Goal: Task Accomplishment & Management: Manage account settings

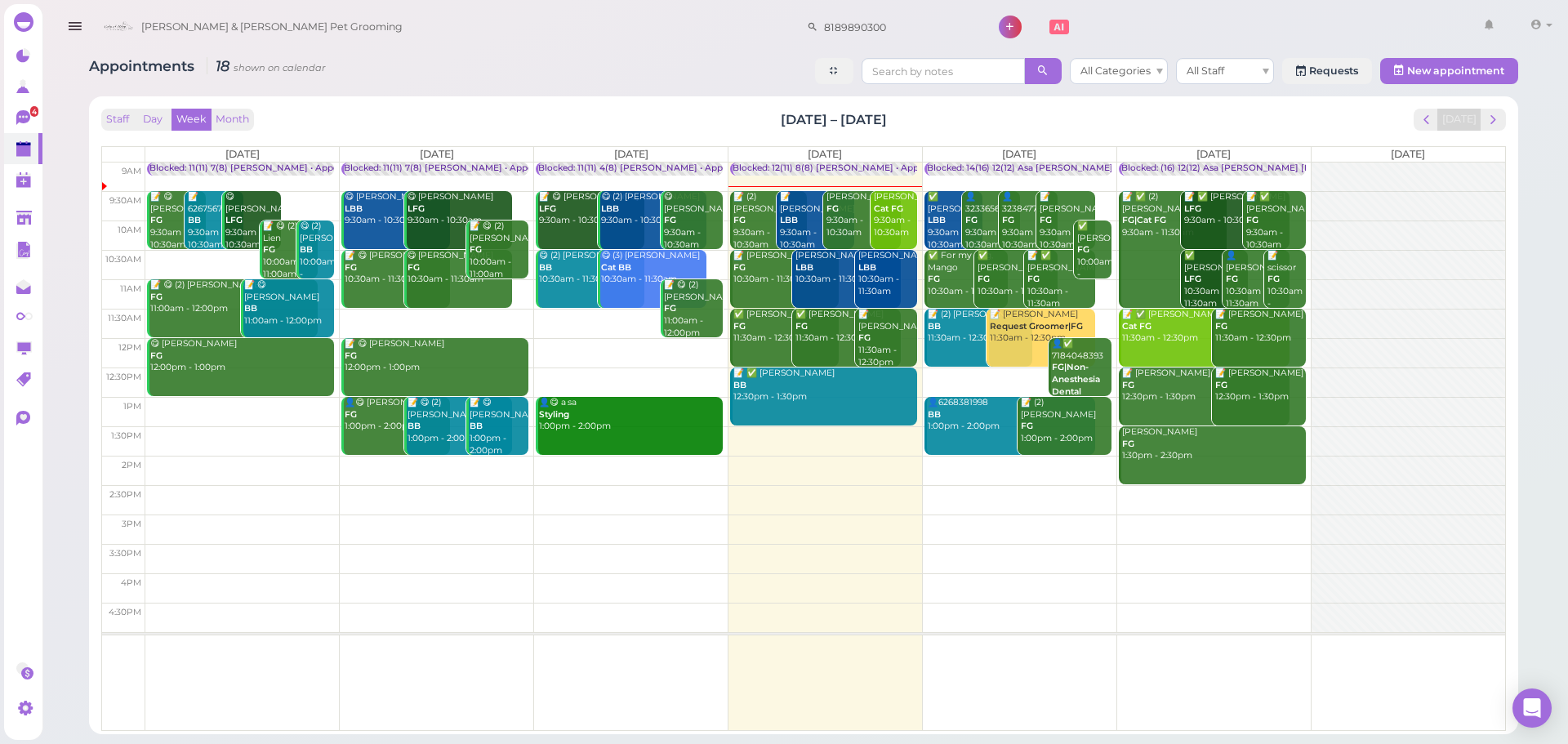
click at [803, 233] on div "📝 [PERSON_NAME] LBB 9:30am - 10:30am" at bounding box center [816, 220] width 74 height 60
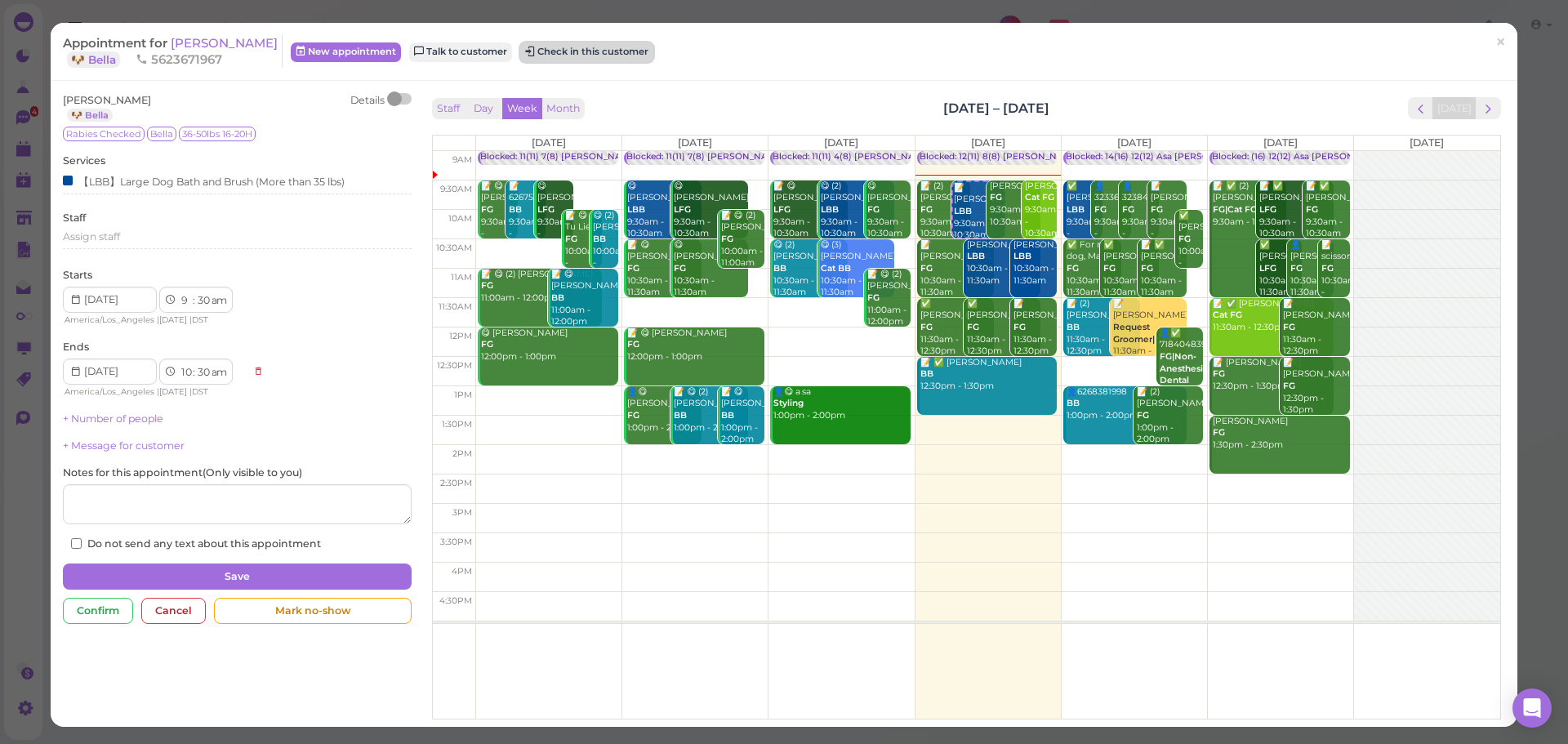
click at [588, 45] on button "Check in this customer" at bounding box center [587, 52] width 133 height 19
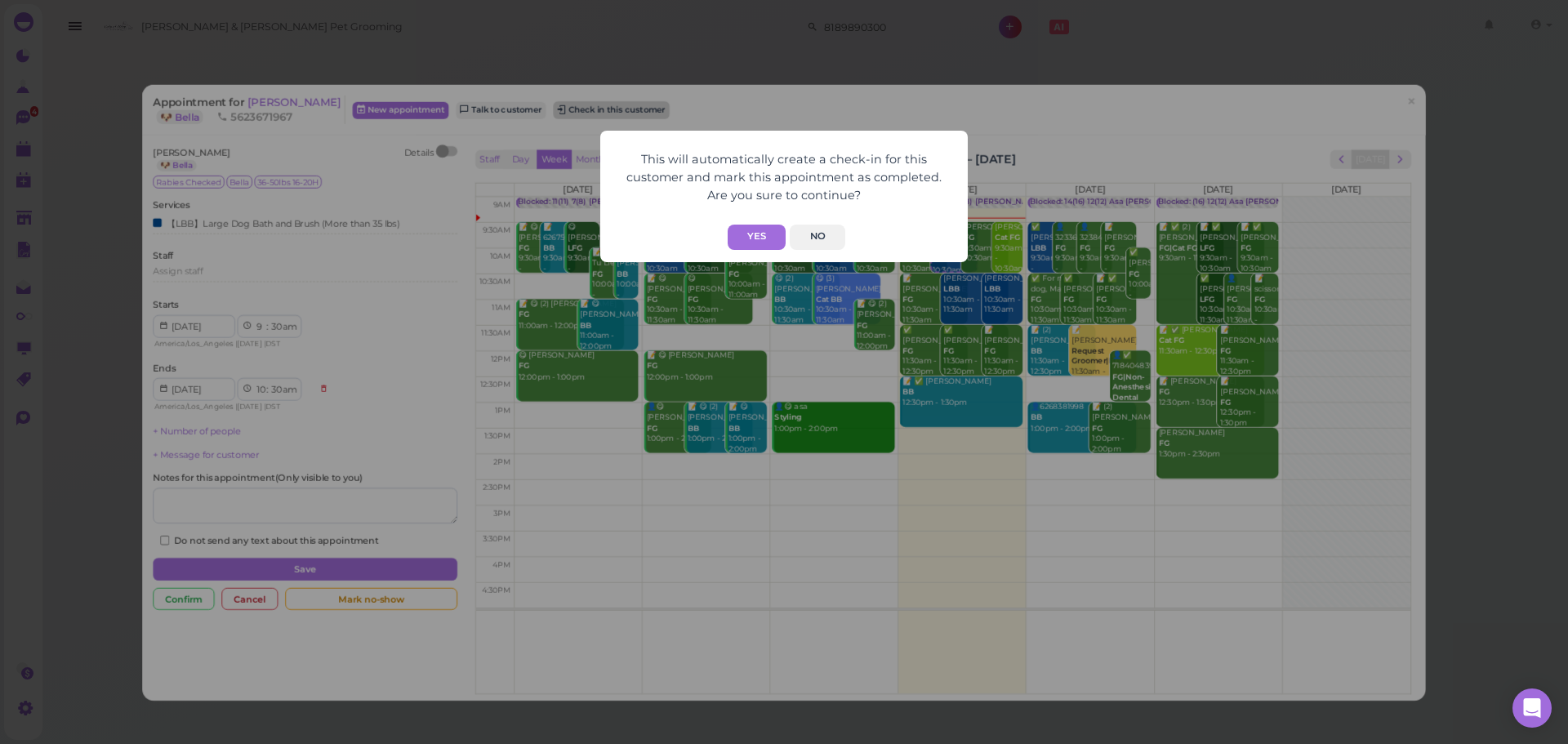
click at [745, 247] on button "Yes" at bounding box center [756, 237] width 58 height 25
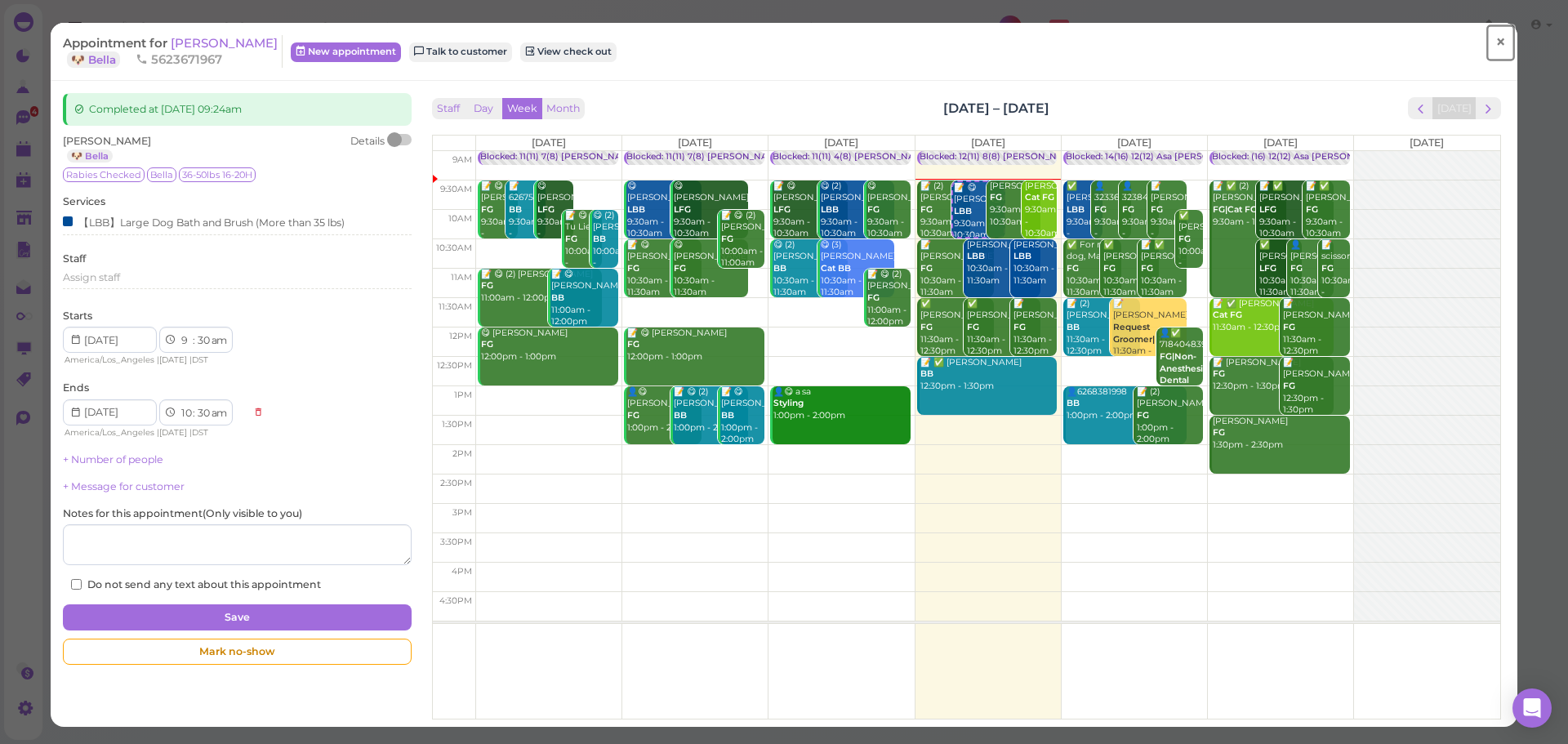
click at [1495, 40] on span "×" at bounding box center [1500, 42] width 11 height 23
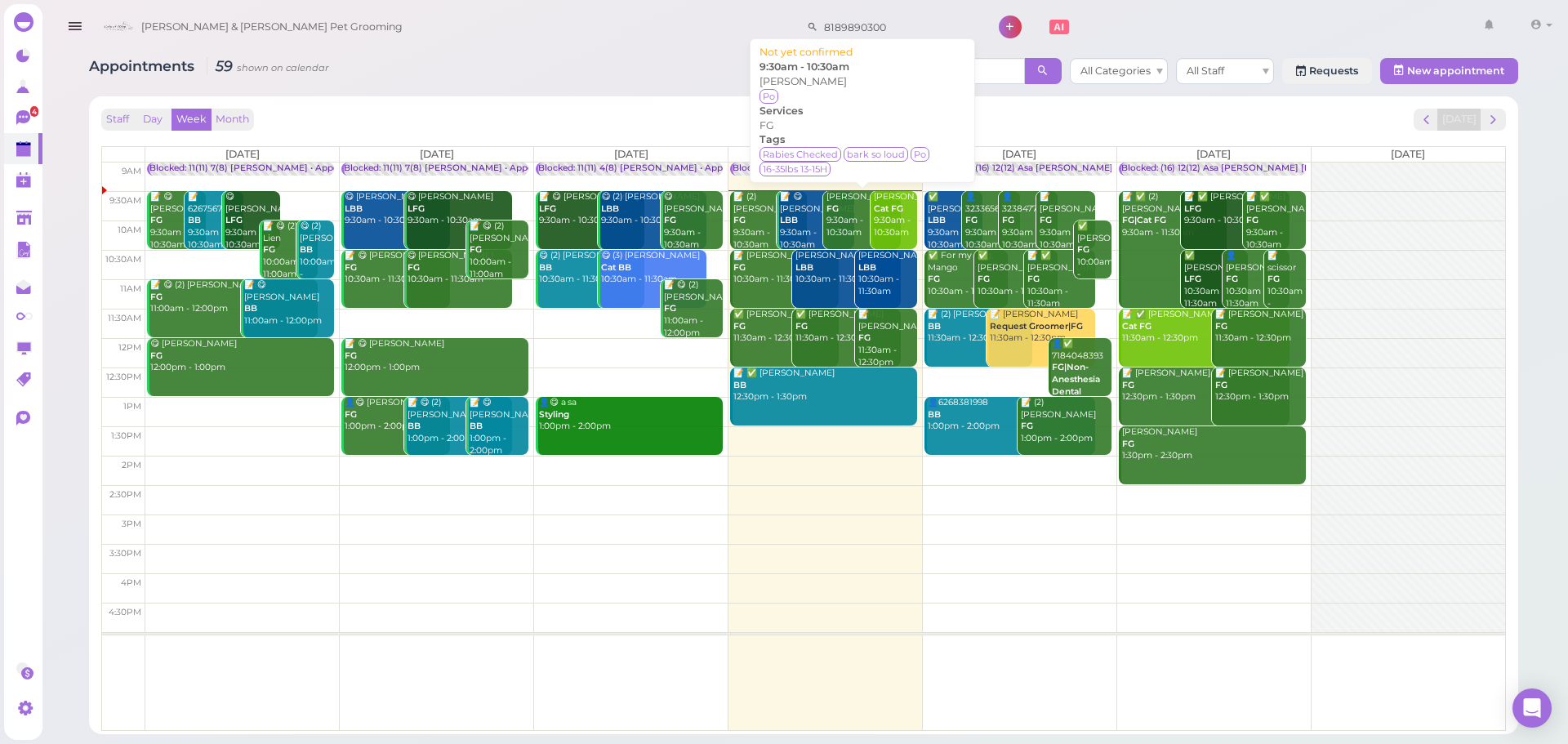
click at [848, 208] on div "Han Nguyen FG 9:30am - 10:30am" at bounding box center [863, 214] width 74 height 48
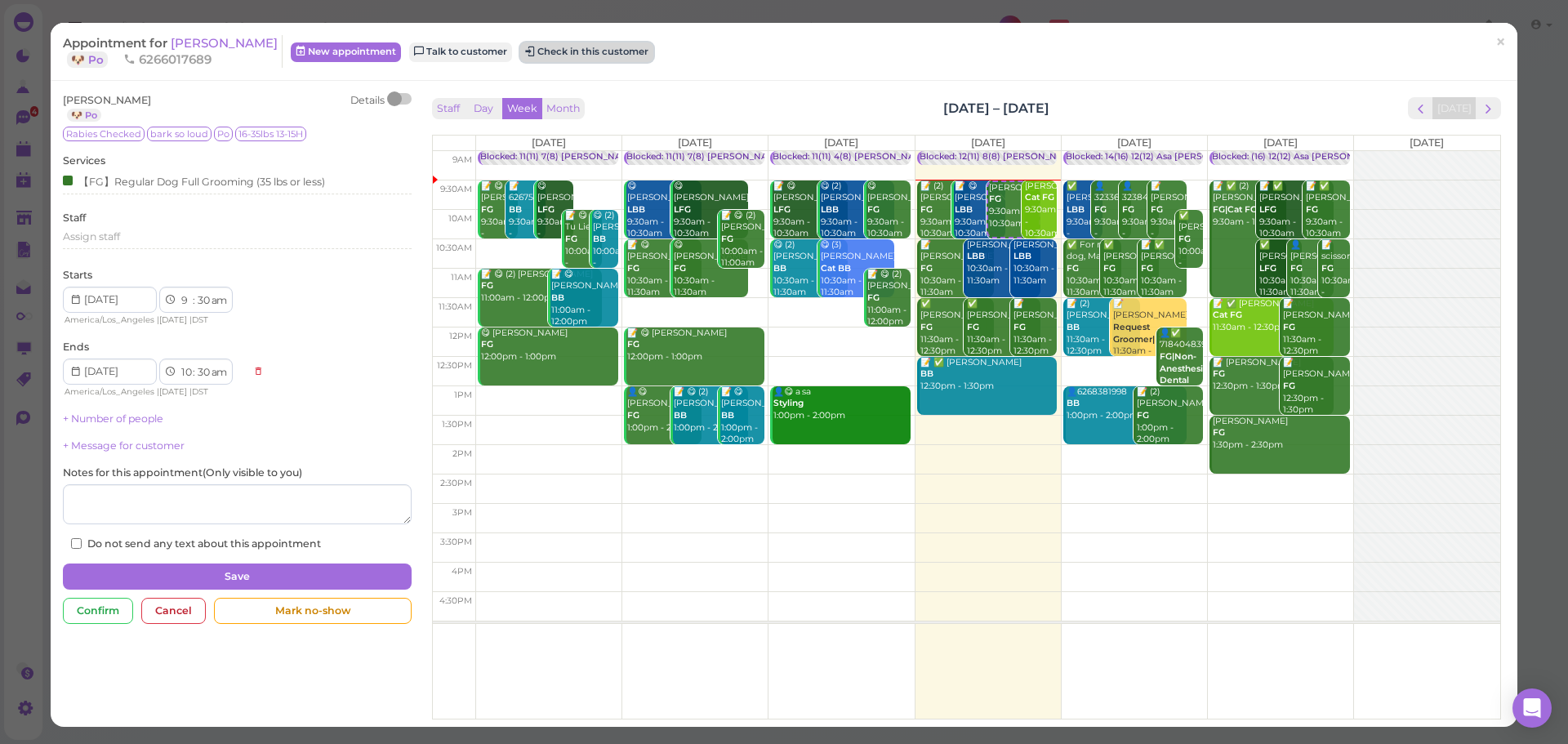
click at [589, 47] on button "Check in this customer" at bounding box center [587, 52] width 133 height 19
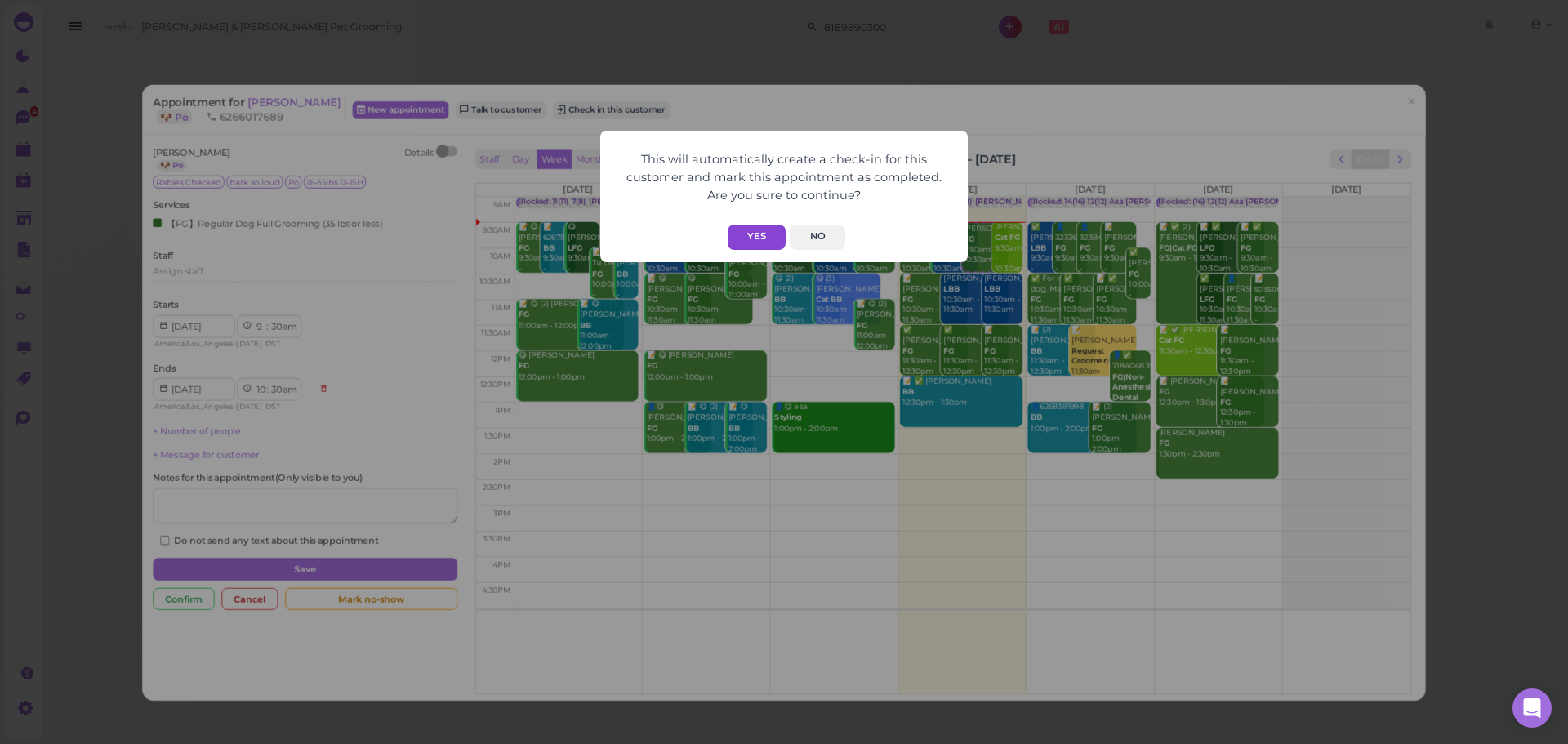
click at [775, 235] on button "Yes" at bounding box center [756, 237] width 58 height 25
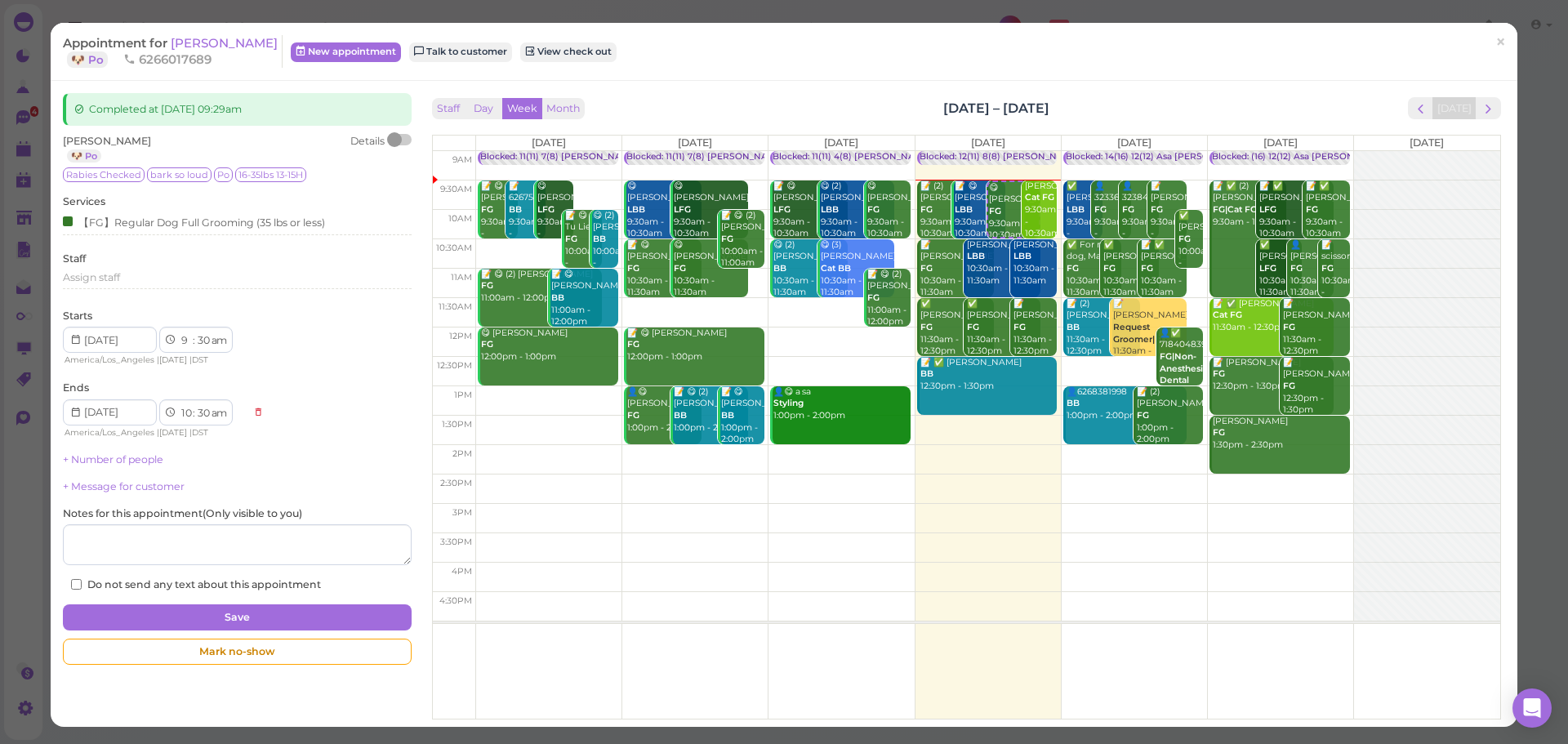
click at [727, 83] on div "Completed at 2025-10-02 09:29am Han Nguyen 🐶 Po Details Rabies Checked bark so …" at bounding box center [783, 404] width 1466 height 646
click at [182, 41] on span "[PERSON_NAME]" at bounding box center [224, 43] width 107 height 15
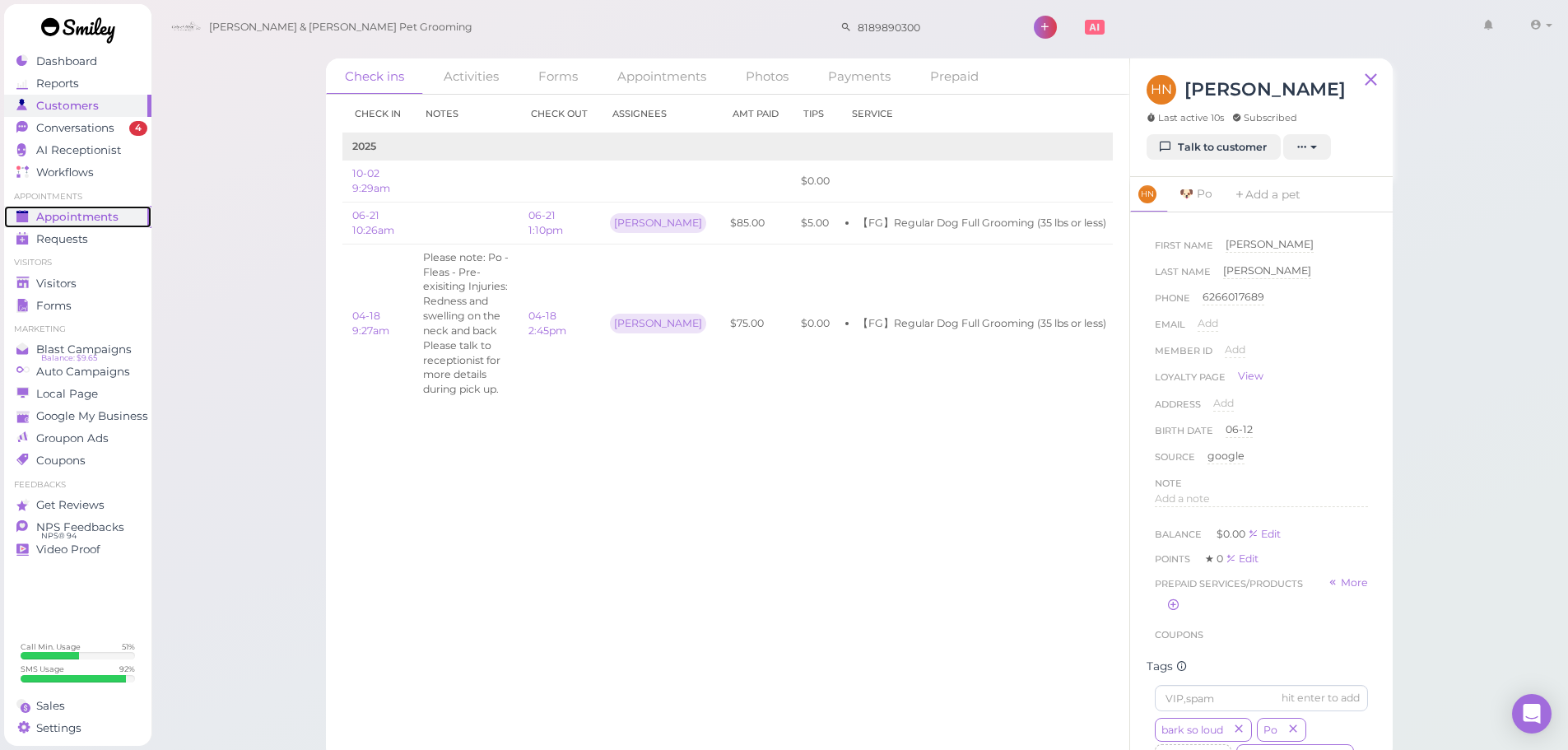
click at [116, 216] on span "Appointments" at bounding box center [77, 217] width 82 height 14
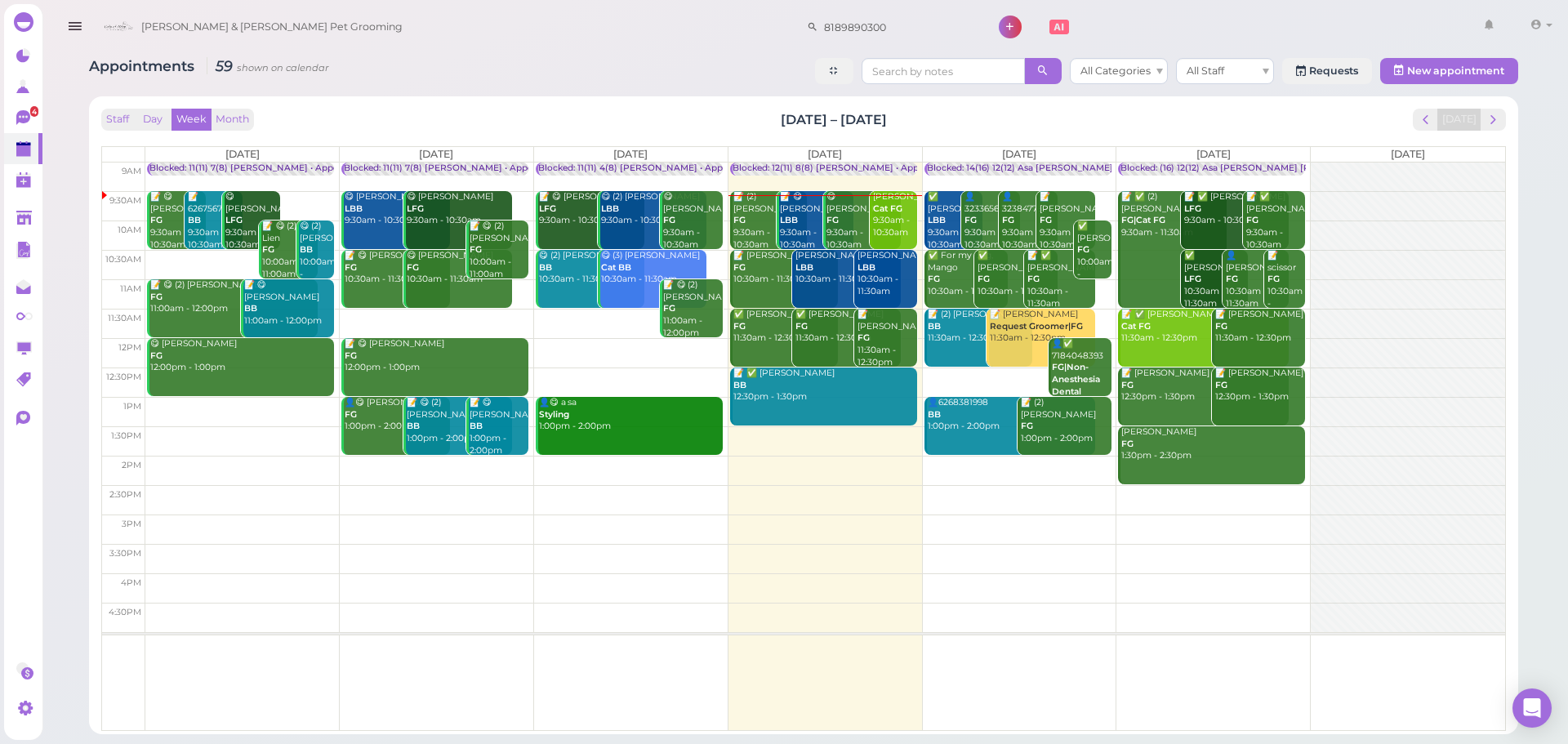
click at [755, 215] on div "📝 (2) Nick Goldbach FG 9:30am - 10:30am" at bounding box center [770, 220] width 74 height 60
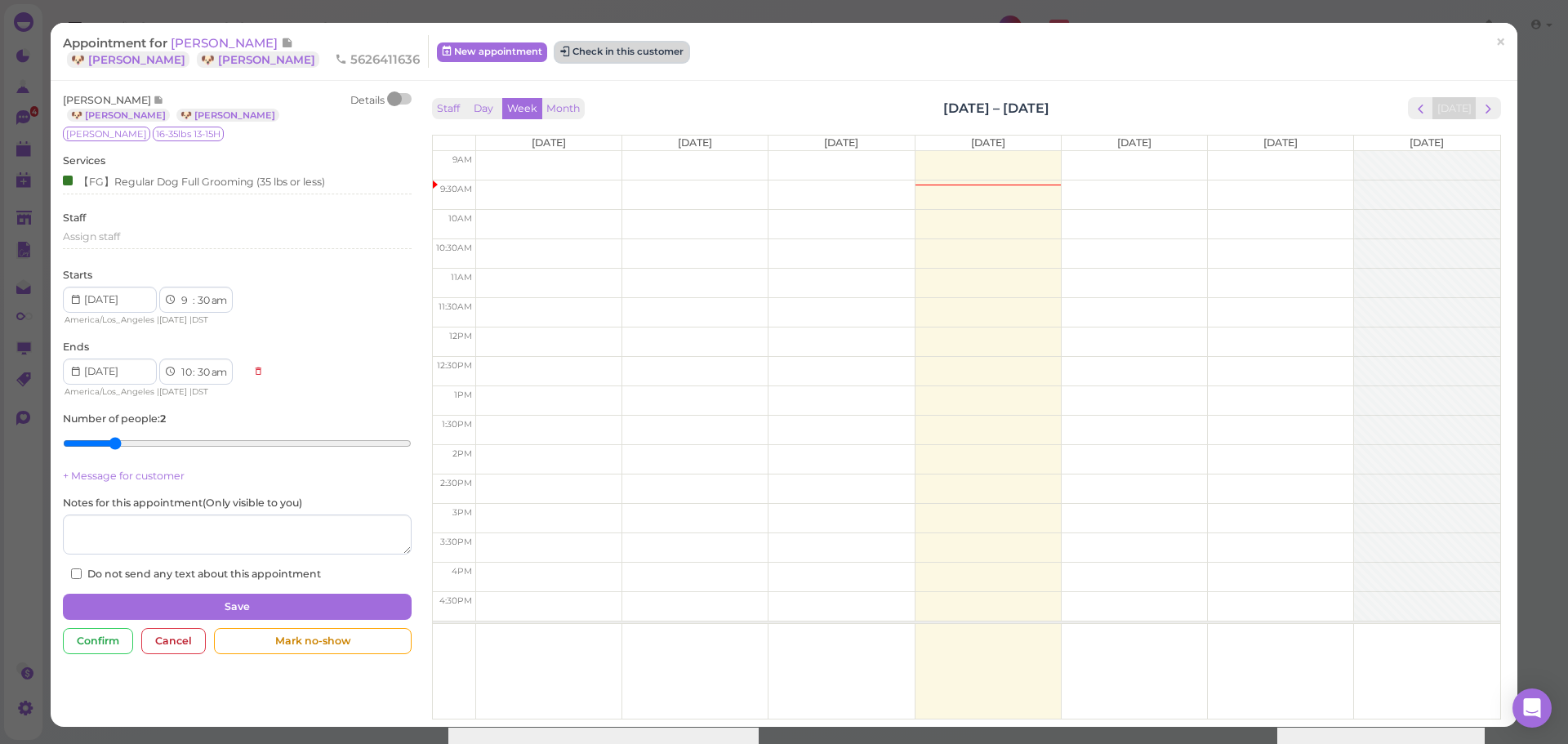
click at [555, 52] on button "Check in this customer" at bounding box center [622, 52] width 133 height 19
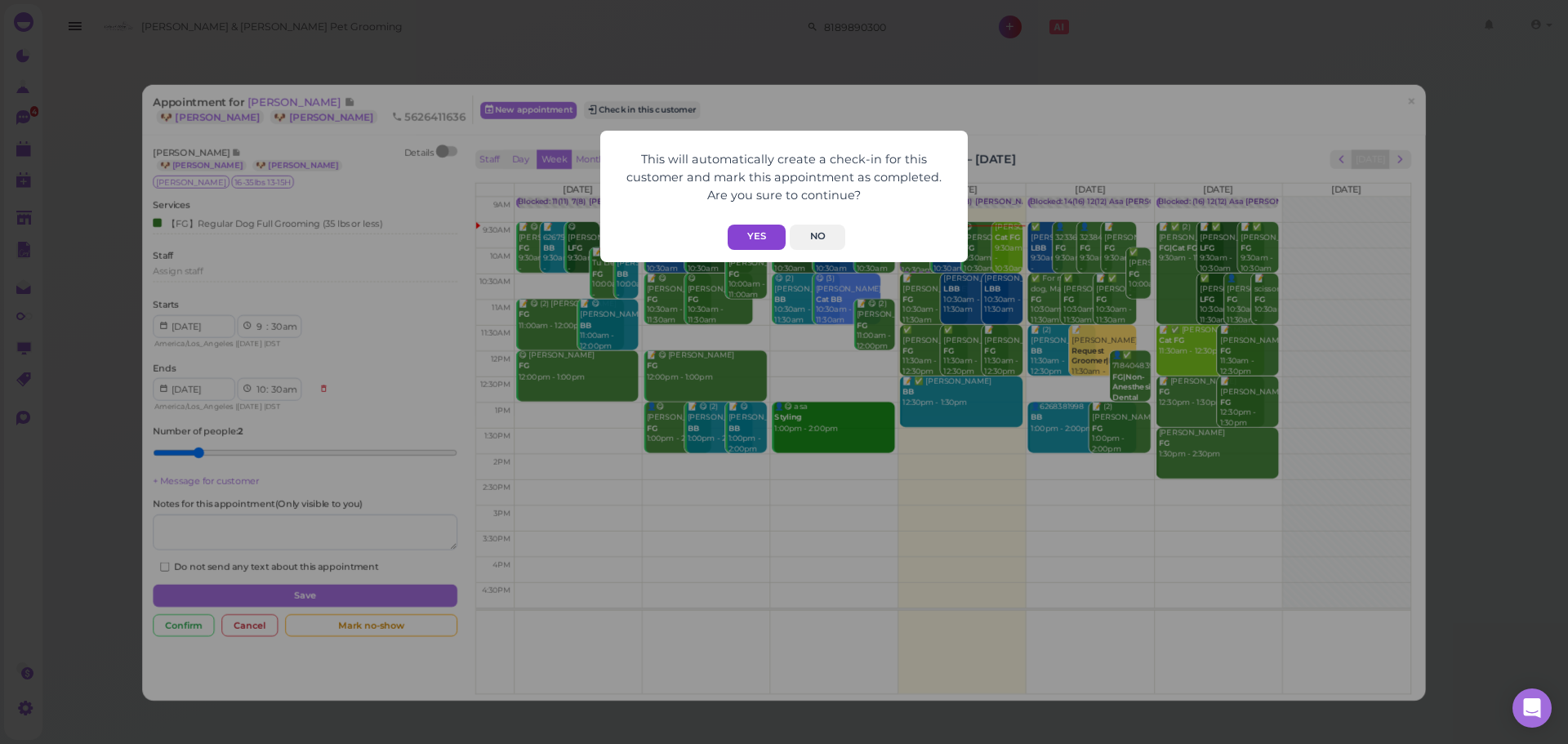
click at [764, 233] on button "Yes" at bounding box center [756, 237] width 58 height 25
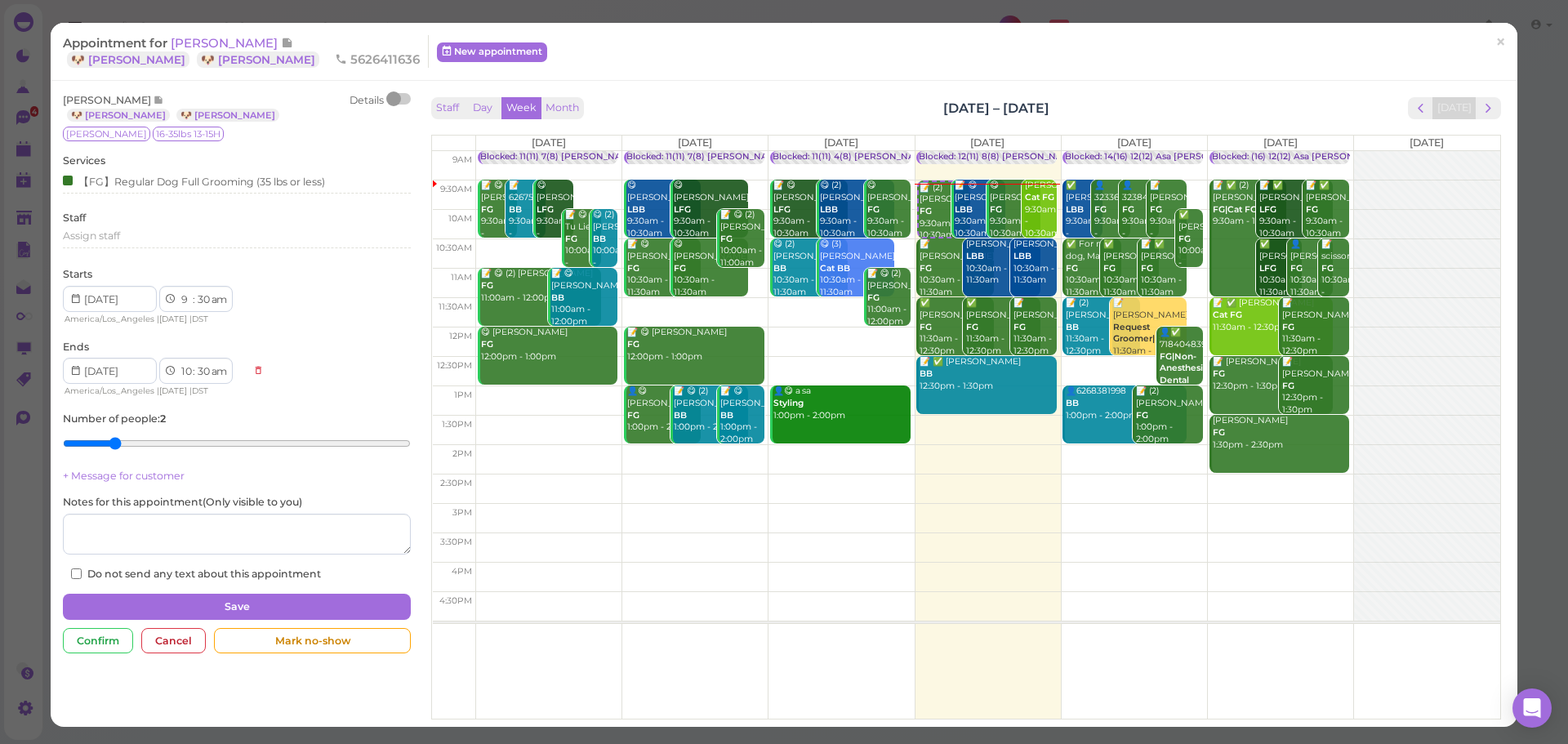
click at [1190, 62] on div "This will automatically create a check-in for this customer and mark this appoi…" at bounding box center [784, 372] width 1568 height 744
click at [1502, 49] on link "×" at bounding box center [1501, 43] width 30 height 39
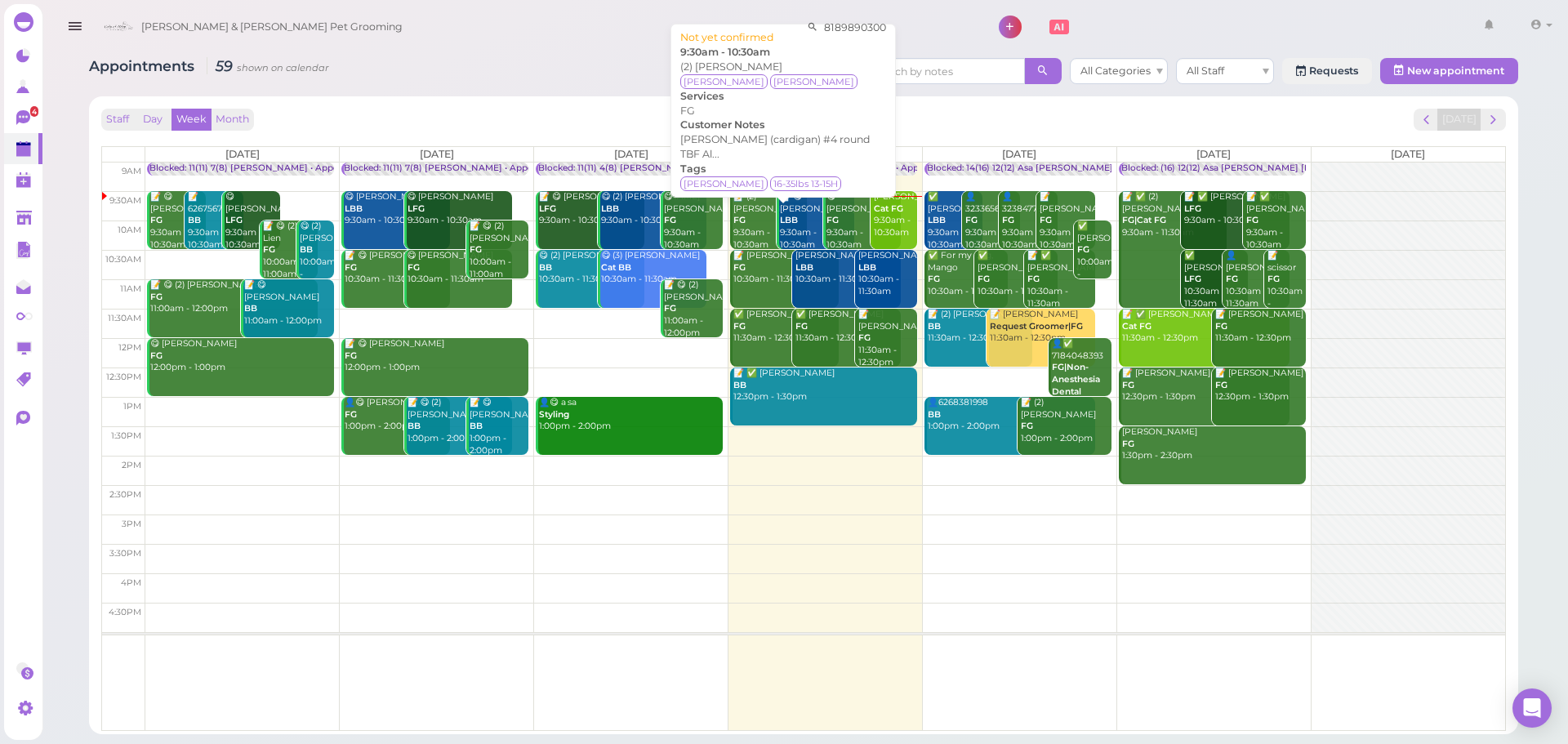
click at [745, 225] on div "📝 (2) Nick Goldbach FG 9:30am - 10:30am" at bounding box center [770, 220] width 74 height 60
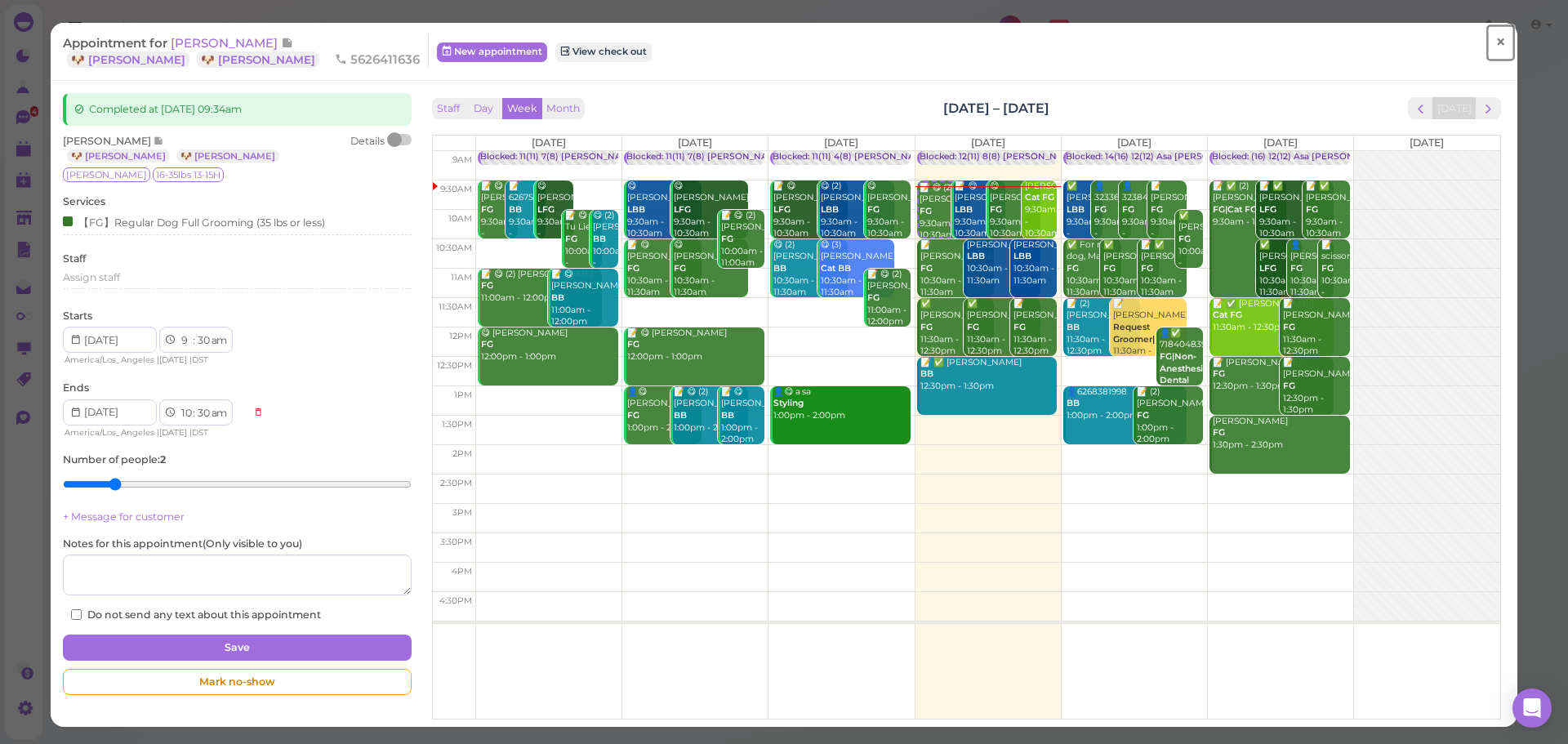
click at [1495, 43] on span "×" at bounding box center [1500, 42] width 11 height 23
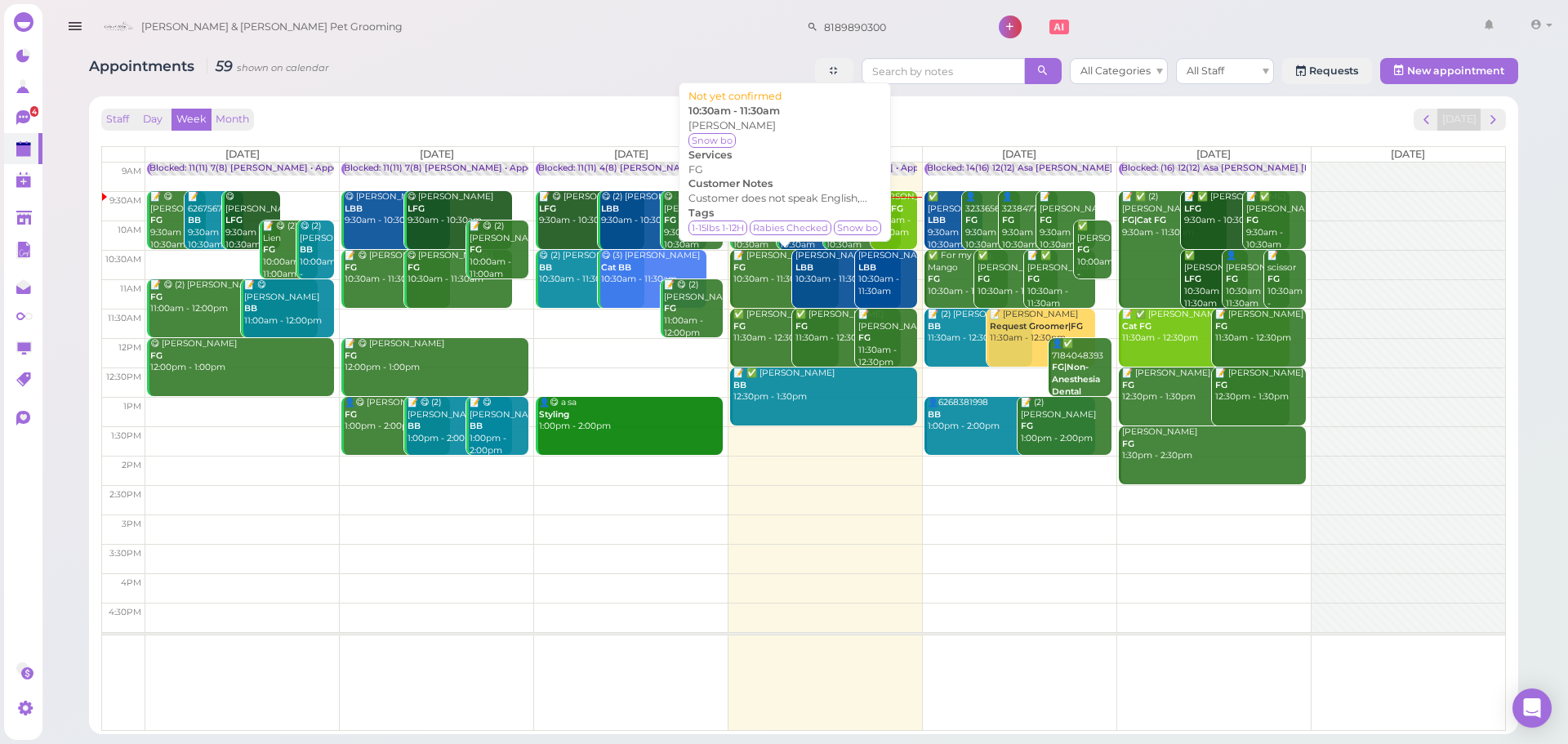
click at [760, 283] on div "📝 Tuyet Tran FG 10:30am - 11:30am" at bounding box center [786, 267] width 106 height 36
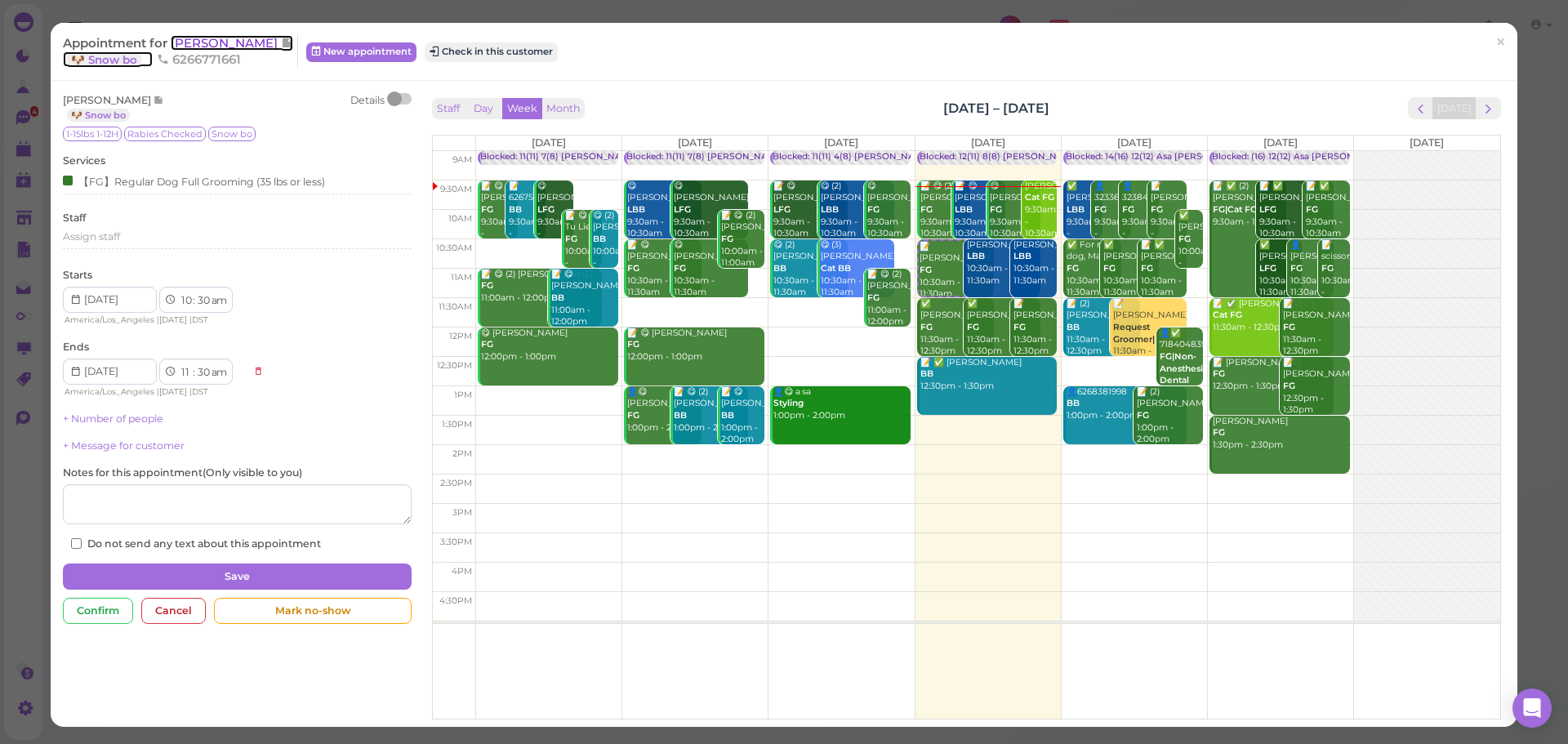
click at [205, 45] on span "[PERSON_NAME]" at bounding box center [225, 43] width 110 height 15
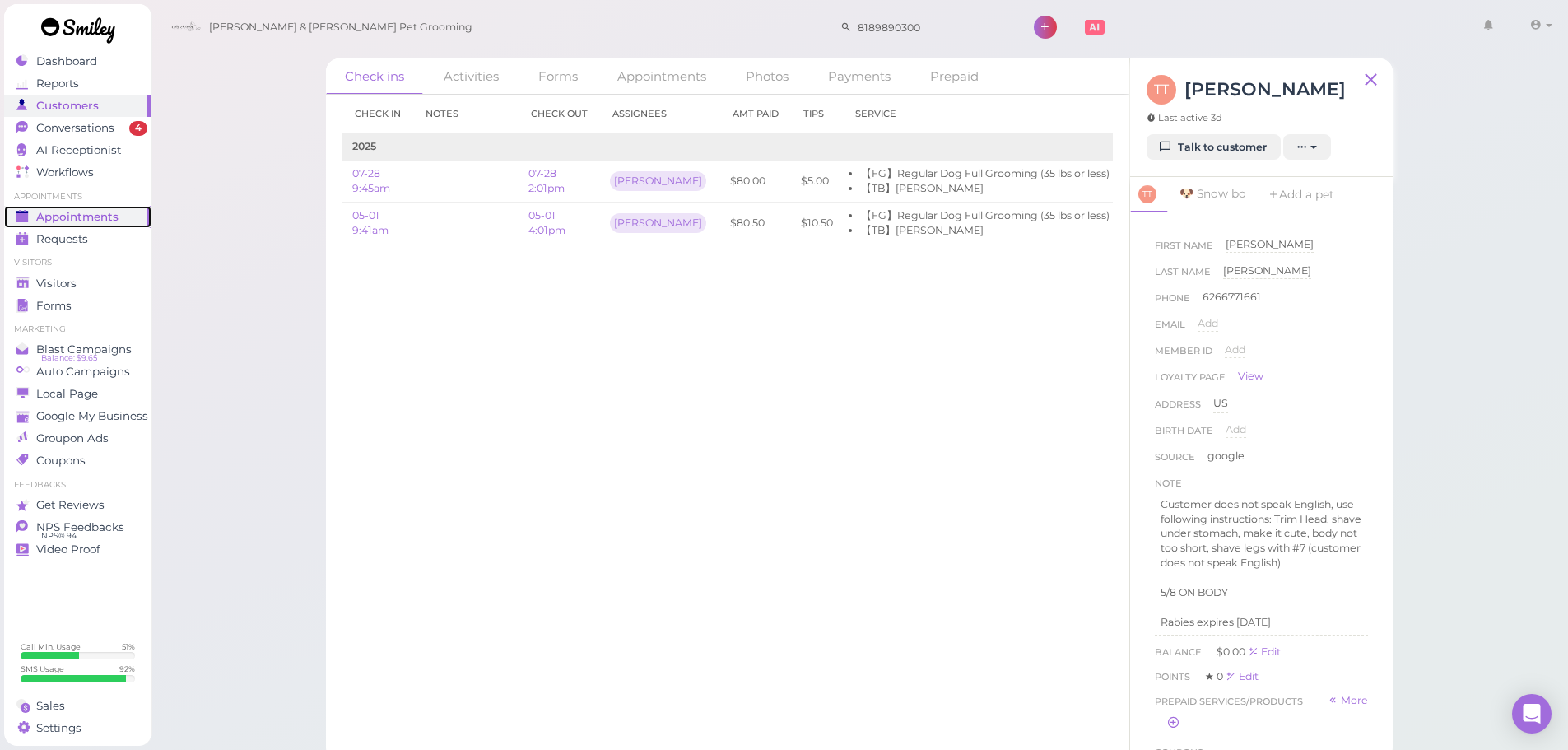
click at [43, 219] on span "Appointments" at bounding box center [77, 217] width 82 height 14
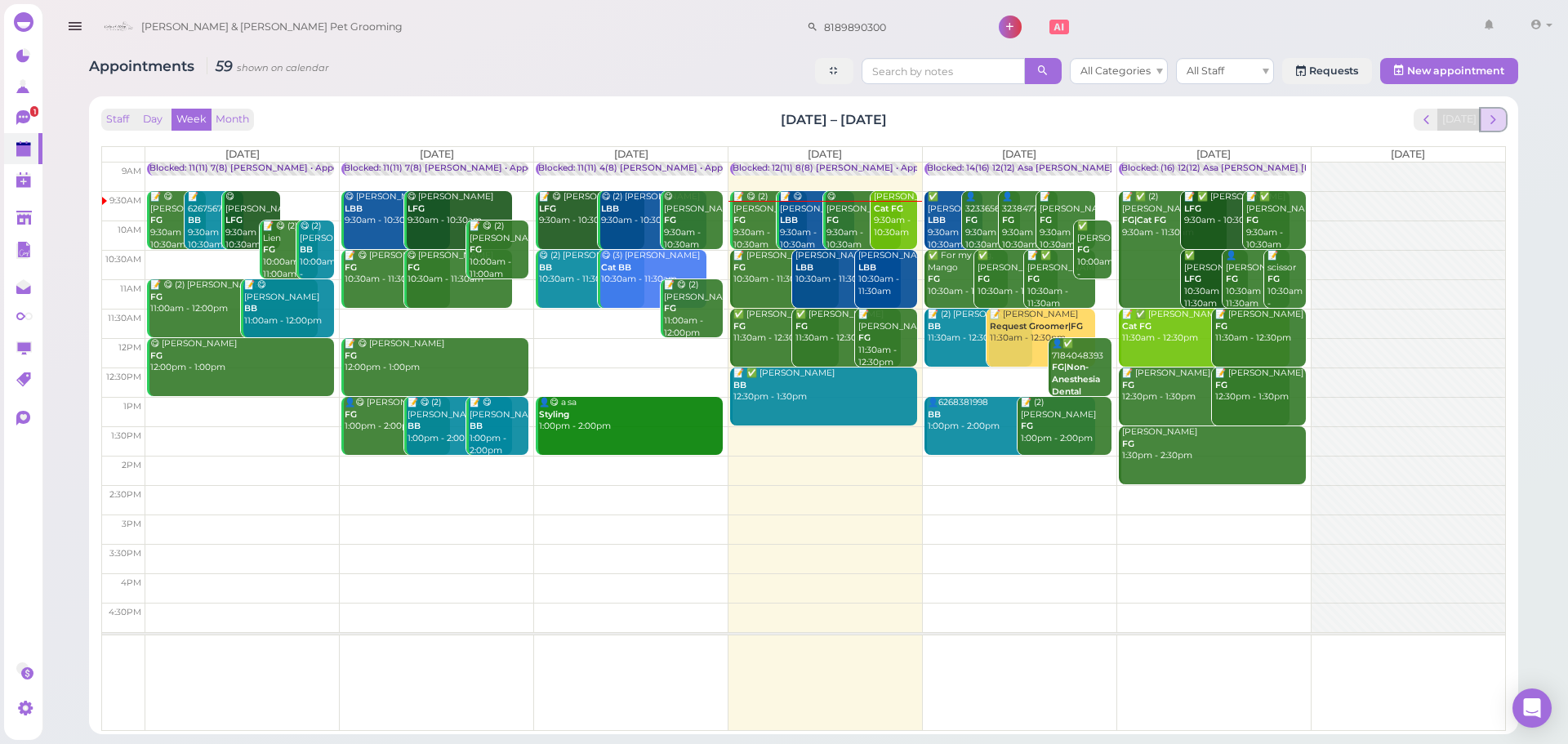
click at [1490, 118] on span "next" at bounding box center [1493, 119] width 15 height 15
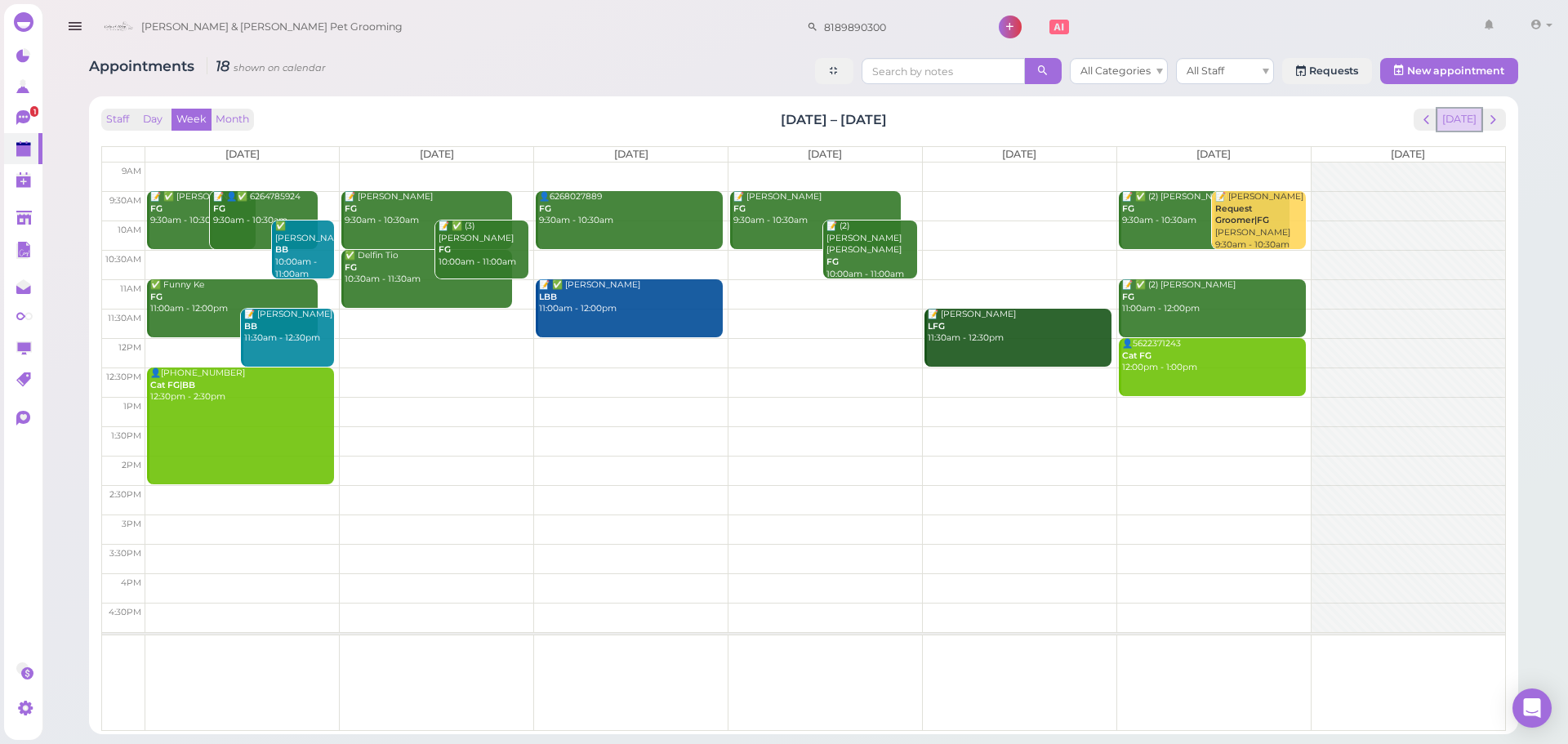
click at [1468, 124] on button "[DATE]" at bounding box center [1459, 119] width 44 height 22
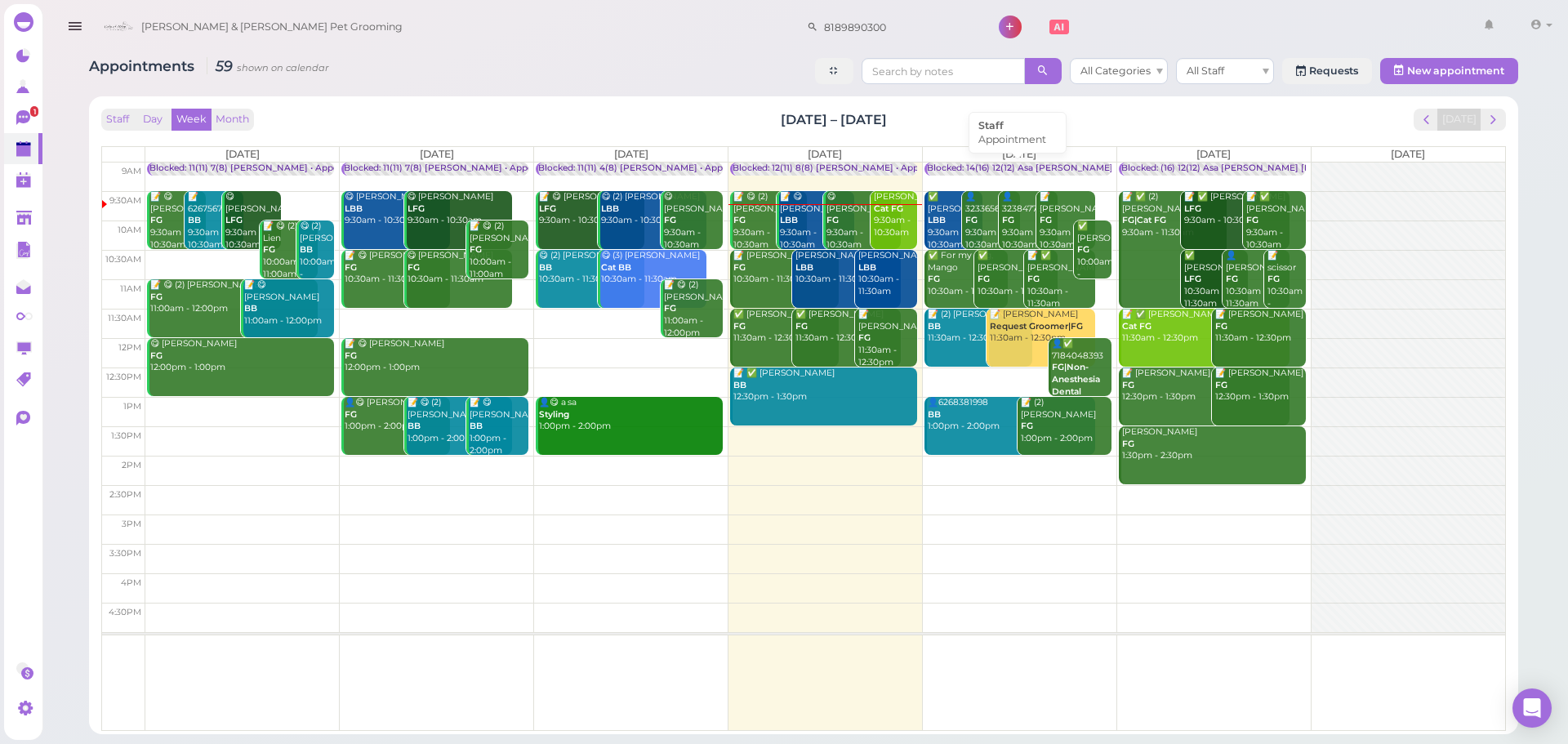
click at [981, 169] on div "Blocked: 14(16) 12(12) Asa Helen Rebecca • Appointment" at bounding box center [1092, 168] width 332 height 13
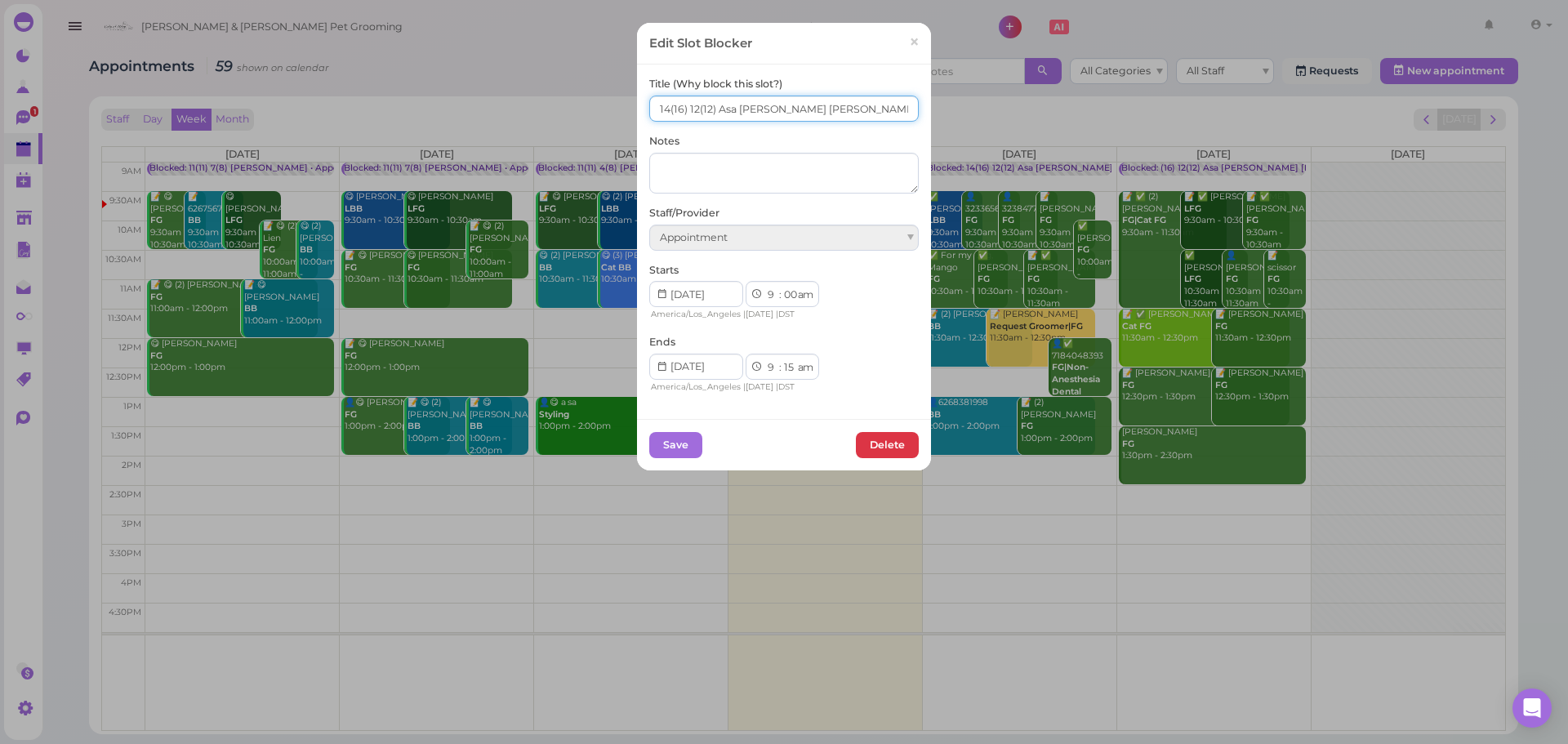
click at [658, 115] on input "14(16) 12(12) Asa Helen Rebecca" at bounding box center [784, 108] width 270 height 26
type input "15(16) 12(12) Asa Helen Rebecca"
click at [666, 453] on button "Save" at bounding box center [676, 445] width 53 height 26
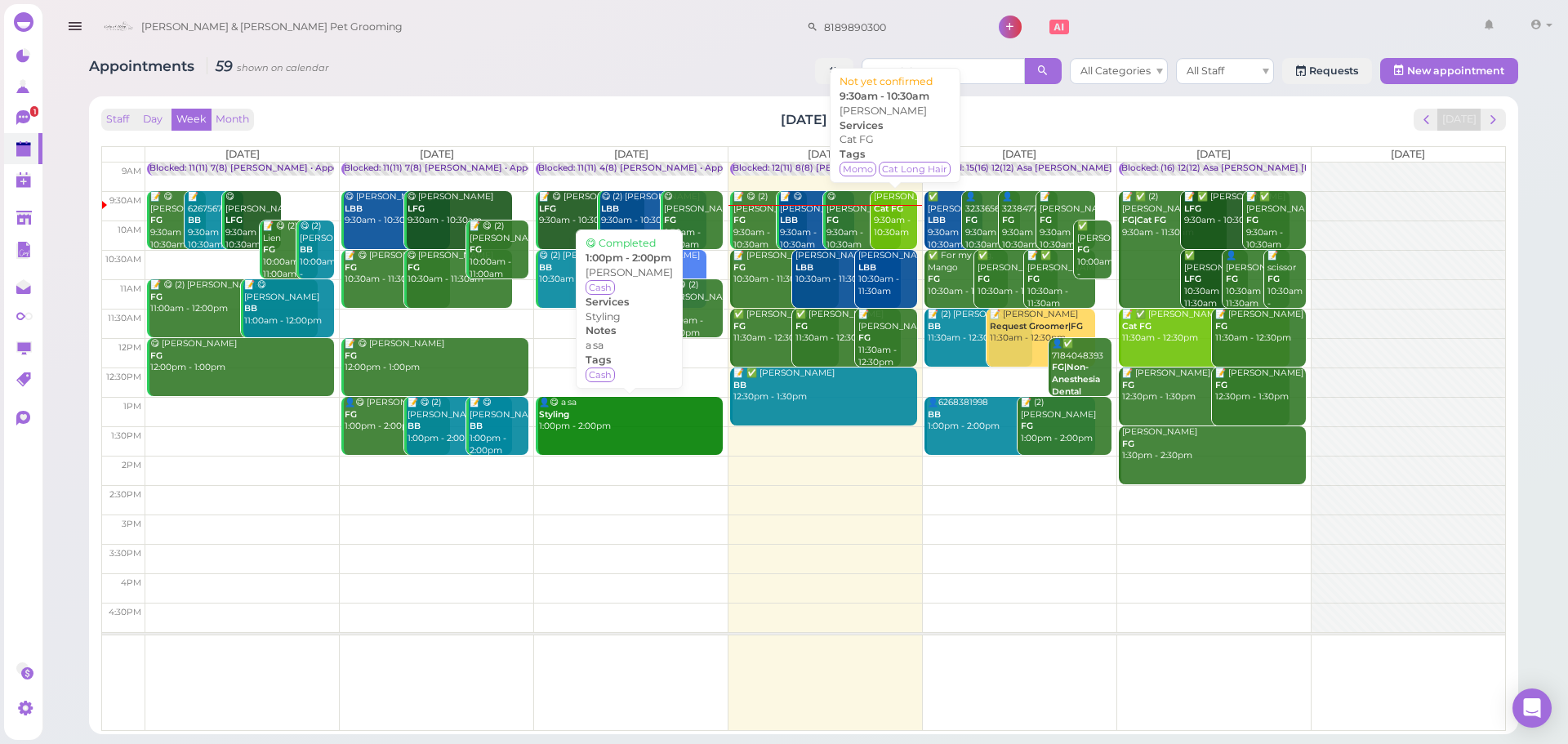
click at [891, 214] on b "Cat FG" at bounding box center [888, 208] width 29 height 11
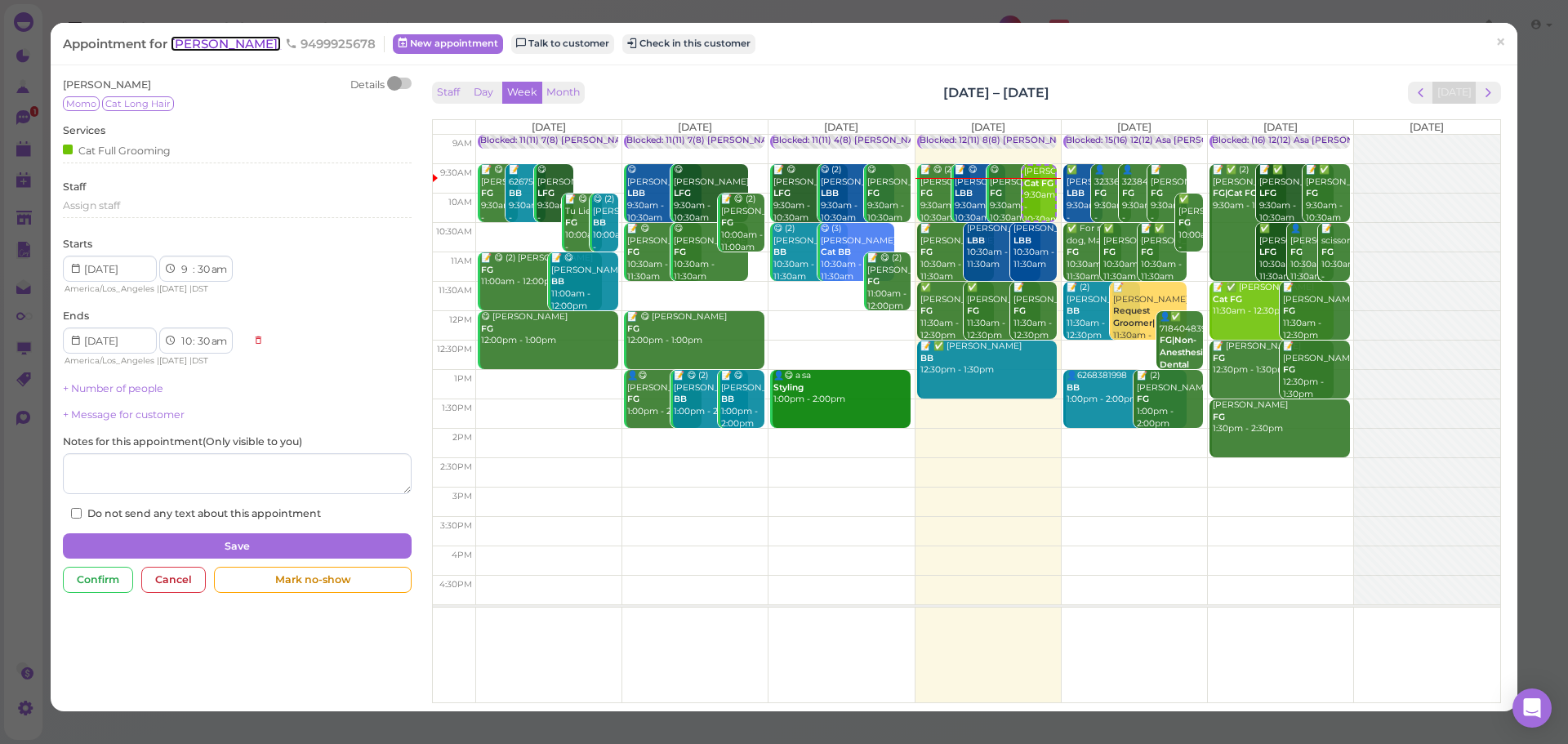
click at [213, 41] on span "[PERSON_NAME]" at bounding box center [225, 44] width 110 height 15
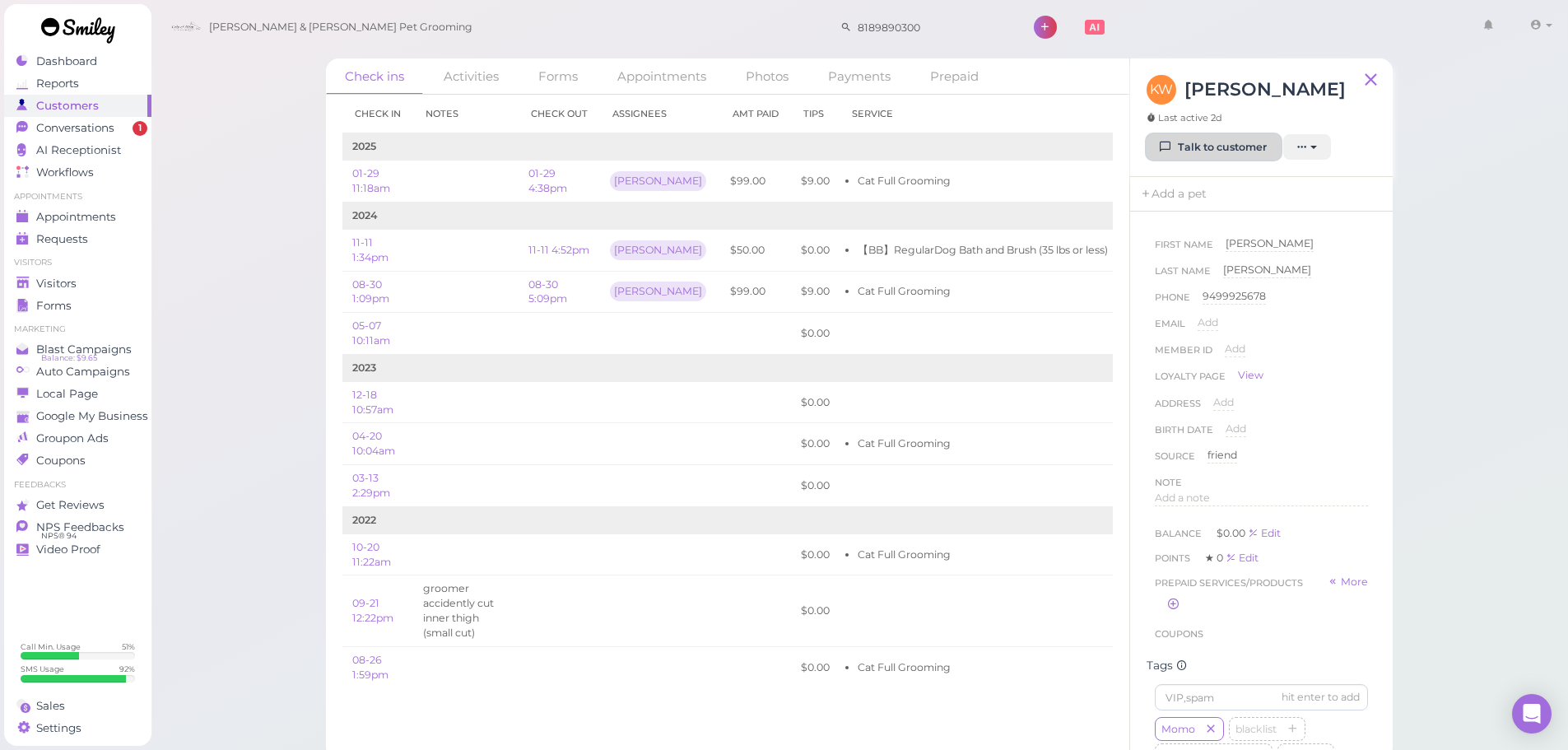
click at [1169, 141] on icon at bounding box center [1166, 147] width 11 height 13
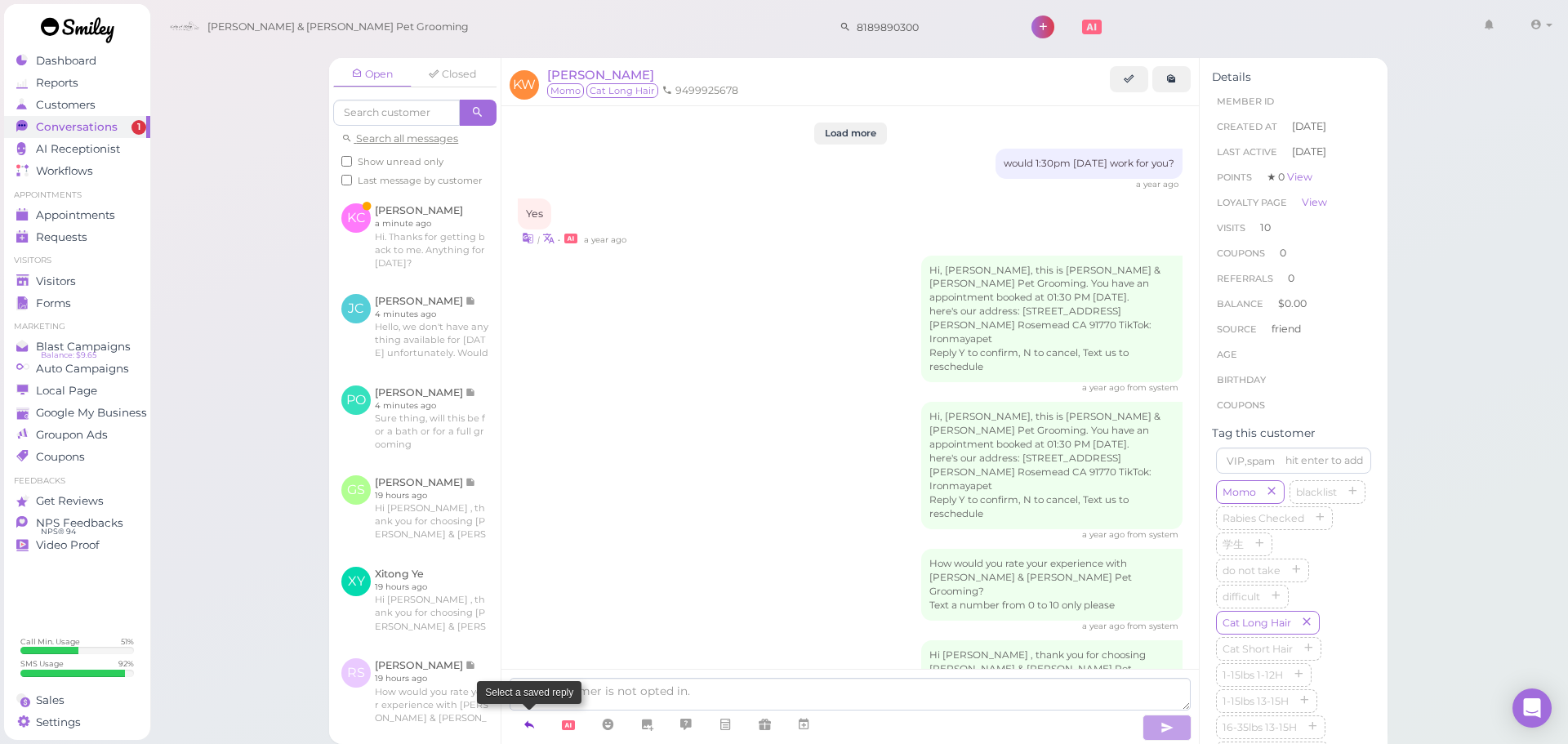
scroll to position [2191, 0]
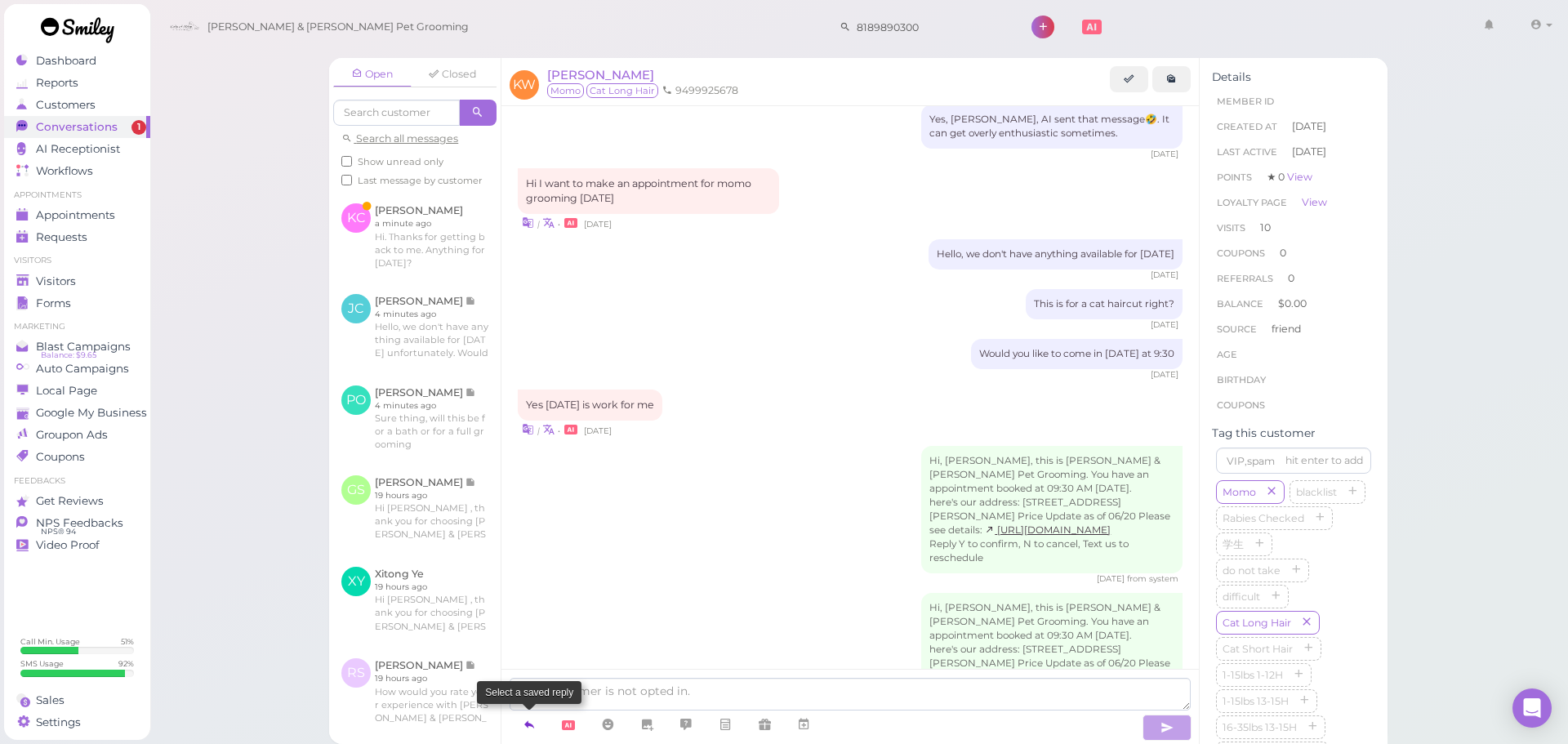
click at [536, 733] on icon at bounding box center [529, 724] width 13 height 16
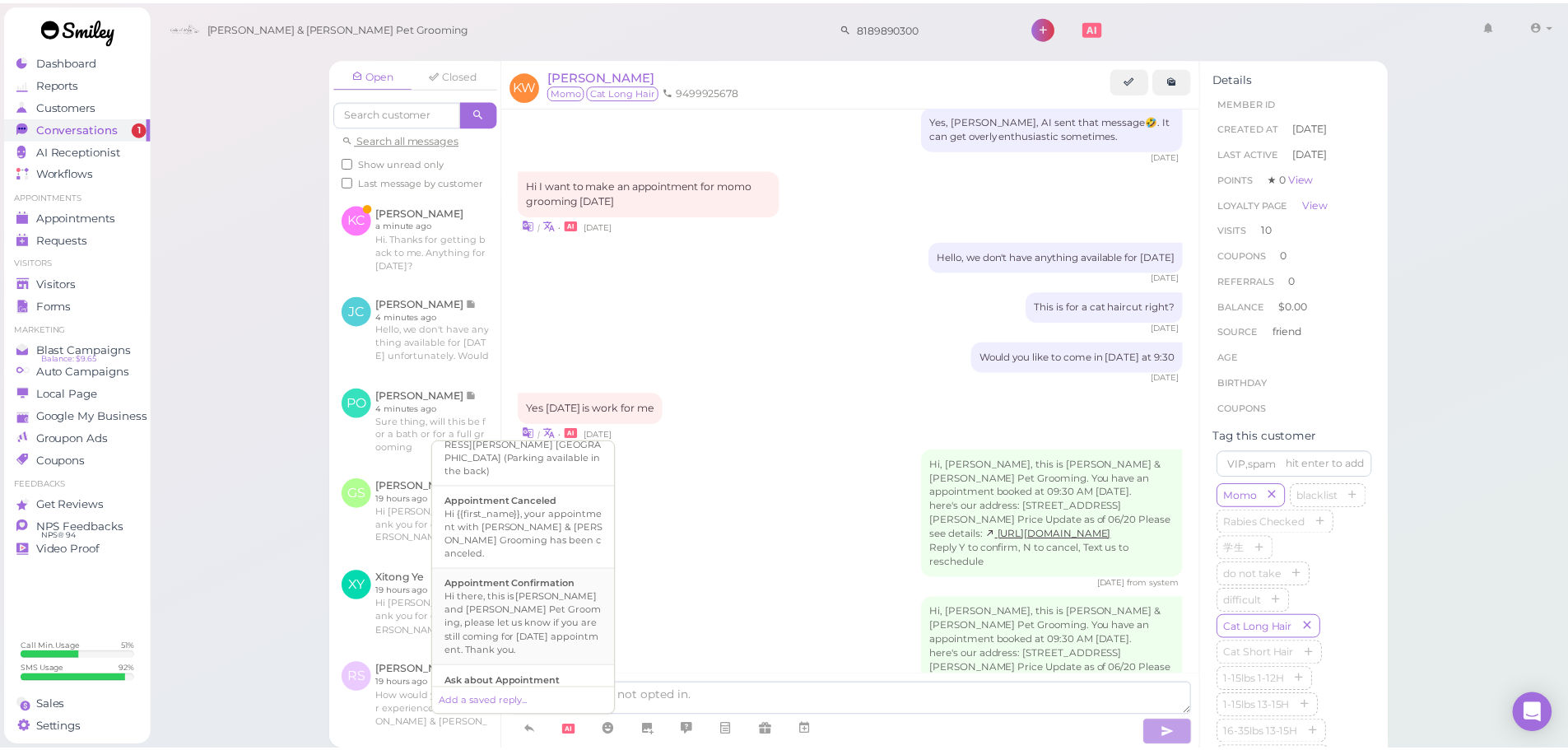
scroll to position [247, 0]
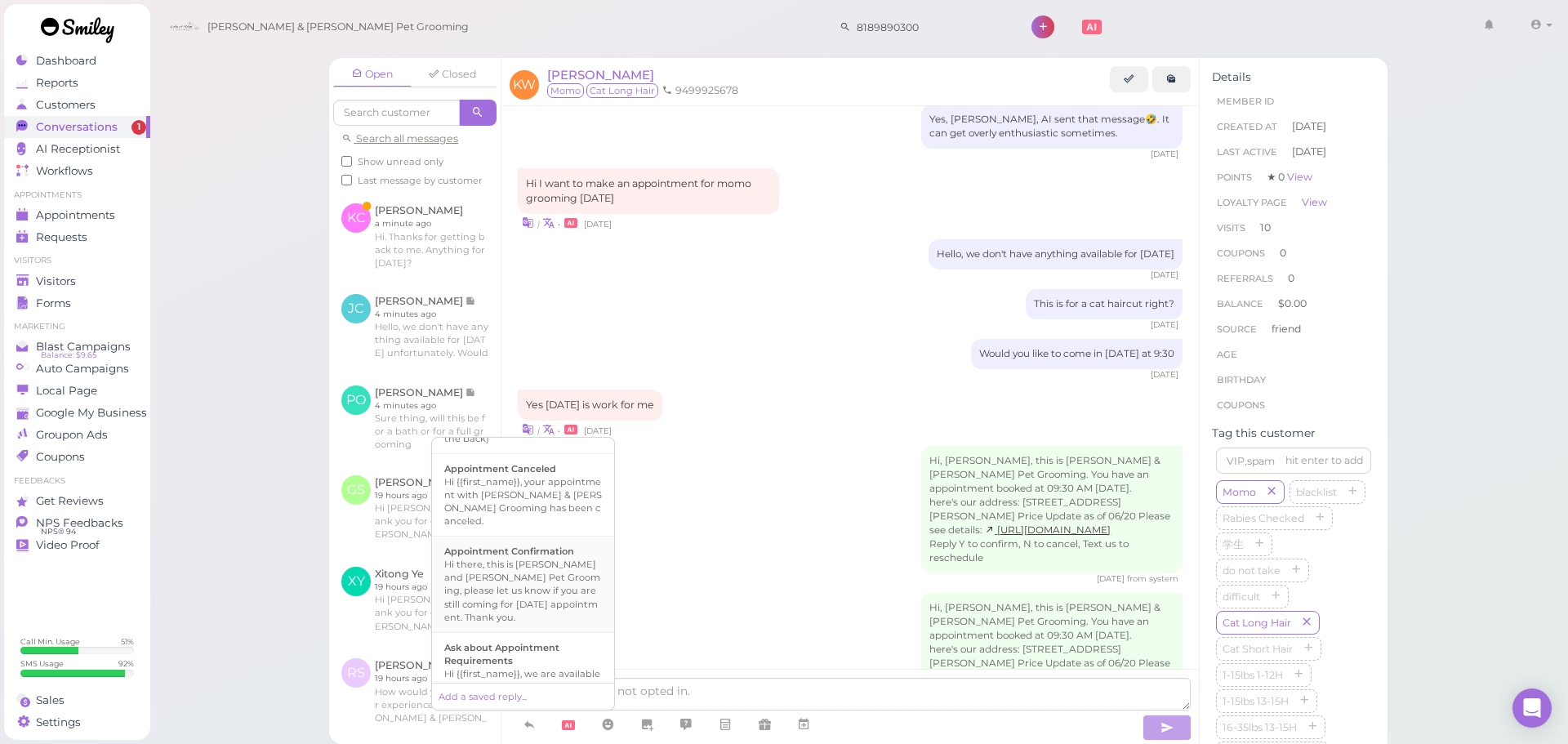
click at [529, 572] on div "Hi there, this is Cody and Miley Pet Grooming, please let us know if you are st…" at bounding box center [524, 591] width 158 height 66
type textarea "Hi there, this is Cody and Miley Pet Grooming, please let us know if you are st…"
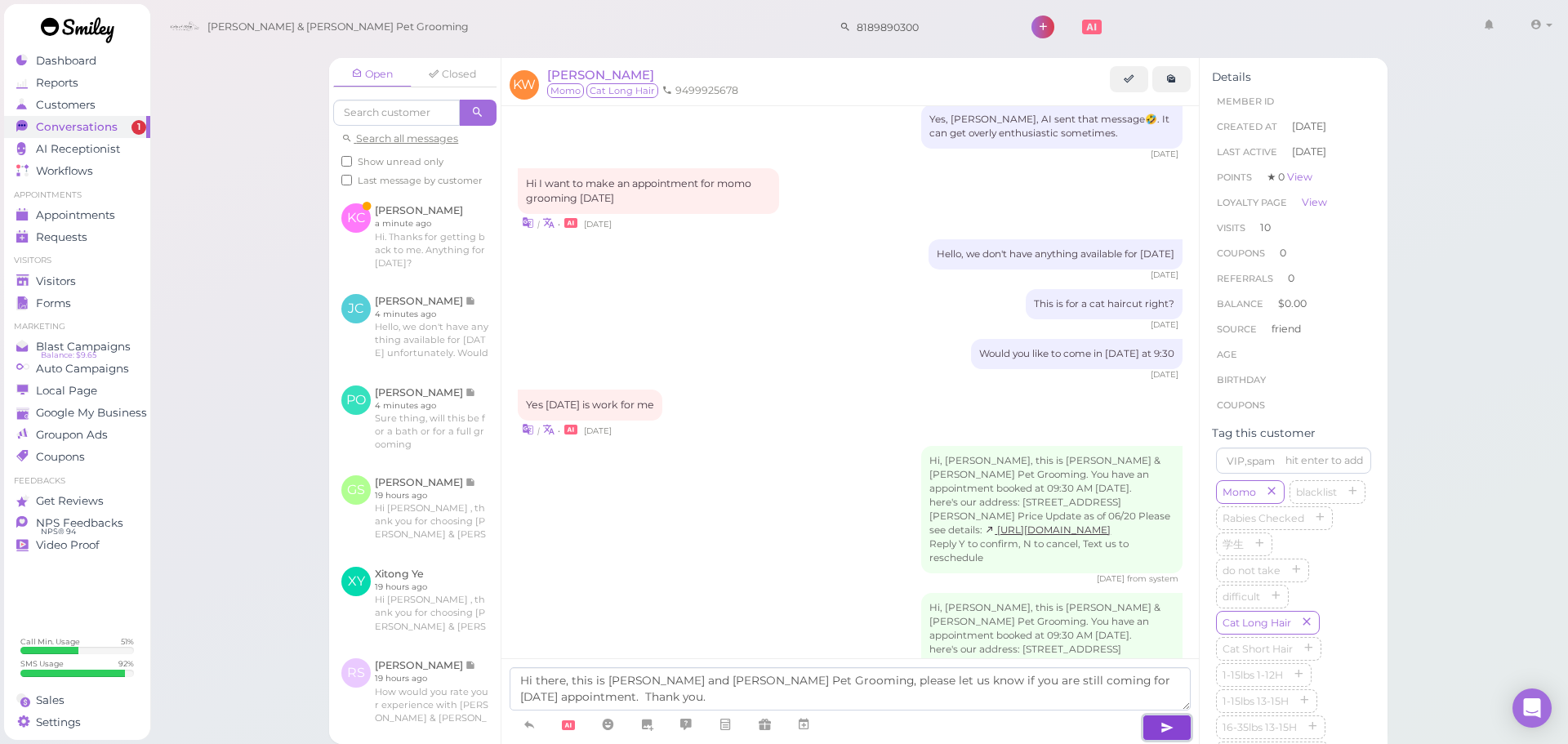
click at [1153, 720] on button "button" at bounding box center [1167, 727] width 49 height 26
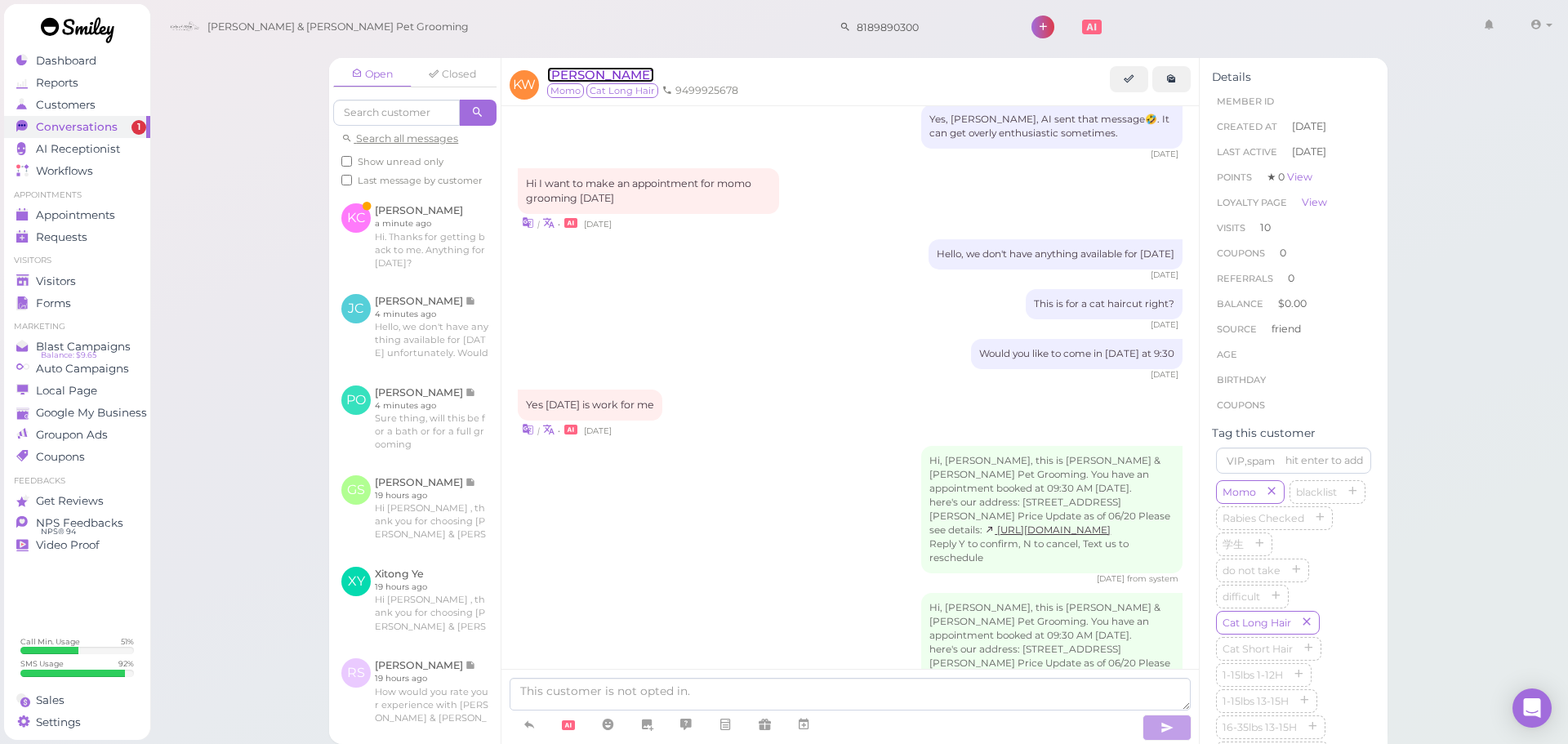
click at [569, 71] on span "[PERSON_NAME]" at bounding box center [600, 75] width 107 height 15
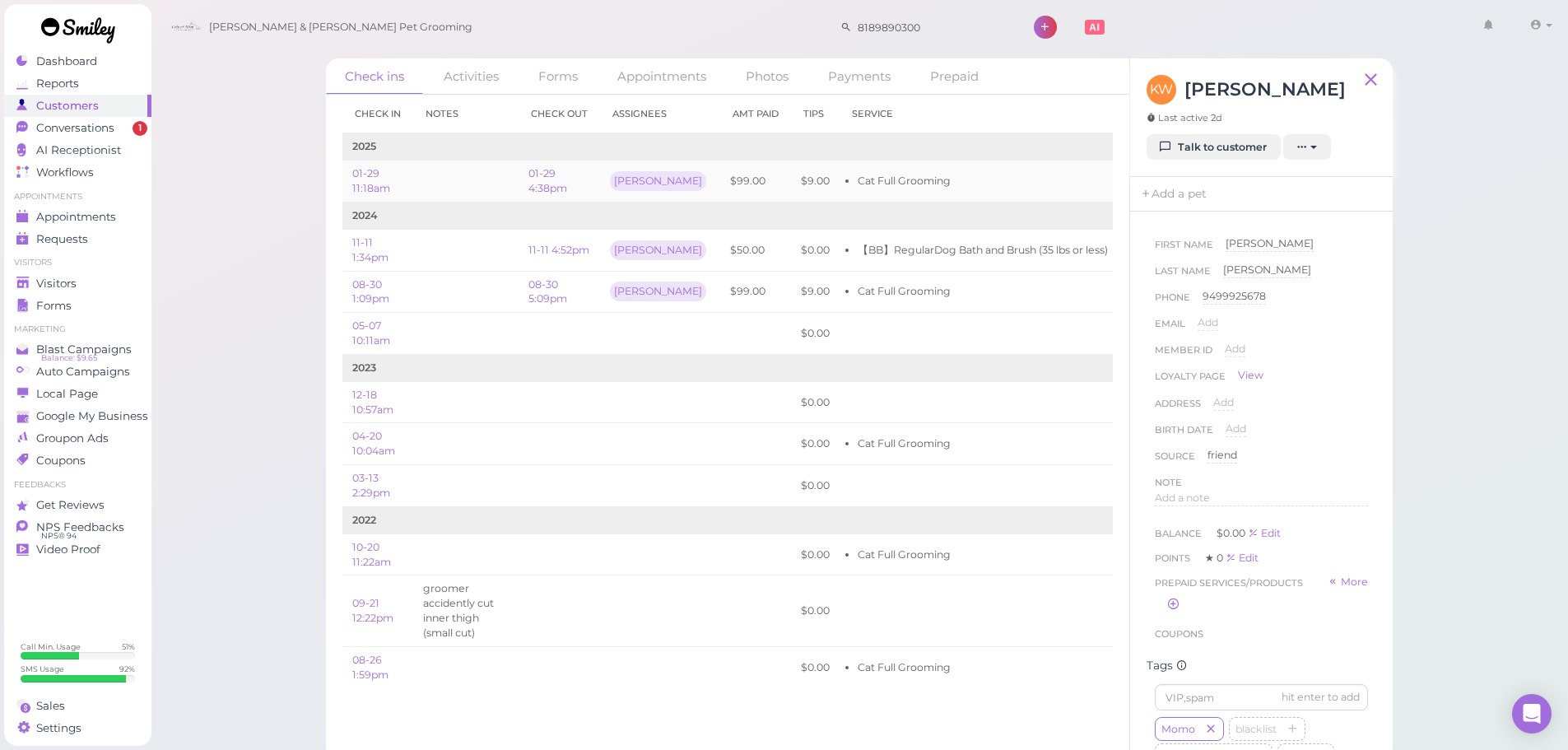
click at [930, 180] on li "Cat Full Grooming" at bounding box center [983, 181] width 250 height 14
click at [97, 124] on span "Conversations" at bounding box center [77, 128] width 82 height 14
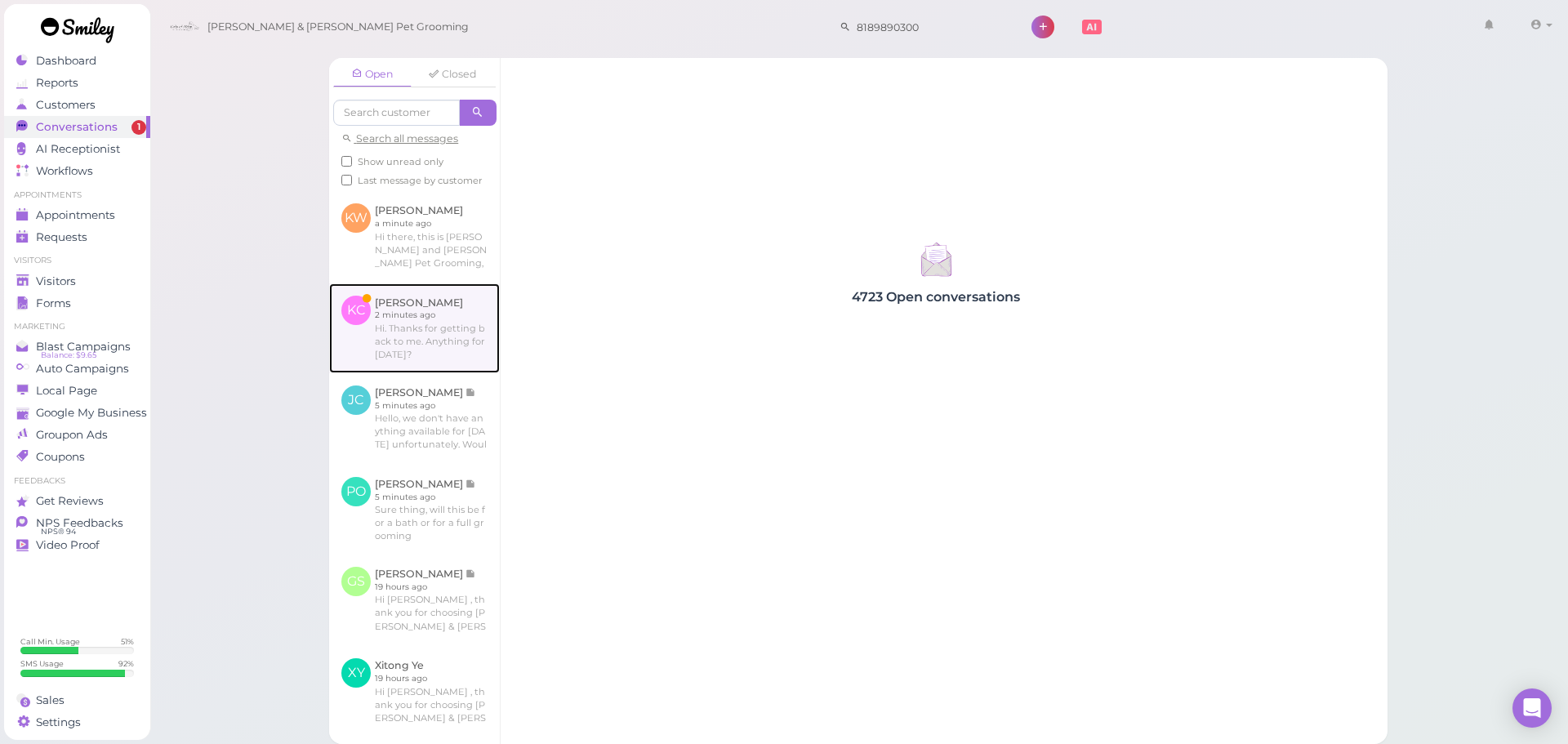
click at [375, 365] on link at bounding box center [414, 328] width 171 height 90
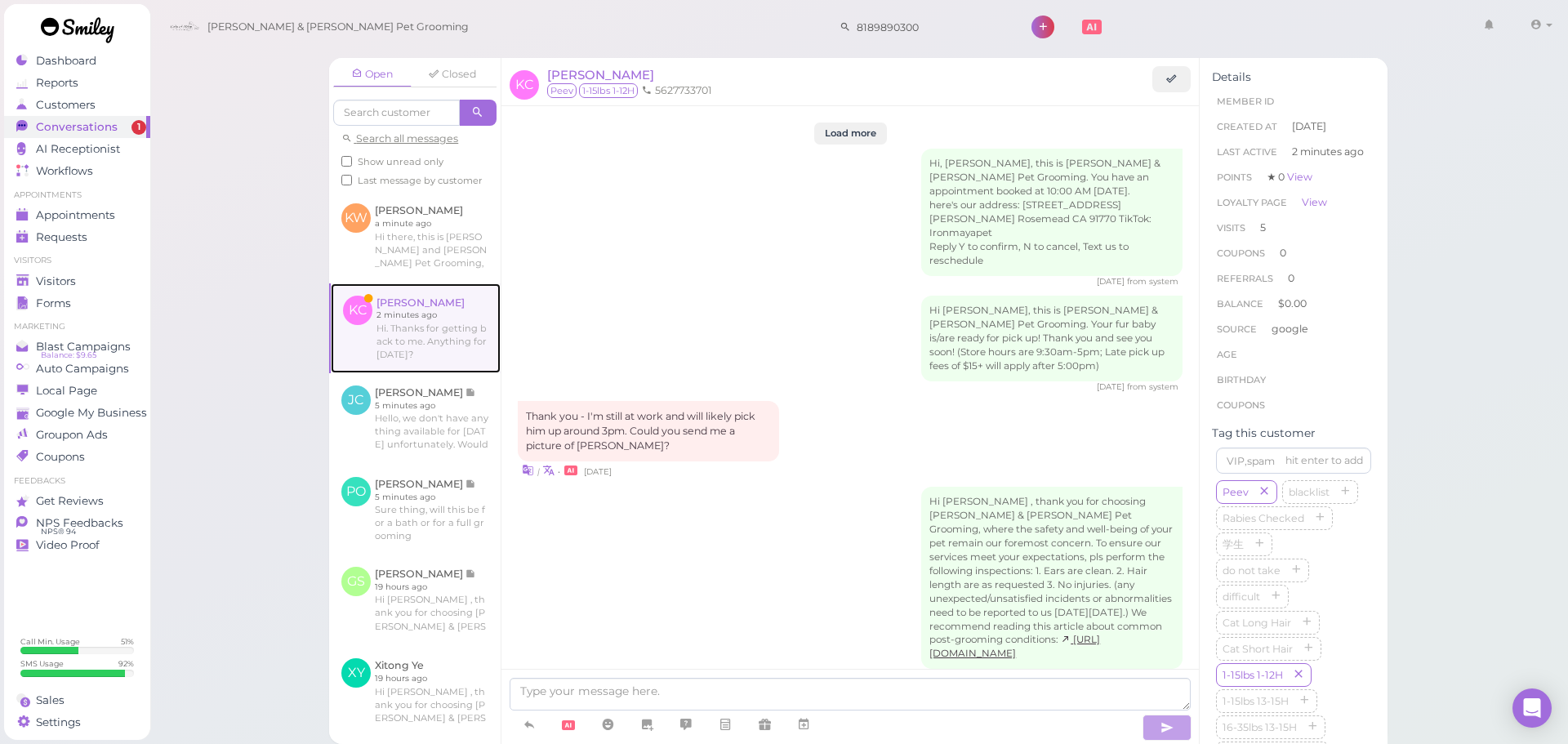
scroll to position [2218, 0]
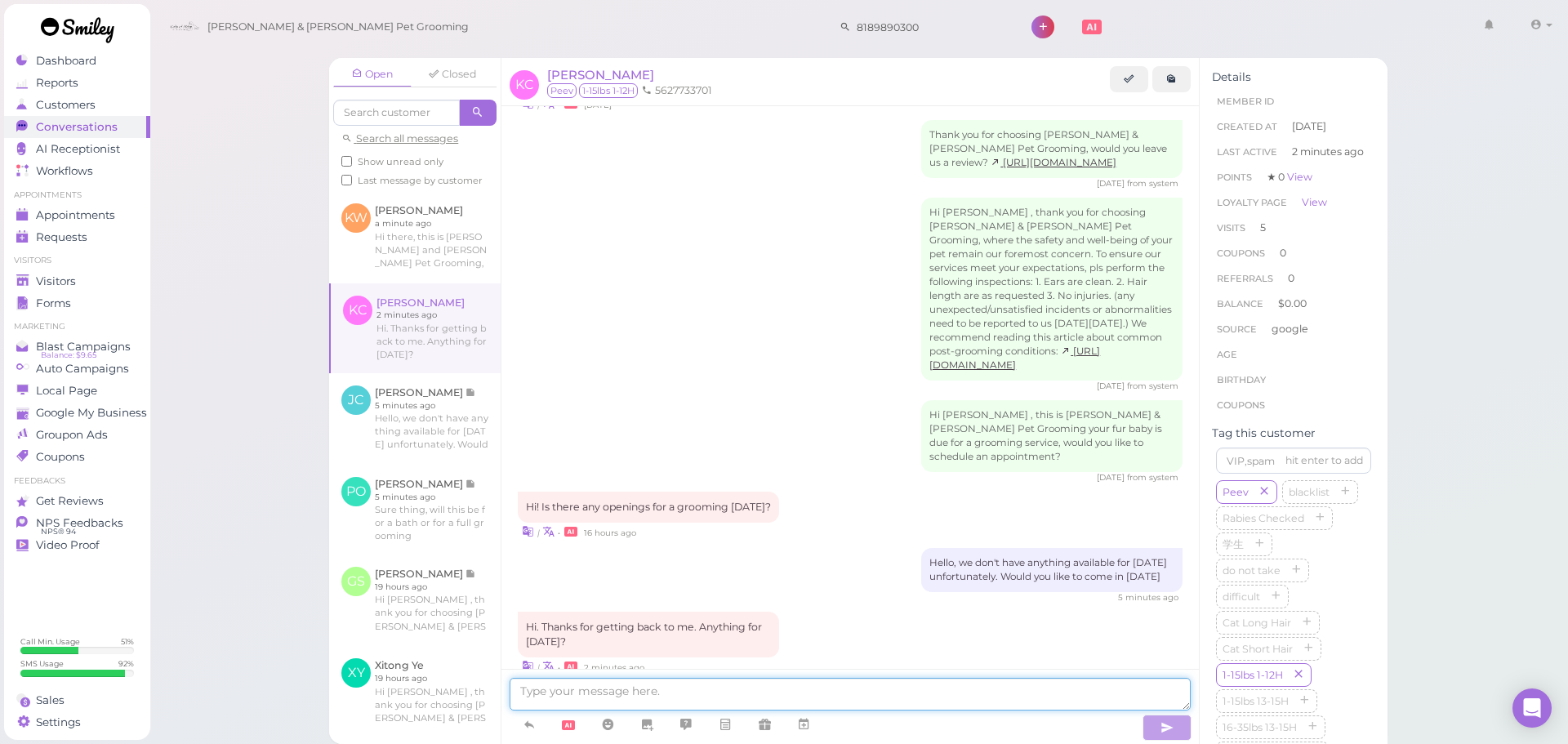
click at [775, 704] on textarea at bounding box center [850, 694] width 681 height 33
type textarea "Our earliest is going to be [DATE]"
click at [1138, 83] on link at bounding box center [1129, 79] width 39 height 26
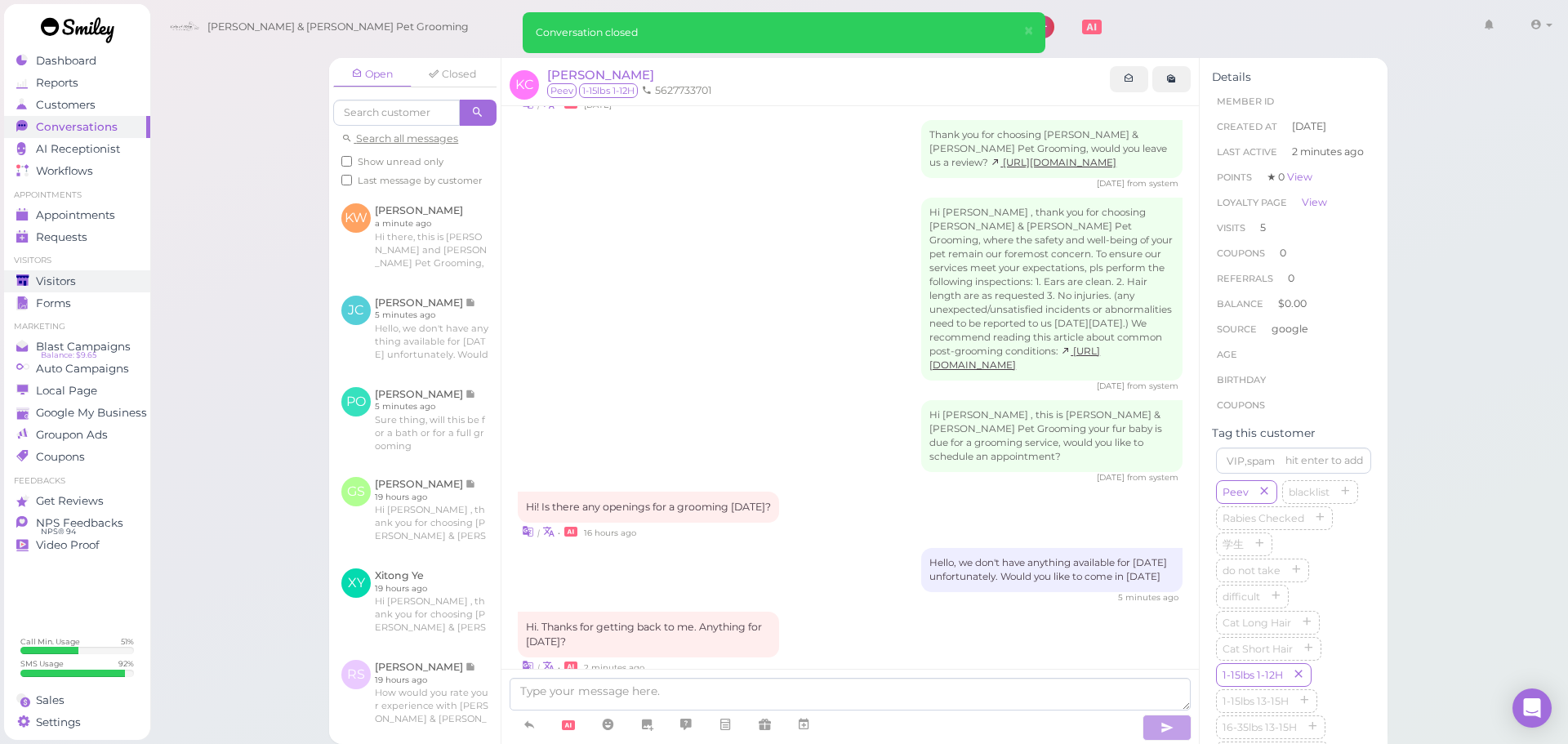
scroll to position [2256, 0]
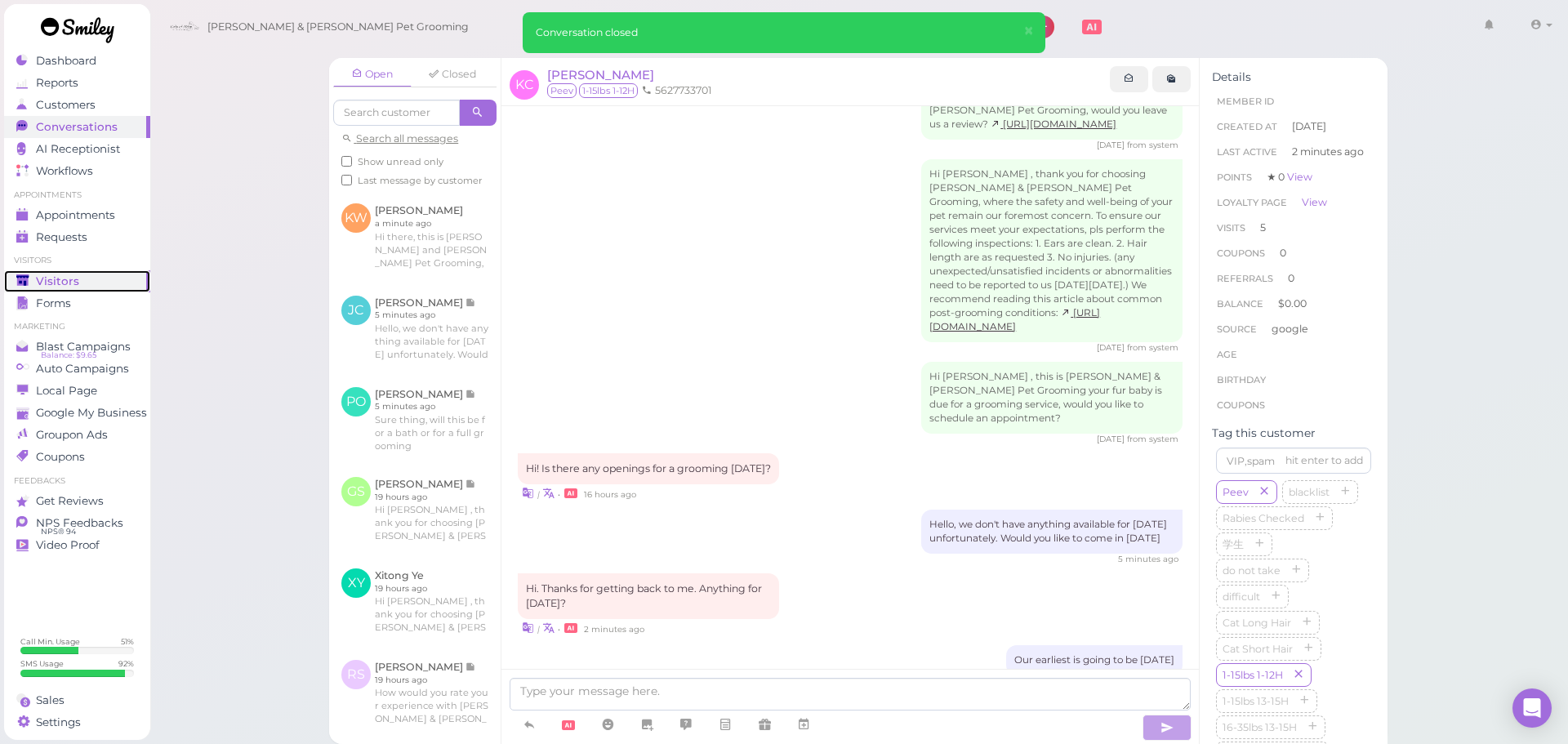
click at [61, 289] on link "Visitors" at bounding box center [77, 282] width 146 height 22
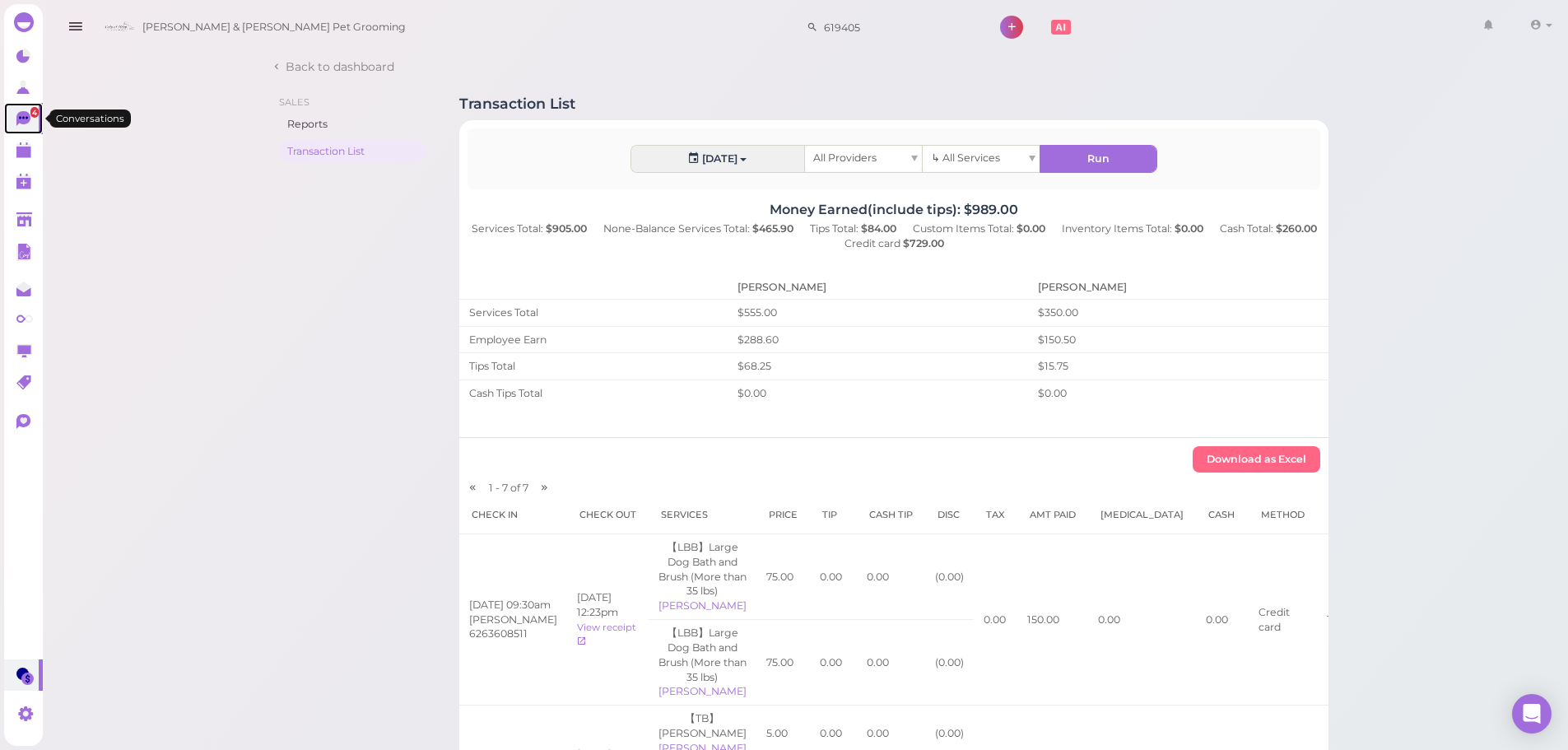
click at [31, 132] on link "4" at bounding box center [24, 118] width 39 height 31
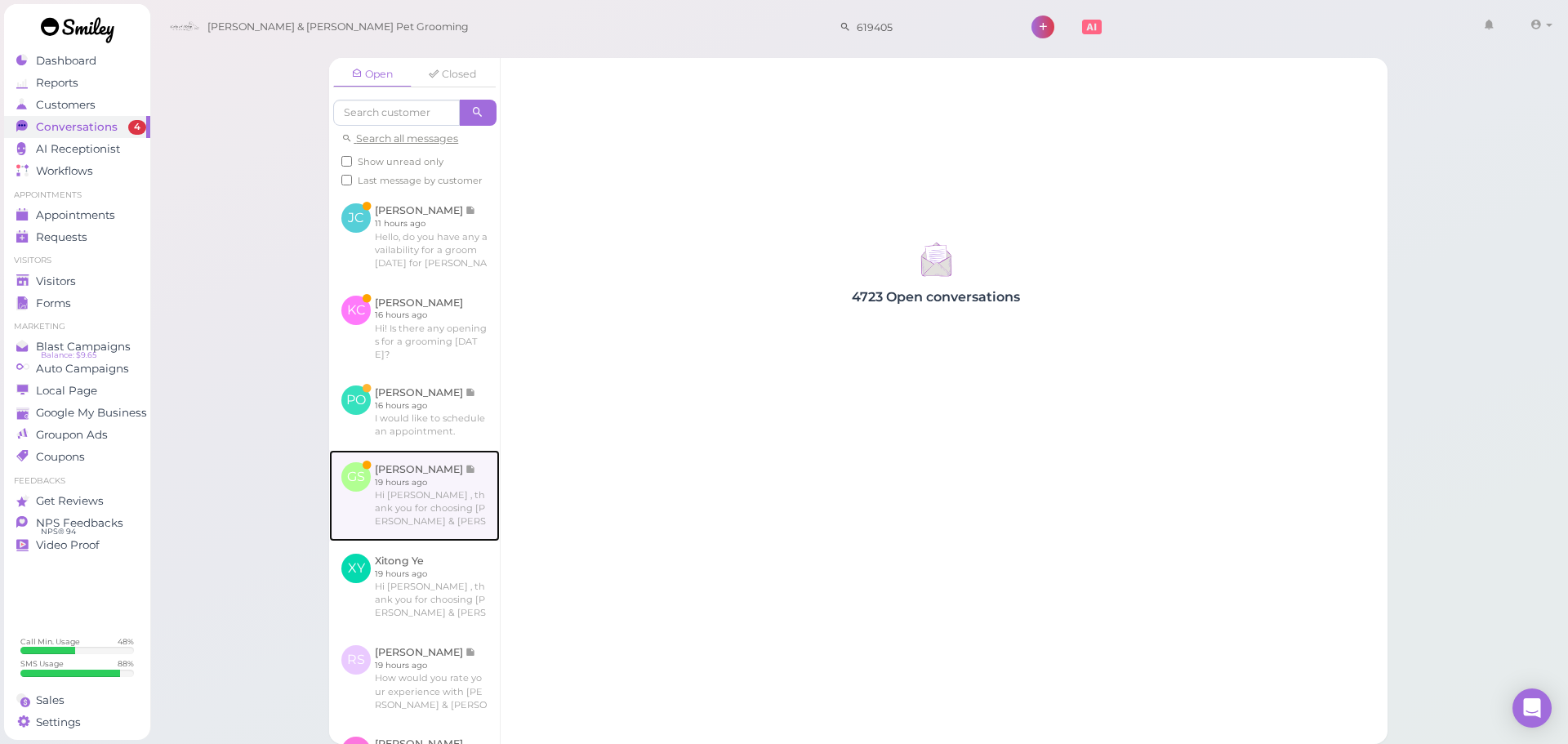
click at [401, 508] on link at bounding box center [414, 495] width 171 height 92
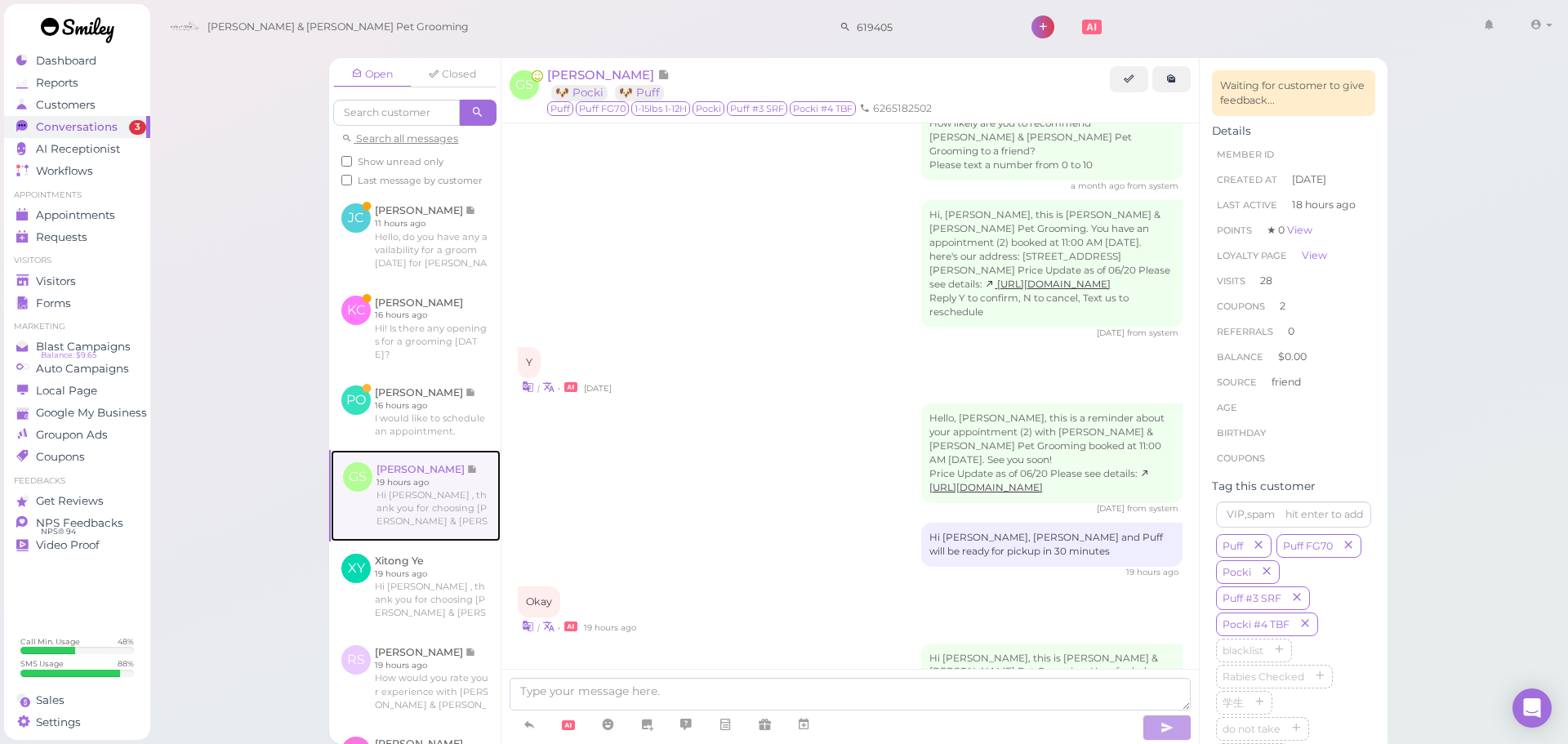
scroll to position [2820, 0]
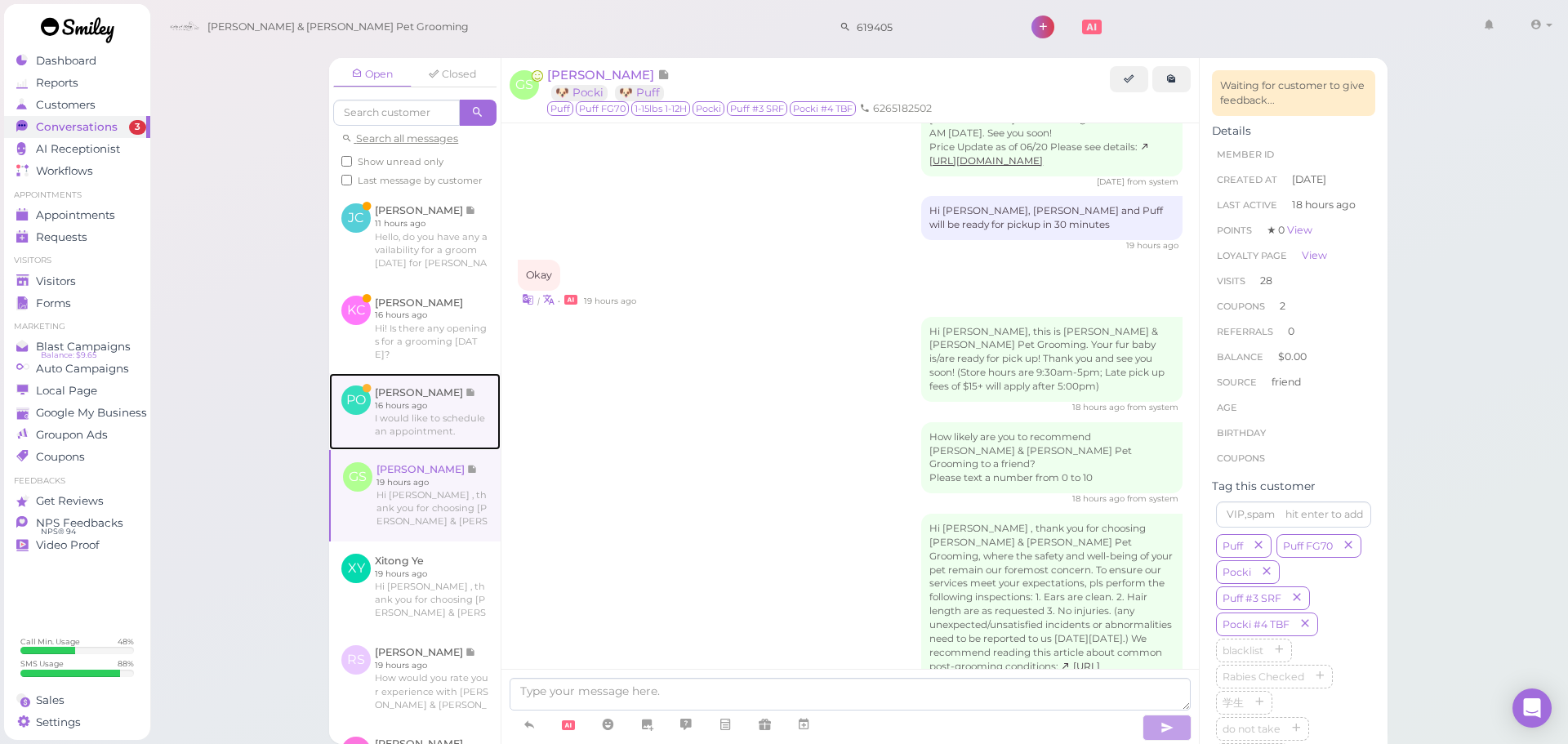
click at [379, 442] on link at bounding box center [415, 411] width 171 height 77
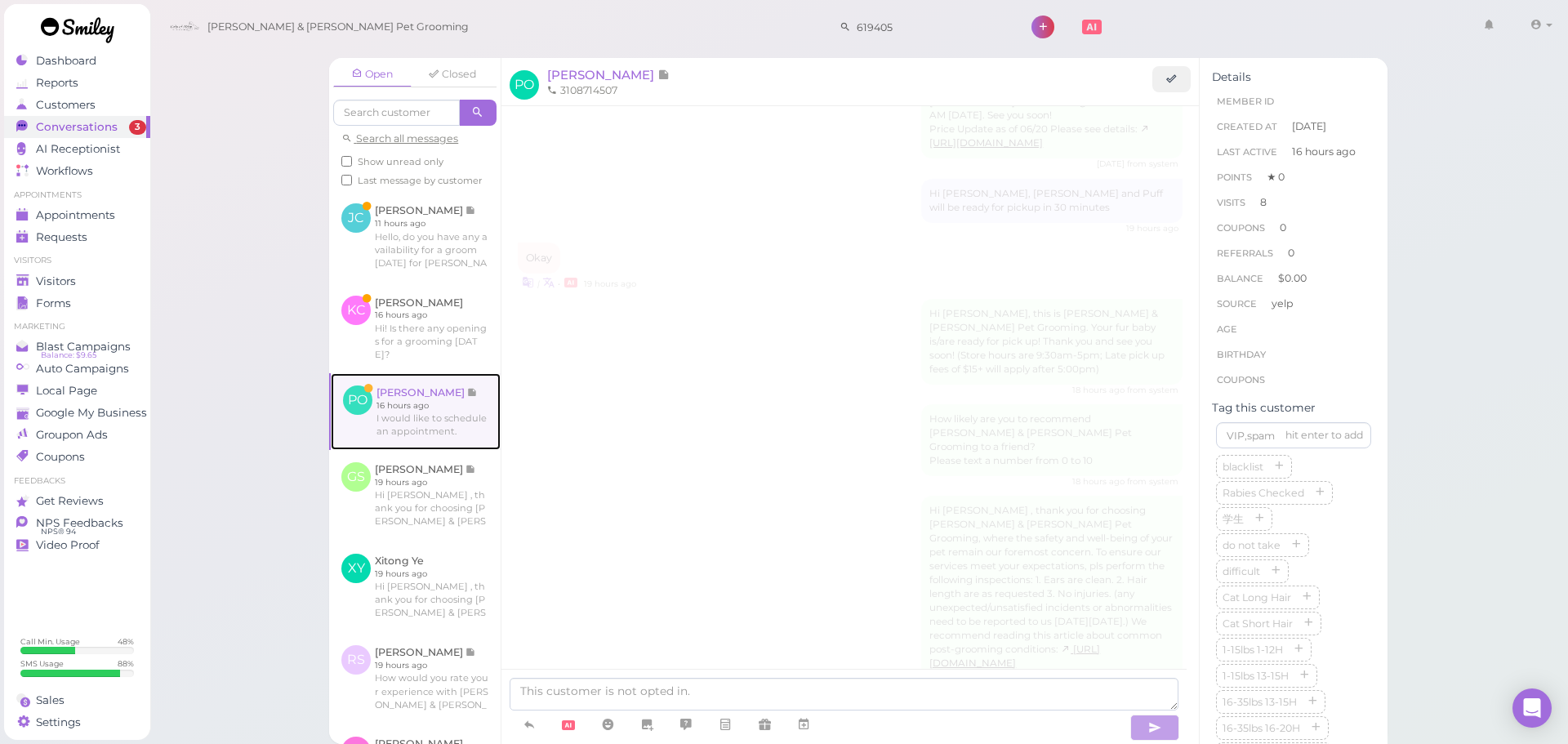
scroll to position [2584, 0]
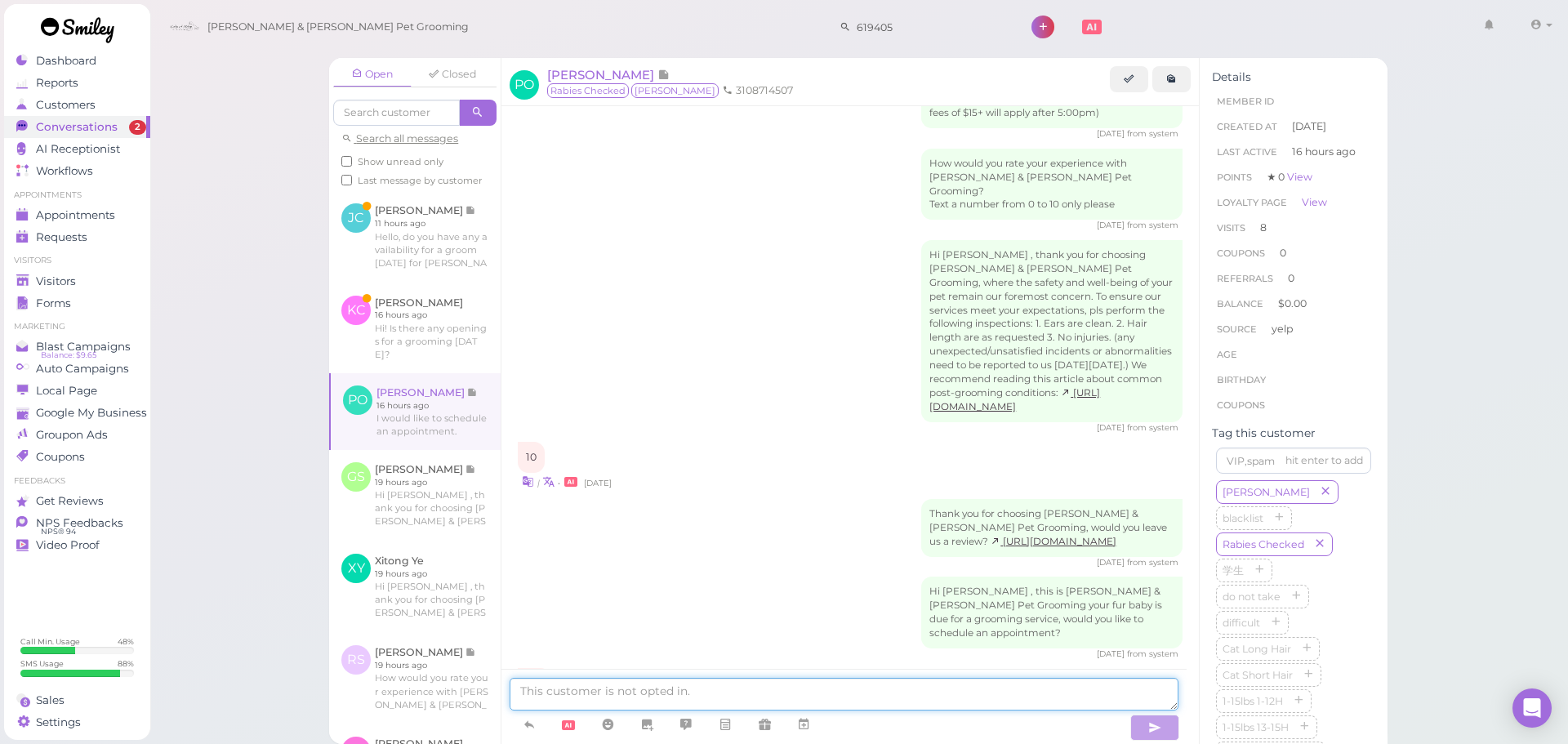
click at [816, 685] on textarea at bounding box center [844, 694] width 669 height 33
type textarea "Sure thing, will this be for a bath or for a full grooming"
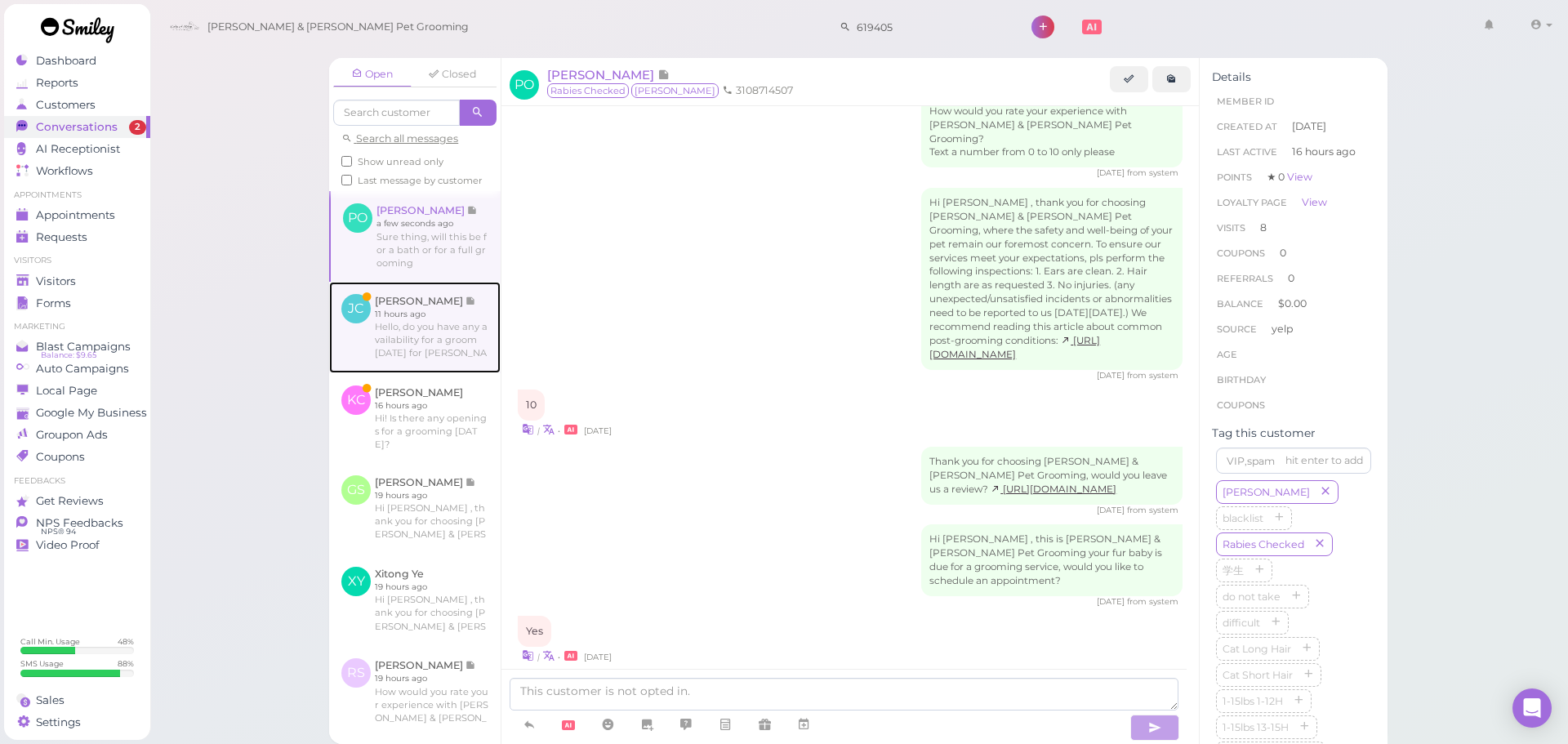
click at [414, 353] on link at bounding box center [415, 327] width 171 height 92
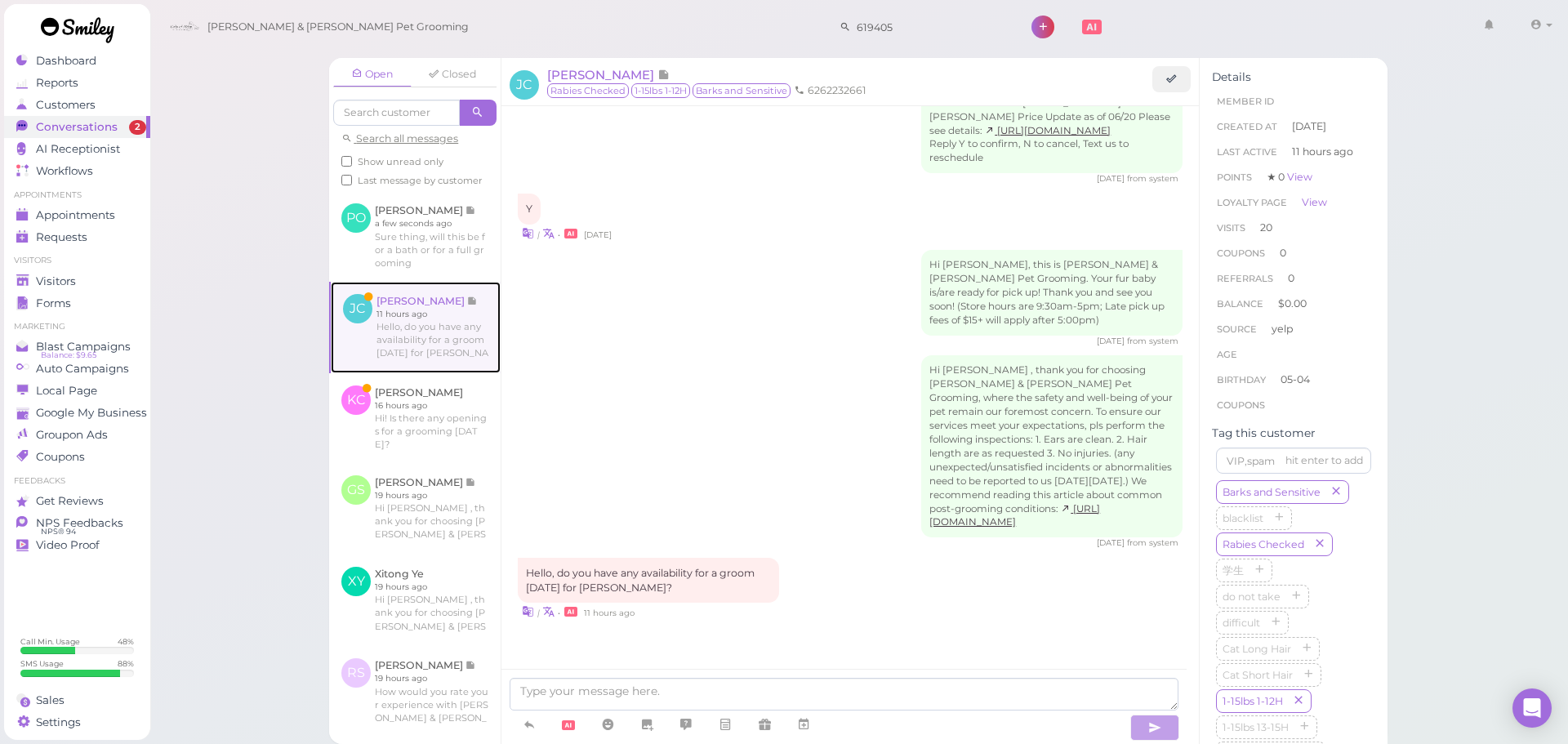
scroll to position [2050, 0]
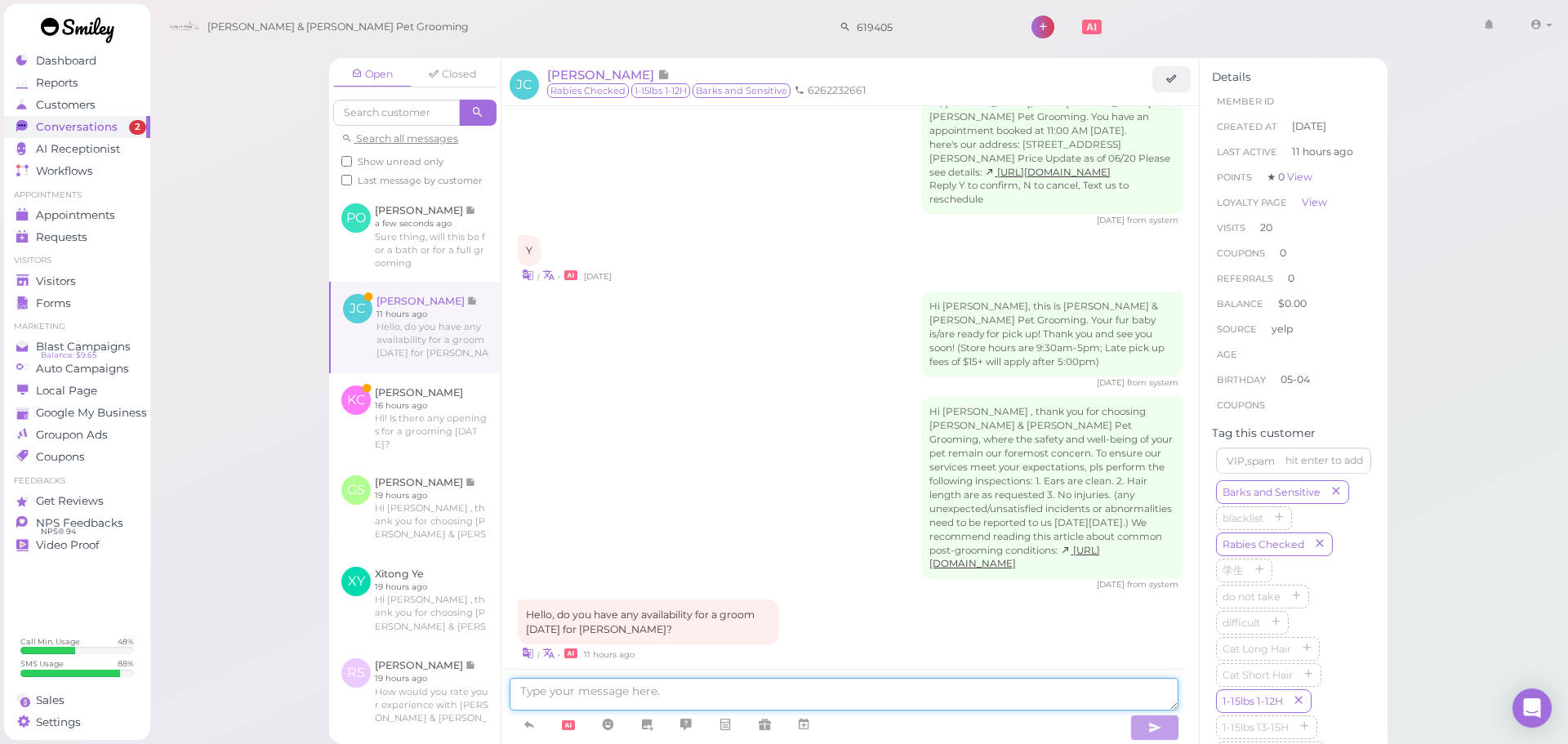
click at [649, 694] on textarea at bounding box center [844, 694] width 669 height 33
type textarea "Hello, we don't have anything available for [DATE] unfortunately. Would you lik…"
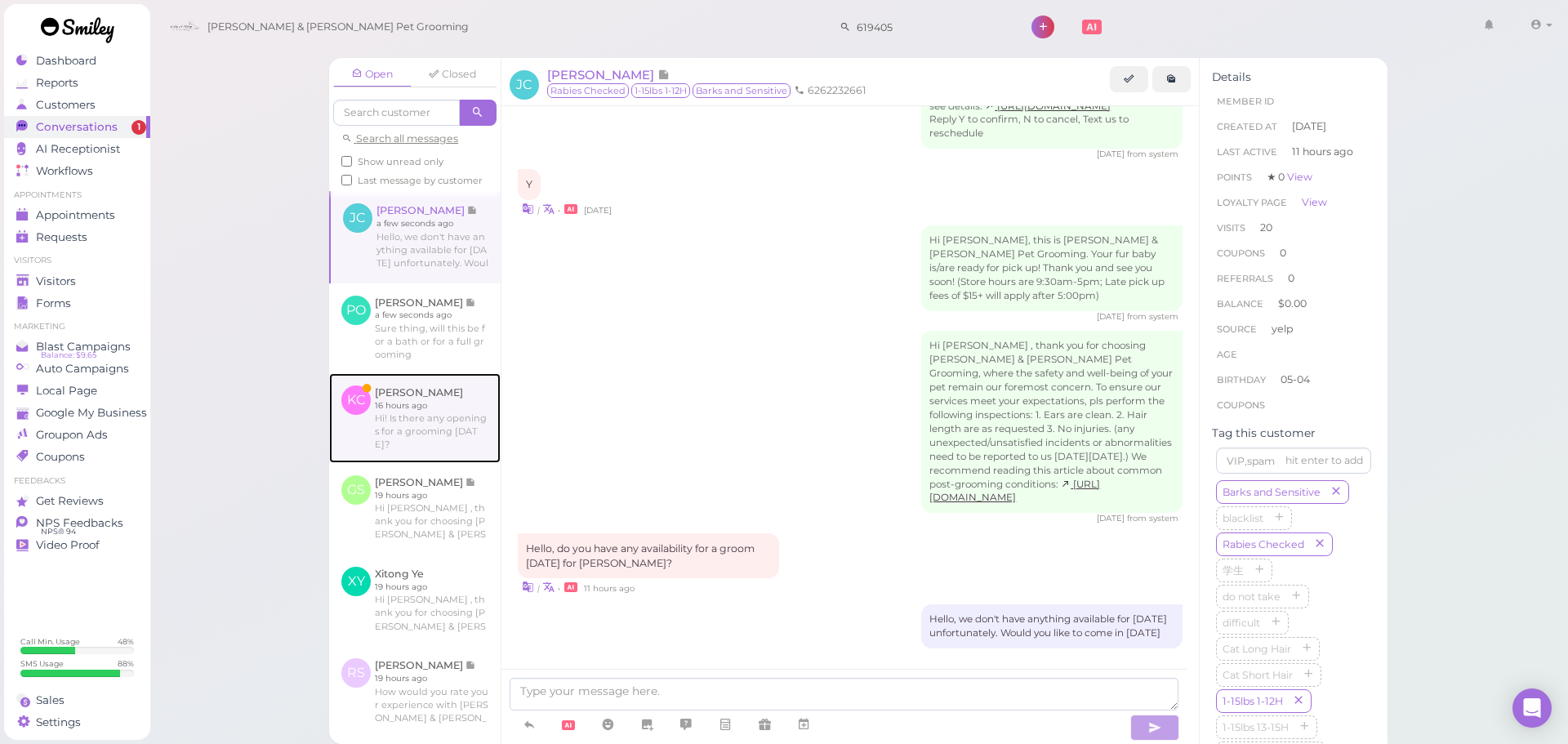
click at [483, 463] on link at bounding box center [415, 418] width 171 height 90
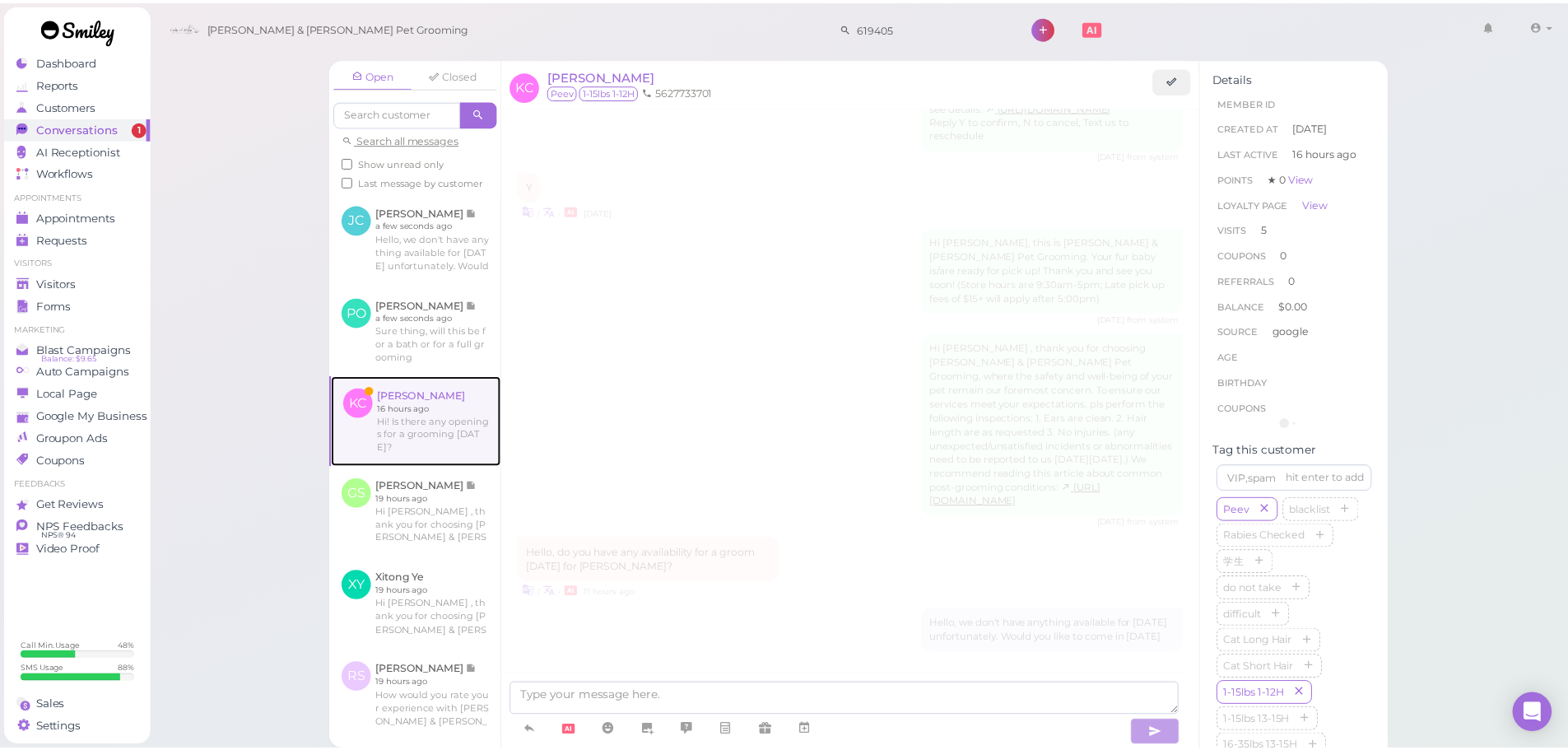
scroll to position [2297, 0]
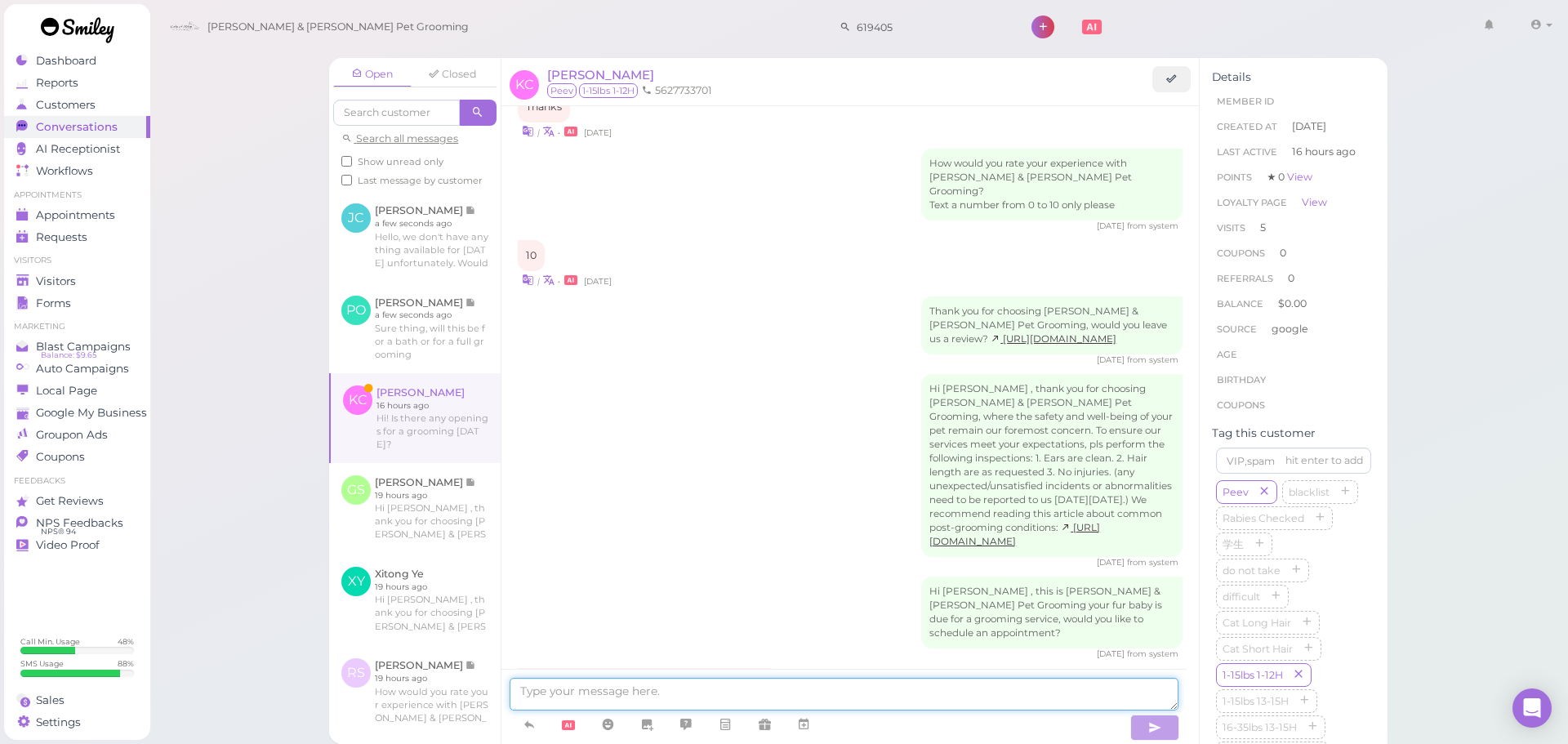
click at [658, 684] on textarea at bounding box center [844, 694] width 669 height 33
paste textarea "Hello, we don't have anything available for [DATE] unfortunately. Would you lik…"
type textarea "Hello, we don't have anything available for [DATE] unfortunately. Would you lik…"
click at [67, 278] on span "Visitors" at bounding box center [58, 282] width 44 height 14
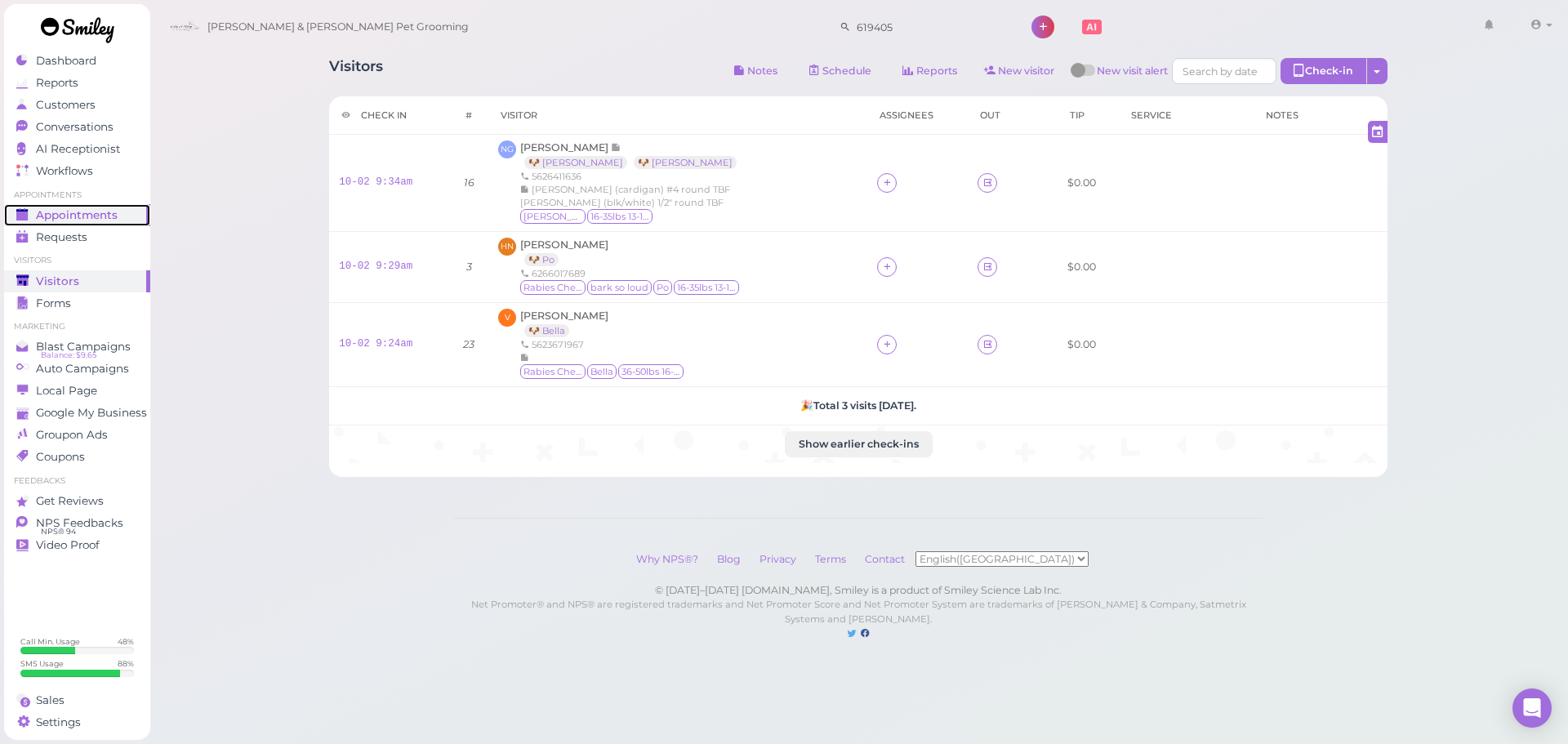
click at [102, 218] on span "Appointments" at bounding box center [76, 215] width 82 height 14
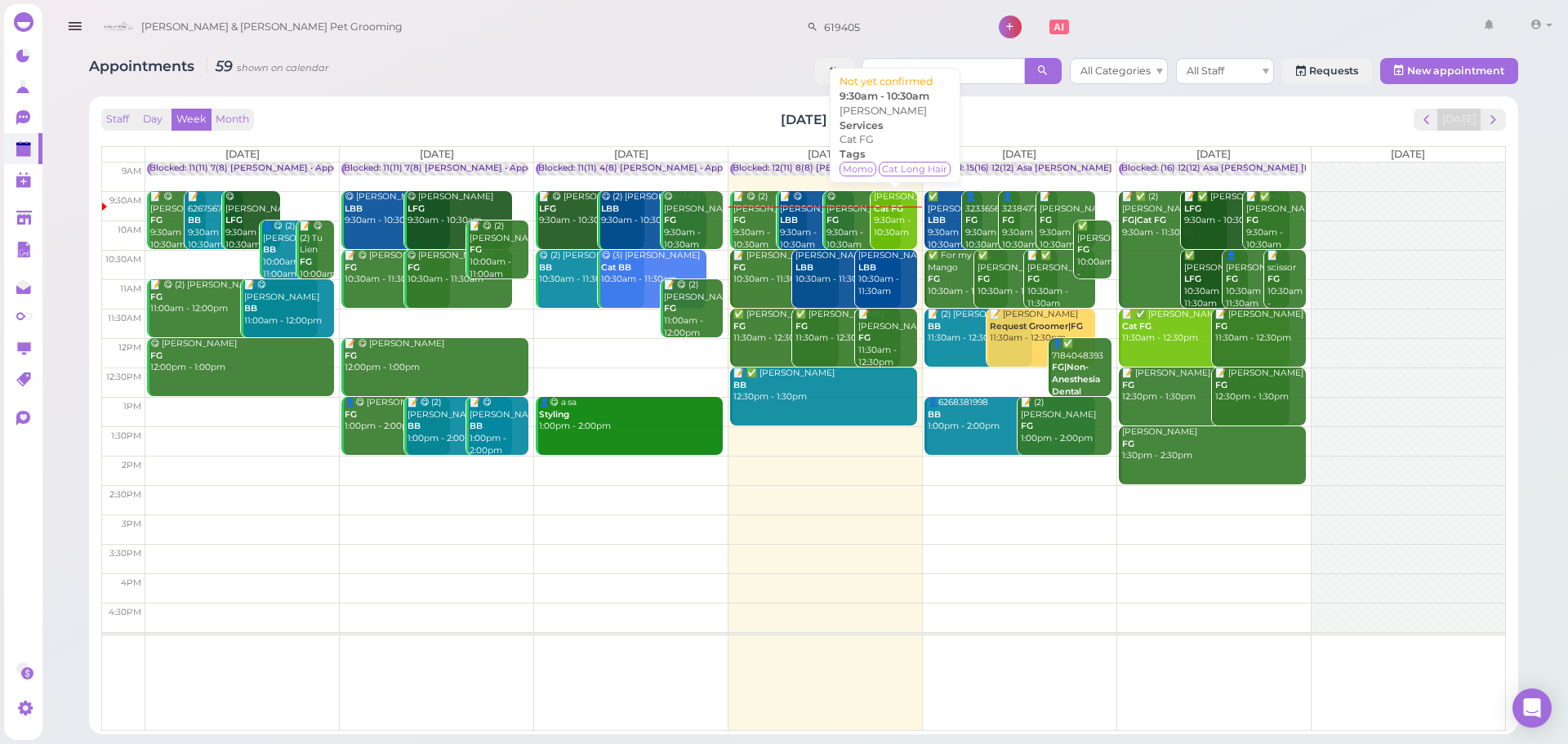
click at [892, 235] on div "Kim Wang Cat FG 9:30am - 10:30am" at bounding box center [895, 214] width 44 height 48
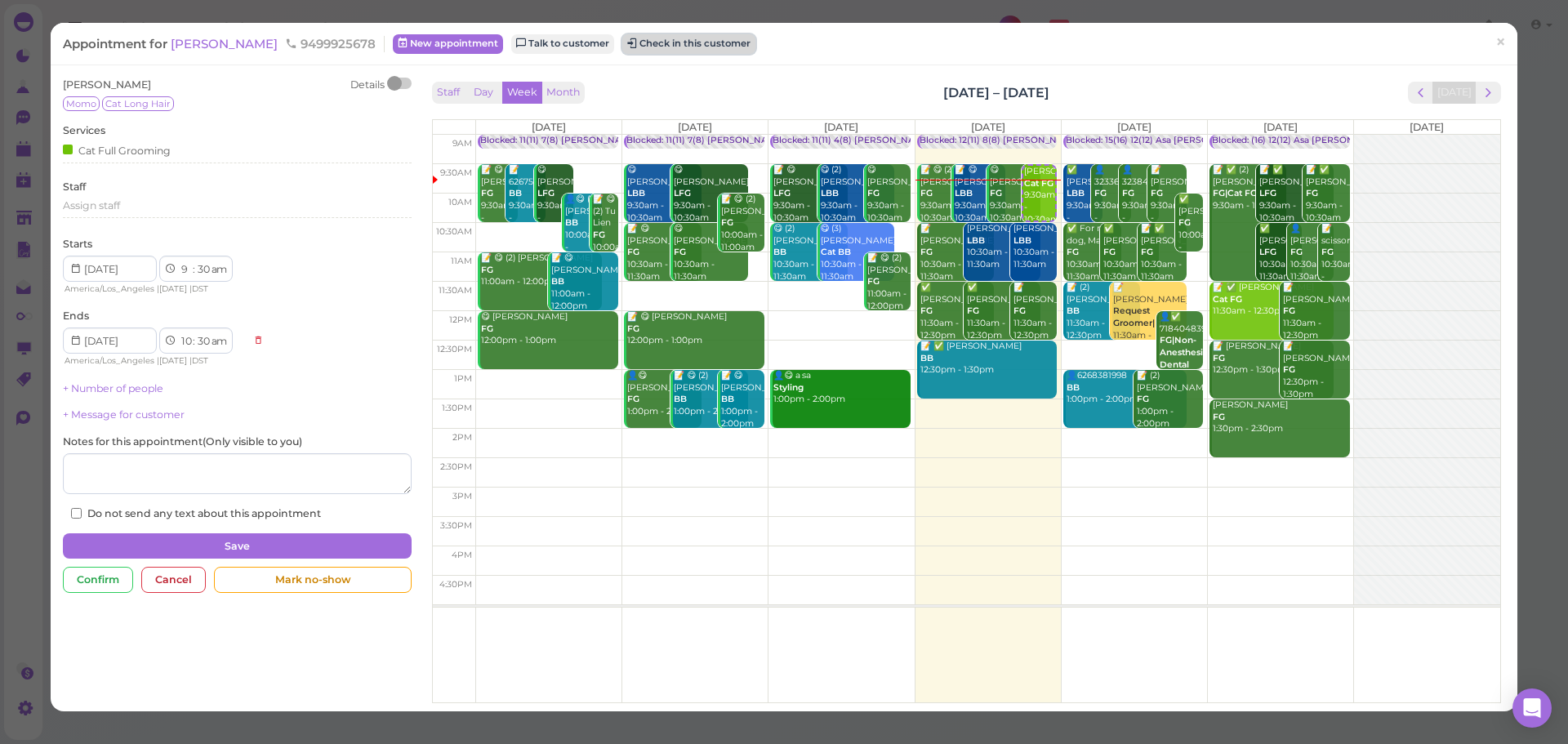
click at [639, 45] on button "Check in this customer" at bounding box center [689, 44] width 133 height 19
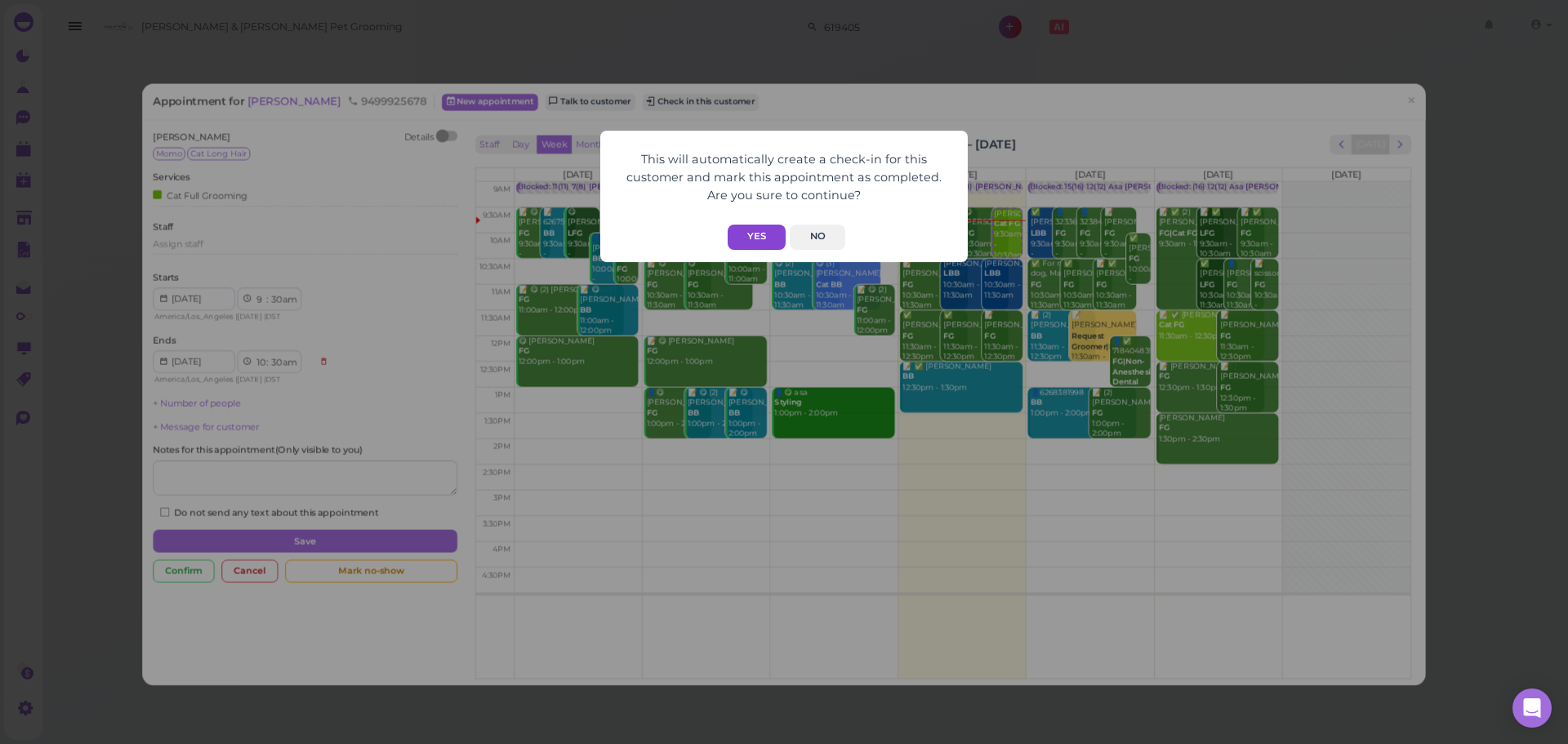
click at [772, 230] on button "Yes" at bounding box center [756, 237] width 58 height 25
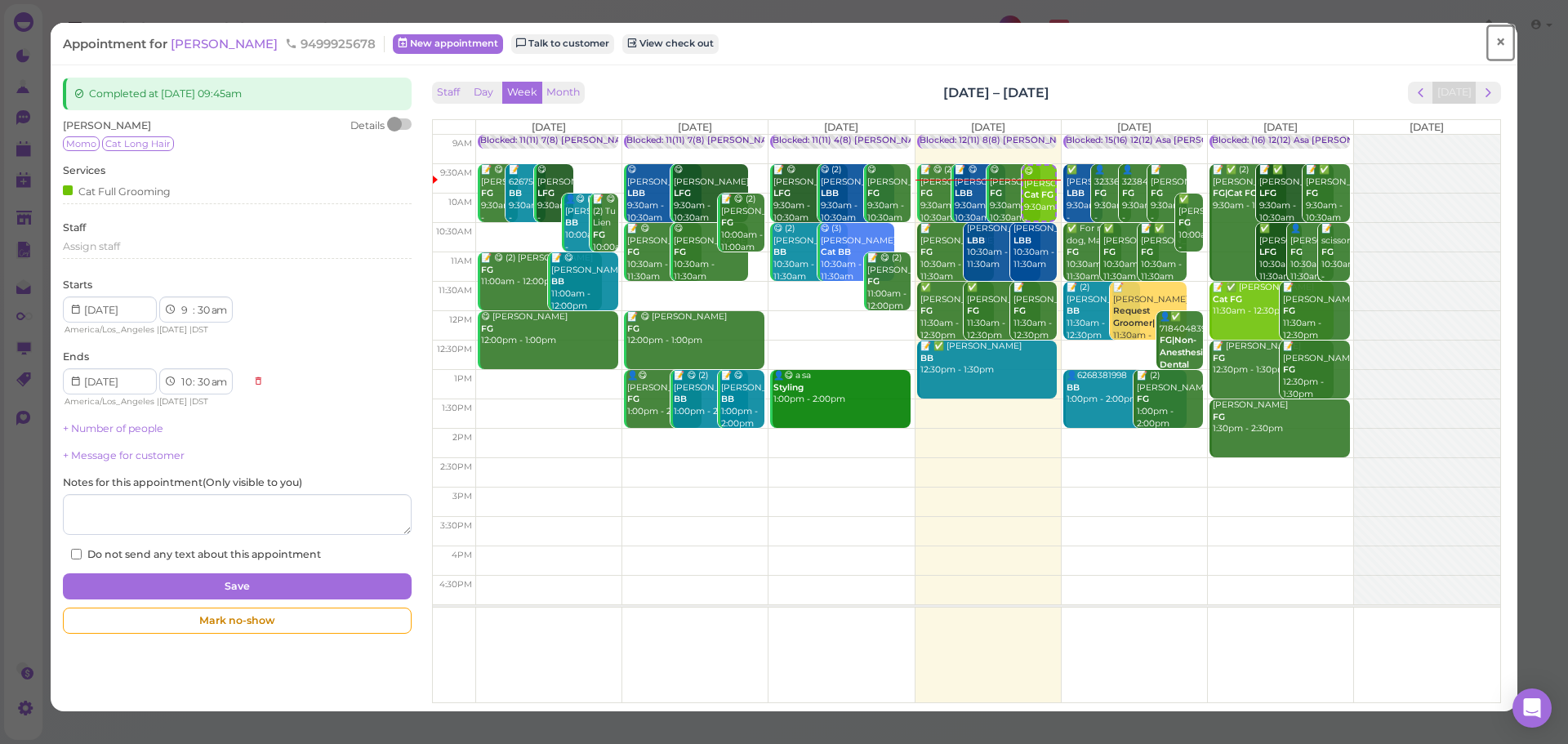
click at [1486, 37] on link "×" at bounding box center [1501, 43] width 30 height 39
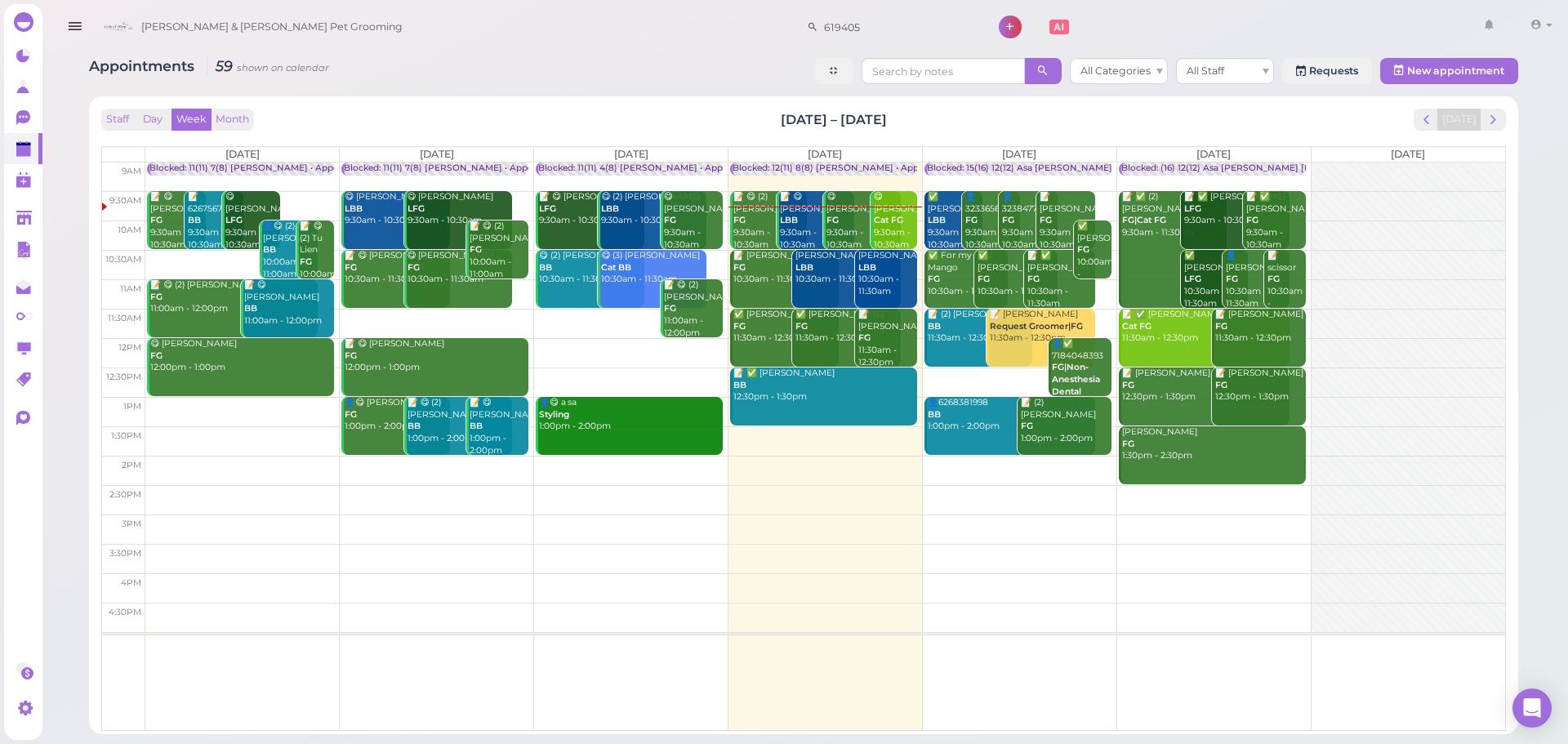
click at [892, 223] on b "Cat FG" at bounding box center [888, 220] width 29 height 11
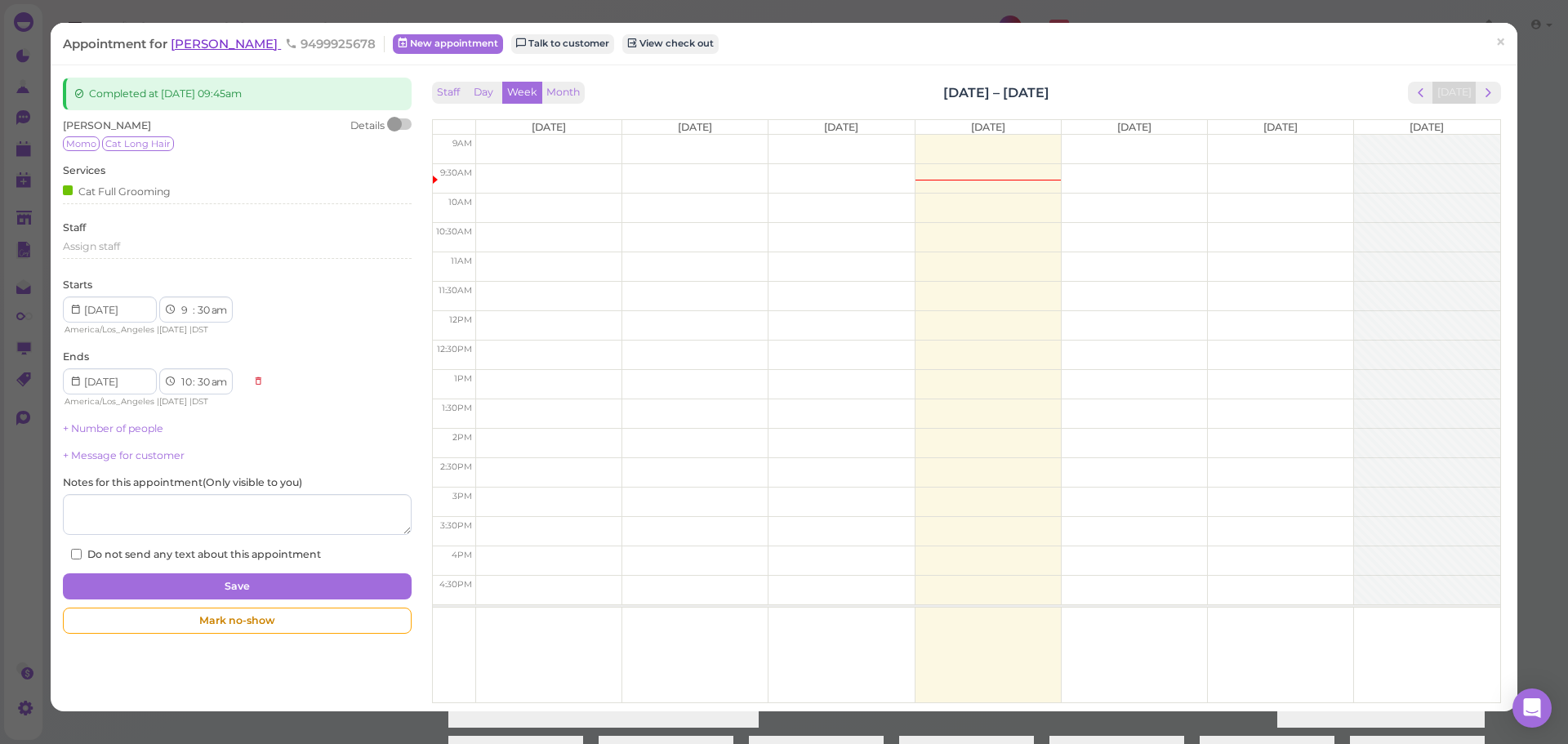
click at [218, 45] on span "[PERSON_NAME]" at bounding box center [225, 44] width 110 height 15
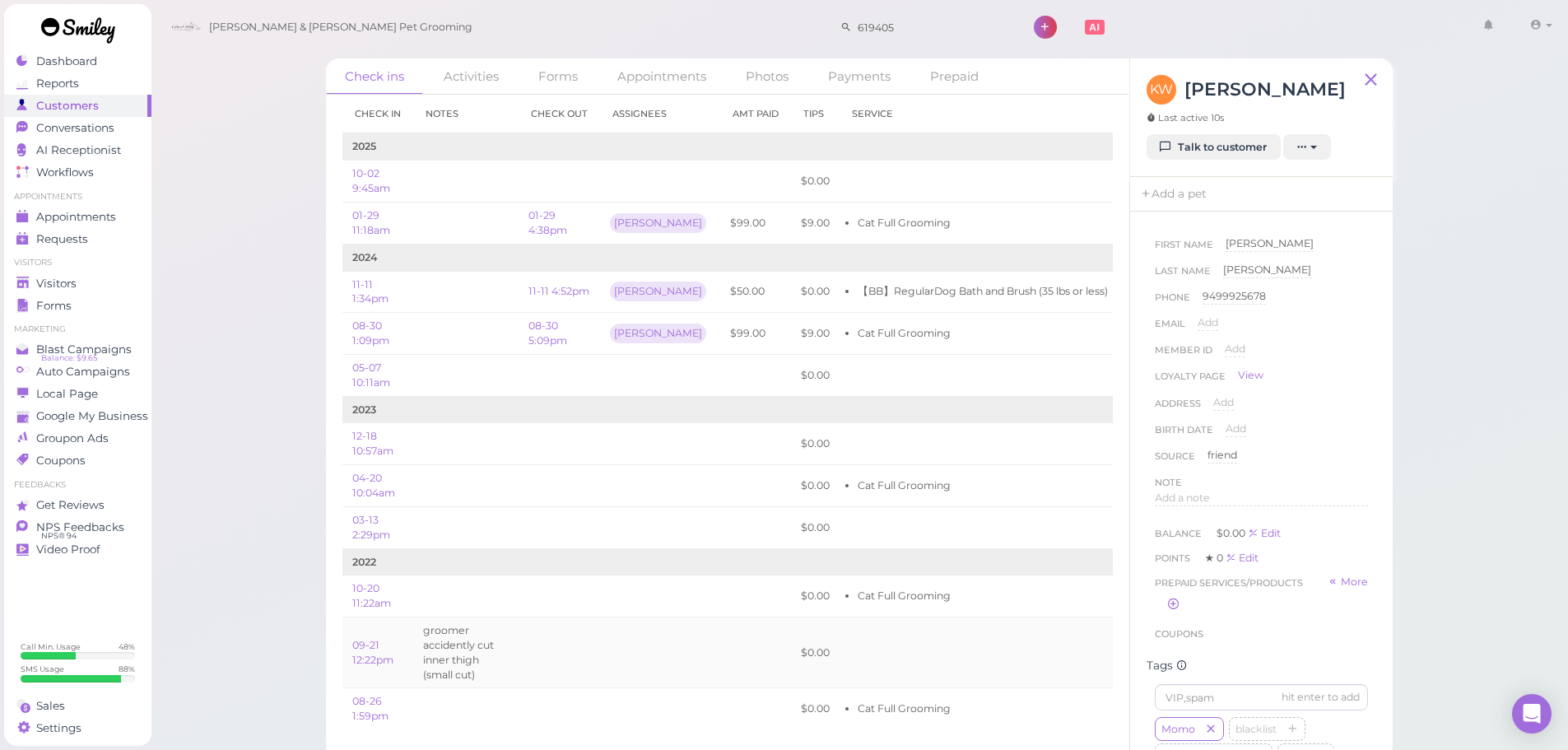
click at [521, 658] on td at bounding box center [559, 653] width 81 height 71
click at [105, 283] on div "Visitors" at bounding box center [75, 284] width 119 height 14
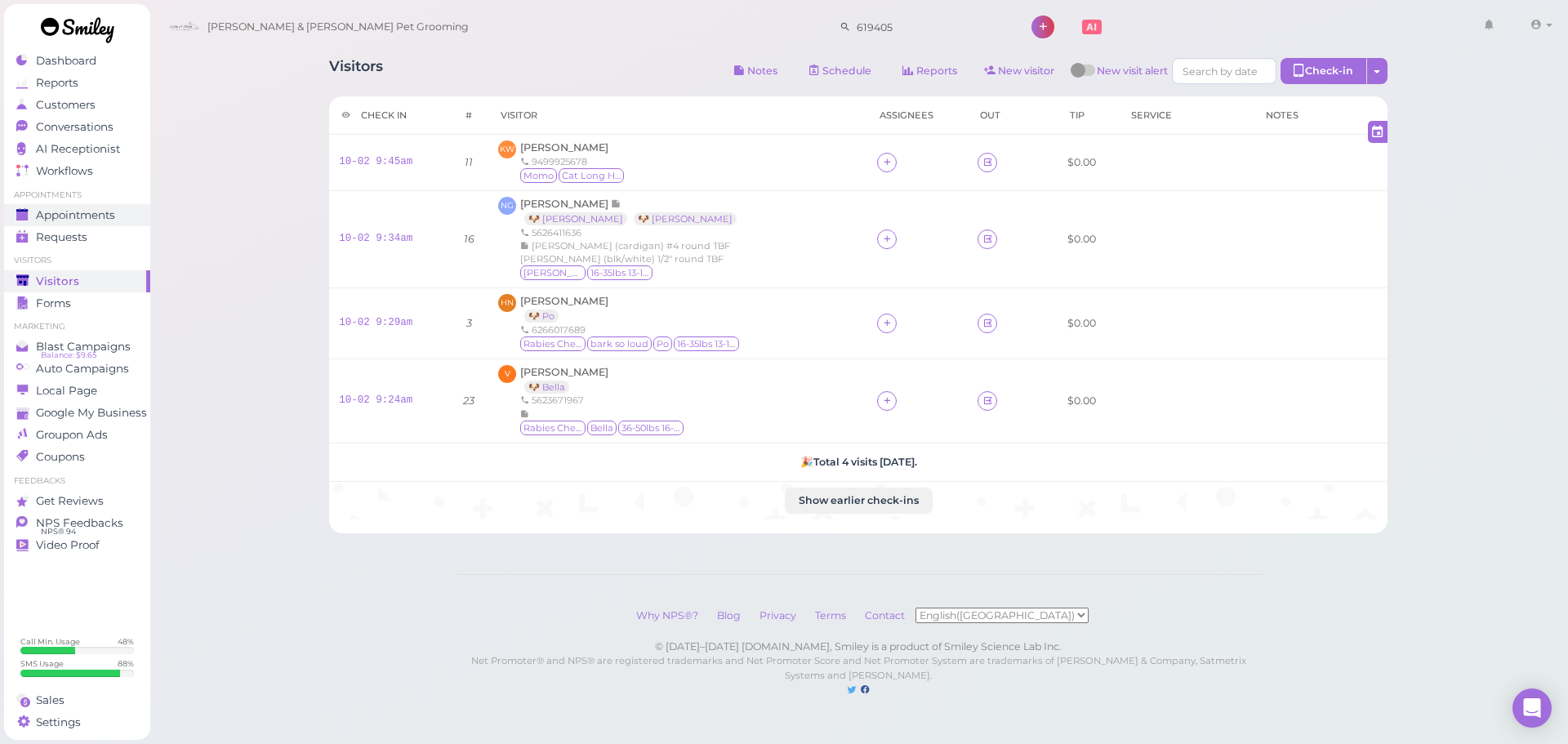
click at [108, 208] on span "Appointments" at bounding box center [76, 215] width 79 height 14
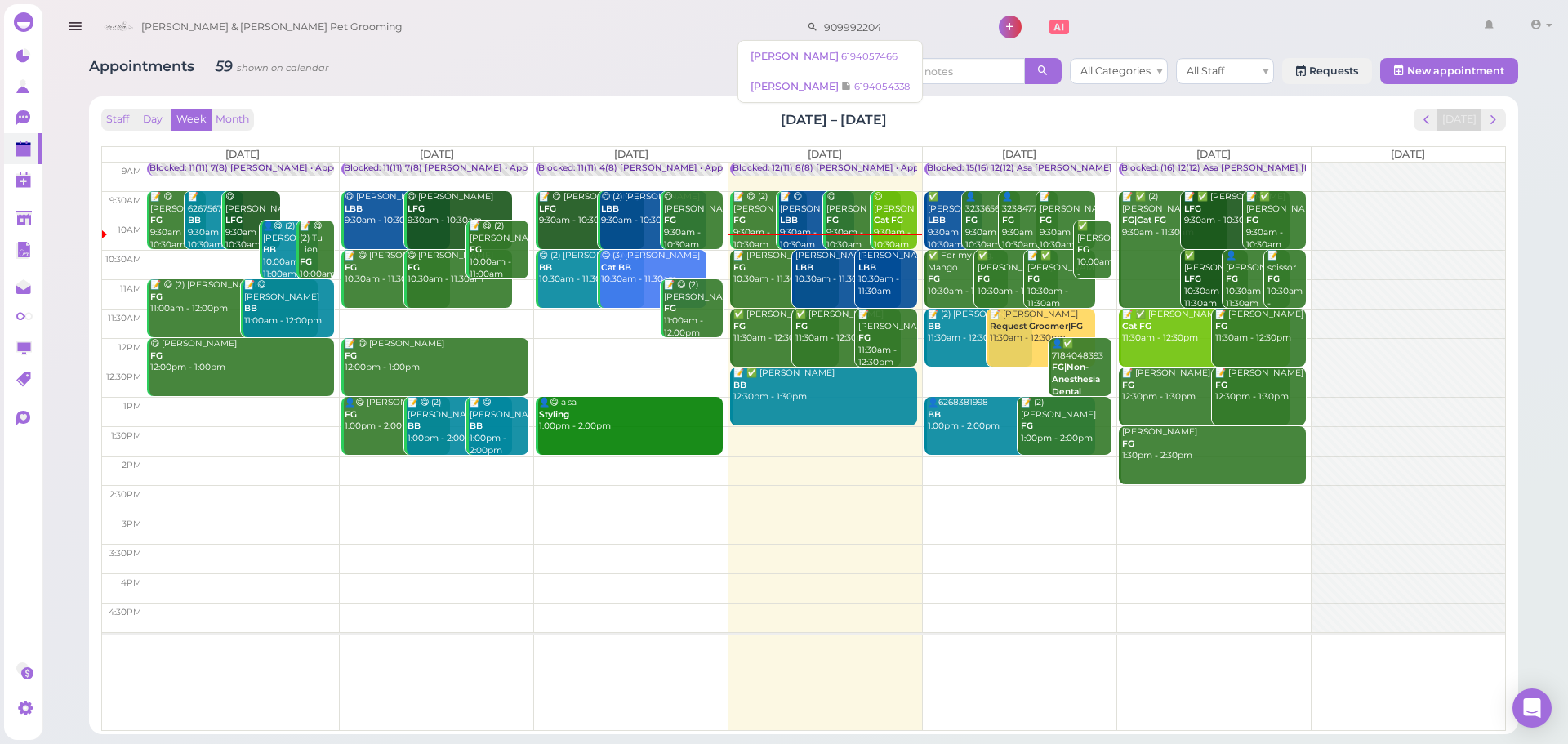
type input "9099922047"
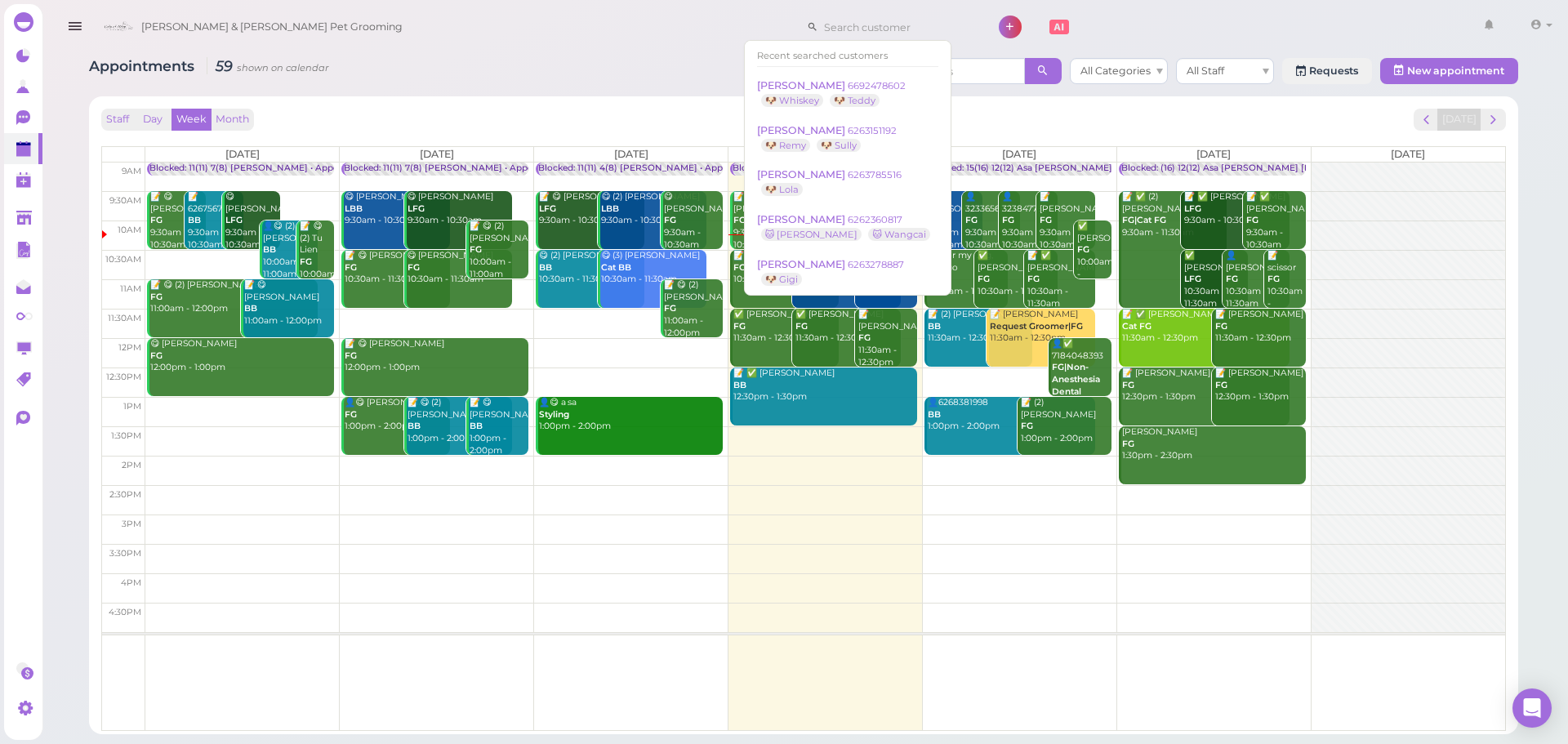
click at [434, 92] on div "Appointments 59 shown on calendar All Categories All Staff Requests New appoint…" at bounding box center [803, 389] width 1470 height 689
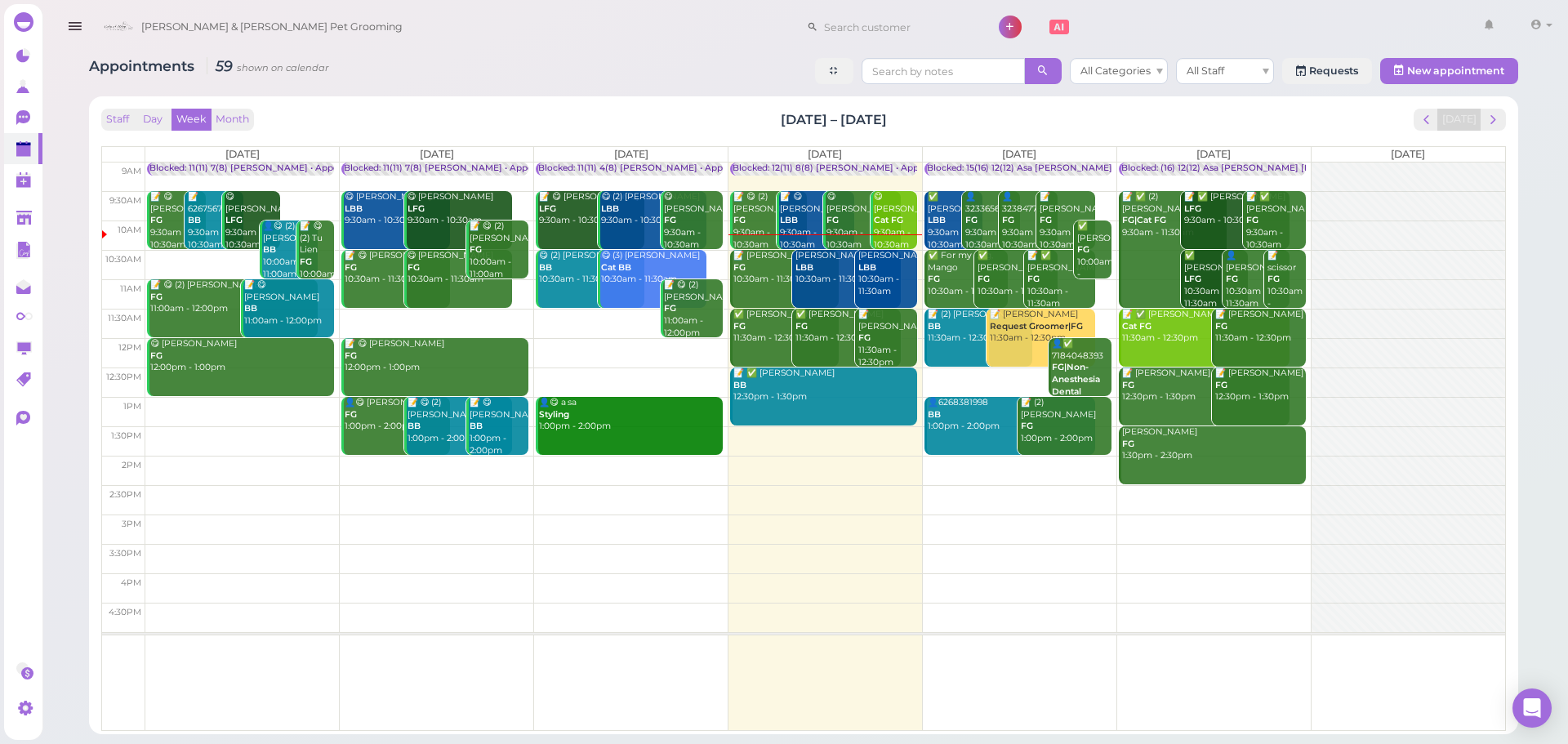
click at [441, 86] on div "Appointments 59 shown on calendar All Categories All Staff Requests New appoint…" at bounding box center [803, 73] width 1429 height 30
click at [445, 90] on div "Appointments 59 shown on calendar All Categories All Staff Requests New appoint…" at bounding box center [803, 389] width 1470 height 689
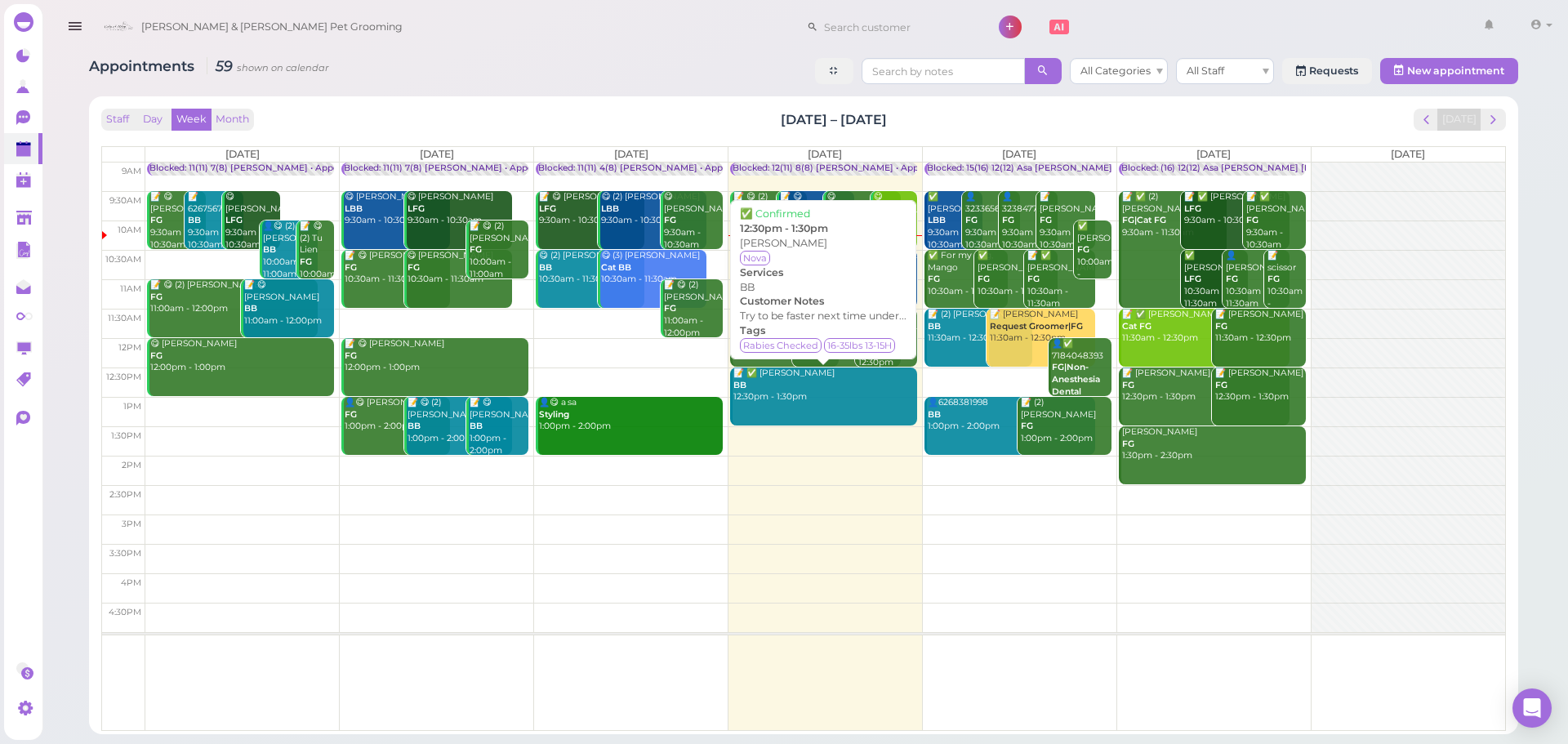
click at [780, 410] on link "📝 ✅ Bilen Teclemariam BB 12:30pm - 1:30pm" at bounding box center [823, 396] width 187 height 58
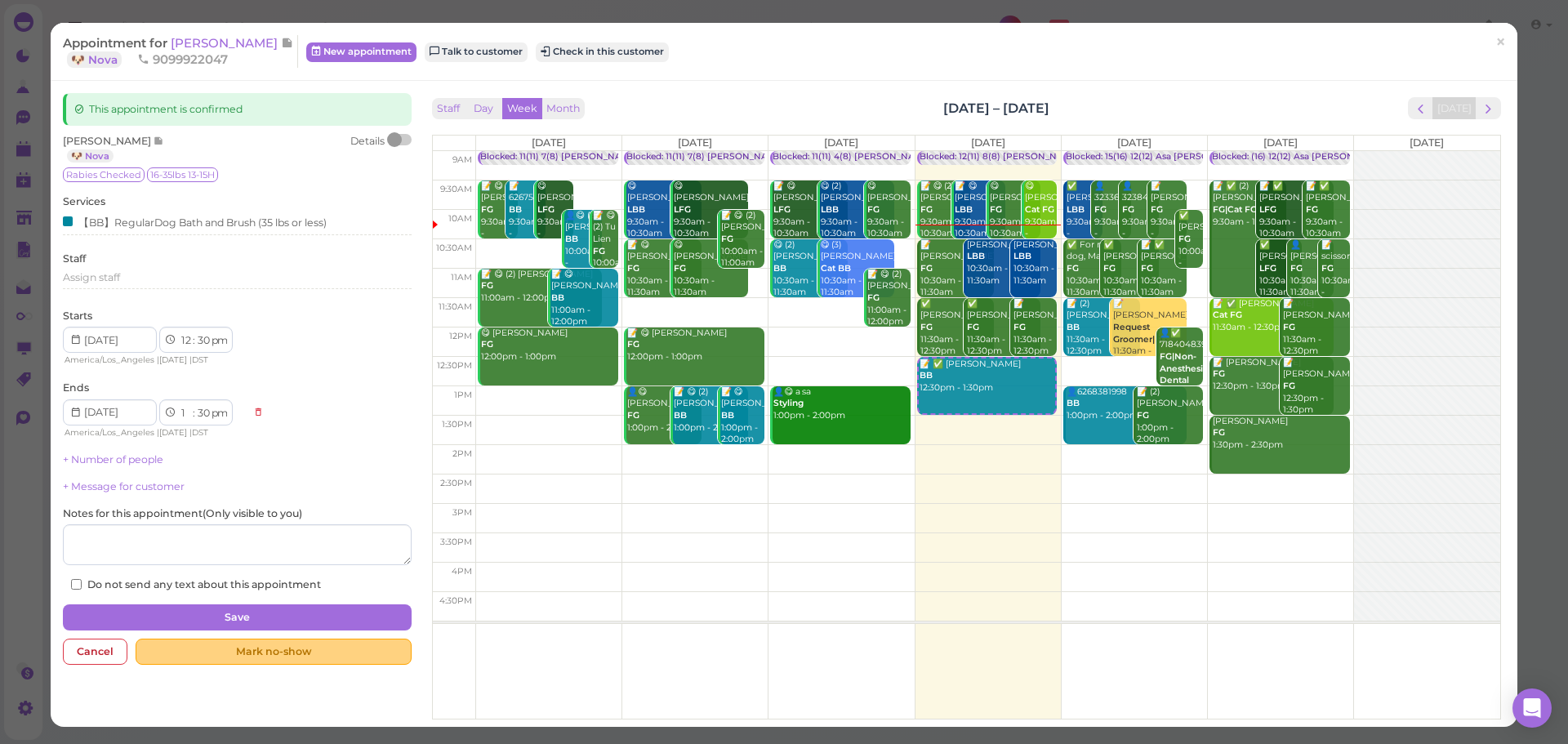
click at [285, 656] on div "Mark no-show" at bounding box center [273, 652] width 276 height 26
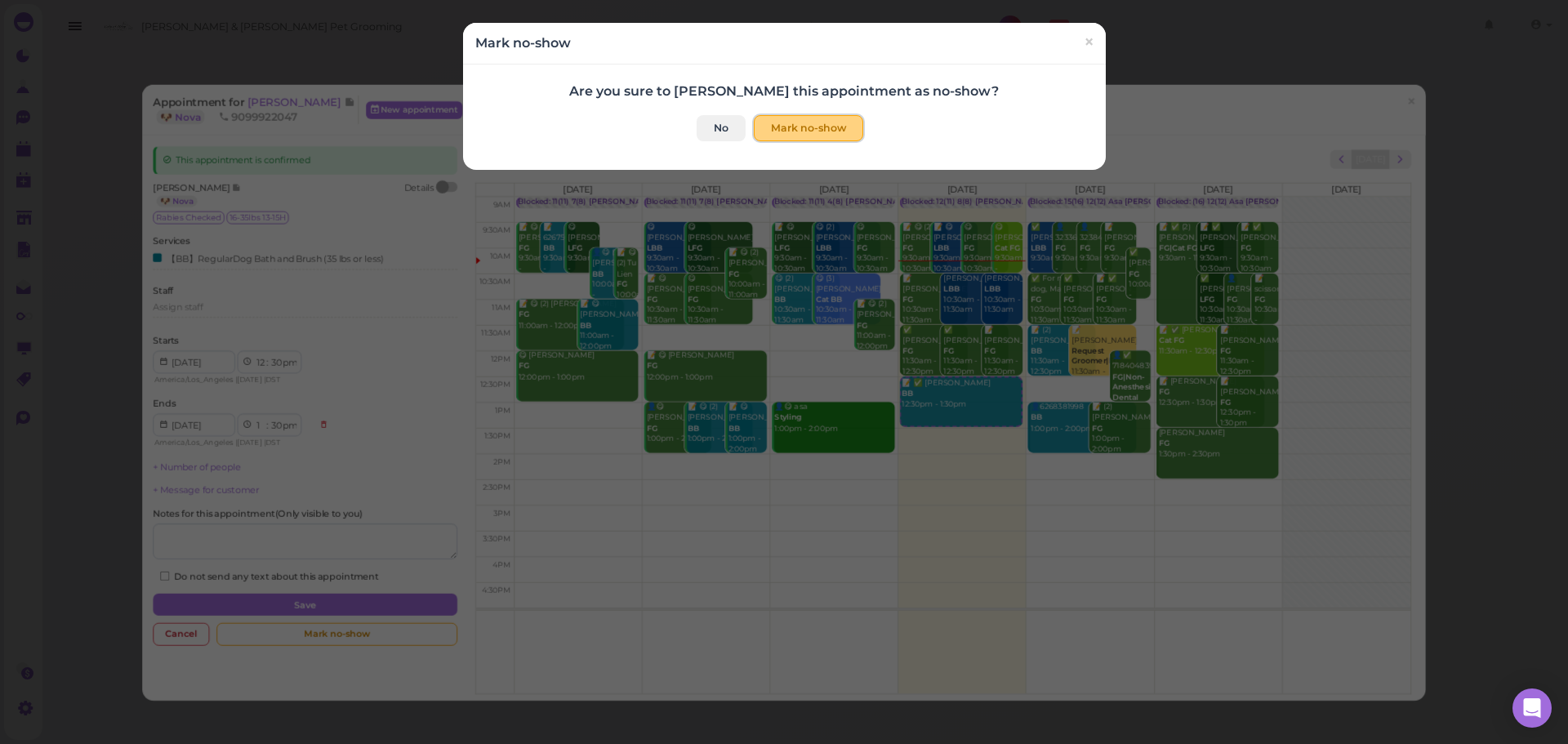
click at [814, 132] on button "Mark no-show" at bounding box center [808, 128] width 109 height 26
checkbox input "true"
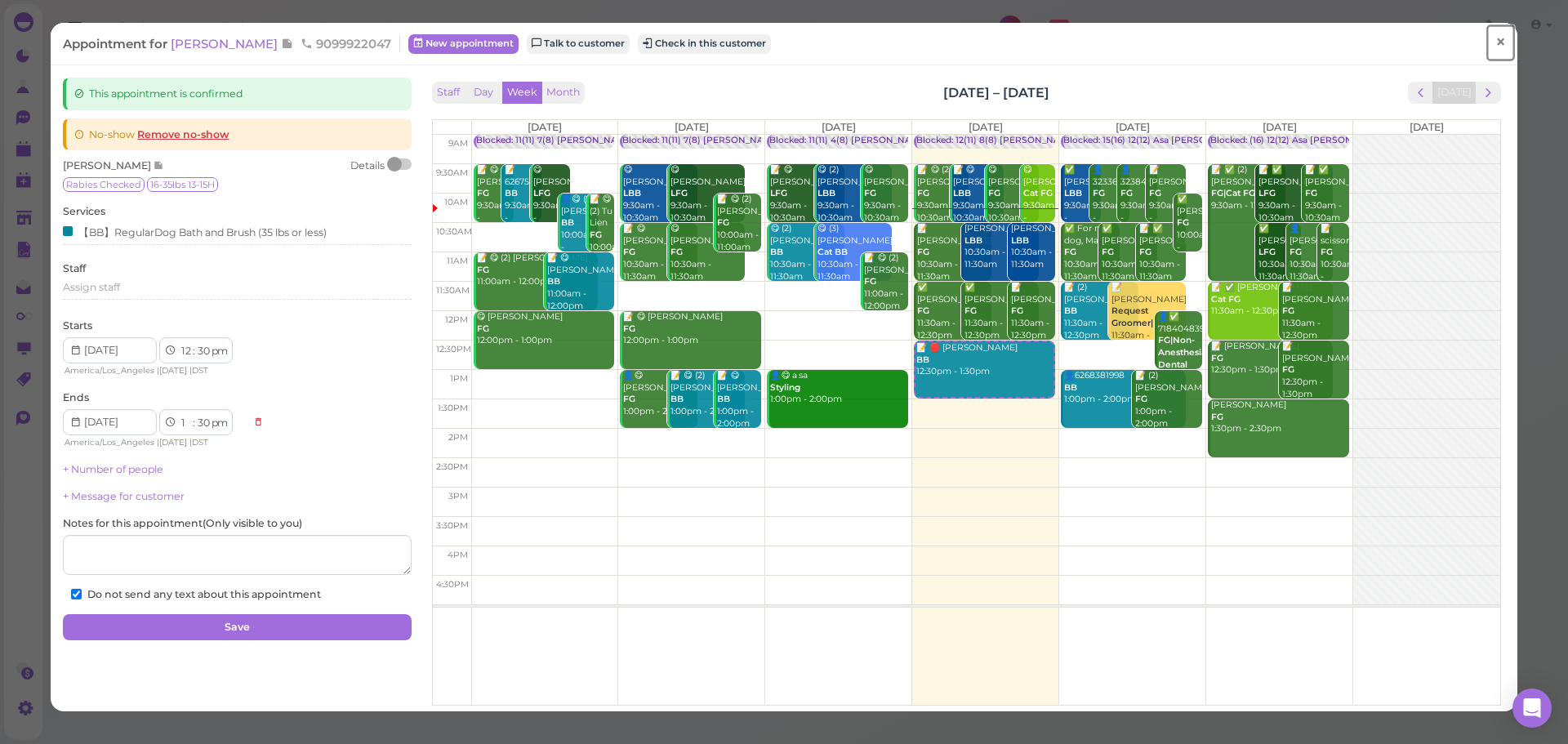
click at [1501, 34] on link "×" at bounding box center [1501, 43] width 30 height 39
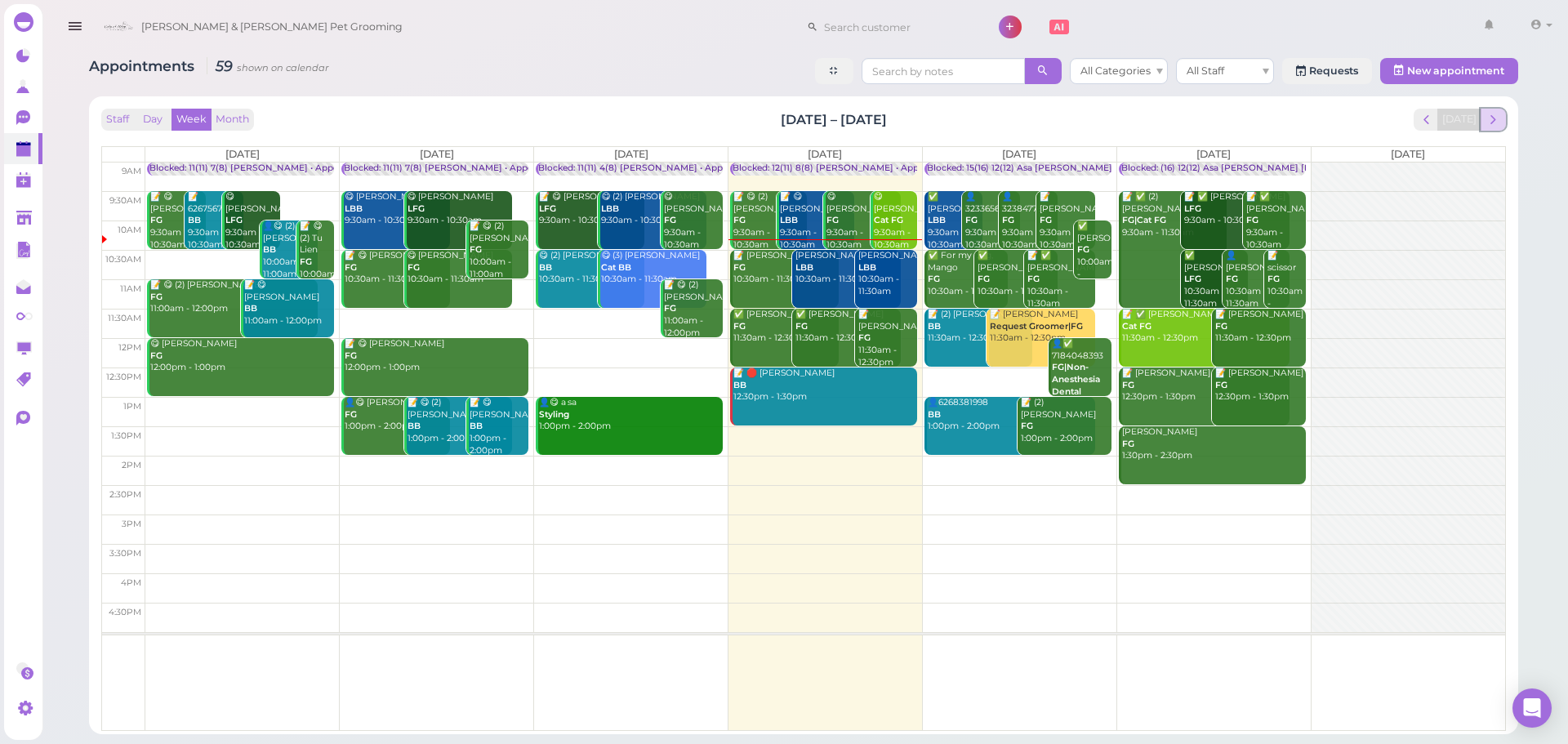
click at [1498, 109] on button "next" at bounding box center [1493, 119] width 25 height 22
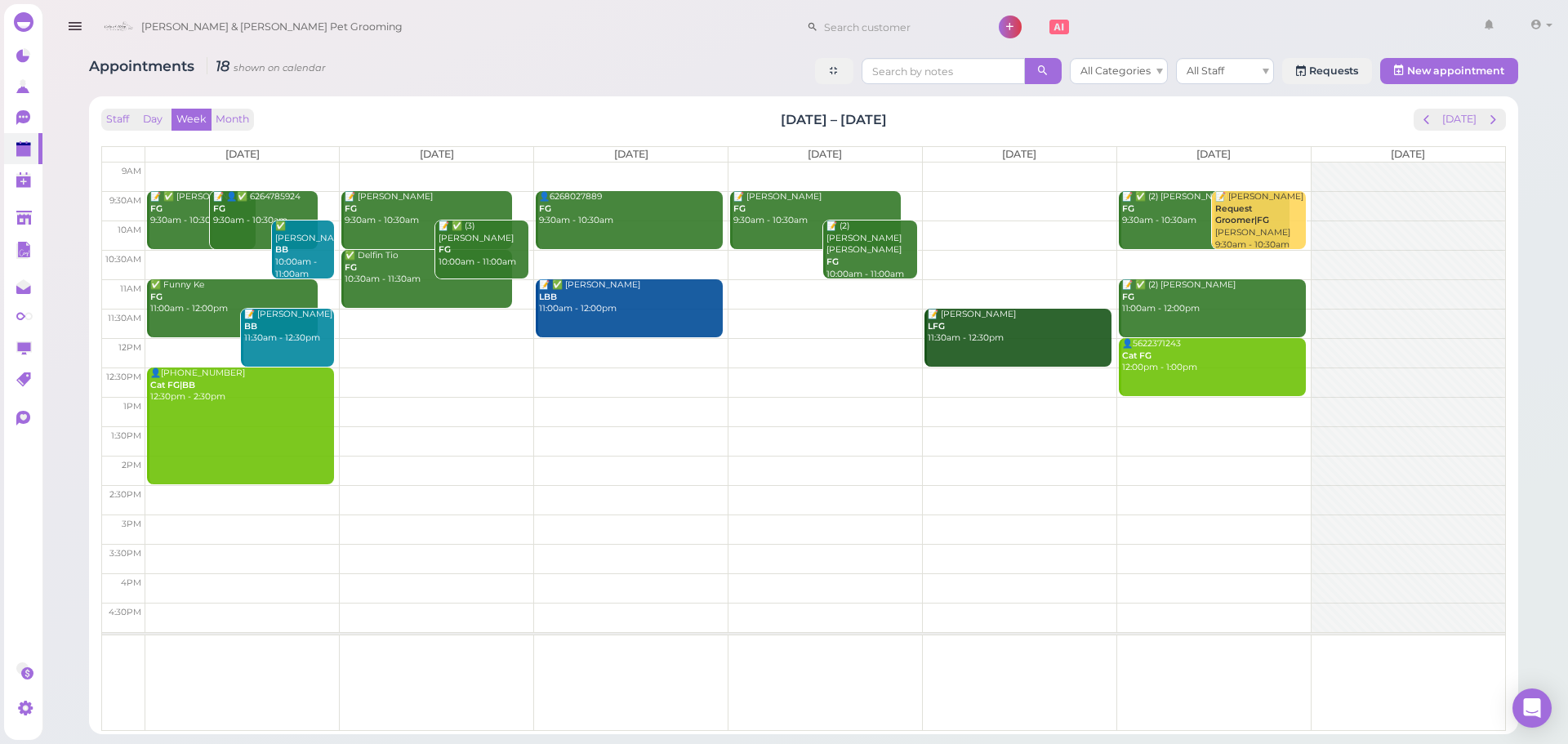
click at [596, 256] on td at bounding box center [825, 264] width 1360 height 29
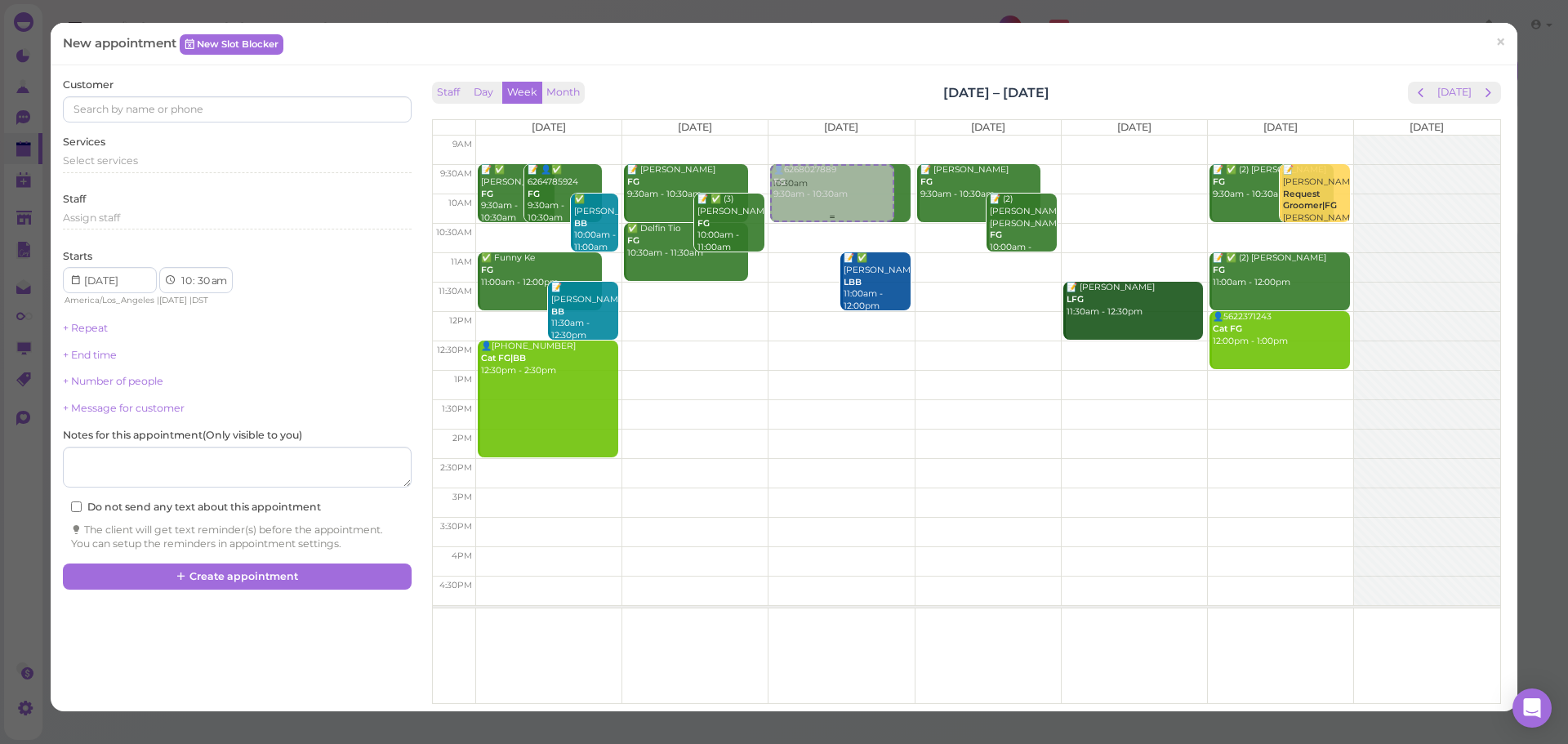
drag, startPoint x: 793, startPoint y: 247, endPoint x: 797, endPoint y: 191, distance: 56.1
click at [797, 135] on div "10:30am 👤6268027889 FG 9:30am - 10:30am 10:30am 📝 ✅ Jing Wang LBB 11:00am - 12:…" at bounding box center [841, 135] width 145 height 0
select select "9"
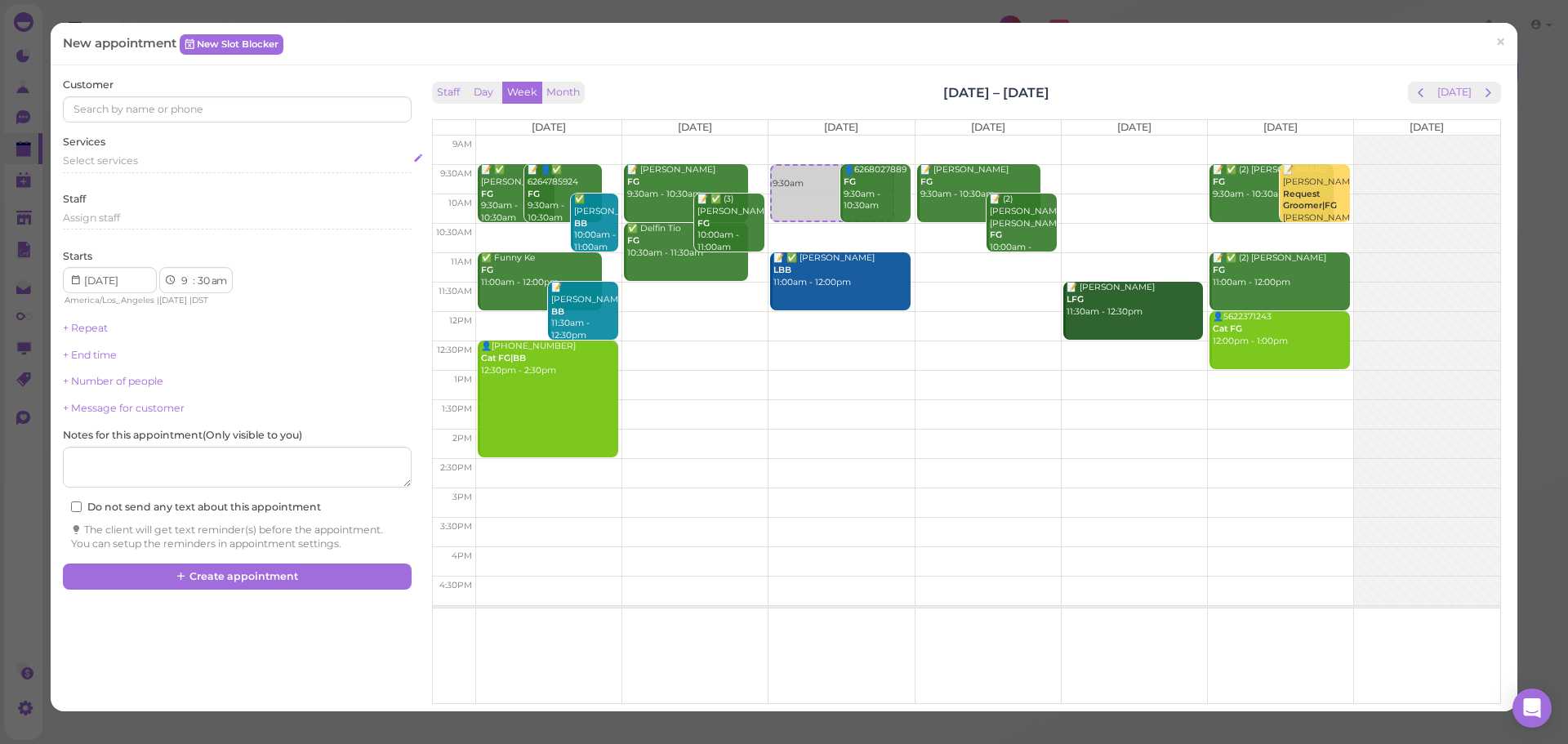
click at [138, 161] on div "Select services" at bounding box center [237, 161] width 348 height 14
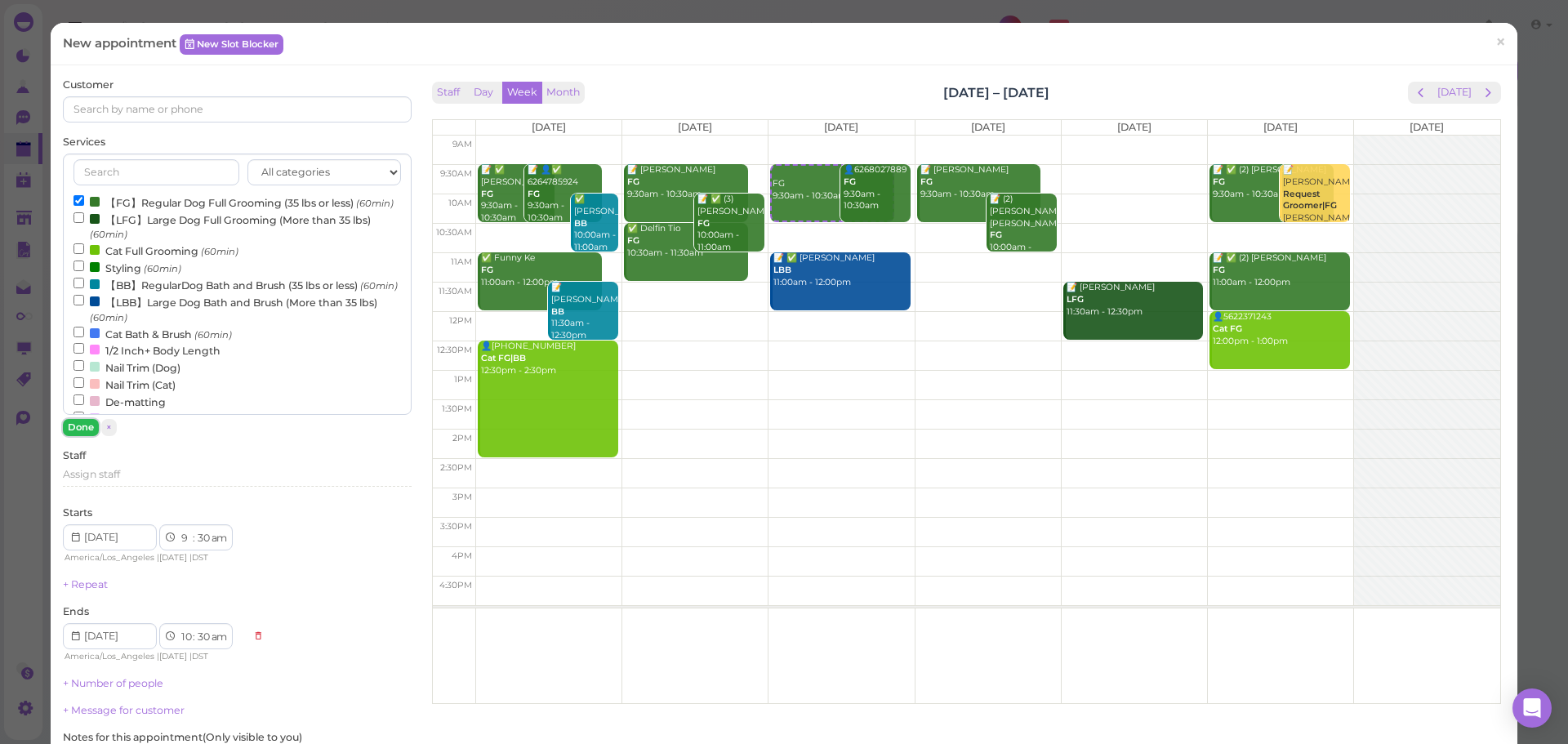
click at [78, 427] on button "Done" at bounding box center [81, 428] width 36 height 17
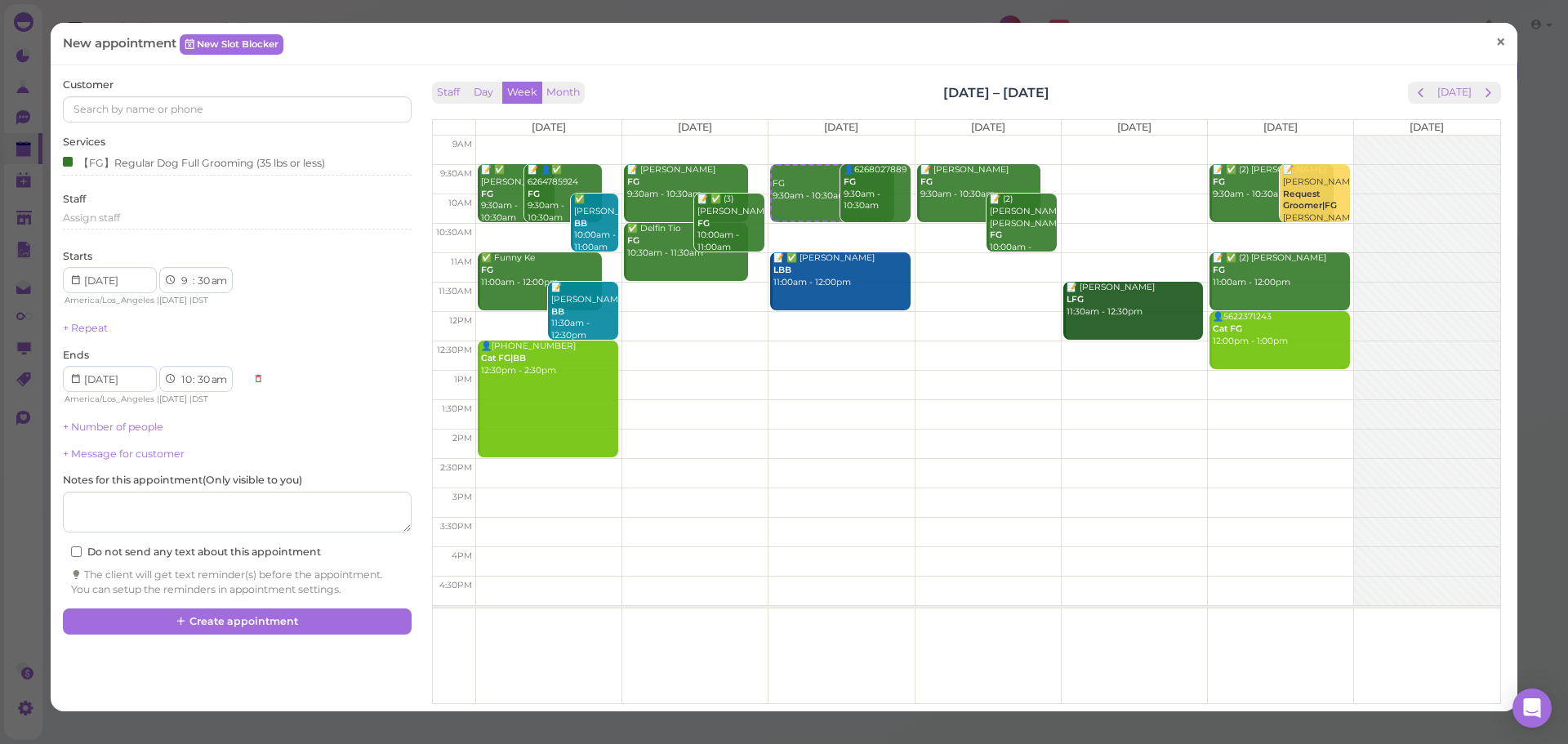
click at [1486, 38] on link "×" at bounding box center [1501, 43] width 30 height 39
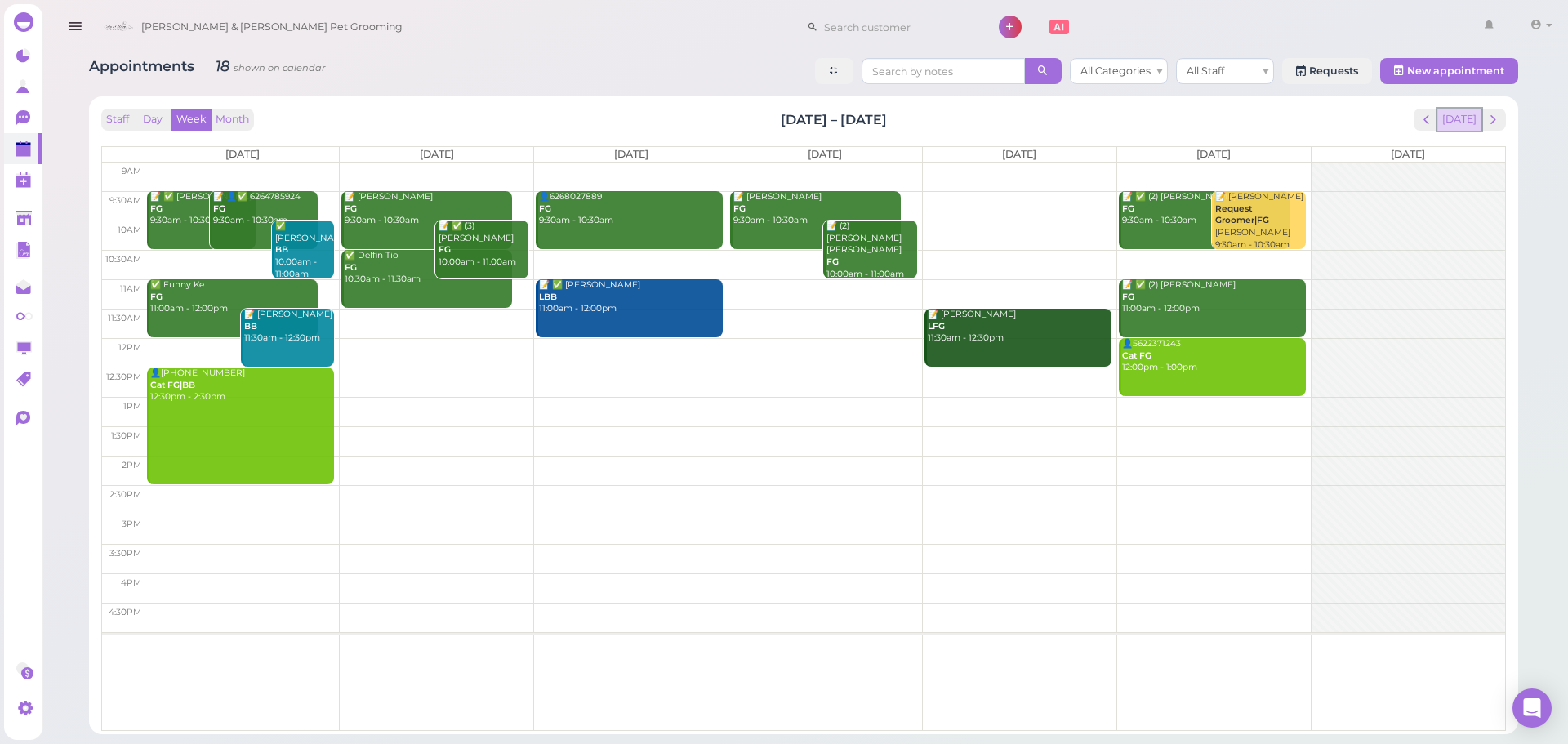
click at [1444, 120] on button "[DATE]" at bounding box center [1459, 119] width 44 height 22
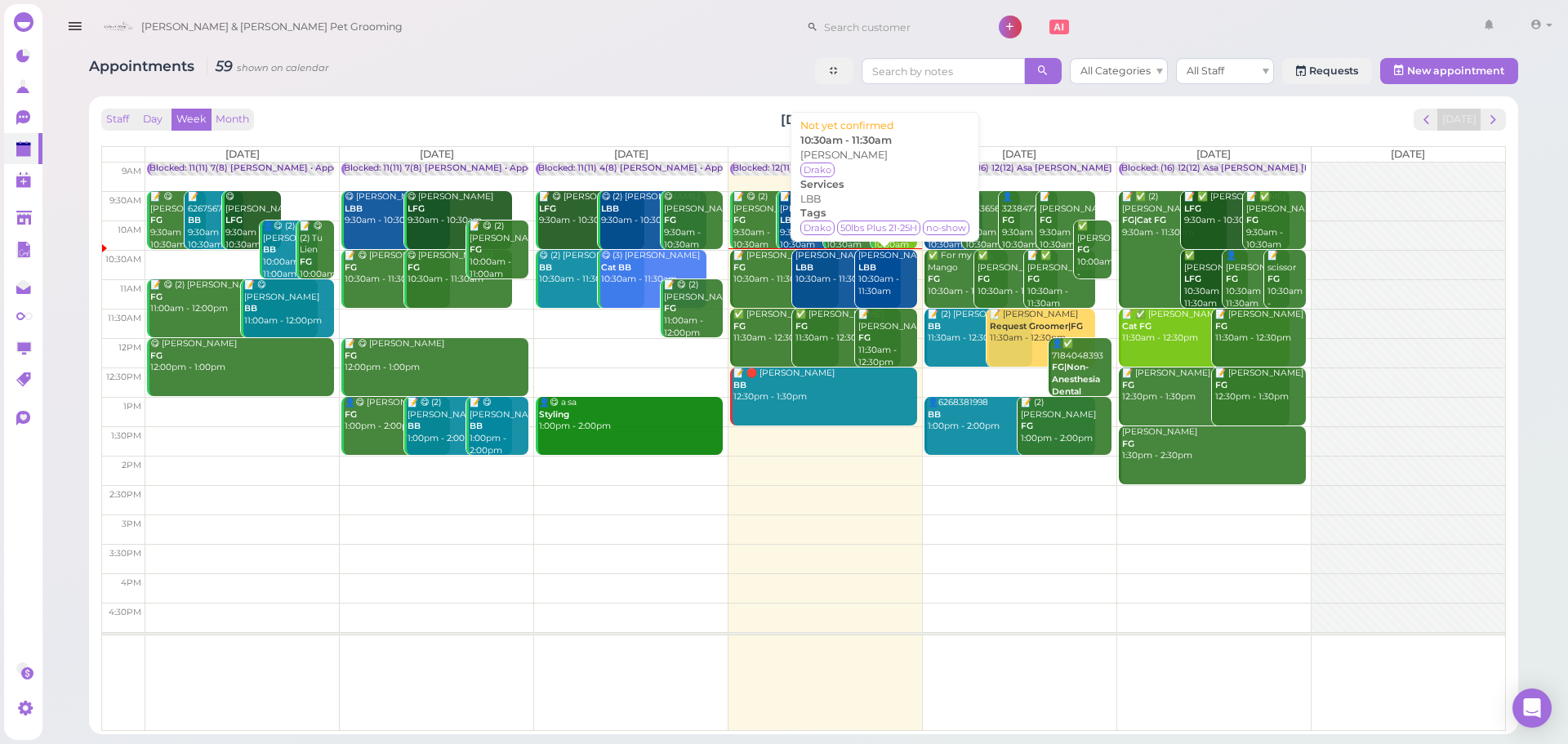
click at [888, 297] on div "Maria Jaimez LBB 10:30am - 11:30am" at bounding box center [887, 273] width 60 height 48
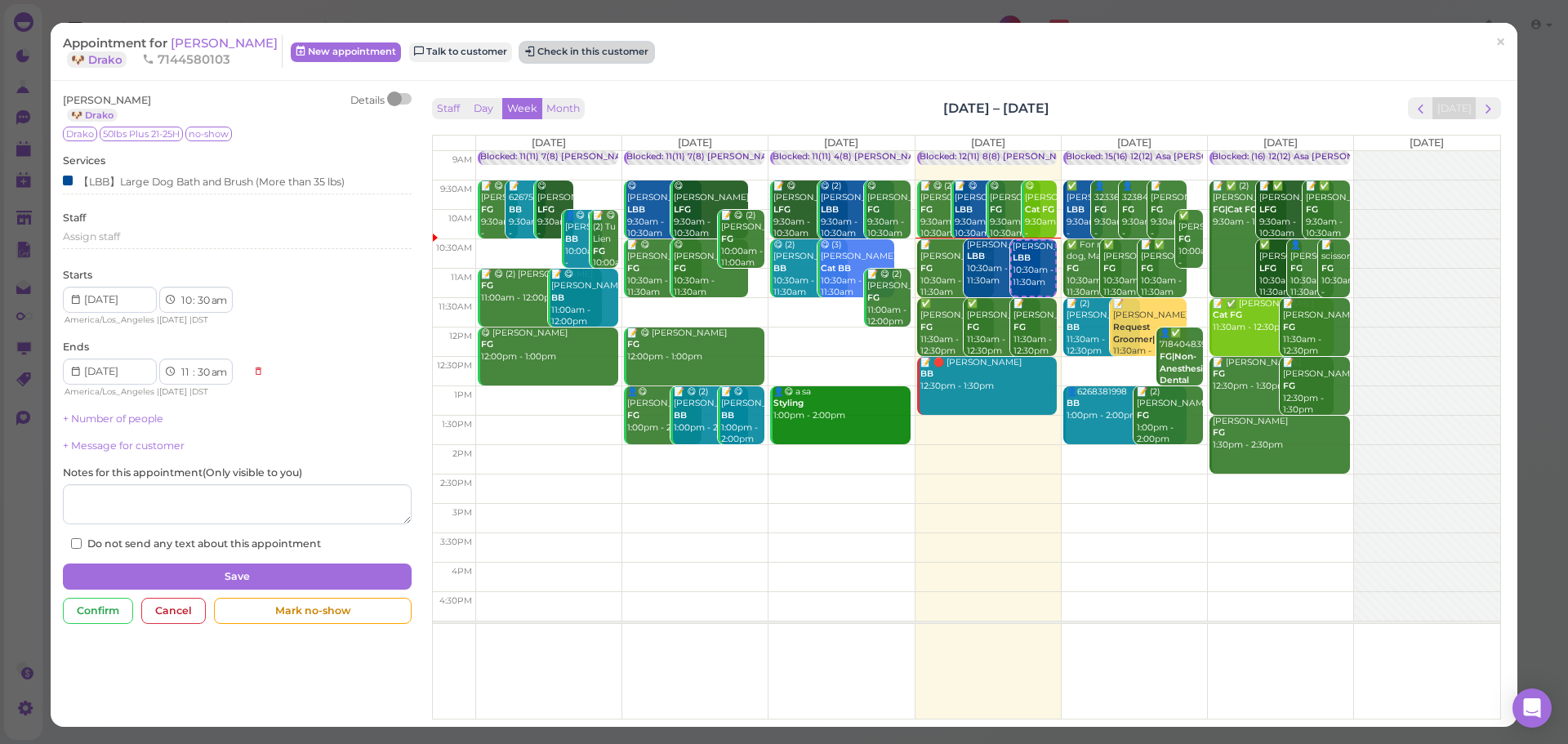
click at [585, 47] on button "Check in this customer" at bounding box center [587, 52] width 133 height 19
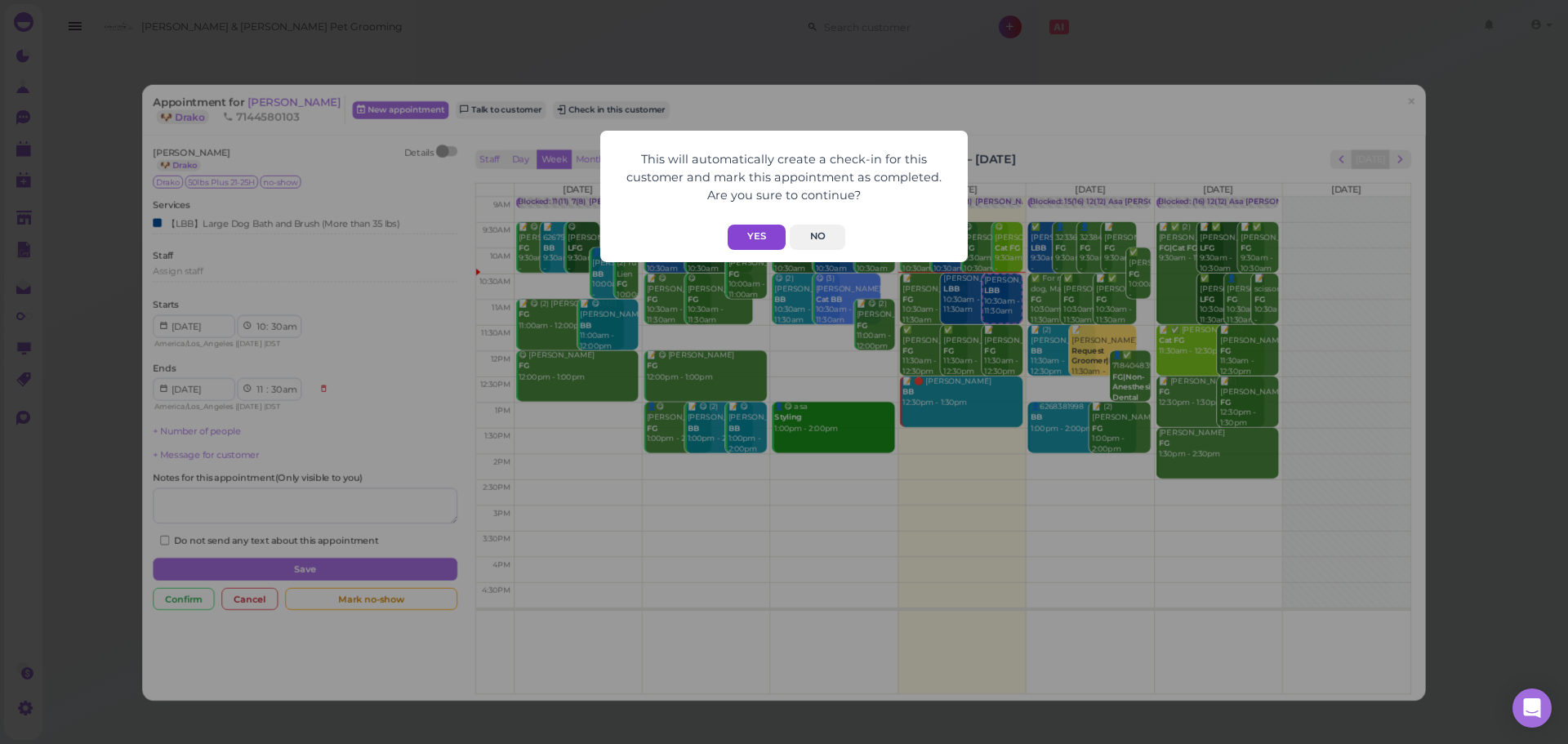
click at [744, 237] on button "Yes" at bounding box center [756, 237] width 58 height 25
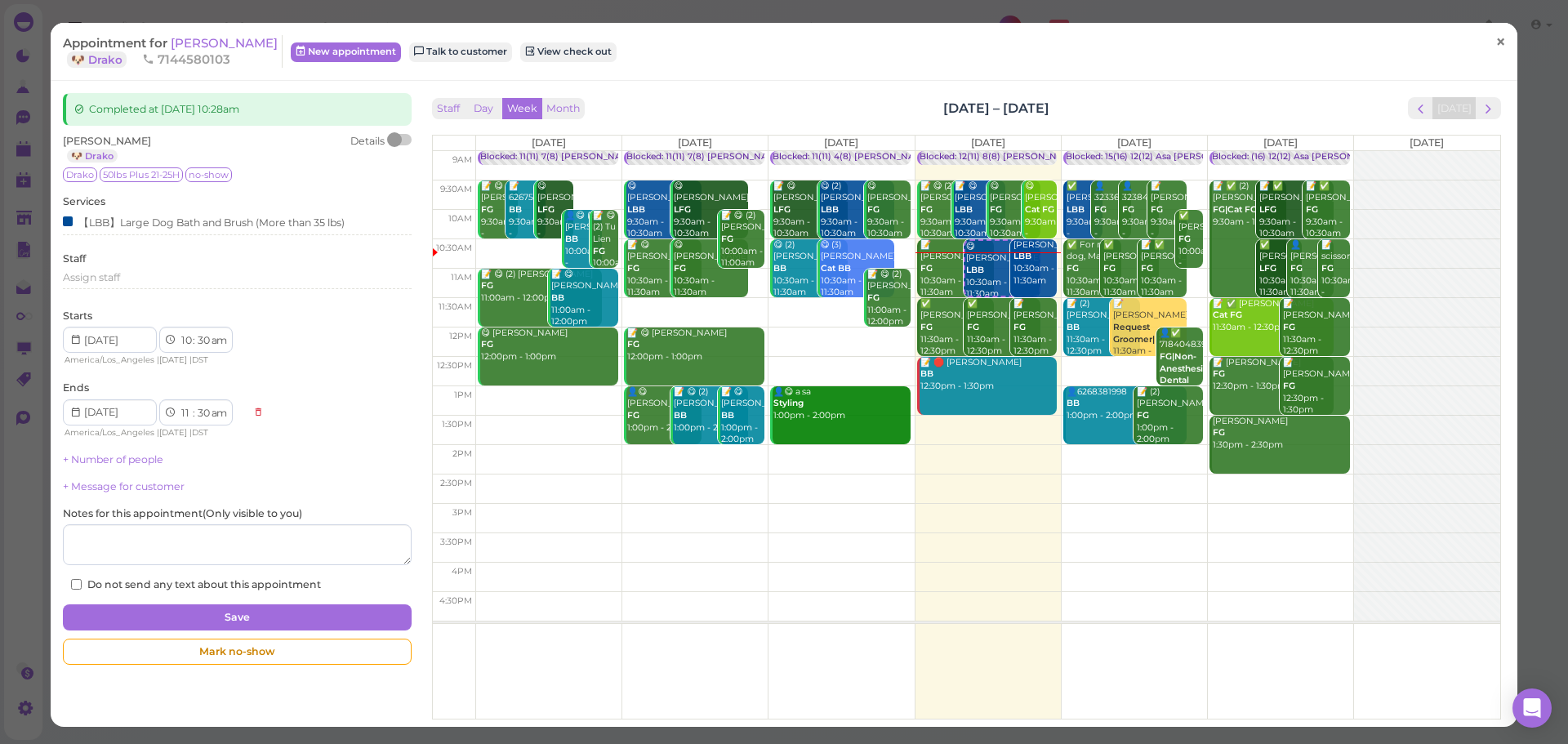
drag, startPoint x: 1465, startPoint y: 52, endPoint x: 1480, endPoint y: 51, distance: 15.0
click at [1476, 52] on div "Appointment for Maria Jaimez 🐶 Drako 7144580103 New appointment Talk to custome…" at bounding box center [784, 51] width 1442 height 33
click at [1486, 51] on link "×" at bounding box center [1501, 43] width 30 height 39
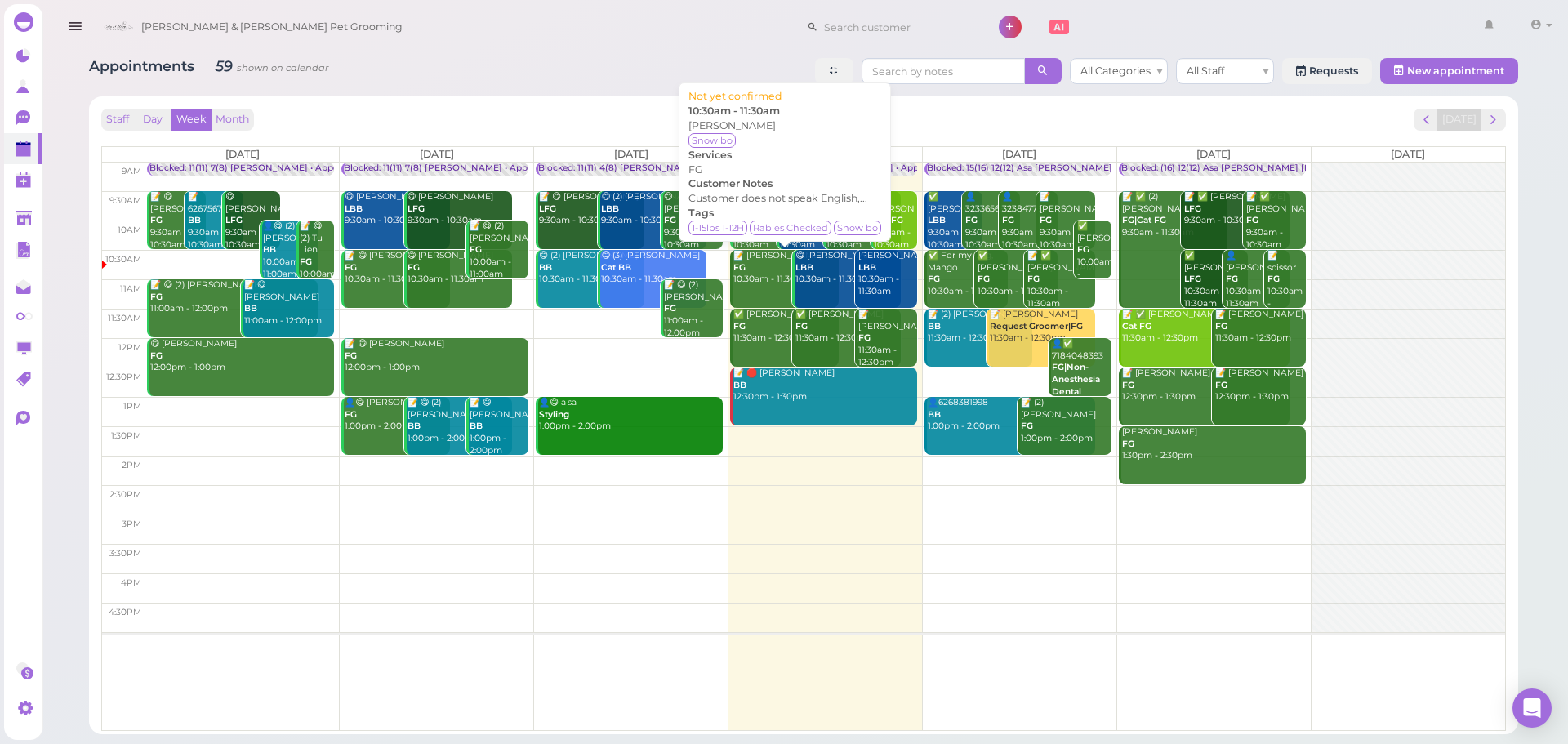
click at [767, 278] on div "📝 Tuyet Tran FG 10:30am - 11:30am" at bounding box center [786, 267] width 106 height 36
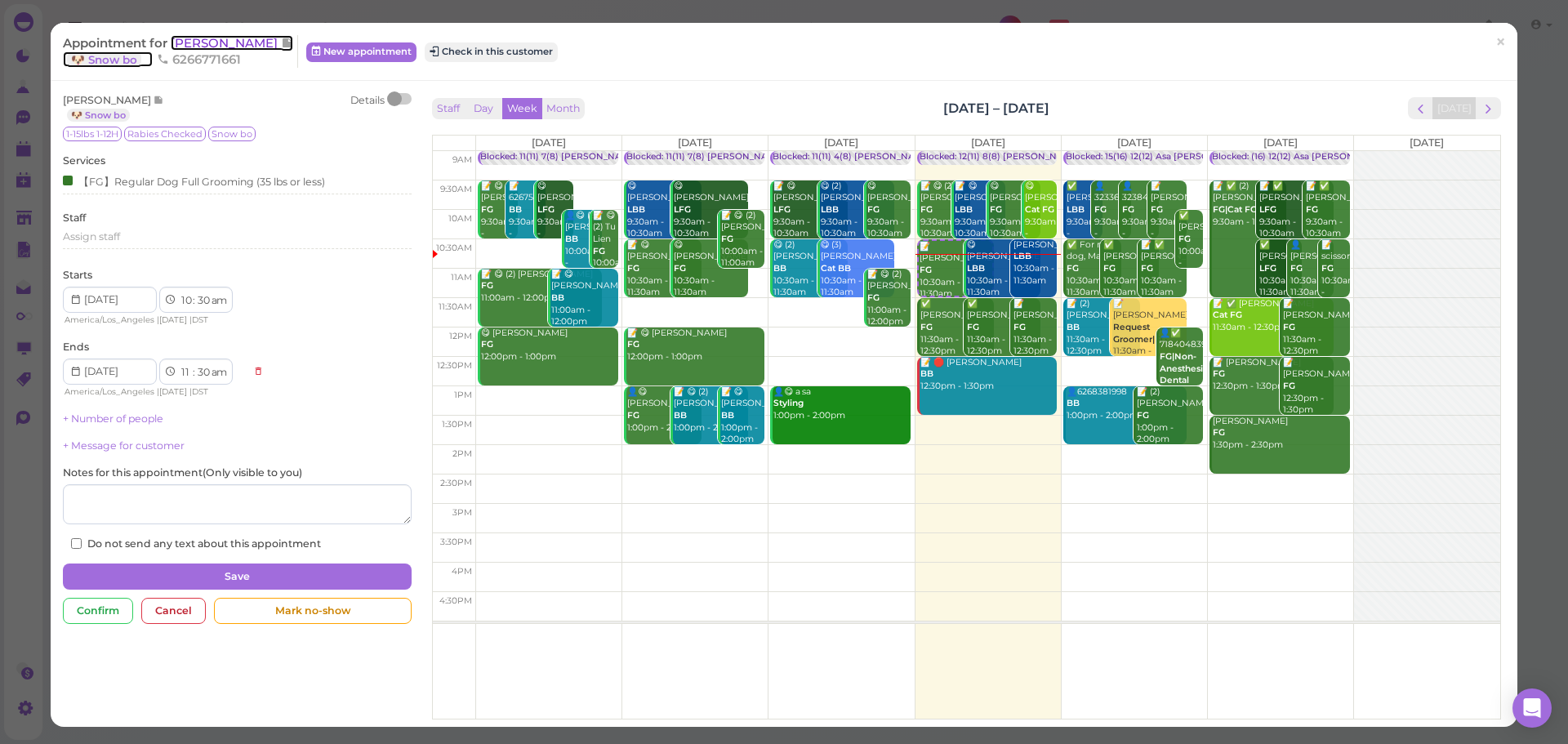
click at [214, 35] on span "[PERSON_NAME]" at bounding box center [225, 43] width 110 height 15
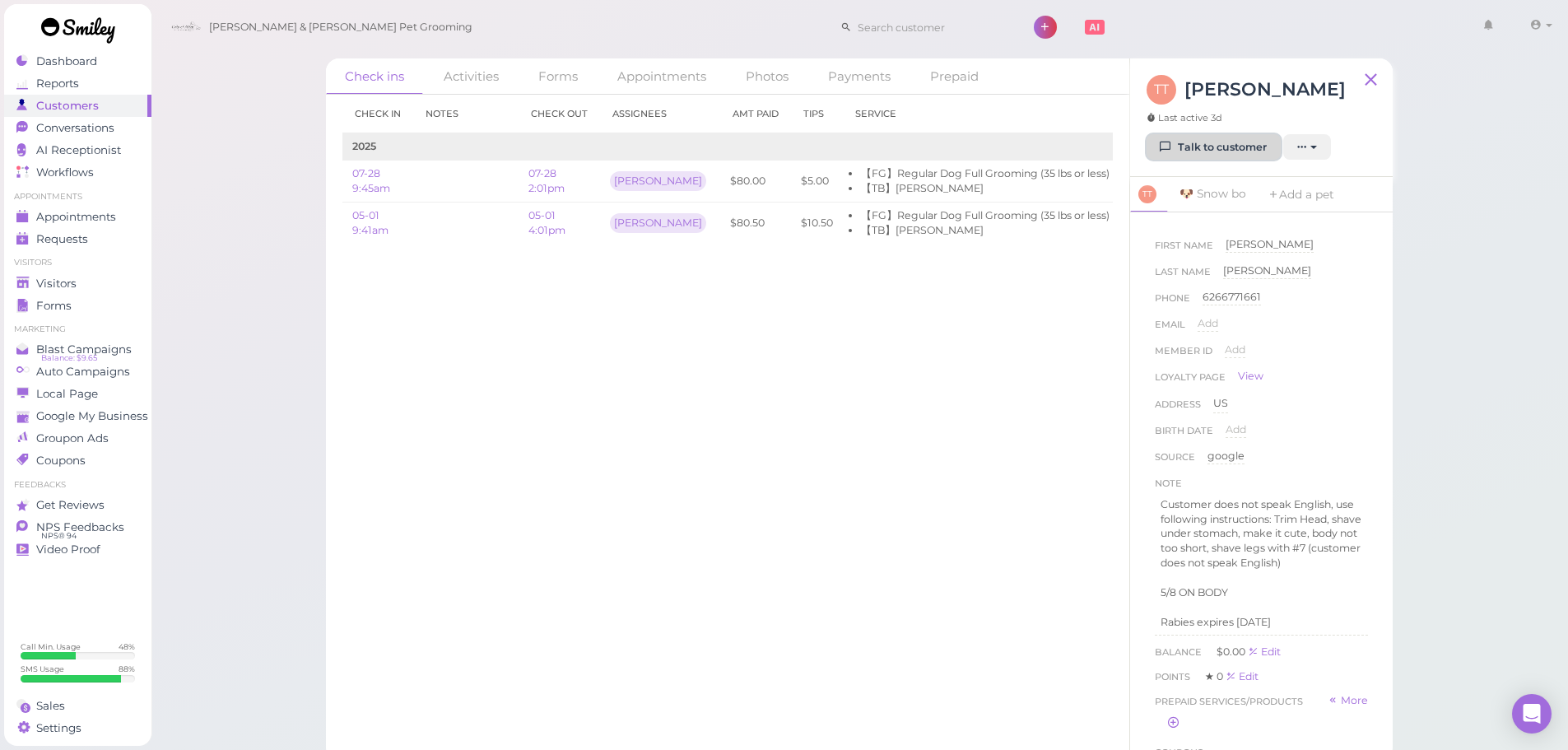
click at [1200, 145] on link "Talk to customer" at bounding box center [1214, 147] width 134 height 26
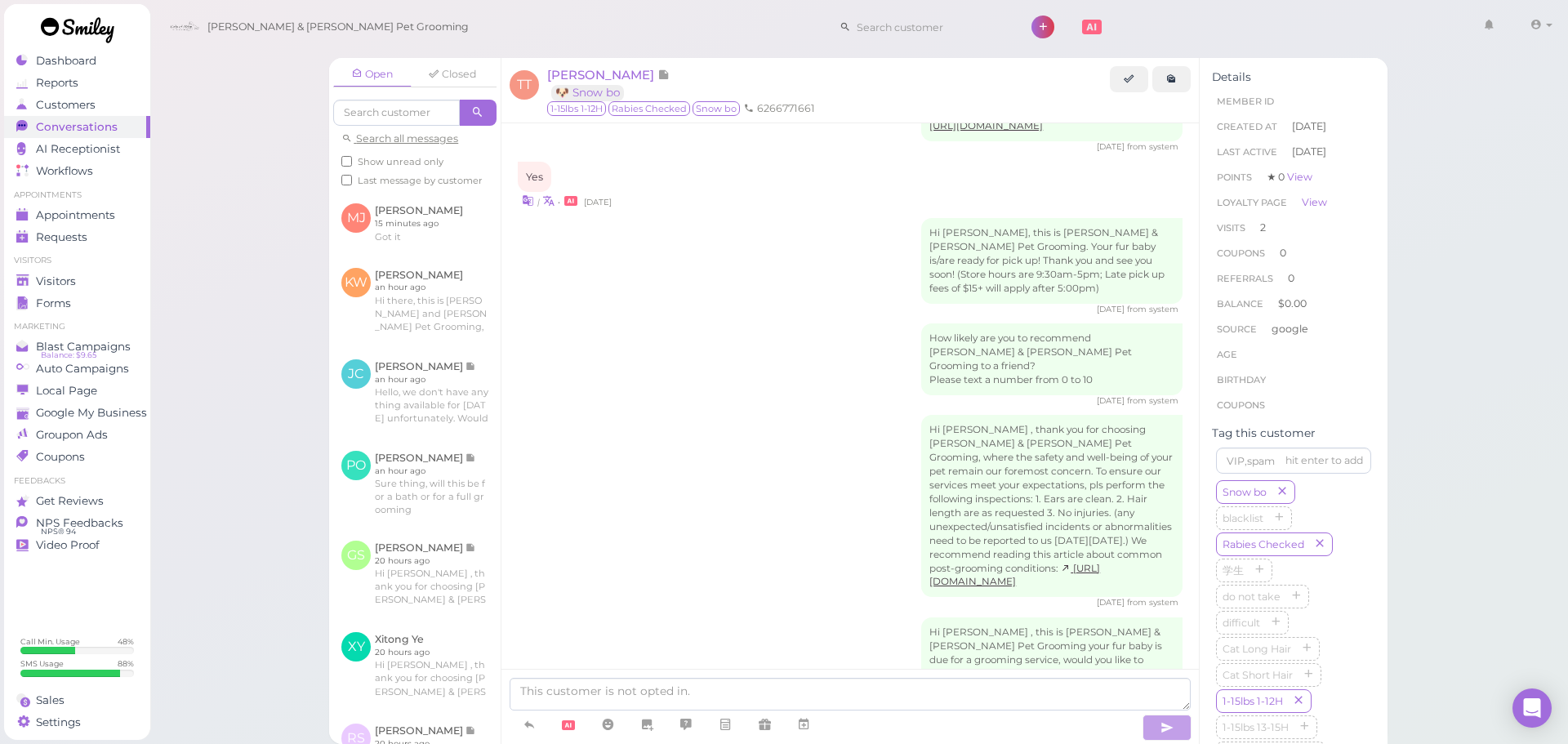
scroll to position [1786, 0]
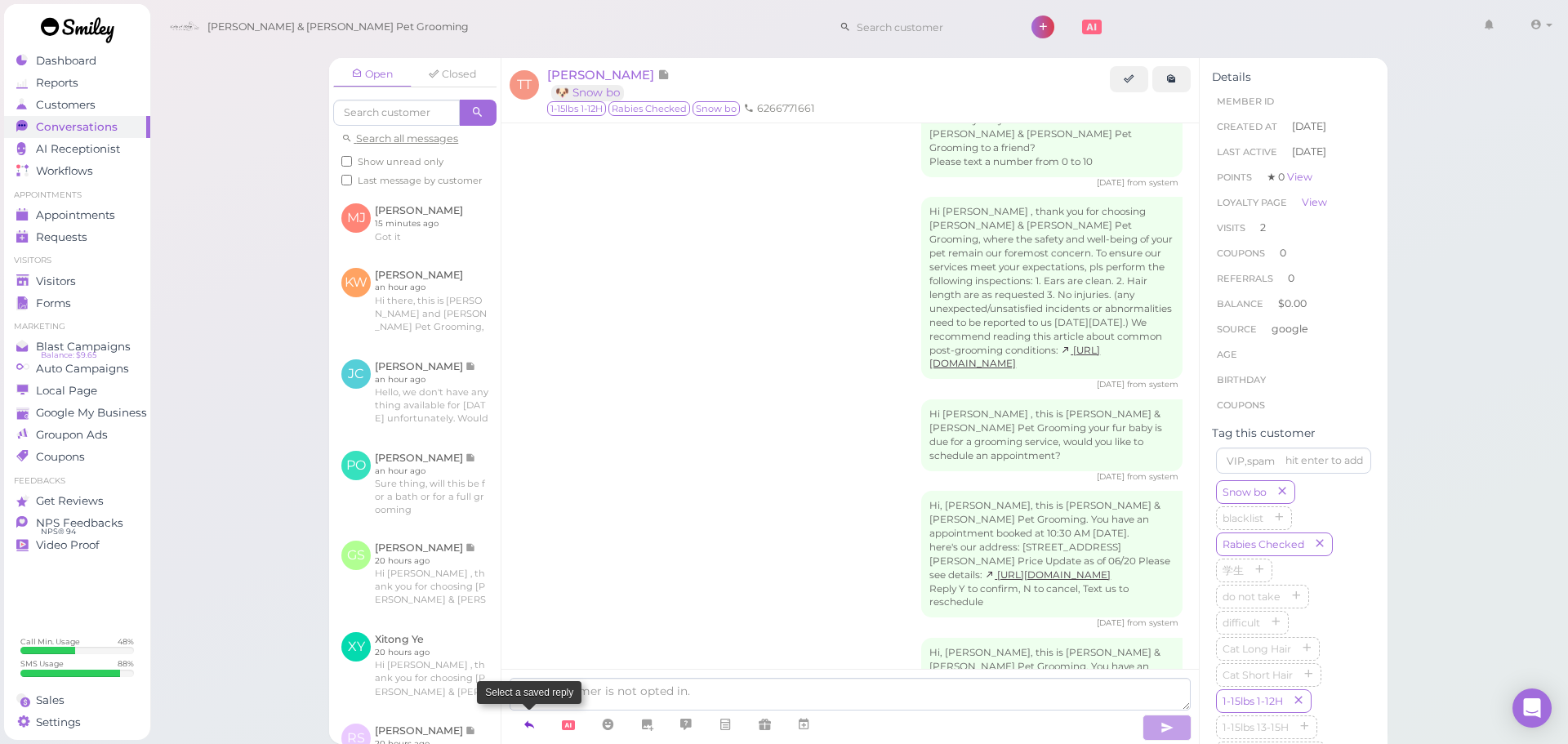
click at [526, 720] on icon at bounding box center [529, 724] width 13 height 16
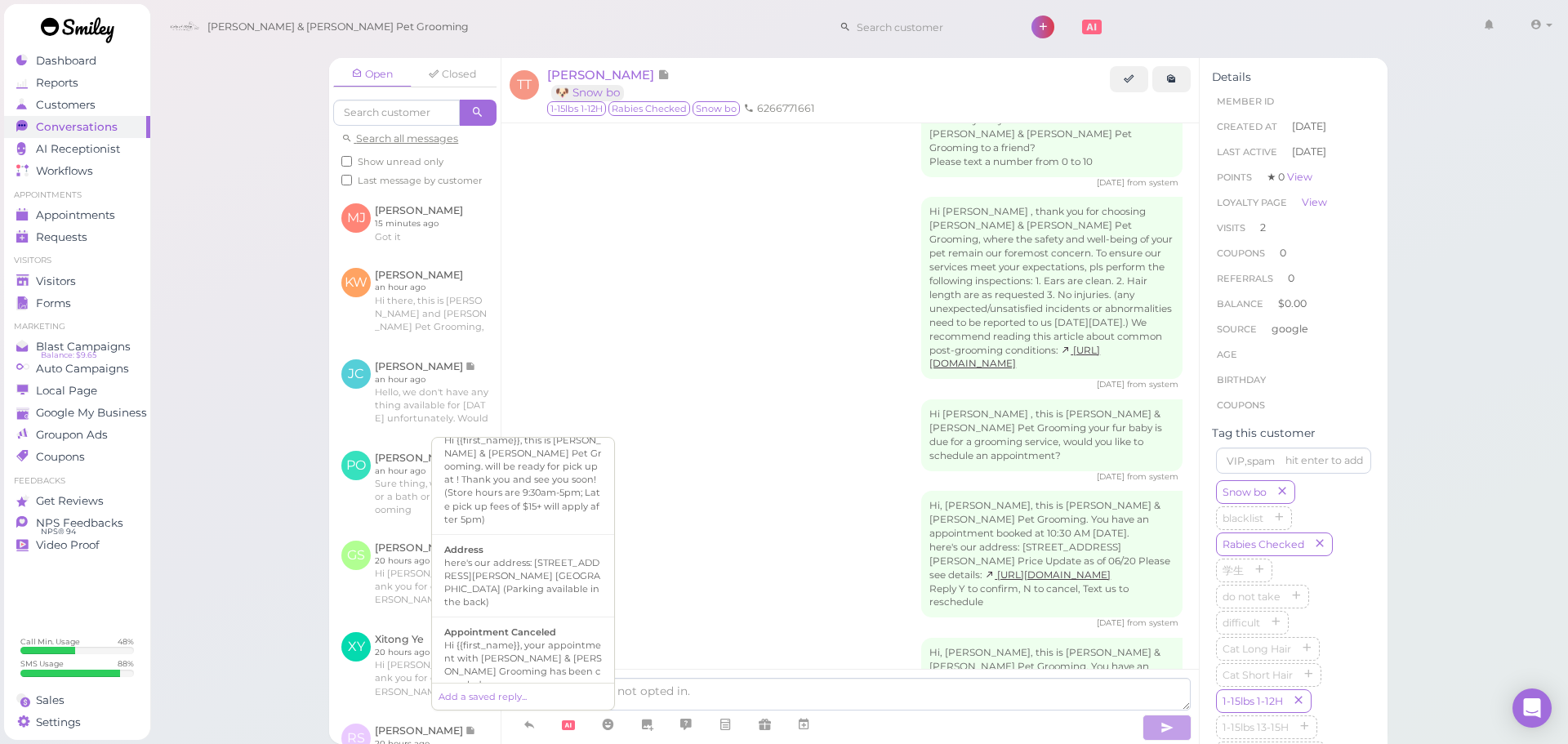
scroll to position [163, 0]
click at [528, 640] on div "Hi there, this is Cody and Miley Pet Grooming, please let us know if you are st…" at bounding box center [524, 673] width 158 height 66
type textarea "Hi there, this is Cody and Miley Pet Grooming, please let us know if you are st…"
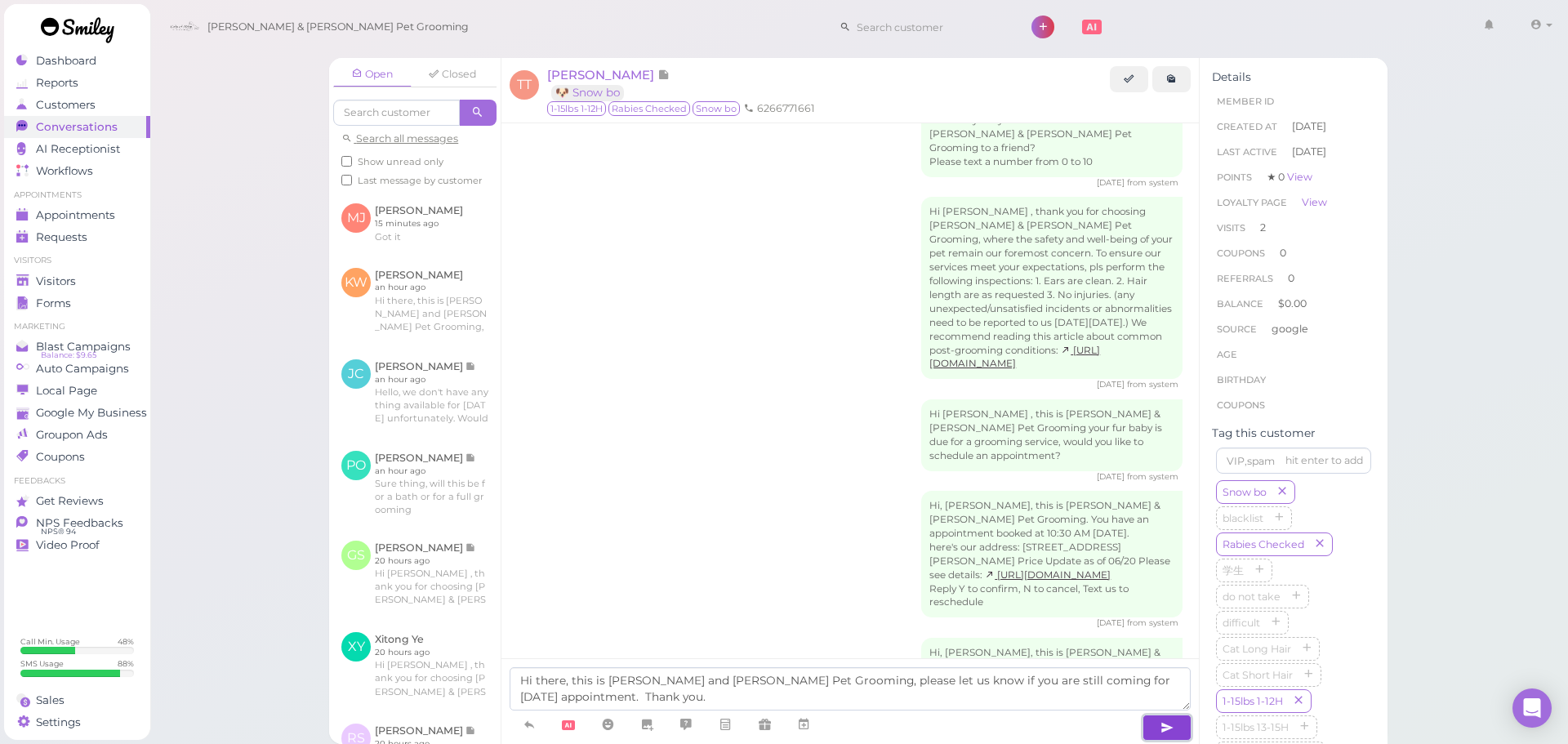
click at [1150, 726] on button "button" at bounding box center [1167, 727] width 49 height 26
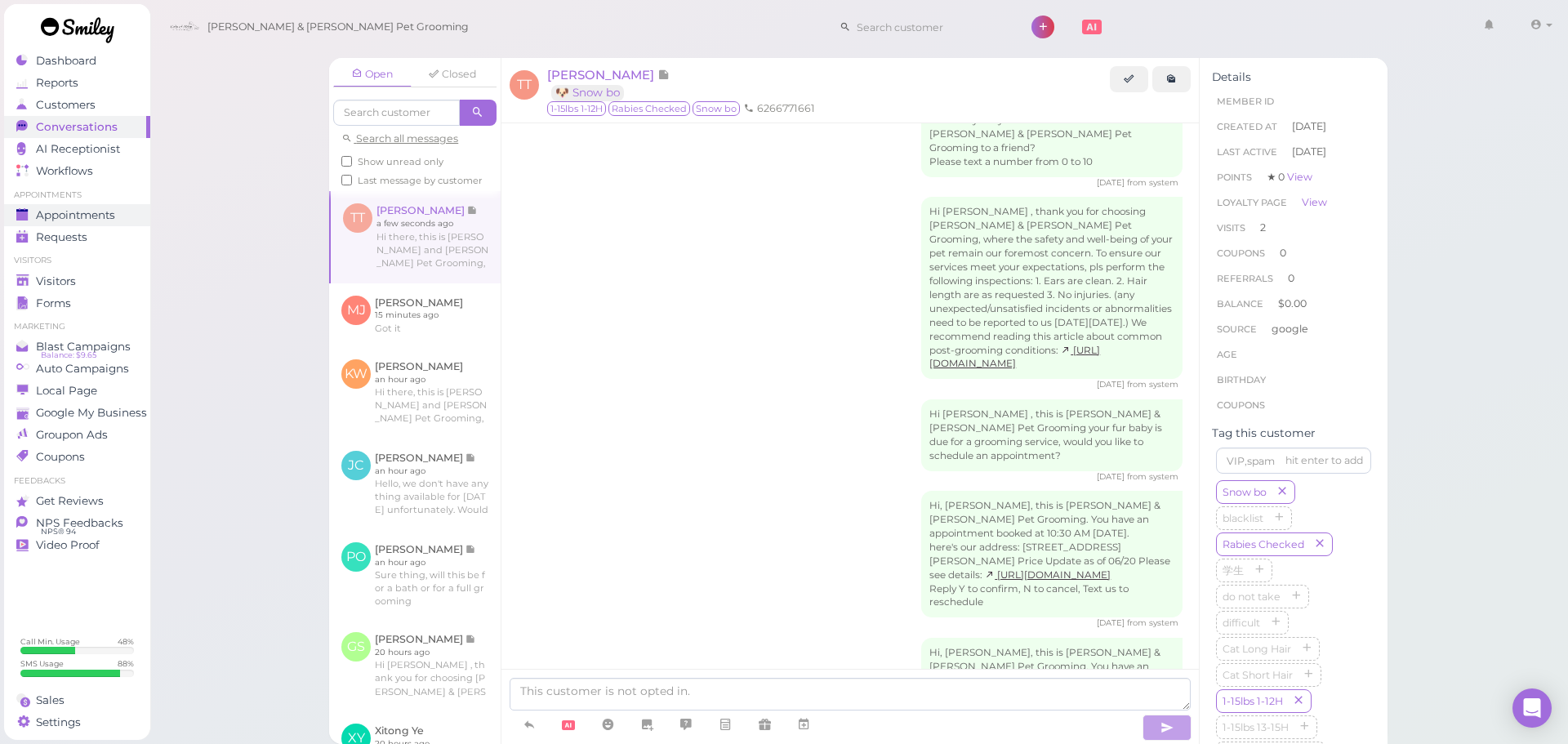
scroll to position [1853, 0]
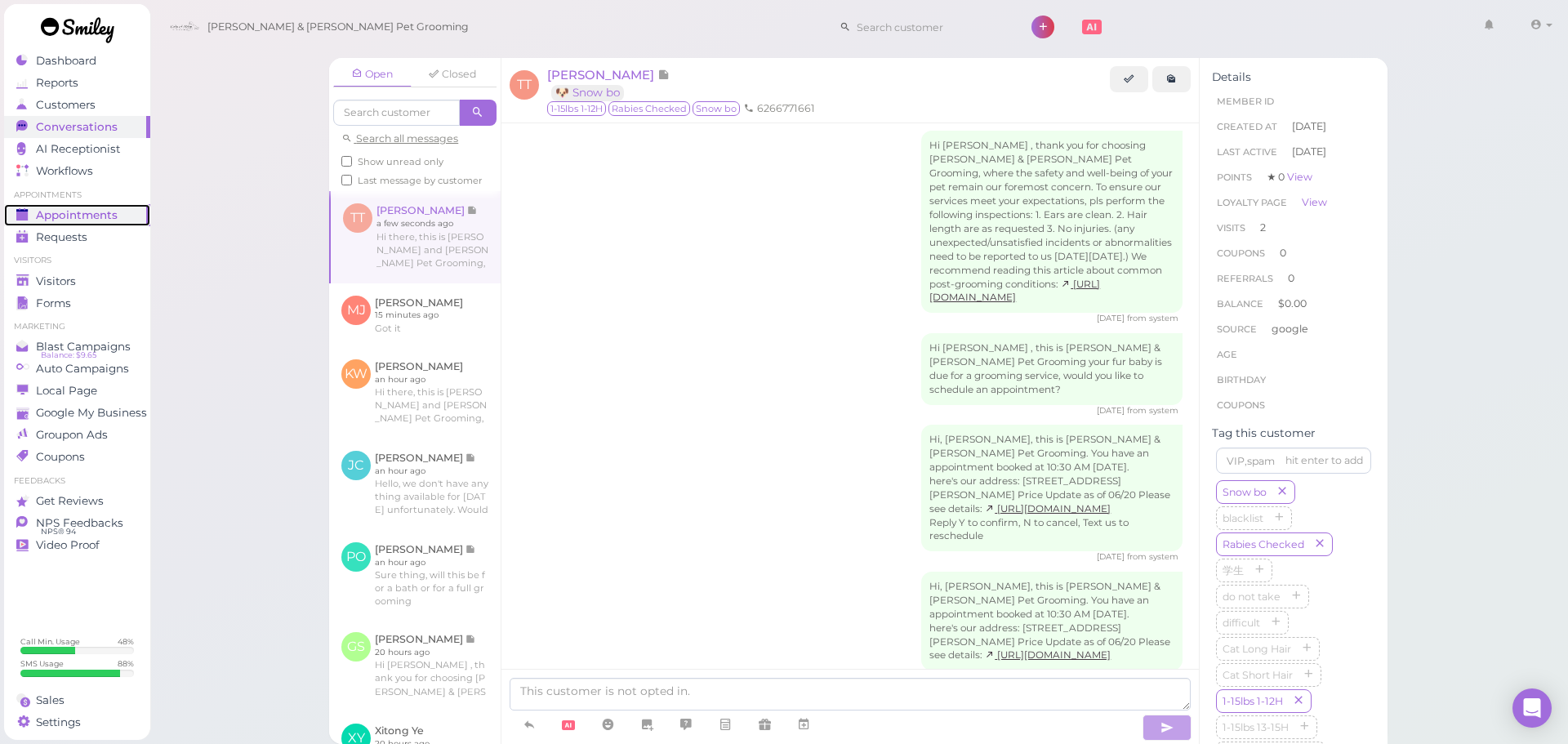
click at [29, 215] on icon at bounding box center [23, 215] width 14 height 14
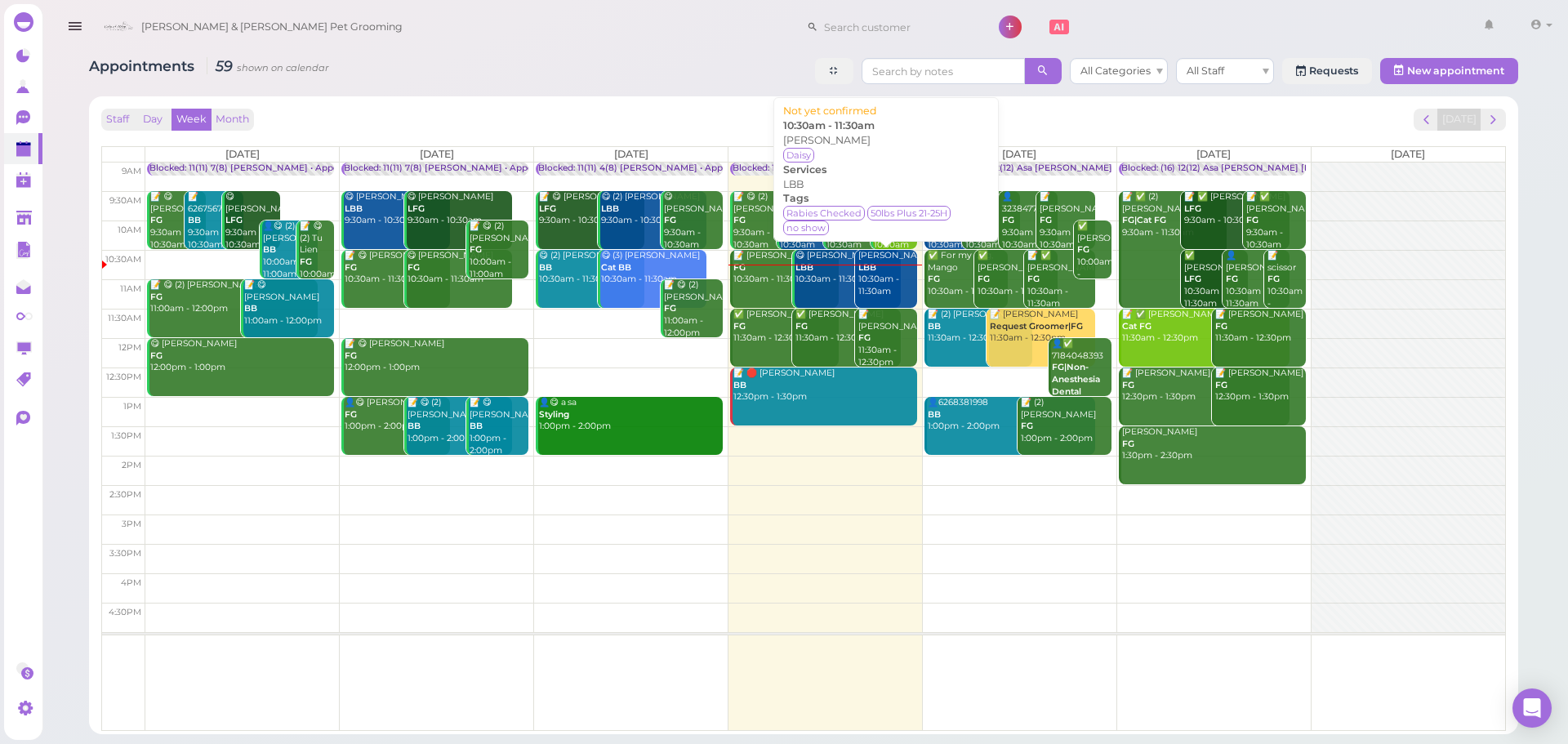
click at [893, 287] on div "Andre Duran LBB 10:30am - 11:30am" at bounding box center [887, 273] width 60 height 48
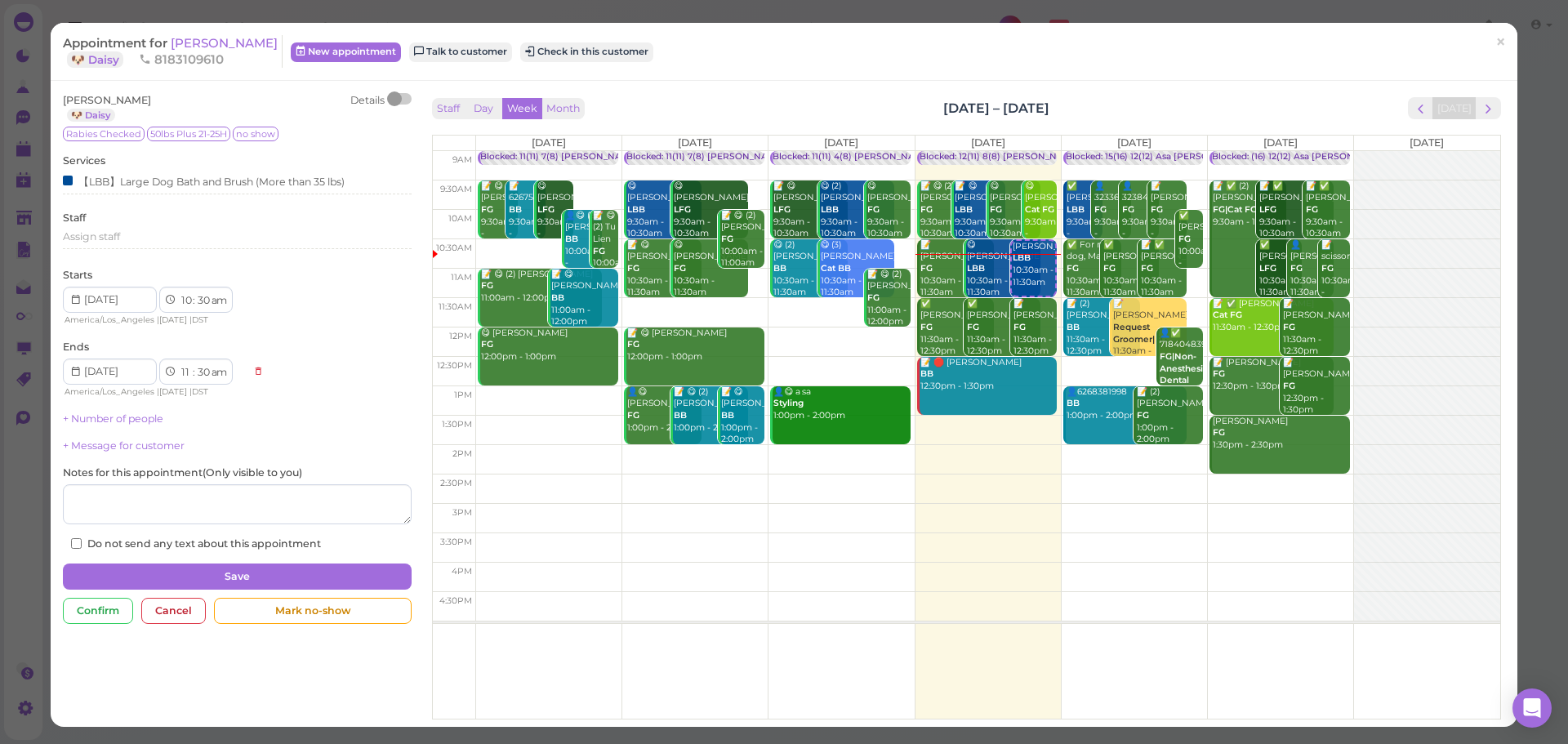
click at [201, 52] on span "8183109610" at bounding box center [181, 59] width 85 height 15
click at [204, 48] on span "[PERSON_NAME]" at bounding box center [224, 43] width 107 height 15
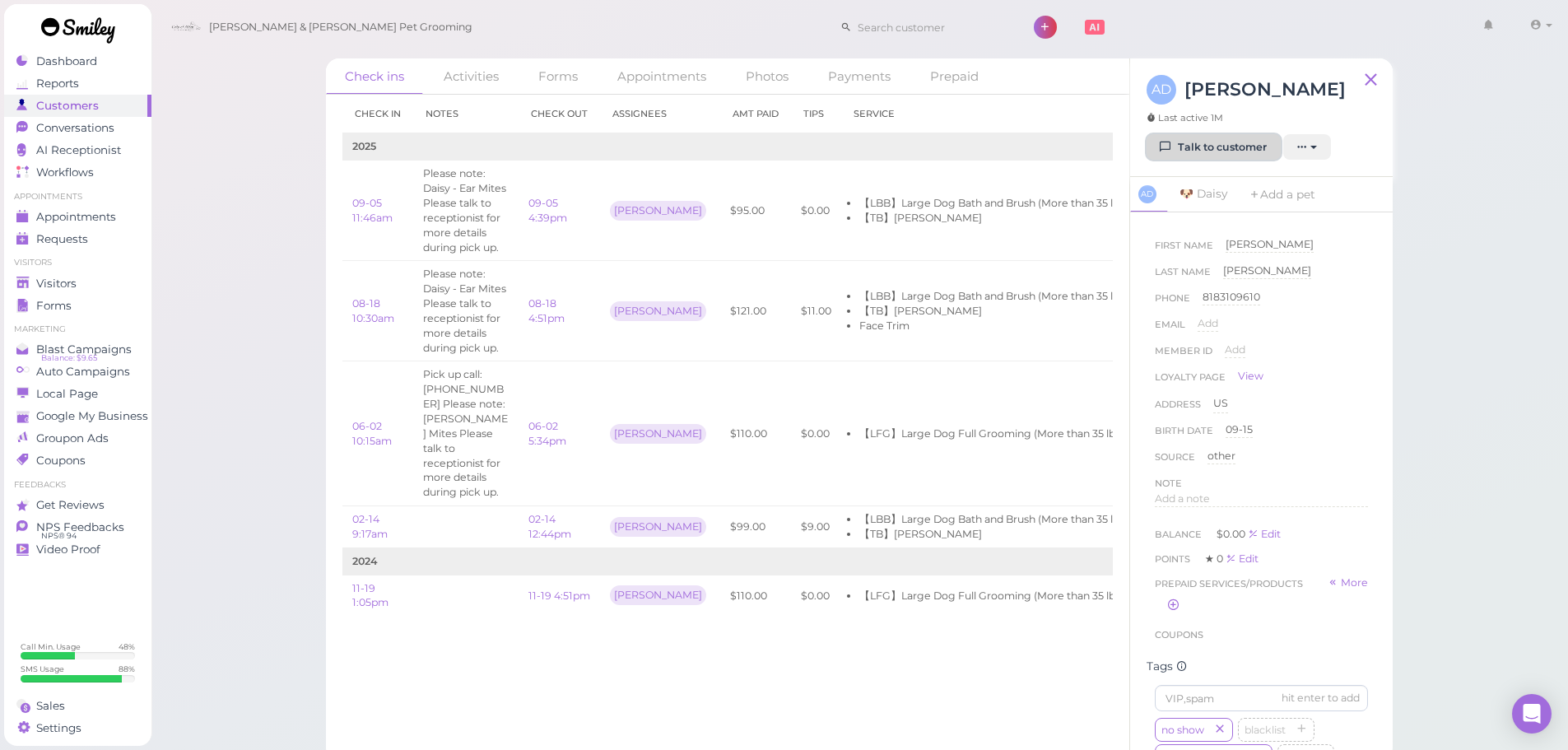
click at [1244, 136] on link "Talk to customer" at bounding box center [1214, 147] width 134 height 26
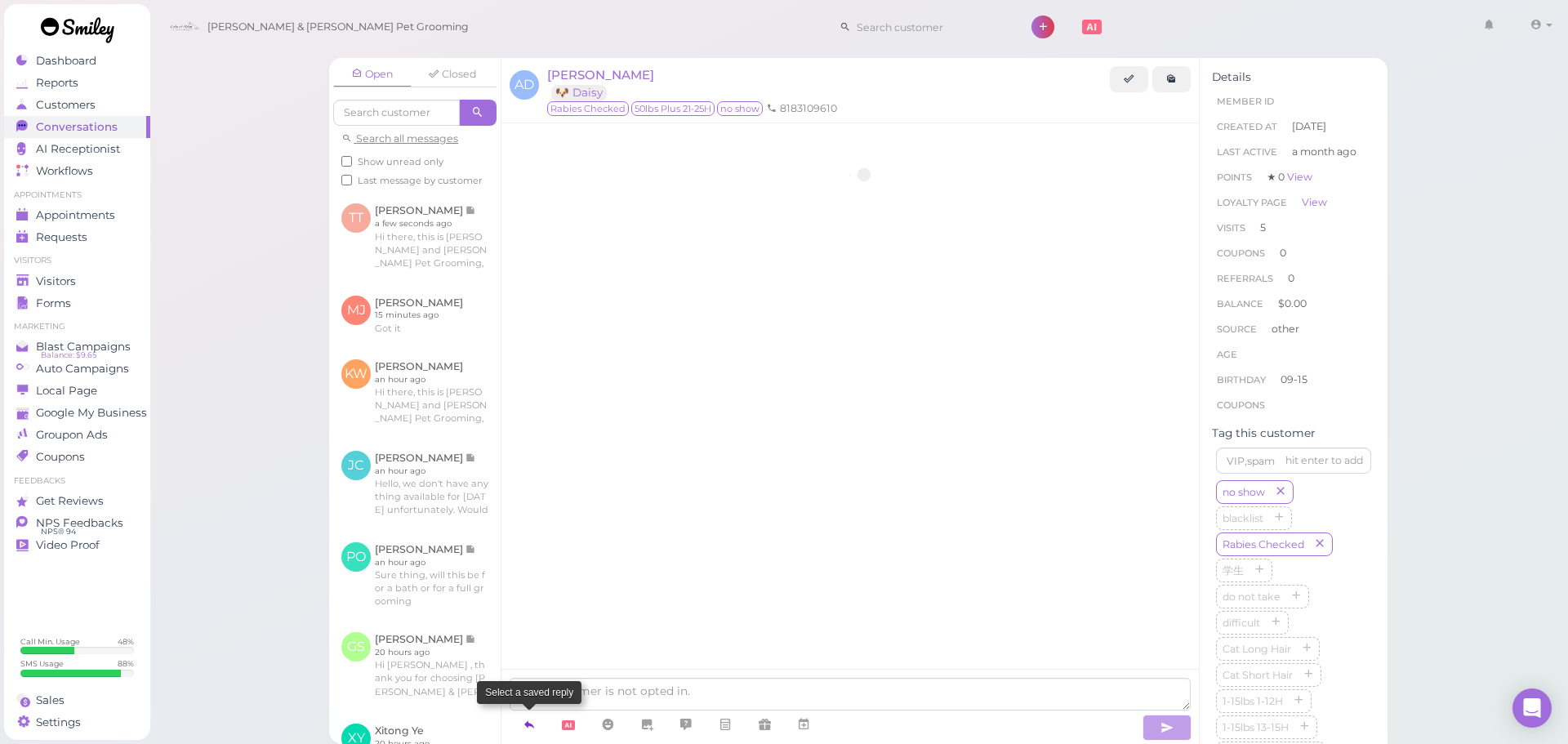
click at [518, 721] on link at bounding box center [529, 726] width 39 height 29
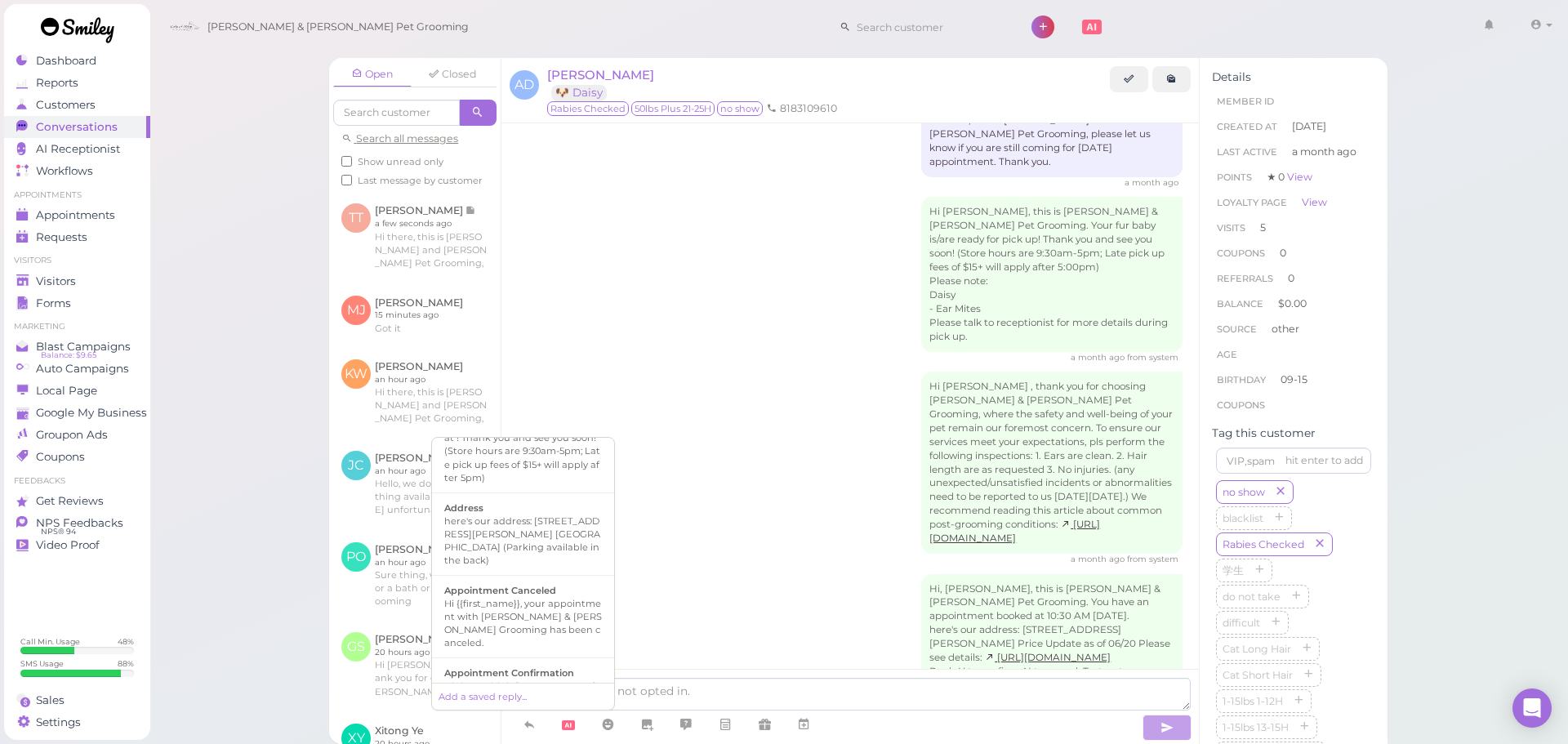
scroll to position [163, 0]
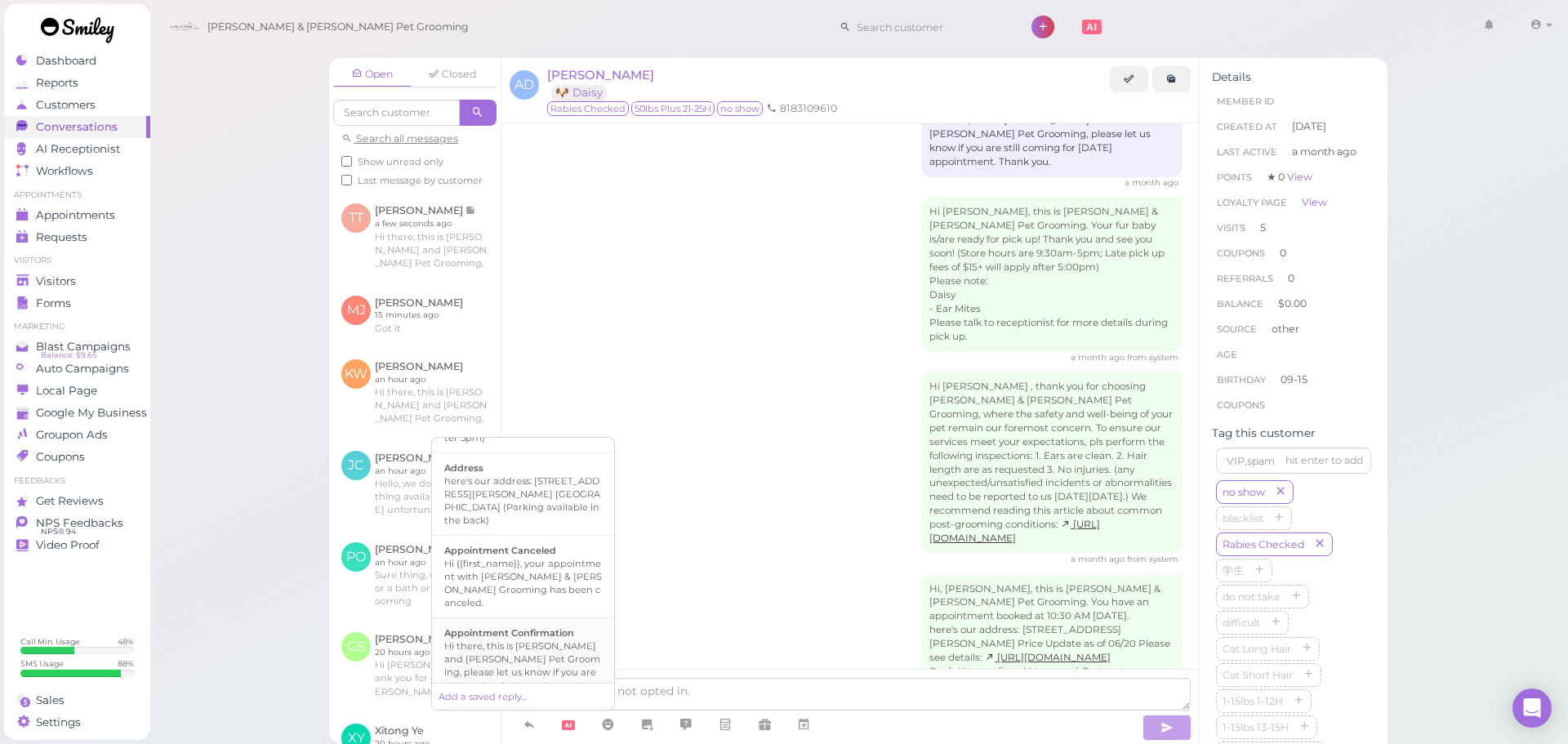
click at [508, 640] on div "Hi there, this is Cody and Miley Pet Grooming, please let us know if you are st…" at bounding box center [524, 673] width 158 height 66
type textarea "Hi there, this is Cody and Miley Pet Grooming, please let us know if you are st…"
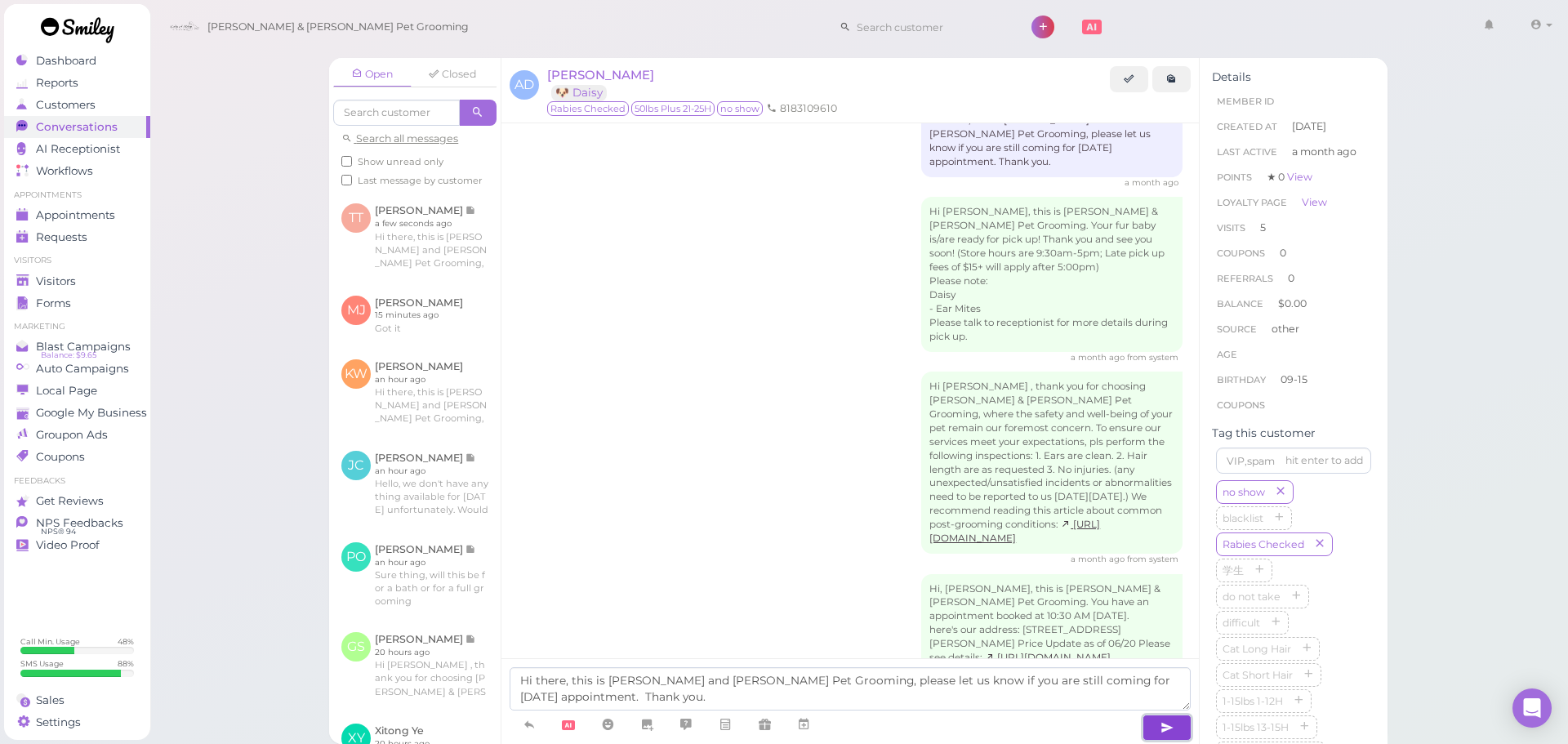
click at [1177, 733] on button "button" at bounding box center [1167, 727] width 49 height 26
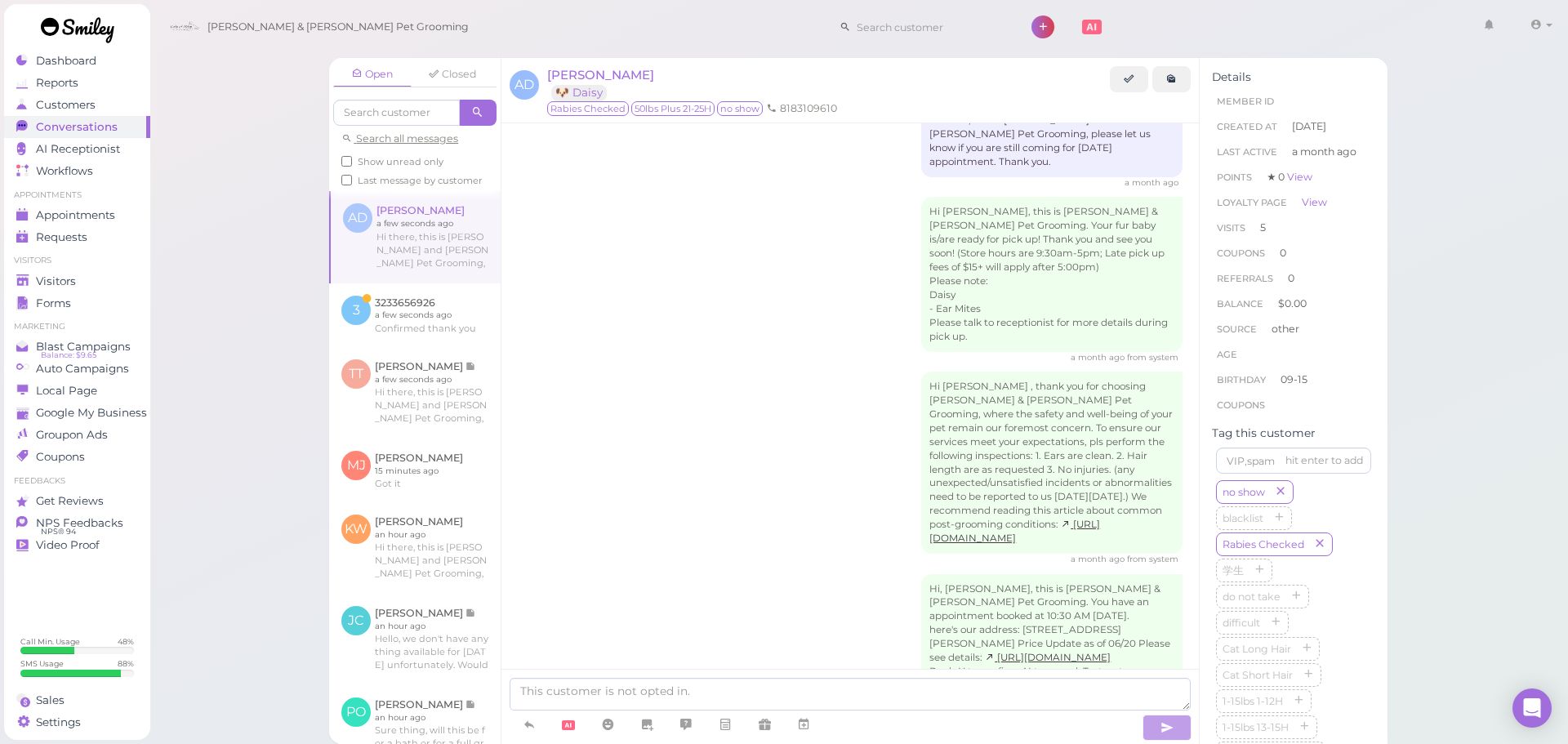
scroll to position [3566, 0]
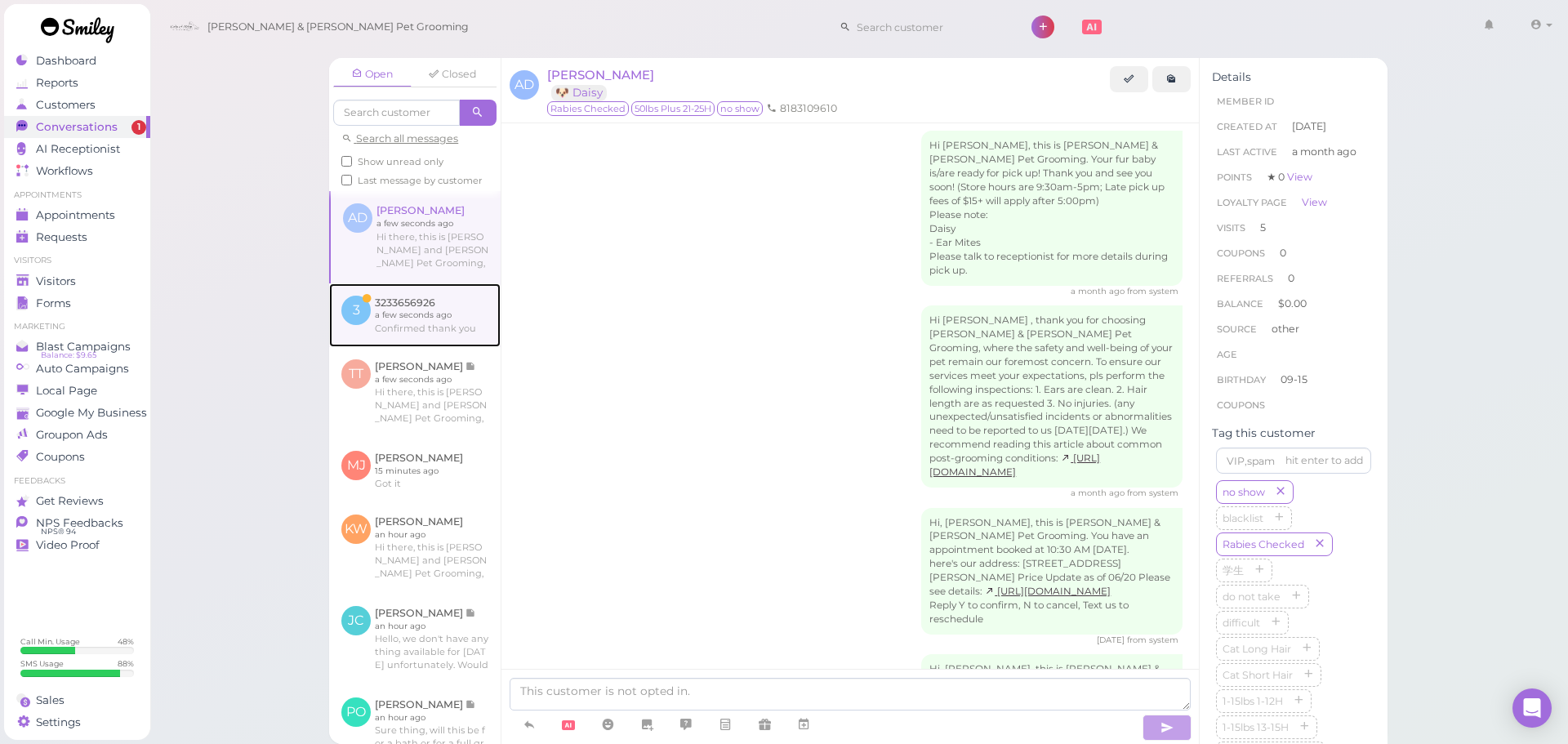
click at [410, 317] on link at bounding box center [415, 315] width 171 height 64
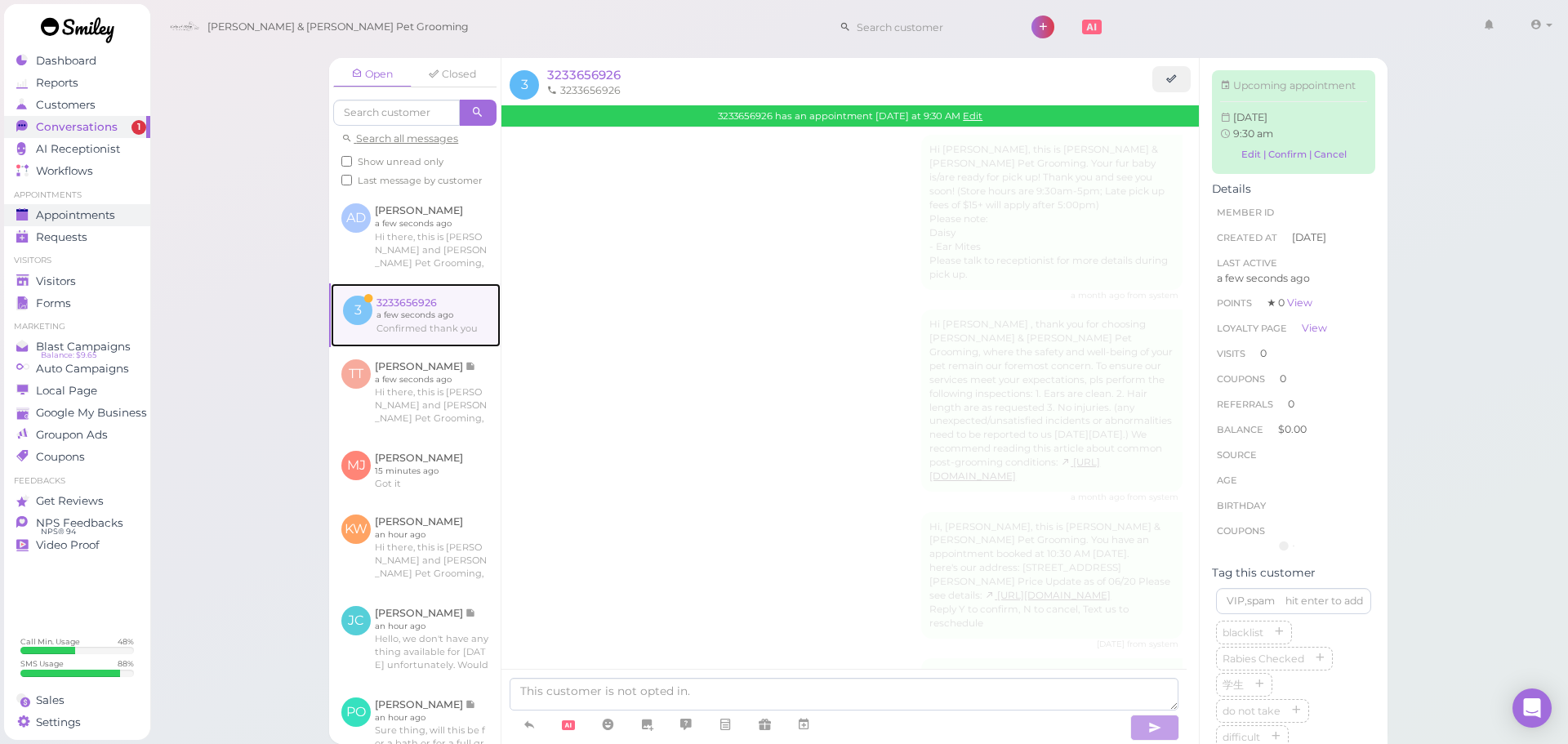
scroll to position [26, 0]
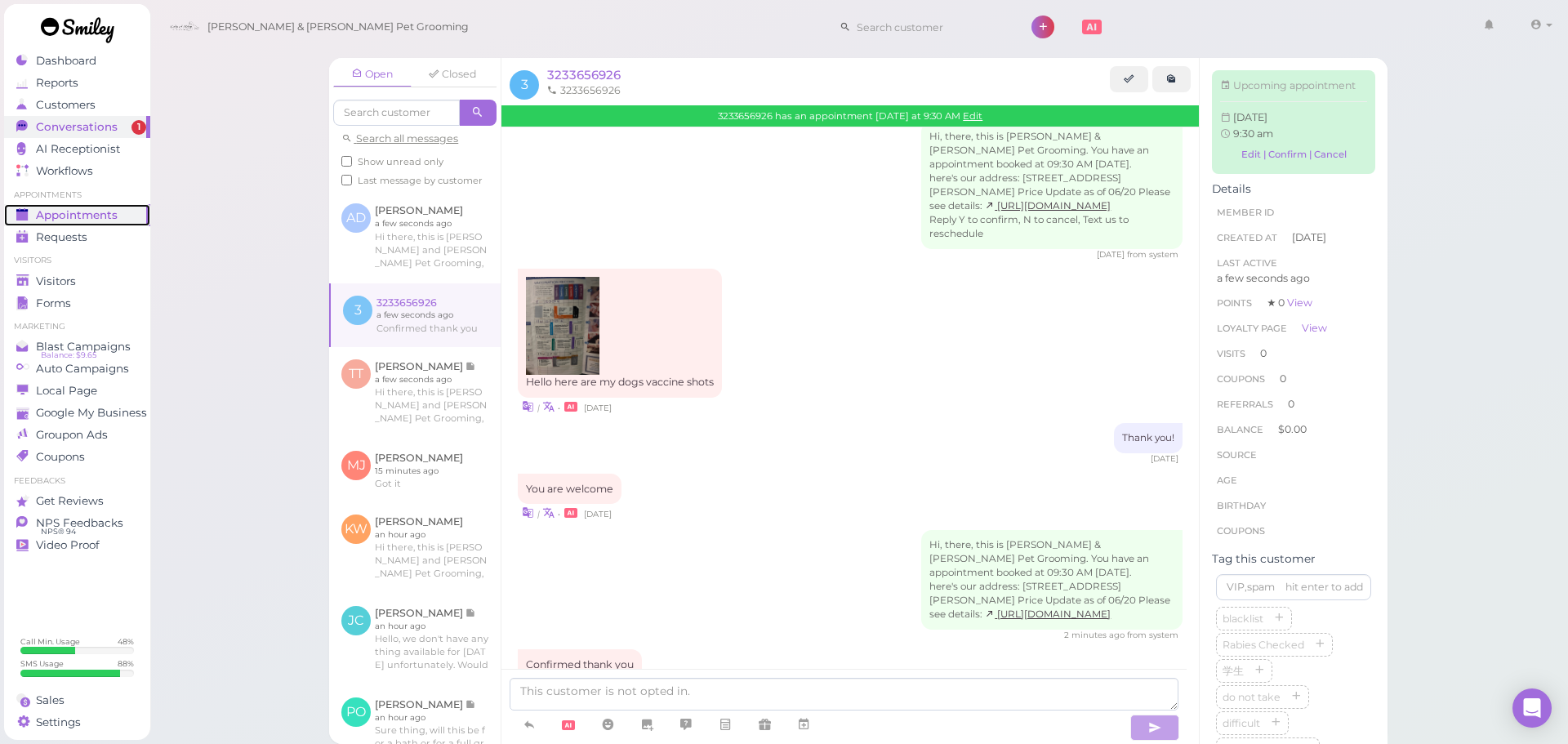
click at [65, 211] on span "Appointments" at bounding box center [76, 215] width 82 height 14
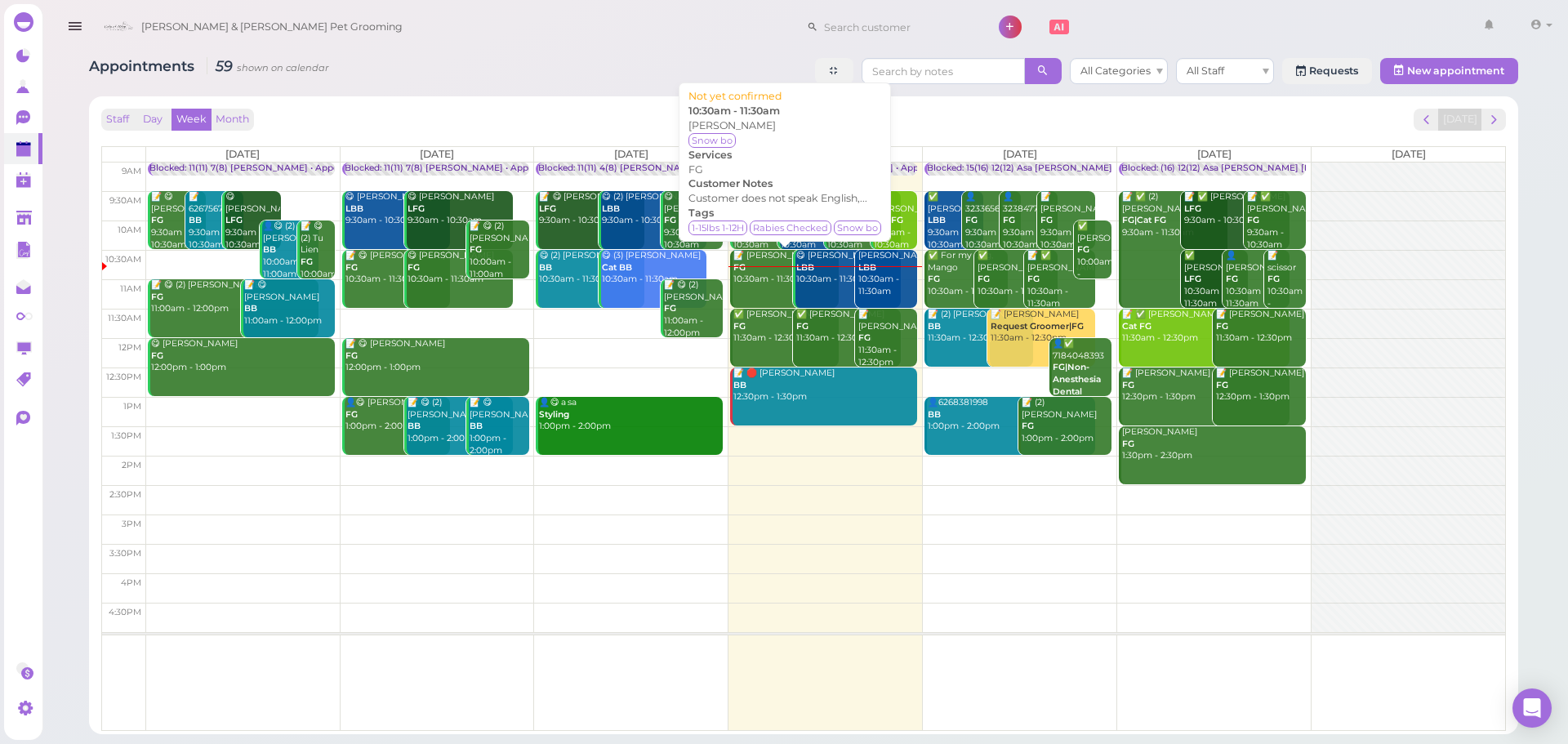
click at [763, 288] on link "📝 Tuyet Tran FG 10:30am - 11:30am" at bounding box center [784, 278] width 108 height 58
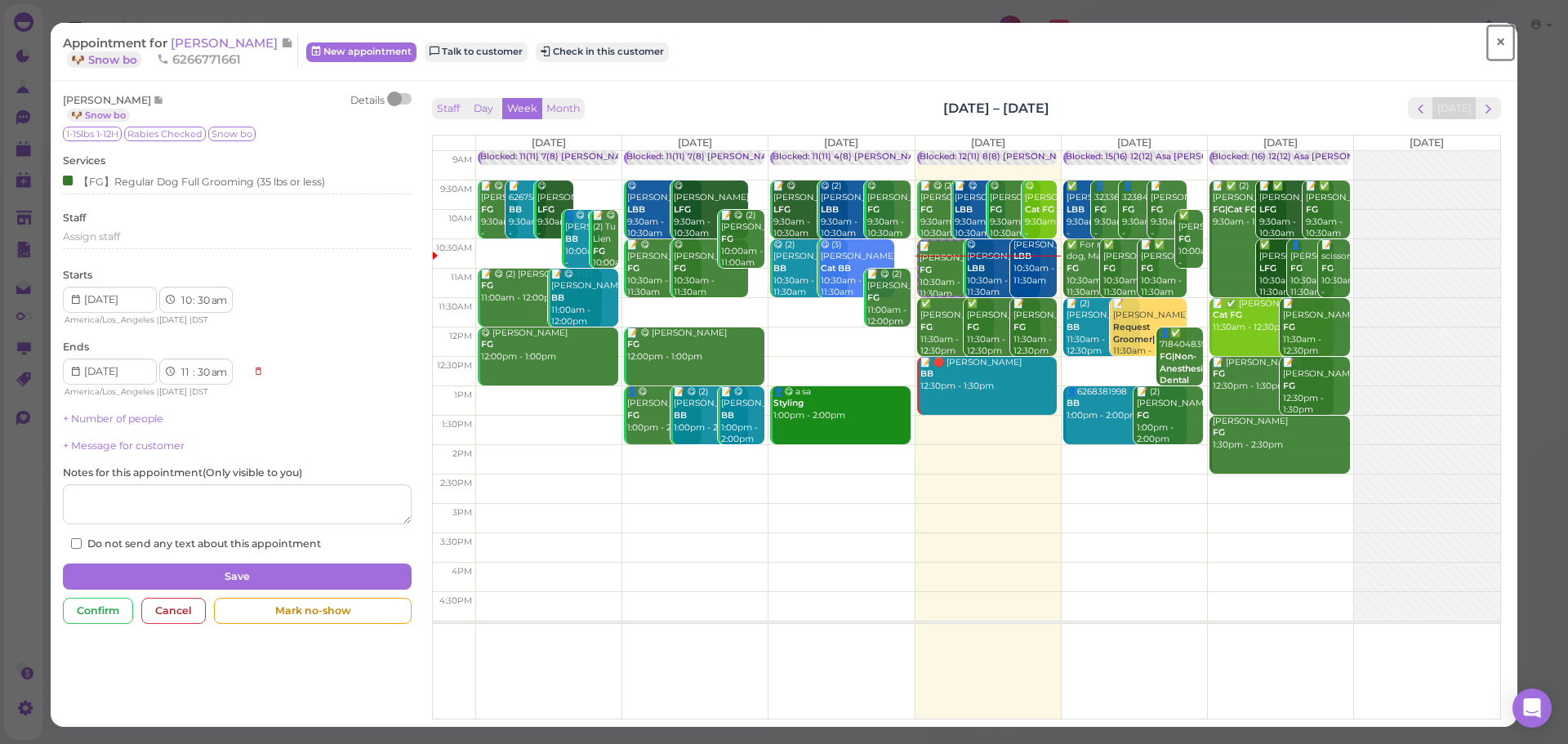
click at [1495, 46] on span "×" at bounding box center [1500, 42] width 11 height 23
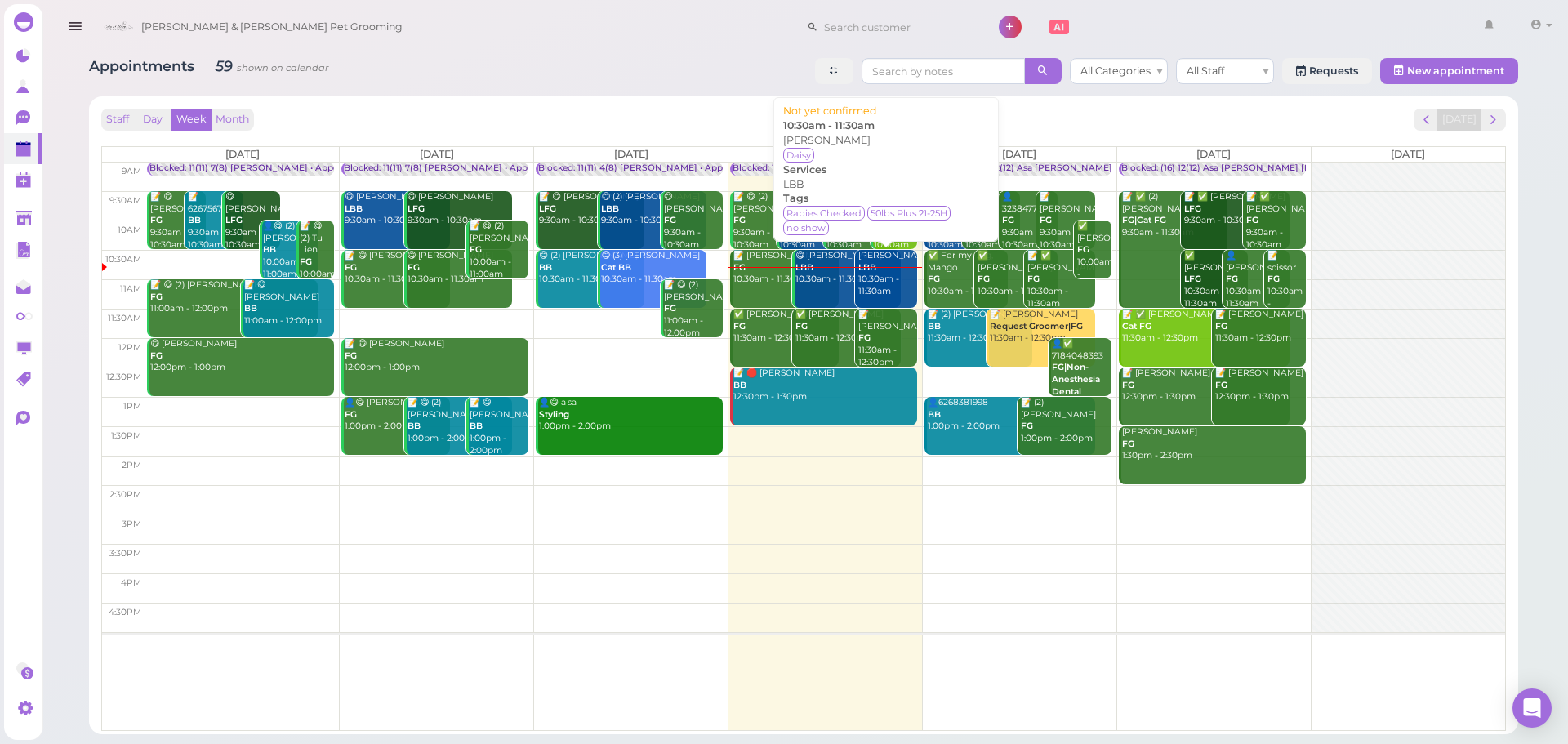
click at [888, 288] on div "Andre Duran LBB 10:30am - 11:30am" at bounding box center [887, 273] width 60 height 48
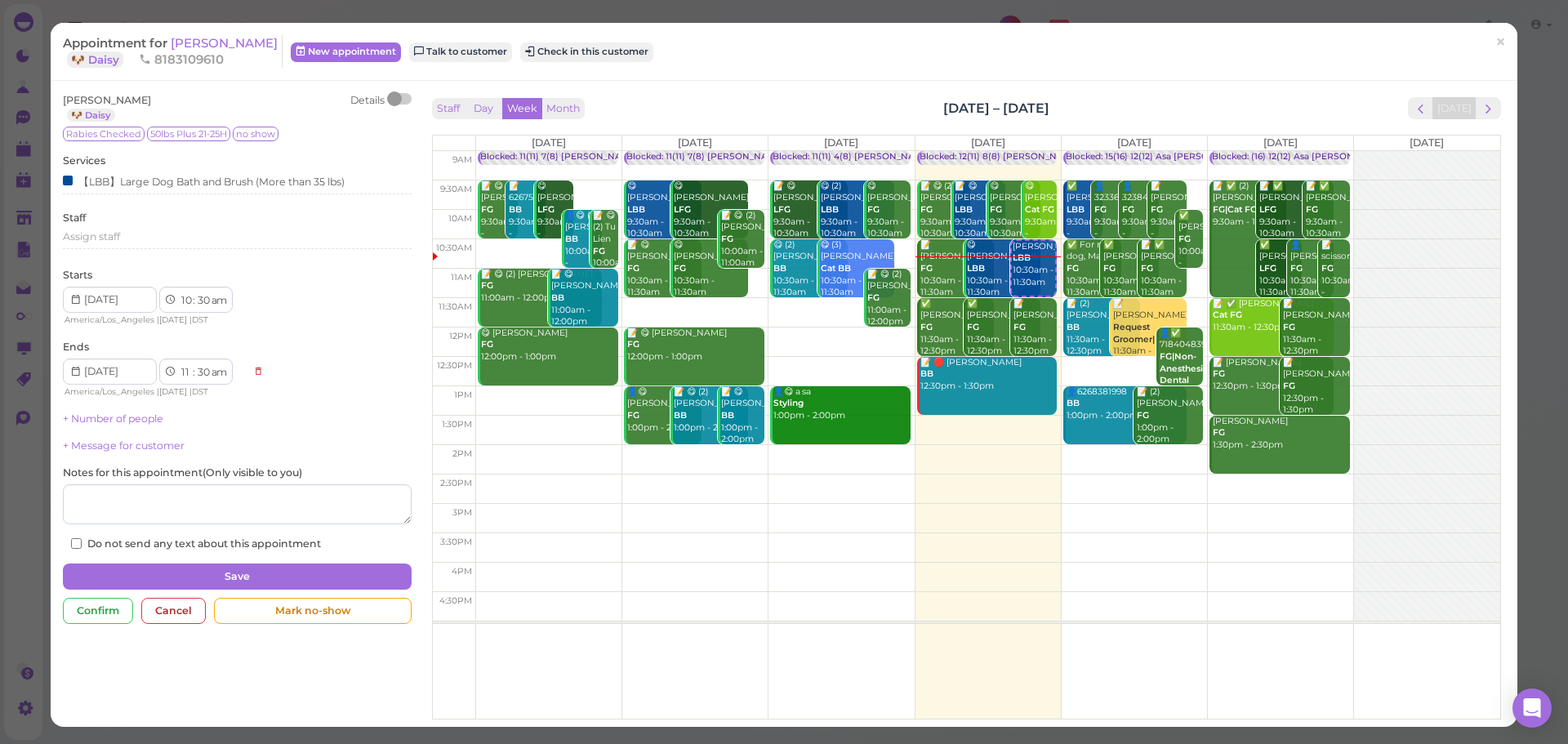
click at [295, 624] on div "Confirm Cancel Mark no-show" at bounding box center [237, 615] width 348 height 34
click at [301, 619] on div "Mark no-show" at bounding box center [313, 610] width 197 height 26
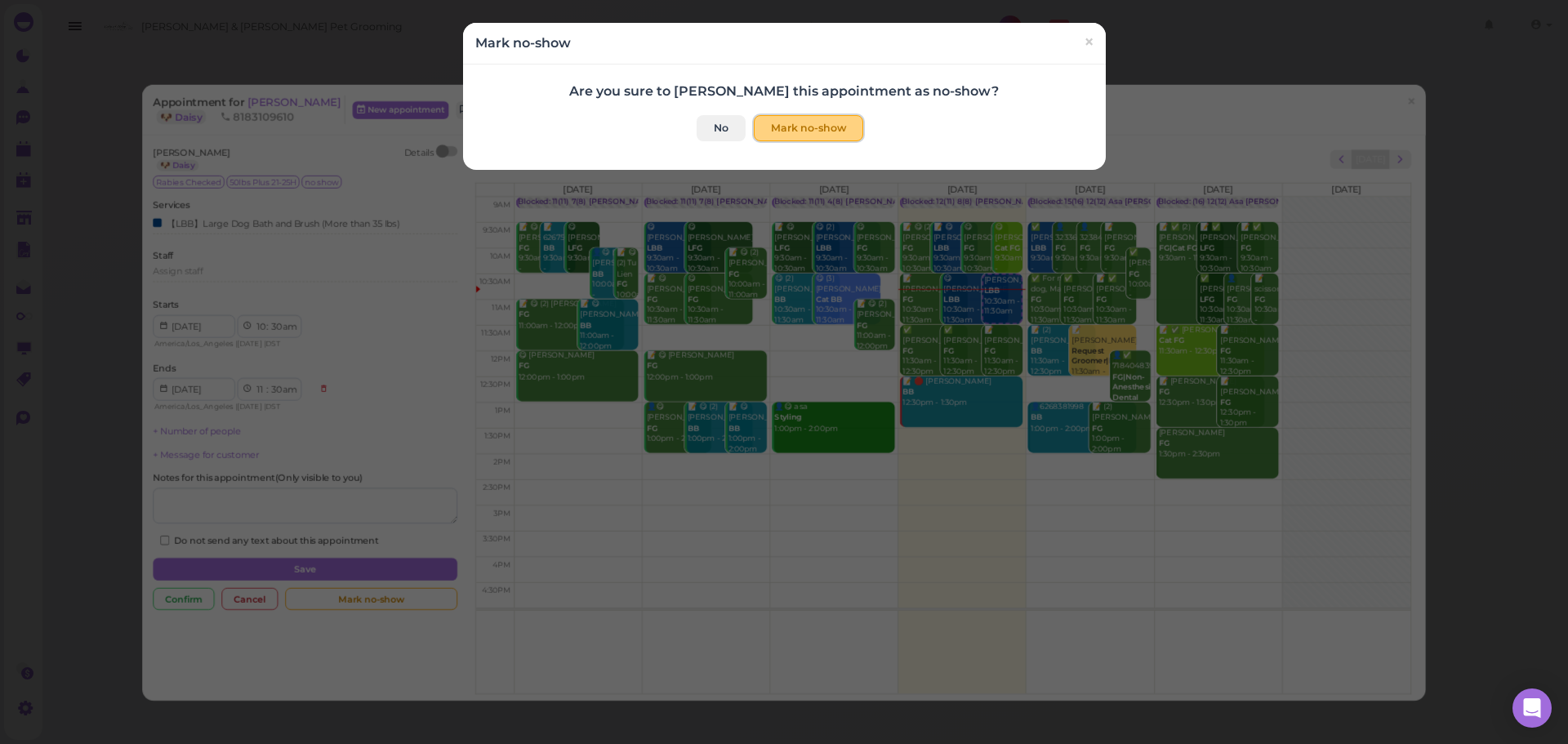
click at [789, 128] on button "Mark no-show" at bounding box center [808, 128] width 109 height 26
checkbox input "true"
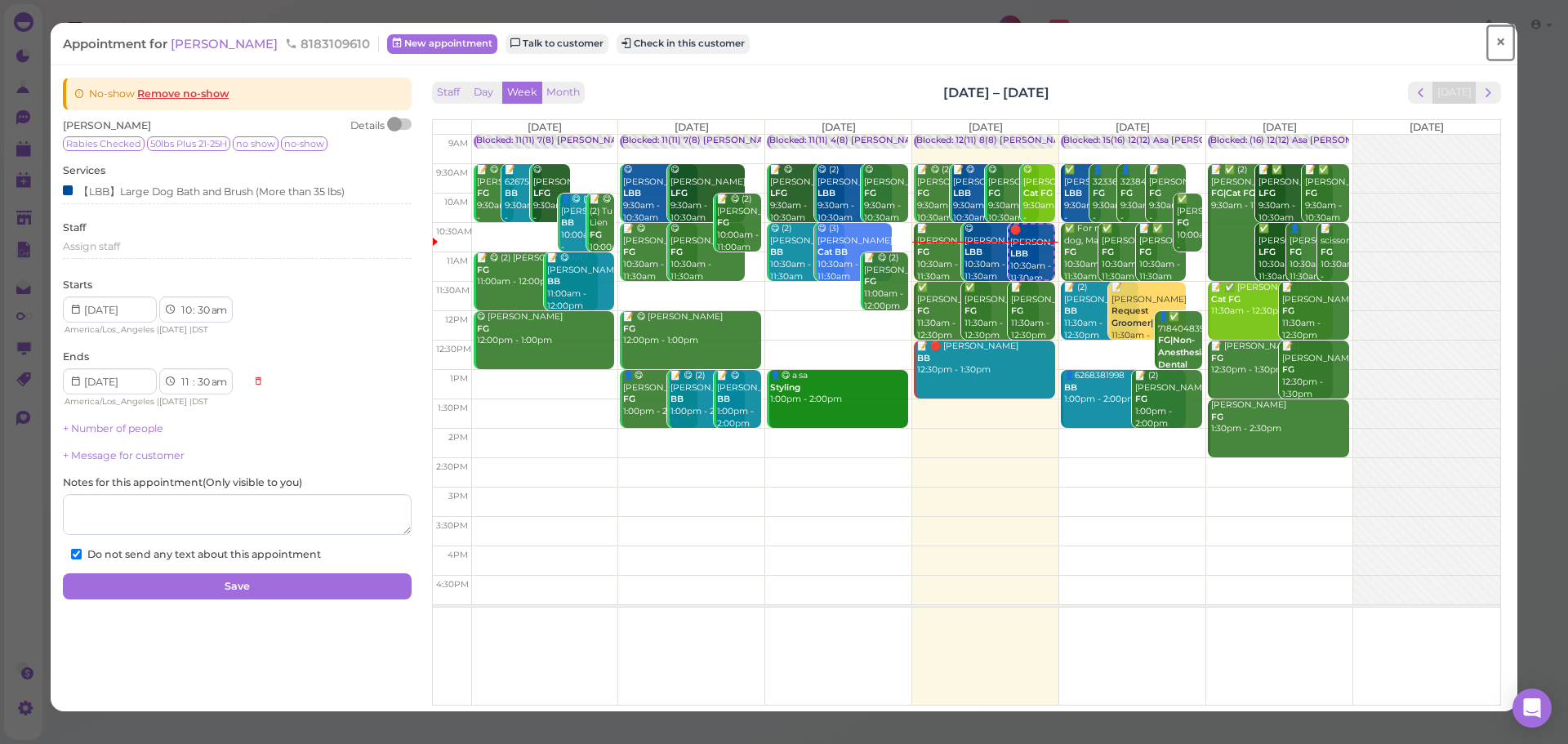
click at [1486, 47] on link "×" at bounding box center [1501, 43] width 30 height 39
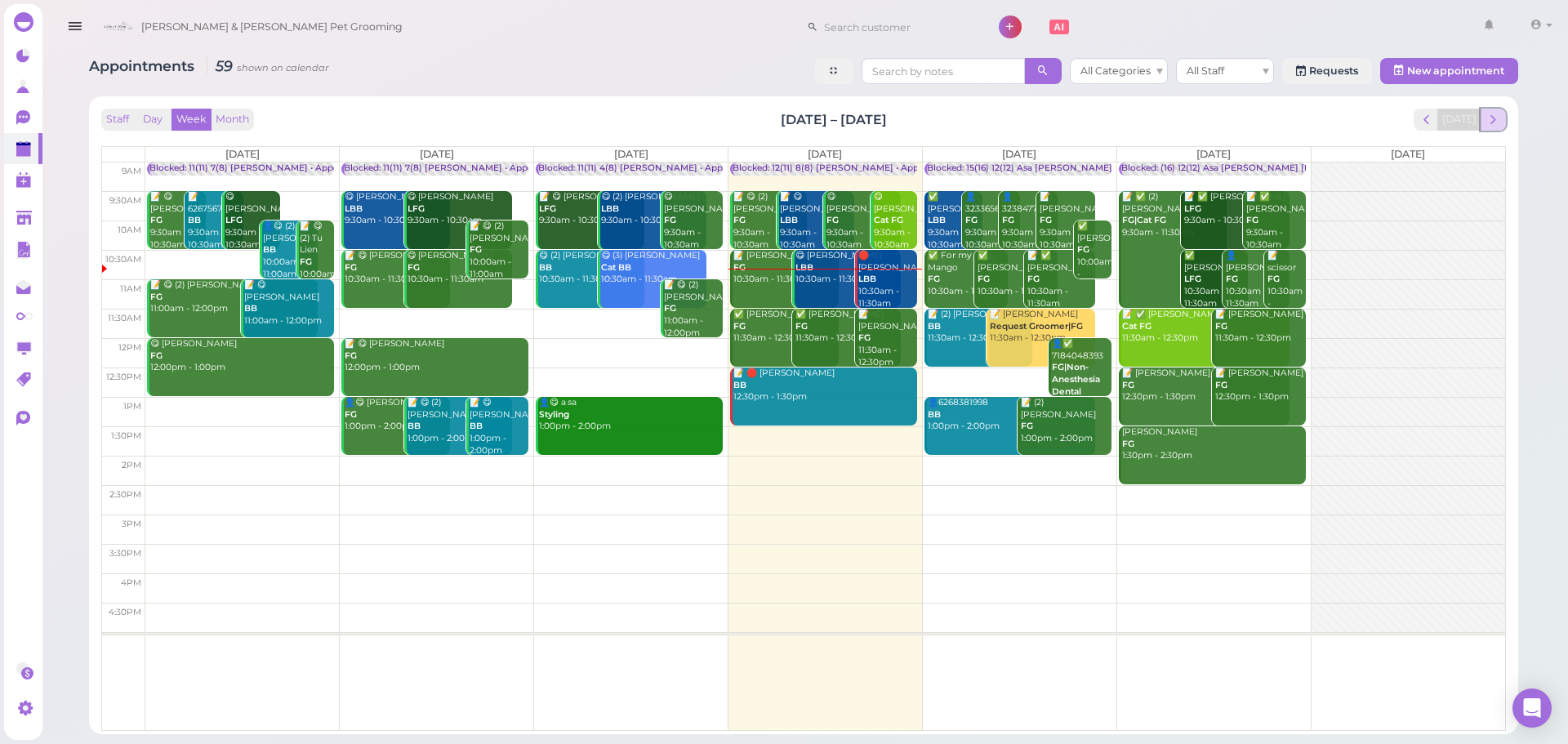
click at [1499, 118] on span "next" at bounding box center [1493, 119] width 15 height 15
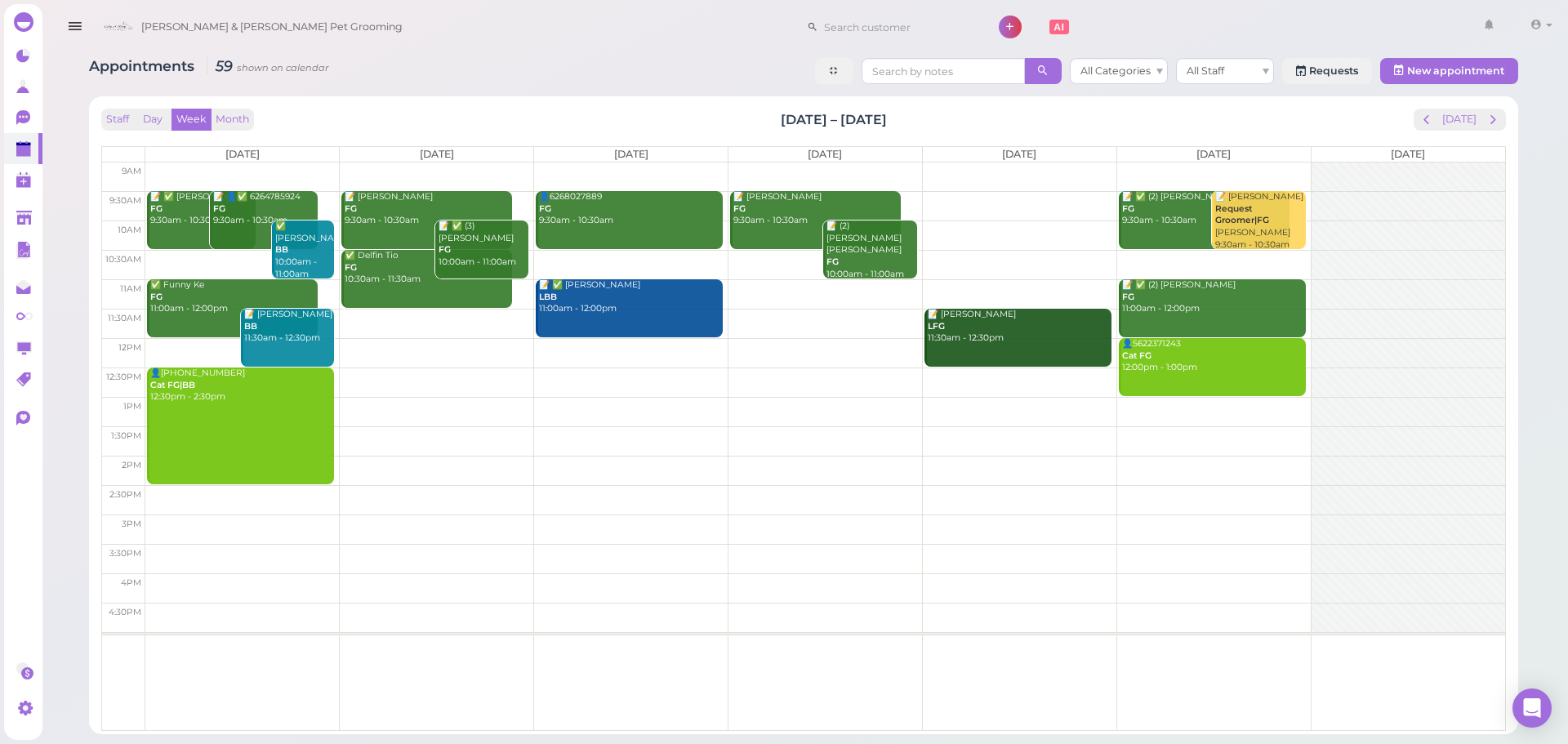
click at [597, 256] on td at bounding box center [825, 264] width 1360 height 29
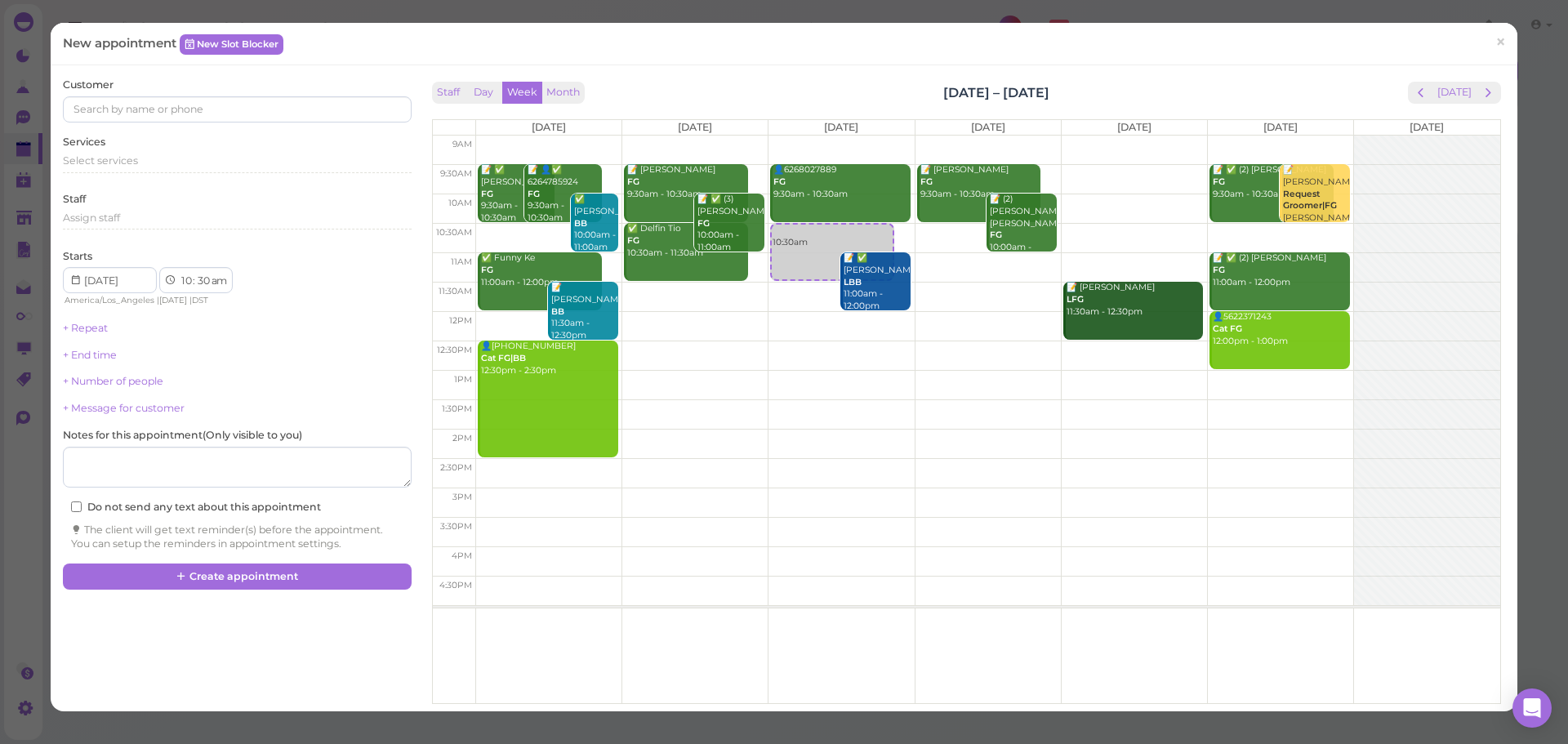
click at [97, 173] on div "Select services" at bounding box center [237, 166] width 348 height 26
click at [102, 168] on div "Select services" at bounding box center [237, 163] width 348 height 19
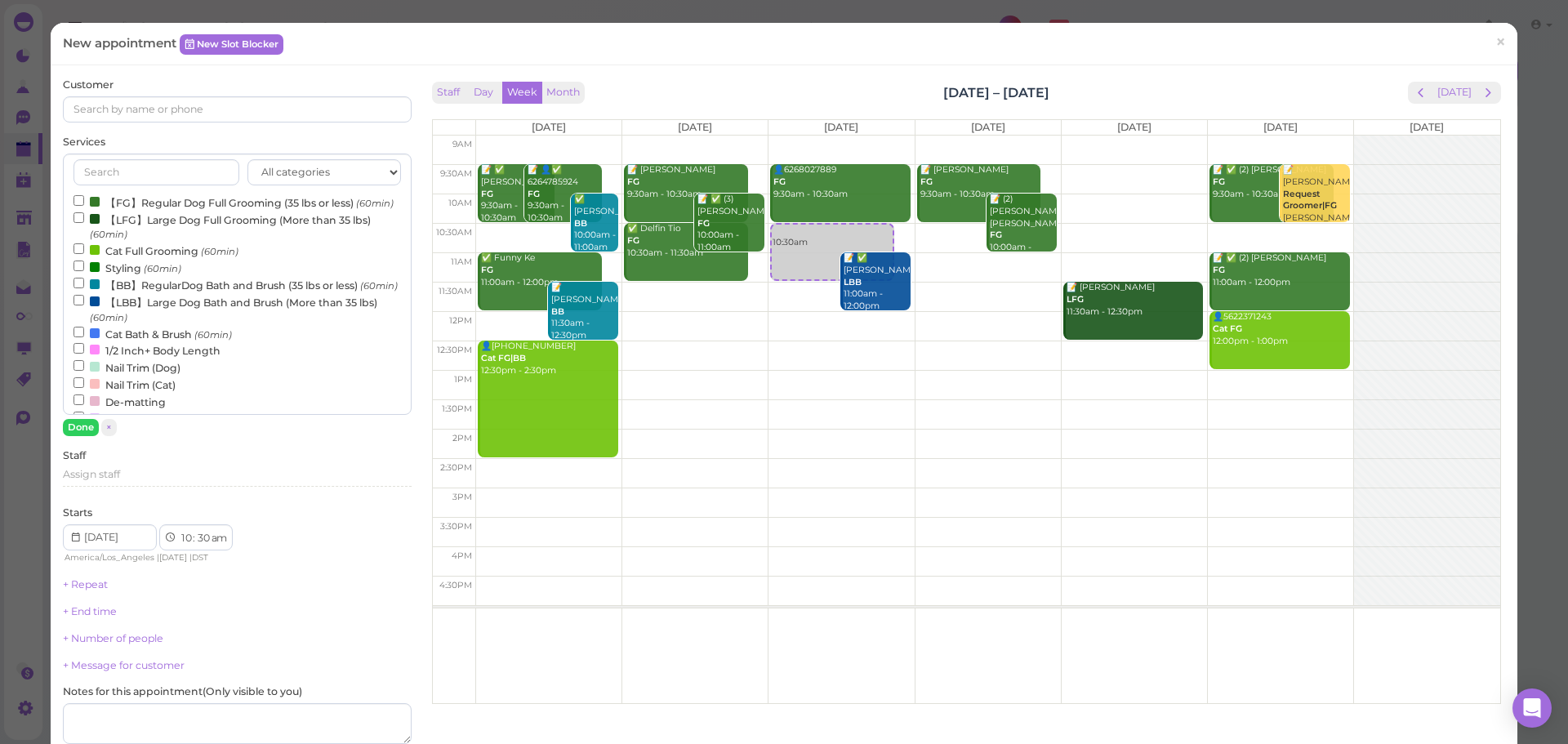
click at [112, 325] on label "【LBB】Large Dog Bath and Brush (More than 35 lbs) (60min)" at bounding box center [236, 309] width 327 height 32
click at [84, 305] on input "【LBB】Large Dog Bath and Brush (More than 35 lbs) (60min)" at bounding box center [78, 300] width 11 height 11
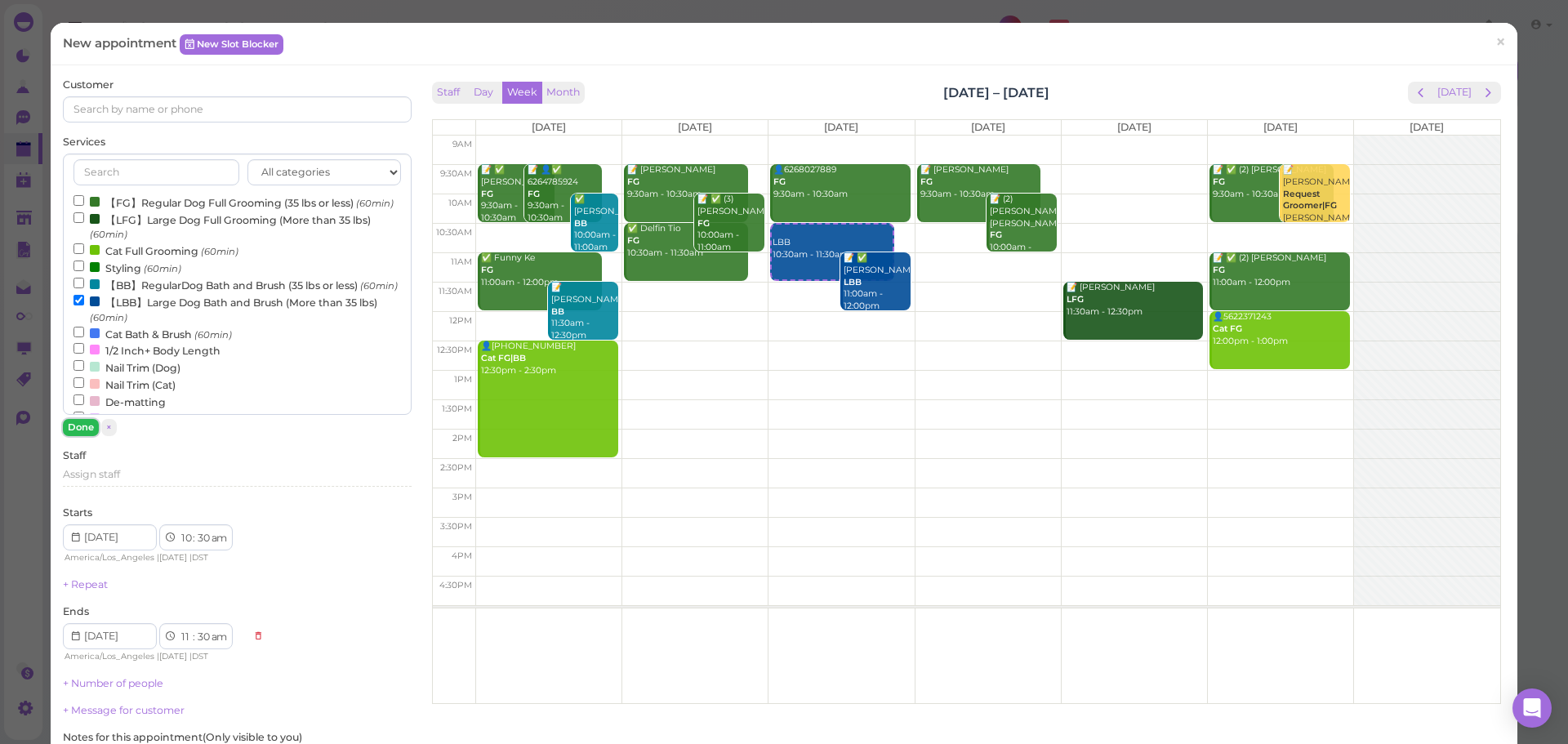
click at [82, 425] on button "Done" at bounding box center [81, 428] width 36 height 17
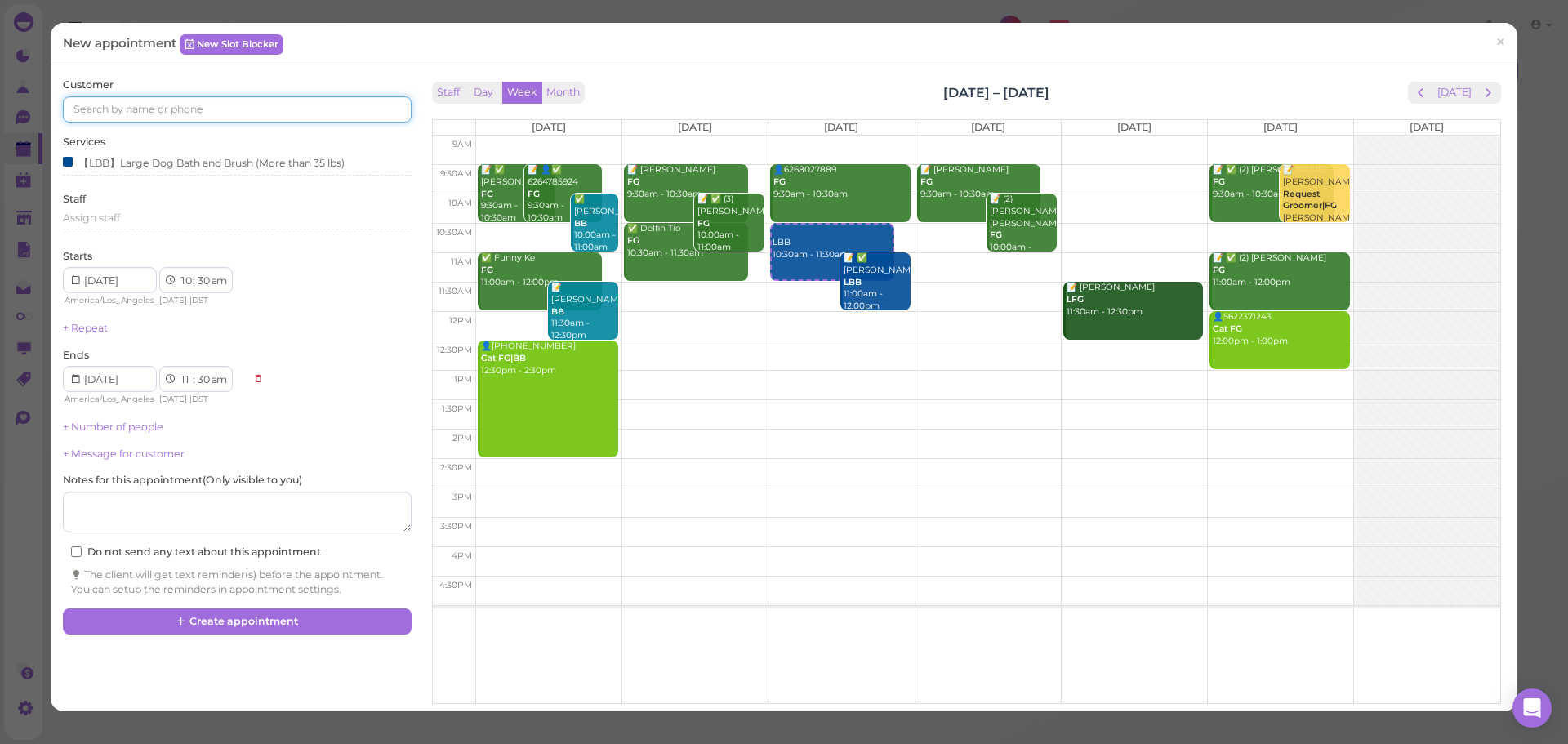
click at [200, 106] on input at bounding box center [237, 109] width 348 height 26
type input "8183109610"
click at [171, 156] on link "Andre Duran 8183109610 🐶 Daisy" at bounding box center [146, 146] width 166 height 45
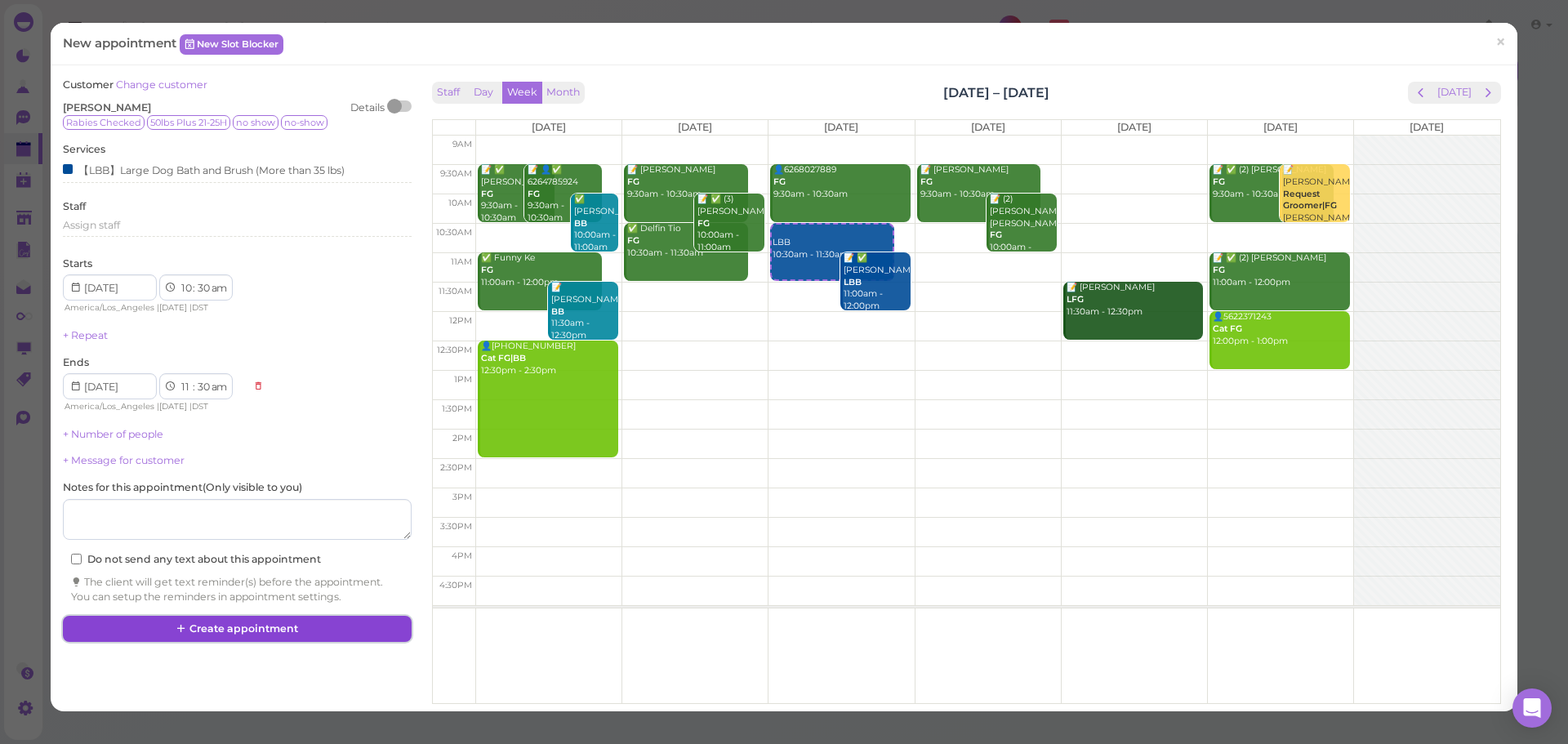
click at [196, 627] on button "Create appointment" at bounding box center [237, 629] width 348 height 26
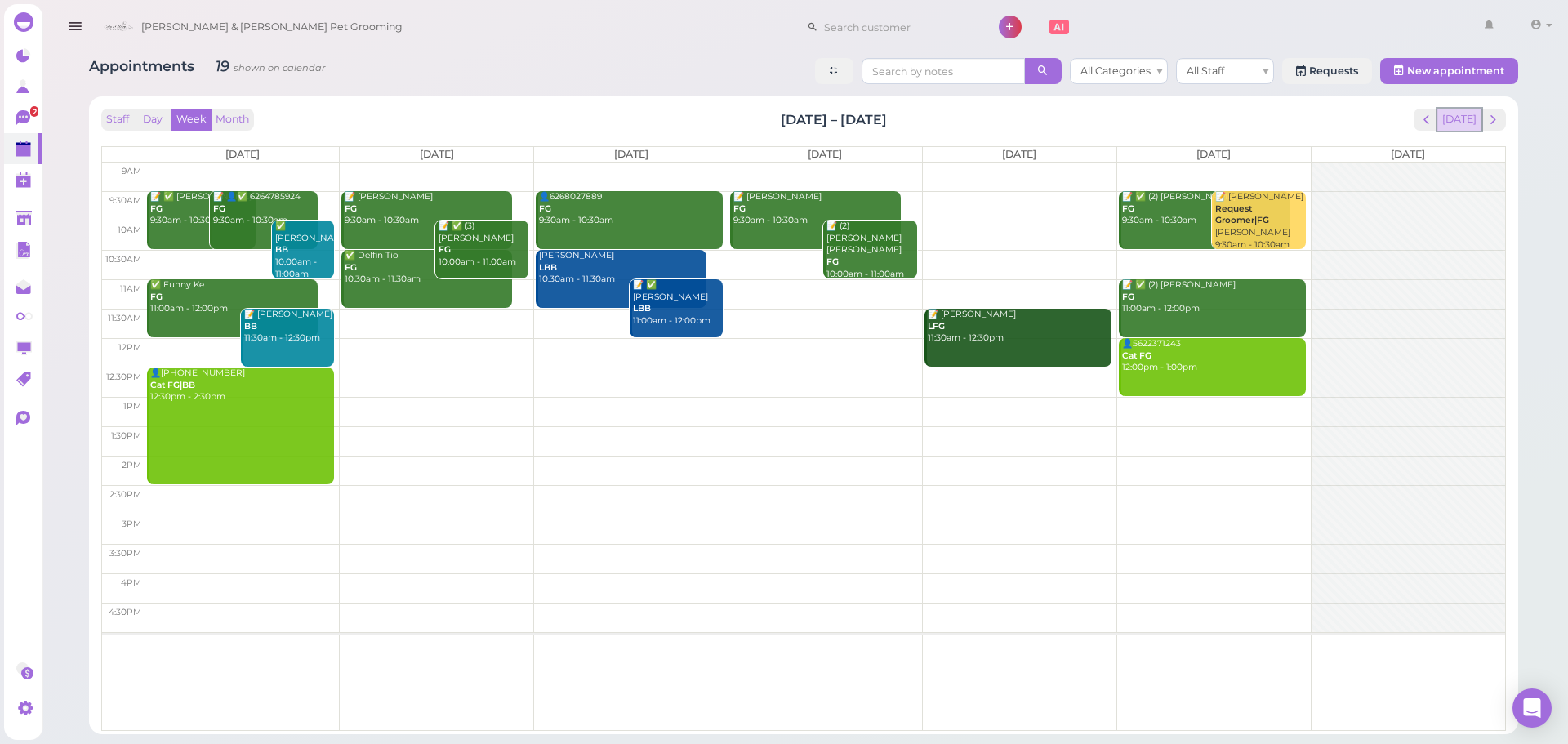
click at [1460, 111] on button "[DATE]" at bounding box center [1459, 119] width 44 height 22
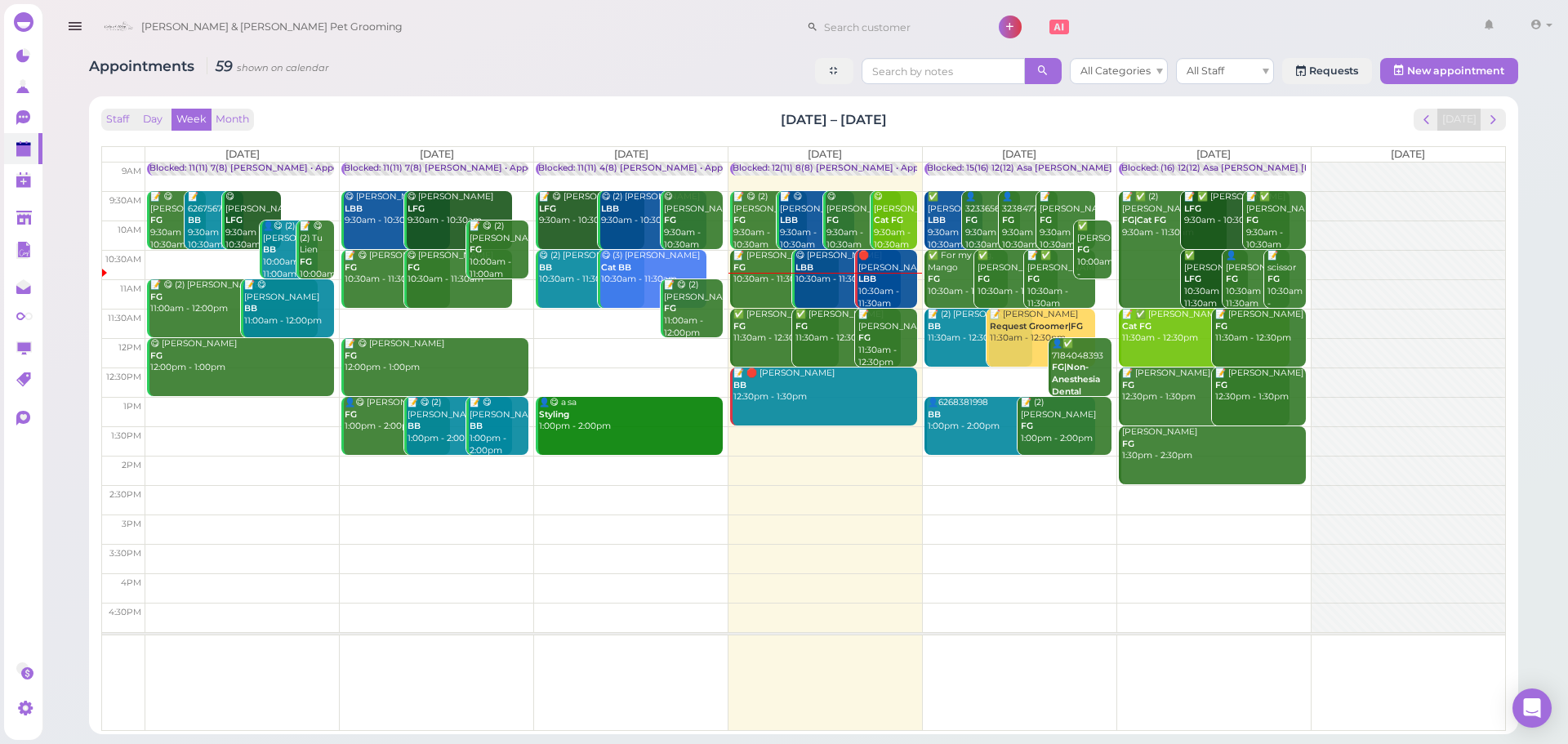
drag, startPoint x: 1499, startPoint y: 107, endPoint x: 1493, endPoint y: 117, distance: 11.7
click at [1497, 110] on div "Staff Day Week Month Sep 29 – Oct 5, 2025 Today Mon 9/29 Tue 9/30 Wed 10/1 Thu …" at bounding box center [803, 415] width 1413 height 622
click at [1493, 117] on span "next" at bounding box center [1493, 119] width 15 height 15
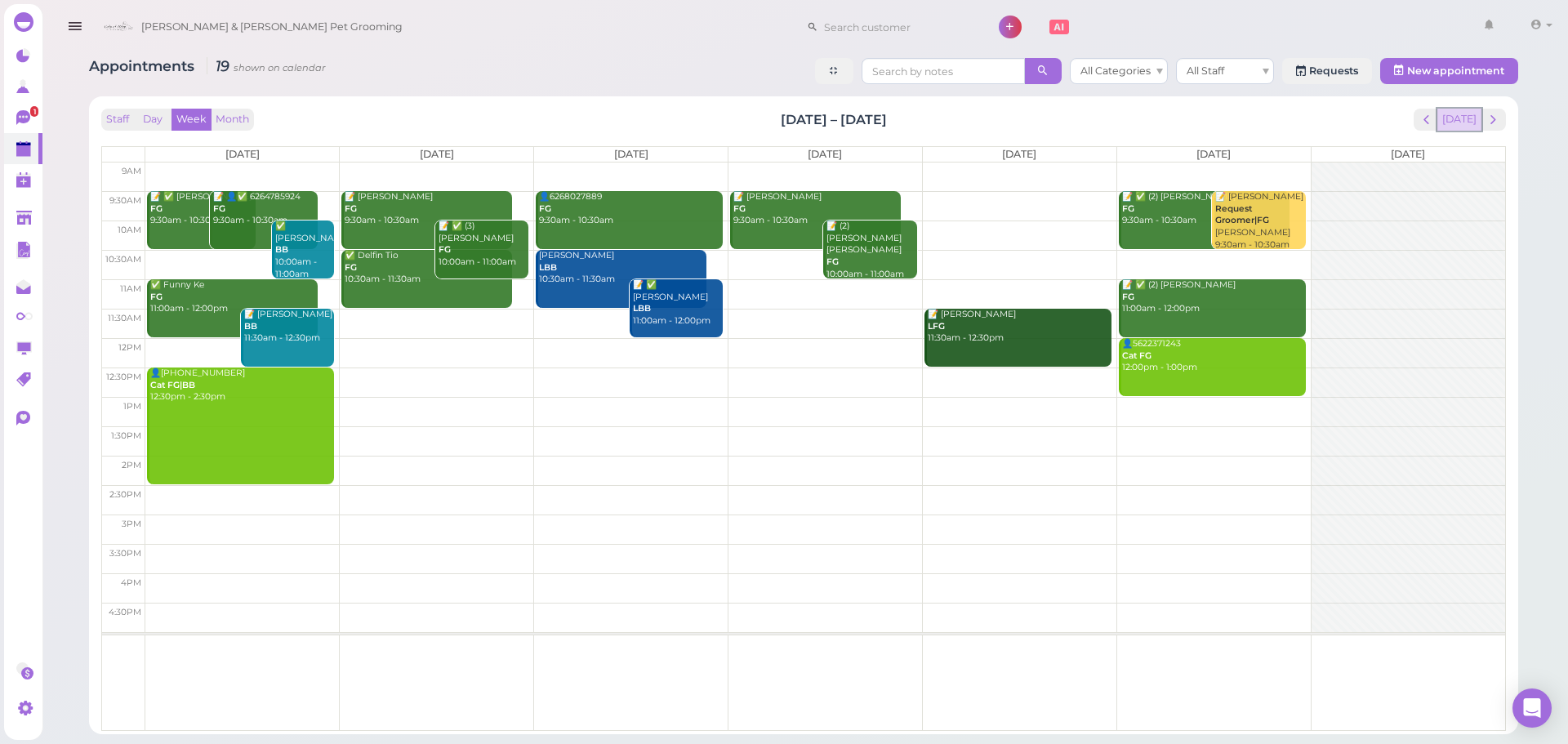
click at [1467, 121] on button "[DATE]" at bounding box center [1459, 119] width 44 height 22
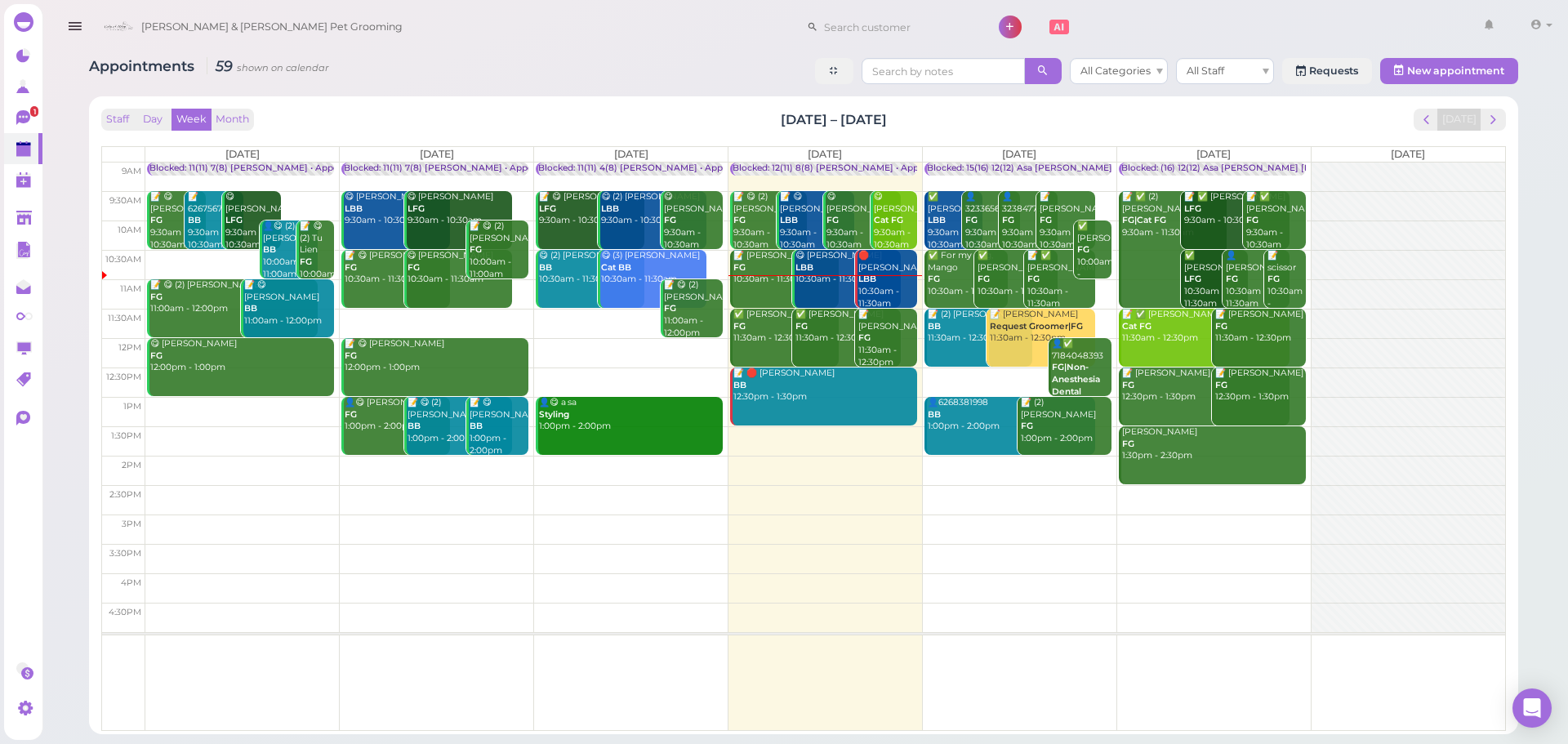
click at [673, 87] on div "Appointments 59 shown on calendar All Categories All Staff Requests New appoint…" at bounding box center [803, 73] width 1429 height 30
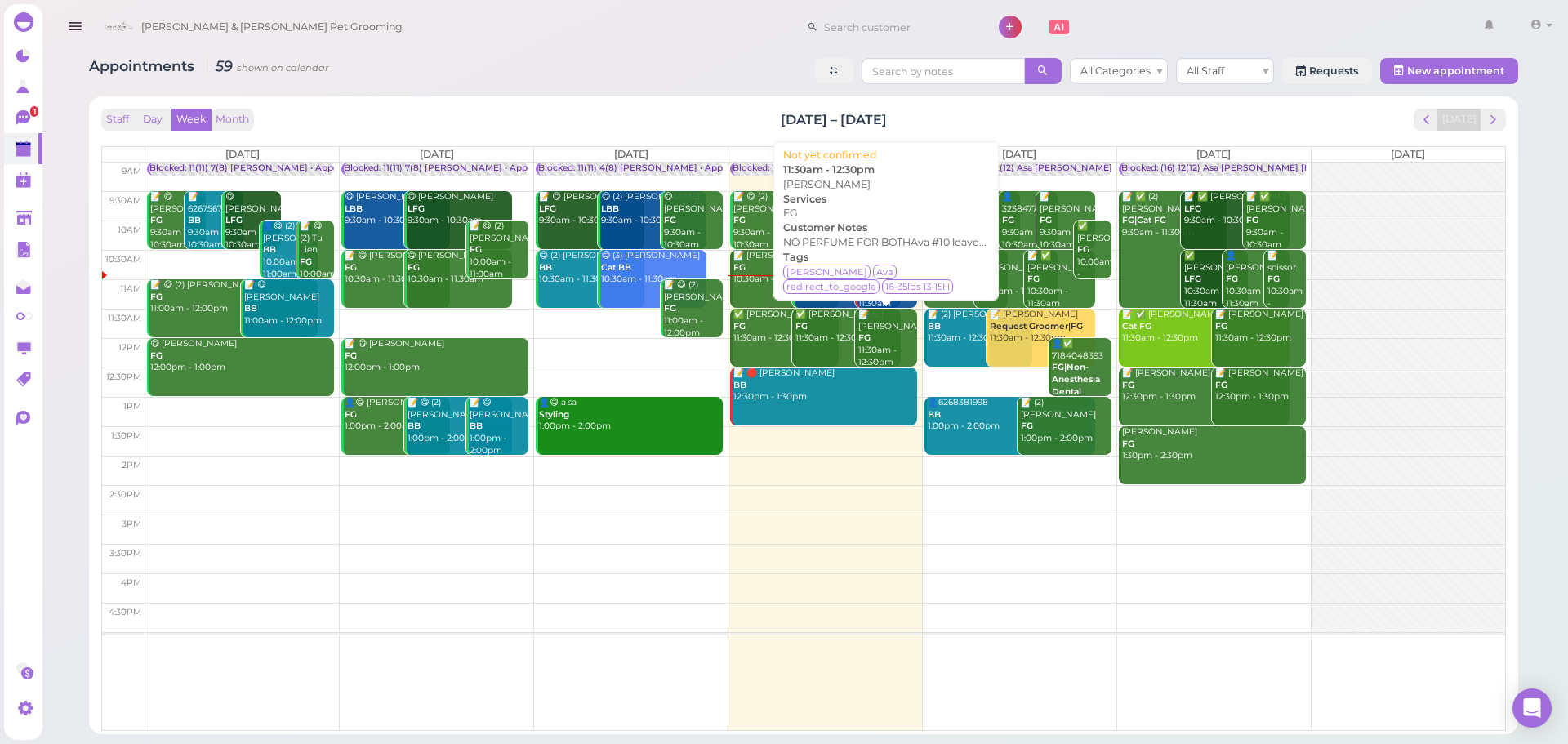
click at [871, 348] on div "📝 Yesenia Moya FG 11:30am - 12:30pm" at bounding box center [887, 338] width 60 height 60
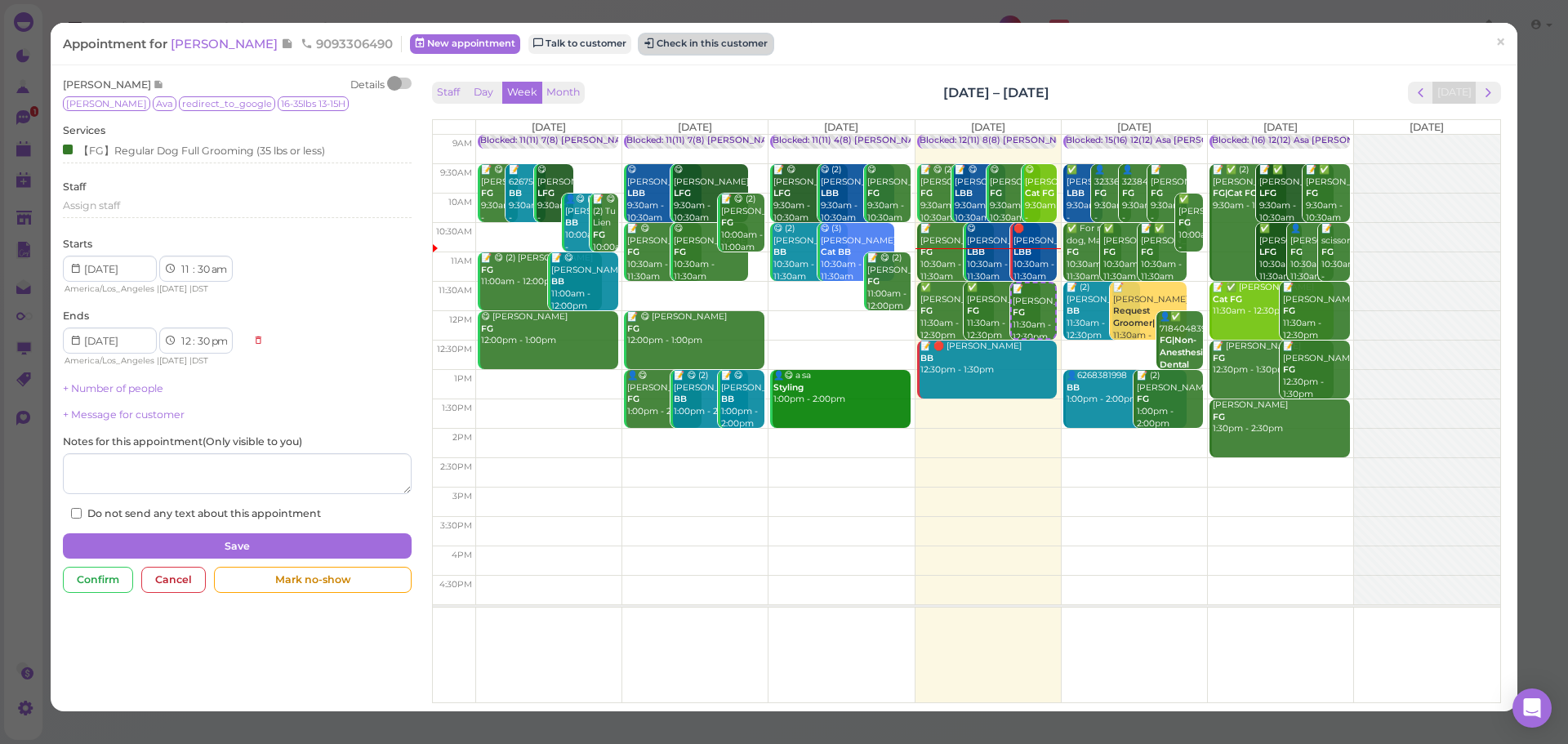
click at [708, 45] on button "Check in this customer" at bounding box center [706, 44] width 133 height 19
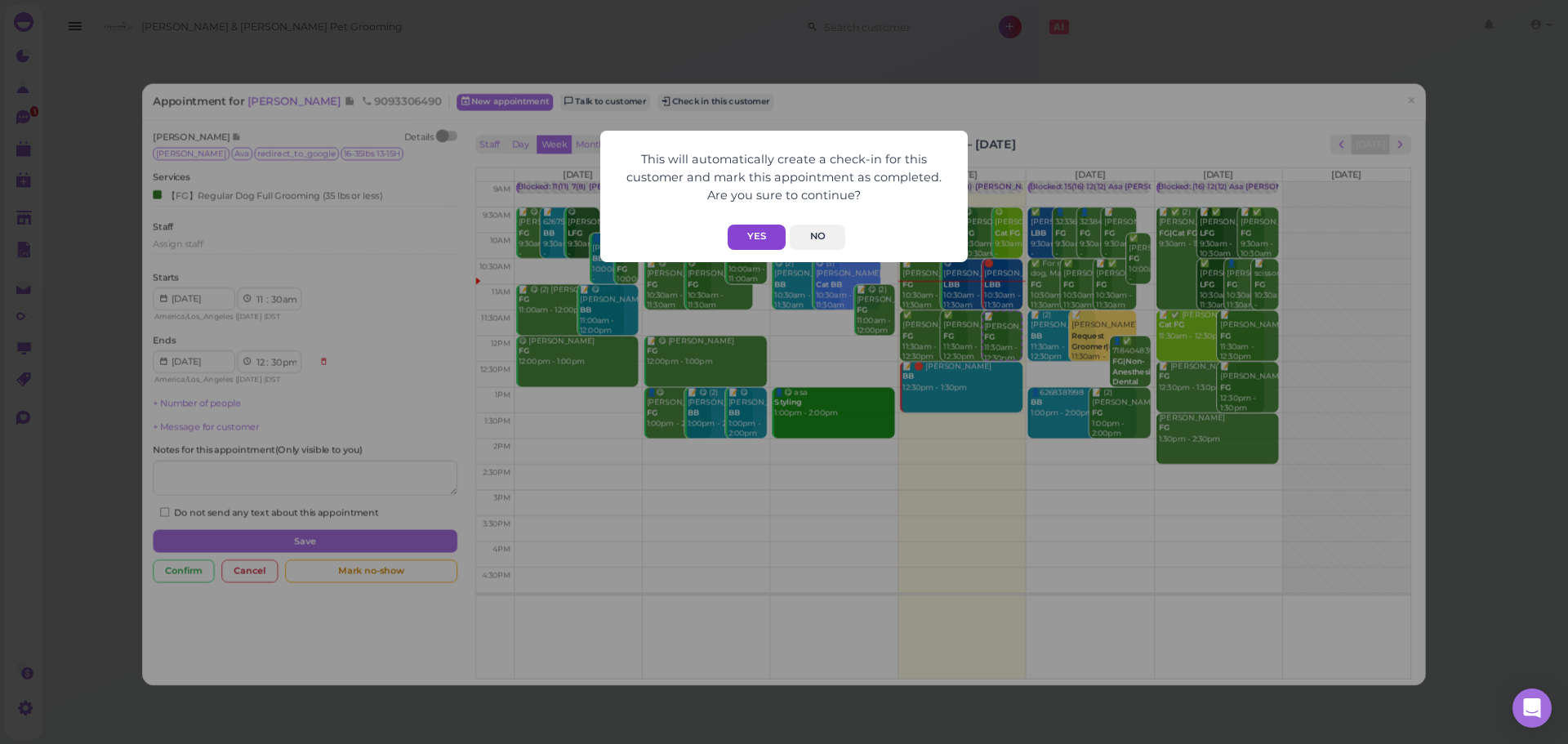
click at [752, 236] on button "Yes" at bounding box center [756, 237] width 58 height 25
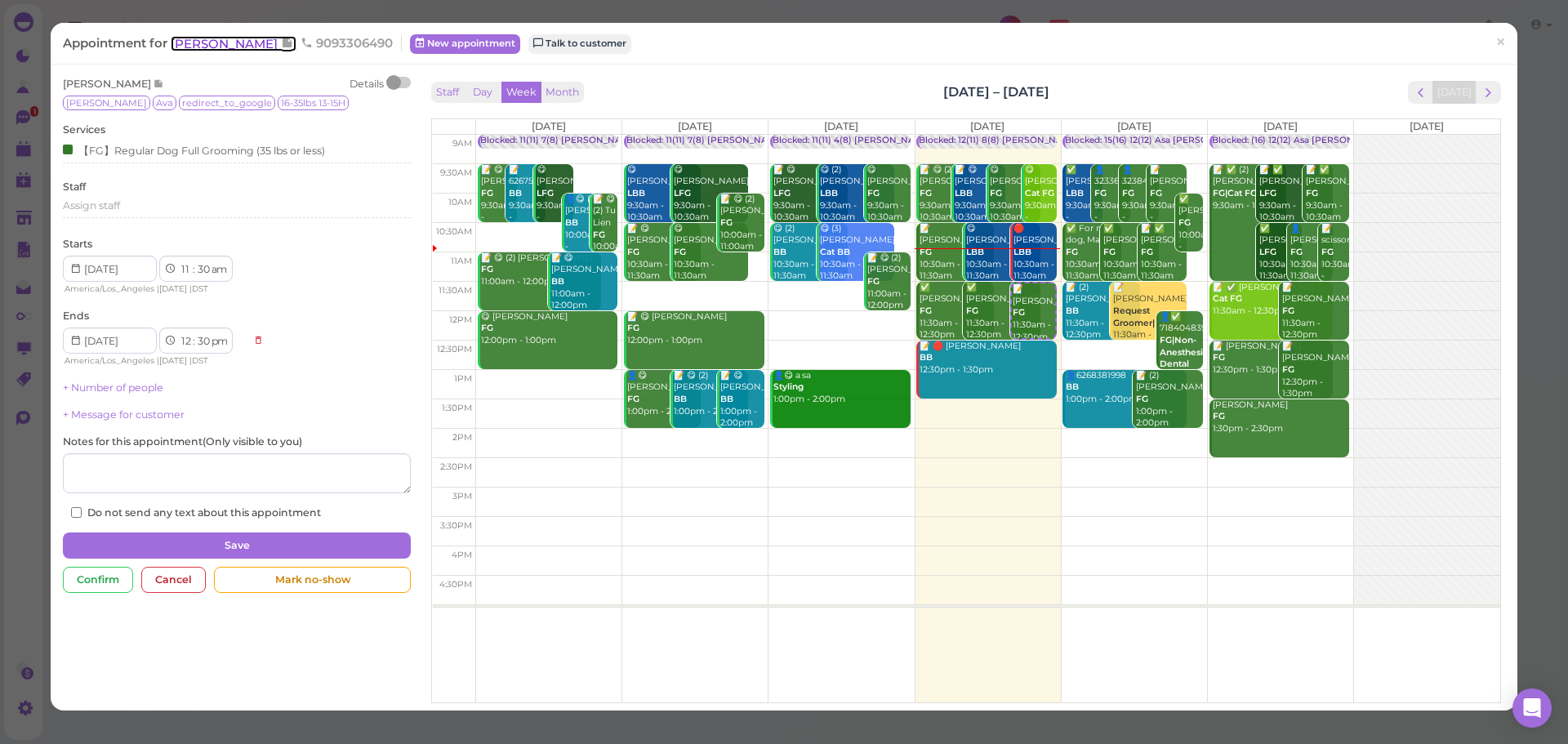
click at [195, 43] on span "[PERSON_NAME]" at bounding box center [225, 44] width 110 height 15
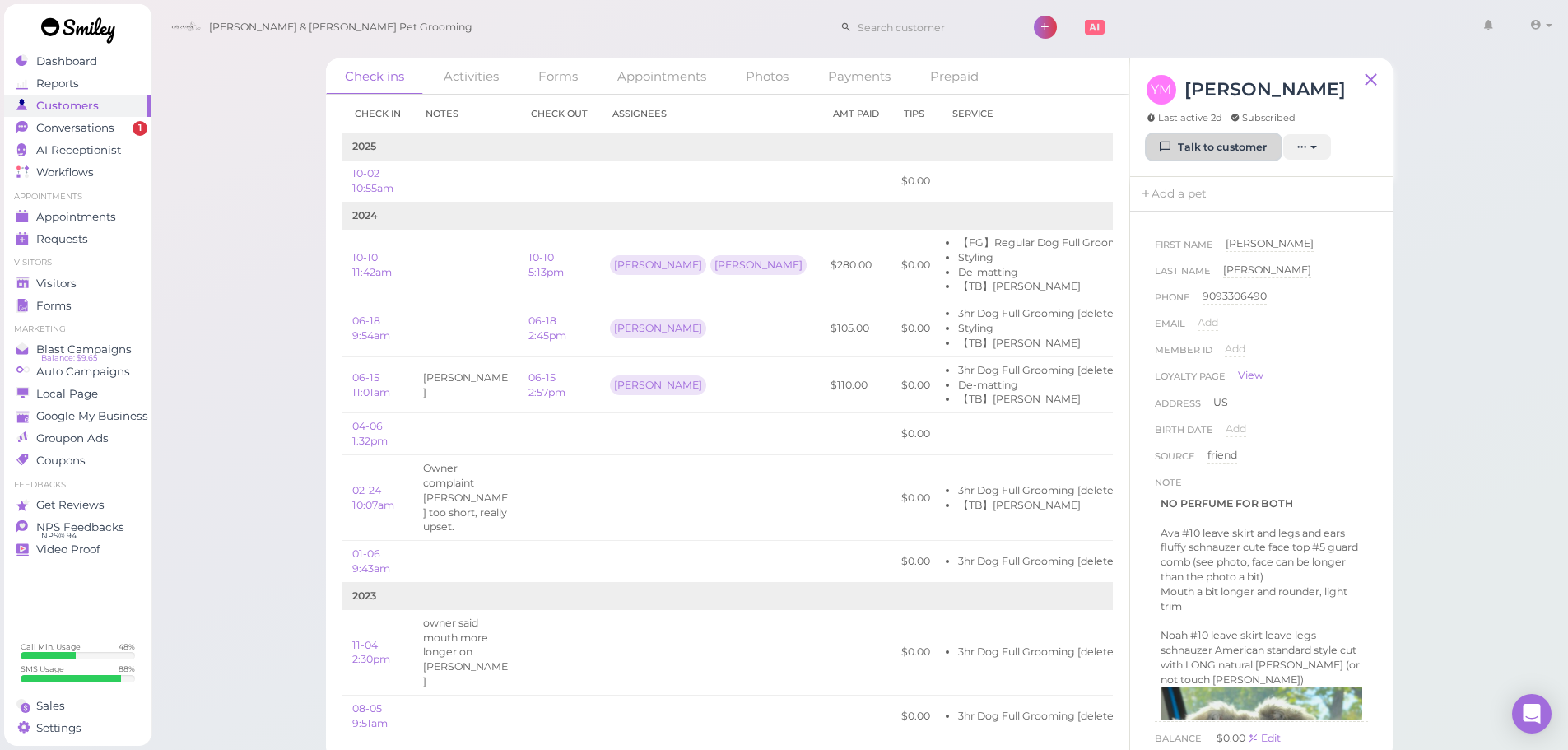
click at [1170, 143] on icon at bounding box center [1166, 147] width 11 height 13
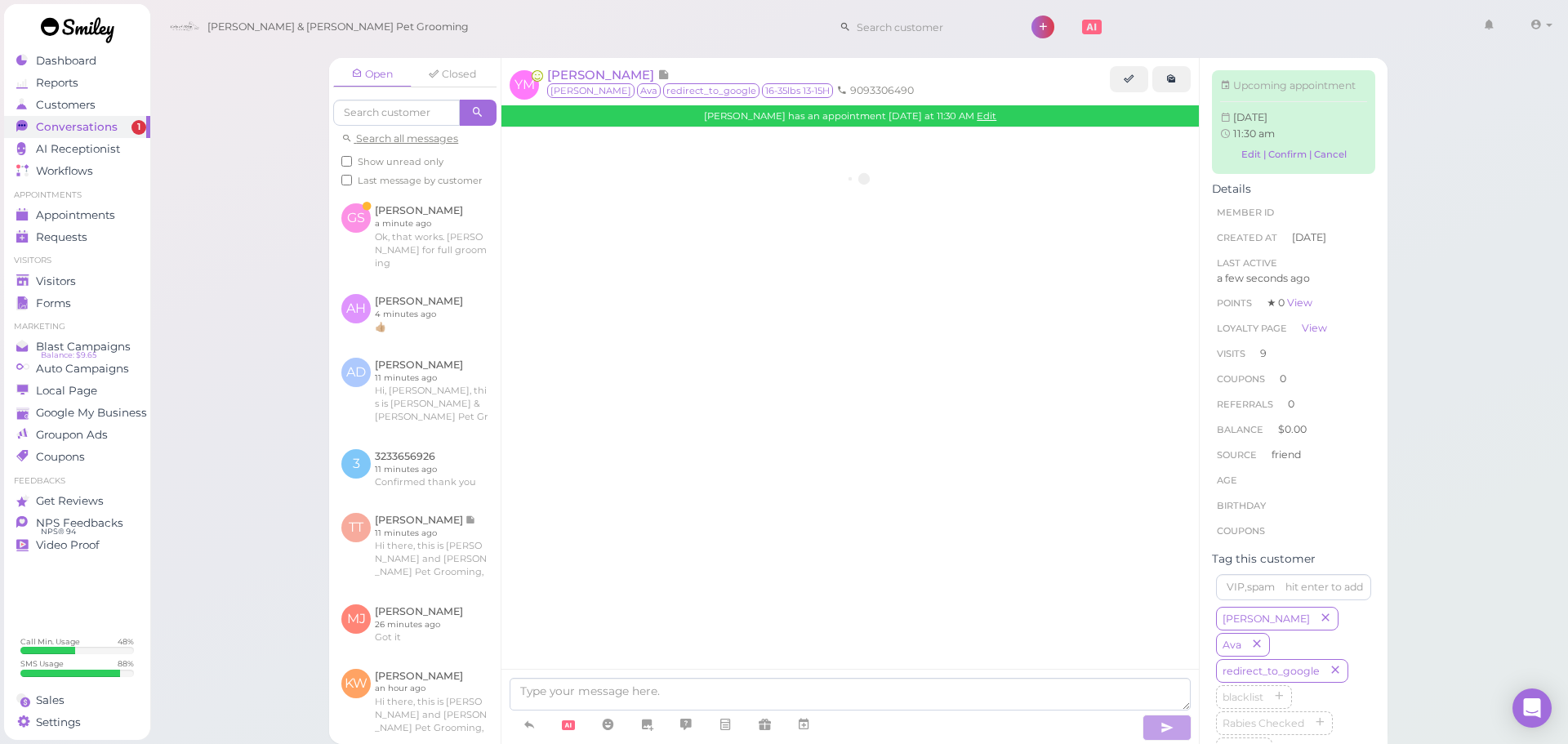
scroll to position [2442, 0]
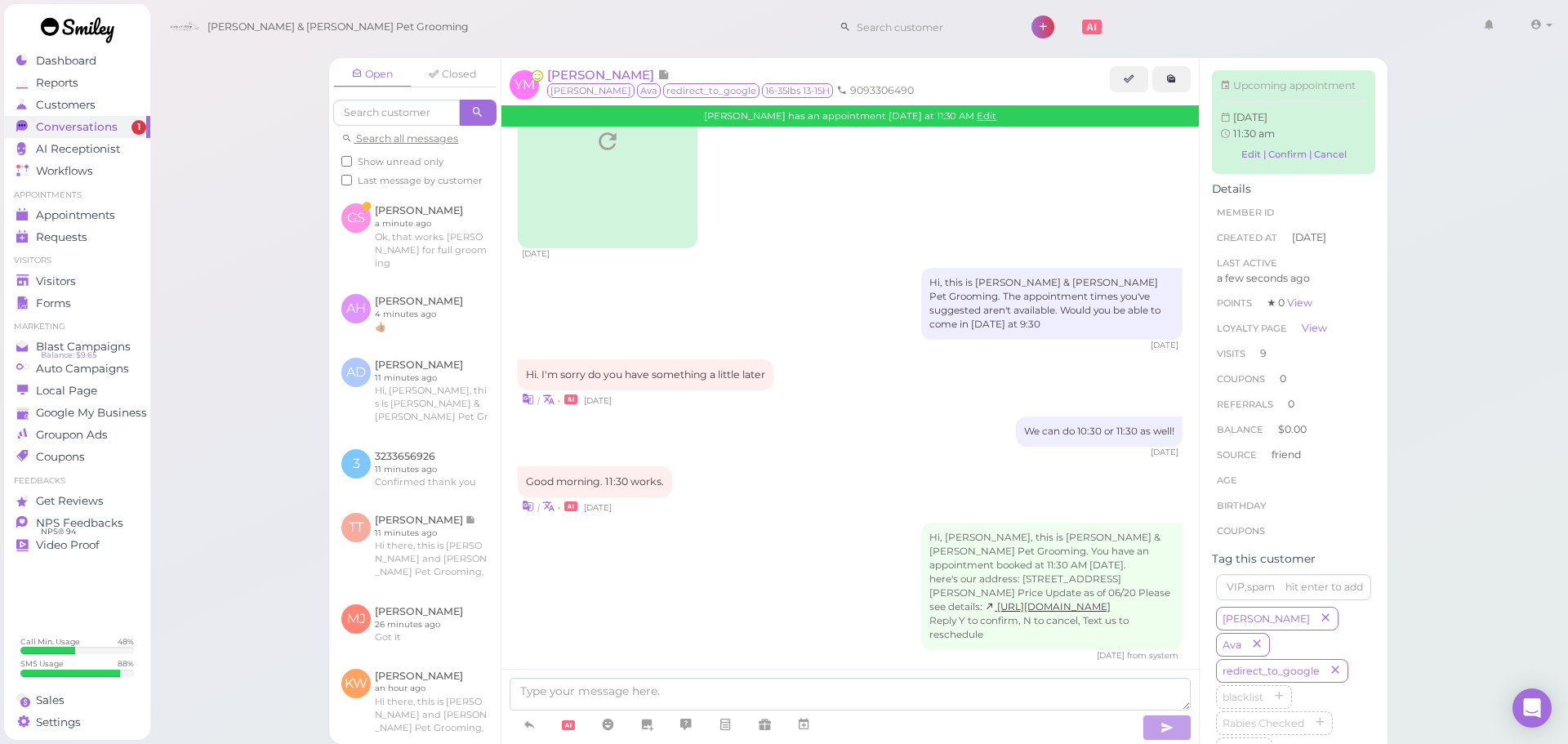
drag, startPoint x: 1483, startPoint y: 477, endPoint x: 1421, endPoint y: 555, distance: 99.6
click at [1481, 480] on div "Open Closed Search all messages Show unread only Last message by customer GS Ga…" at bounding box center [859, 372] width 1419 height 744
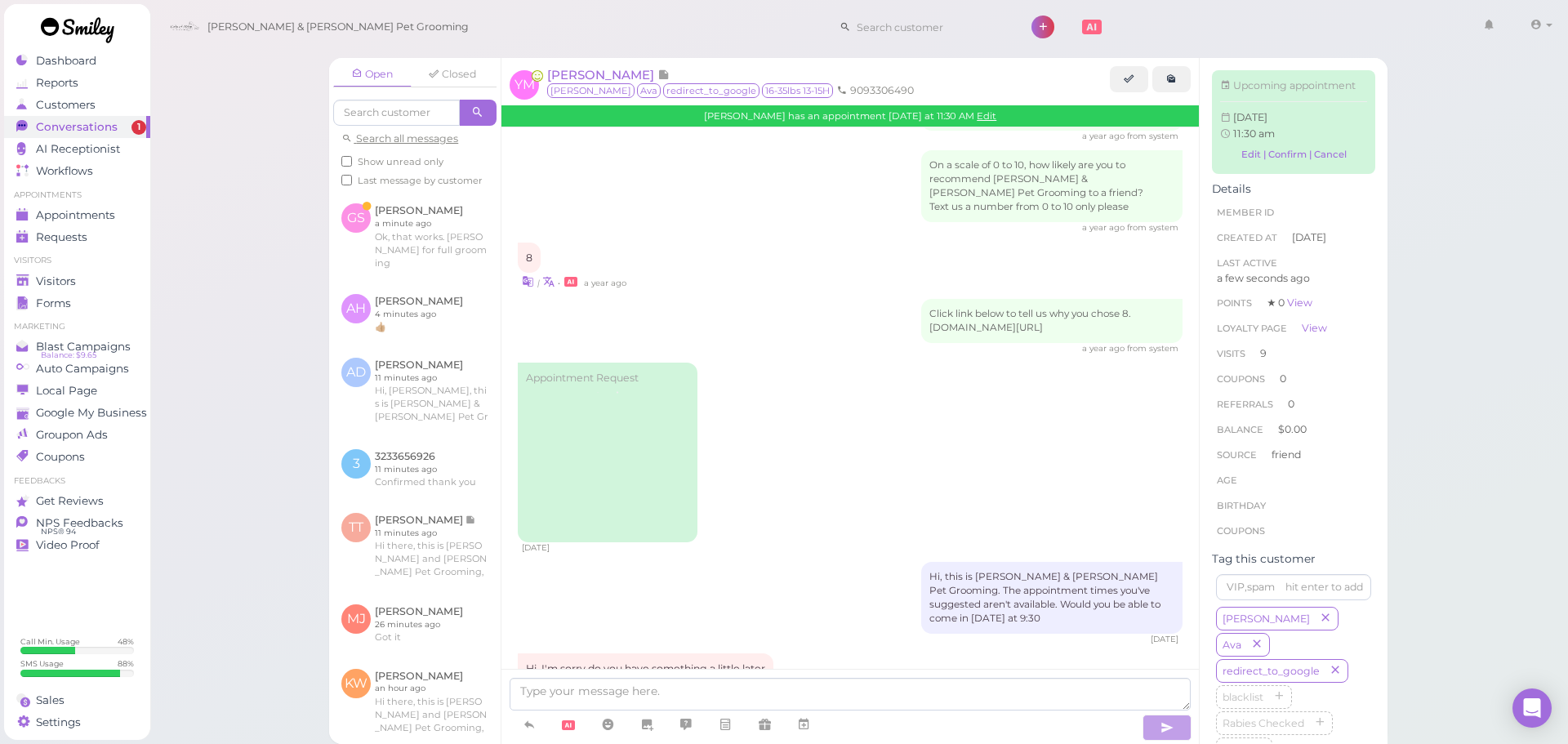
scroll to position [2107, 0]
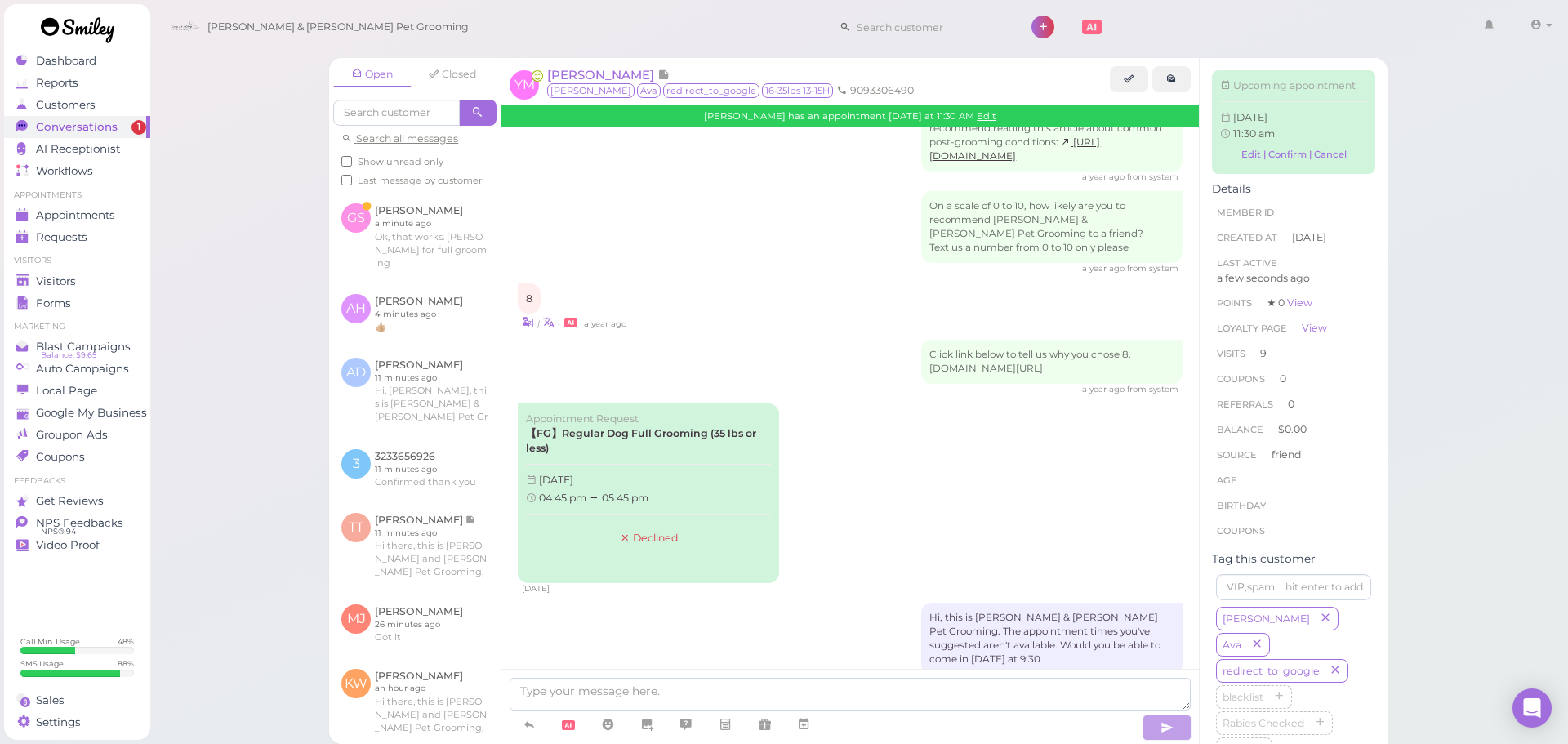
click at [813, 404] on div "Appointment Request 【FG】Regular Dog Full Grooming (35 lbs or less) Wednesday, O…" at bounding box center [850, 499] width 665 height 191
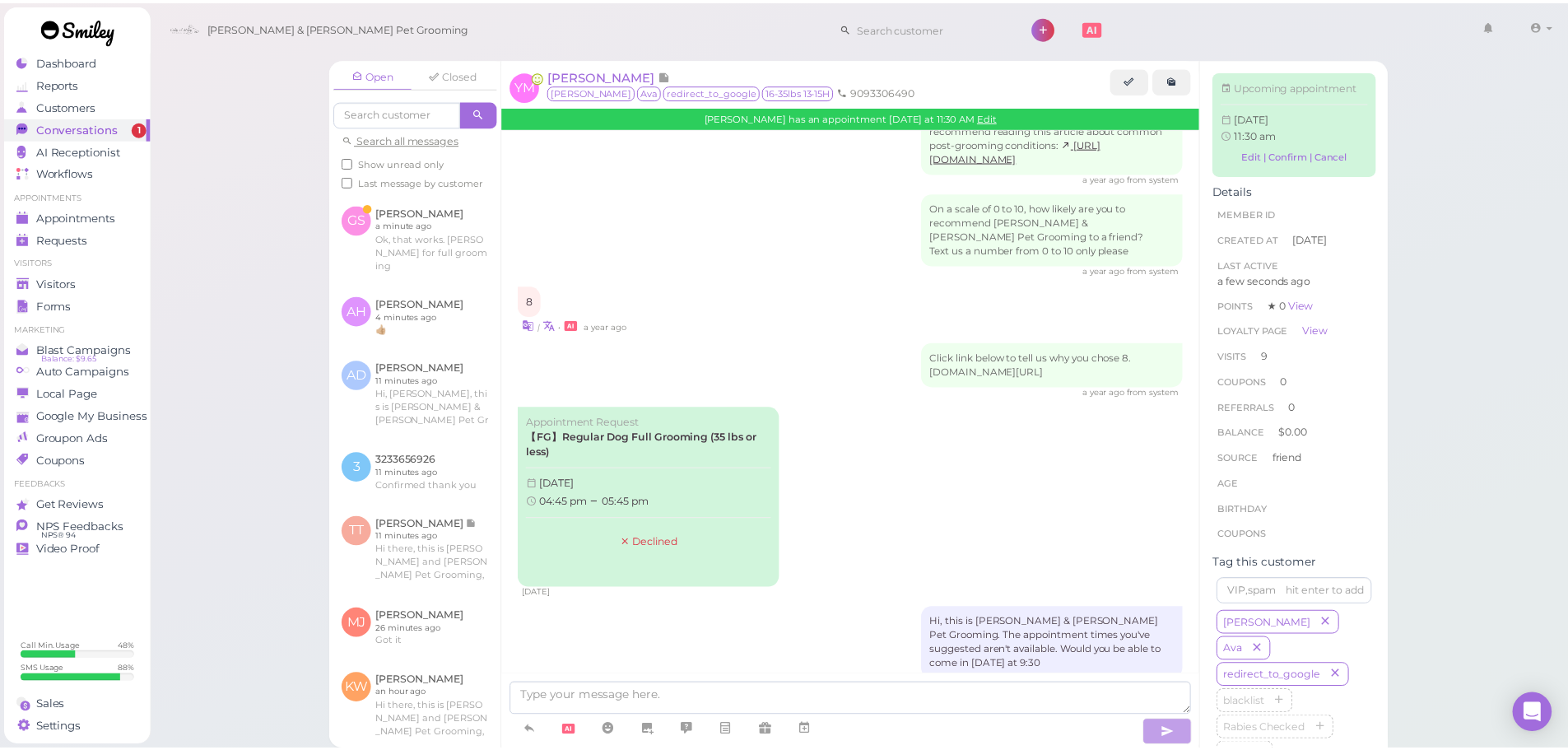
scroll to position [2207, 0]
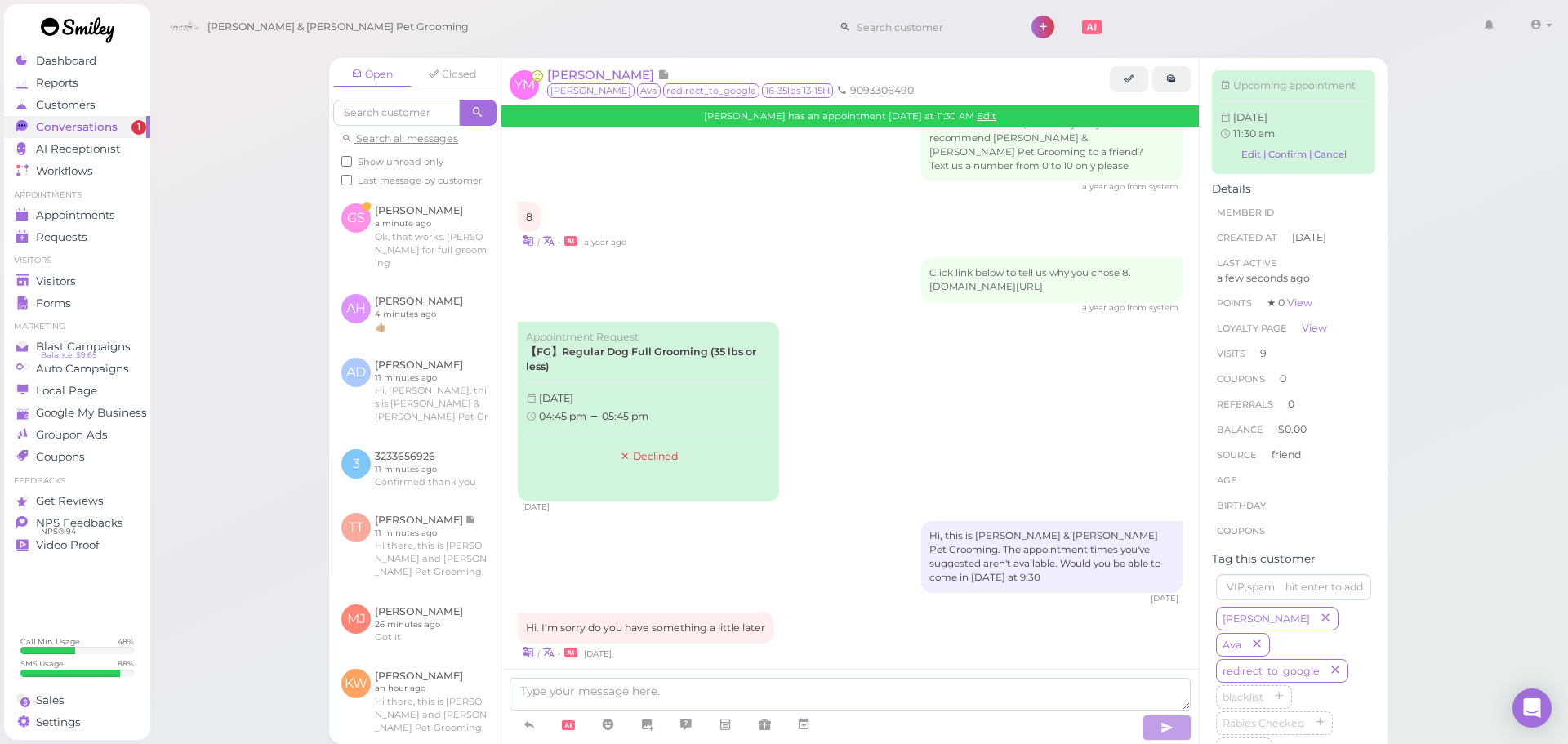
click at [809, 521] on div "Hi, this is Cody & Miley Pet Grooming. The appointment times you've suggested a…" at bounding box center [850, 562] width 665 height 83
click at [588, 75] on span "[PERSON_NAME]" at bounding box center [602, 75] width 110 height 15
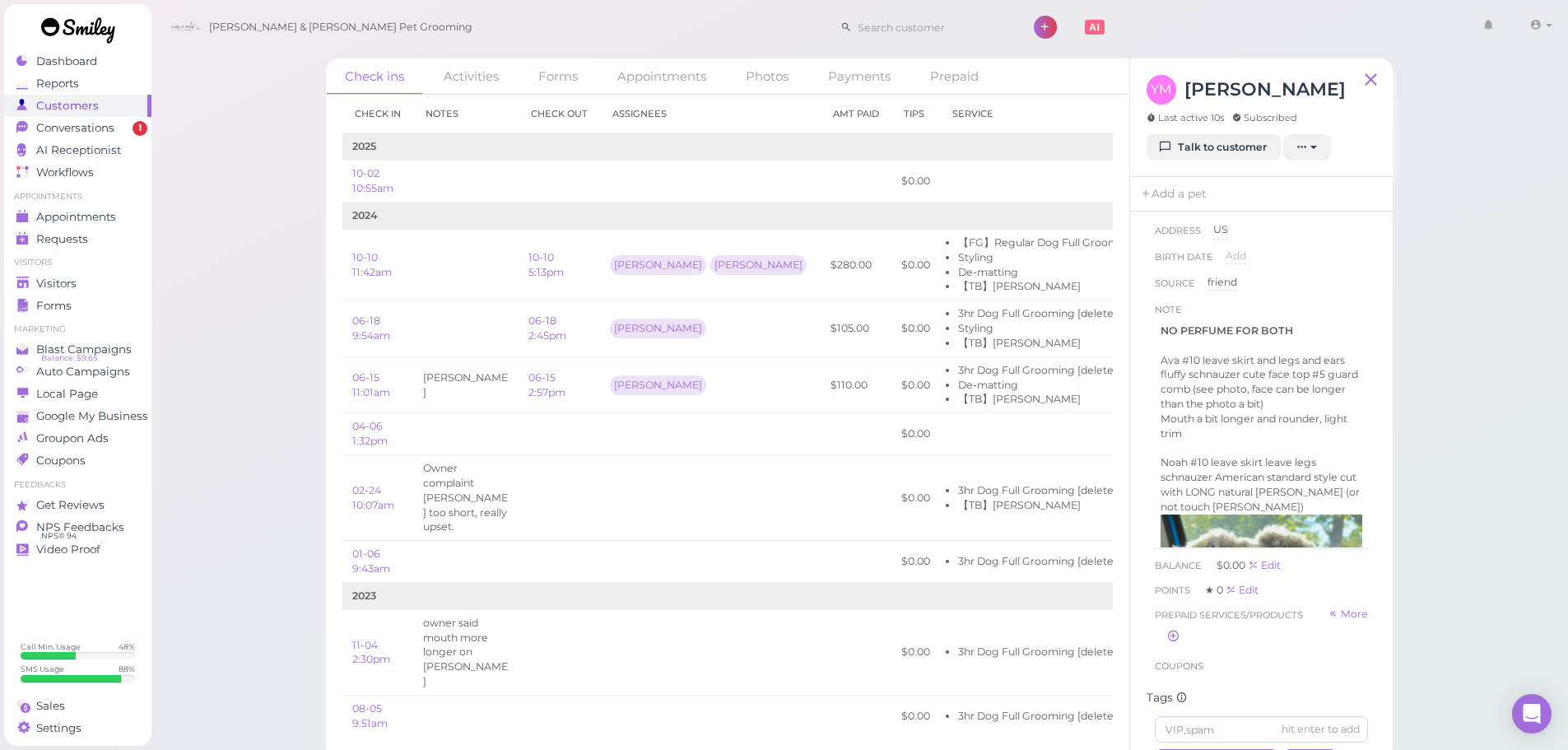
click at [1316, 283] on div "Source friend friend" at bounding box center [1261, 288] width 213 height 26
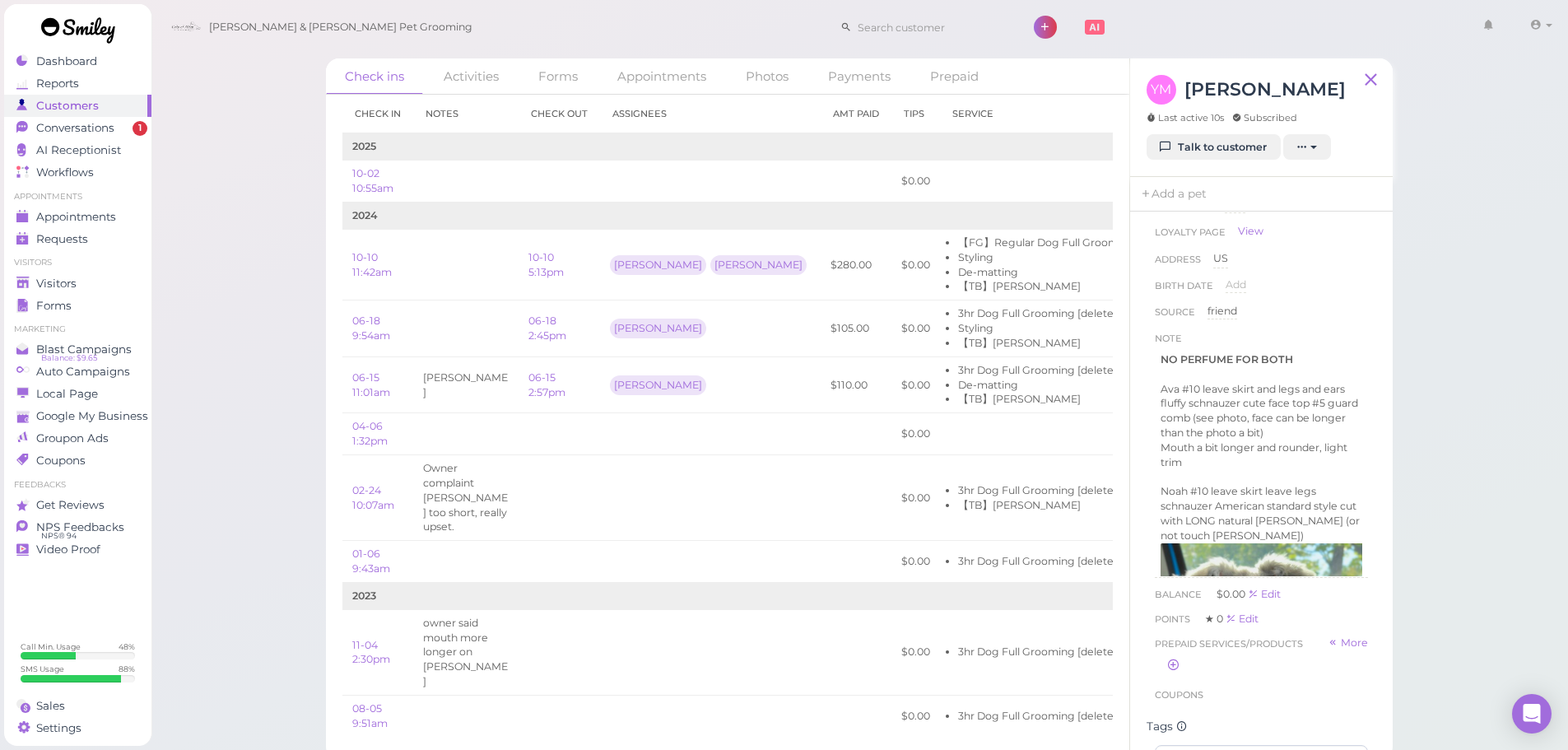
click at [1306, 321] on div "Source friend friend" at bounding box center [1261, 317] width 213 height 26
click at [1369, 432] on div "First Name Yesenia Yesenia Last Name Moya Moya Phone 9093306490 9093306490 Emai…" at bounding box center [1261, 486] width 263 height 548
click at [97, 214] on span "Appointments" at bounding box center [77, 217] width 82 height 14
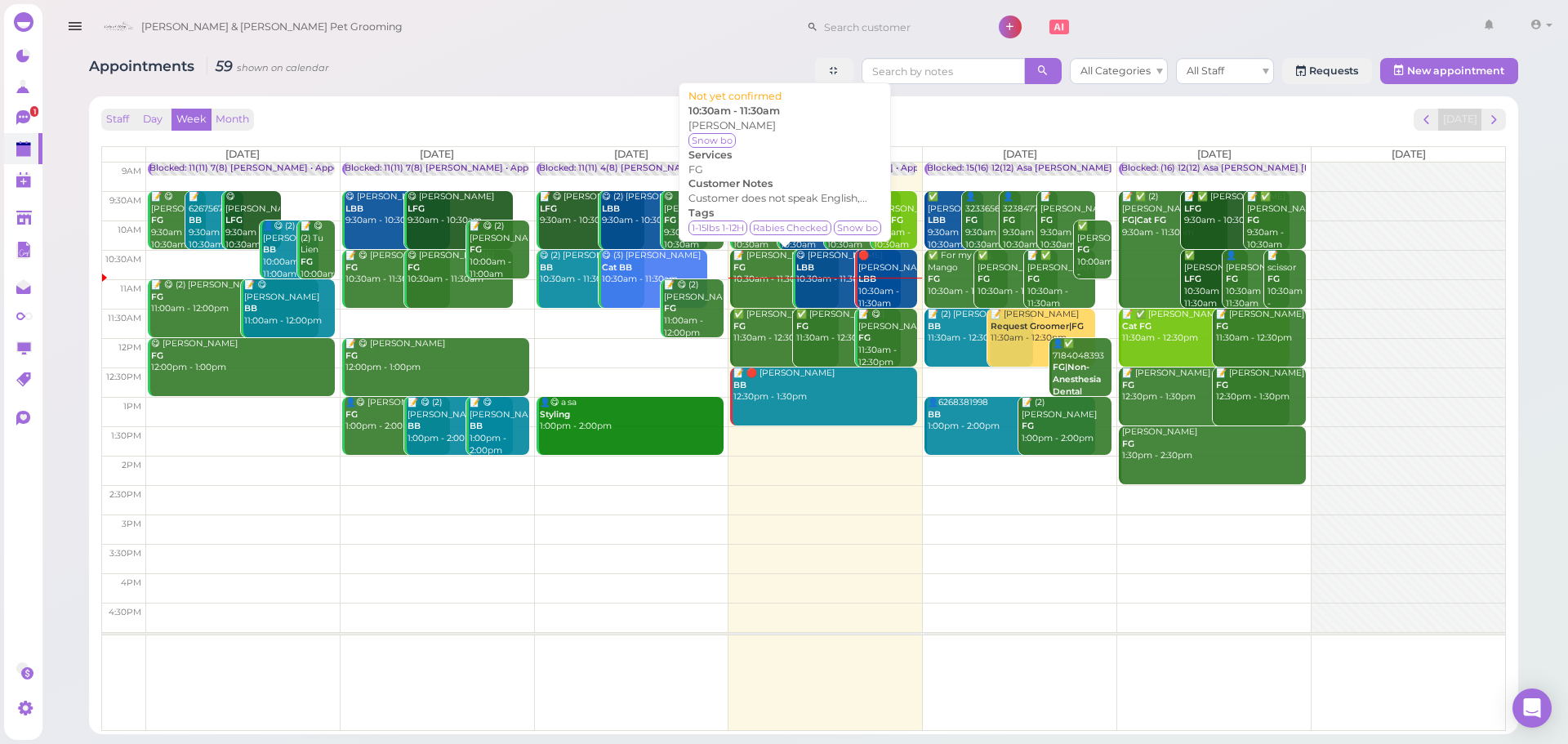
click at [743, 283] on div "📝 Tuyet Tran FG 10:30am - 11:30am" at bounding box center [786, 267] width 106 height 36
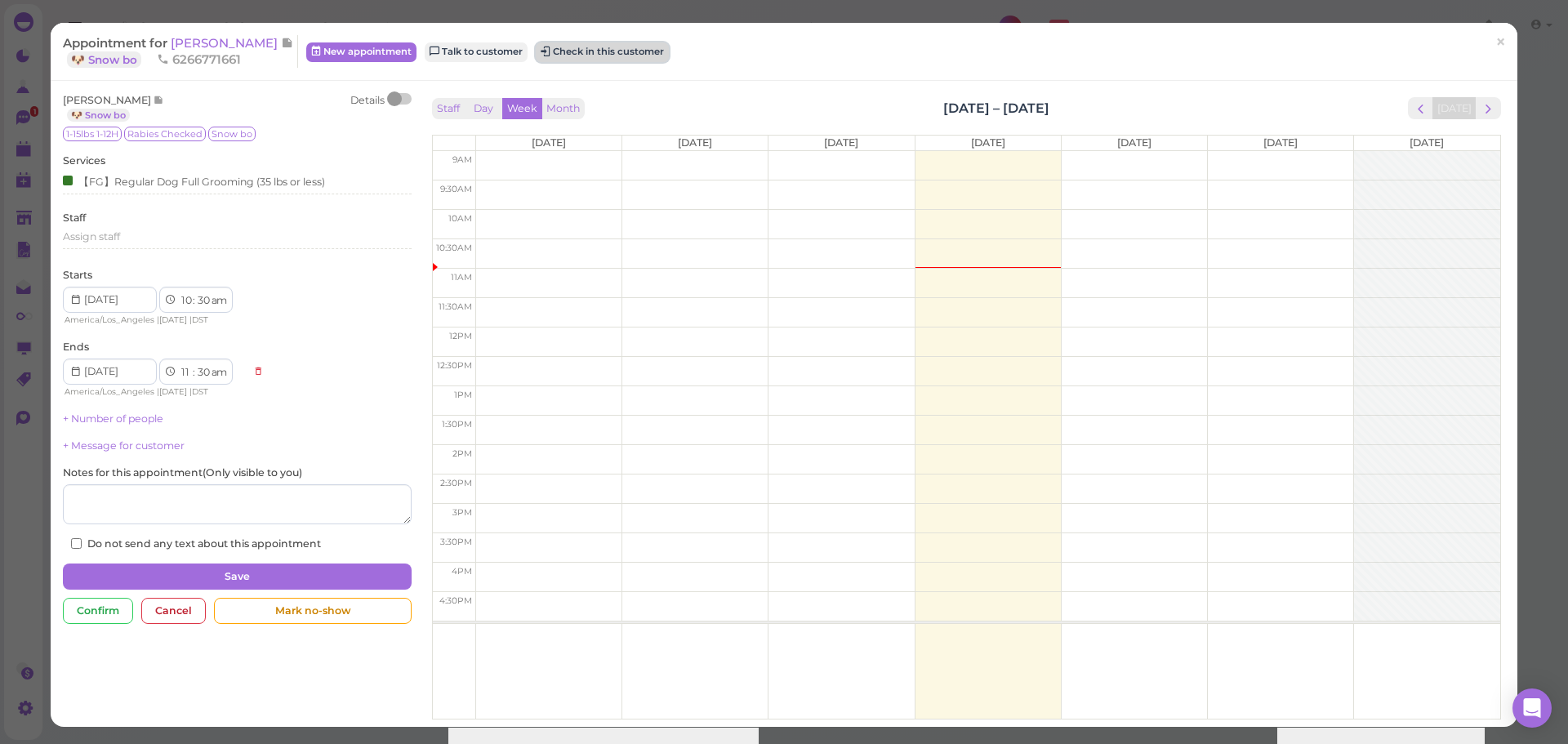
click at [560, 50] on button "Check in this customer" at bounding box center [602, 52] width 133 height 19
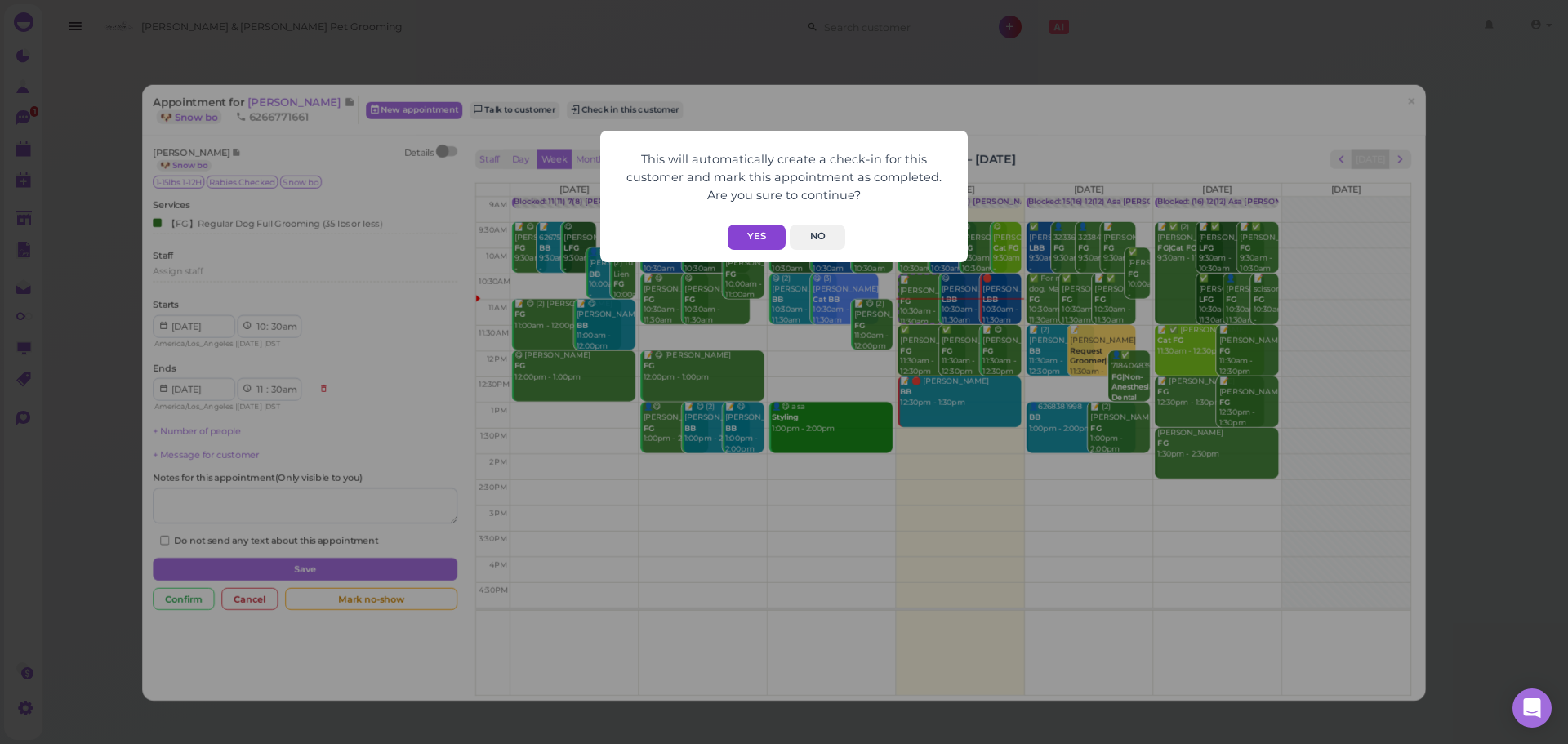
click at [755, 235] on button "Yes" at bounding box center [756, 237] width 58 height 25
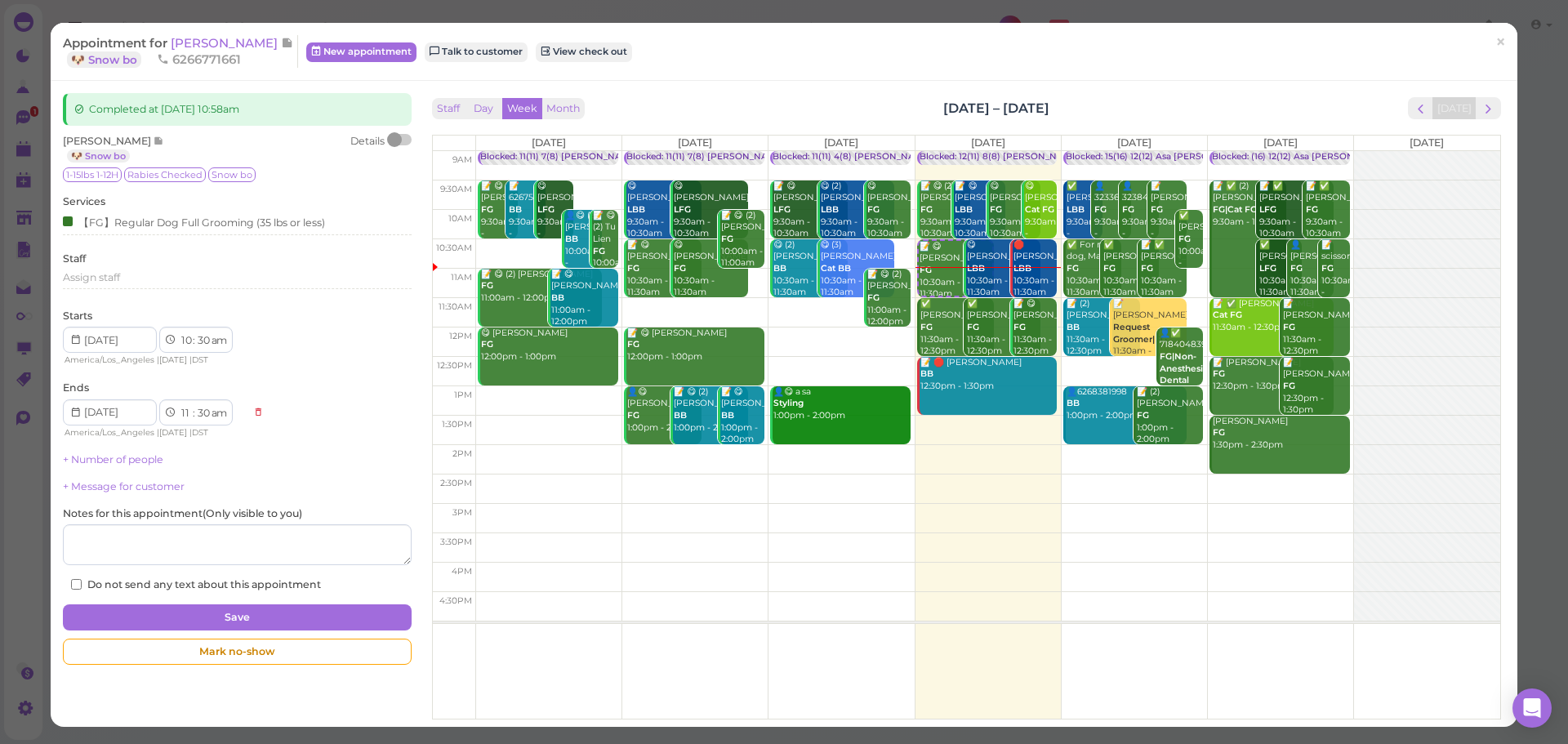
drag, startPoint x: 1081, startPoint y: 108, endPoint x: 880, endPoint y: 108, distance: 201.0
click at [880, 108] on div "Staff Day Week Month Sep 29 – Oct 5, 2025 Today" at bounding box center [966, 108] width 1069 height 22
drag, startPoint x: 880, startPoint y: 108, endPoint x: 1071, endPoint y: 107, distance: 191.0
click at [1071, 107] on div "Staff Day Week Month Sep 29 – Oct 5, 2025 Today" at bounding box center [966, 108] width 1069 height 22
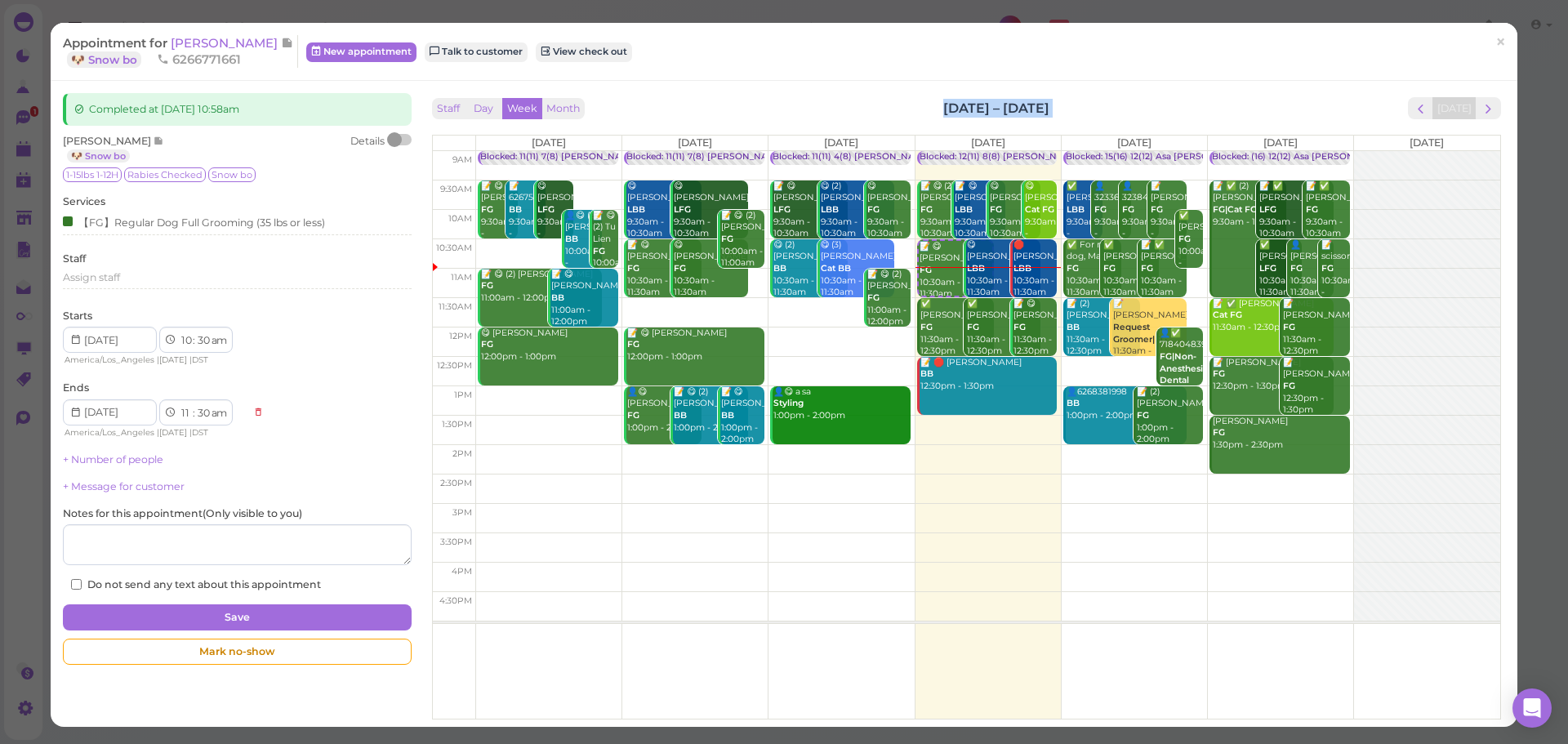
click at [1071, 107] on div "Staff Day Week Month Sep 29 – Oct 5, 2025 Today" at bounding box center [966, 108] width 1069 height 22
click at [175, 40] on span "[PERSON_NAME]" at bounding box center [225, 43] width 110 height 15
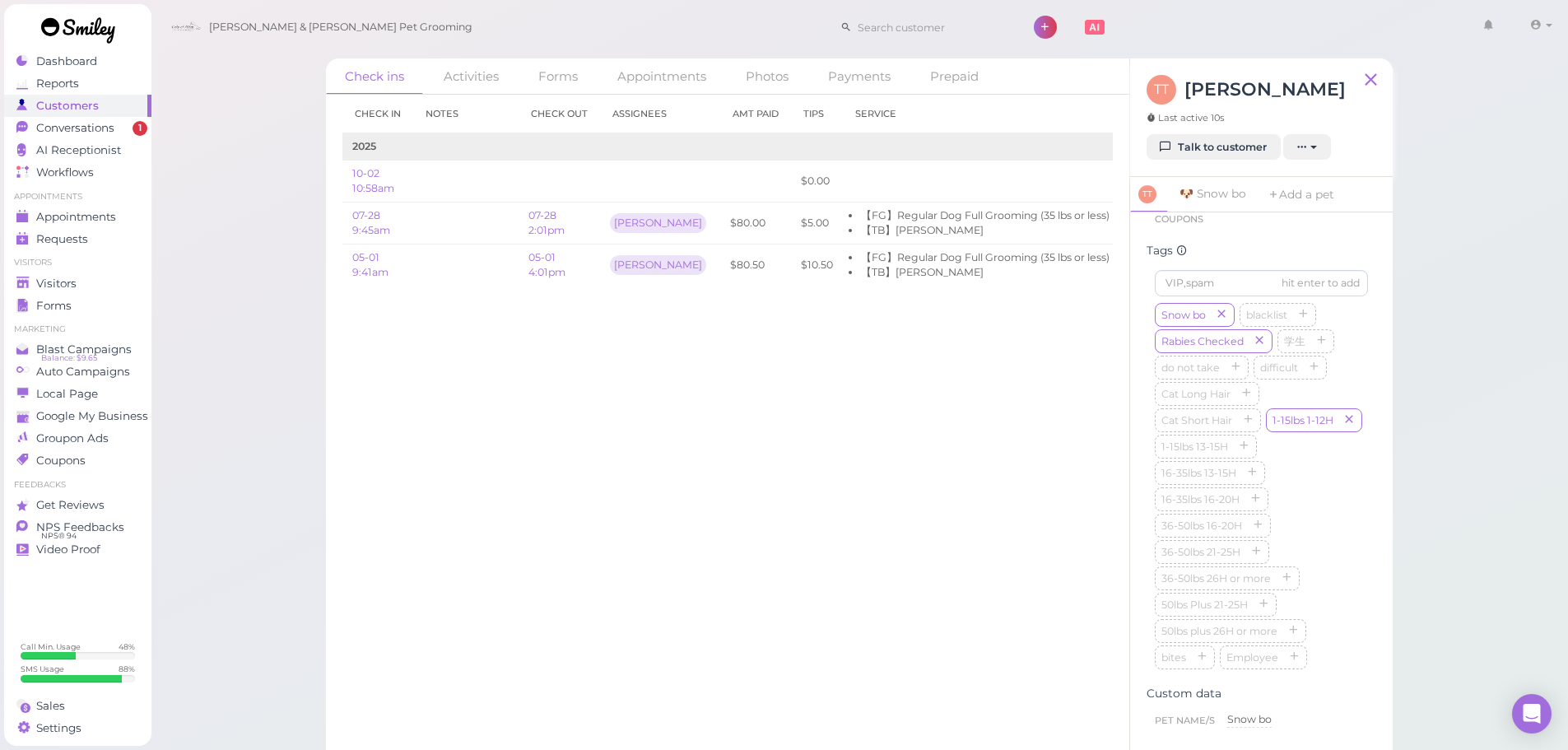
scroll to position [532, 0]
click at [747, 557] on div "Check in Notes Check out Assignees Amt Paid Tips Service 2025 10-02 10:58am $0.…" at bounding box center [728, 423] width 804 height 656
click at [760, 564] on div "Check in Notes Check out Assignees Amt Paid Tips Service 2025 10-02 10:58am $0.…" at bounding box center [728, 423] width 804 height 656
click at [229, 333] on div "Check ins Activities Forms Appointments Photos Payments Prepaid Check in Notes …" at bounding box center [860, 381] width 1418 height 761
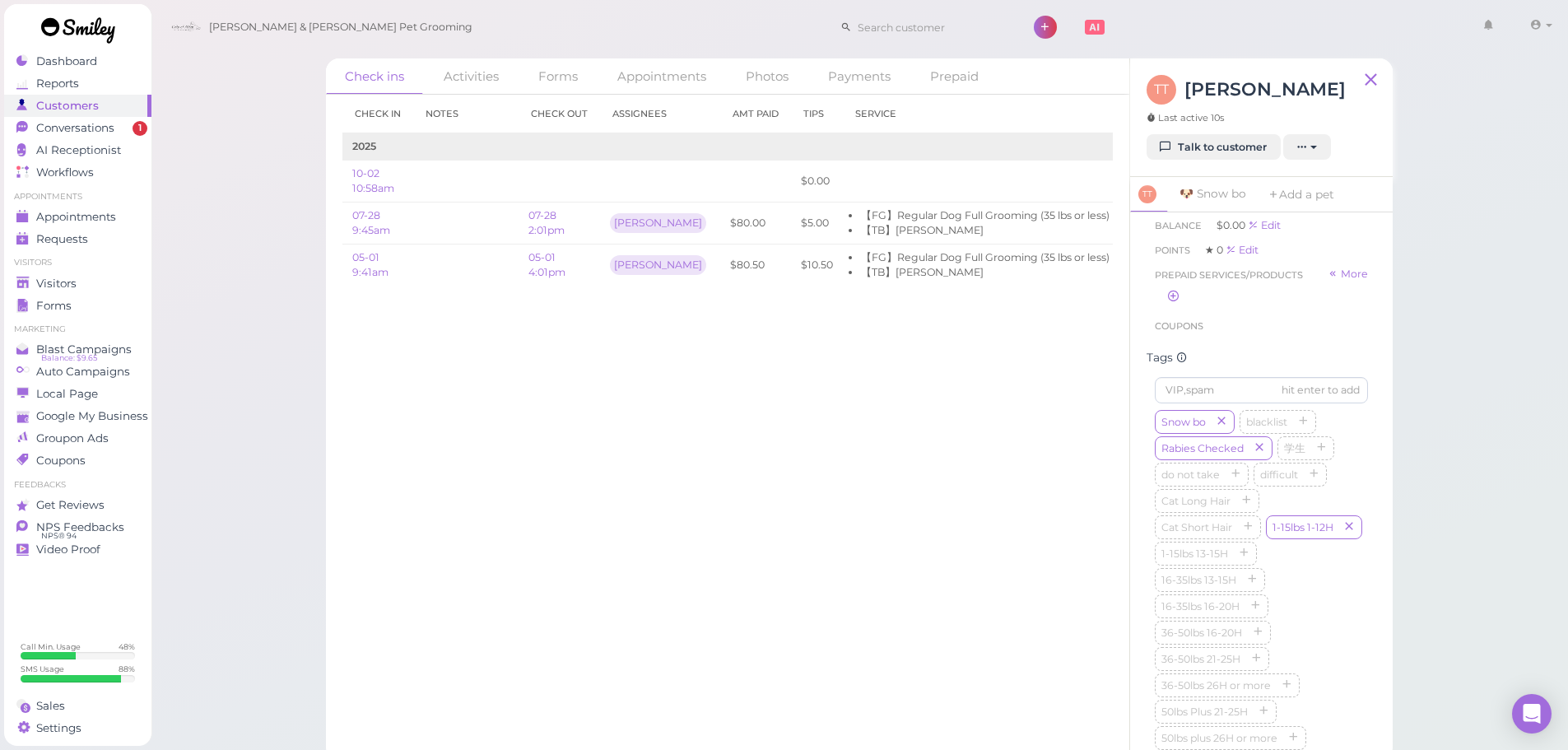
click at [859, 508] on div "Check in Notes Check out Assignees Amt Paid Tips Service 2025 10-02 10:58am $0.…" at bounding box center [728, 423] width 804 height 656
click at [91, 214] on span "Appointments" at bounding box center [76, 217] width 80 height 14
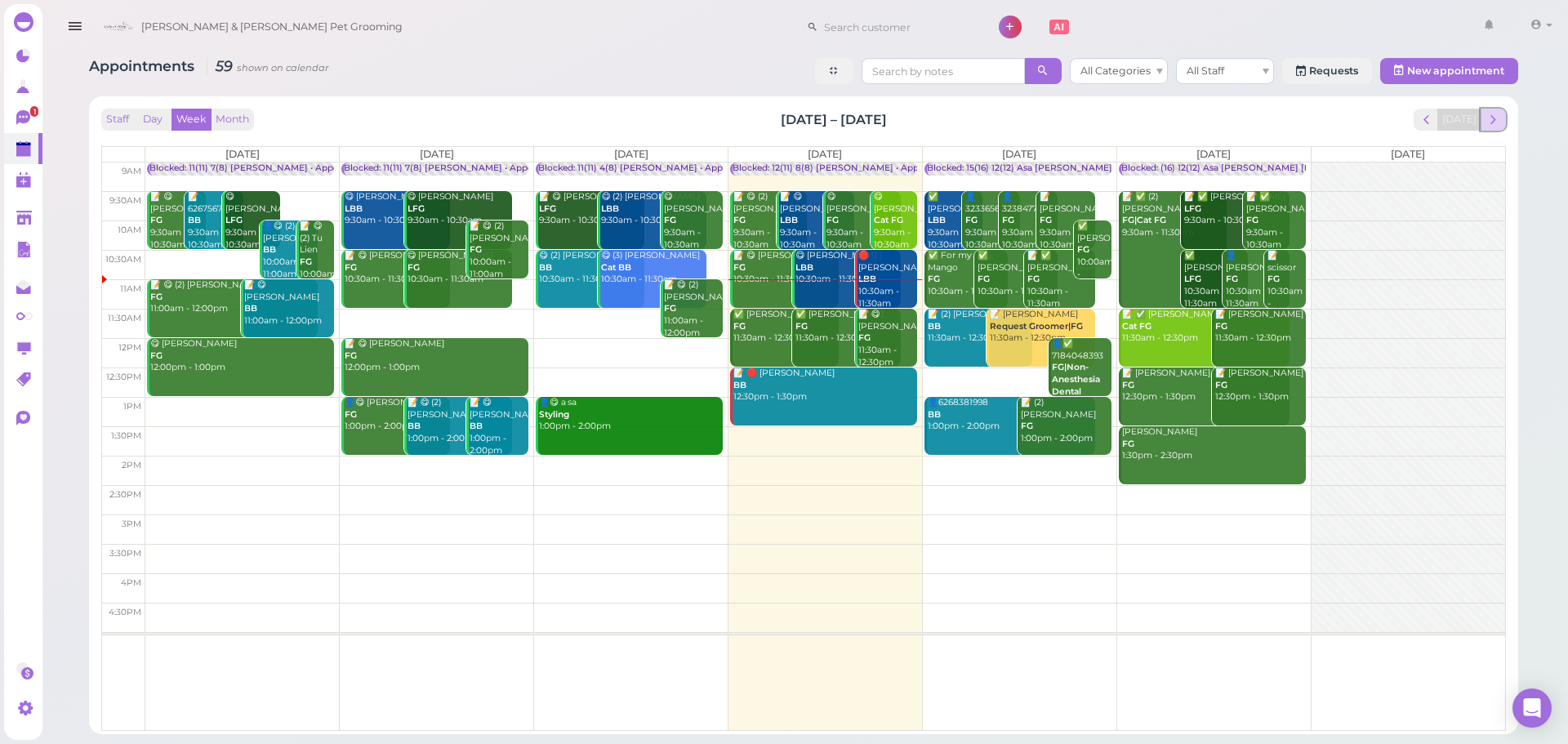
click at [1496, 122] on span "next" at bounding box center [1493, 119] width 15 height 15
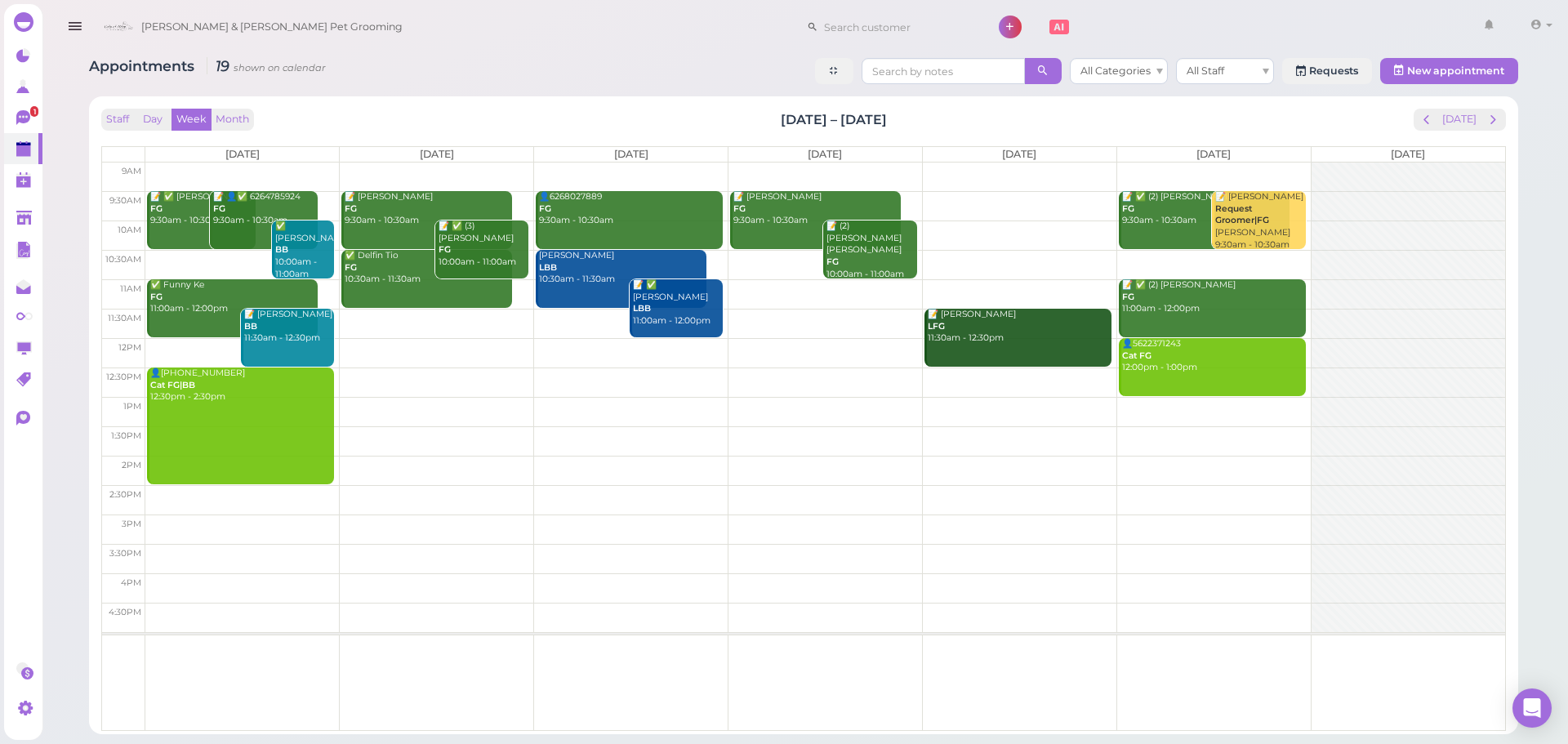
click at [763, 261] on td at bounding box center [825, 264] width 1360 height 29
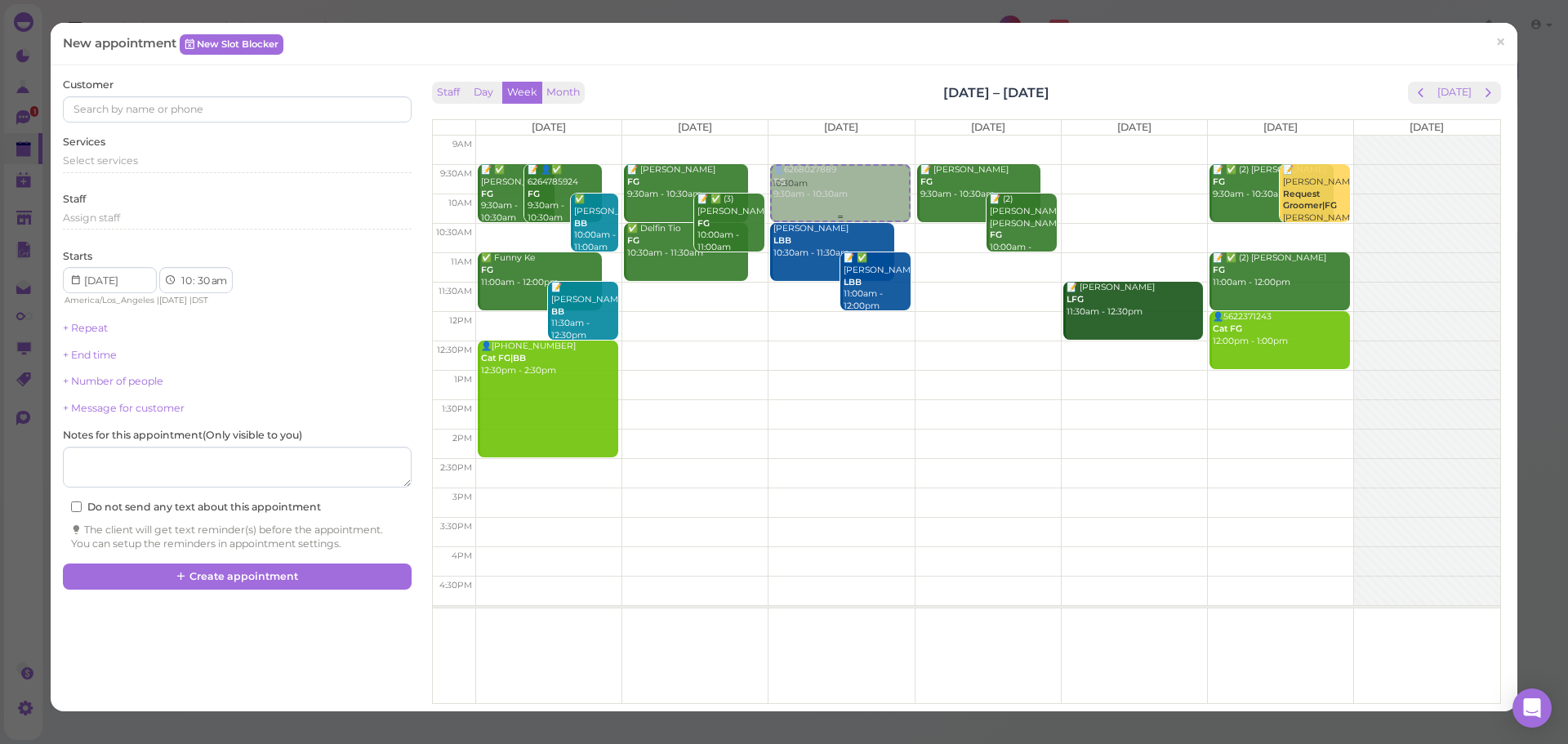
drag, startPoint x: 977, startPoint y: 261, endPoint x: 876, endPoint y: 193, distance: 121.8
click at [876, 135] on tr "📝 ✅ Tany Martinez FG 9:30am - 10:30am 📝 👤✅ 6264785924 FG 9:30am - 10:30am ✅ Pat…" at bounding box center [966, 135] width 1067 height 0
type input "2025-10-08"
select select "9"
click at [234, 163] on div "Select services" at bounding box center [237, 161] width 348 height 14
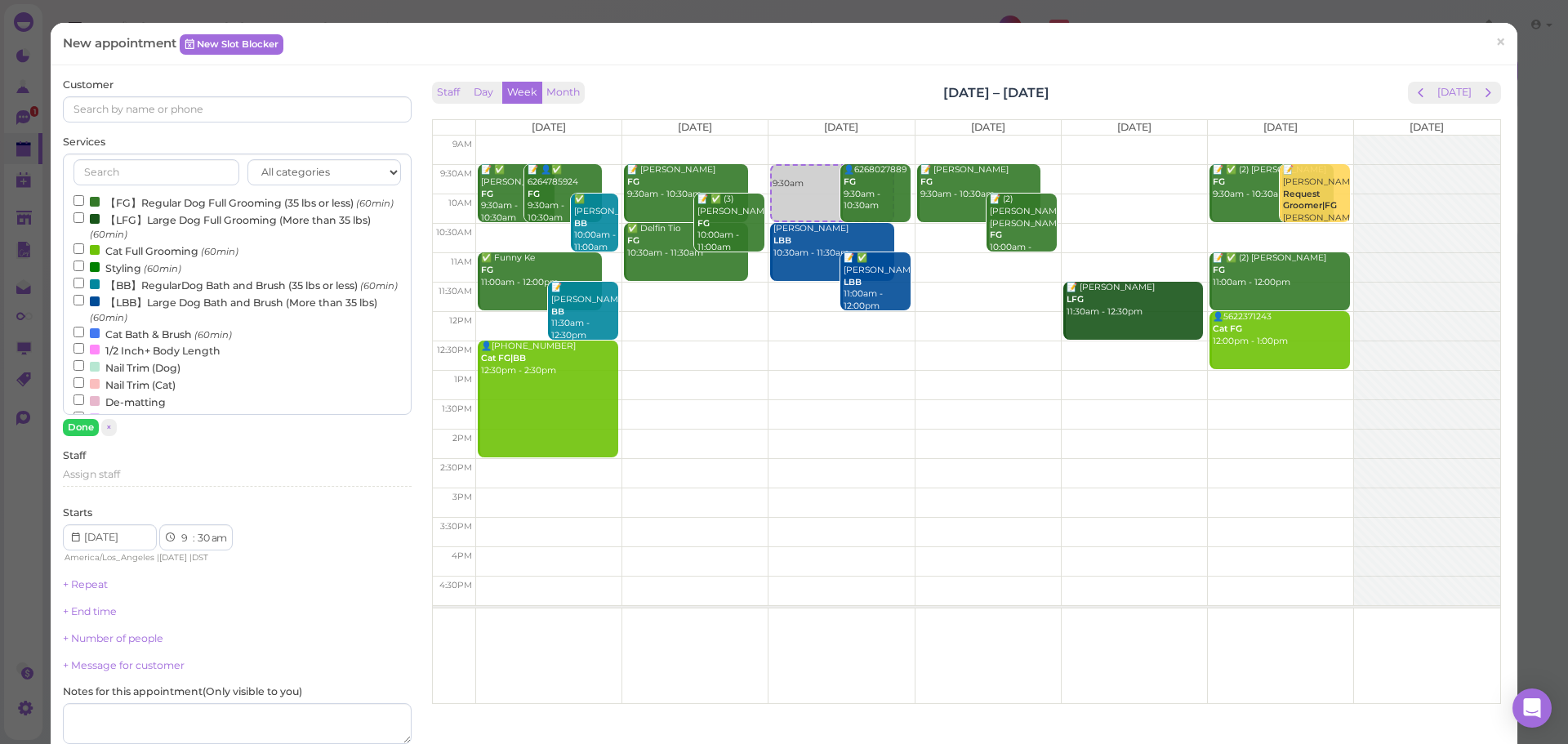
click at [356, 209] on small "(60min)" at bounding box center [375, 203] width 38 height 12
click at [84, 206] on input "【FG】Regular Dog Full Grooming (35 lbs or less) (60min)" at bounding box center [78, 200] width 11 height 11
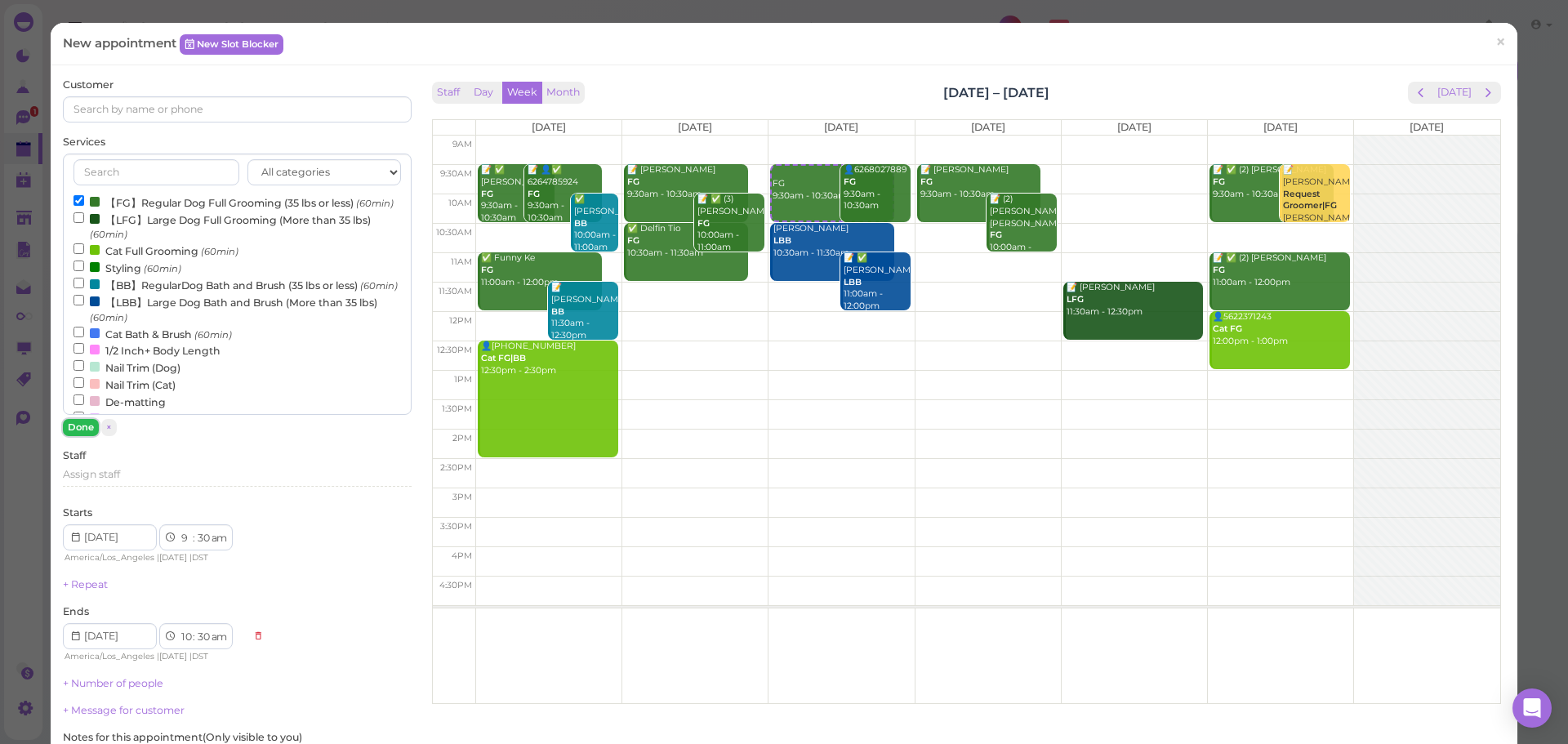
click at [69, 426] on button "Done" at bounding box center [81, 428] width 36 height 17
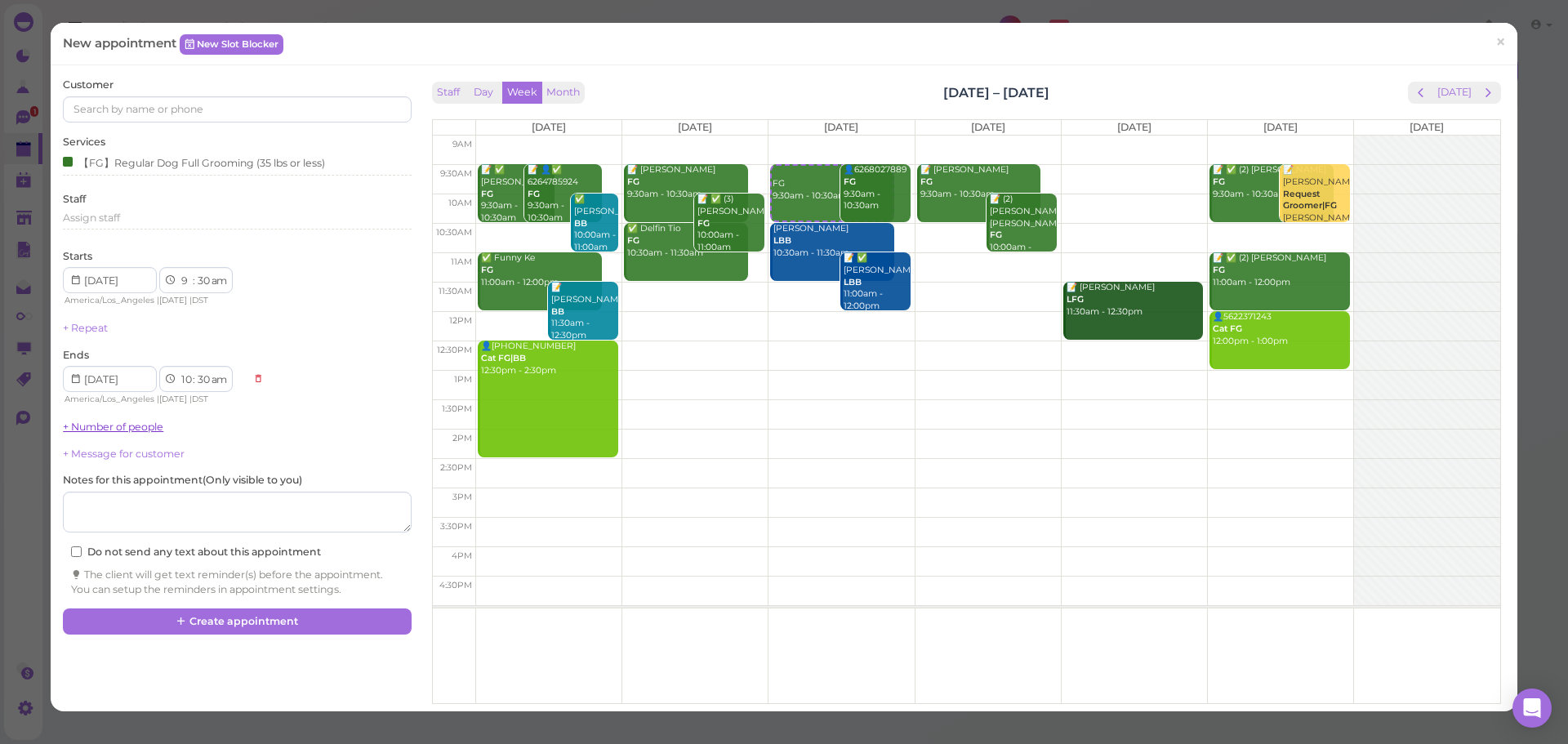
click at [90, 422] on link "+ Number of people" at bounding box center [113, 426] width 101 height 13
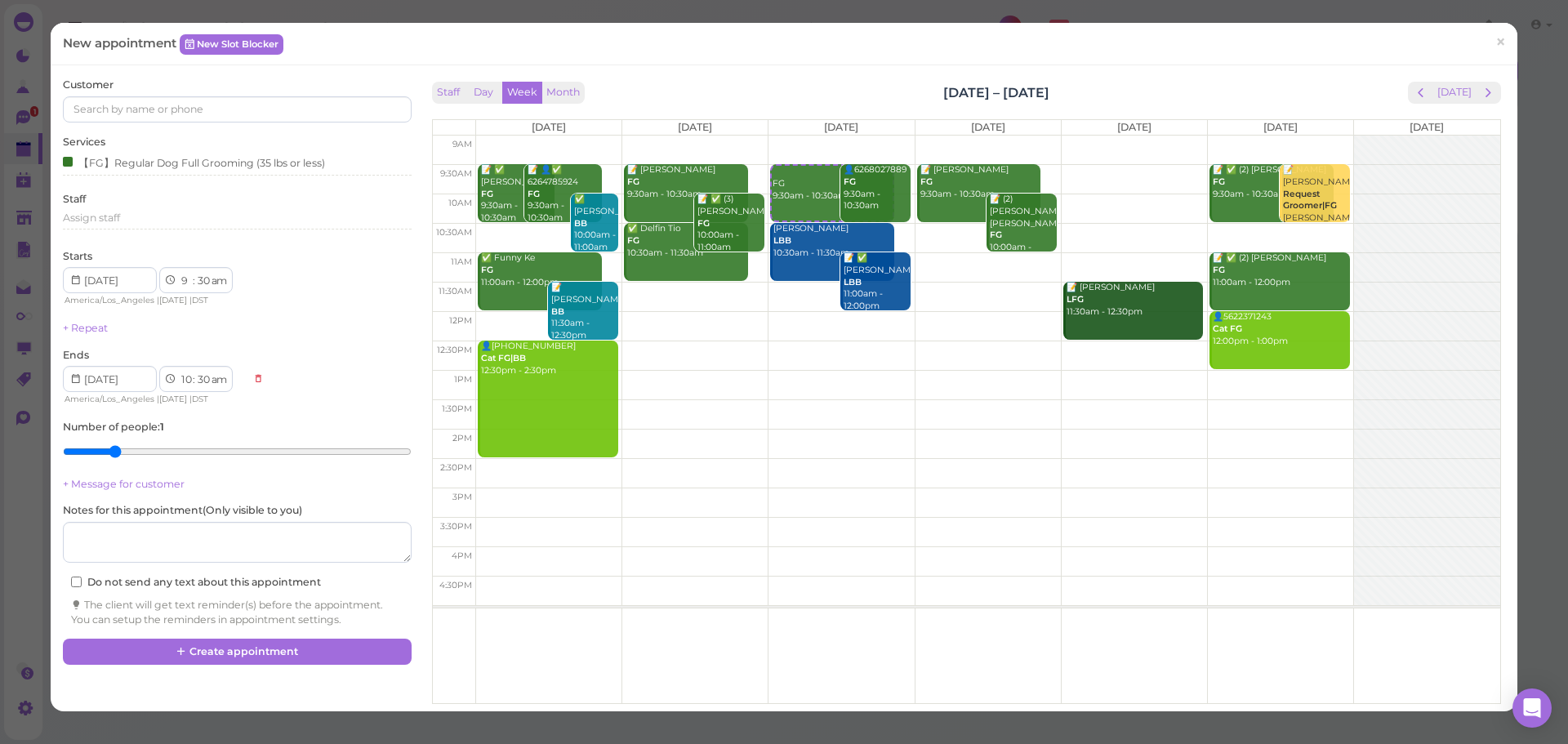
type input "2"
click at [102, 448] on input "range" at bounding box center [237, 451] width 348 height 26
click at [347, 113] on input at bounding box center [237, 109] width 348 height 26
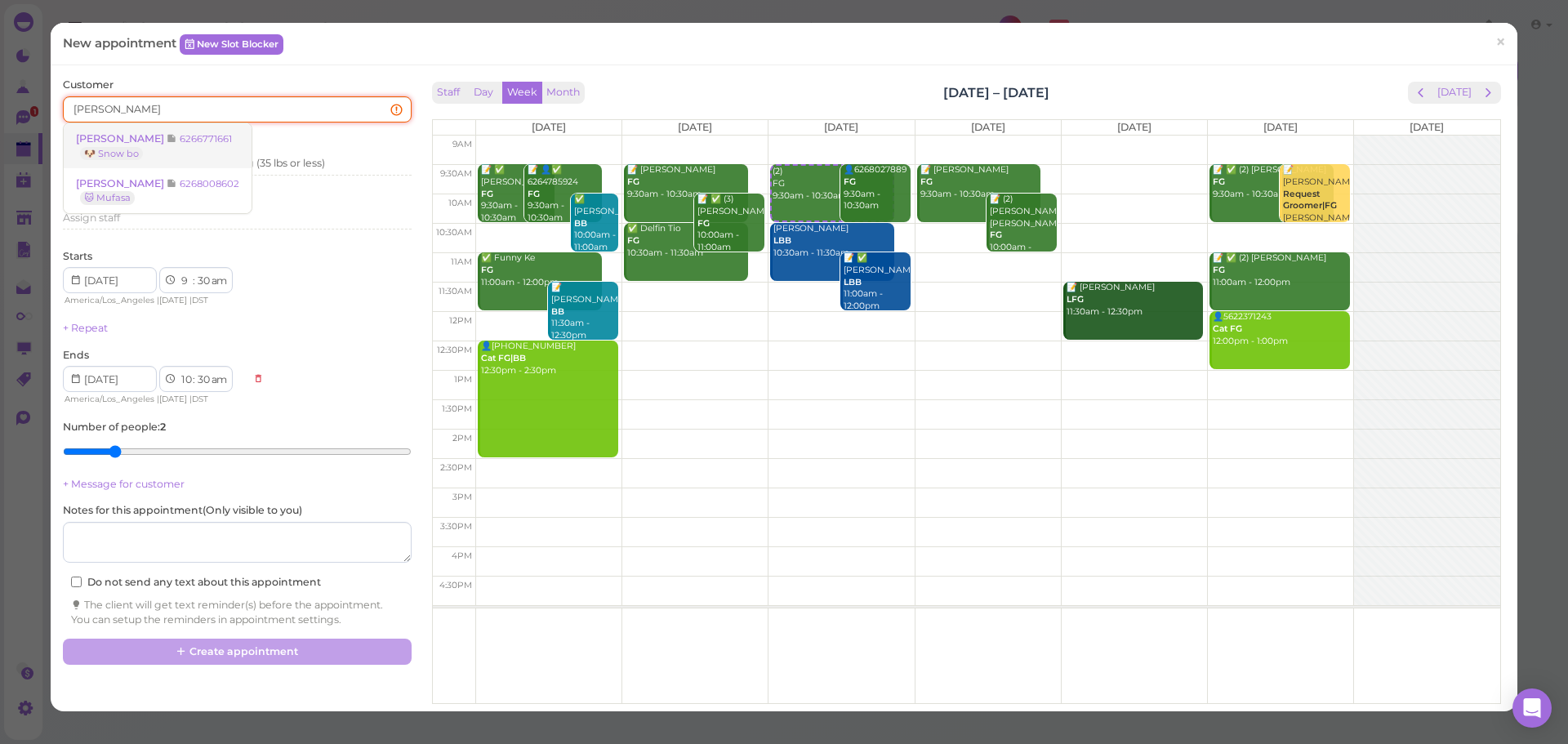
type input "tuyet"
click at [197, 144] on small "6266771661" at bounding box center [206, 139] width 52 height 12
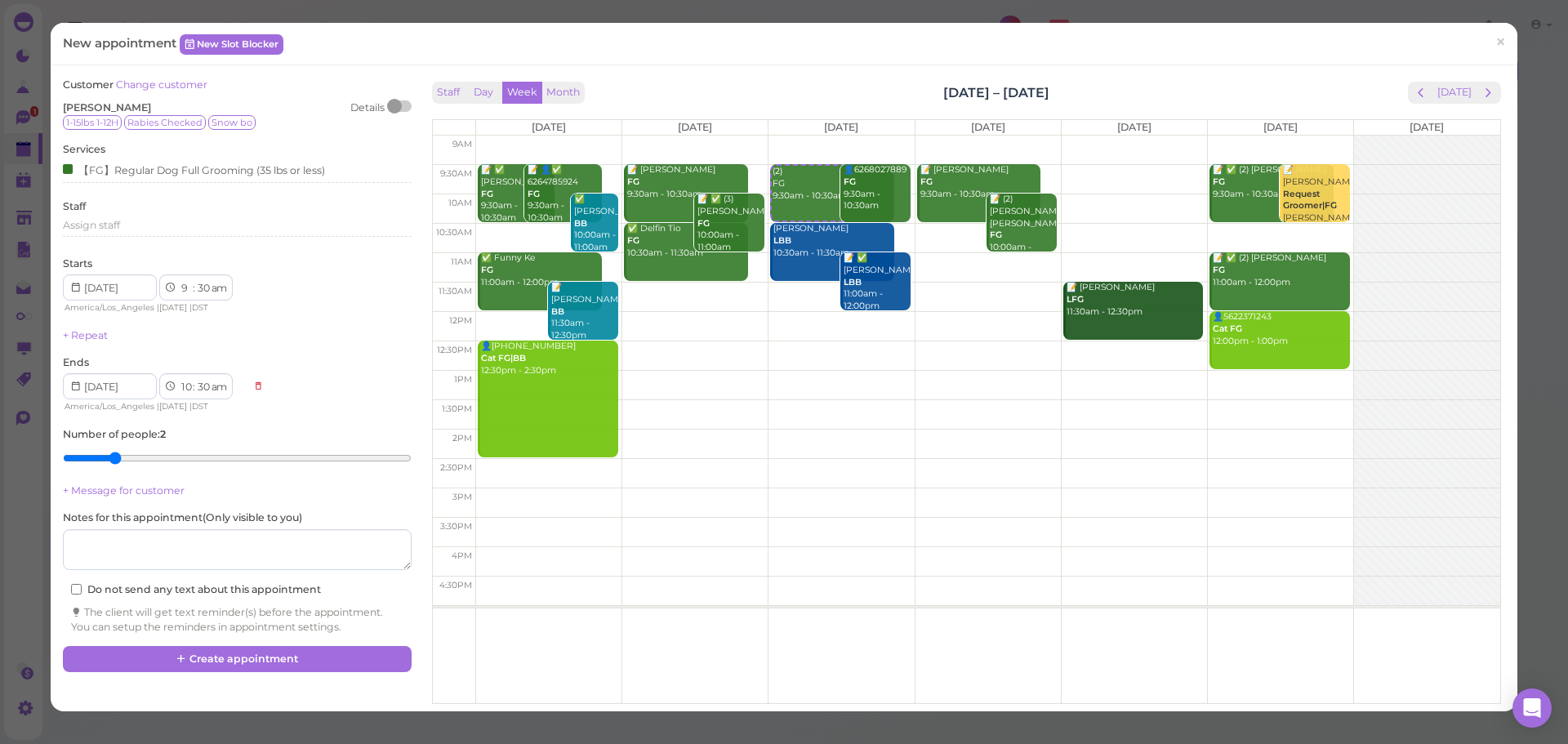
click at [910, 98] on div "Staff Day Week Month Oct 6 – 12, 2025 Today" at bounding box center [966, 92] width 1069 height 22
click at [1087, 100] on div "Staff Day Week Month Oct 6 – 12, 2025 Today" at bounding box center [966, 92] width 1069 height 22
drag, startPoint x: 1070, startPoint y: 98, endPoint x: 910, endPoint y: 108, distance: 160.3
click at [910, 108] on div "Staff Day Week Month Oct 6 – 12, 2025 Today Mon 10/6 Tue 10/7 Wed 10/8 Thu 10/9…" at bounding box center [966, 393] width 1069 height 623
click at [909, 91] on div "Staff Day Week Month Oct 6 – 12, 2025 Today" at bounding box center [966, 92] width 1069 height 22
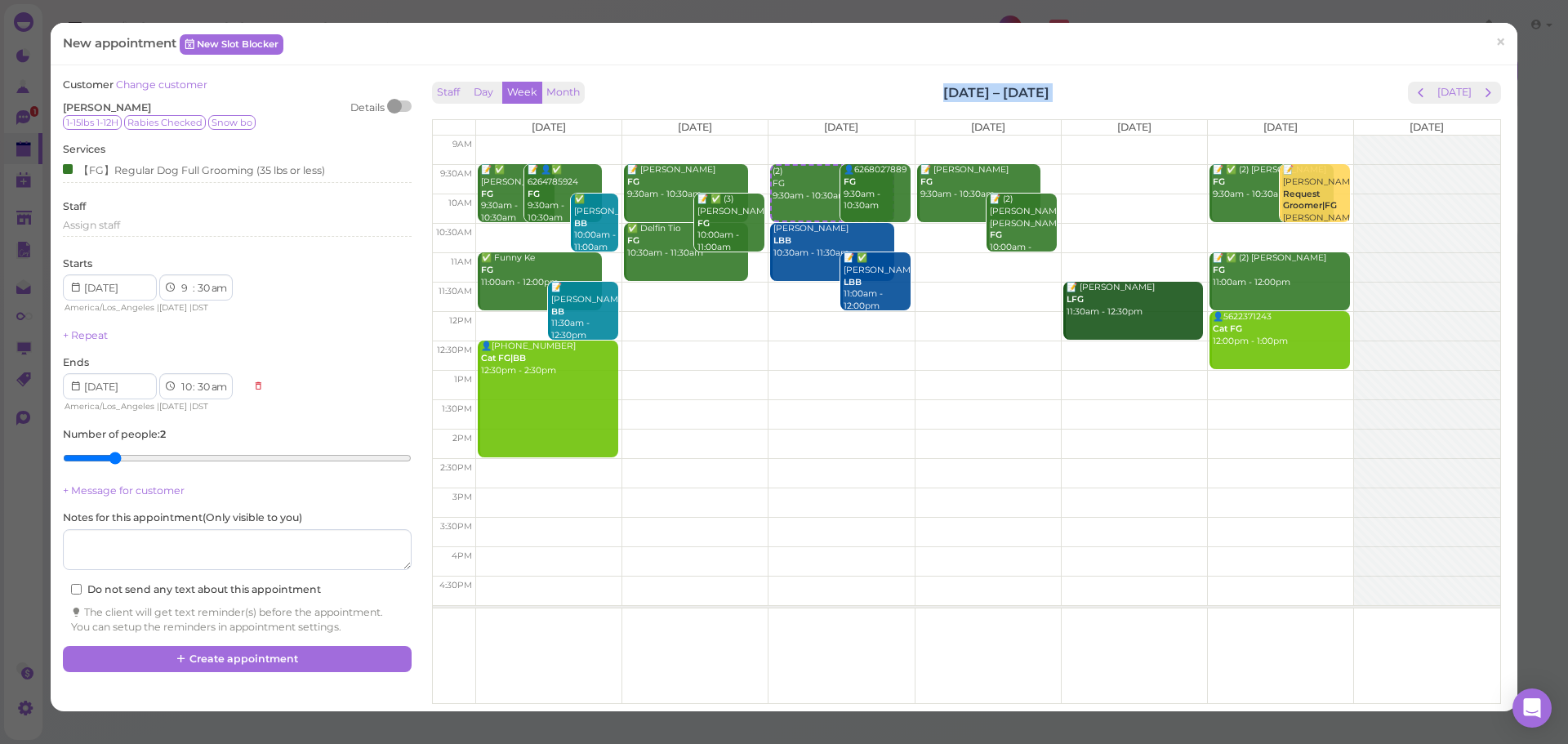
drag, startPoint x: 909, startPoint y: 91, endPoint x: 1155, endPoint y: 91, distance: 246.0
click at [1155, 91] on div "Staff Day Week Month Oct 6 – 12, 2025 Today" at bounding box center [966, 92] width 1069 height 22
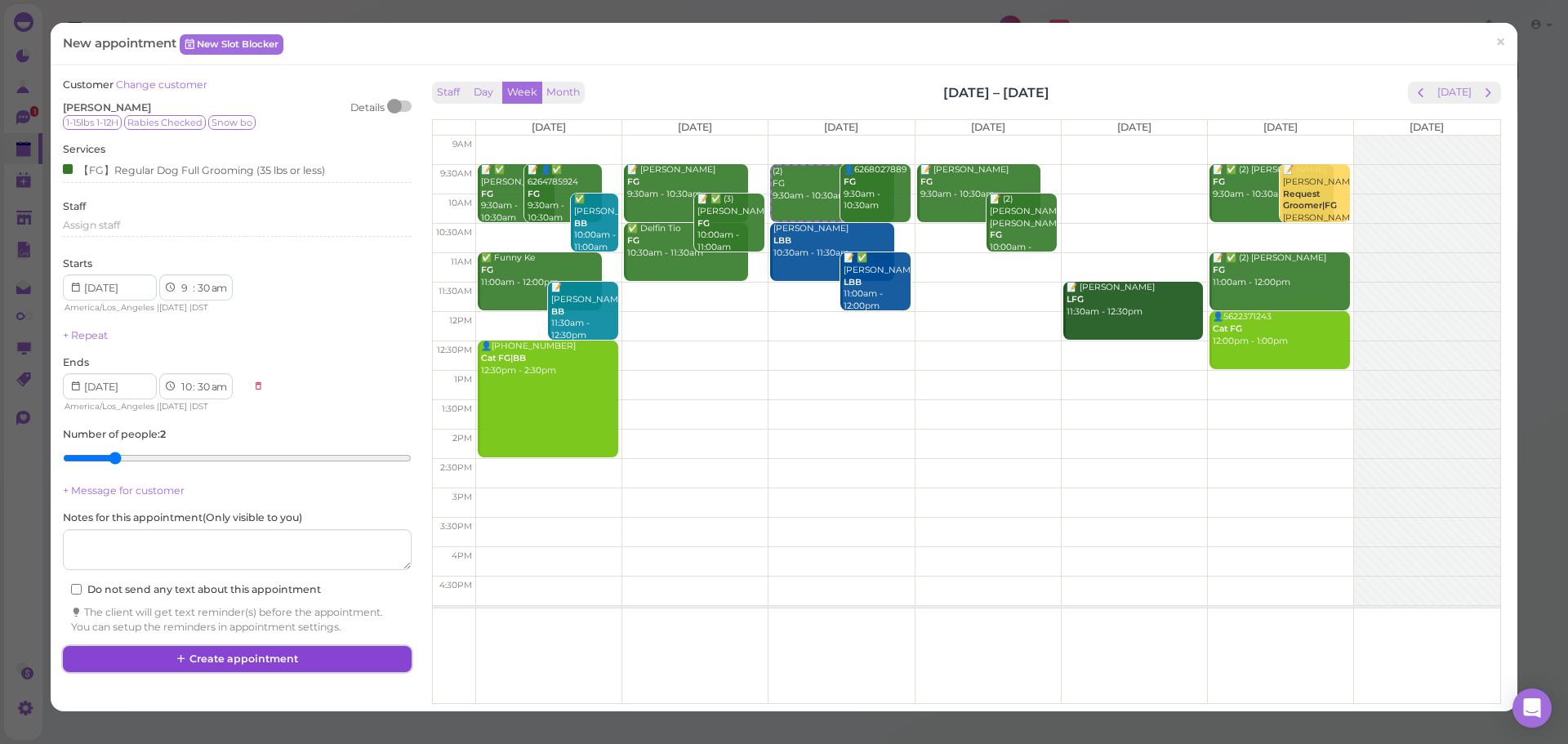
click at [208, 653] on button "Create appointment" at bounding box center [237, 659] width 348 height 26
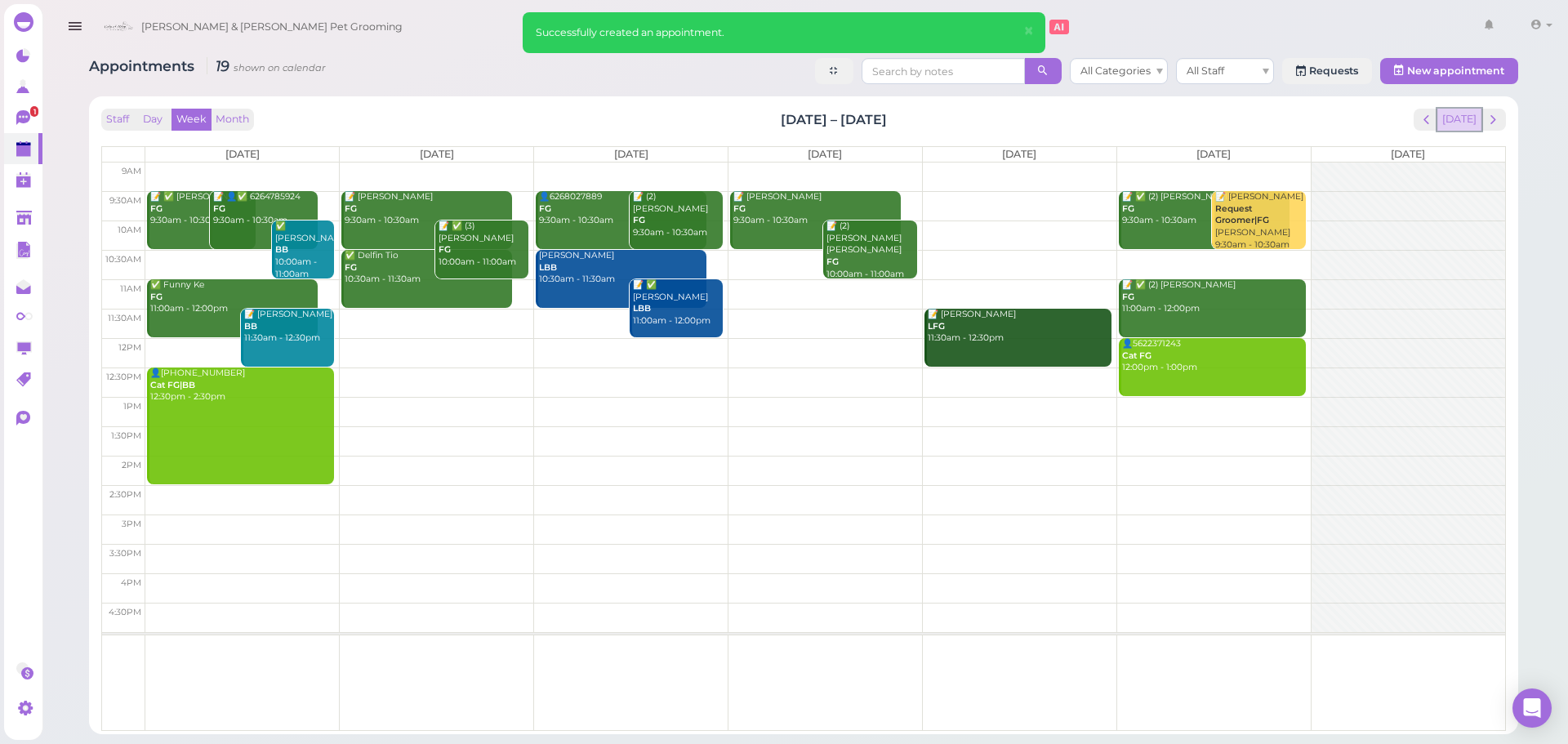
click at [1469, 119] on button "[DATE]" at bounding box center [1459, 119] width 44 height 22
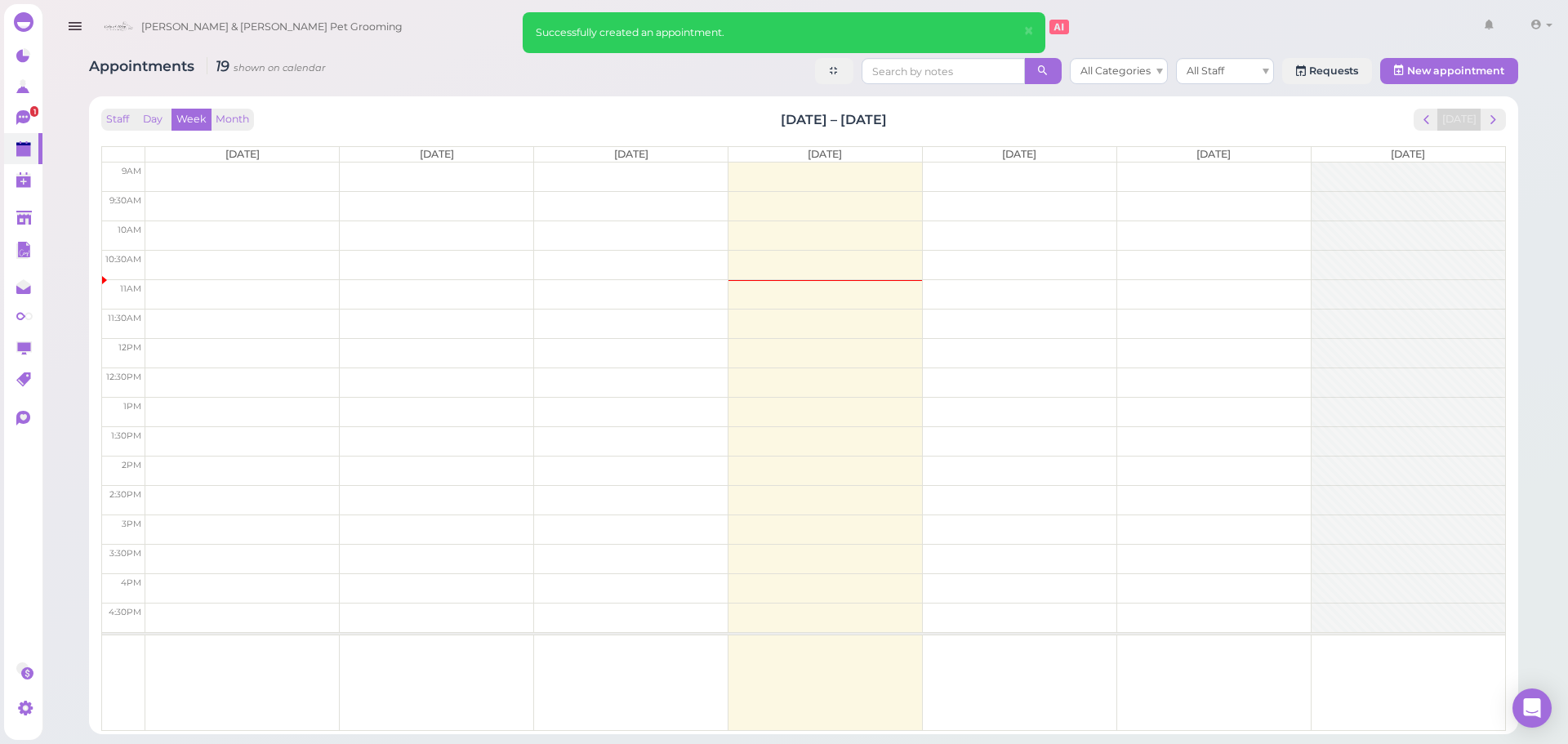
click at [1278, 119] on div "Staff Day Week Month Sep 29 – Oct 5, 2025 Today" at bounding box center [804, 119] width 1405 height 22
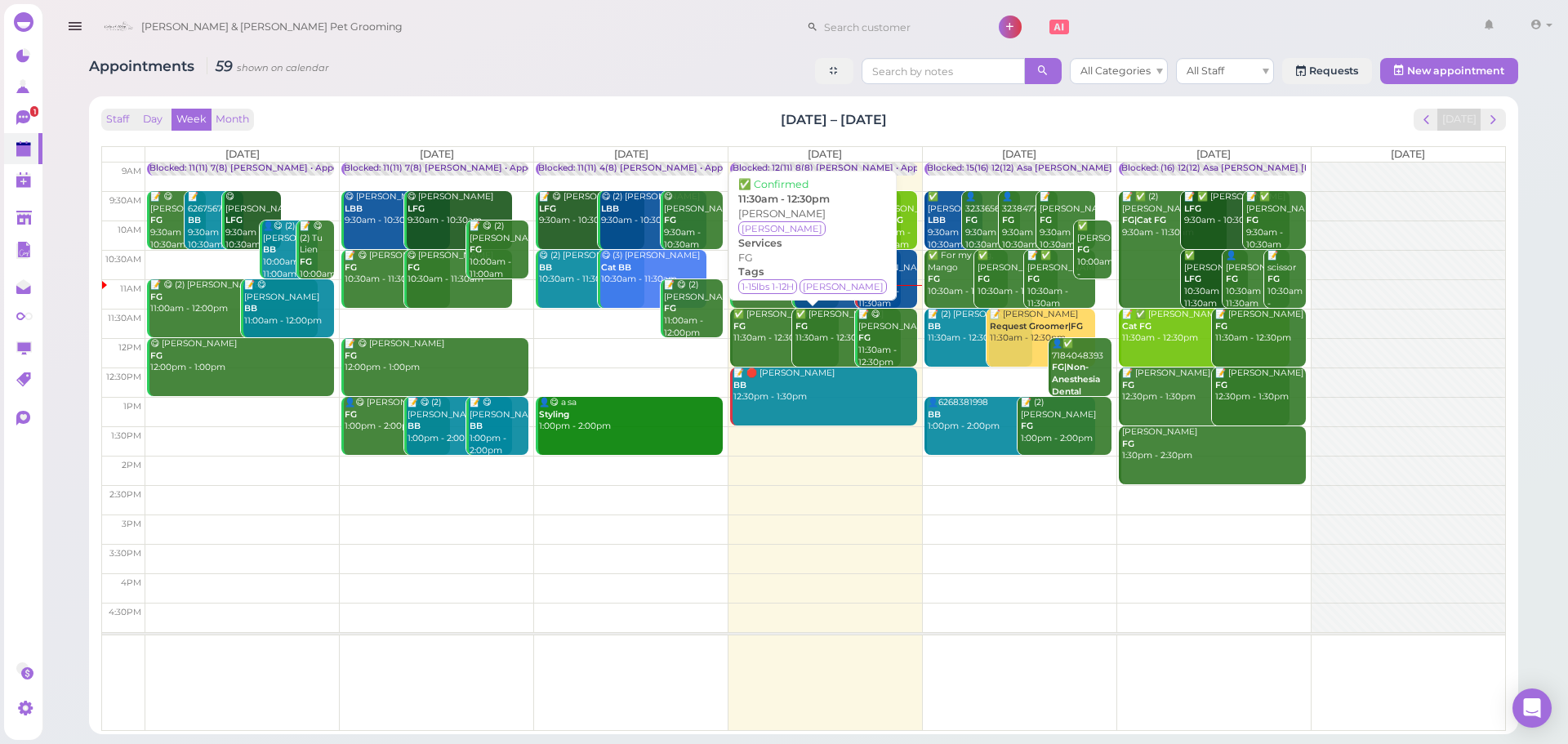
click at [766, 337] on div "✅ Natalie Kwok FG 11:30am - 12:30pm" at bounding box center [786, 326] width 106 height 36
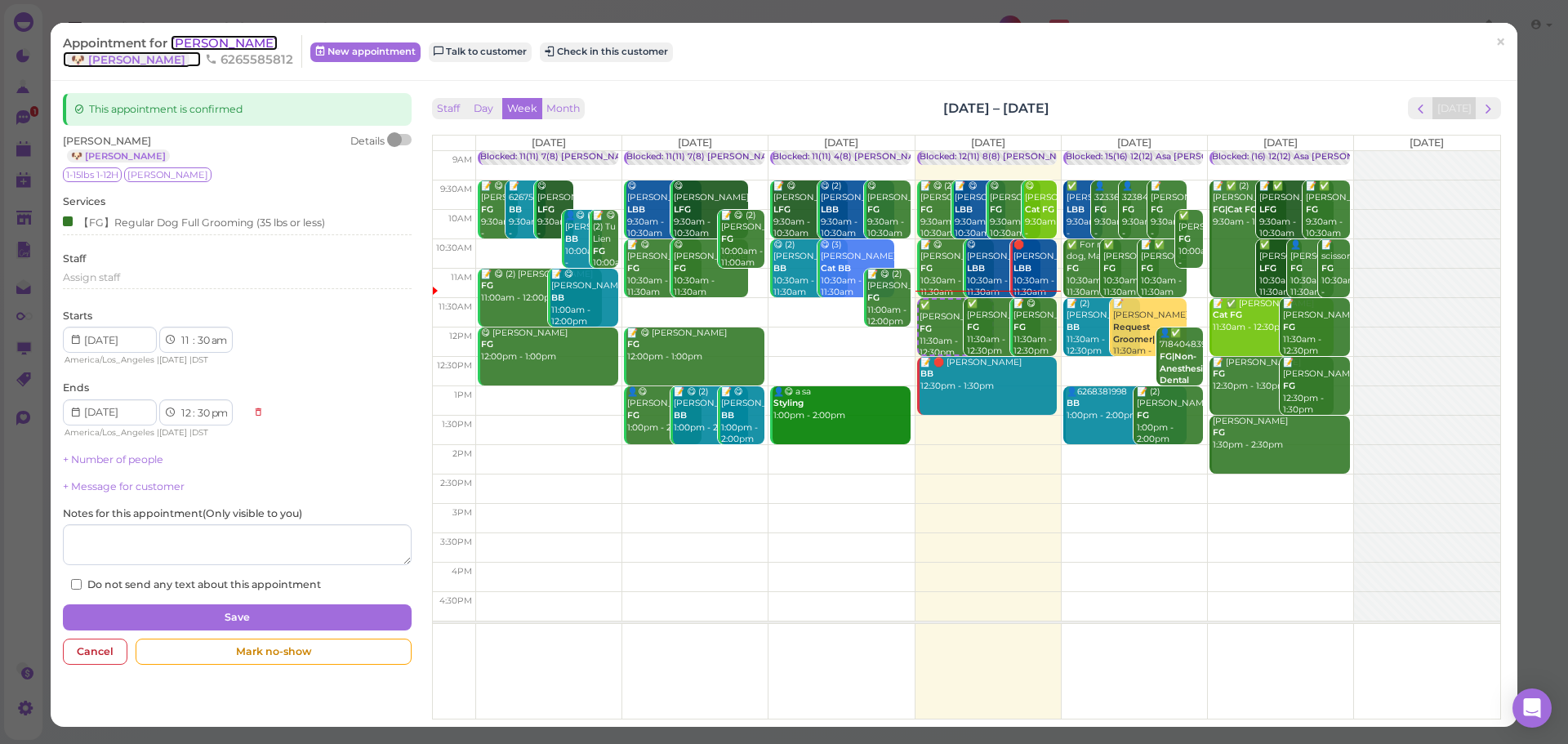
click at [194, 50] on span "[PERSON_NAME]" at bounding box center [224, 43] width 107 height 15
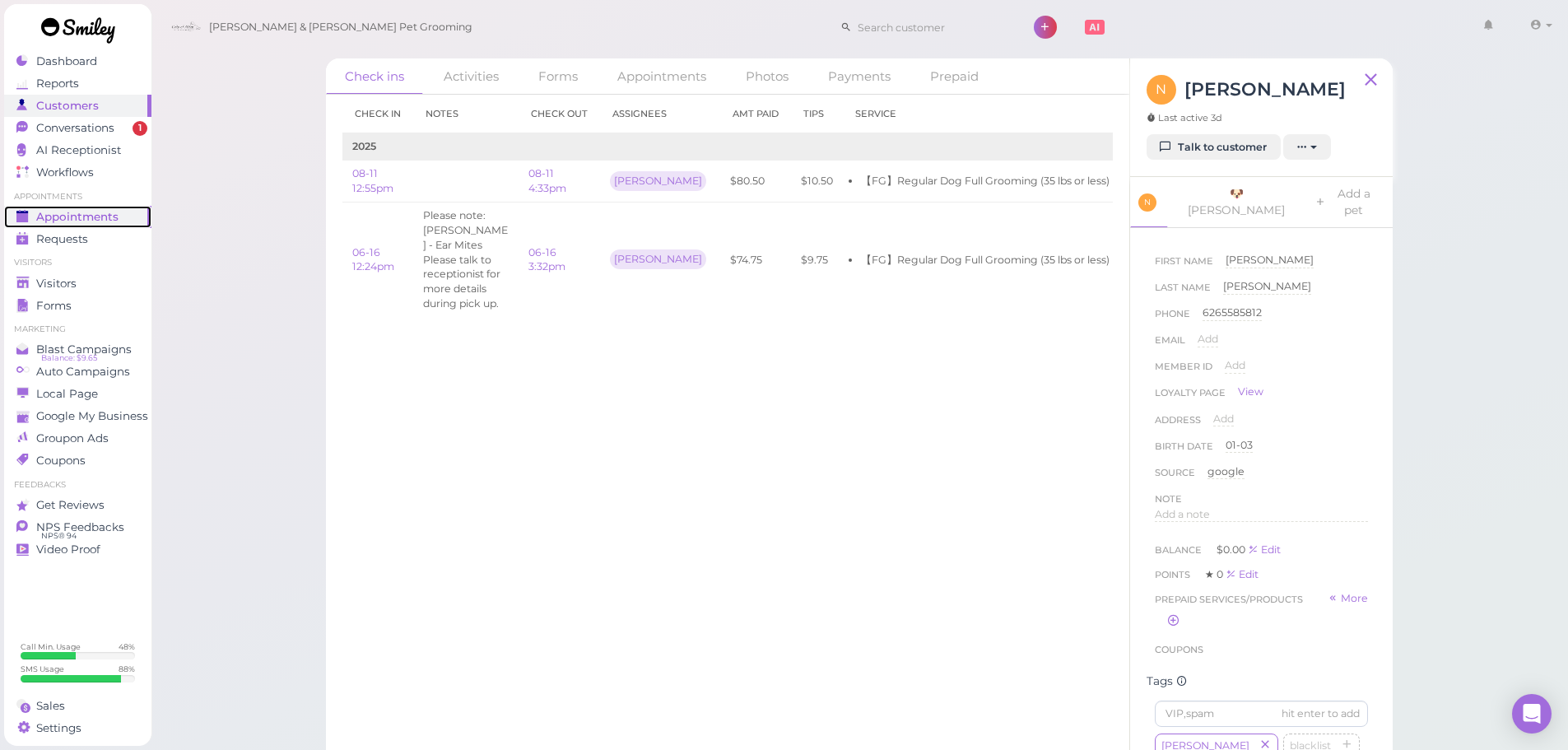
click at [61, 213] on span "Appointments" at bounding box center [77, 217] width 82 height 14
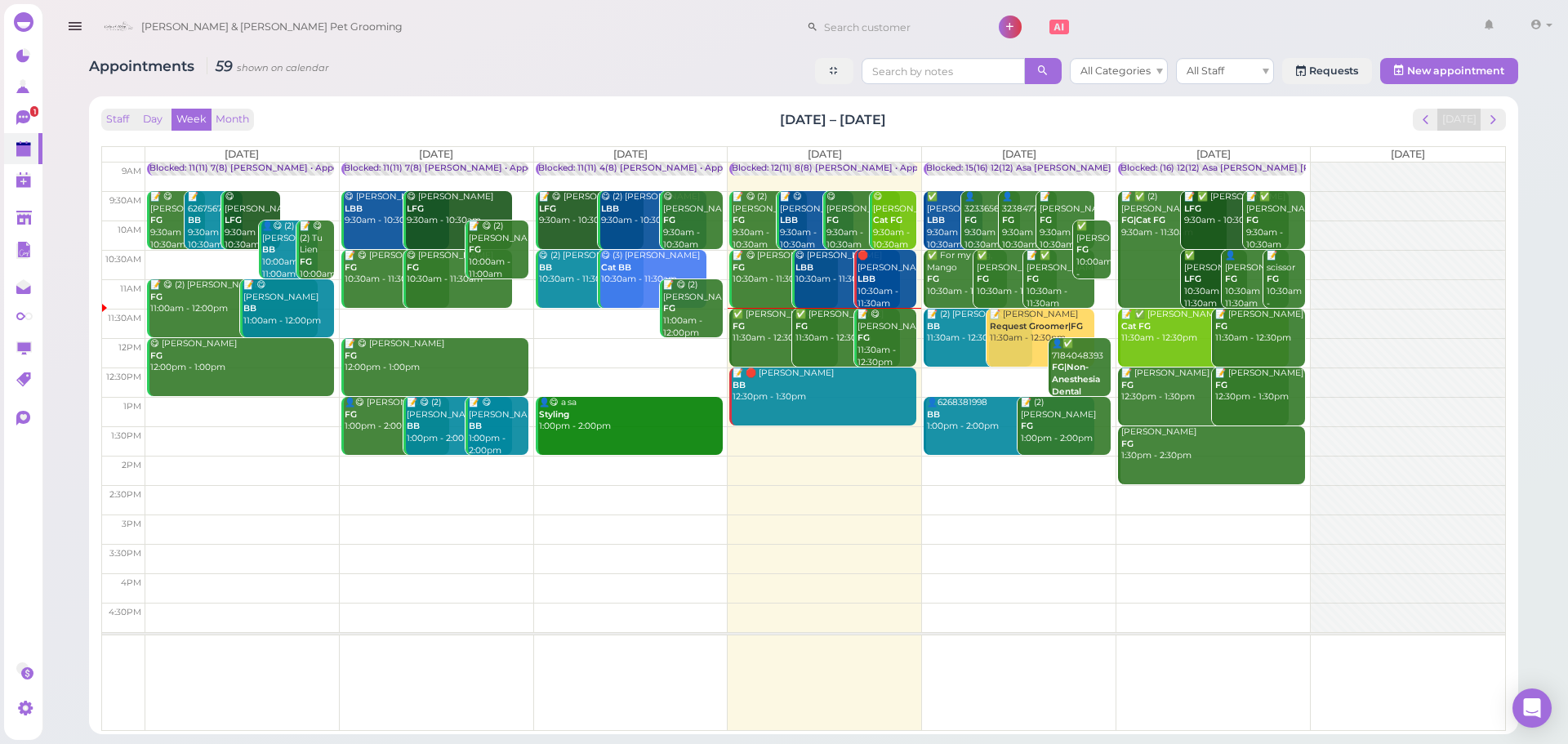
click at [775, 354] on link "✅ Natalie Kwok FG 11:30am - 12:30pm" at bounding box center [784, 337] width 108 height 58
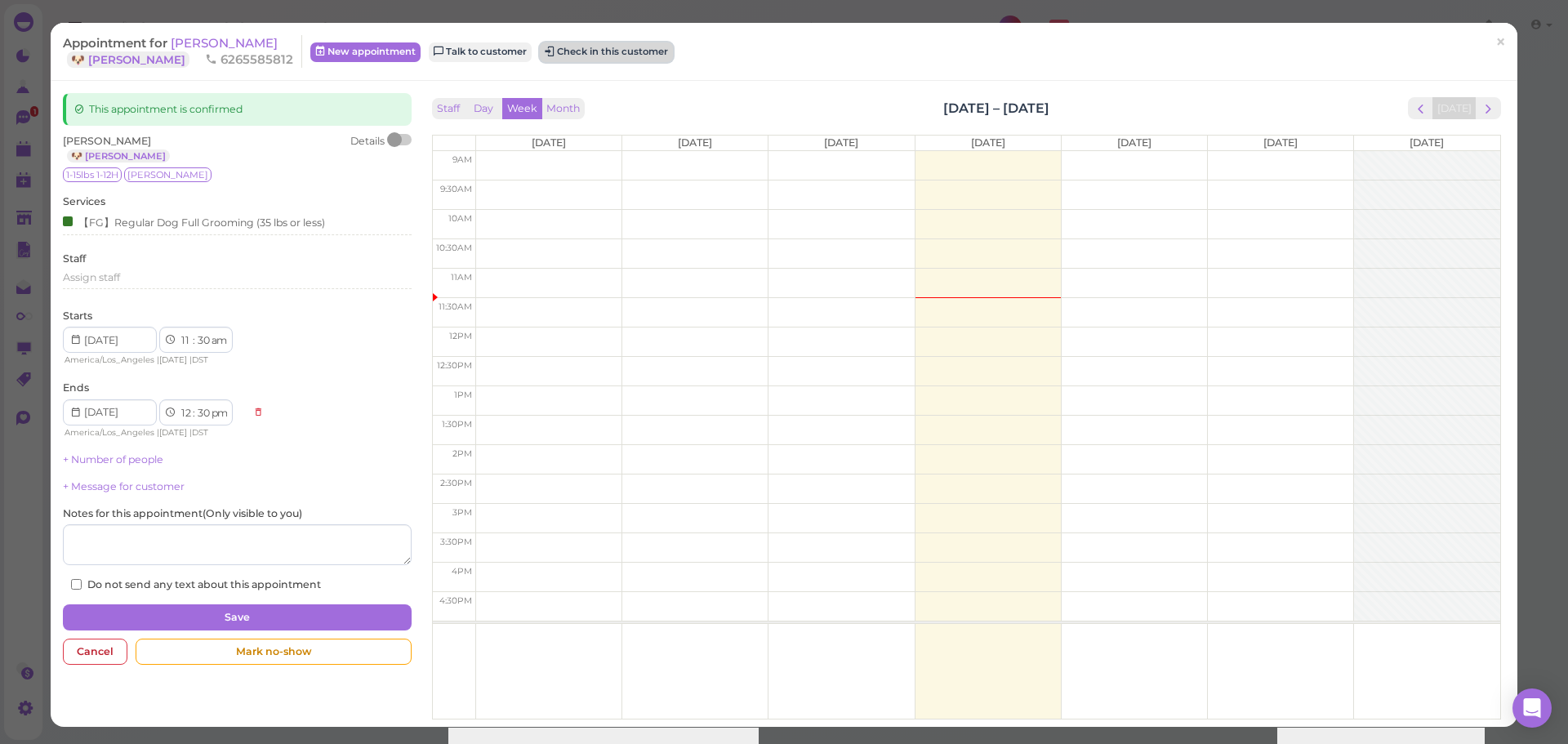
click at [576, 50] on button "Check in this customer" at bounding box center [606, 52] width 133 height 19
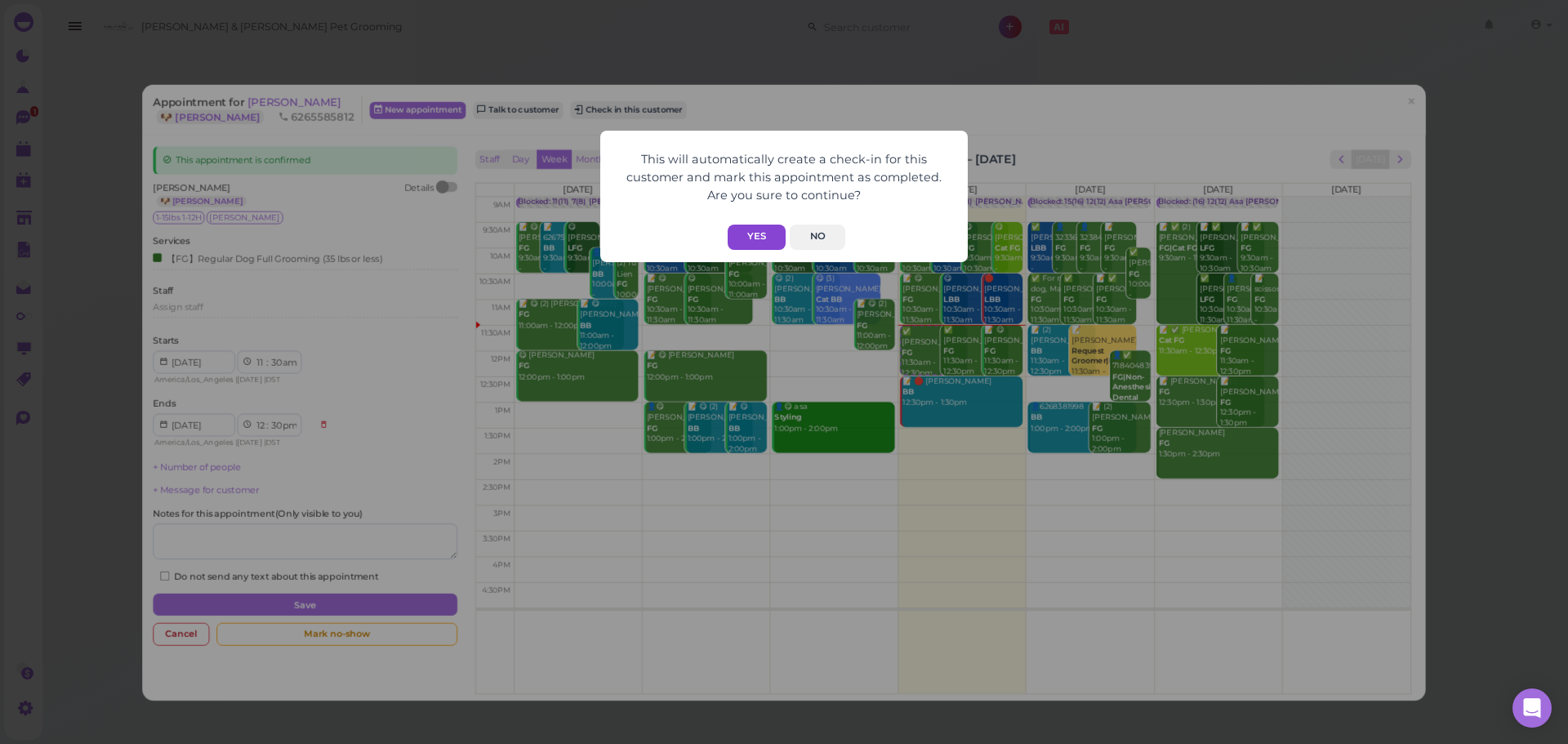
click at [753, 234] on button "Yes" at bounding box center [756, 237] width 58 height 25
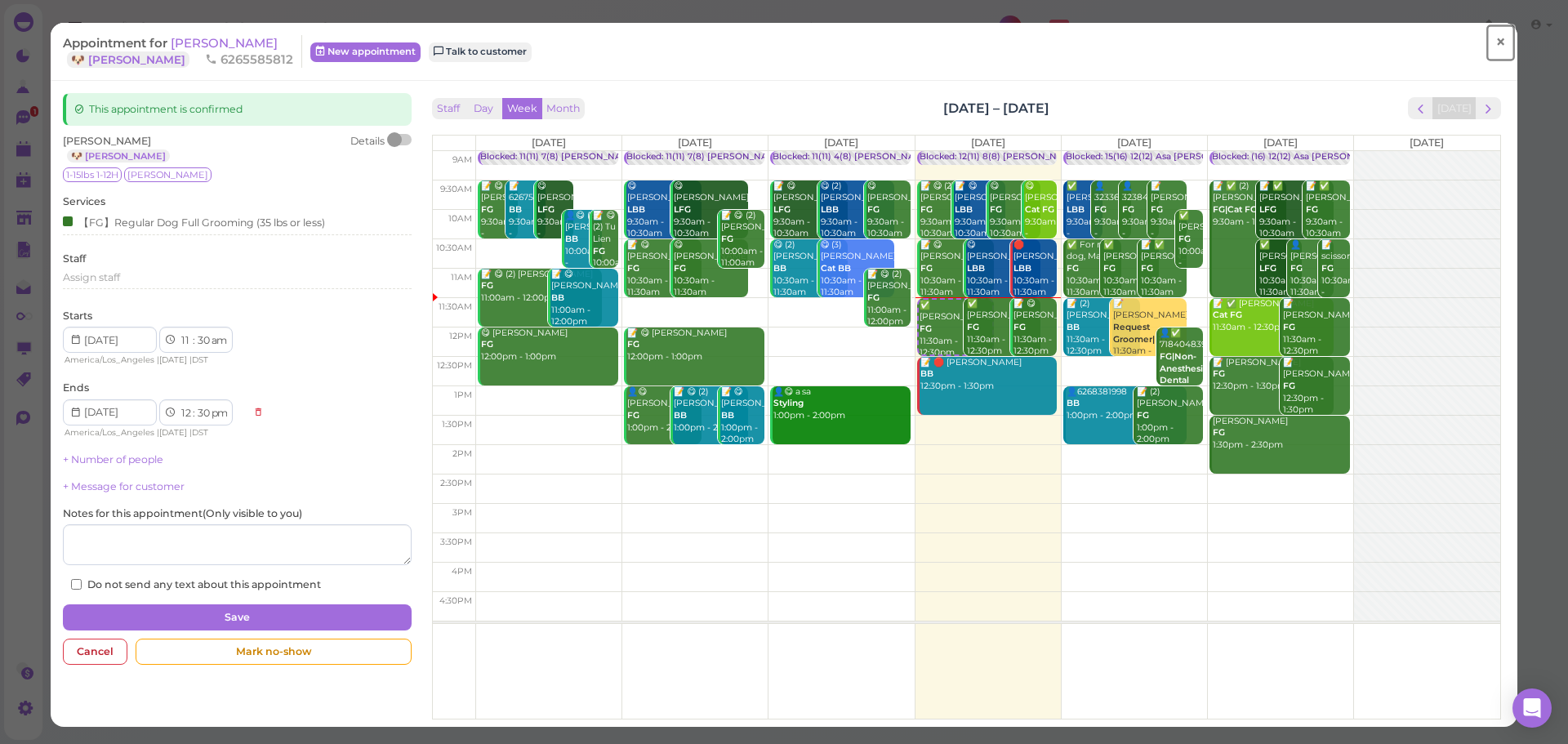
click at [1486, 26] on link "×" at bounding box center [1501, 43] width 30 height 39
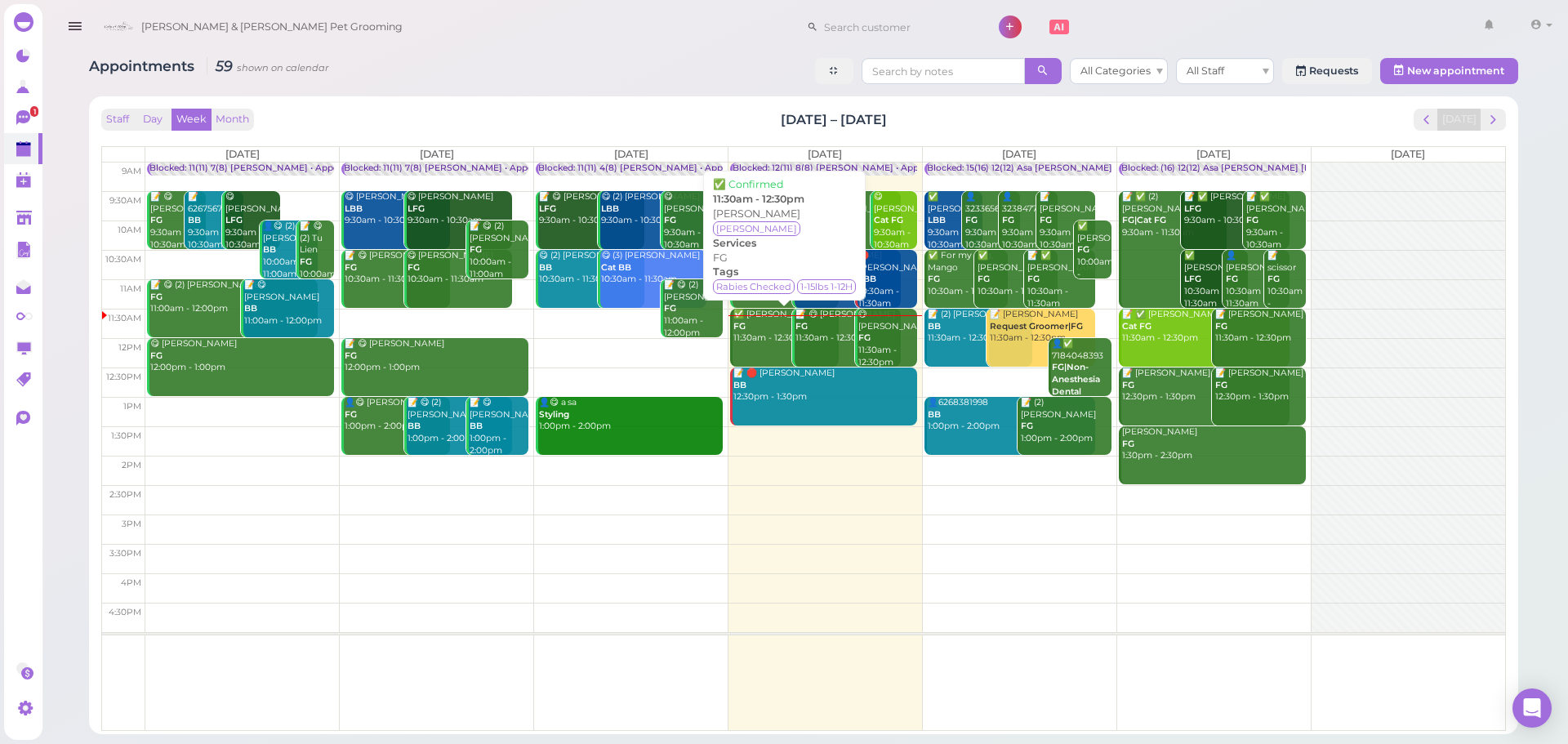
click at [760, 339] on div "✅ Timothy Yu FG 11:30am - 12:30pm" at bounding box center [786, 326] width 106 height 36
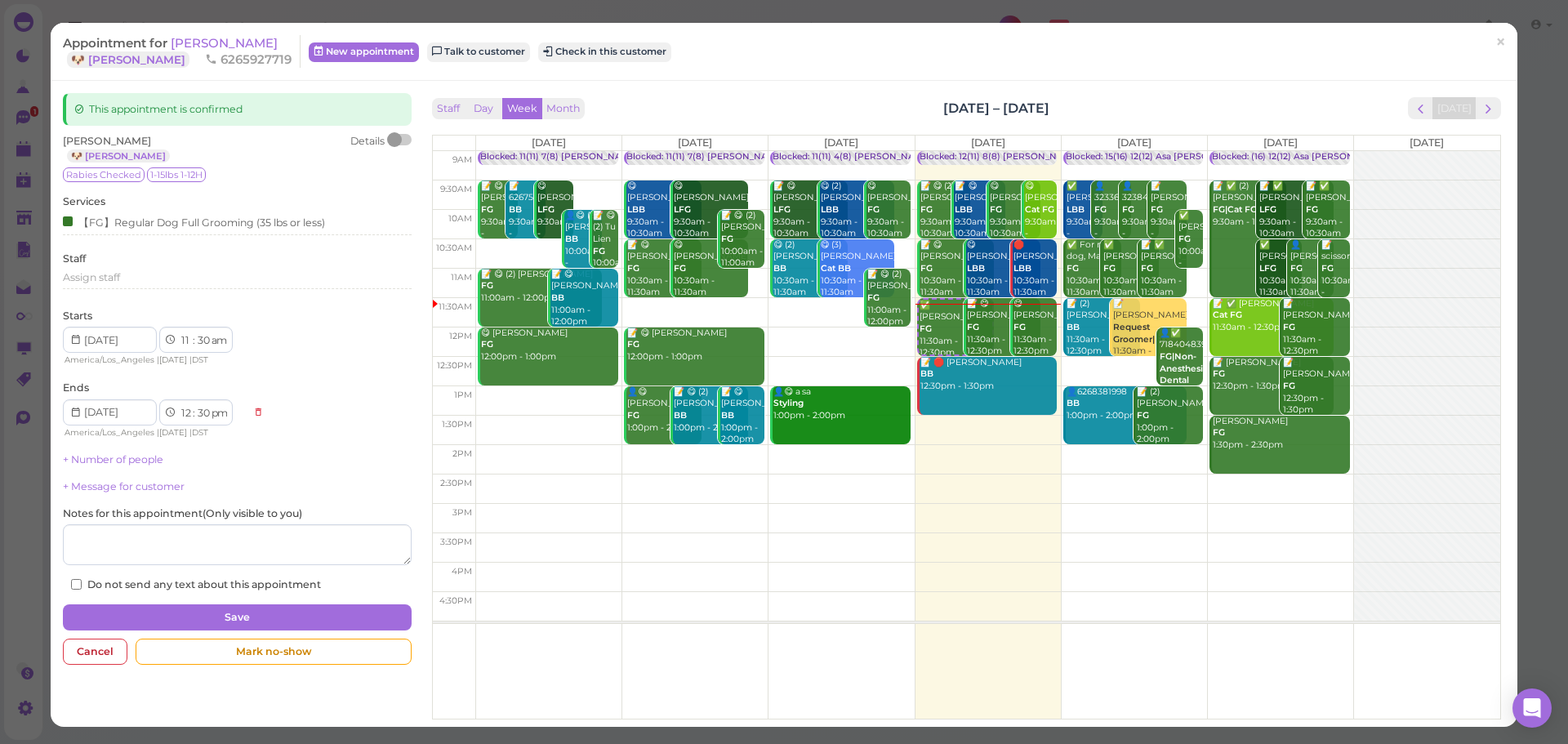
click at [578, 62] on div "Appointment for Timothy Yu 🐶 Maggie 6265927719 New appointment Talk to customer…" at bounding box center [776, 51] width 1425 height 33
click at [597, 48] on button "Check in this customer" at bounding box center [604, 52] width 133 height 19
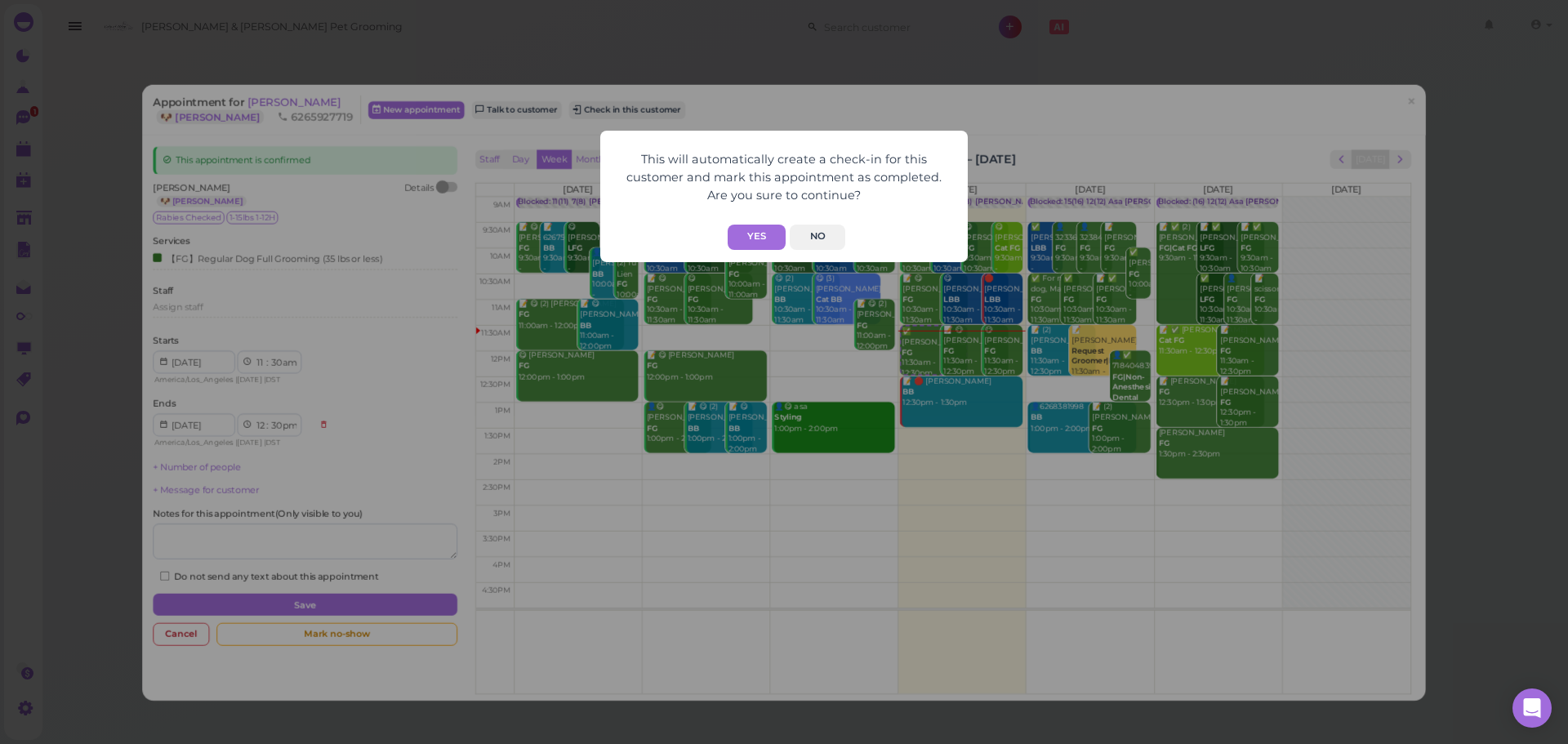
click at [726, 234] on div "Yes No" at bounding box center [784, 237] width 334 height 25
click at [746, 225] on button "Yes" at bounding box center [756, 237] width 58 height 25
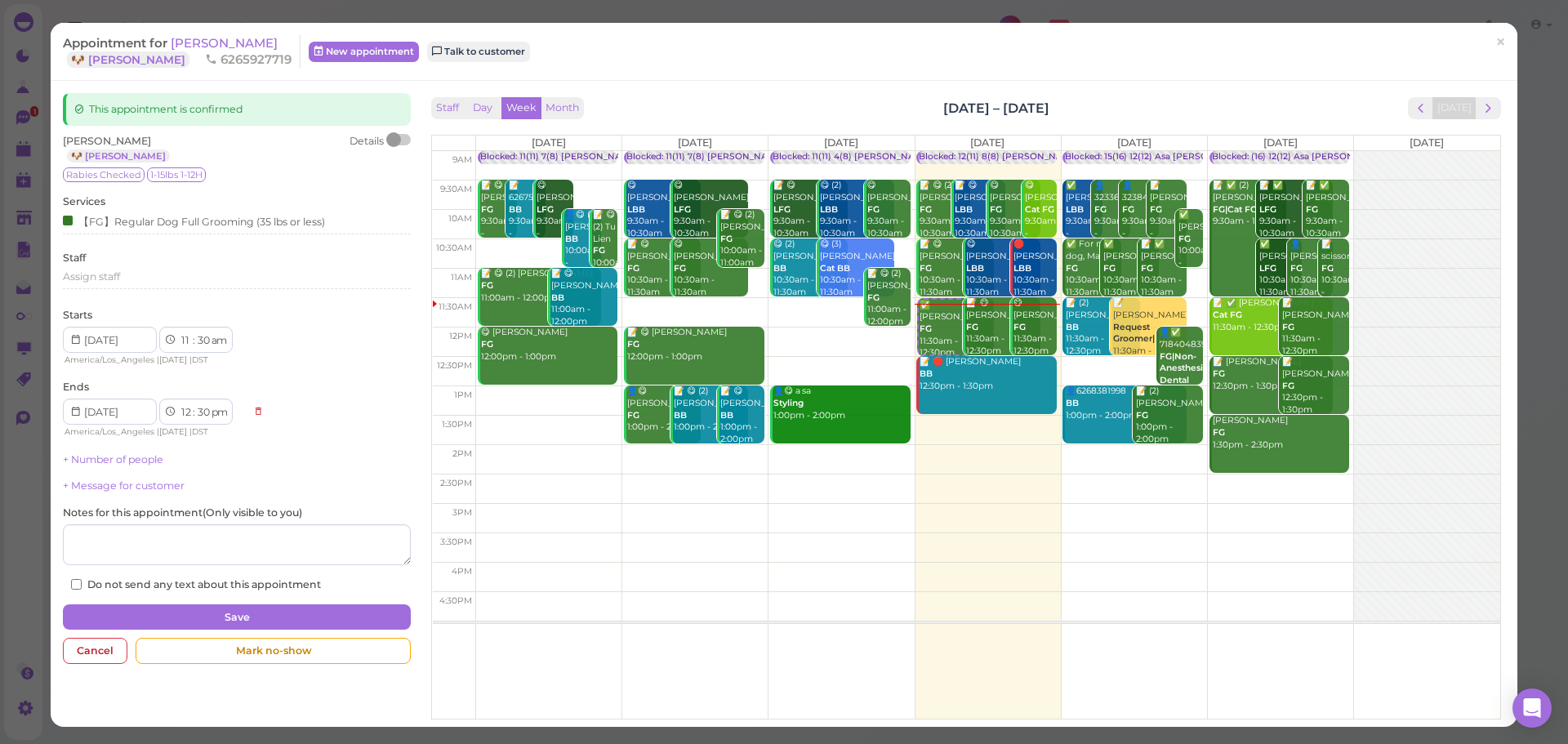
click at [634, 118] on div "Staff Day Week Month Sep 29 – Oct 5, 2025 Today" at bounding box center [966, 108] width 1069 height 22
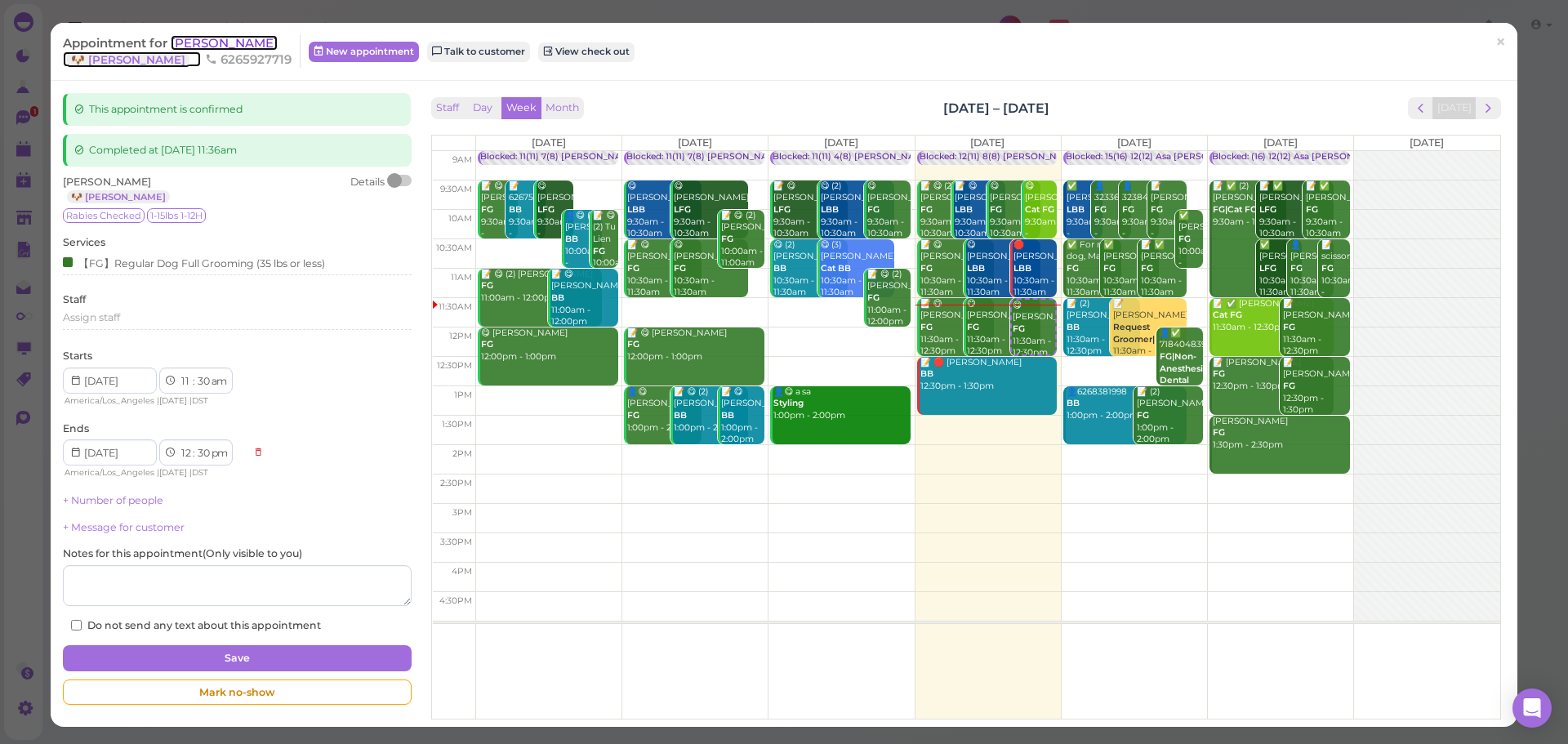
click at [237, 45] on span "[PERSON_NAME]" at bounding box center [224, 43] width 107 height 15
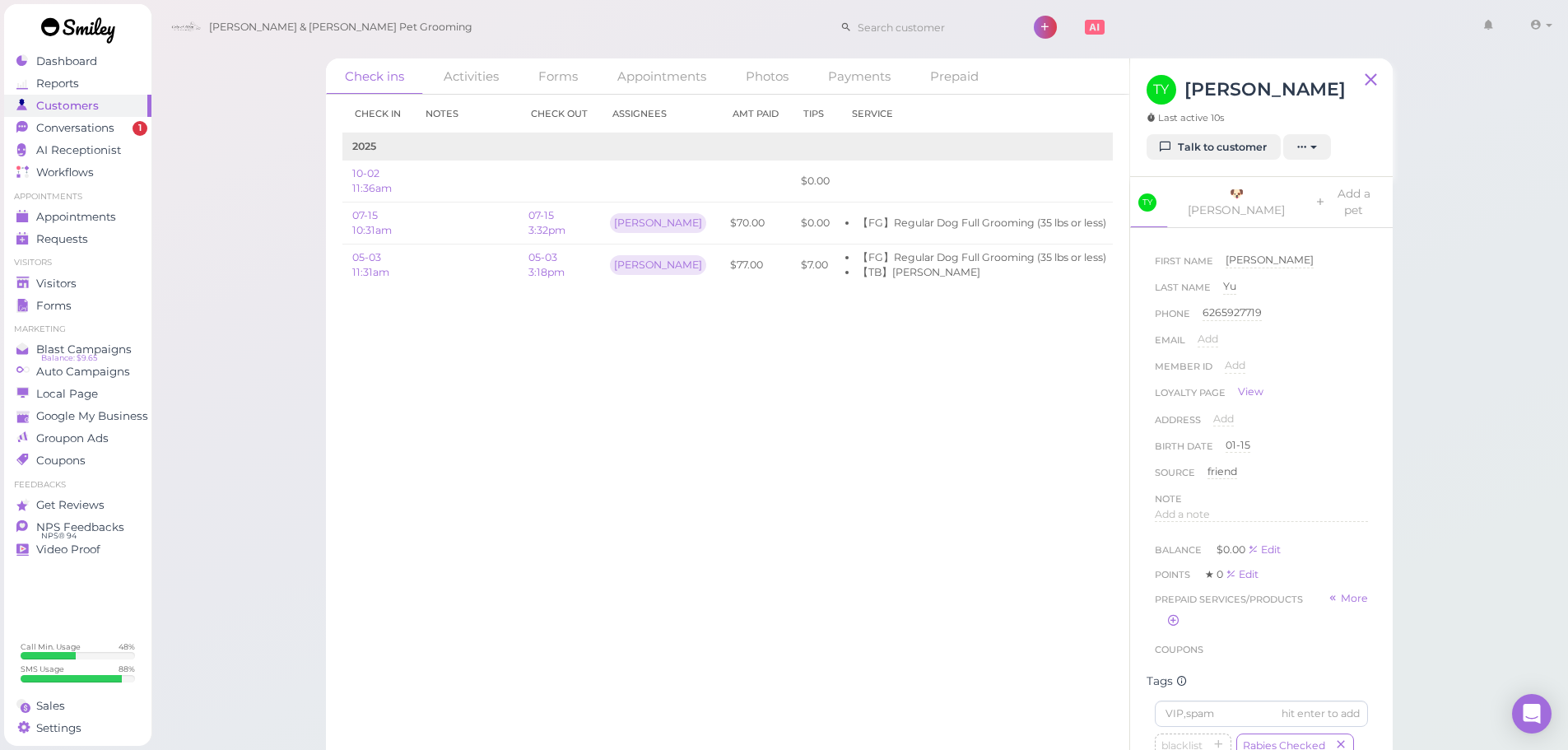
click at [722, 514] on div "Check in Notes Check out Assignees Amt Paid Tips Service 2025 10-02 11:36am $0.…" at bounding box center [728, 423] width 804 height 656
click at [274, 339] on div "Check ins Activities Forms Appointments Photos Payments Prepaid Check in Notes …" at bounding box center [860, 388] width 1418 height 776
click at [280, 364] on div "Check ins Activities Forms Appointments Photos Payments Prepaid Check in Notes …" at bounding box center [860, 388] width 1418 height 776
click at [864, 512] on div "Check in Notes Check out Assignees Amt Paid Tips Service 2025 10-02 11:36am $0.…" at bounding box center [728, 423] width 804 height 656
click at [846, 524] on div "Check in Notes Check out Assignees Amt Paid Tips Service 2025 10-02 11:36am $0.…" at bounding box center [728, 423] width 804 height 656
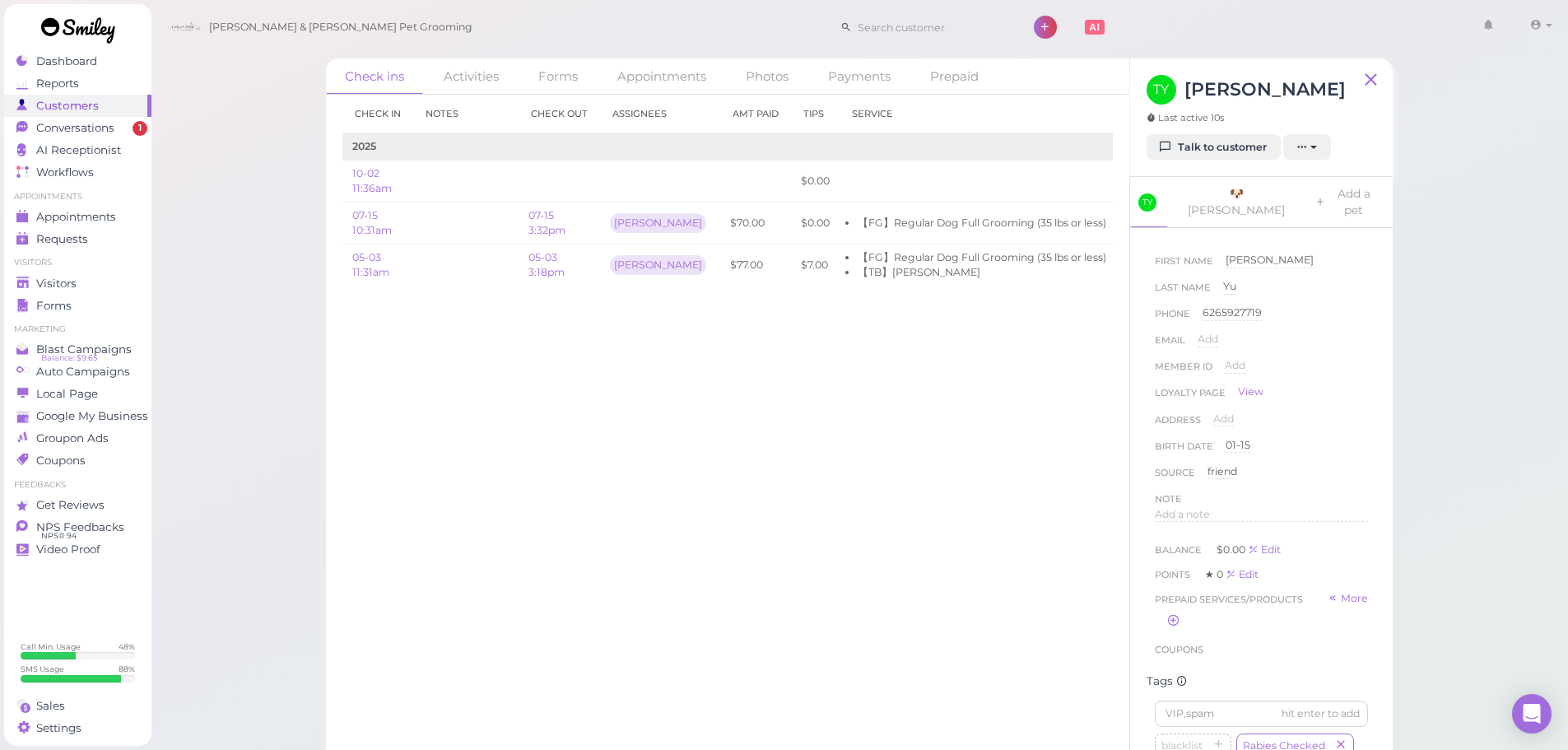
click at [83, 204] on ul "Appointments Appointments Requests 0" at bounding box center [78, 220] width 147 height 59
click at [78, 218] on span "Appointments" at bounding box center [77, 217] width 82 height 14
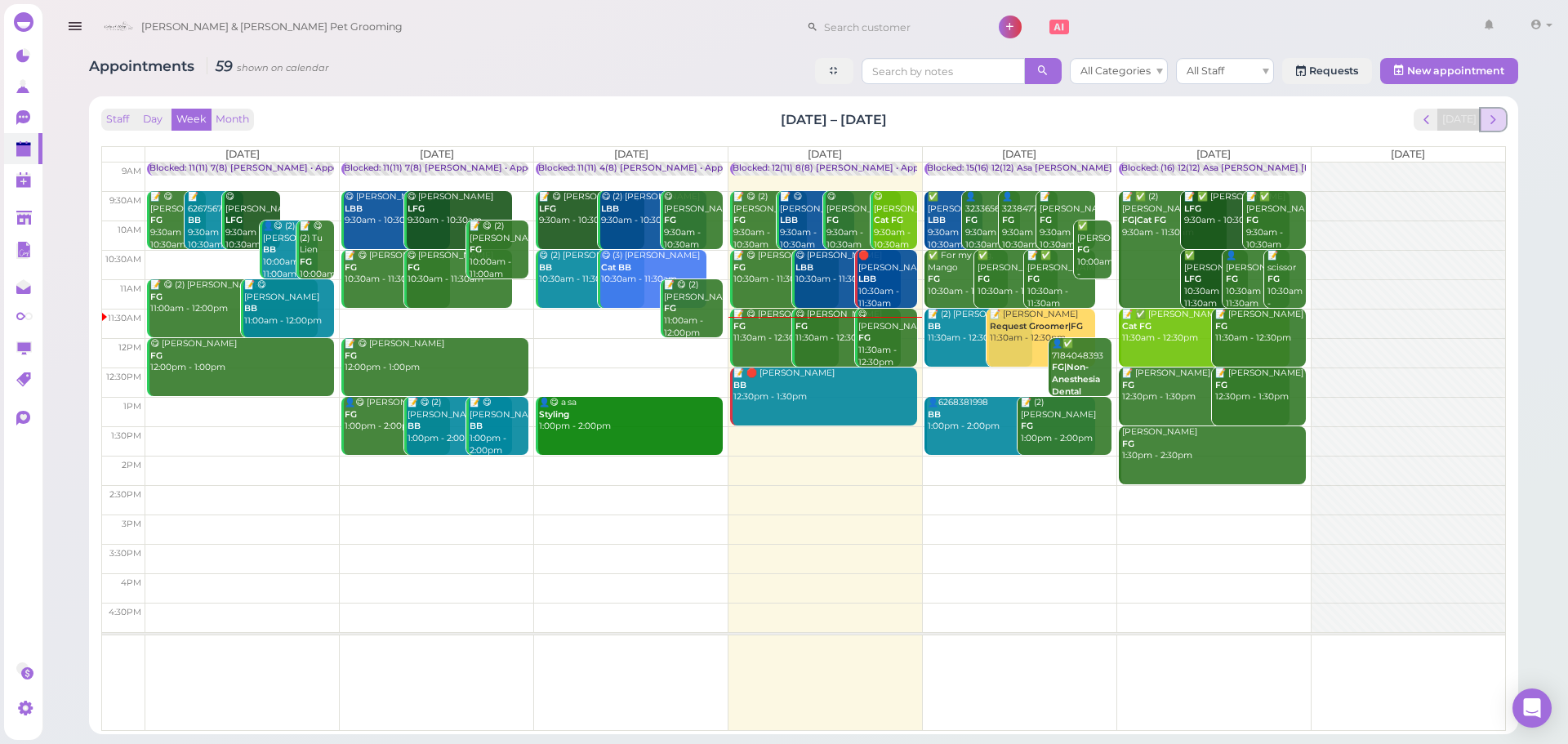
click at [1484, 110] on button "next" at bounding box center [1493, 119] width 25 height 22
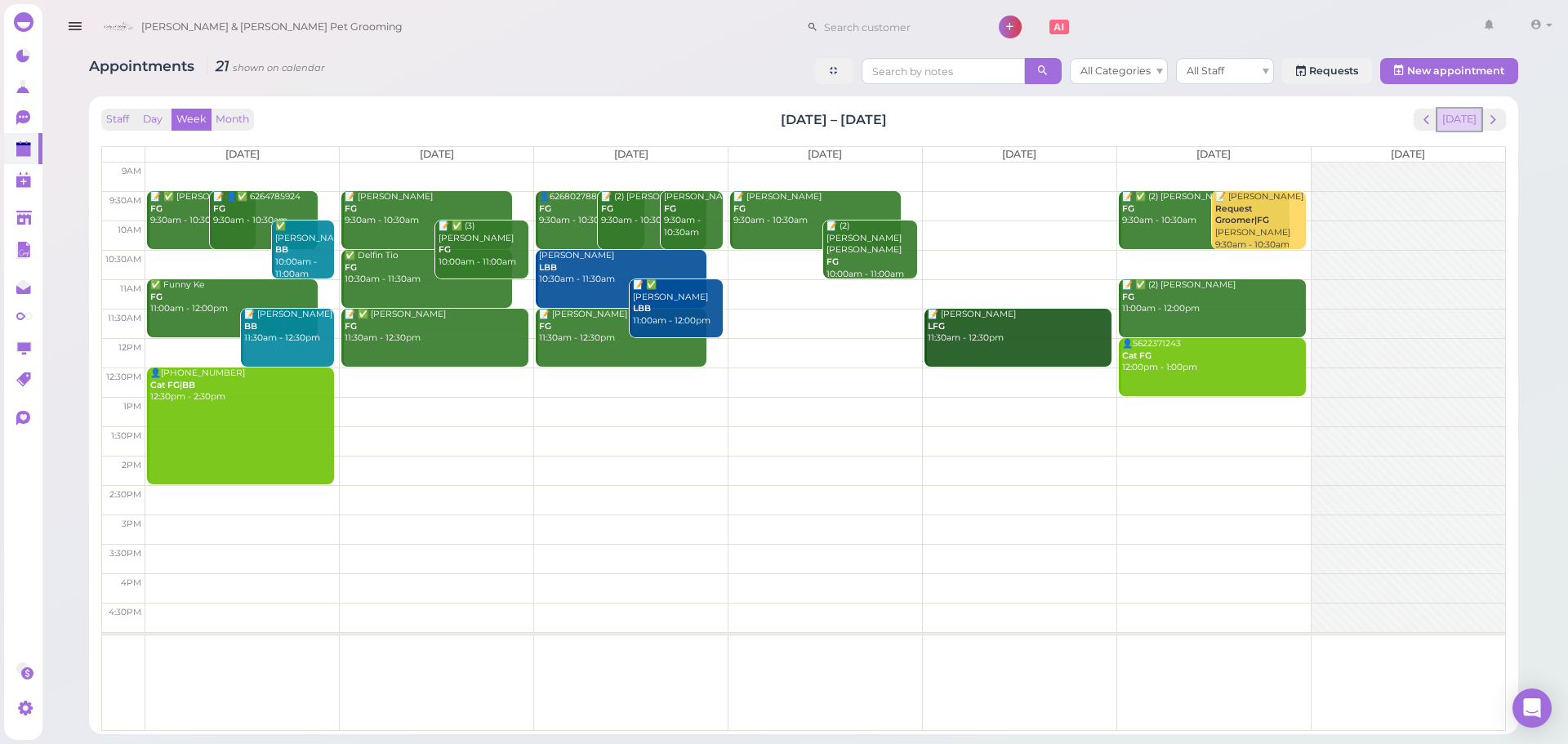
click at [1459, 113] on button "[DATE]" at bounding box center [1459, 119] width 44 height 22
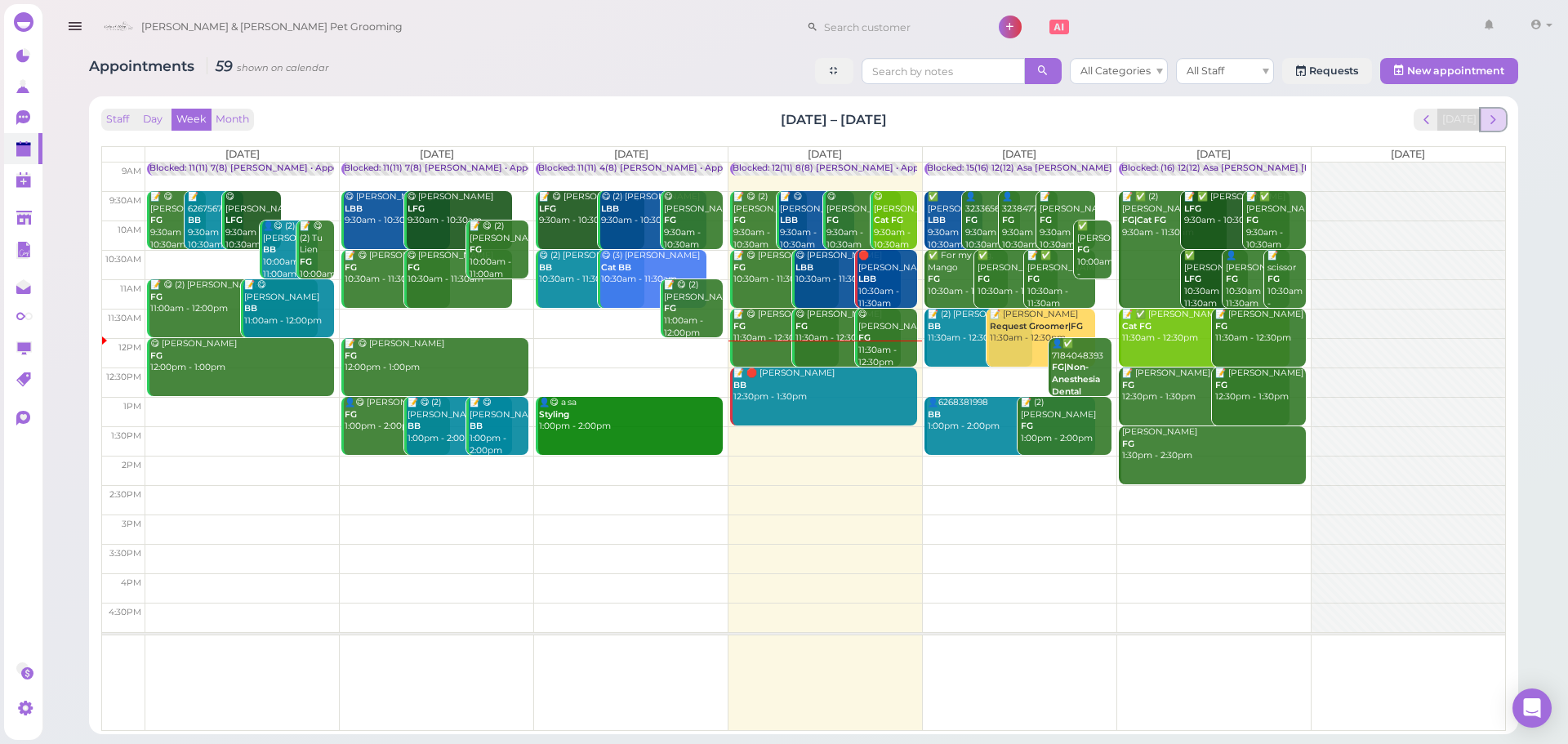
click at [1495, 123] on span "next" at bounding box center [1493, 119] width 15 height 15
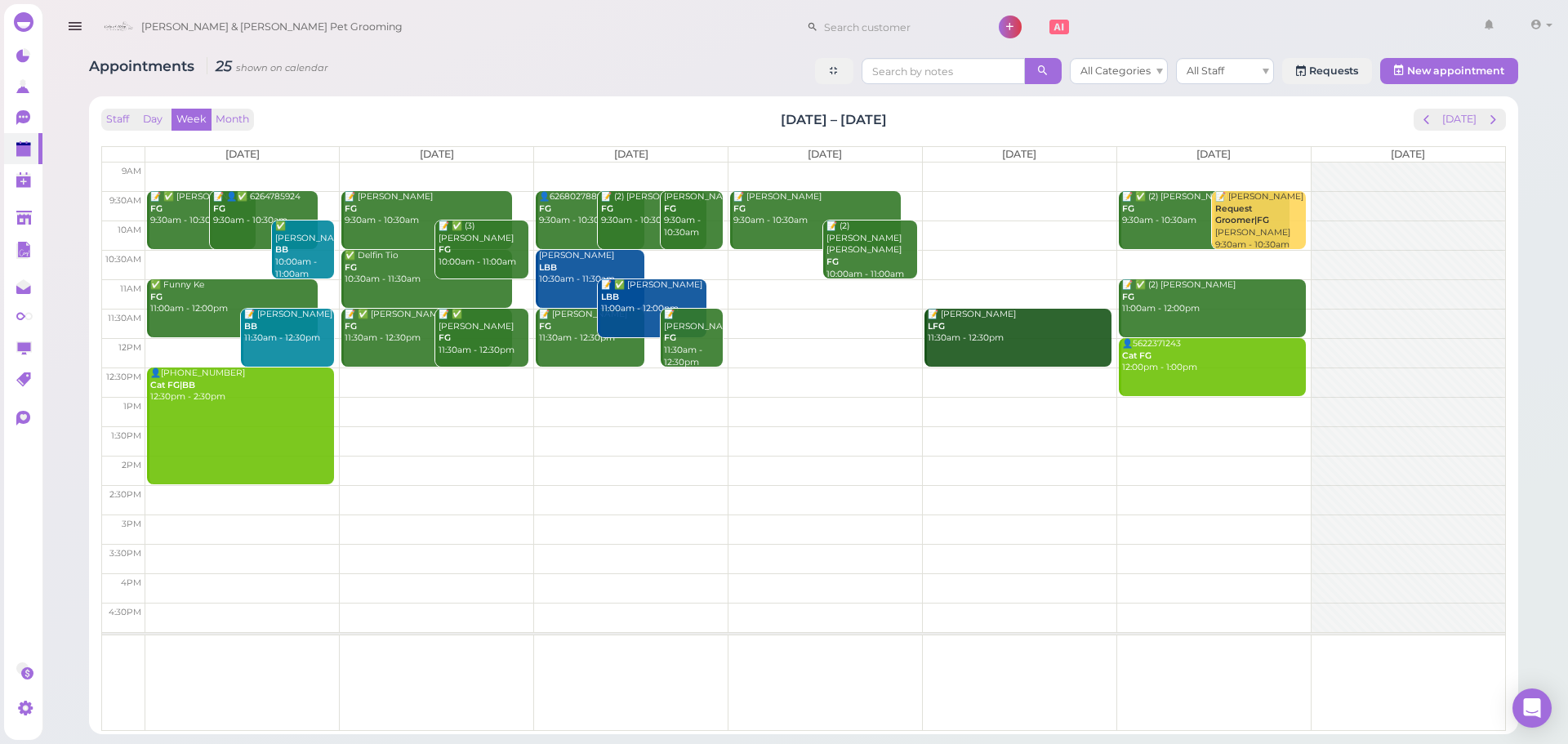
click at [989, 198] on td at bounding box center [825, 205] width 1360 height 29
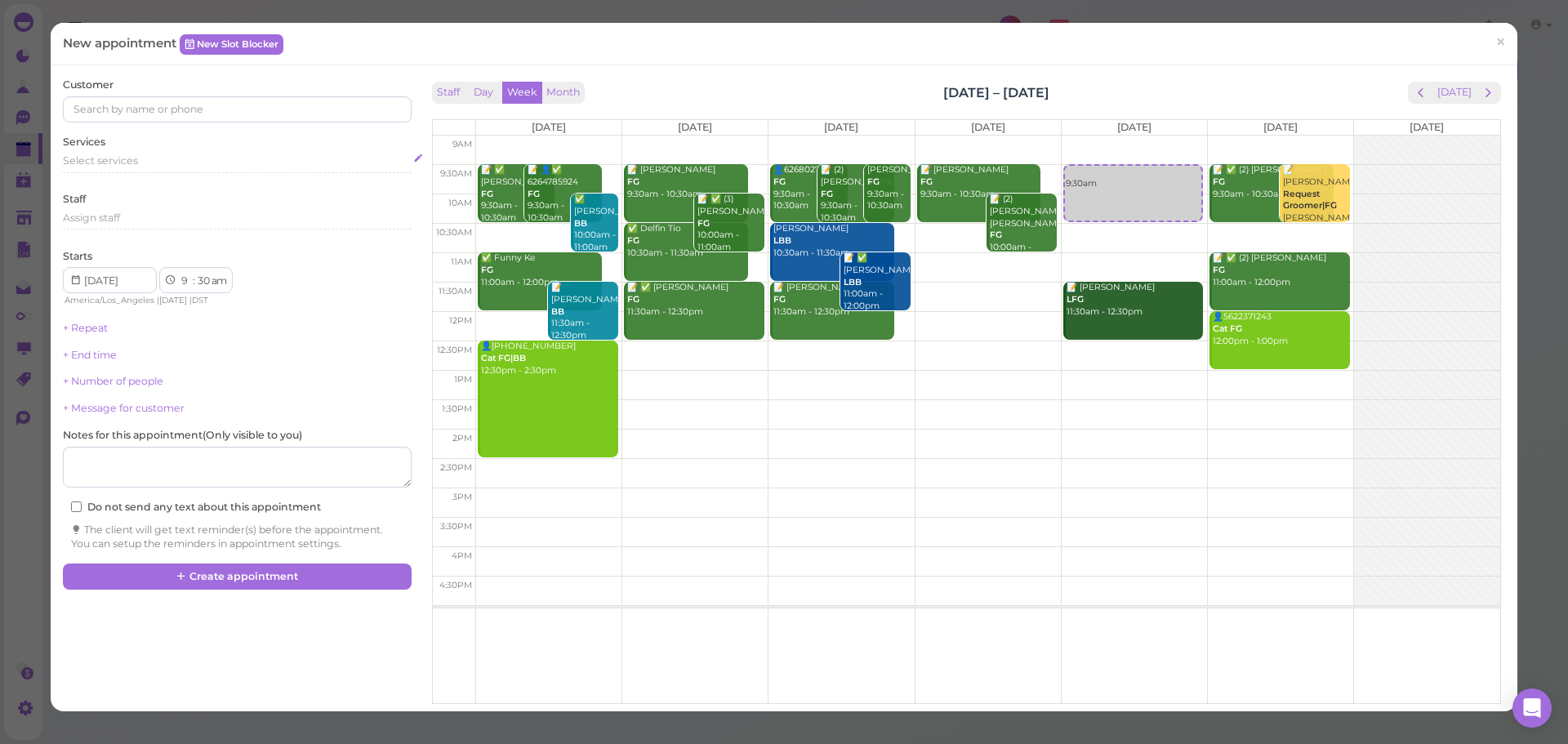
click at [119, 166] on div "Select services" at bounding box center [237, 161] width 348 height 14
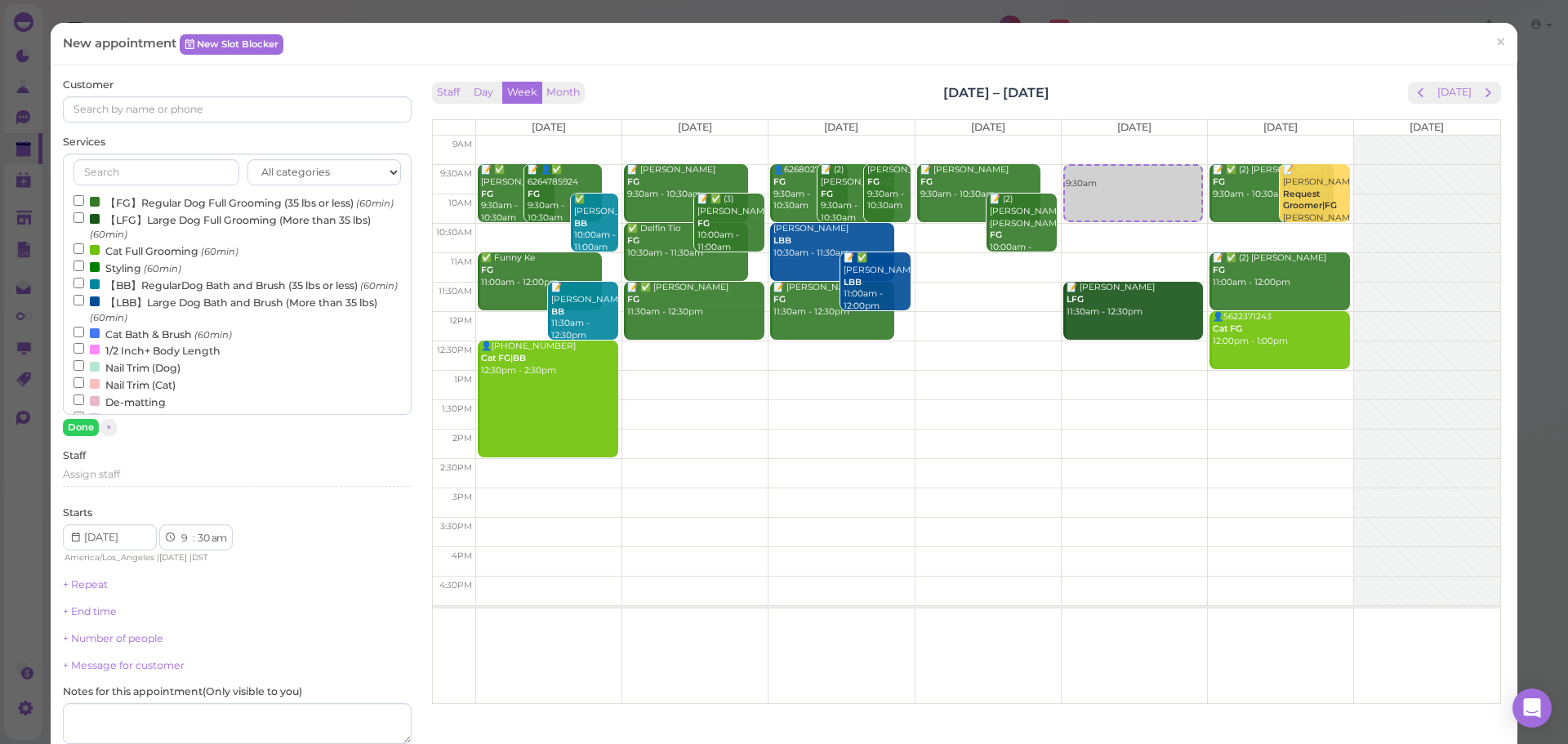
click at [149, 259] on label "Cat Full Grooming (60min)" at bounding box center [155, 251] width 165 height 17
click at [84, 254] on input "Cat Full Grooming (60min)" at bounding box center [78, 249] width 11 height 11
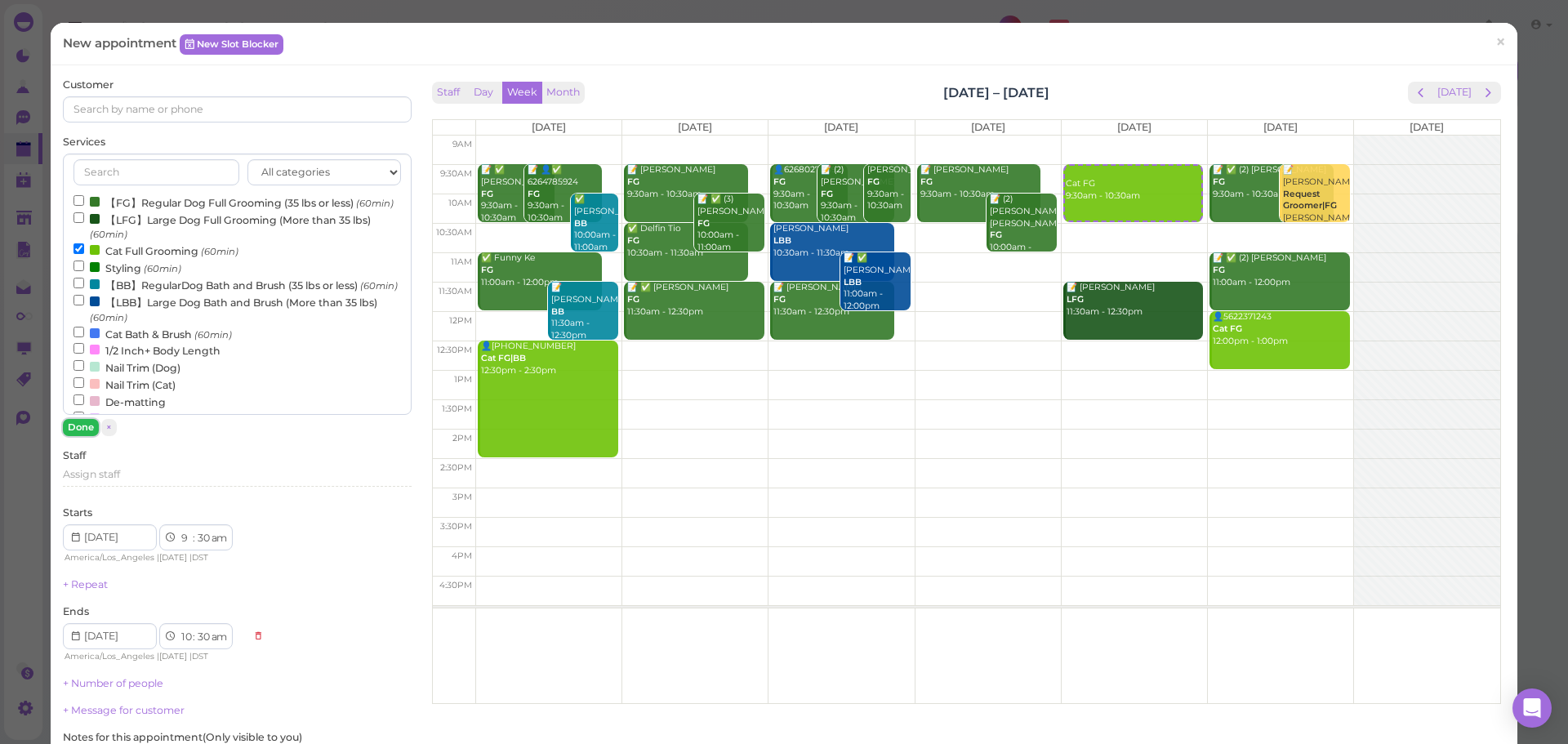
click at [77, 431] on button "Done" at bounding box center [81, 428] width 36 height 17
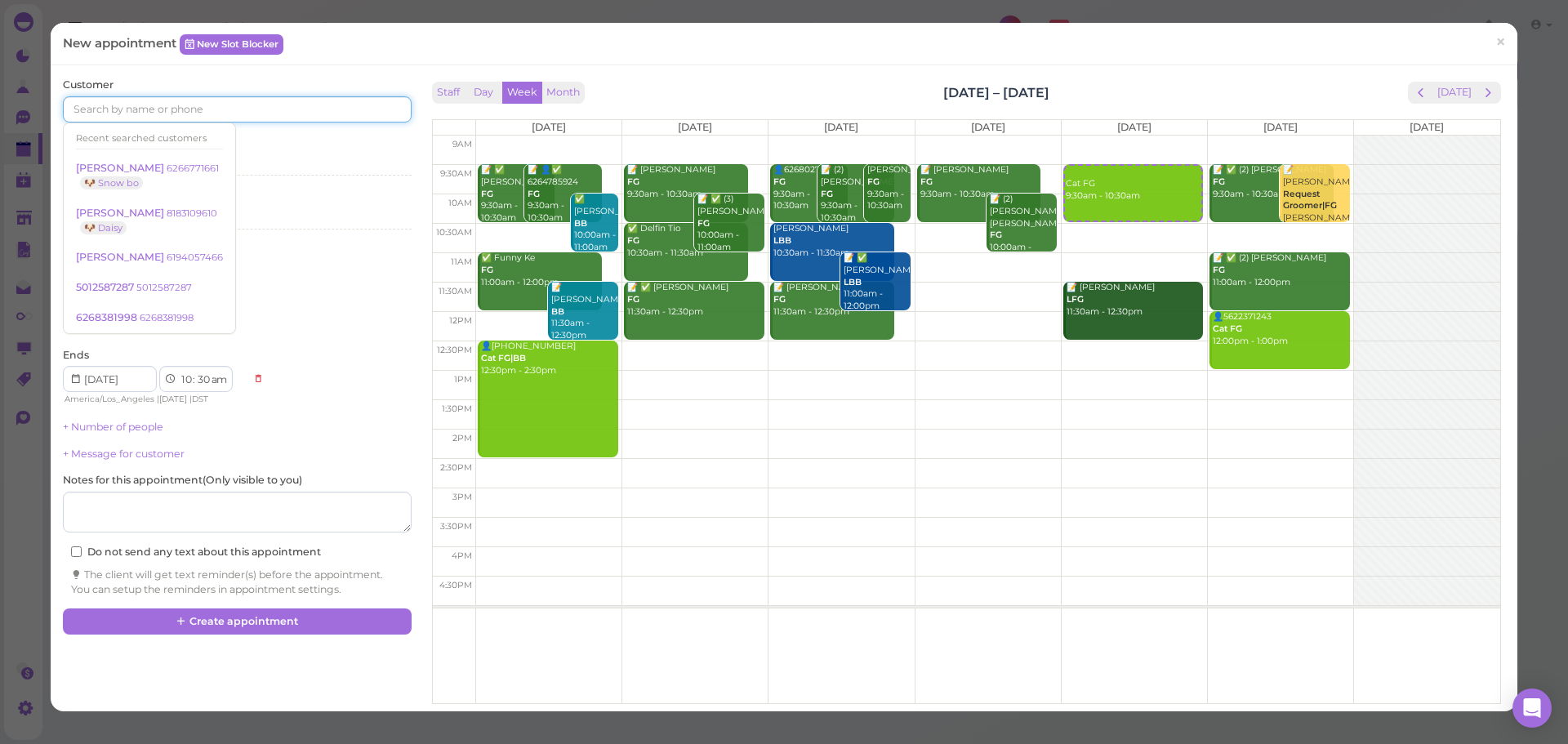
click at [242, 114] on input at bounding box center [237, 109] width 348 height 26
click at [1449, 102] on button "[DATE]" at bounding box center [1455, 92] width 44 height 22
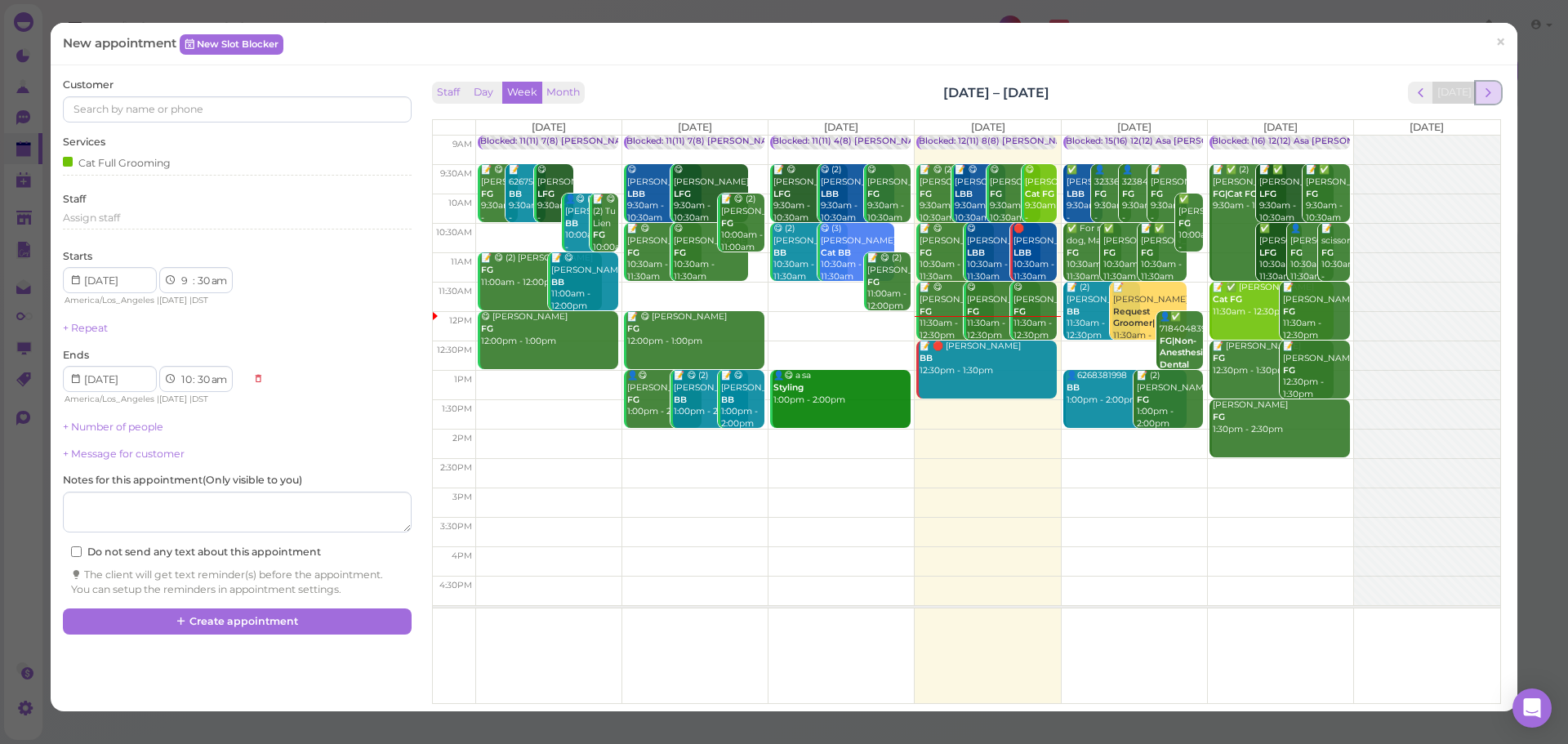
click at [1481, 100] on span "next" at bounding box center [1488, 92] width 15 height 15
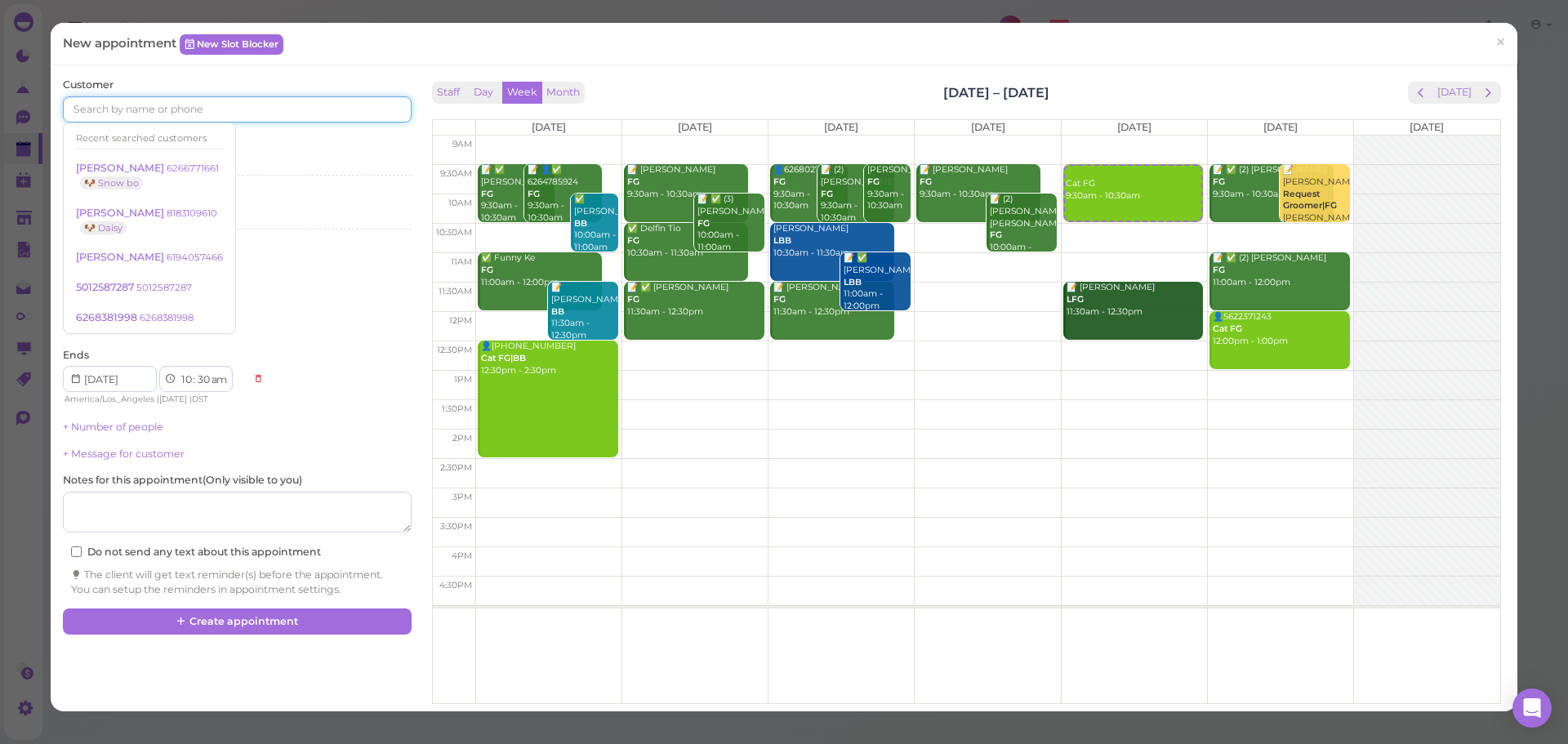
click at [276, 101] on input at bounding box center [237, 109] width 348 height 26
drag, startPoint x: 1121, startPoint y: 211, endPoint x: 1118, endPoint y: 241, distance: 30.1
click at [1118, 135] on div "Cat FG 9:30am - 10:30am Cat FG 9:30am - 10:30am 📝 Fion Liu LFG 11:30am - 12:30pm" at bounding box center [1134, 135] width 145 height 0
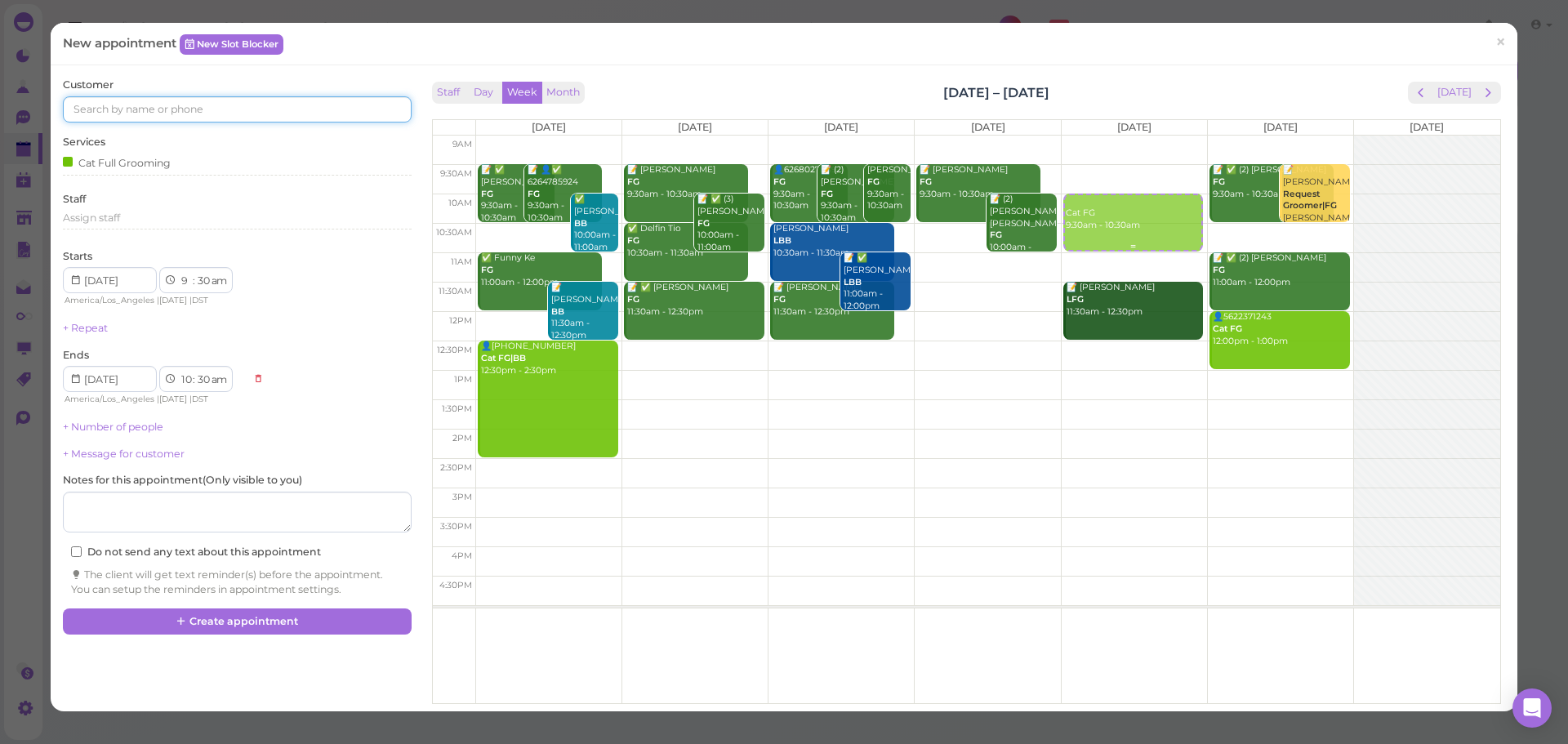
select select "10"
select select "00"
select select "11"
select select "00"
click at [268, 116] on input at bounding box center [237, 109] width 348 height 26
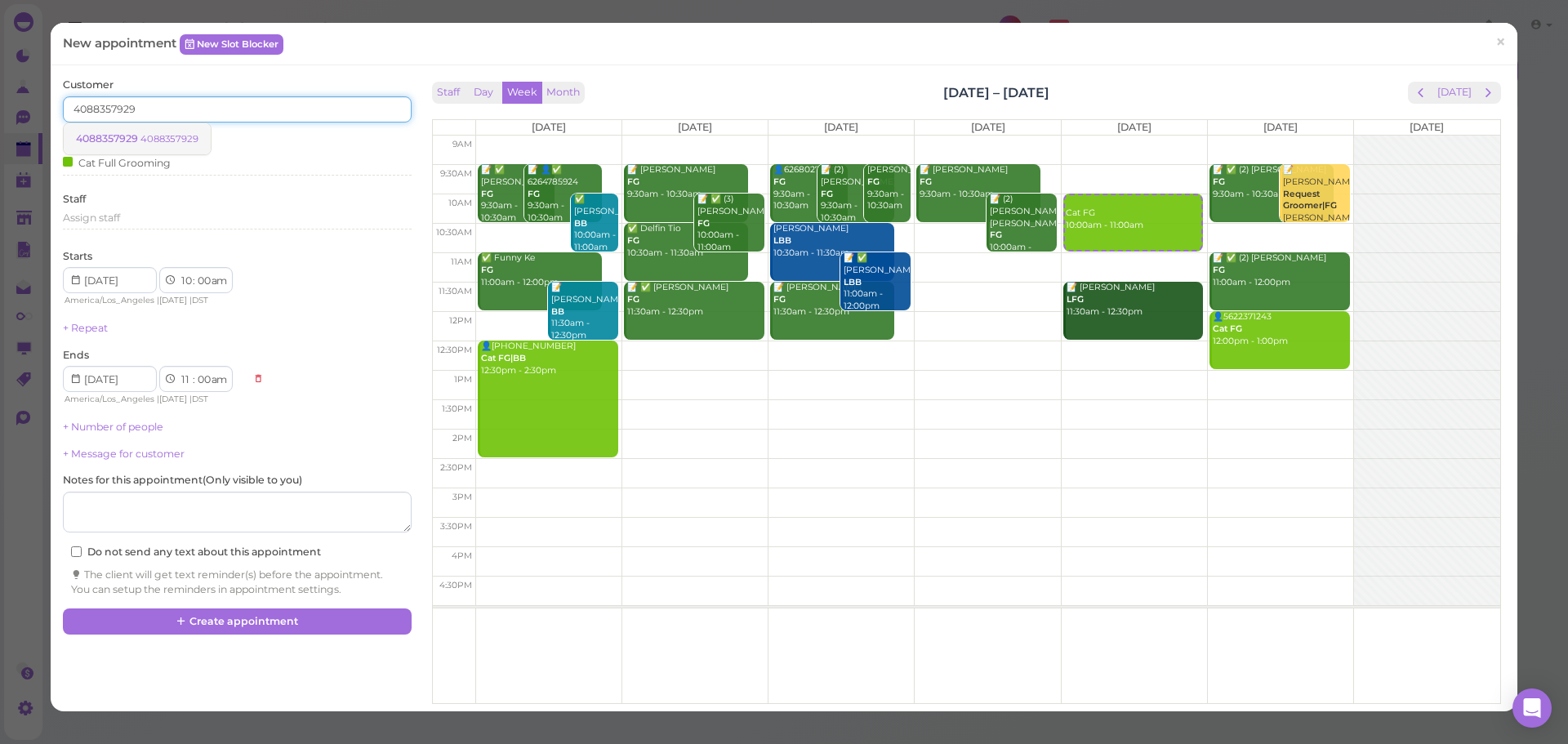
type input "4088357929"
click at [170, 146] on link "4088357929 4088357929" at bounding box center [137, 139] width 147 height 31
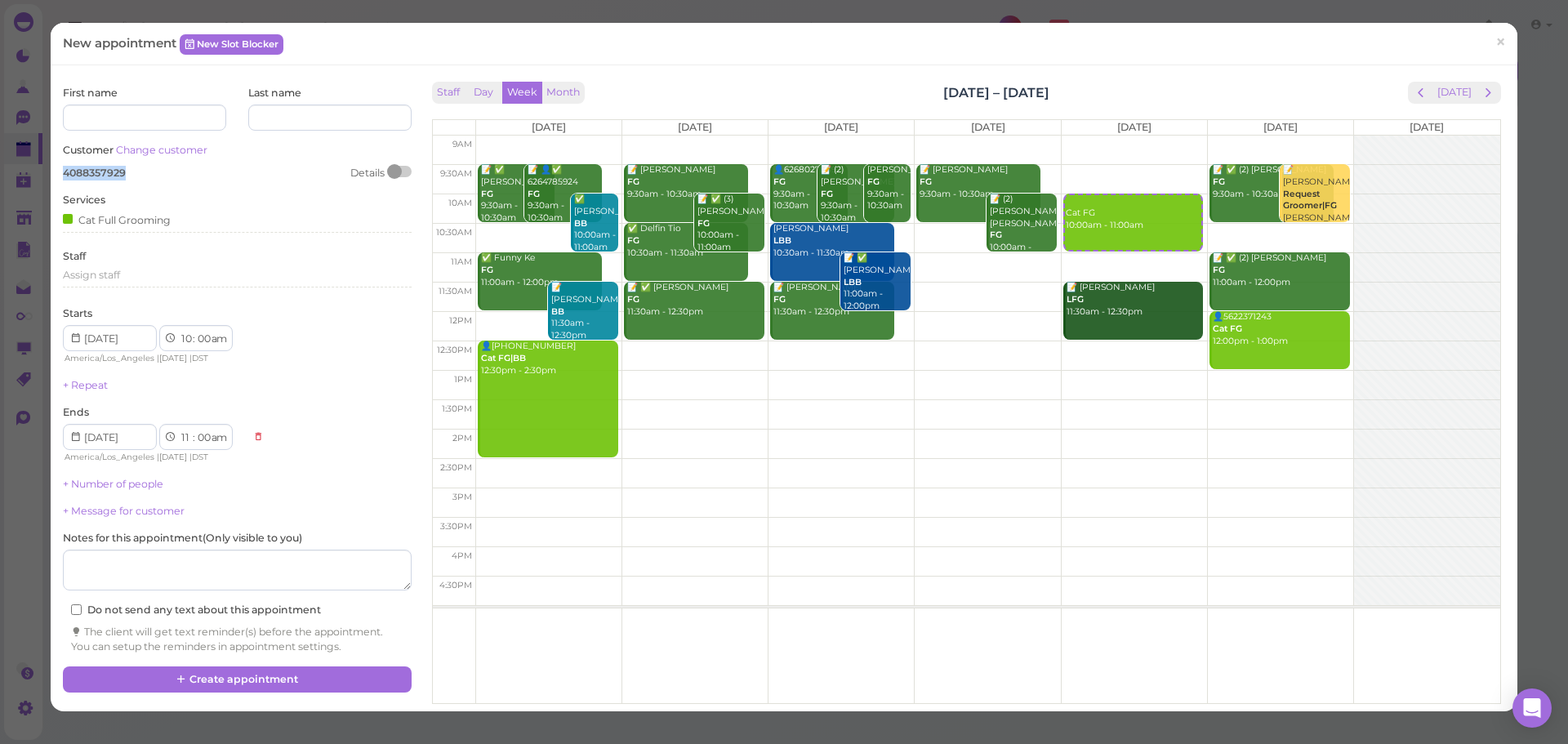
drag, startPoint x: 129, startPoint y: 170, endPoint x: 64, endPoint y: 172, distance: 65.0
click at [64, 172] on div "4088357929 Details" at bounding box center [237, 172] width 348 height 14
copy span "4088357929"
click at [204, 181] on div "First name Last name Customer Change customer 4088357929 Details Services Cat F…" at bounding box center [237, 370] width 348 height 568
click at [181, 679] on icon at bounding box center [182, 679] width 11 height 13
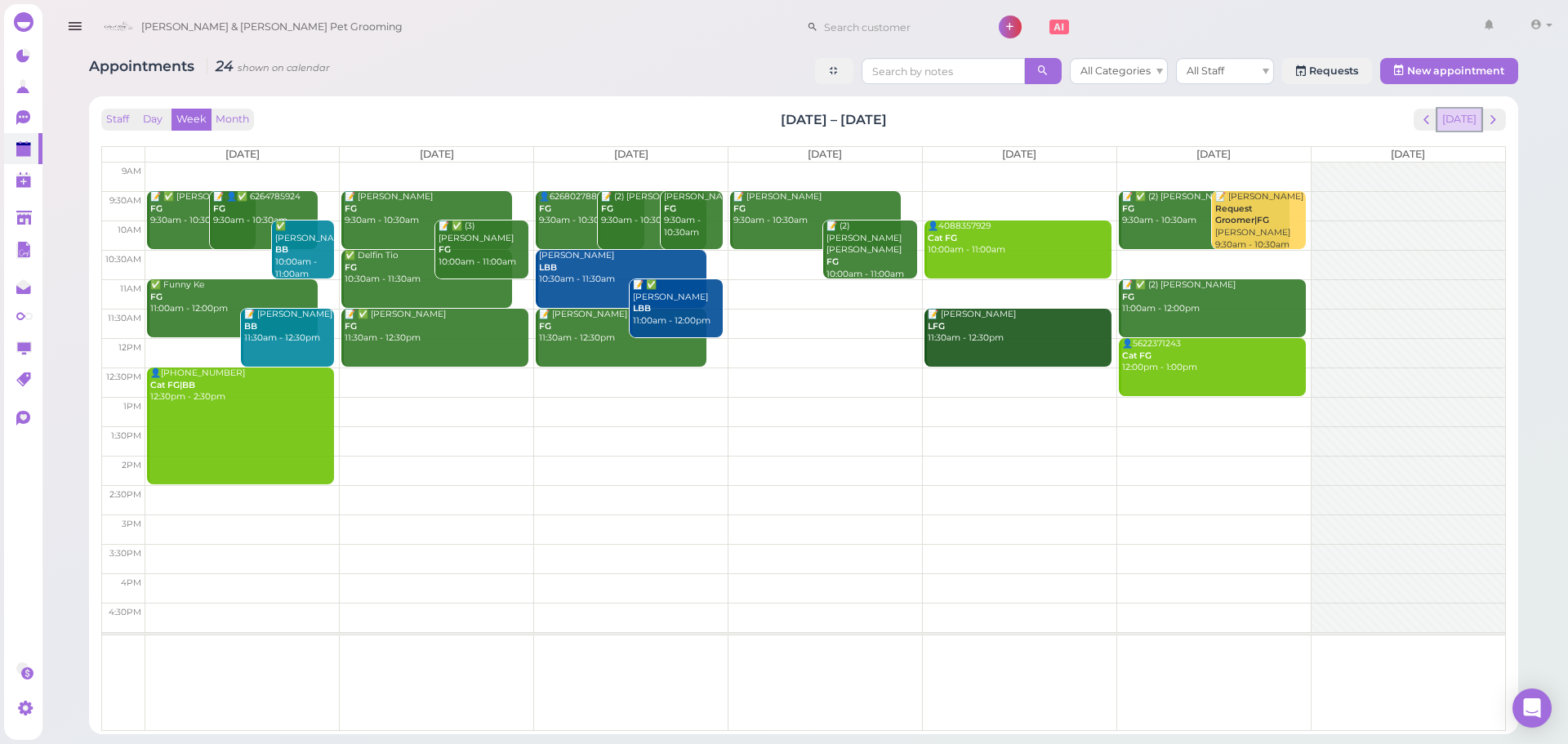
click at [1474, 121] on button "[DATE]" at bounding box center [1459, 119] width 44 height 22
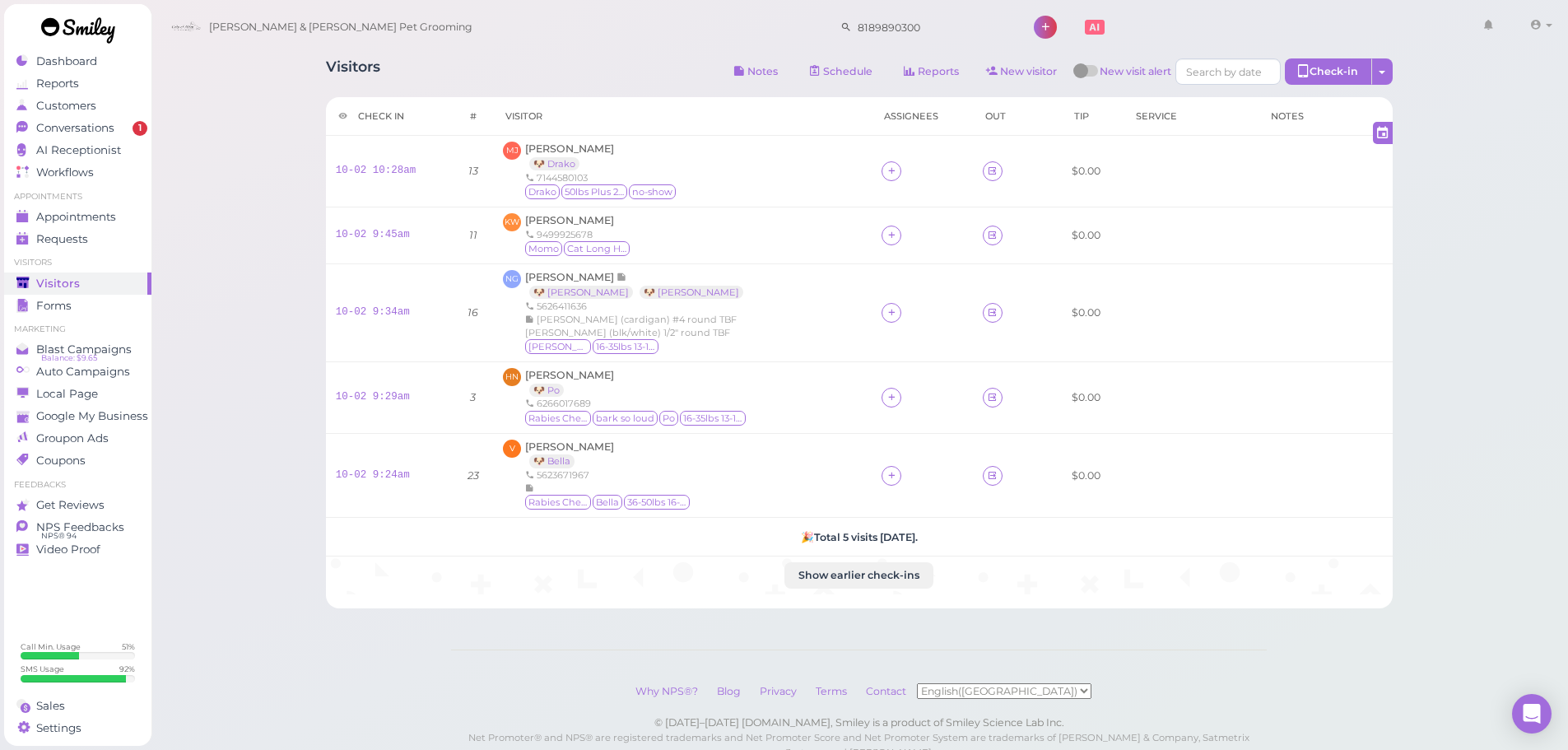
click at [0, 121] on div "Dashboard Reports Customers Conversations 1 AI Receptionist" at bounding box center [784, 403] width 1568 height 808
click at [12, 125] on link "Conversations 1" at bounding box center [78, 128] width 147 height 22
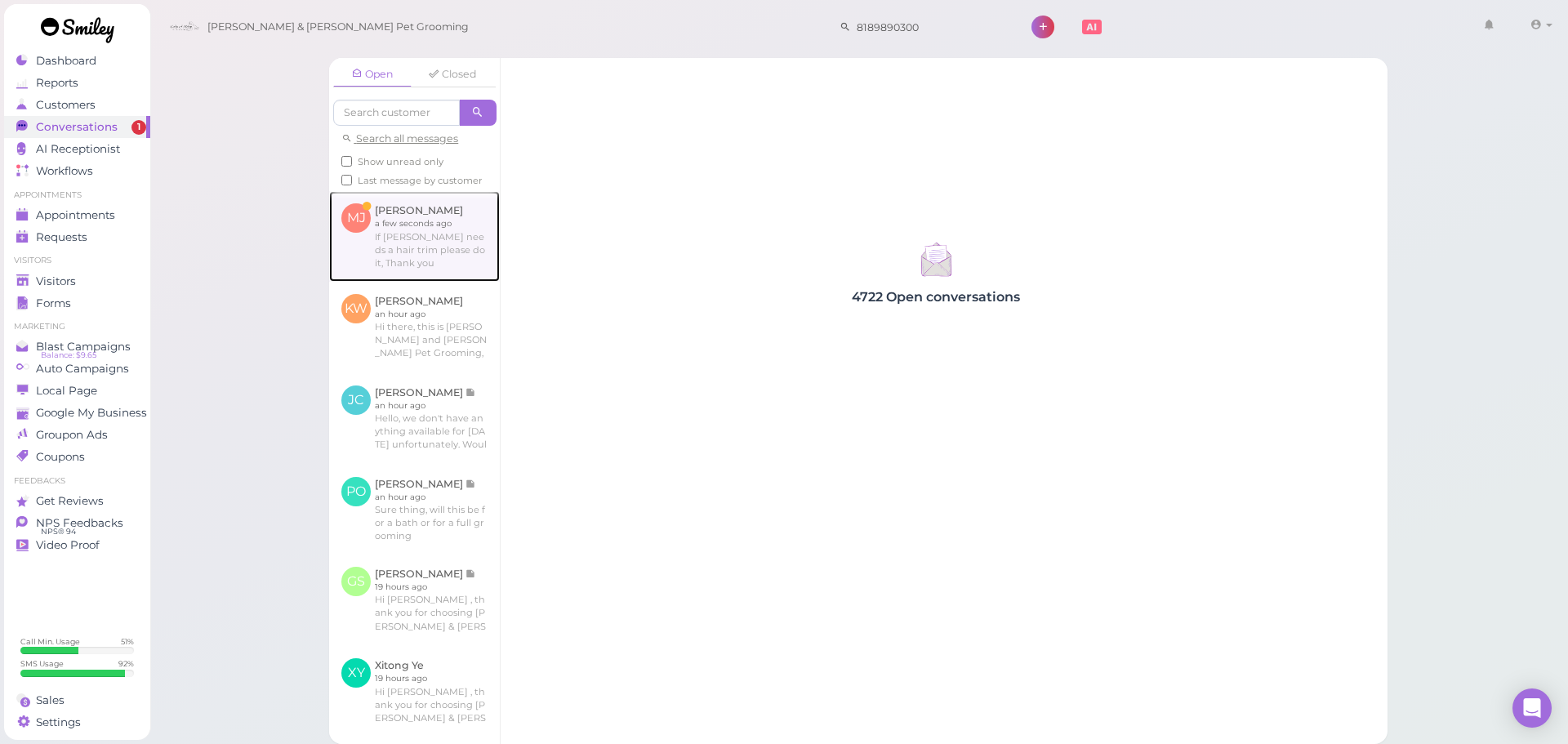
click at [428, 229] on link at bounding box center [414, 235] width 171 height 90
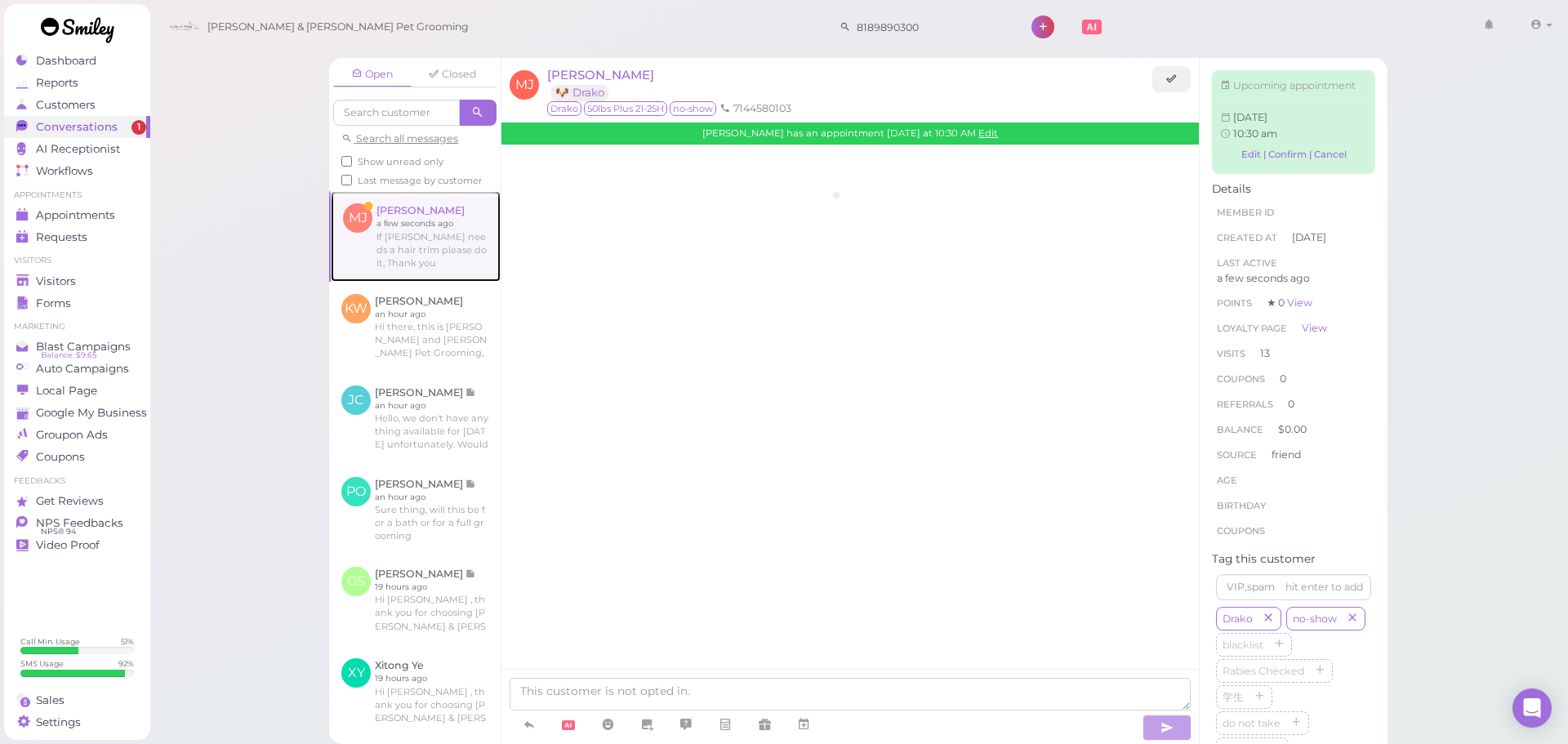
scroll to position [1877, 0]
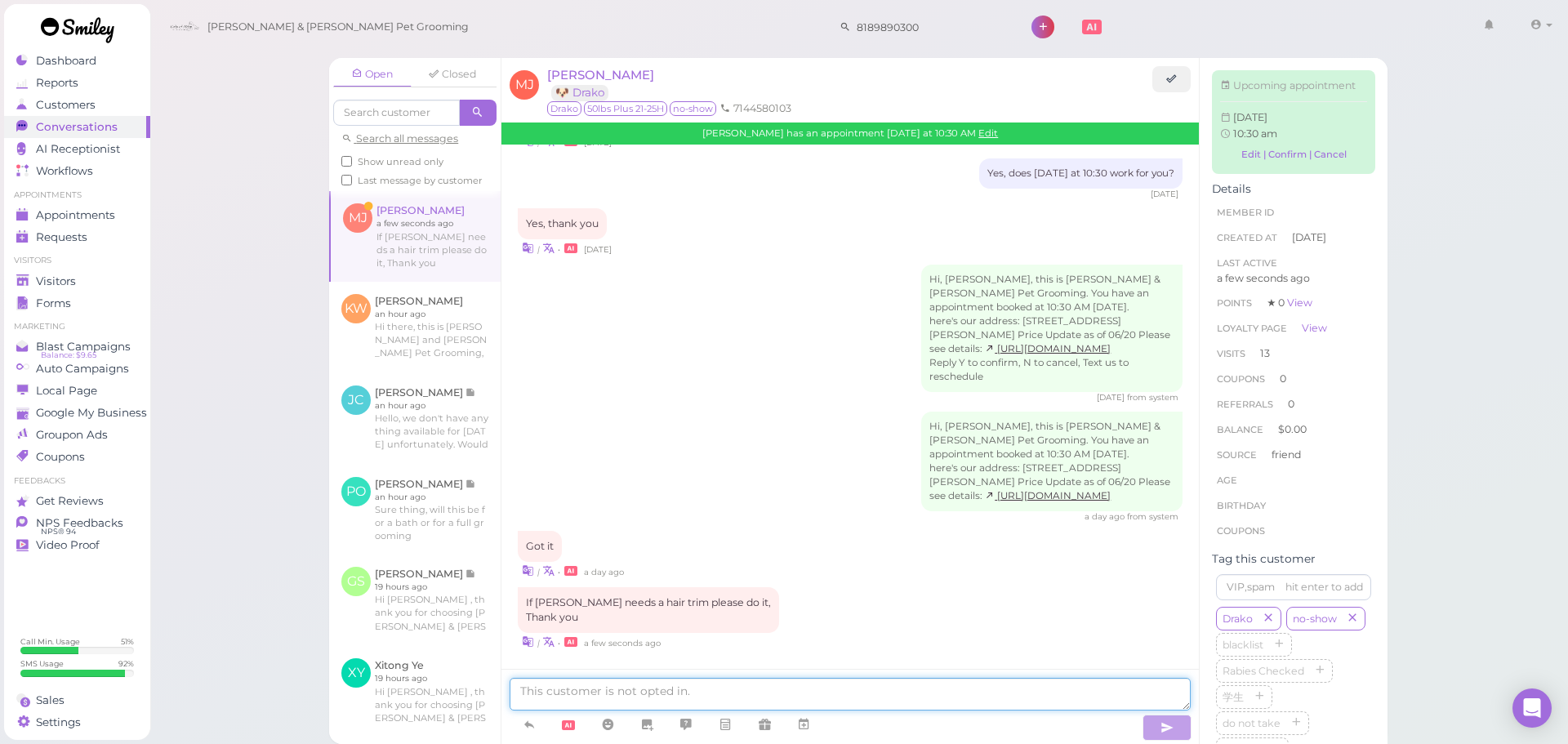
click at [763, 690] on textarea at bounding box center [850, 694] width 681 height 33
type textarea "Got it"
click at [601, 89] on link "🐶 Drako" at bounding box center [580, 92] width 57 height 15
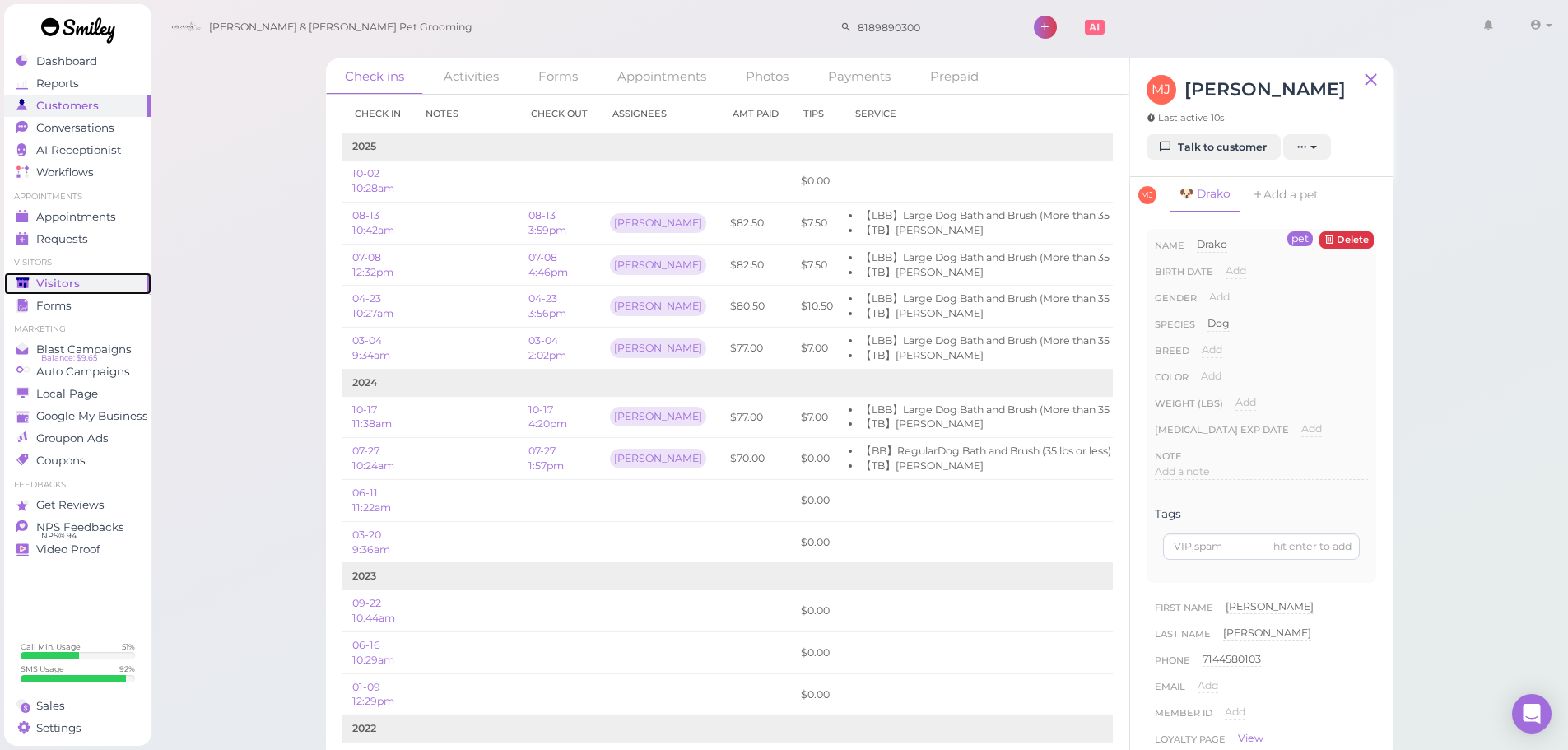
click at [57, 280] on span "Visitors" at bounding box center [58, 284] width 44 height 14
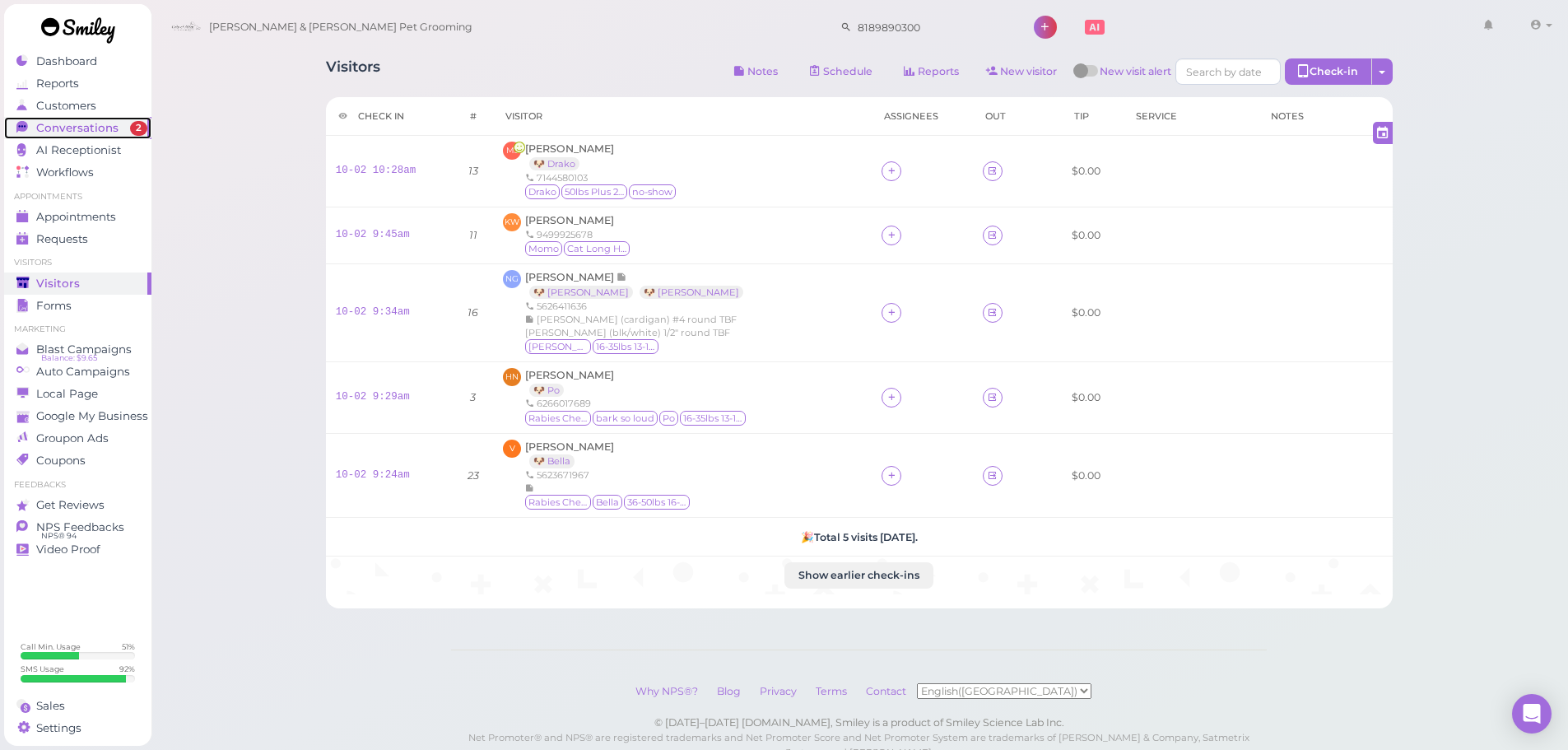
click at [60, 128] on span "Conversations" at bounding box center [77, 128] width 82 height 14
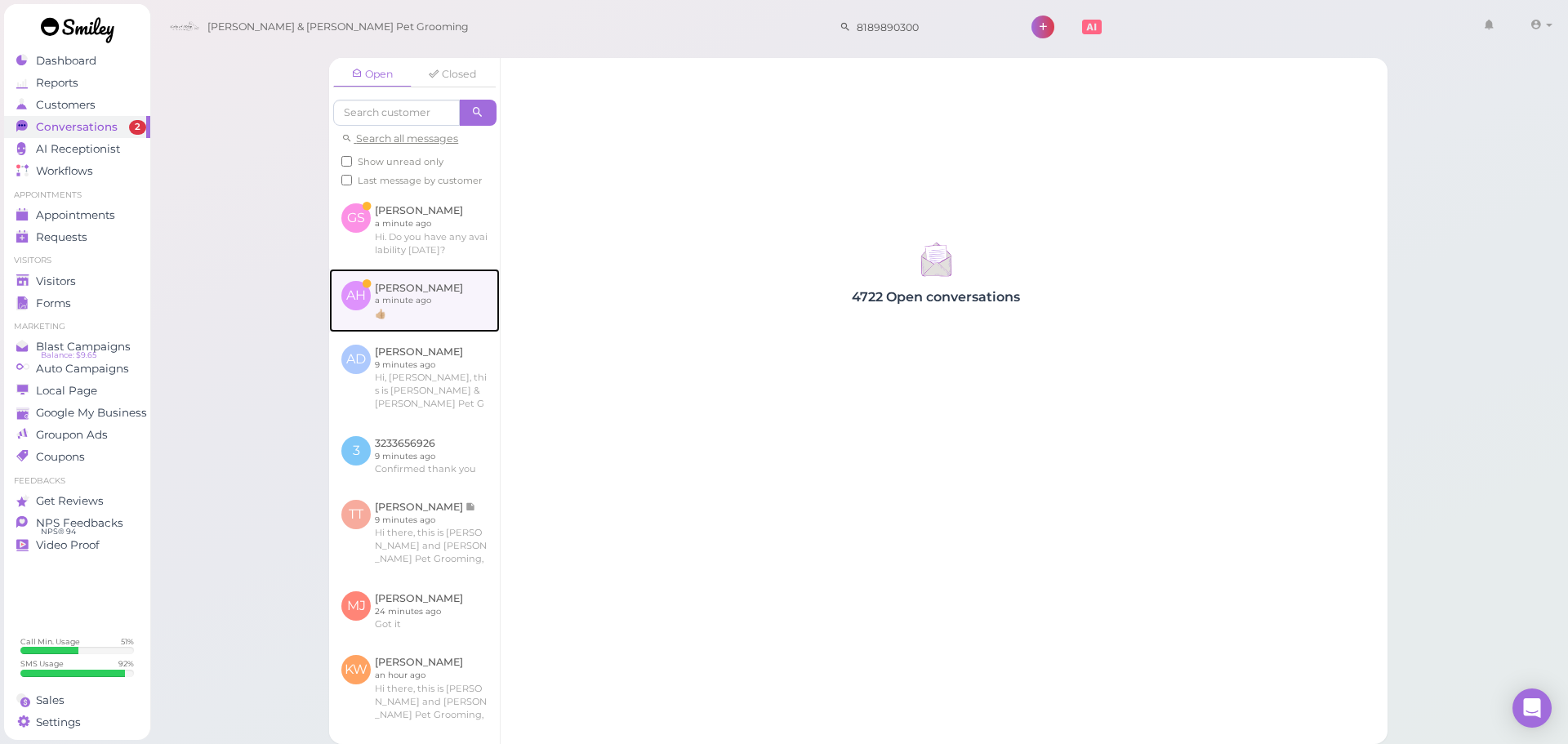
click at [381, 328] on link at bounding box center [414, 301] width 171 height 64
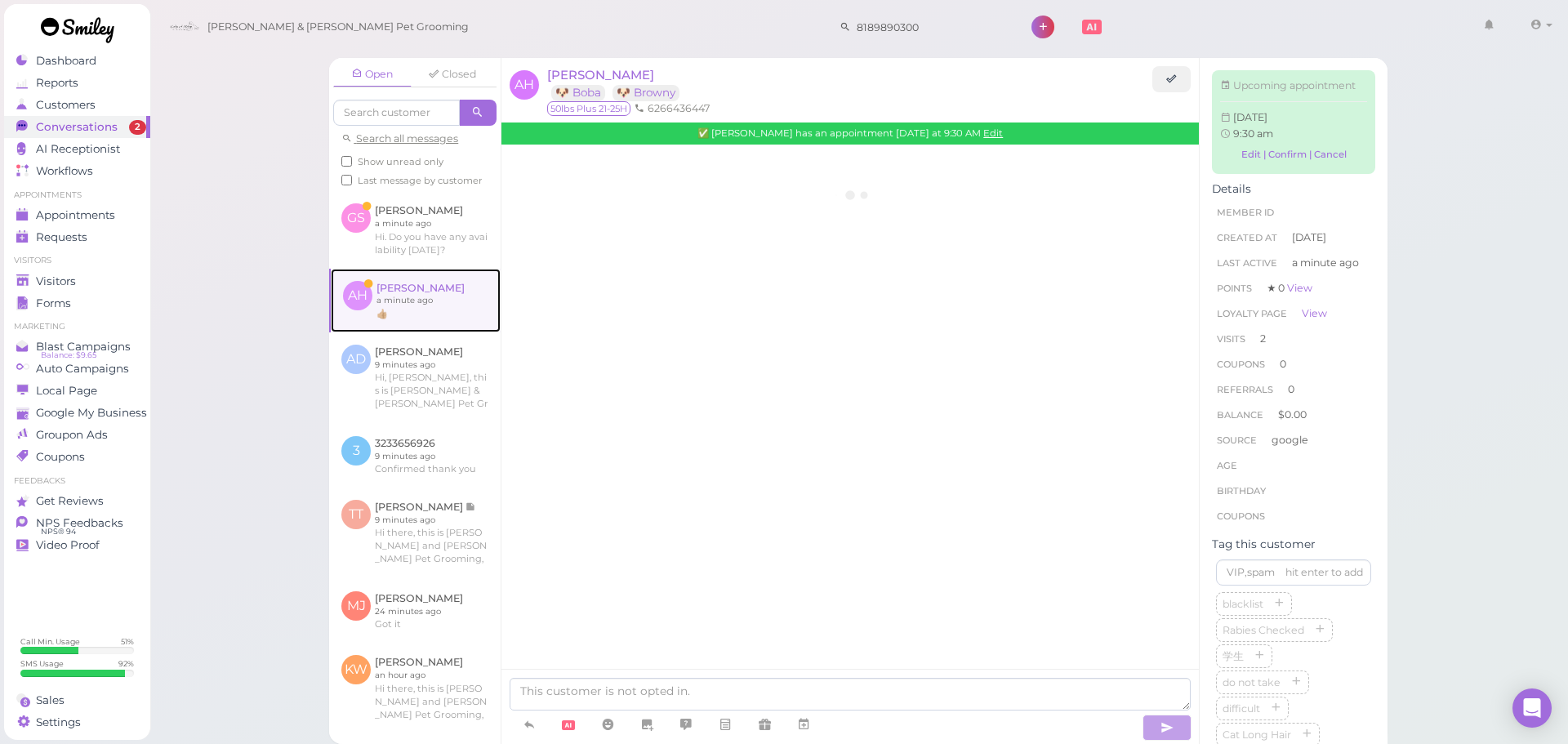
scroll to position [2067, 0]
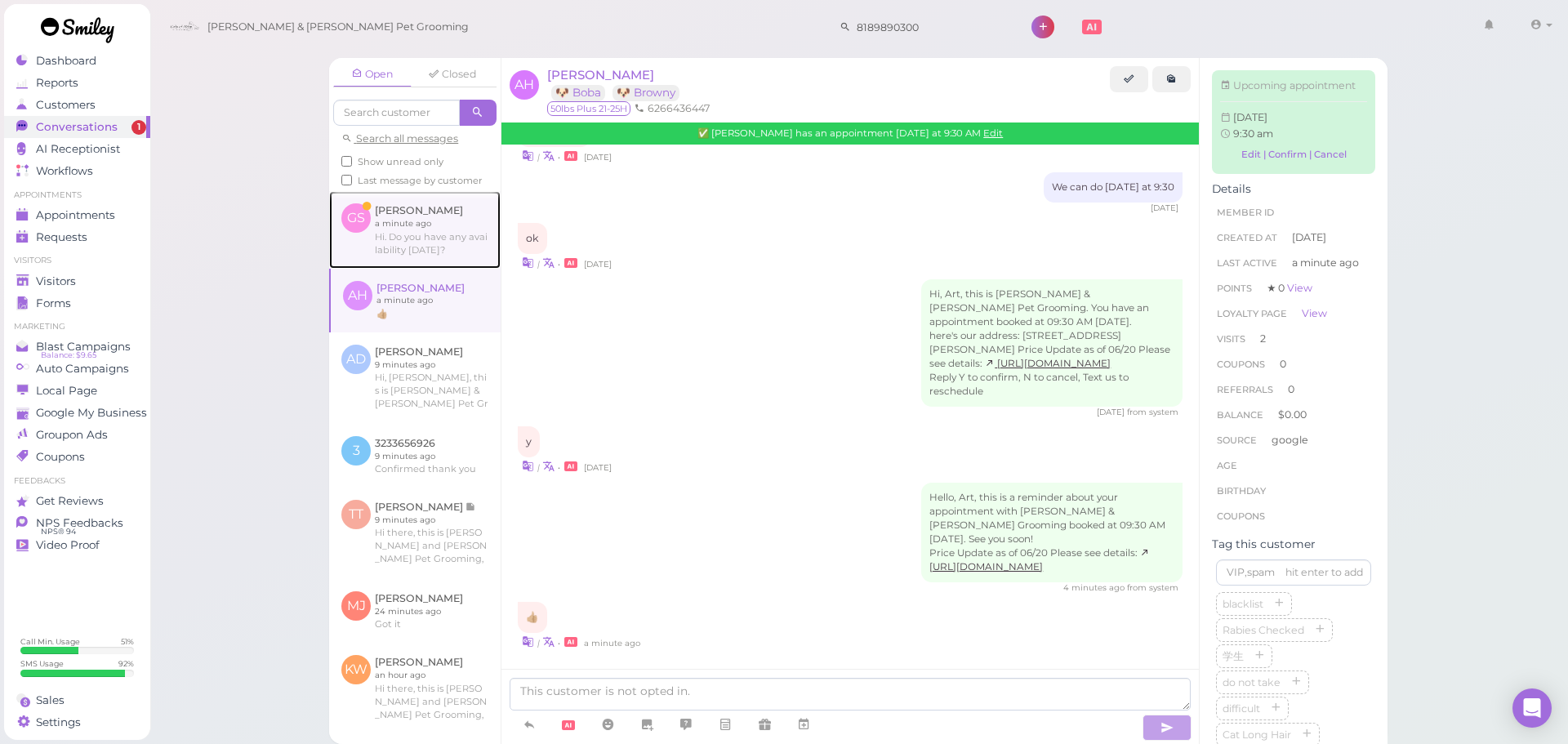
click at [376, 254] on link at bounding box center [415, 229] width 171 height 77
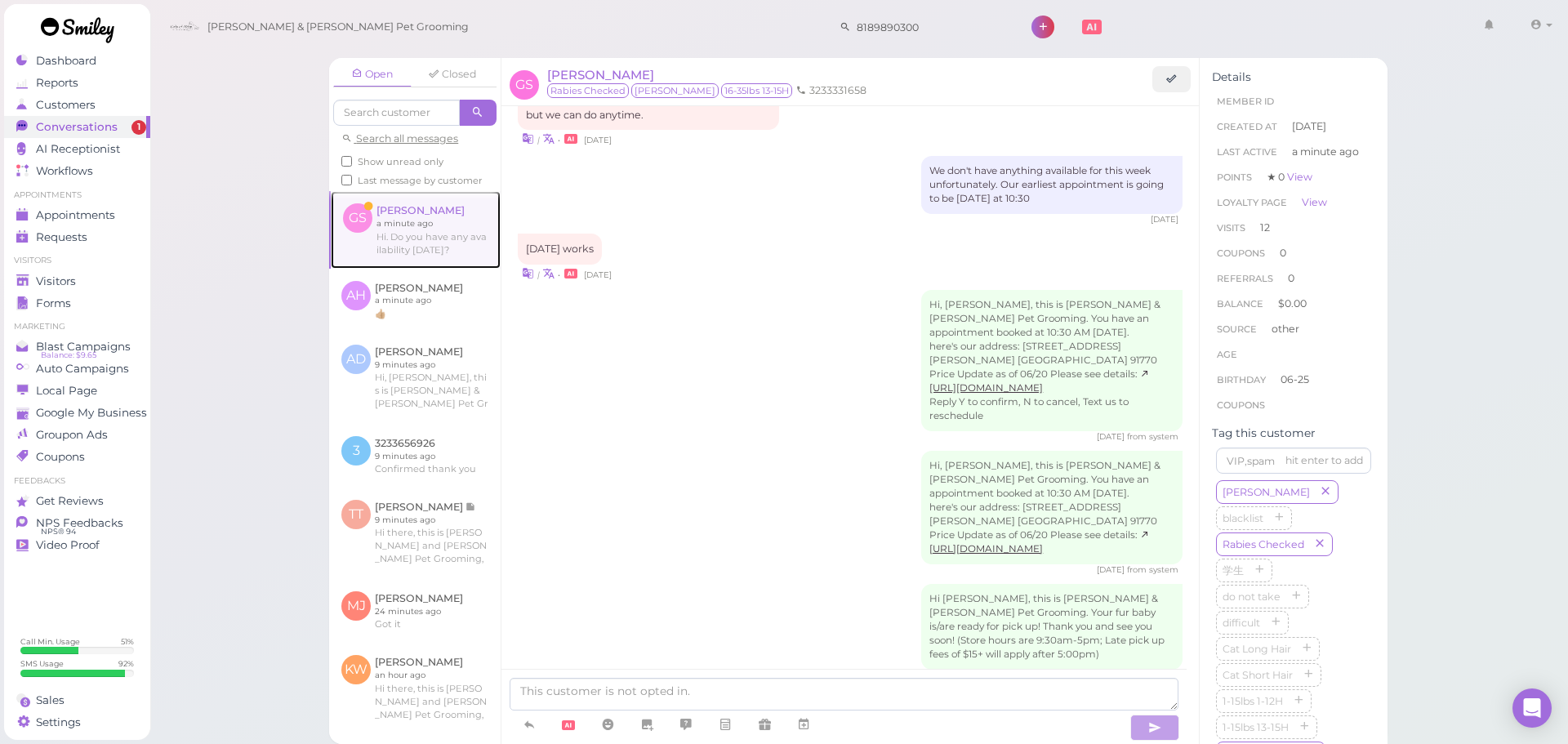
scroll to position [2494, 0]
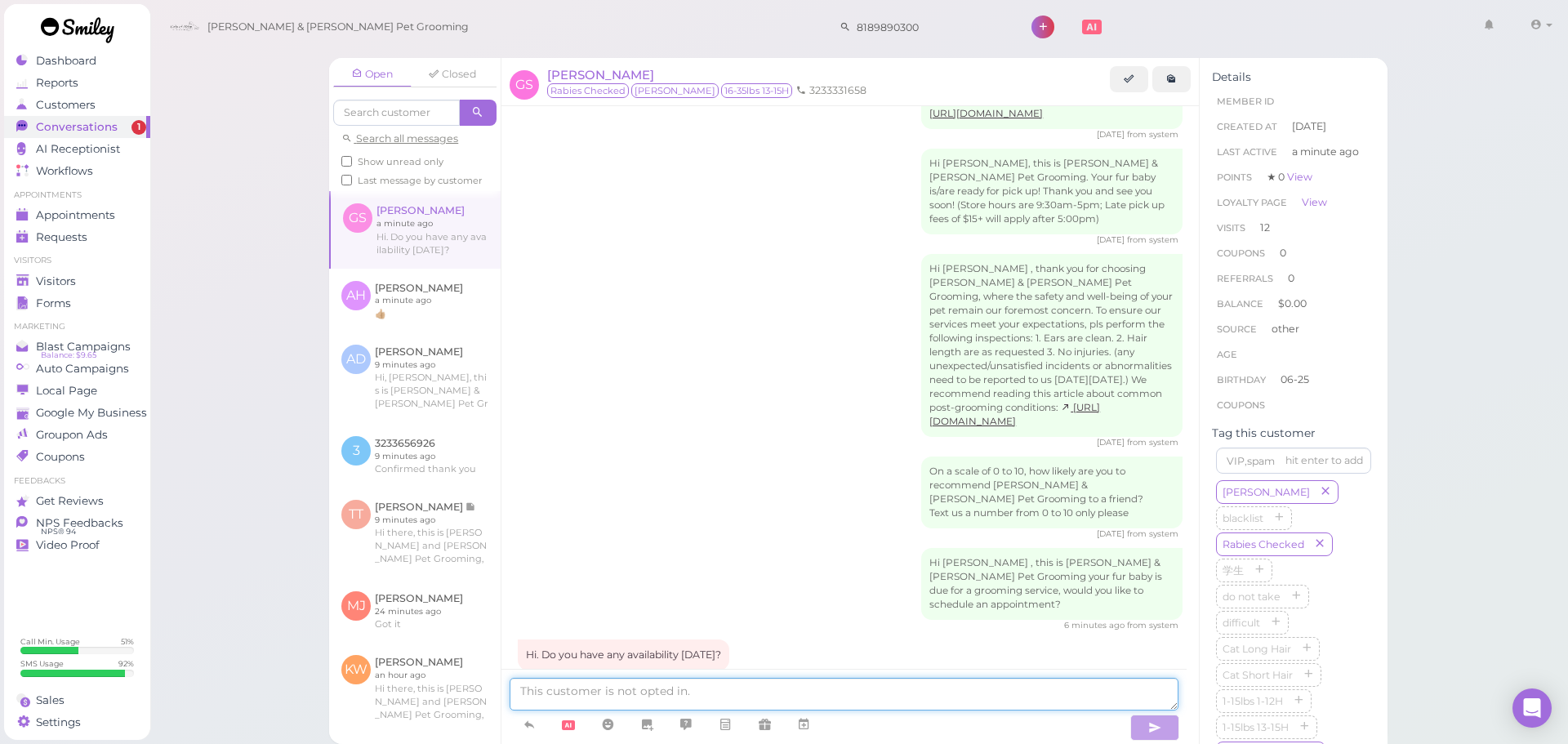
click at [624, 682] on textarea at bounding box center [844, 694] width 669 height 33
type textarea "We have bath & brush available, but no full grooming"
click at [38, 288] on span "Visitors" at bounding box center [58, 282] width 44 height 14
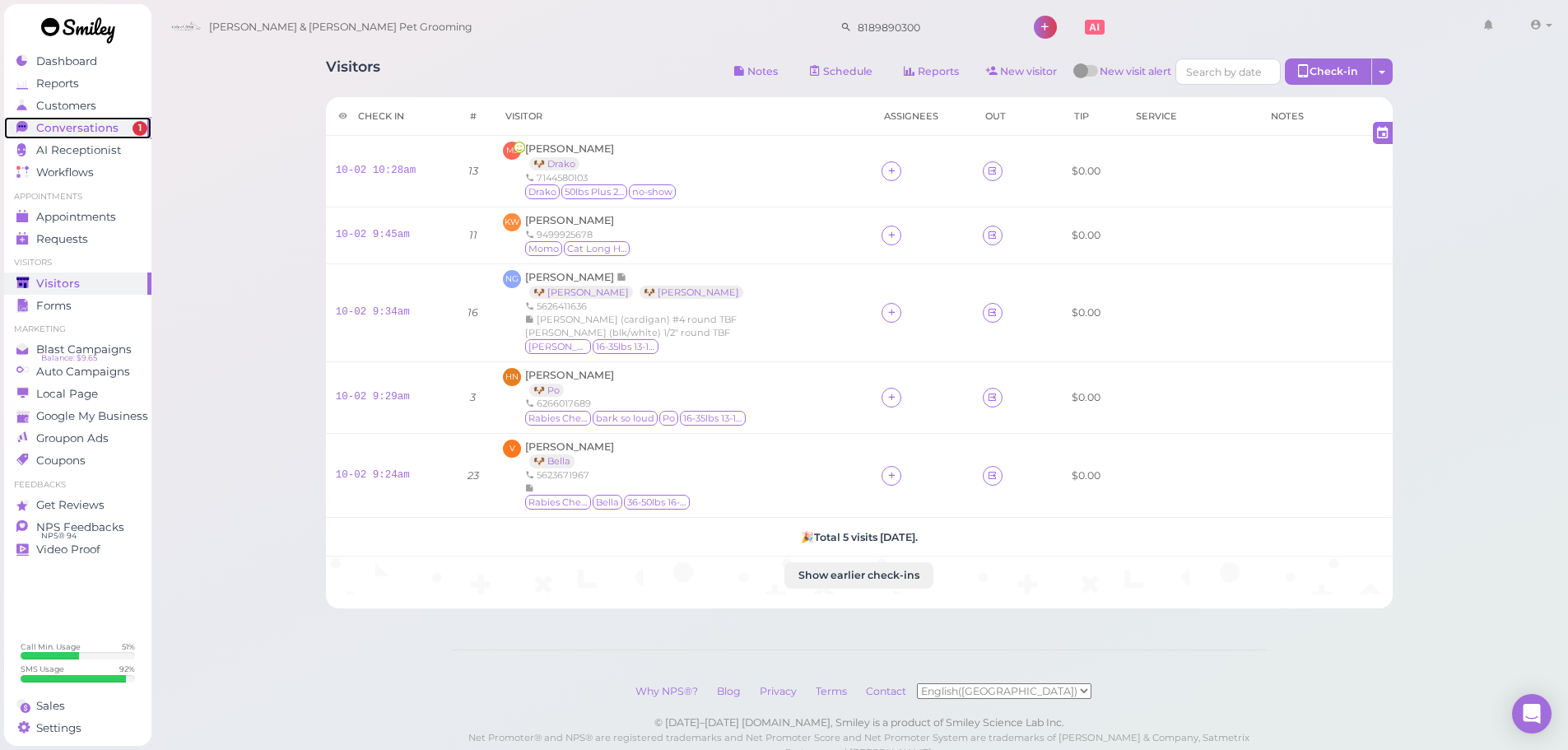
click at [106, 121] on span "Conversations" at bounding box center [77, 128] width 82 height 14
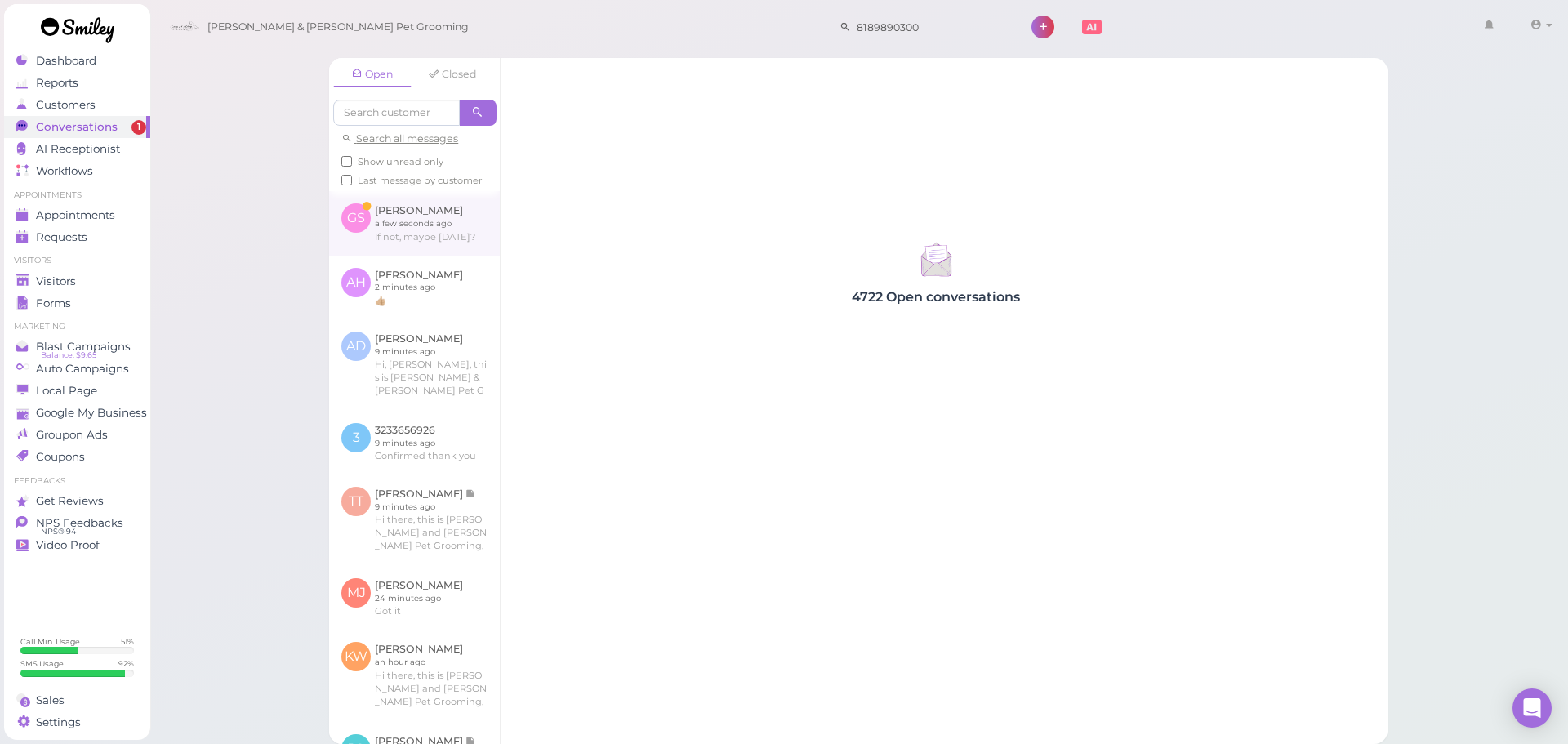
drag, startPoint x: 312, startPoint y: 246, endPoint x: 335, endPoint y: 251, distance: 23.5
click at [309, 252] on div "Open Closed Search all messages Show unread only Last message by customer GS Ga…" at bounding box center [858, 394] width 1099 height 699
click at [363, 251] on link at bounding box center [414, 223] width 171 height 64
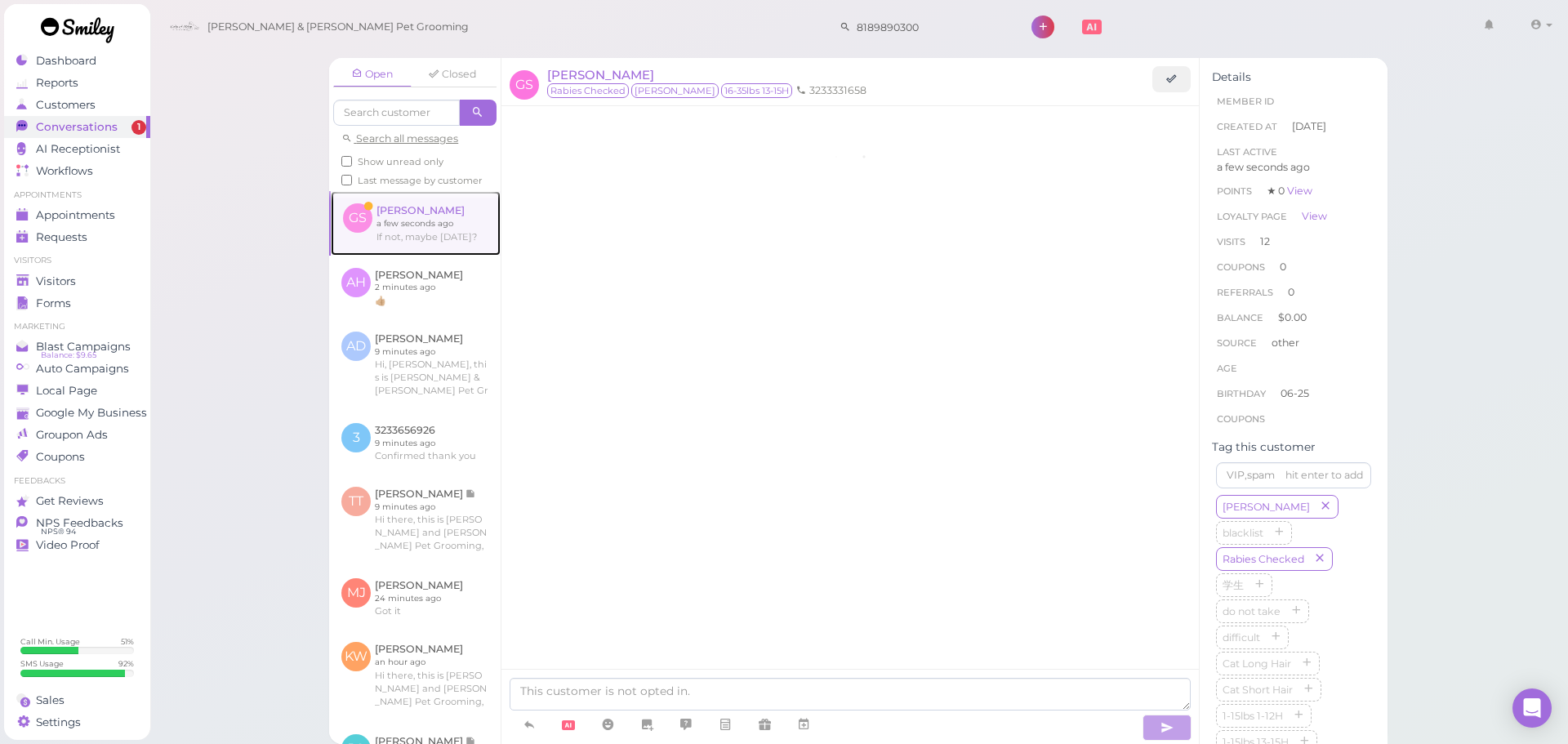
scroll to position [2431, 0]
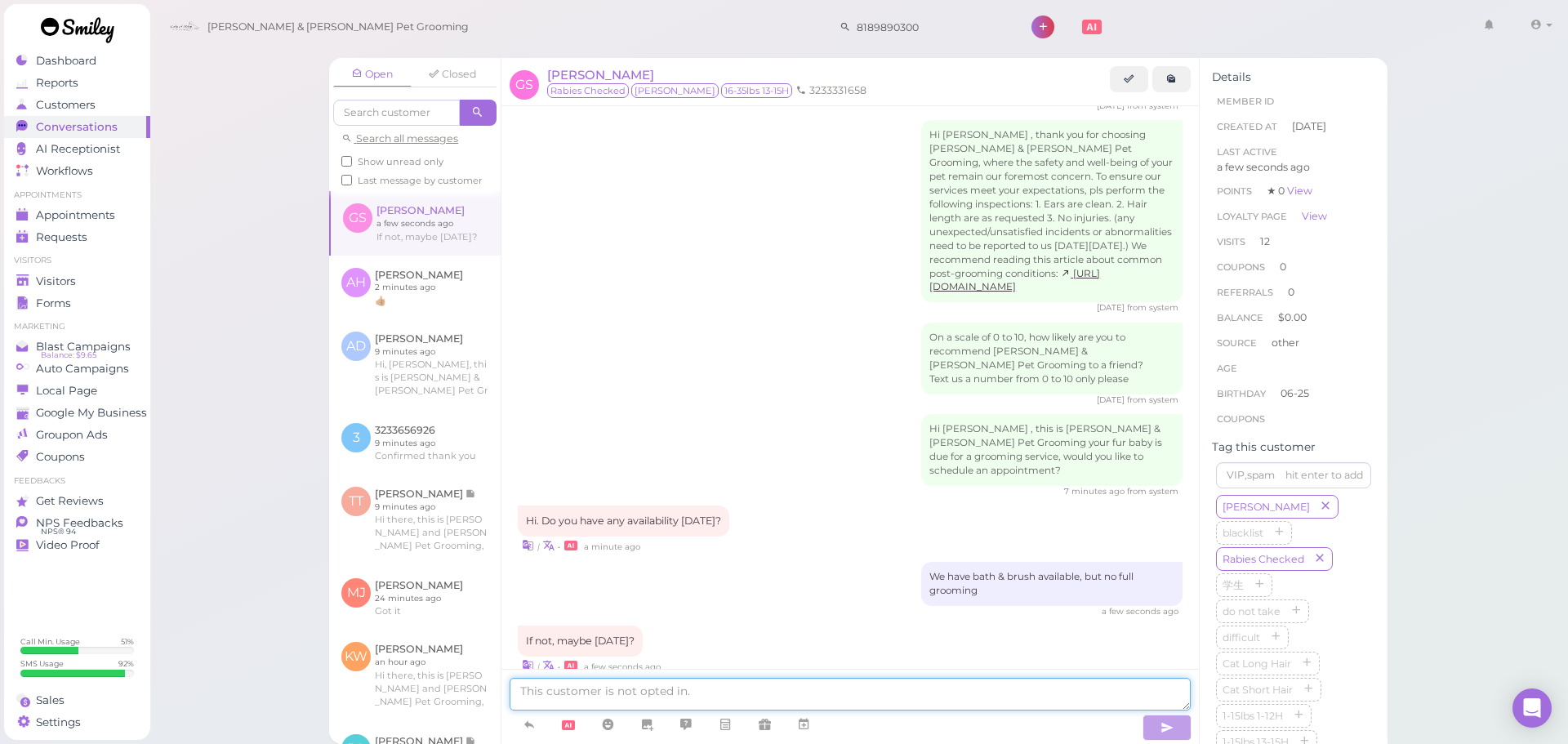
click at [878, 687] on textarea at bounding box center [850, 694] width 681 height 33
click at [775, 703] on textarea at bounding box center [850, 694] width 681 height 33
type textarea "We could do Wednesday at 9:30 for a full grooming"
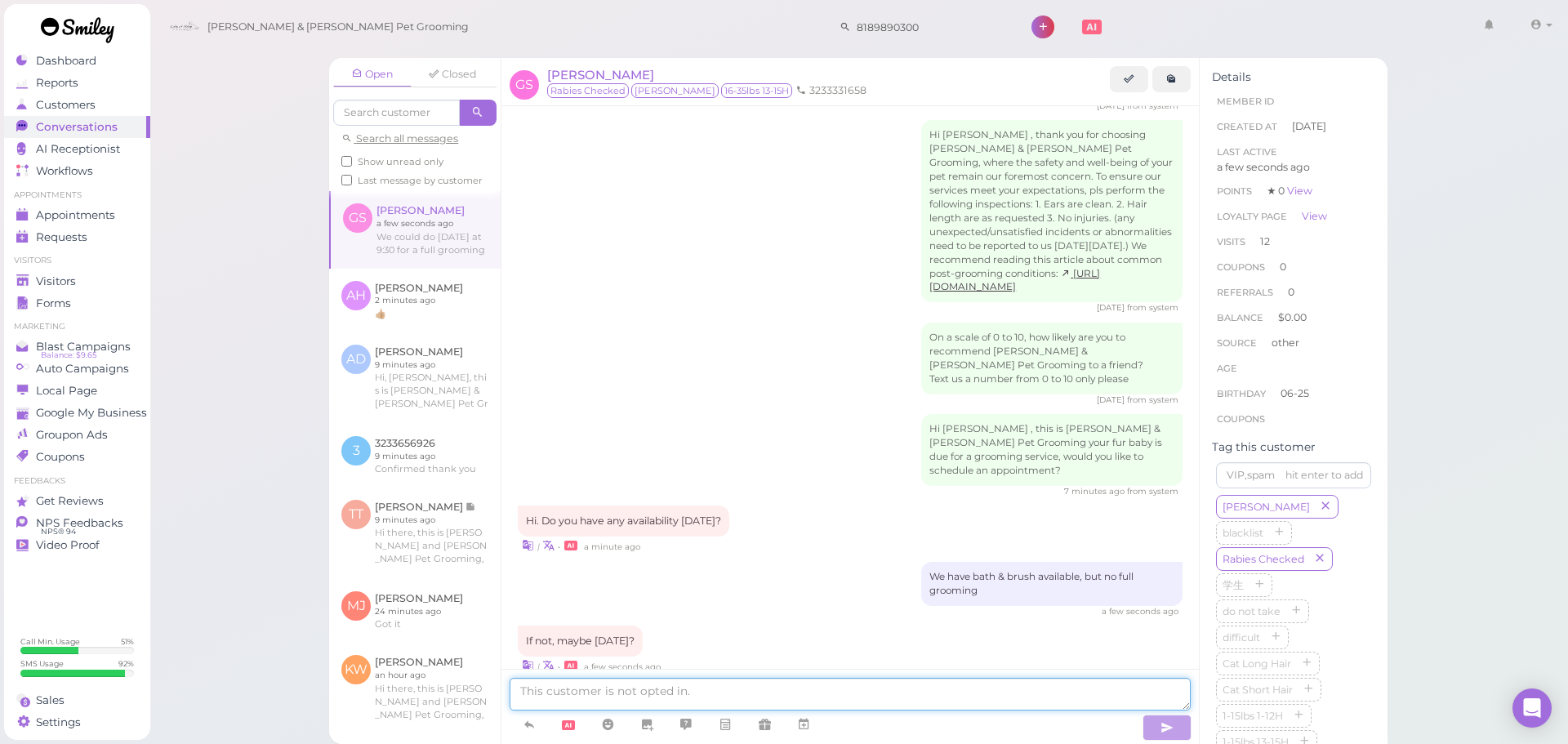
scroll to position [2483, 0]
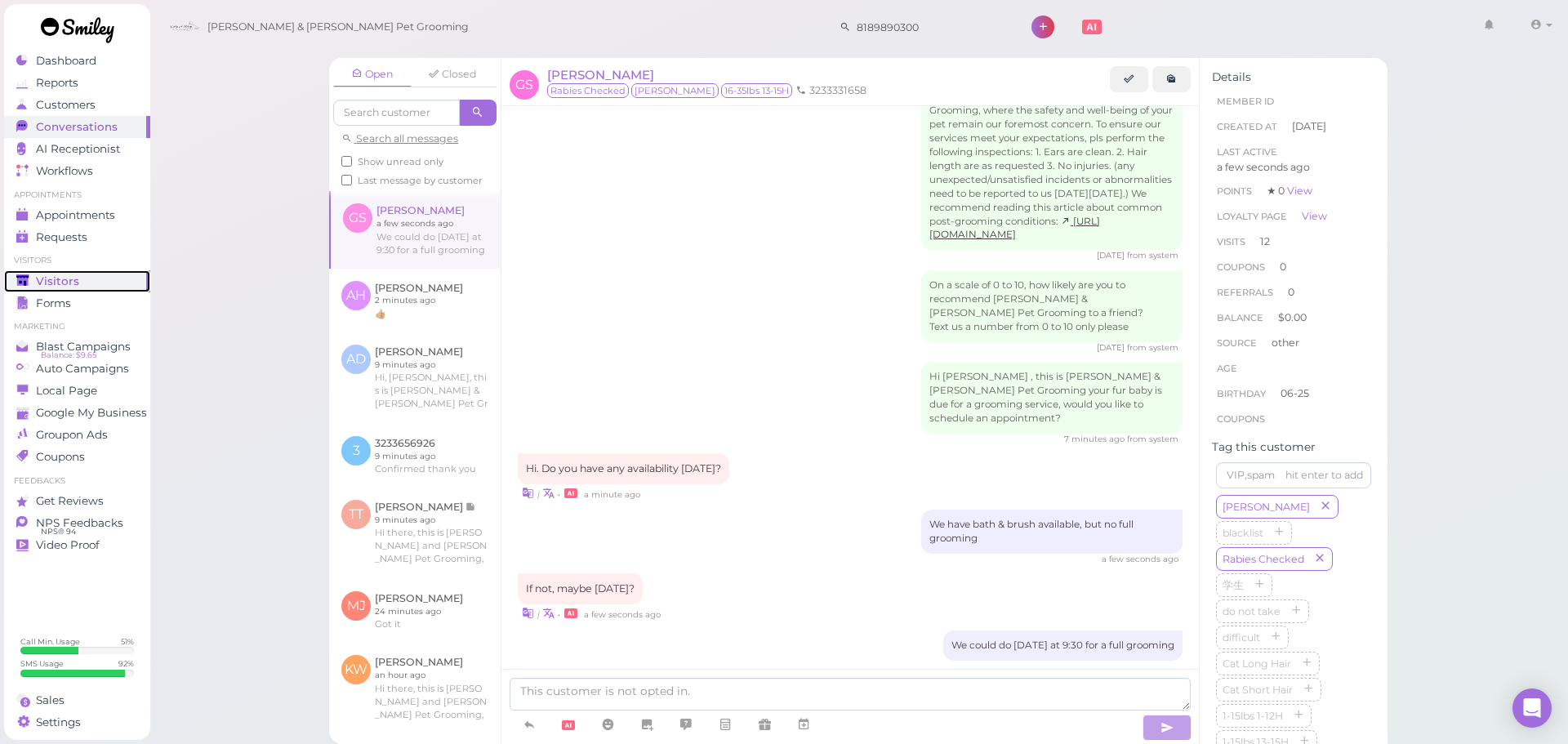
click at [82, 285] on div "Visitors" at bounding box center [75, 282] width 118 height 14
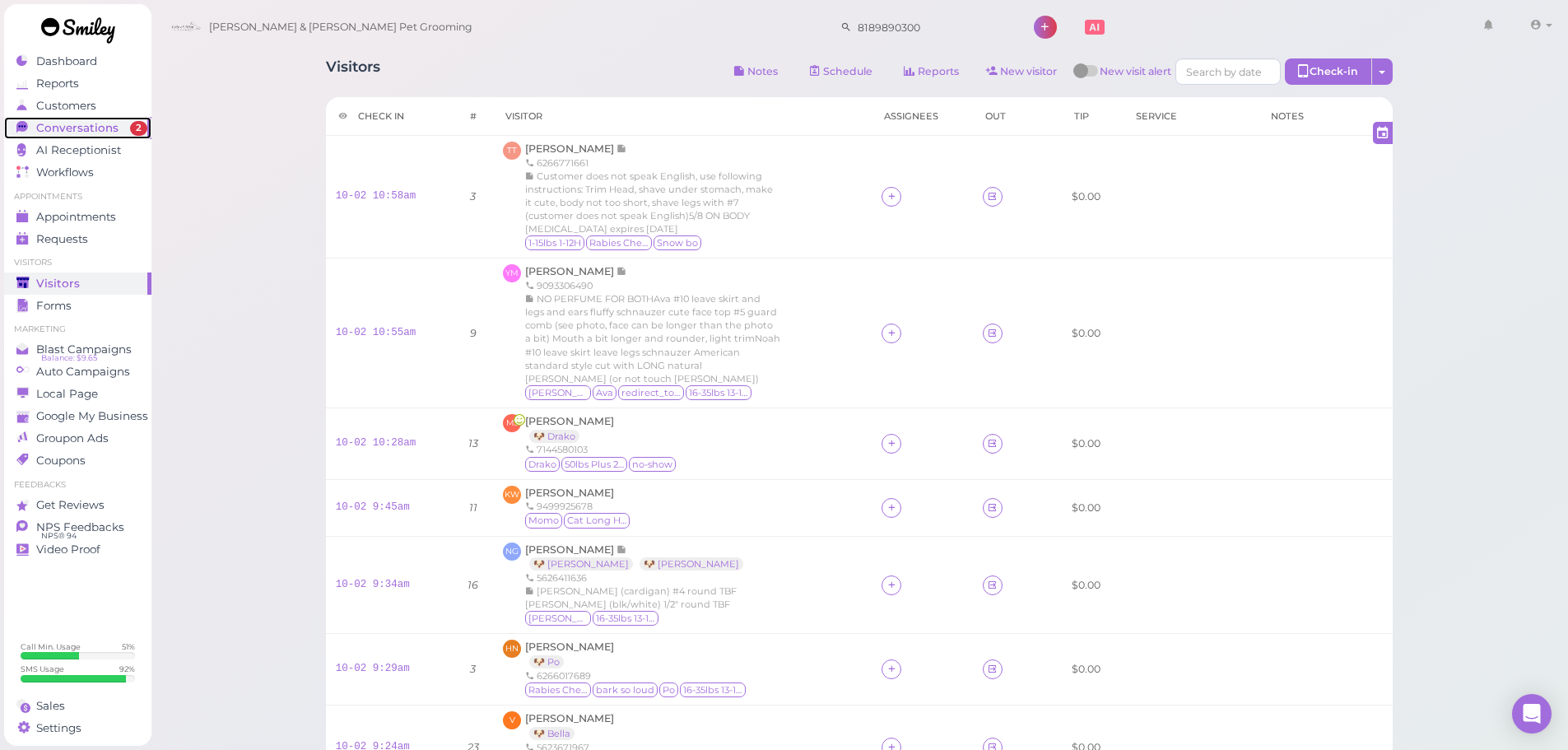
click at [122, 119] on link "Conversations 2" at bounding box center [78, 128] width 147 height 22
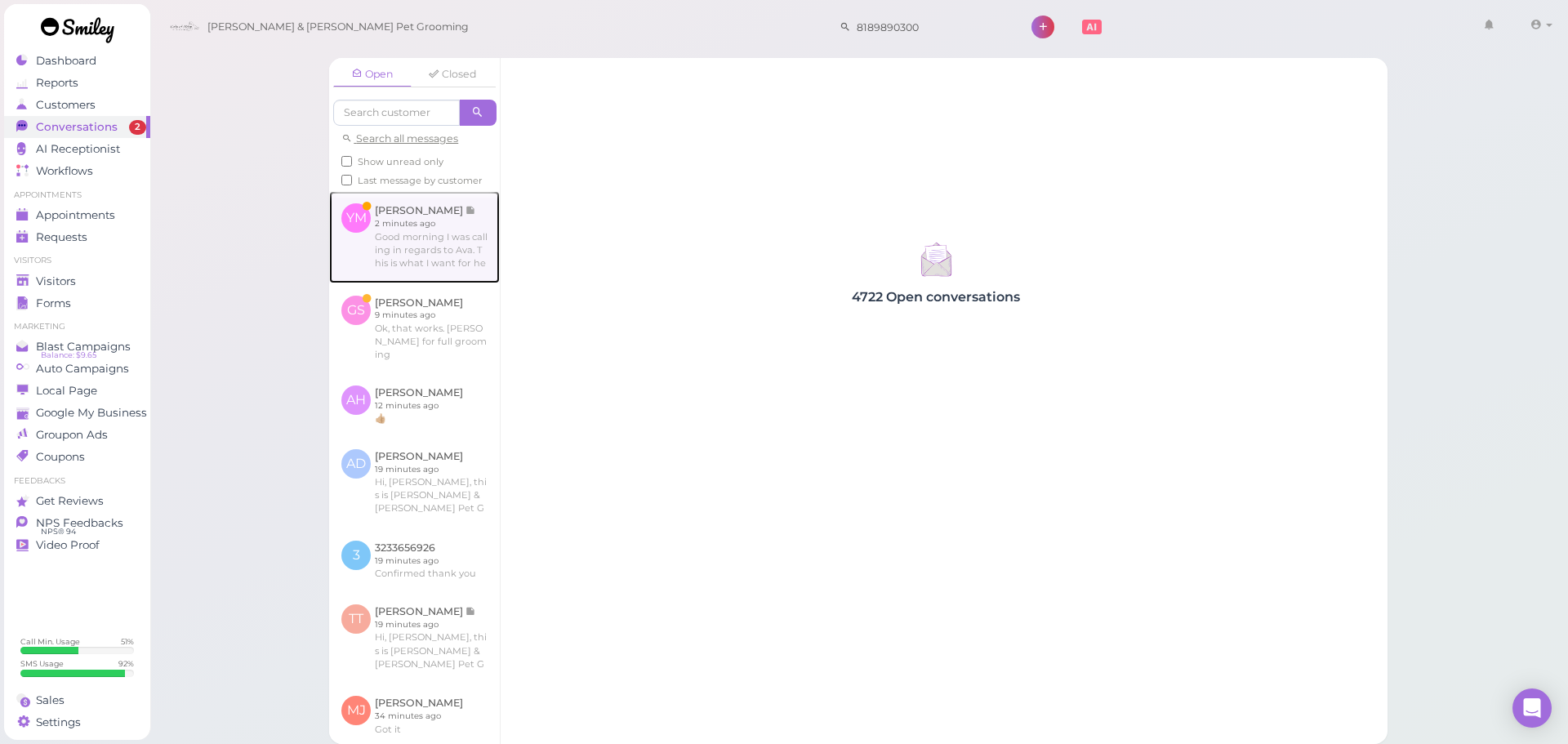
click at [434, 249] on link at bounding box center [414, 236] width 171 height 92
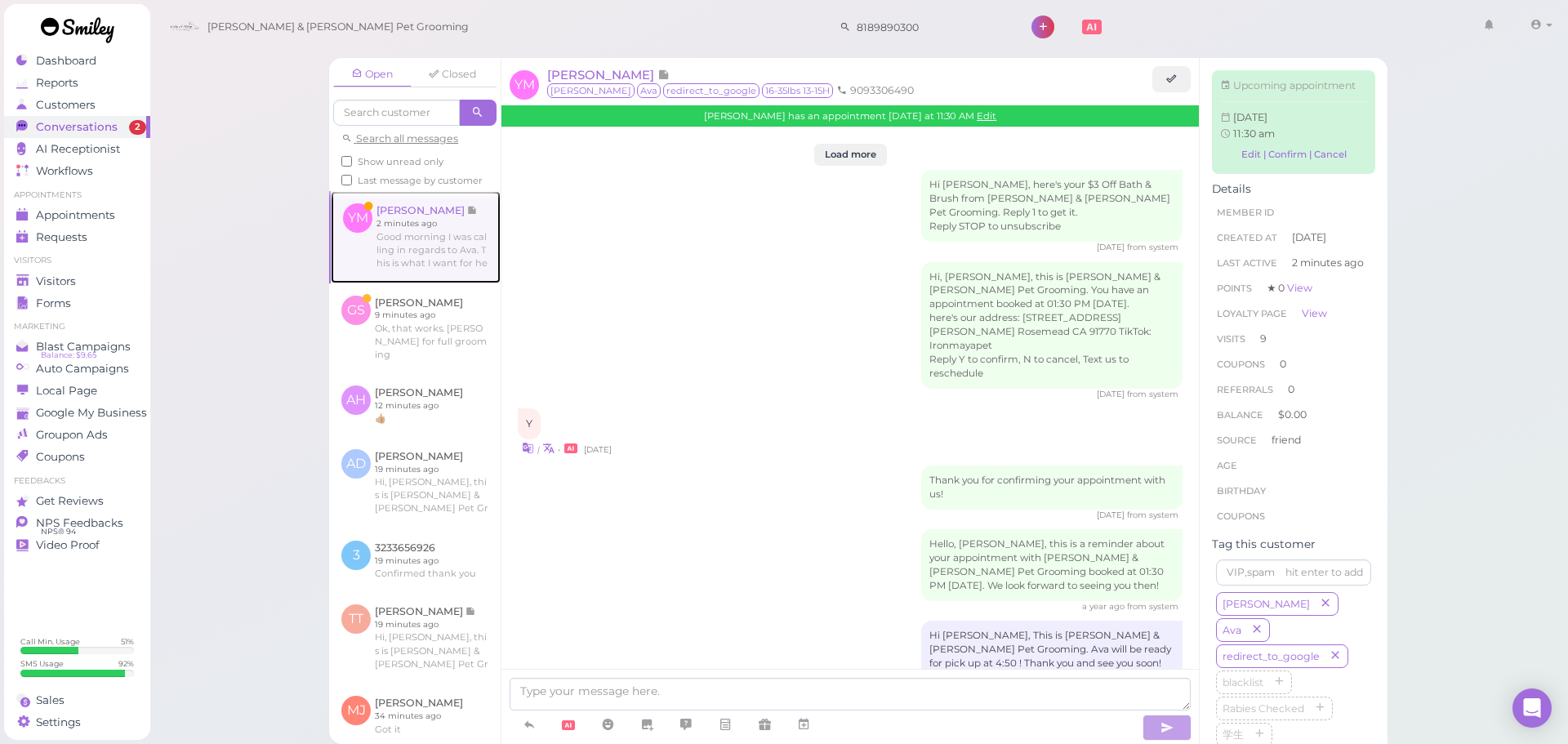
scroll to position [2463, 0]
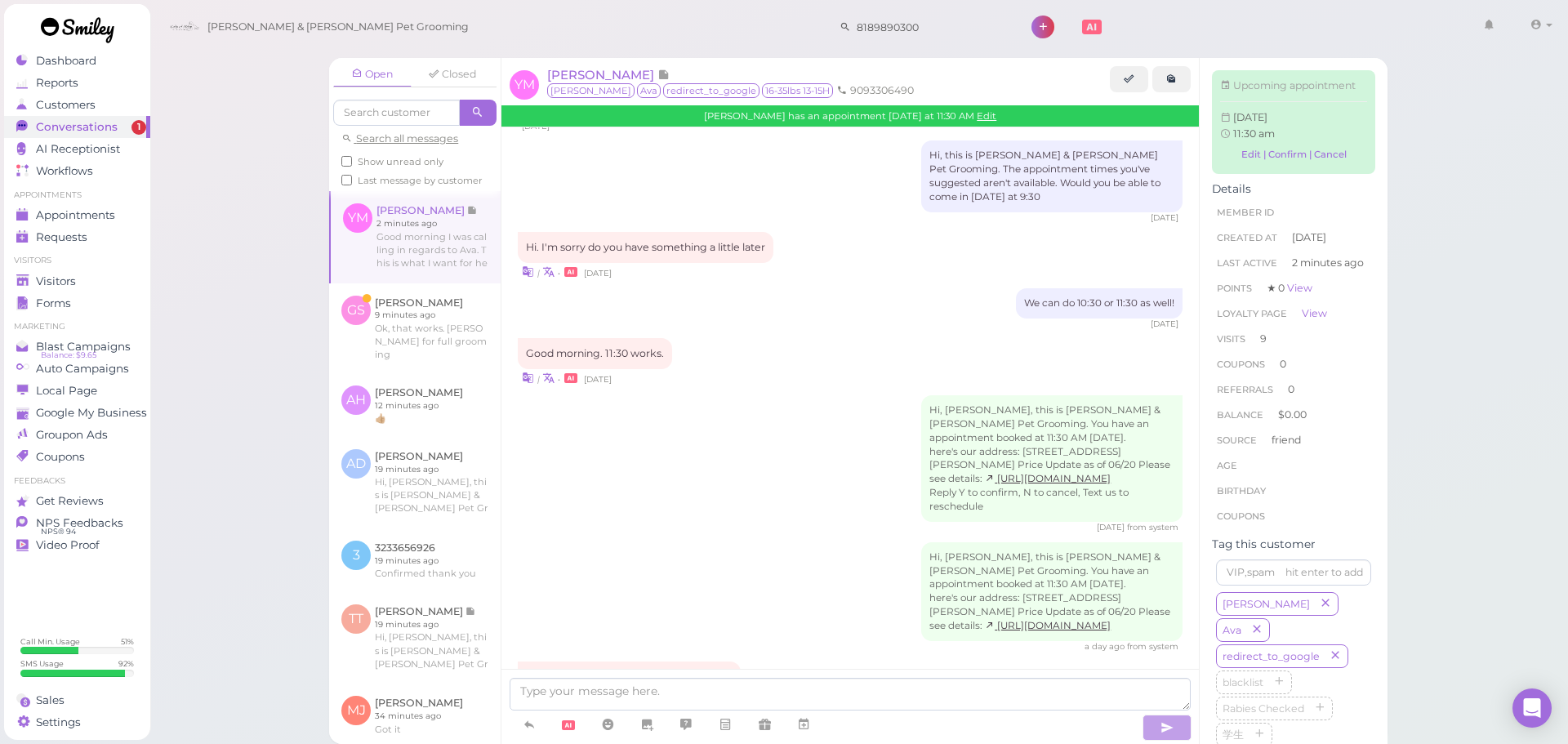
click at [723, 662] on div "Take a look! 📌 https://pin.it/6GyECzR0j" at bounding box center [629, 677] width 223 height 31
click at [723, 671] on link "https://pin.it/6GyECzR0j" at bounding box center [668, 677] width 129 height 13
drag, startPoint x: 668, startPoint y: 699, endPoint x: 681, endPoint y: 676, distance: 26.4
click at [668, 699] on textarea at bounding box center [850, 694] width 681 height 33
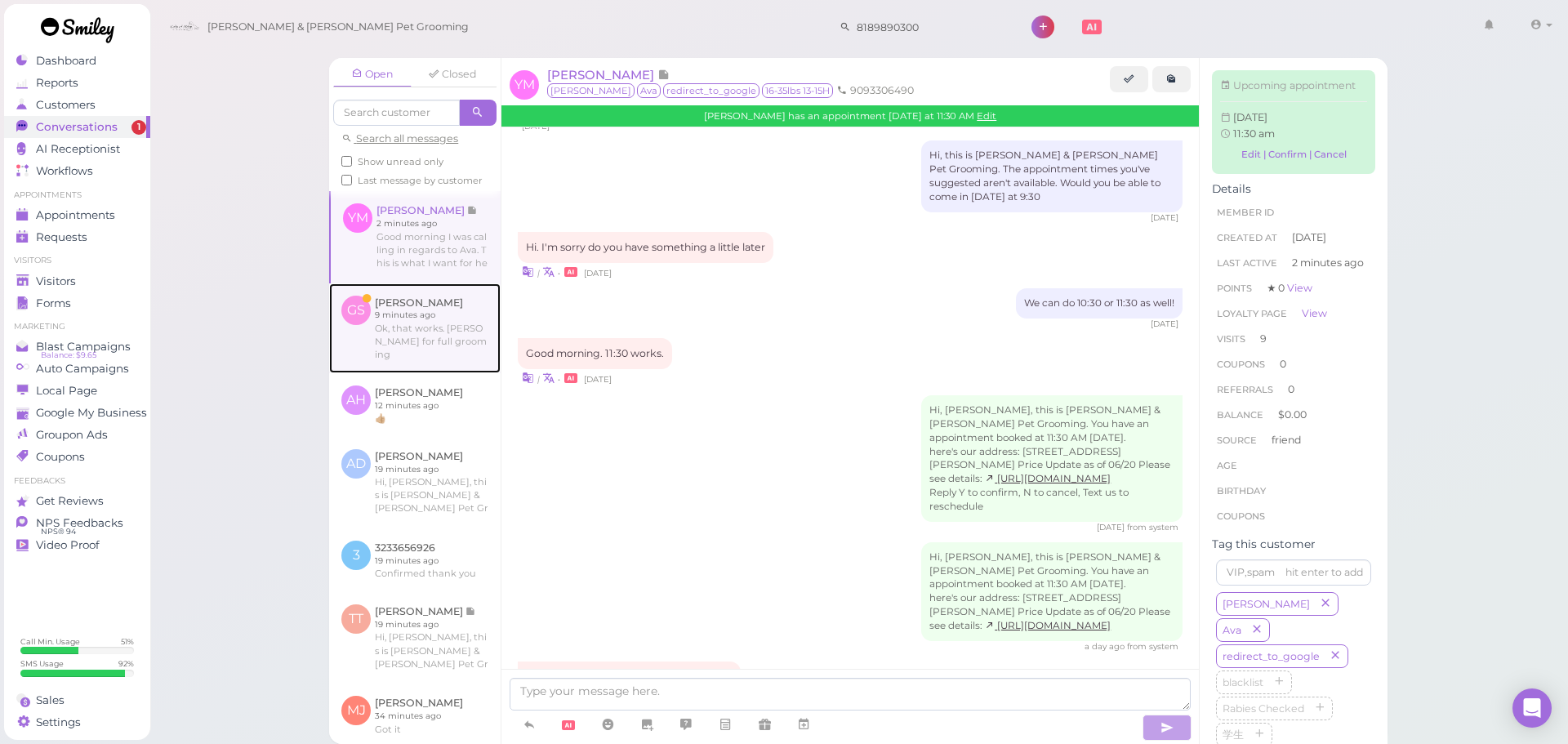
click at [433, 359] on link at bounding box center [415, 328] width 171 height 90
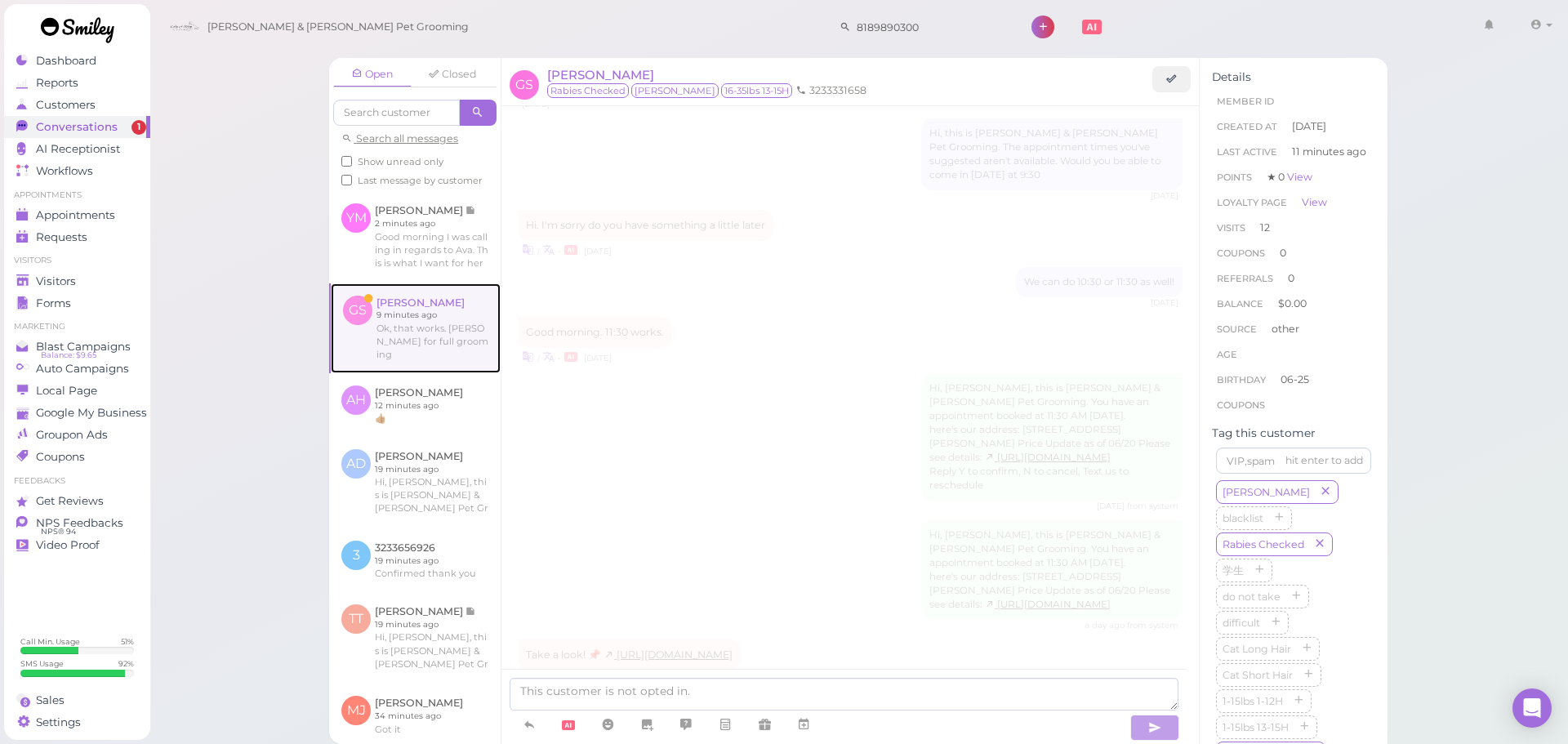
scroll to position [2257, 0]
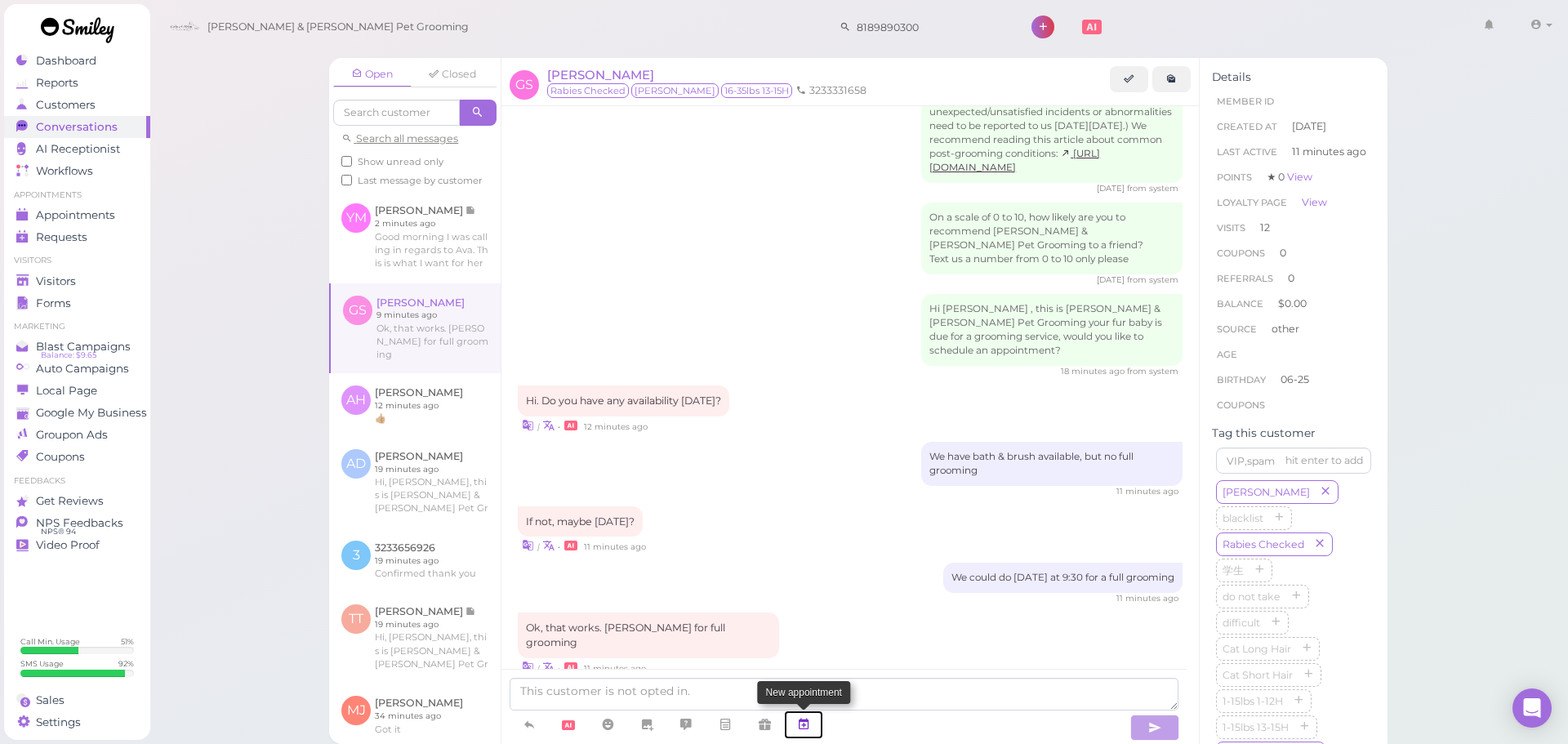
click at [797, 721] on icon at bounding box center [804, 724] width 13 height 16
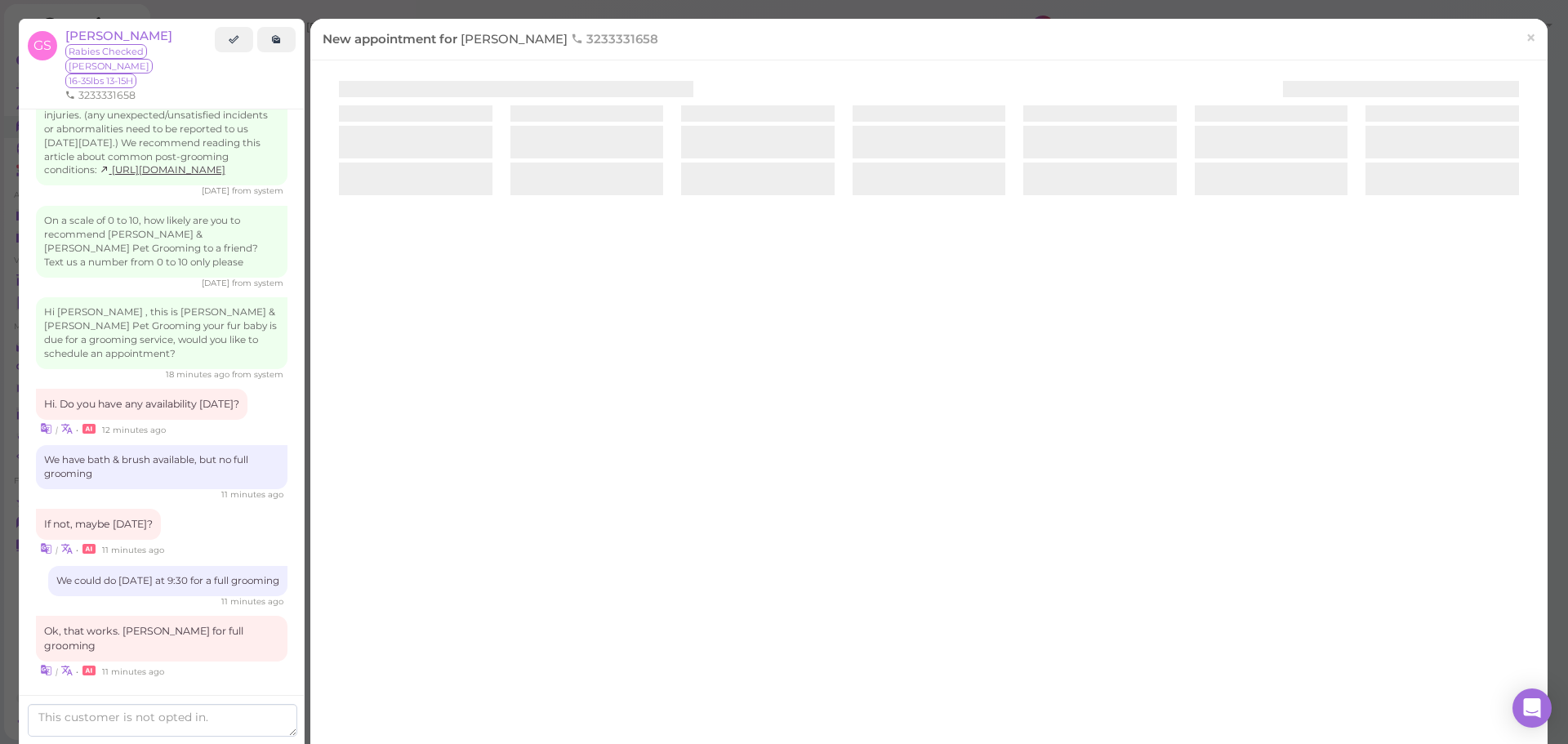
scroll to position [2385, 0]
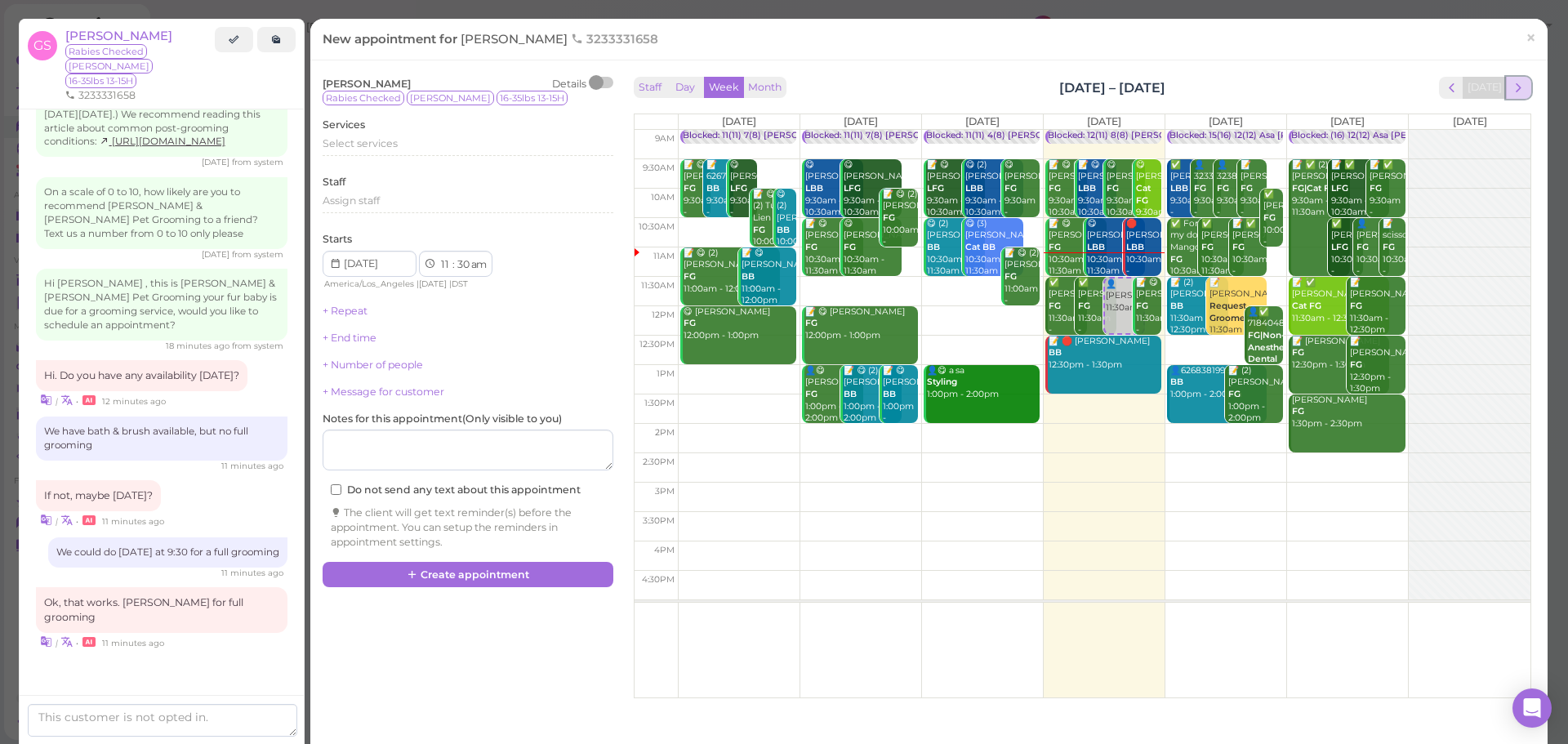
click at [1506, 98] on button "next" at bounding box center [1518, 87] width 25 height 22
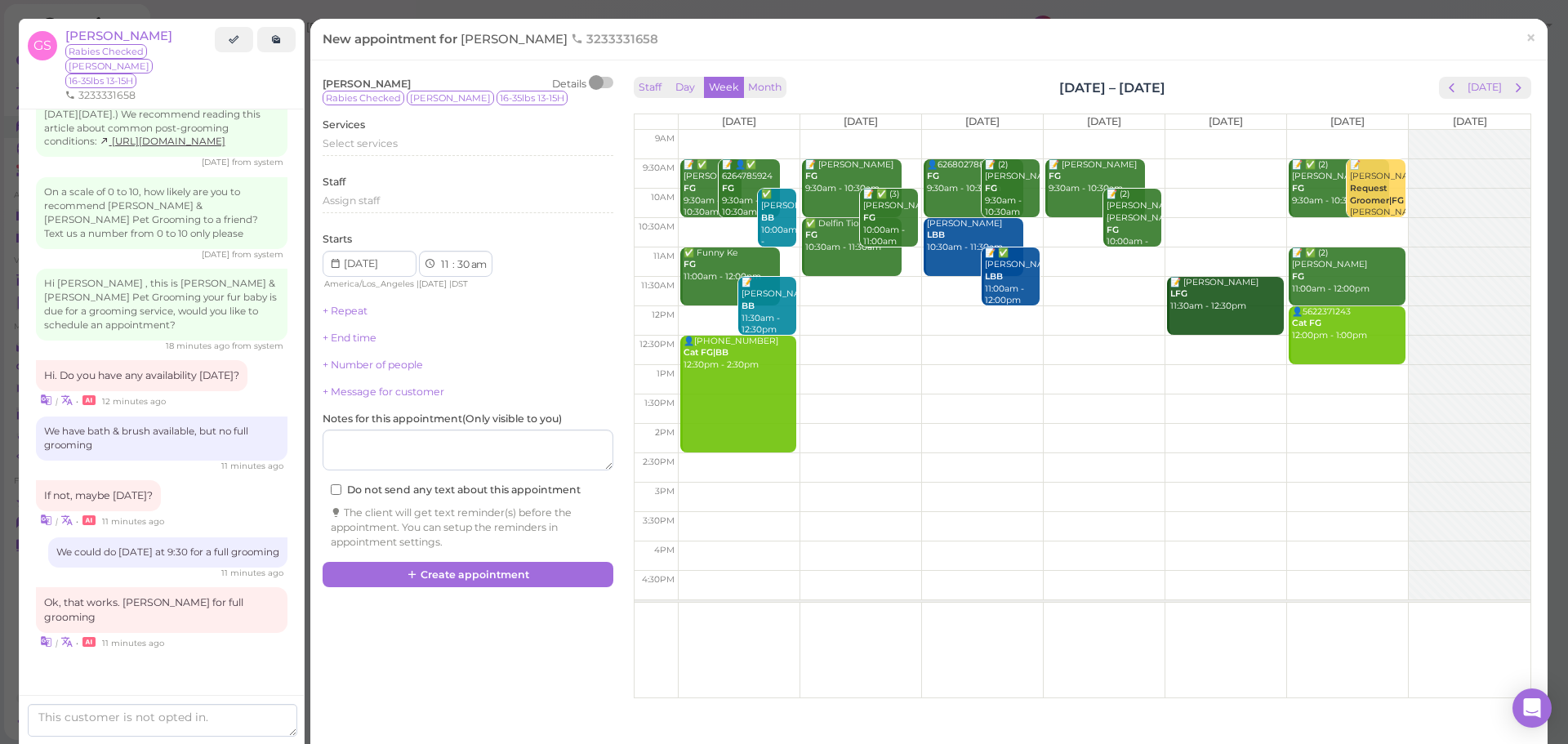
click at [1035, 161] on td at bounding box center [1104, 174] width 853 height 29
type input "[DATE]"
select select "9"
click at [439, 148] on div "Select services" at bounding box center [468, 143] width 291 height 14
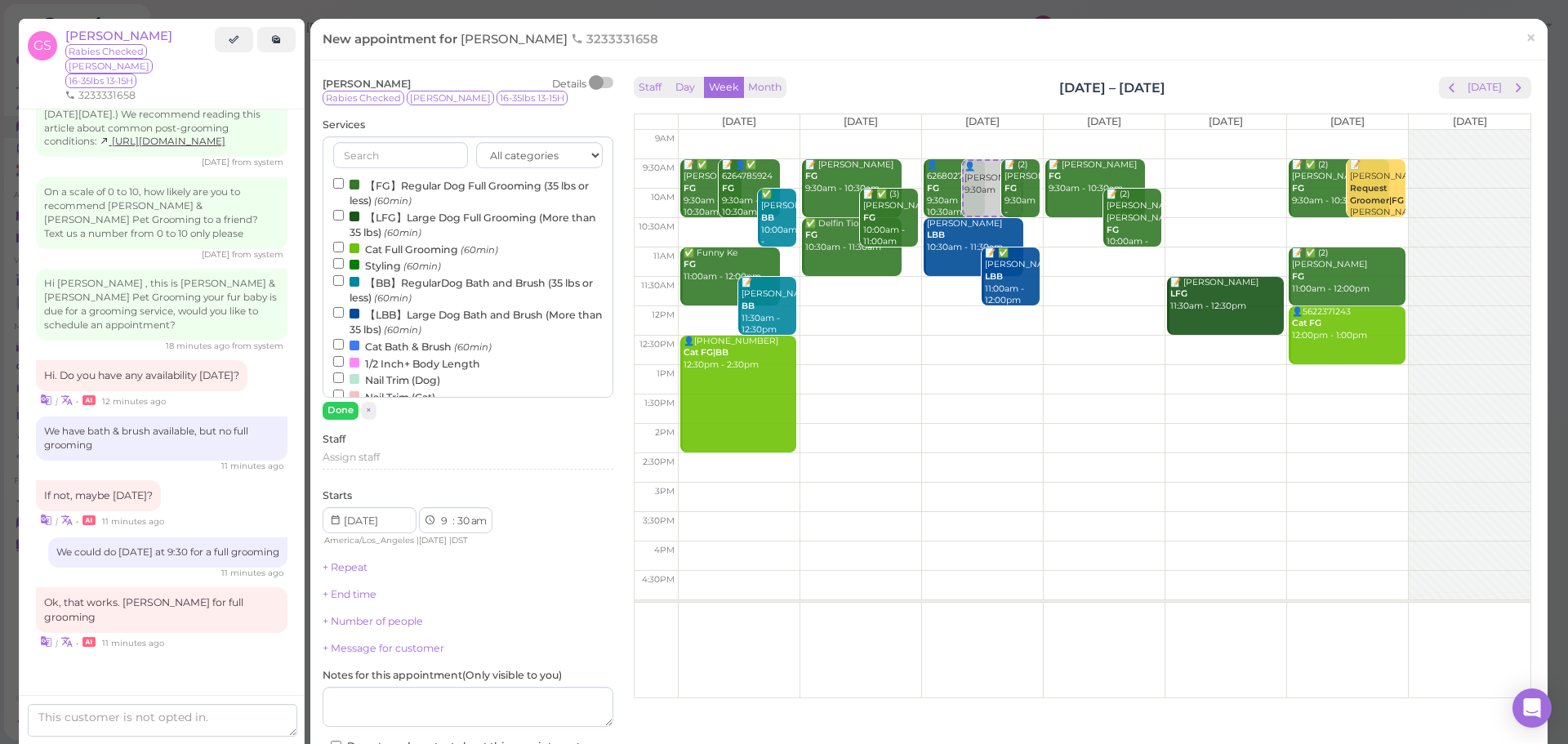
click at [403, 191] on label "【FG】Regular Dog Full Grooming (35 lbs or less) (60min)" at bounding box center [468, 193] width 270 height 32
click at [344, 188] on input "【FG】Regular Dog Full Grooming (35 lbs or less) (60min)" at bounding box center [339, 183] width 11 height 11
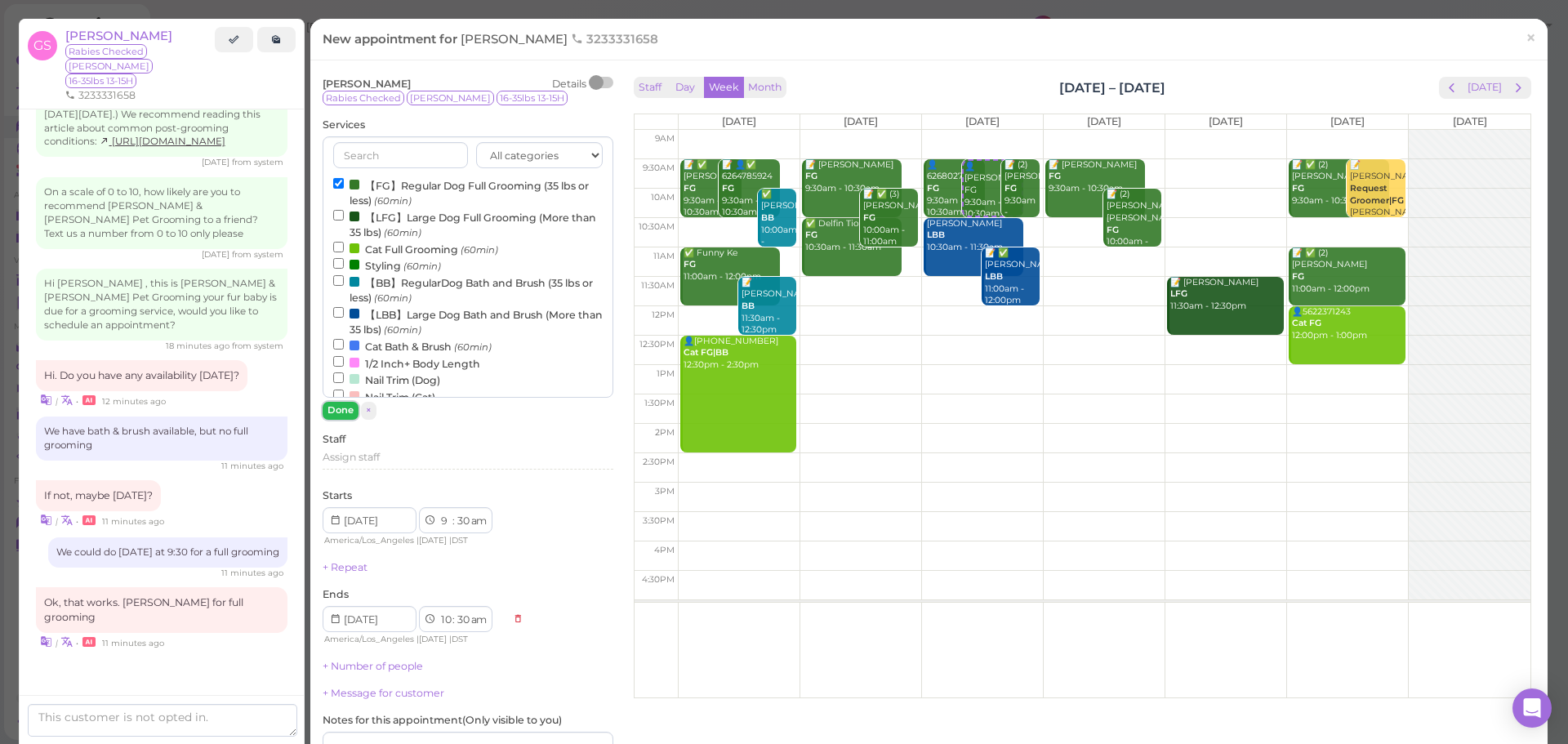
click at [337, 414] on button "Done" at bounding box center [340, 410] width 36 height 17
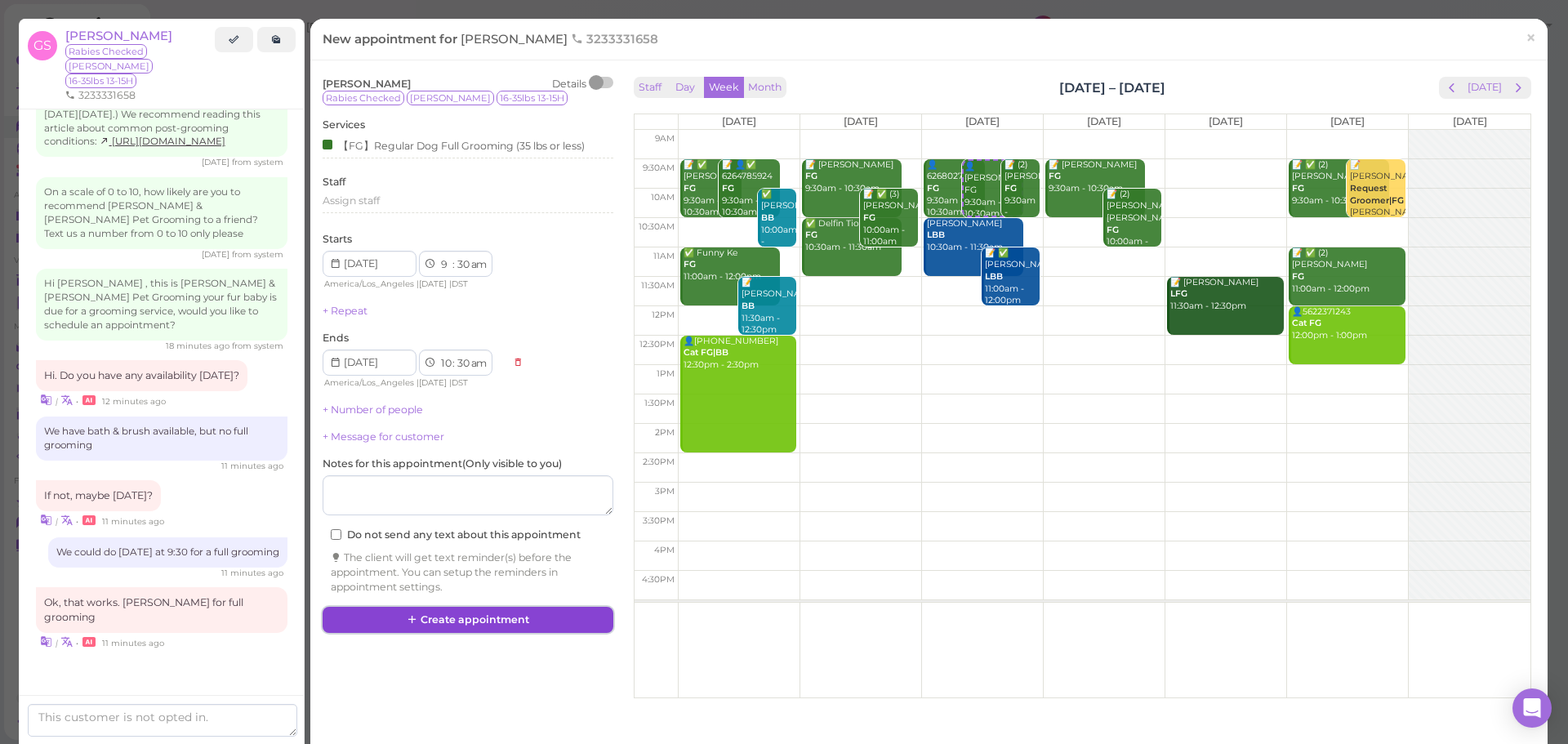
click at [510, 618] on button "Create appointment" at bounding box center [468, 620] width 291 height 26
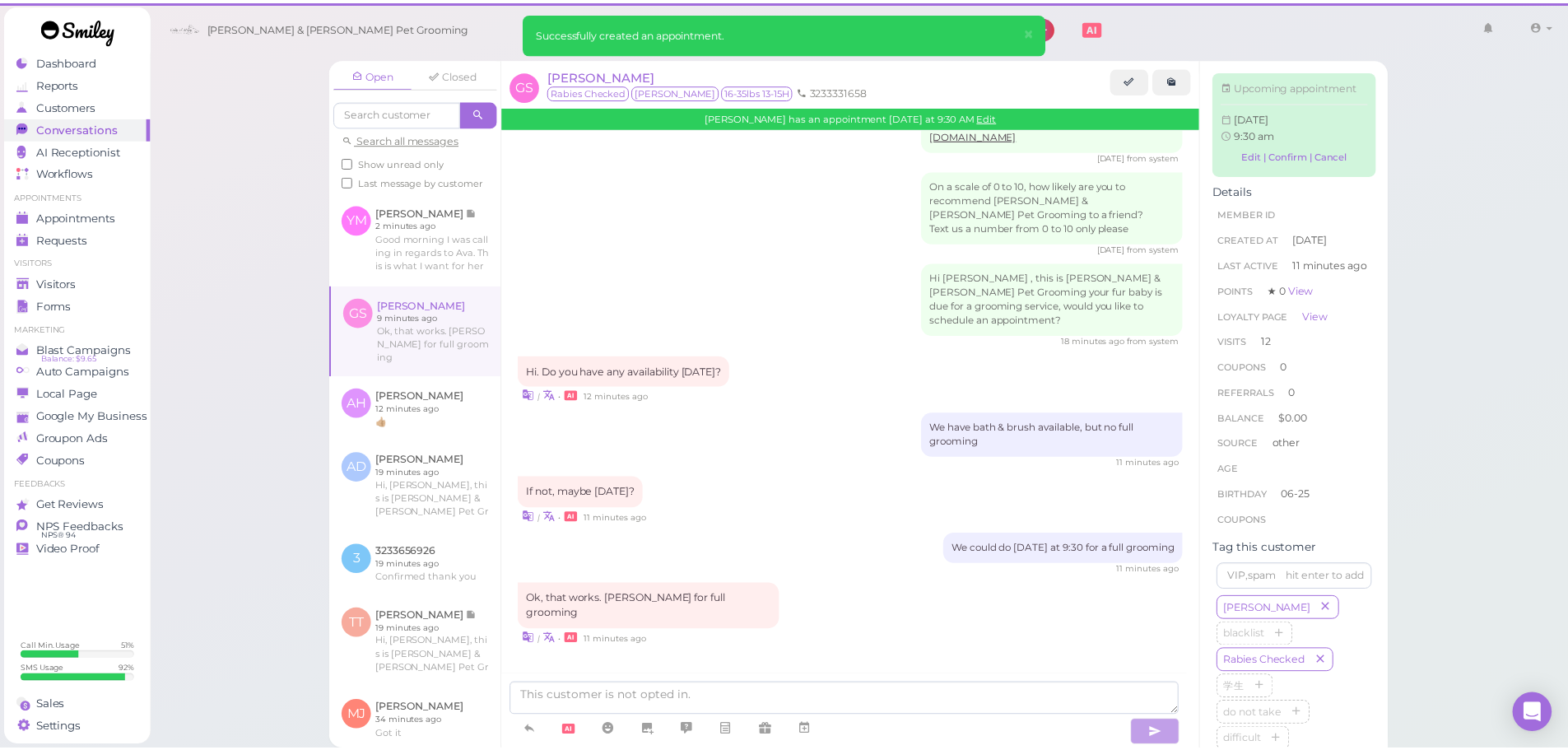
scroll to position [2275, 0]
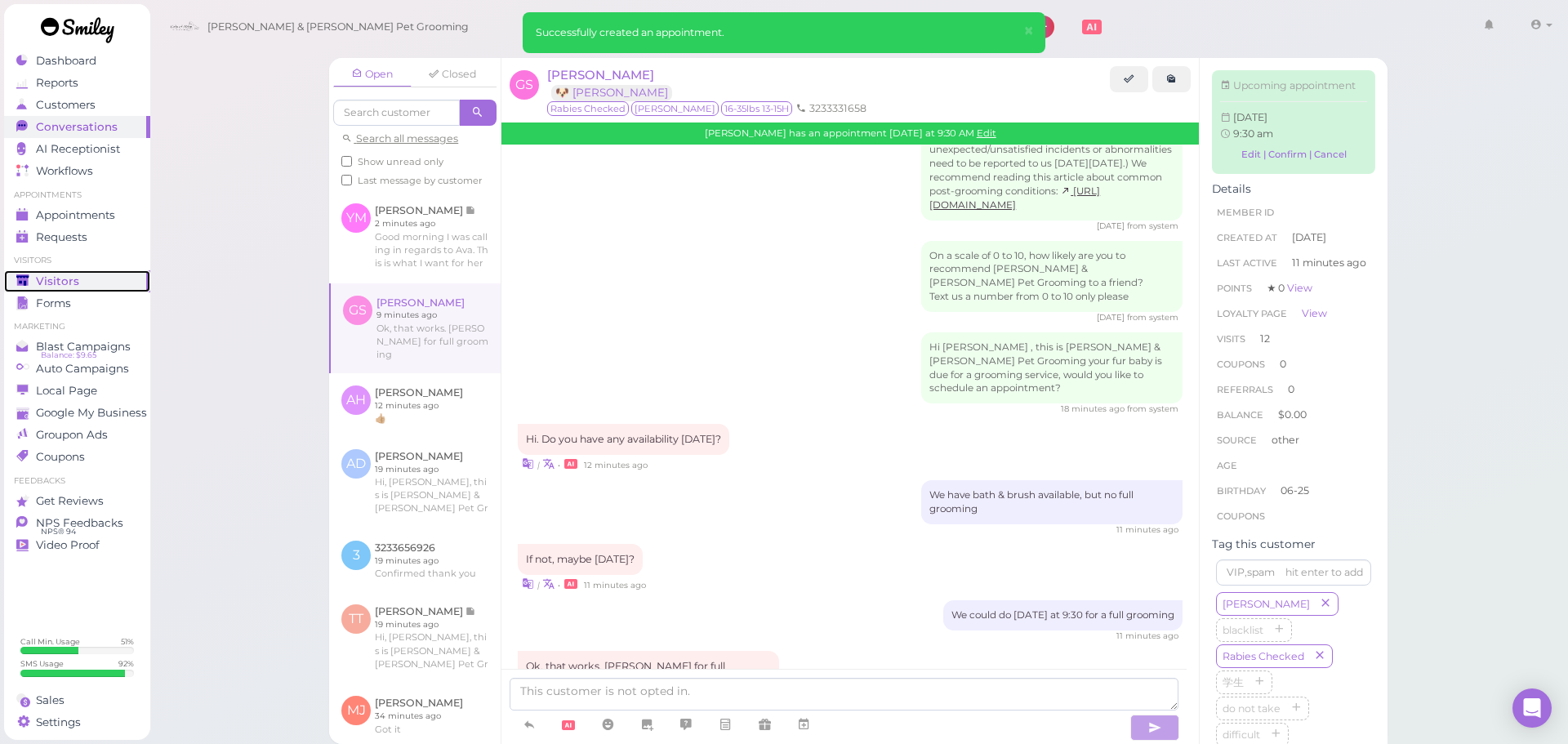
click at [93, 288] on div "Visitors" at bounding box center [75, 282] width 118 height 14
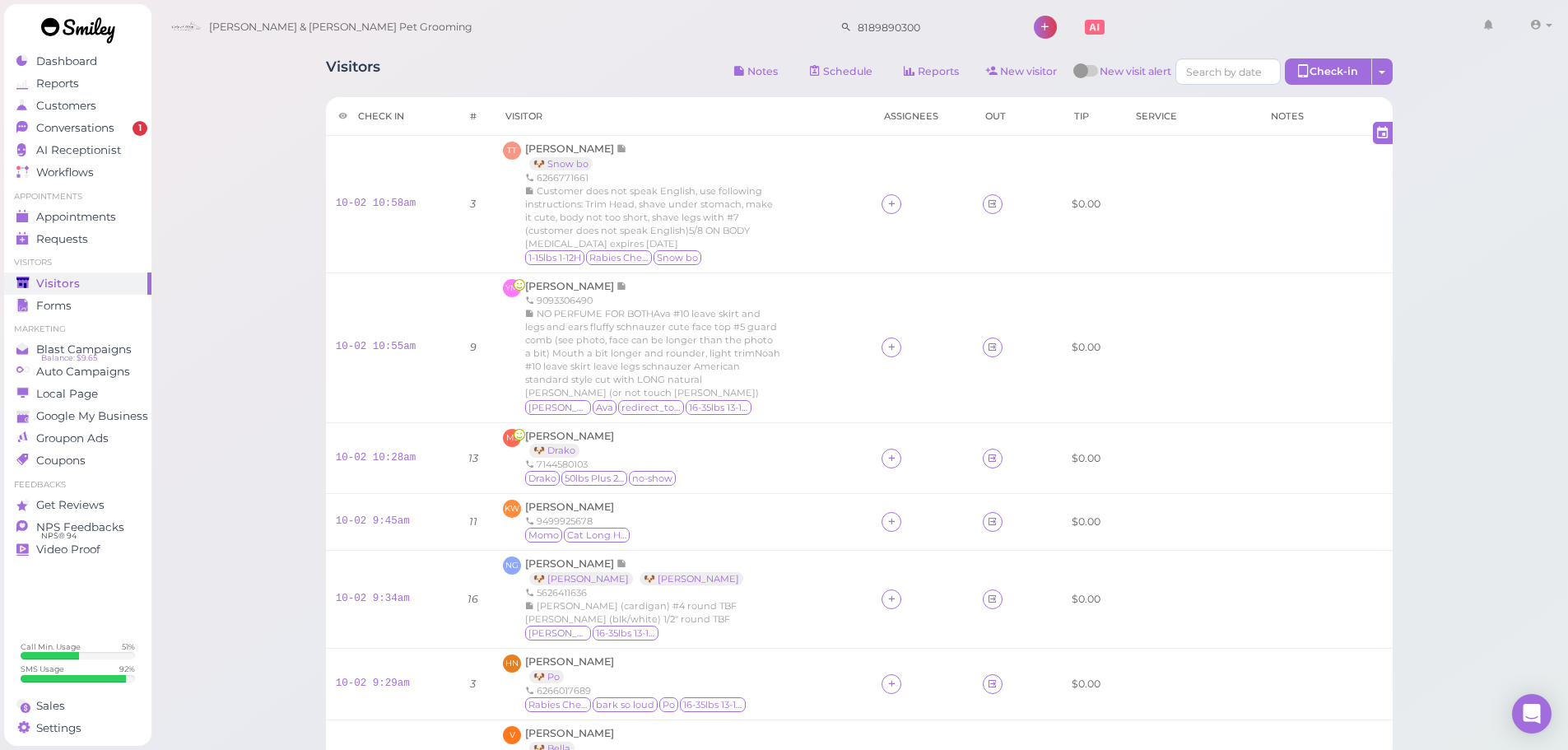
click at [307, 334] on div "Visitors Notes Schedule Reports New visitor New visit alert Check-in Customer c…" at bounding box center [860, 470] width 1108 height 850
click at [379, 381] on td "10-02 10:55am" at bounding box center [390, 348] width 128 height 149
click at [255, 387] on div "Visitors Notes Schedule Reports New visitor New visit alert Check-in Customer c…" at bounding box center [860, 547] width 1418 height 1095
click at [376, 376] on td "10-02 10:55am" at bounding box center [390, 348] width 128 height 149
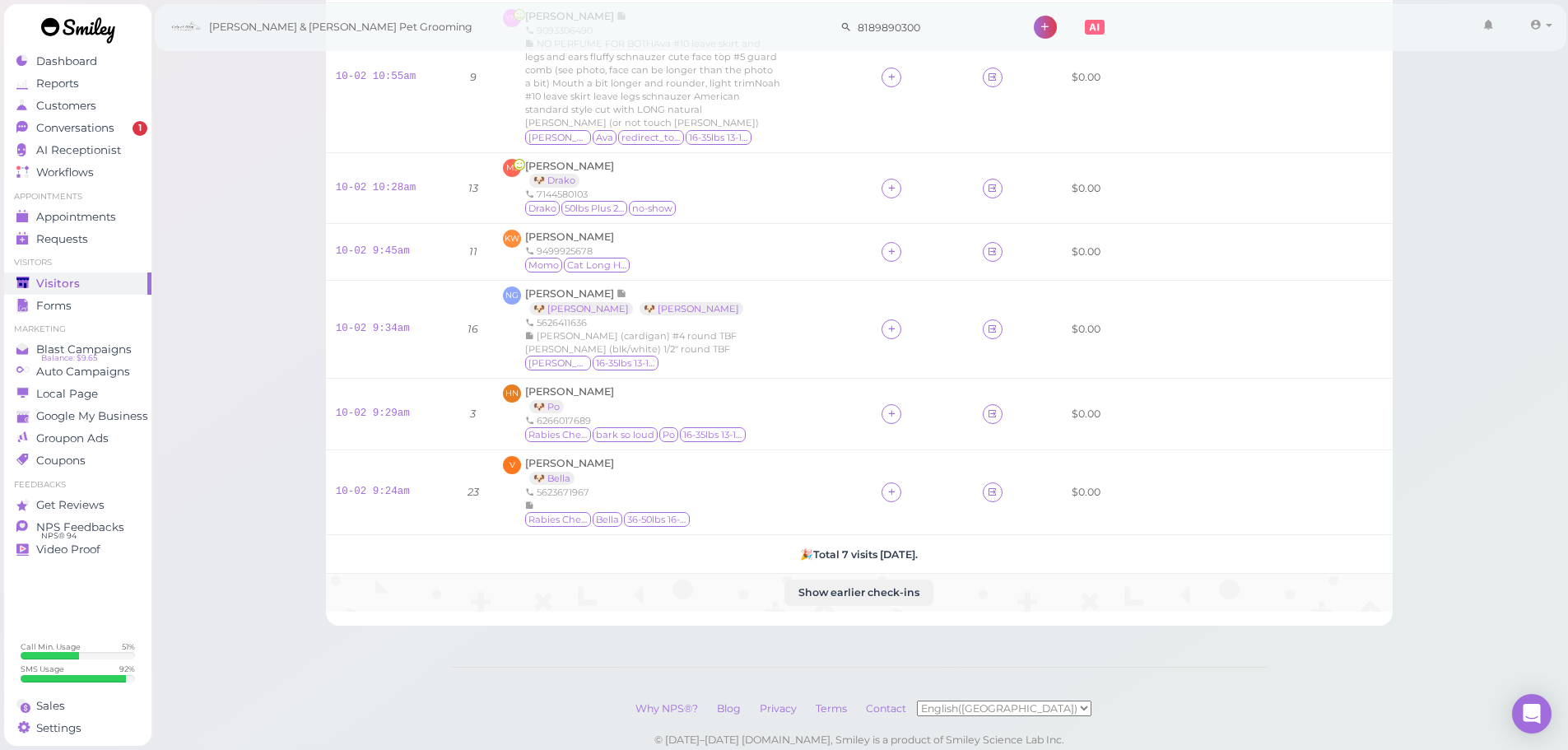
scroll to position [343, 0]
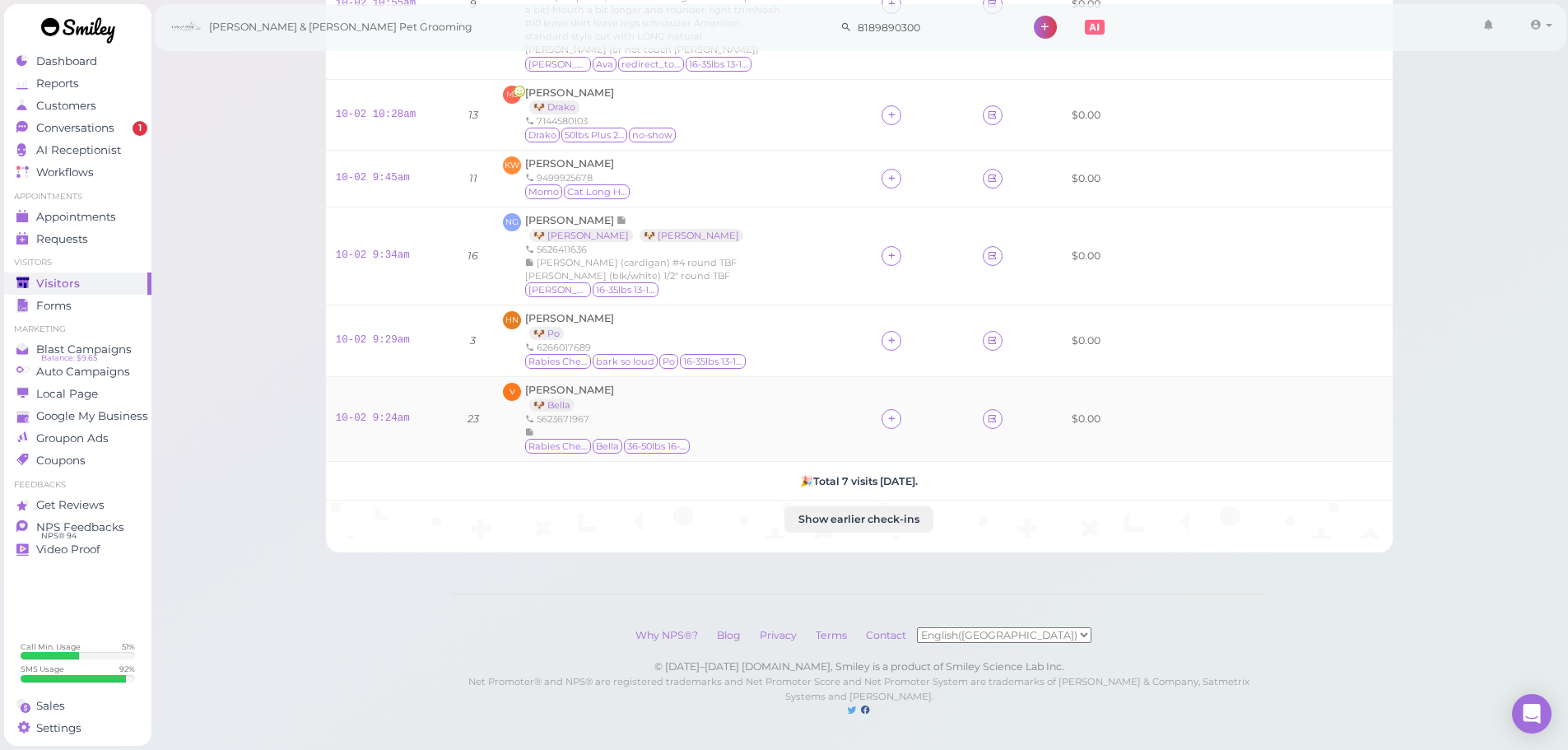
click at [698, 406] on div "V Vanessa Moran 🐶 Bella 5623671967 Rabies Checked Bella 36-50lbs 16-20H" at bounding box center [683, 419] width 359 height 73
click at [873, 341] on td at bounding box center [922, 342] width 101 height 72
click at [875, 339] on td at bounding box center [922, 342] width 101 height 72
click at [891, 335] on icon at bounding box center [892, 341] width 11 height 13
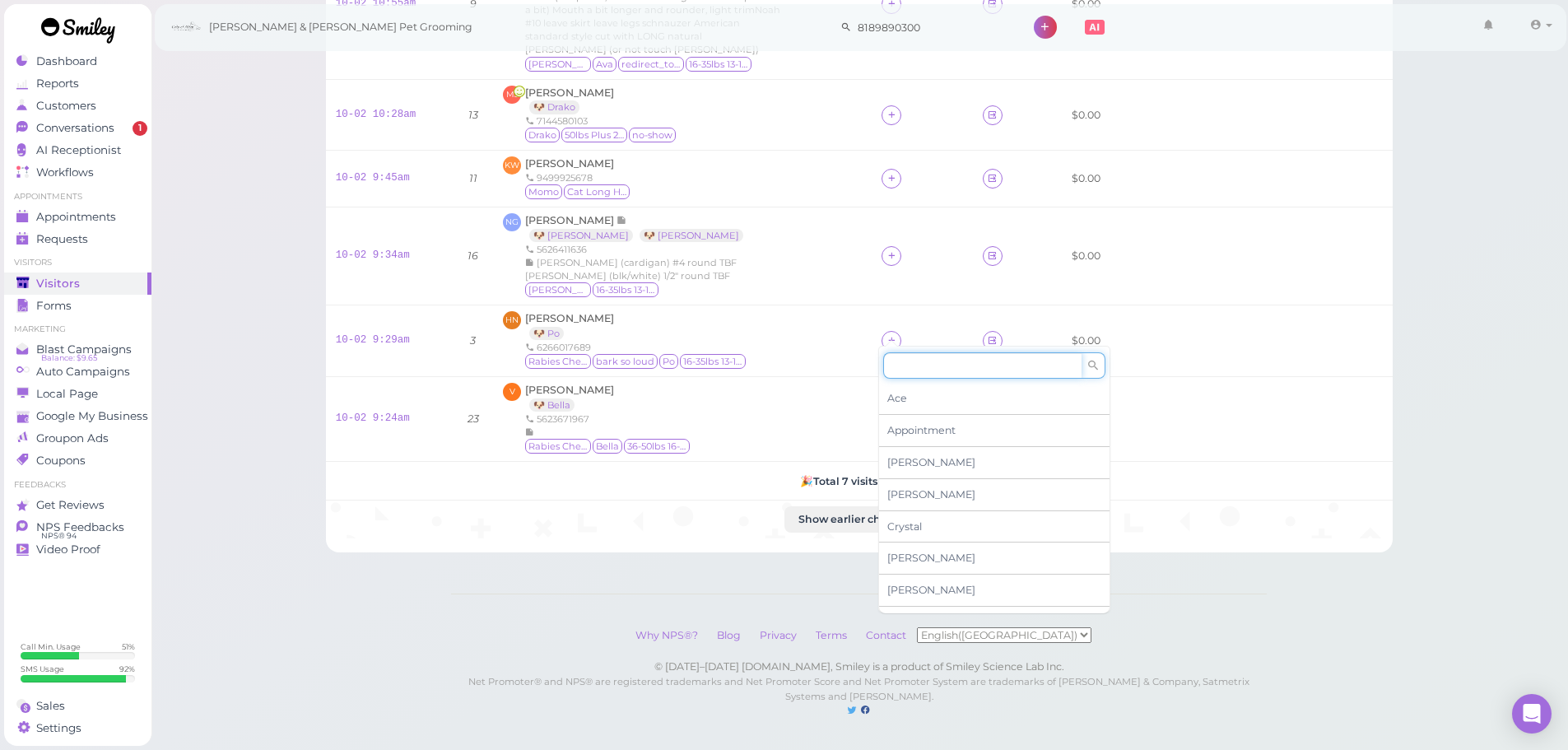
click at [921, 362] on input at bounding box center [983, 365] width 198 height 26
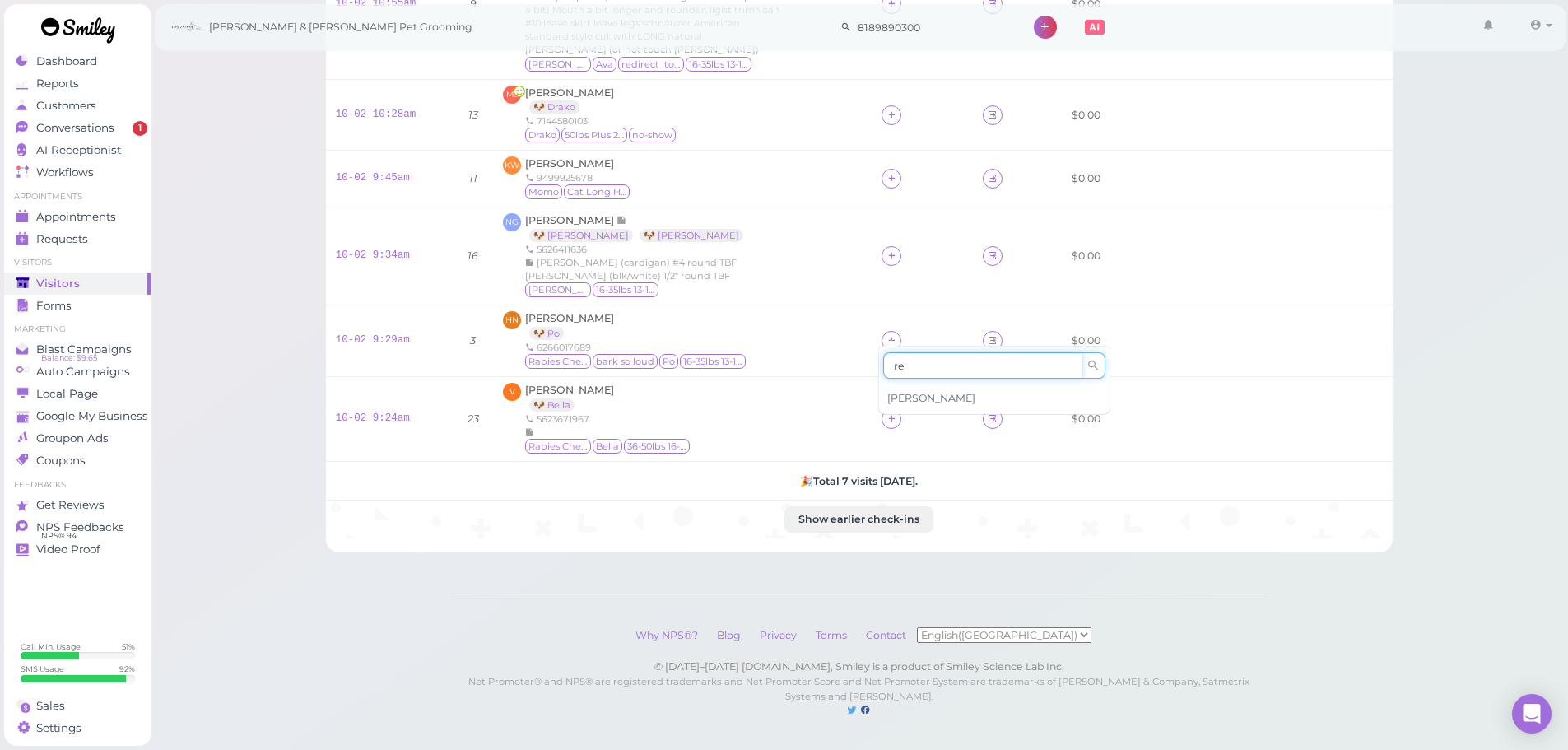
type input "re"
click at [902, 392] on div "[PERSON_NAME]" at bounding box center [995, 398] width 230 height 31
click at [891, 413] on icon at bounding box center [892, 419] width 11 height 13
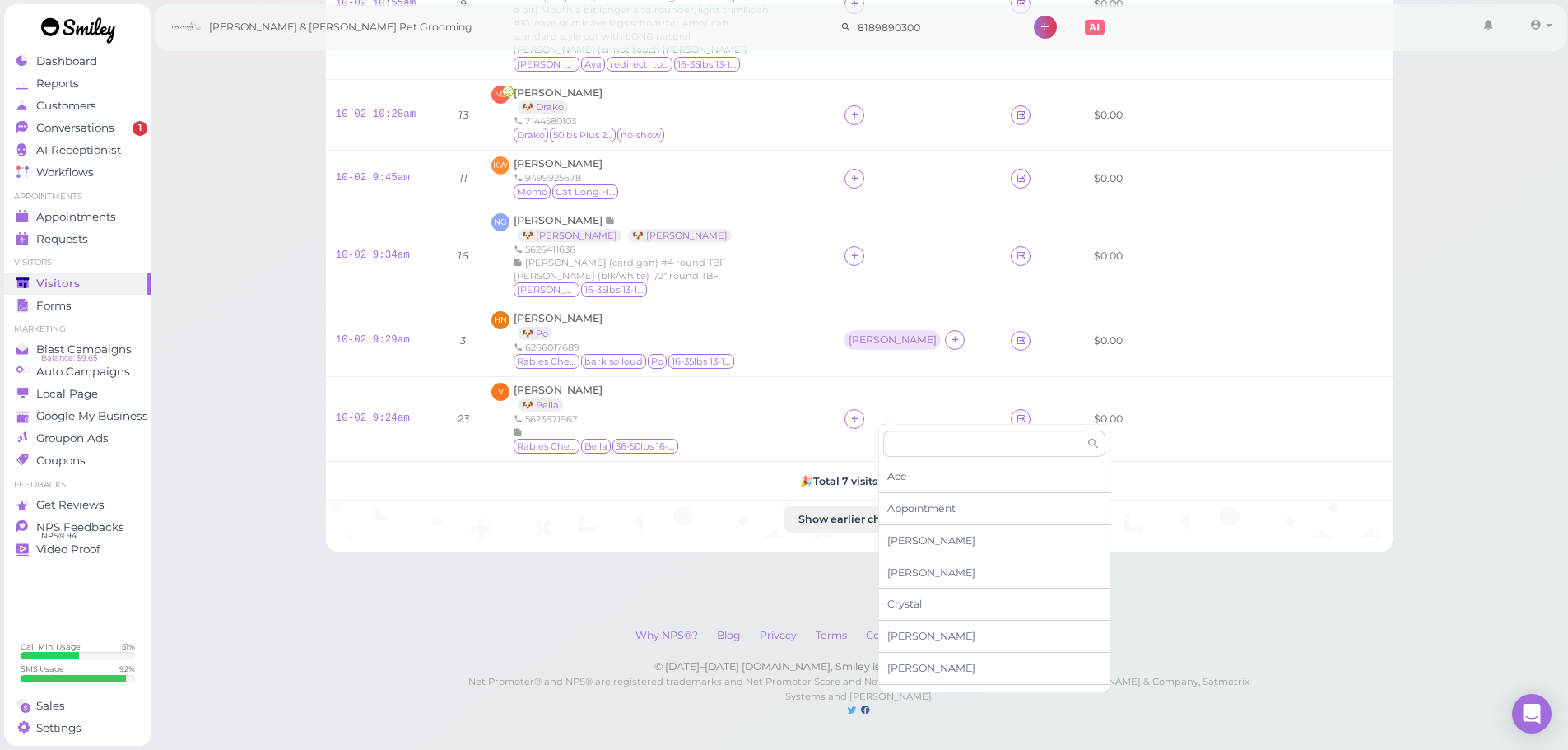
click at [924, 460] on div "Ace Appointment Asa Cody Crystal Daniel Dennis Elon Emma Helen Isaac Kelly" at bounding box center [995, 561] width 230 height 261
click at [923, 452] on input at bounding box center [983, 443] width 198 height 26
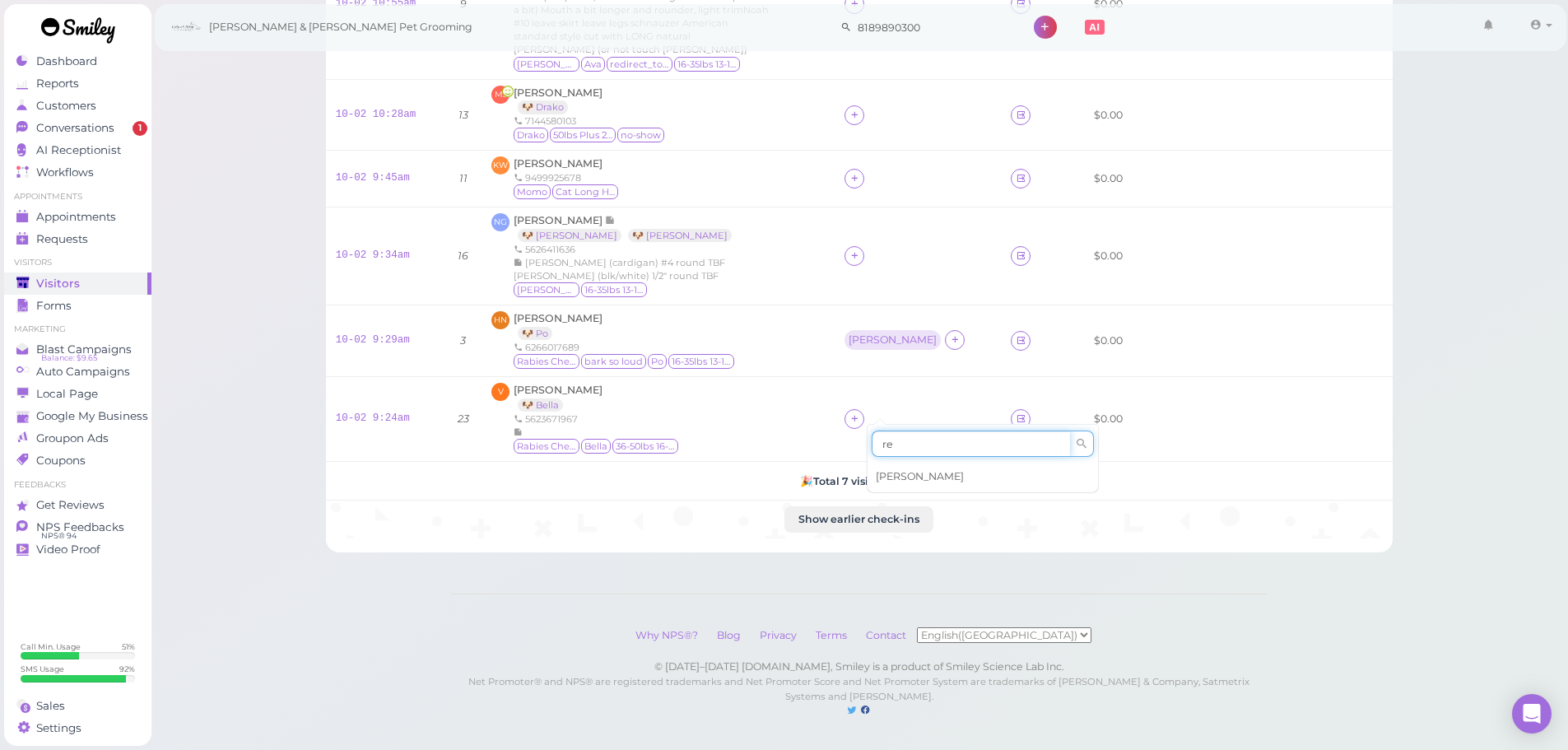
type input "re"
click at [910, 474] on span "[PERSON_NAME]" at bounding box center [920, 476] width 88 height 13
click at [879, 413] on div "[PERSON_NAME]" at bounding box center [893, 419] width 88 height 12
drag, startPoint x: 896, startPoint y: 466, endPoint x: 896, endPoint y: 485, distance: 19.0
click at [895, 473] on span "Select pets" at bounding box center [907, 477] width 57 height 18
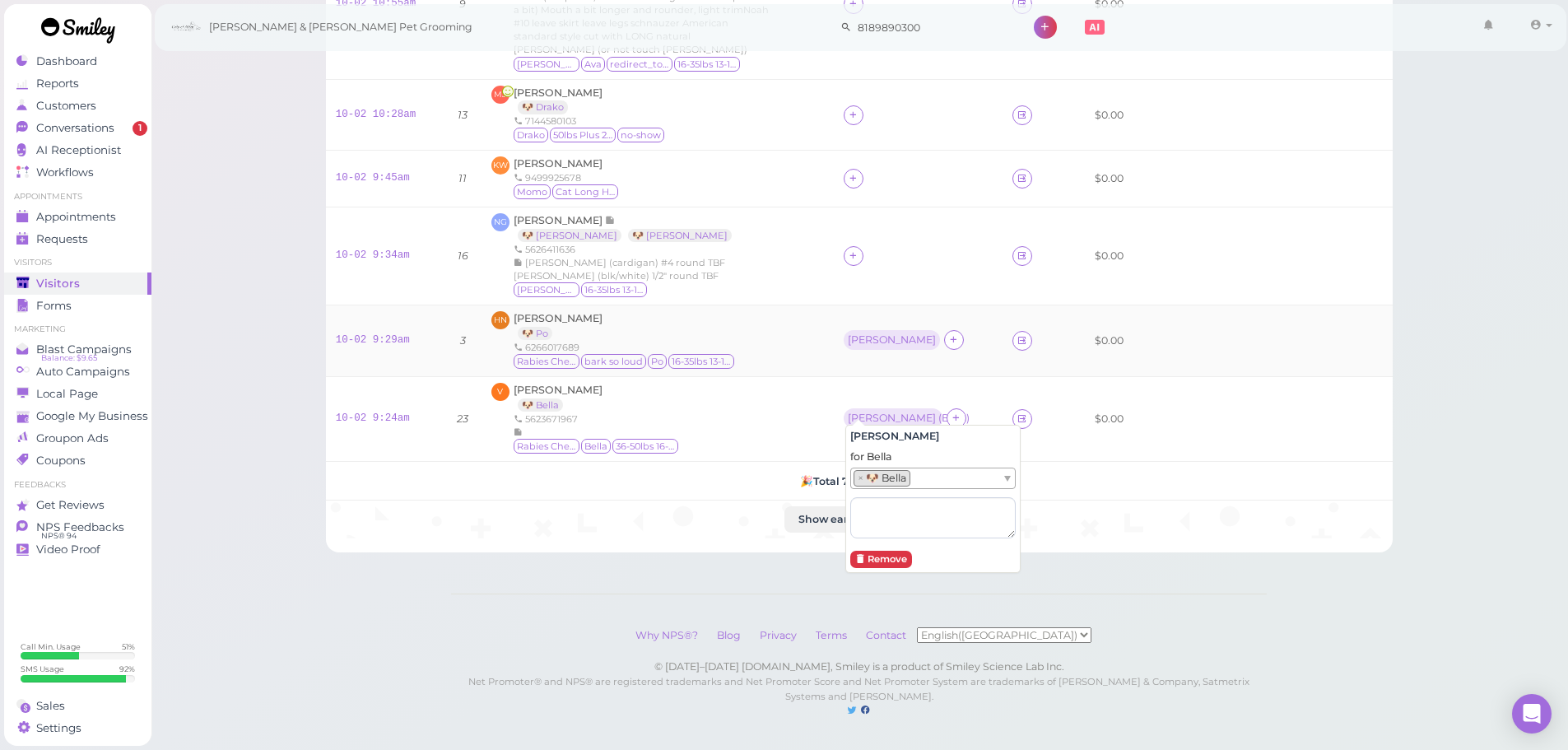
click at [821, 356] on div "HN Han Nguyen 🐶 Po 6266017689 Rabies Checked bark so loud Po 16-35lbs 13-15H" at bounding box center [657, 341] width 333 height 59
click at [863, 335] on div "[PERSON_NAME]" at bounding box center [892, 341] width 88 height 12
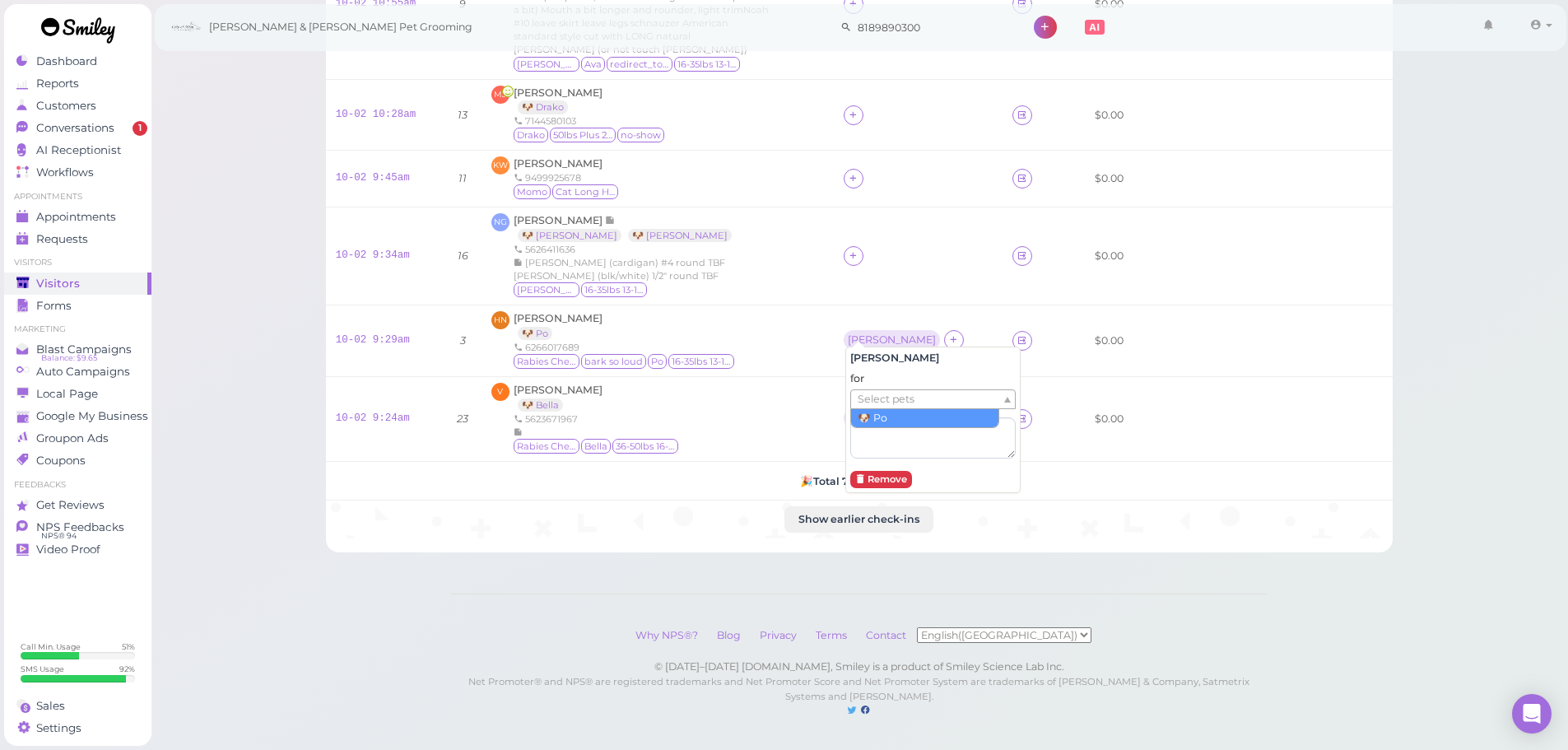
drag, startPoint x: 876, startPoint y: 397, endPoint x: 876, endPoint y: 414, distance: 17.0
click at [876, 399] on span "Select pets" at bounding box center [886, 399] width 57 height 18
click at [741, 333] on div "HN Han Nguyen 🐶 Po 6266017689 Rabies Checked bark so loud Po 16-35lbs 13-15H" at bounding box center [657, 341] width 333 height 59
click at [546, 306] on td "HN Han Nguyen 🐶 Po 6266017689 Rabies Checked bark so loud Po 16-35lbs 13-15H" at bounding box center [658, 342] width 352 height 72
click at [546, 312] on span "[PERSON_NAME]" at bounding box center [557, 318] width 89 height 13
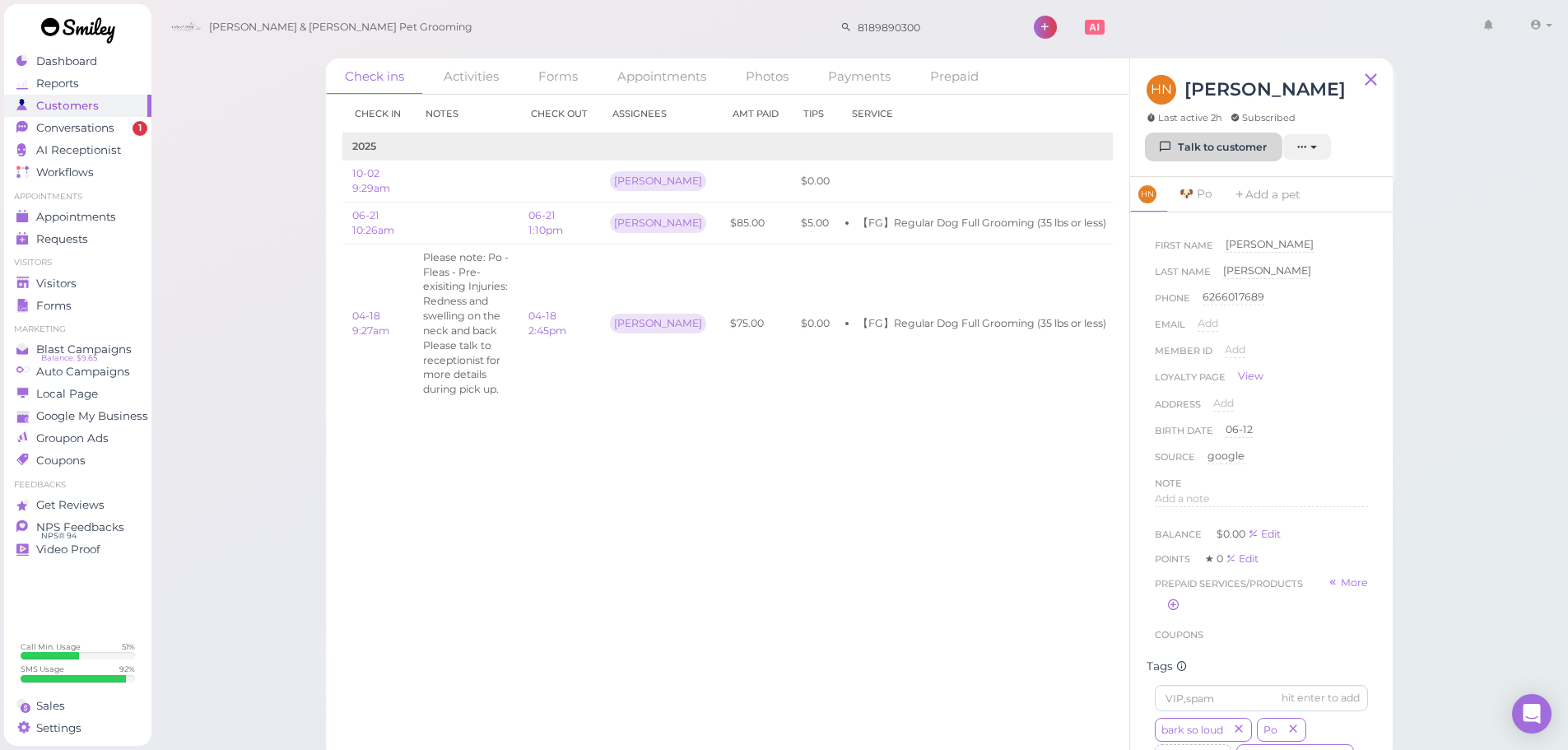
click at [1171, 149] on icon at bounding box center [1166, 147] width 11 height 13
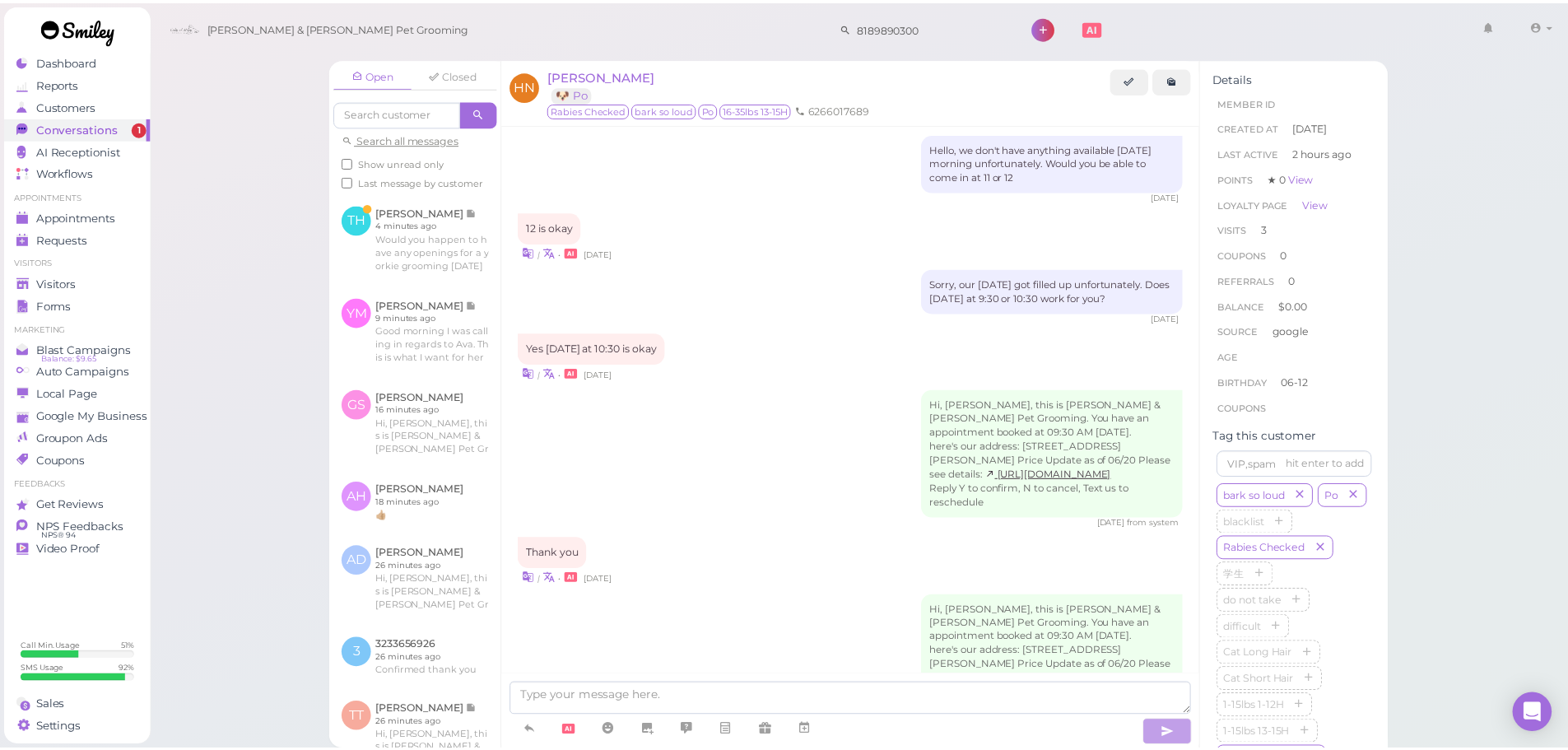
scroll to position [2413, 0]
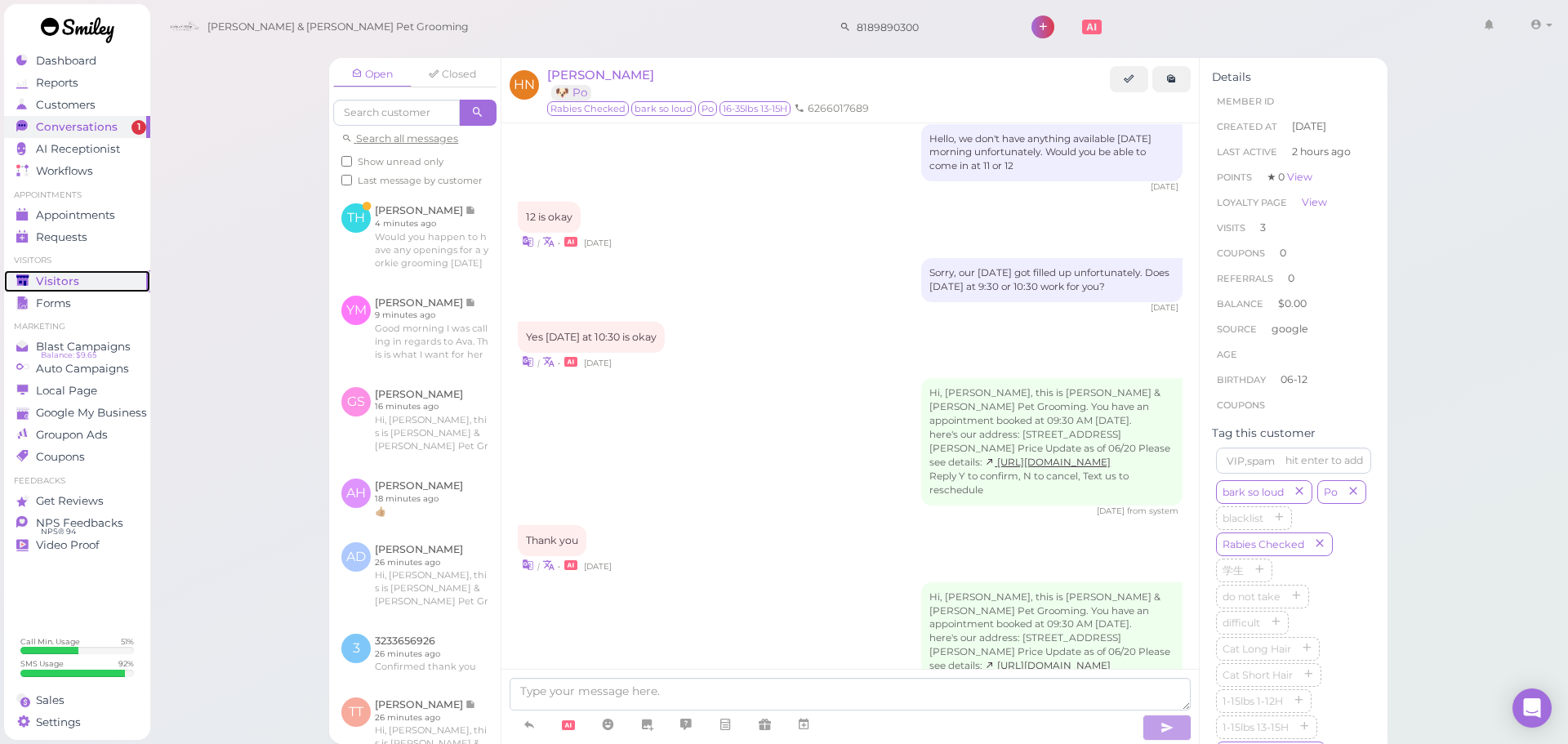
click at [103, 273] on link "Visitors" at bounding box center [77, 282] width 146 height 22
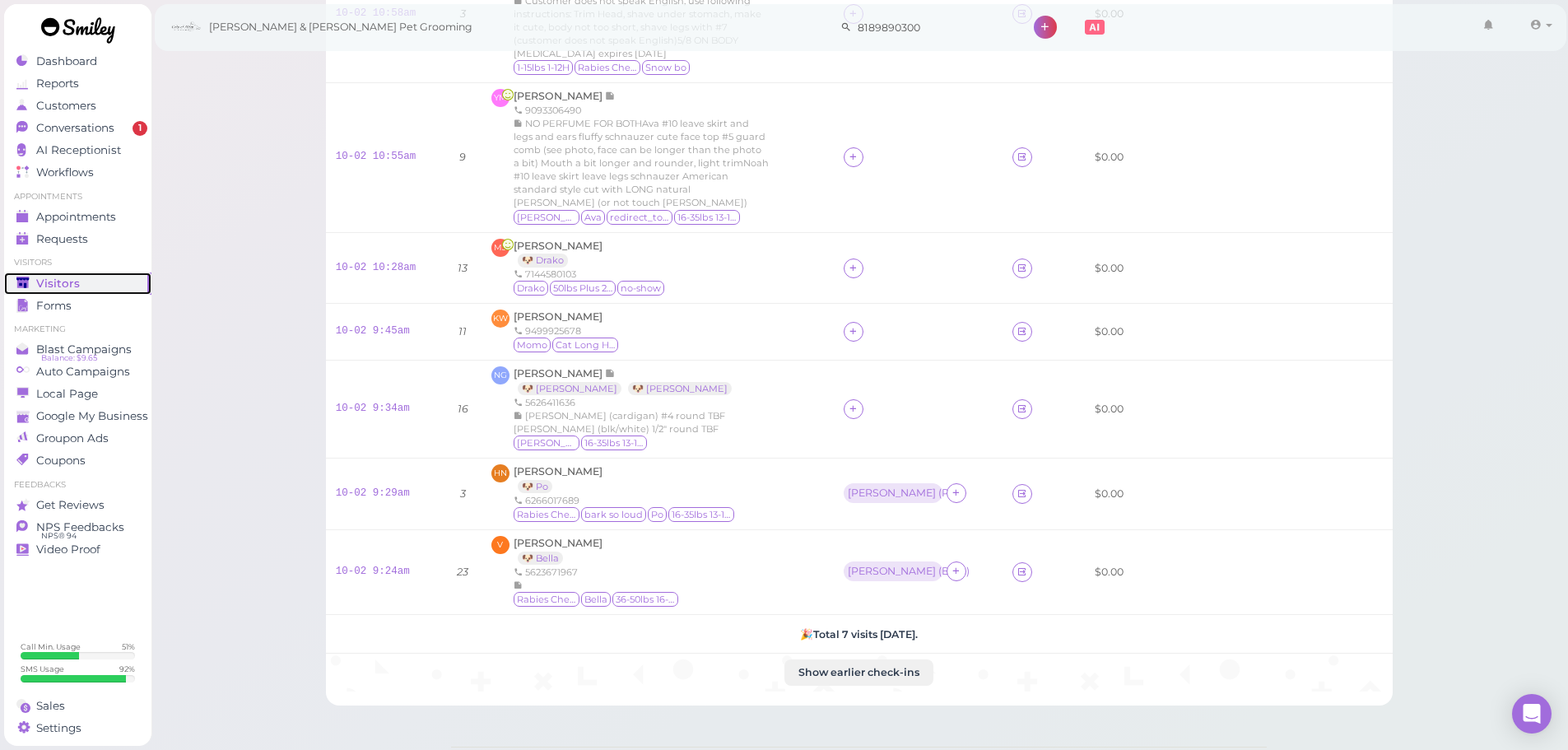
scroll to position [179, 0]
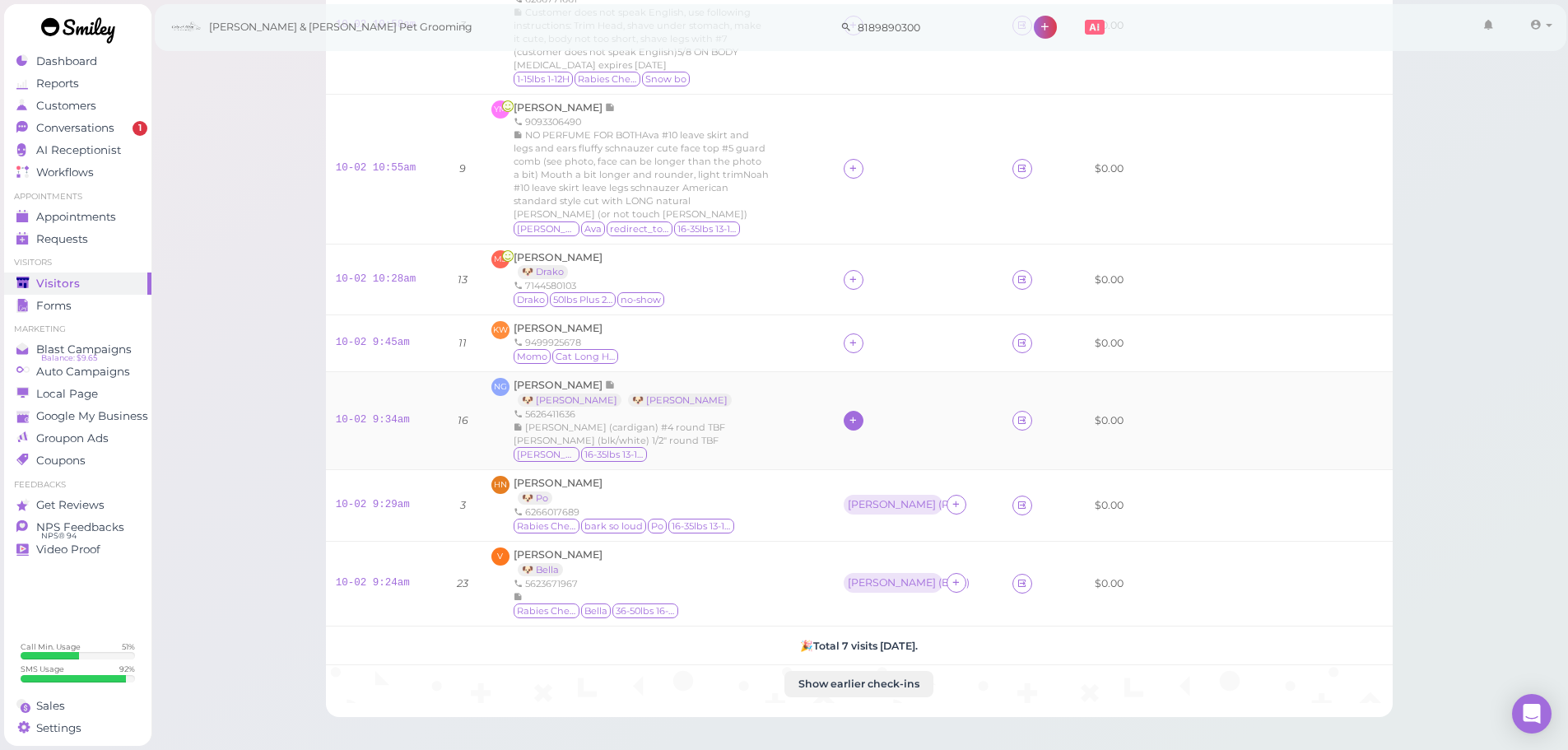
click at [863, 411] on div at bounding box center [853, 420] width 19 height 19
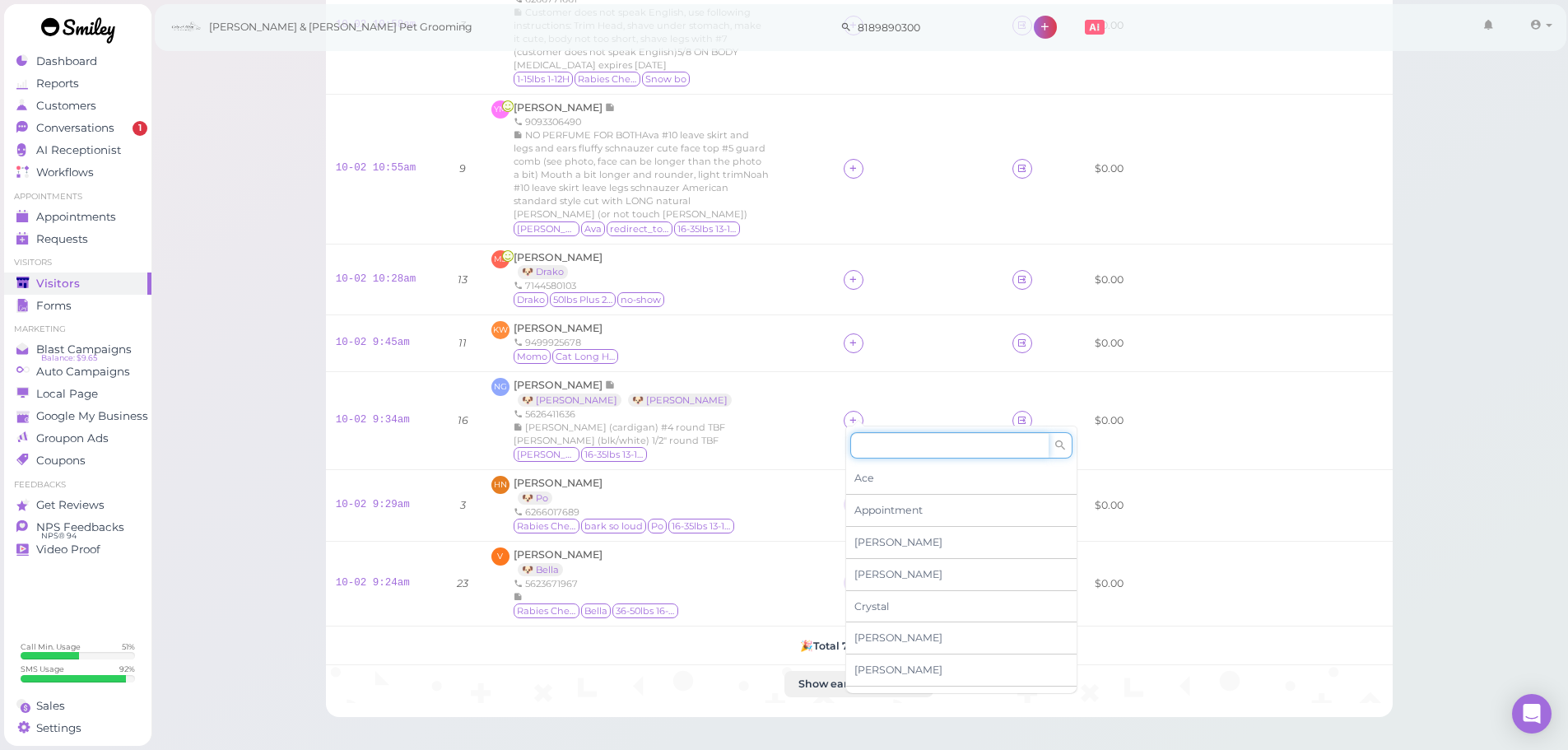
click at [889, 448] on input at bounding box center [950, 445] width 198 height 26
type input "asa"
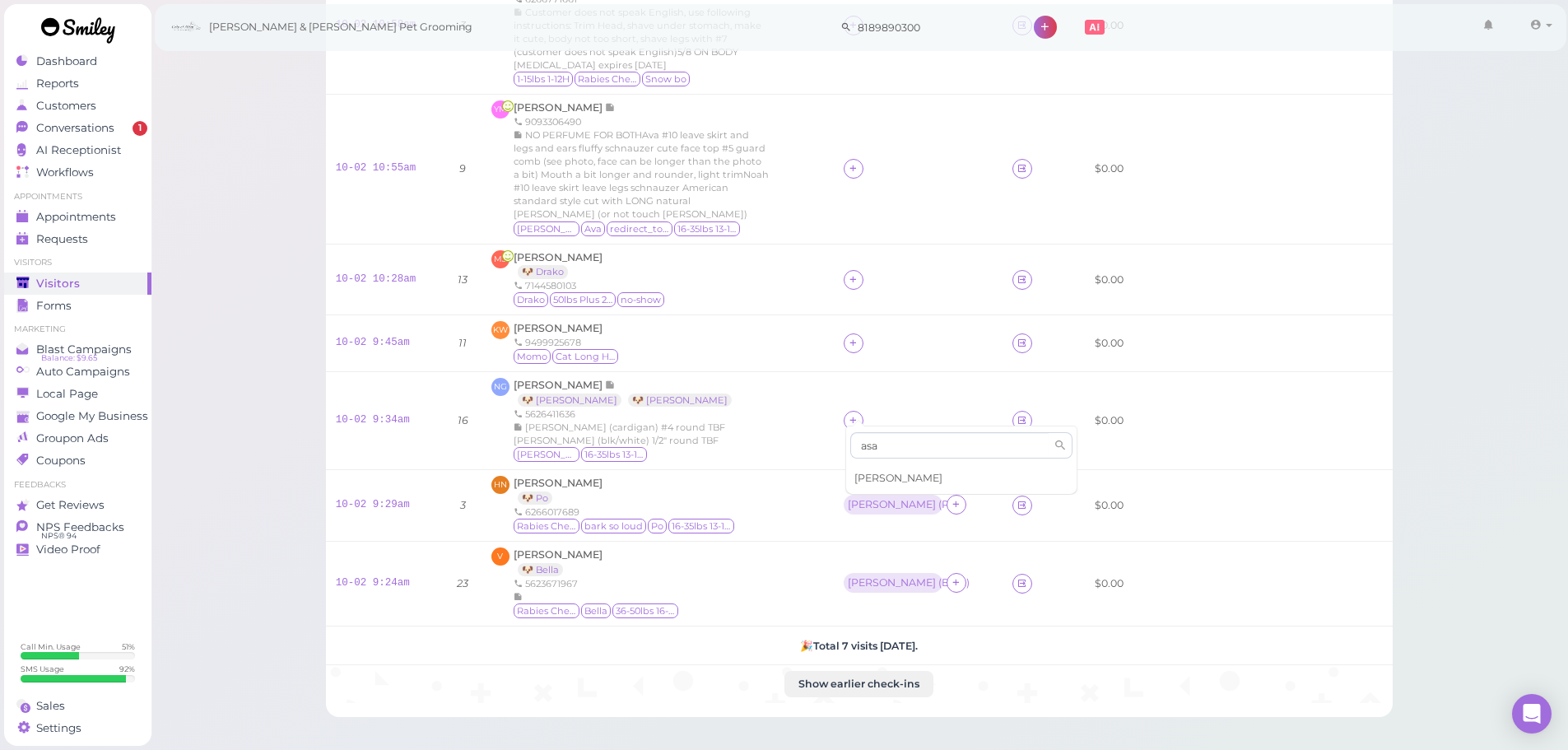
click at [873, 485] on div "[PERSON_NAME]" at bounding box center [961, 478] width 230 height 31
click at [855, 414] on icon at bounding box center [853, 420] width 11 height 13
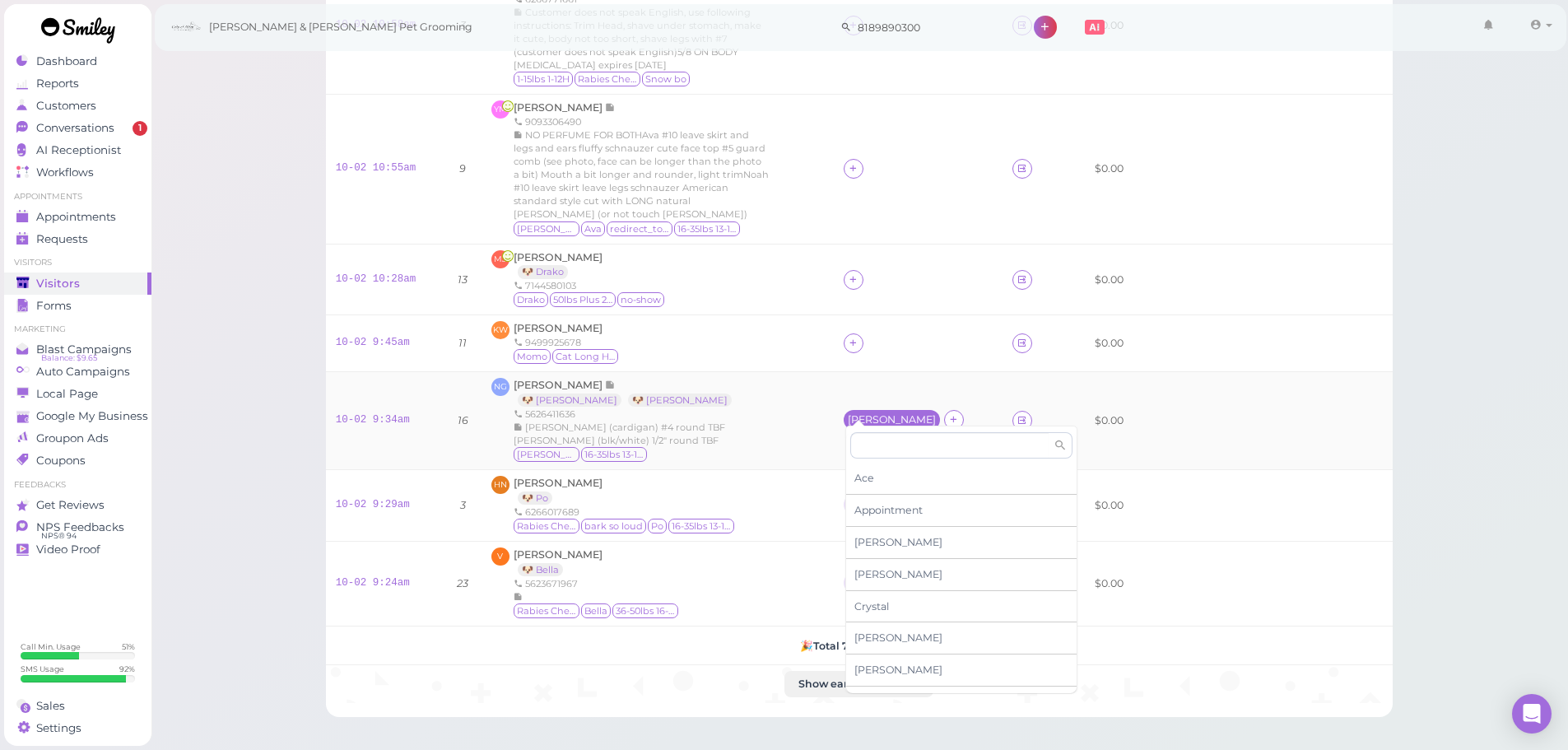
click at [862, 410] on div "[PERSON_NAME]" at bounding box center [892, 419] width 97 height 19
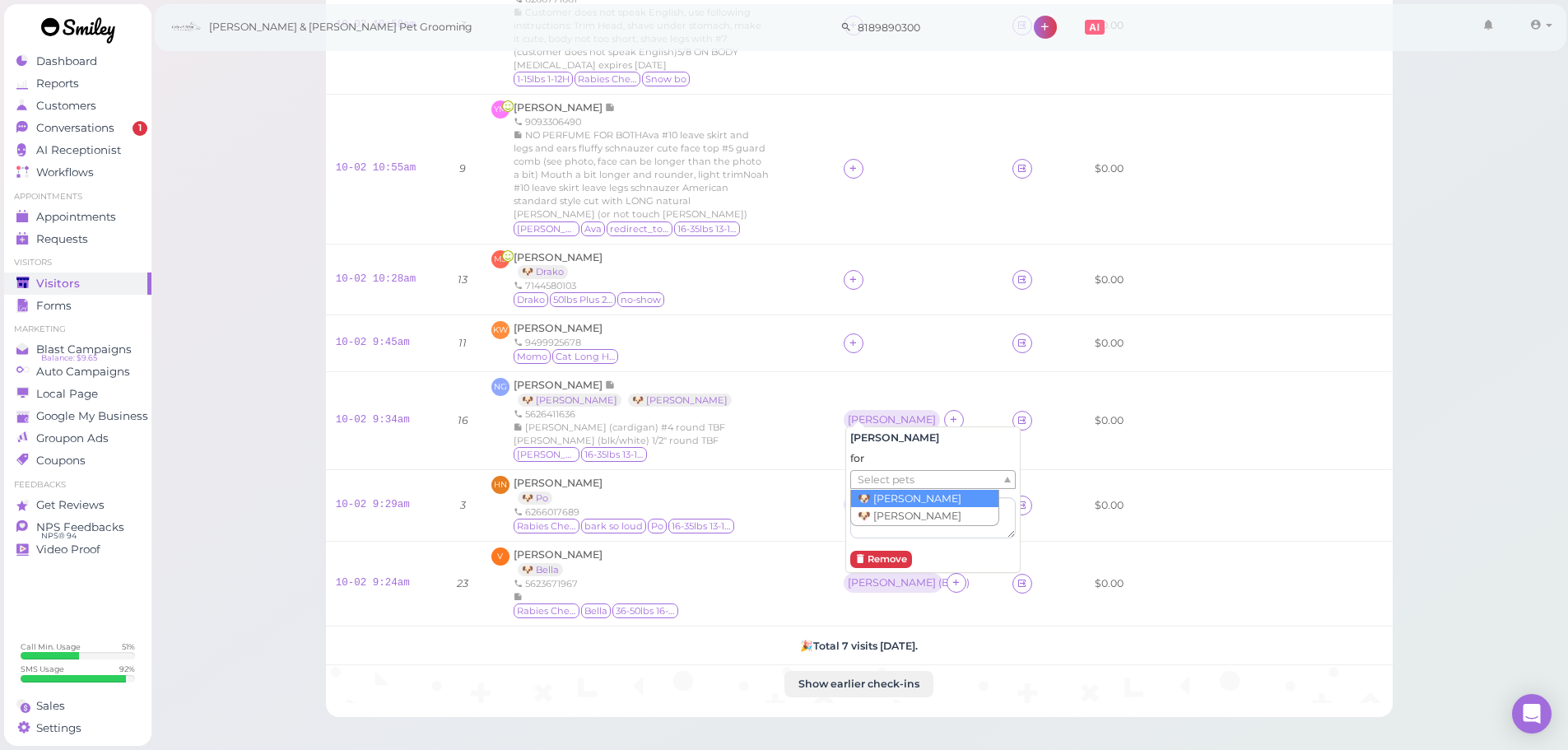
click at [878, 479] on span "Select pets" at bounding box center [886, 480] width 57 height 18
click at [959, 492] on div "for Asher × 🐶 Asher" at bounding box center [933, 497] width 165 height 90
click at [950, 488] on ul "× 🐶 Asher" at bounding box center [927, 481] width 151 height 19
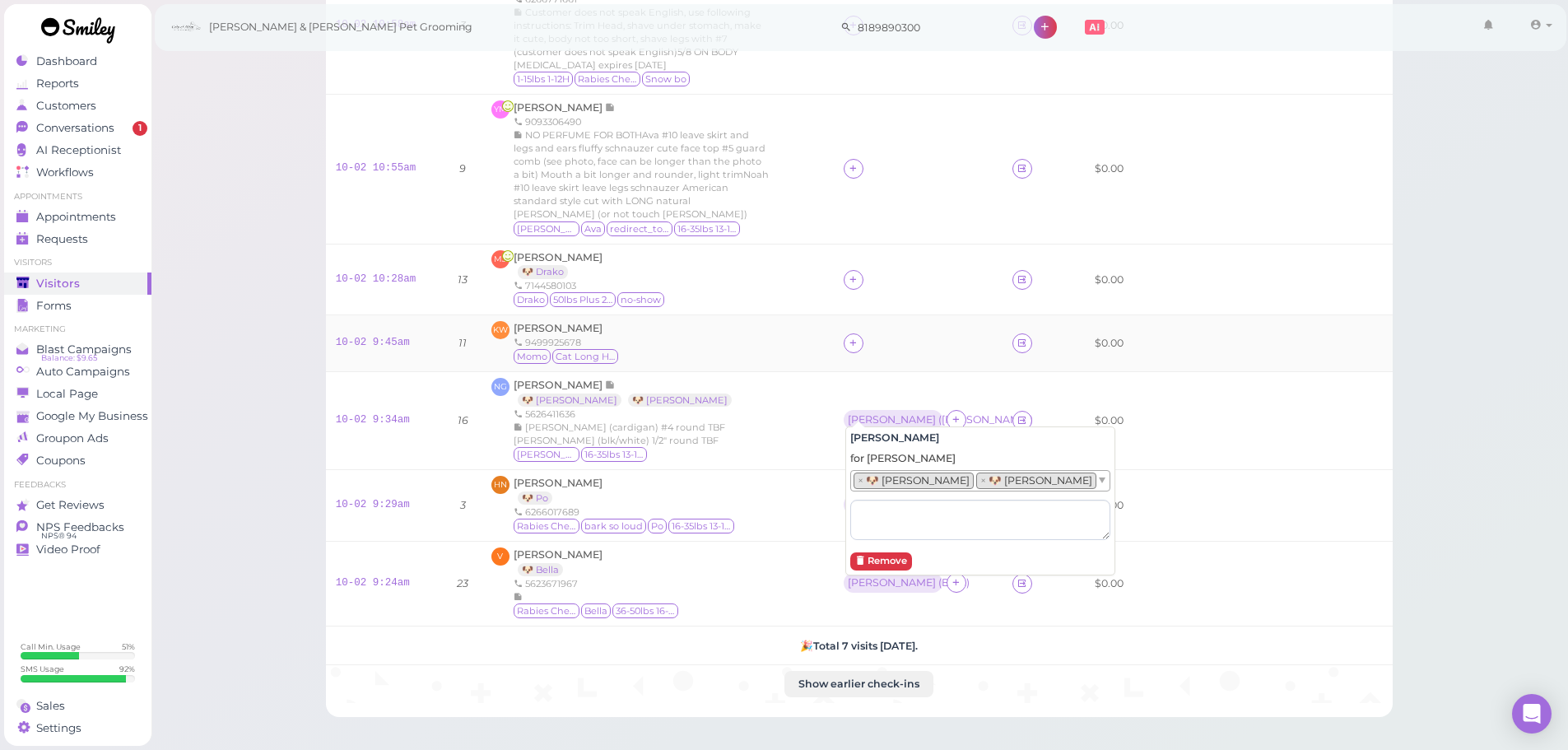
click at [939, 315] on td at bounding box center [917, 343] width 169 height 57
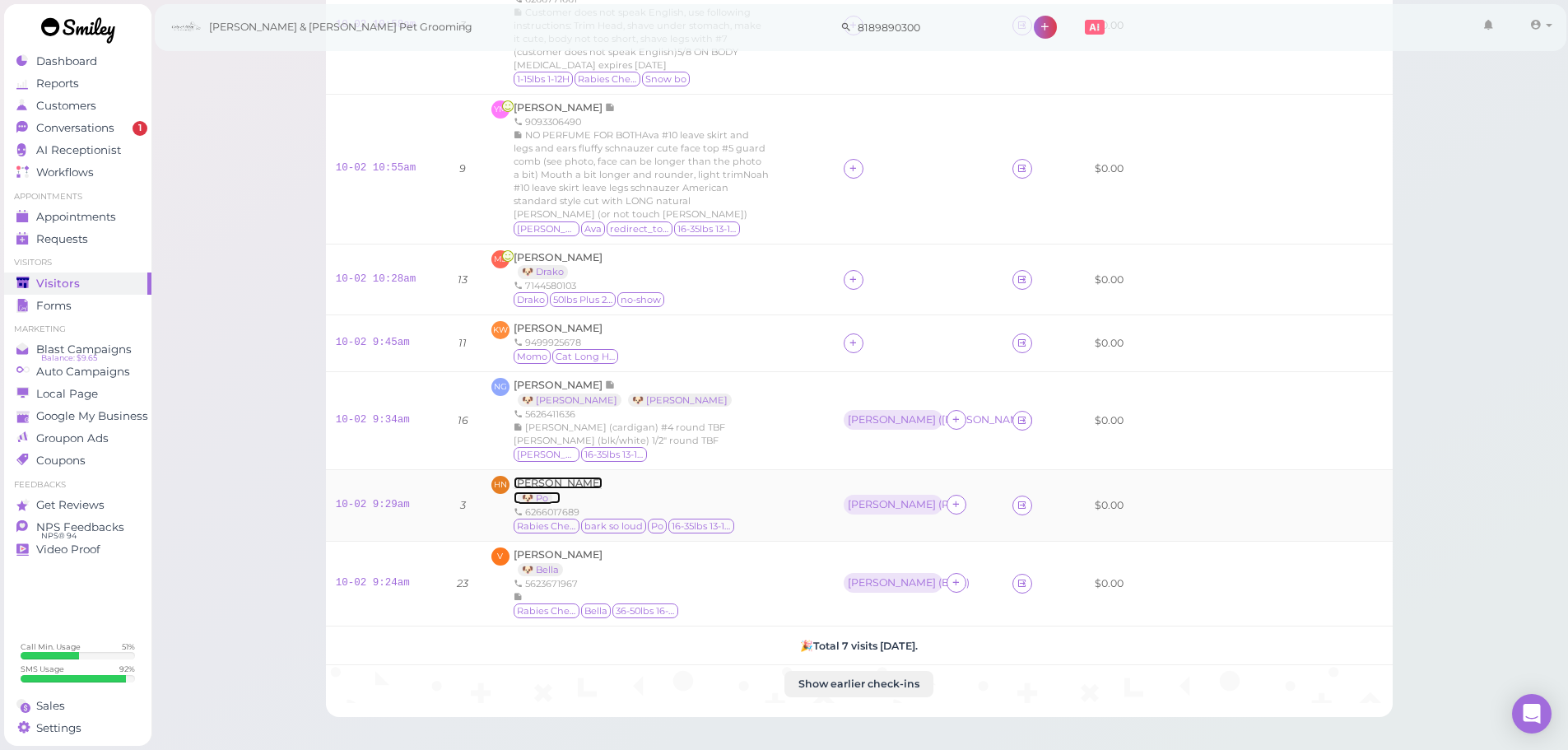
click at [542, 477] on span "[PERSON_NAME]" at bounding box center [557, 483] width 89 height 13
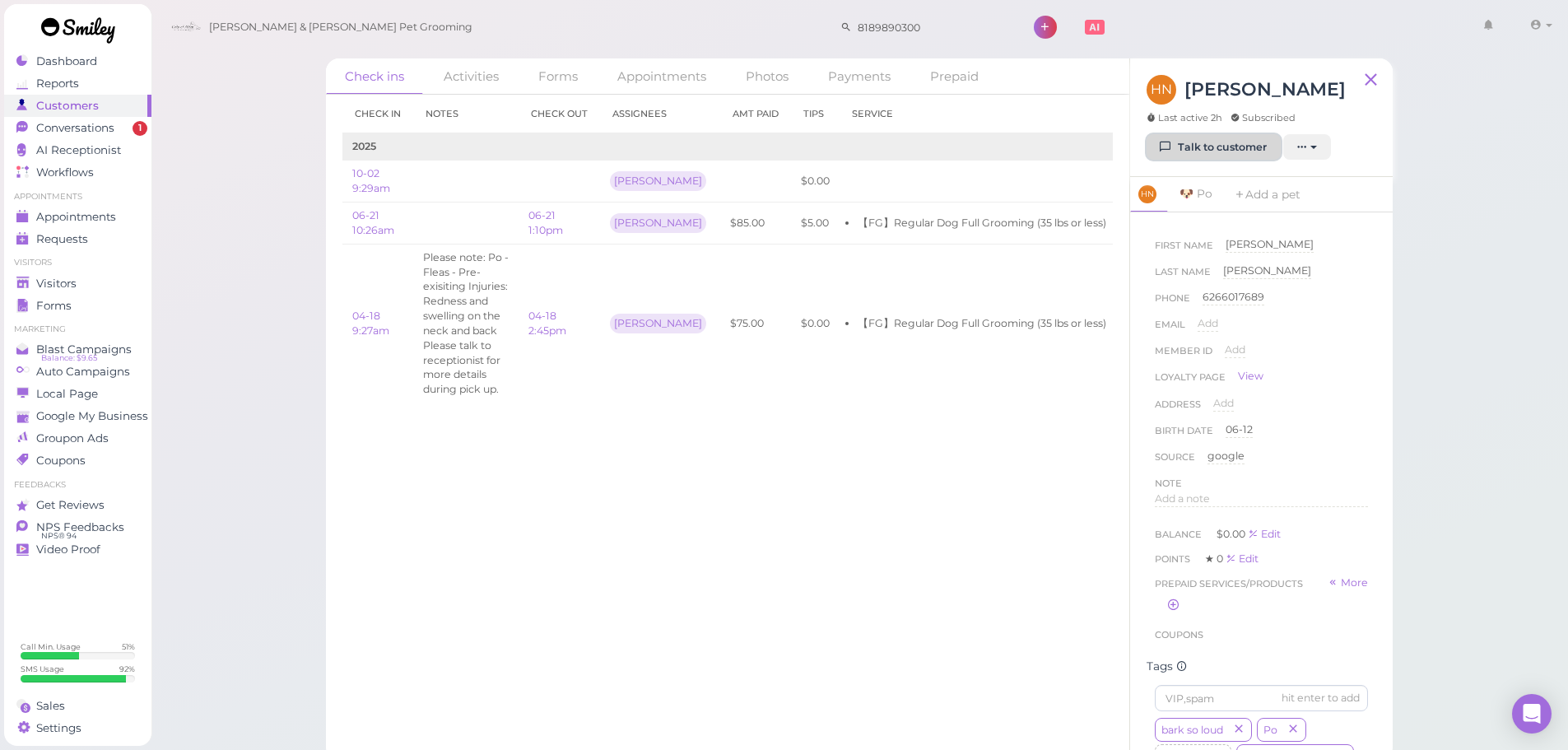
click at [1225, 153] on link "Talk to customer" at bounding box center [1214, 147] width 134 height 26
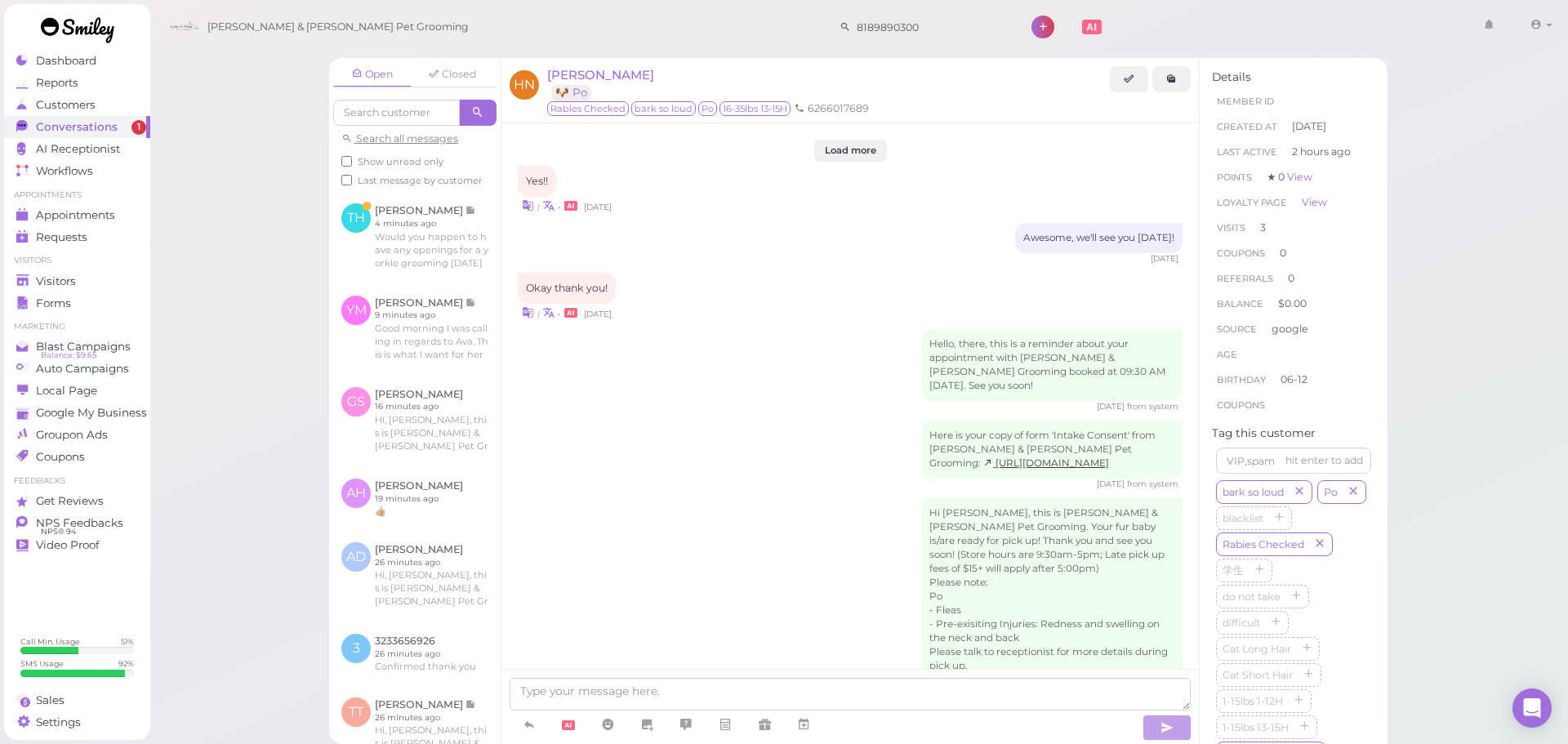
scroll to position [2393, 0]
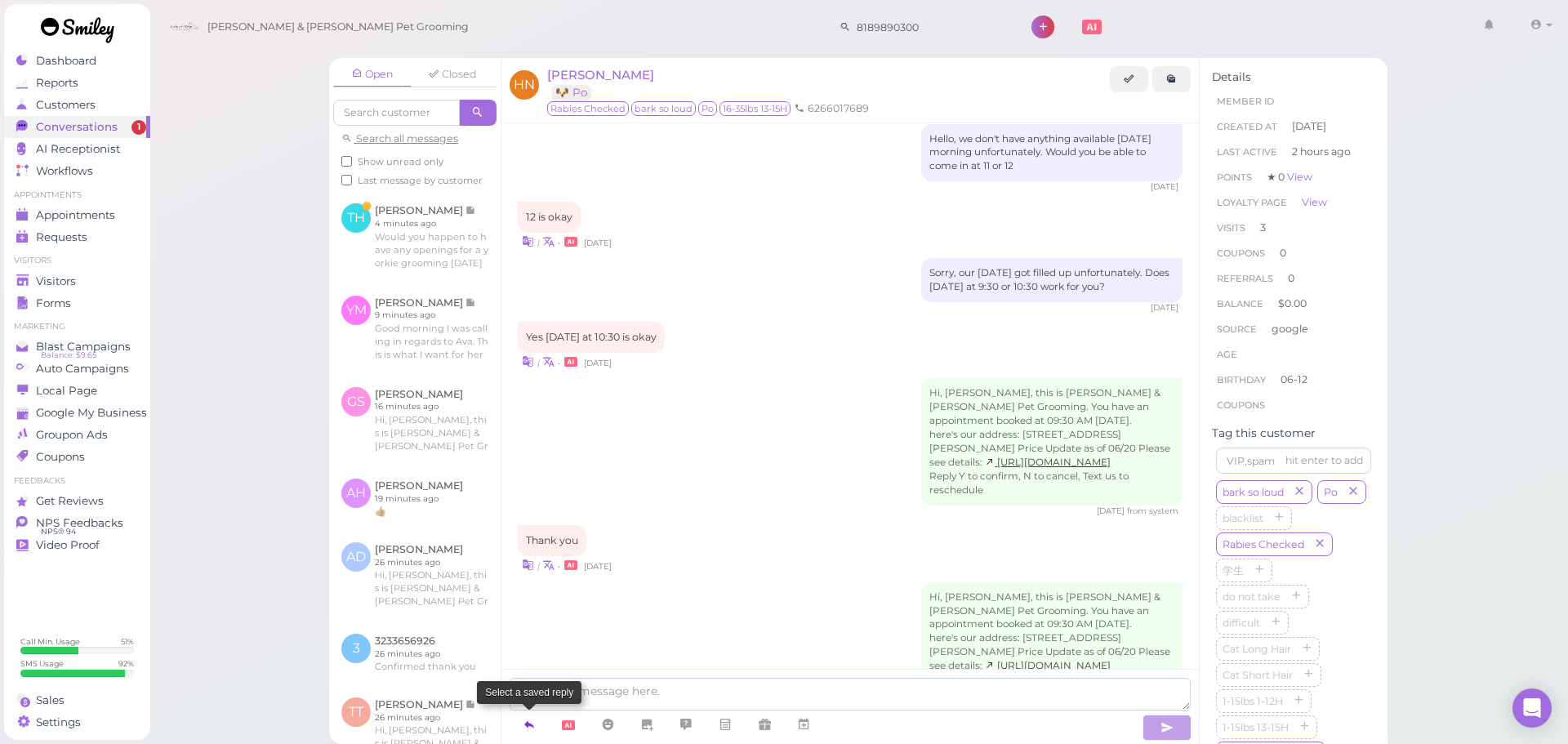
click at [530, 727] on icon at bounding box center [529, 724] width 13 height 16
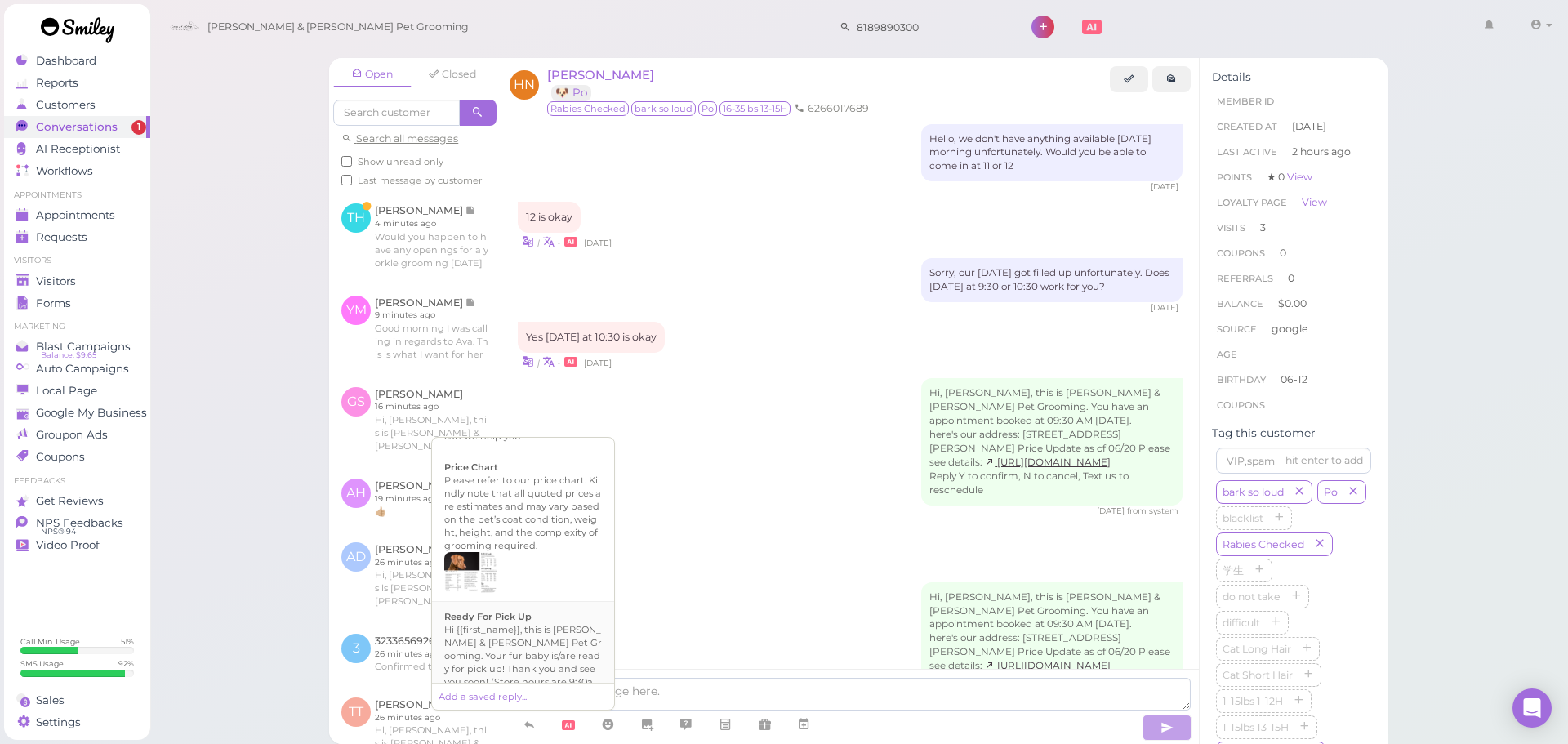
scroll to position [1133, 0]
click at [536, 625] on div "Hi {{first_name}}, this is Cody & Miley Pet Grooming. Your fur baby is/are read…" at bounding box center [524, 668] width 158 height 92
type textarea "Hi {{first_name}}, this is Cody & Miley Pet Grooming. Your fur baby is/are read…"
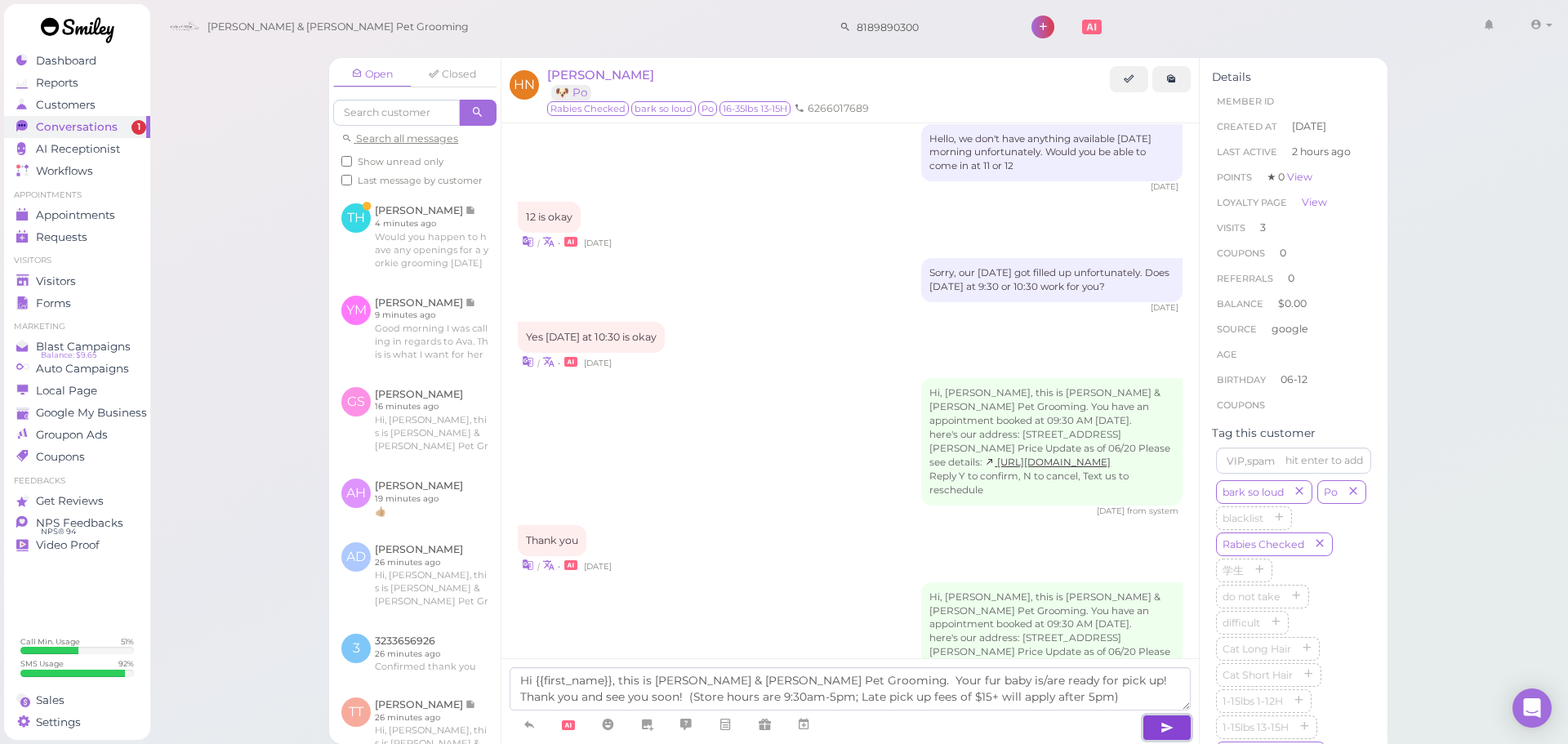
click at [1152, 726] on button "button" at bounding box center [1167, 727] width 49 height 26
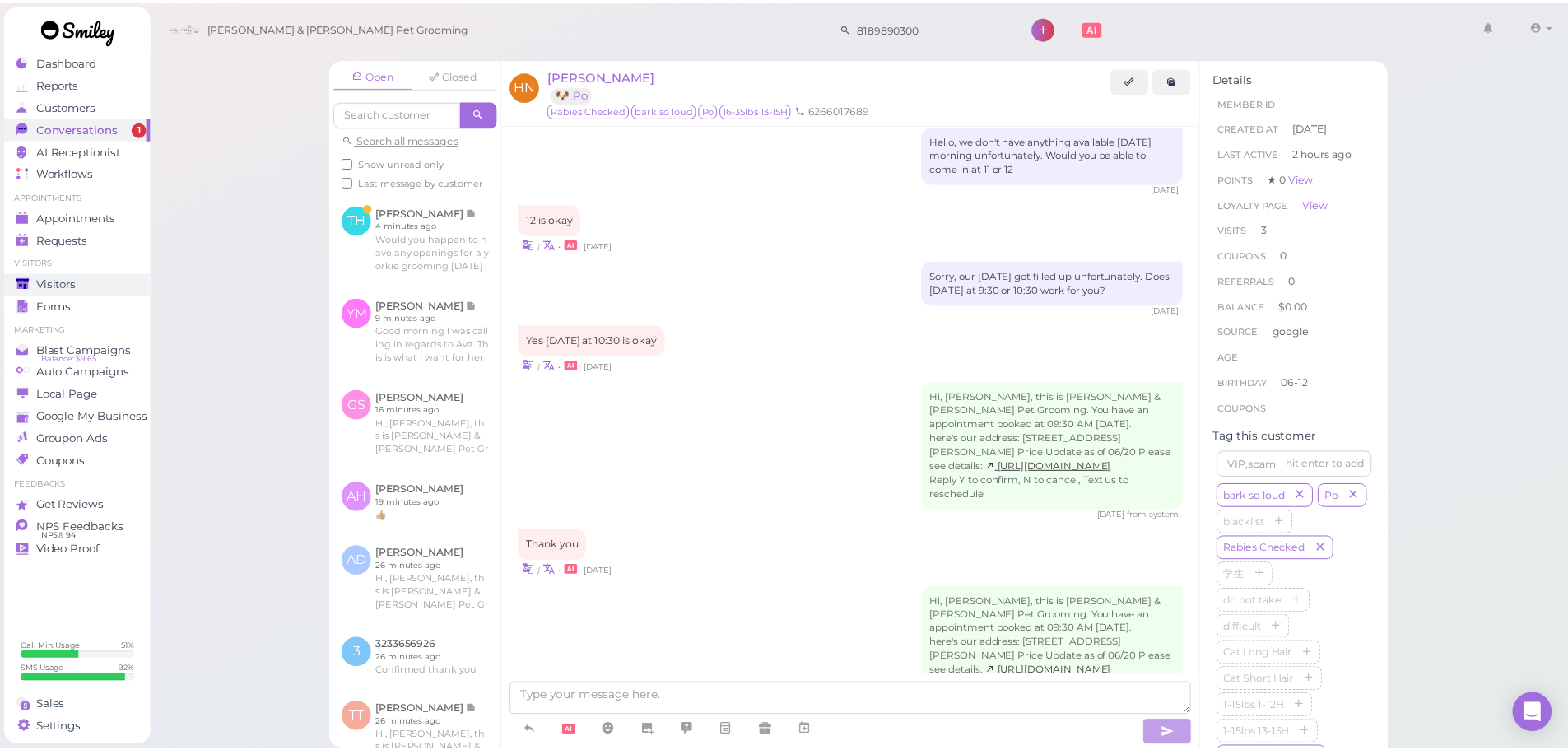
scroll to position [2493, 0]
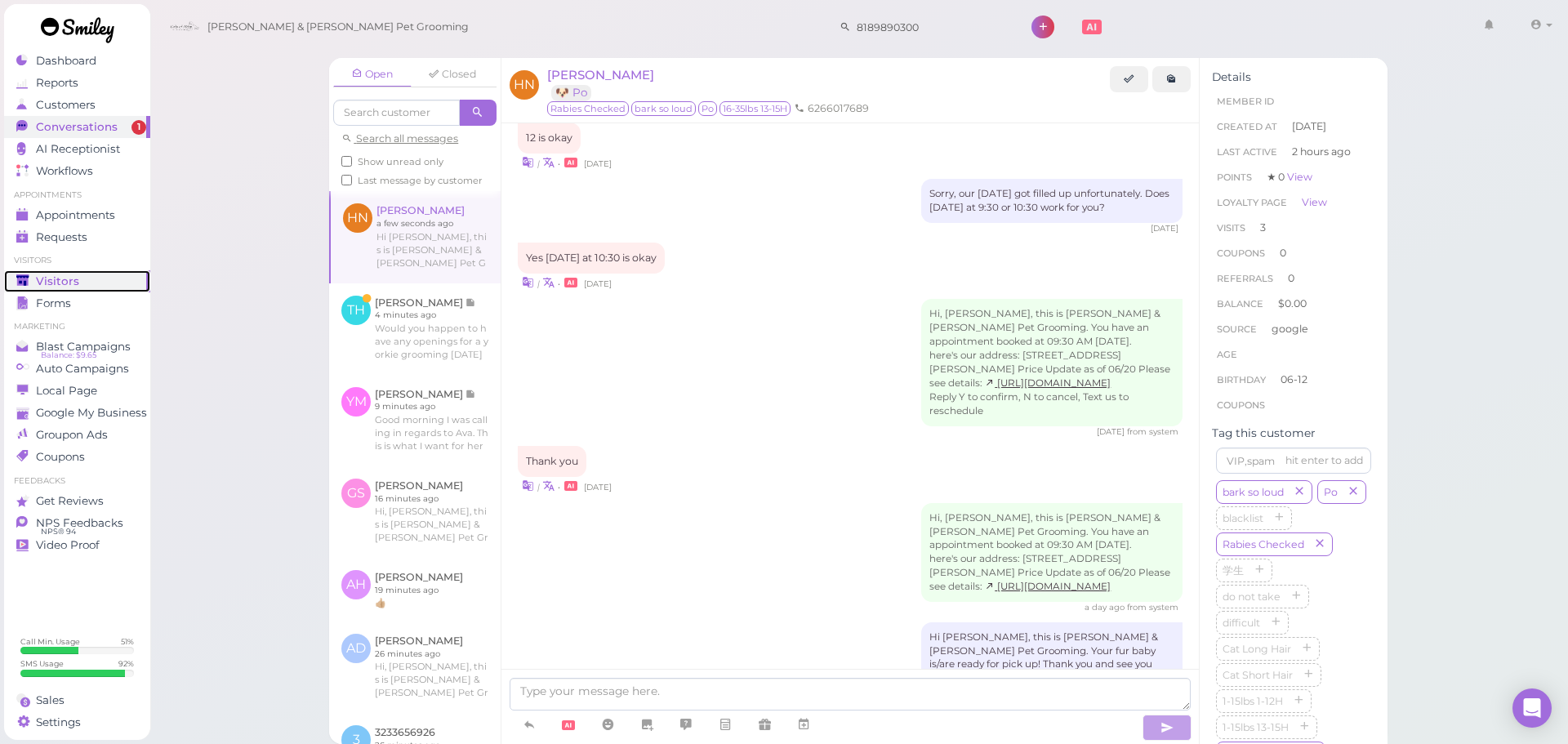
click at [87, 283] on div "Visitors" at bounding box center [75, 282] width 118 height 14
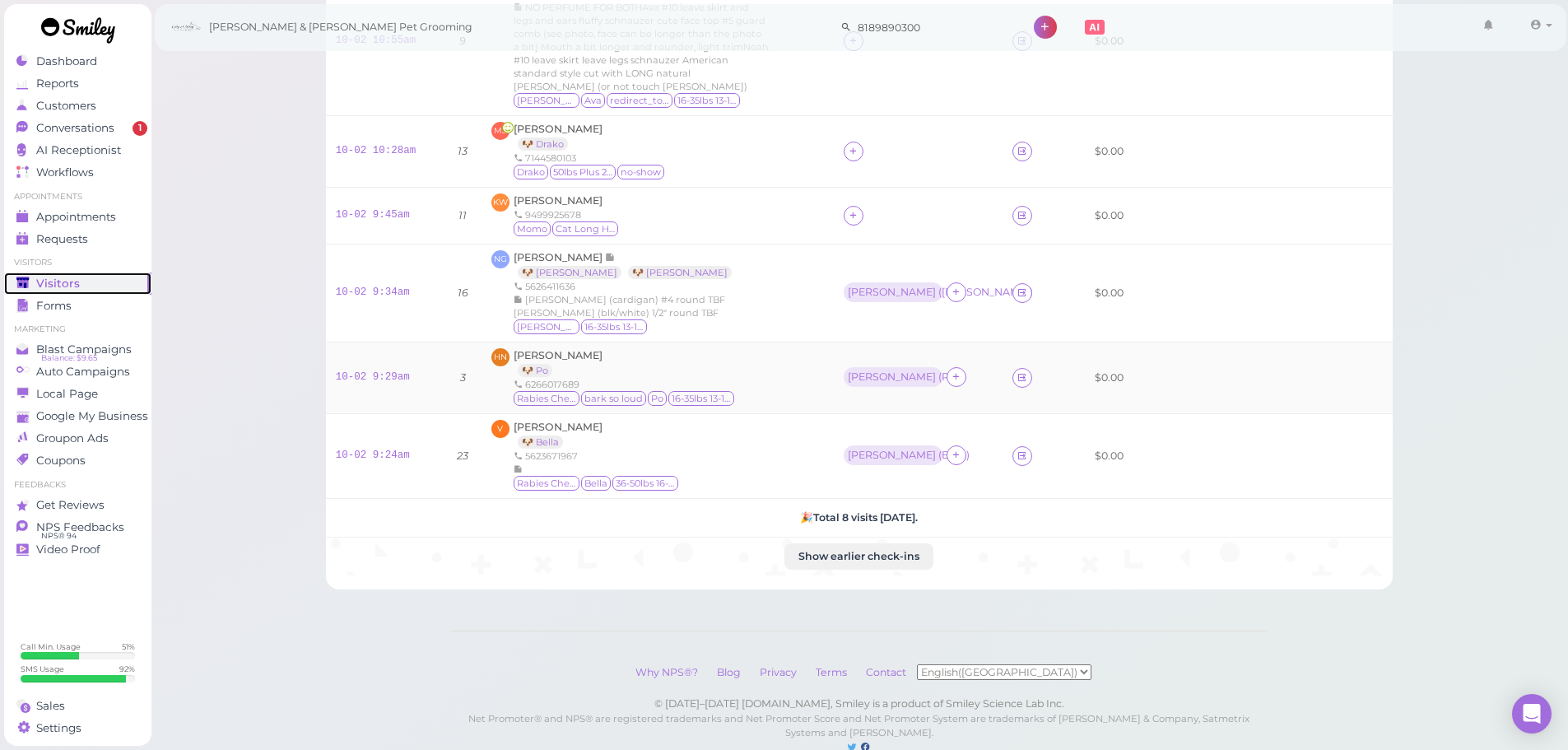
scroll to position [415, 0]
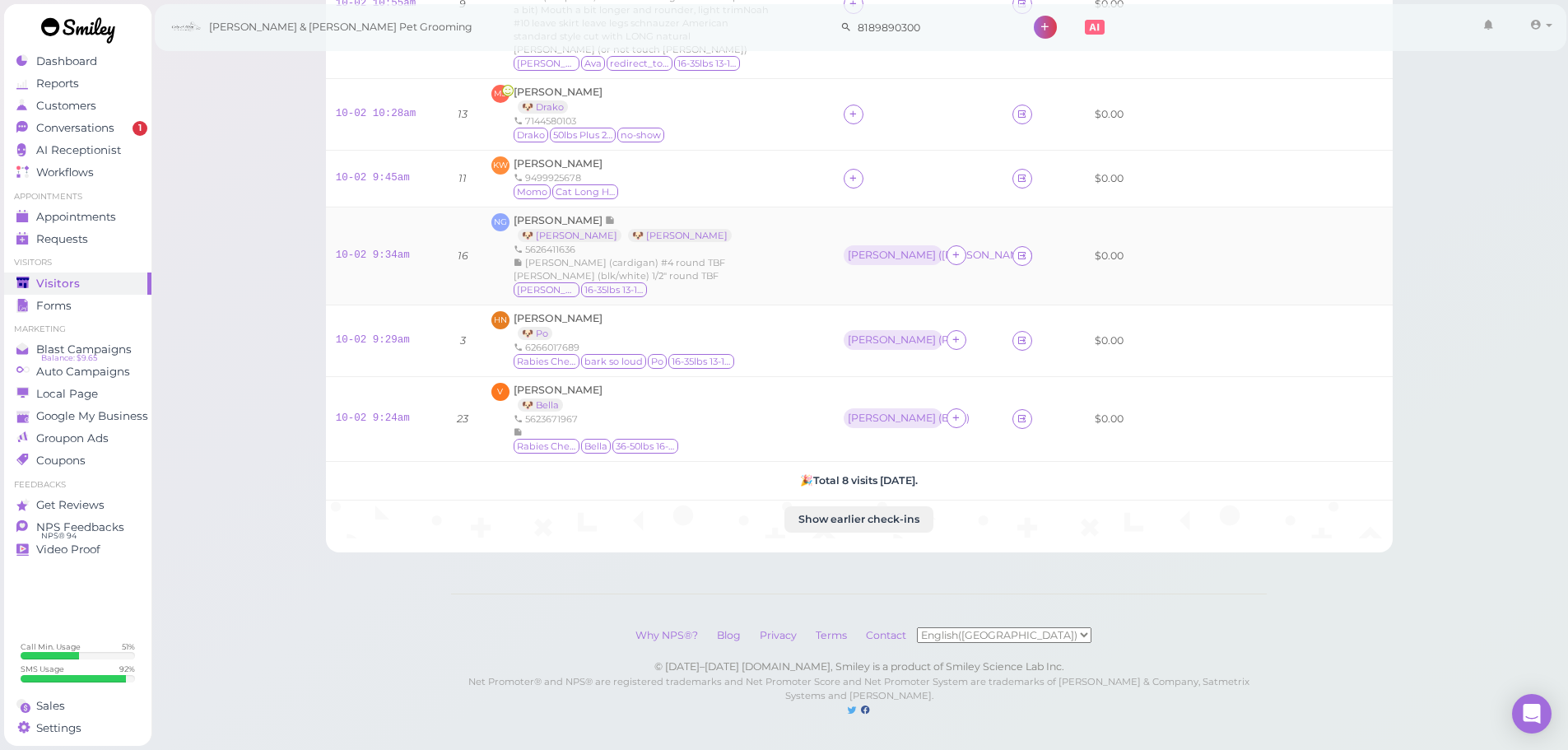
click at [745, 243] on div "5626411636" at bounding box center [640, 250] width 255 height 14
click at [352, 335] on link "10-02 9:29am" at bounding box center [373, 341] width 74 height 12
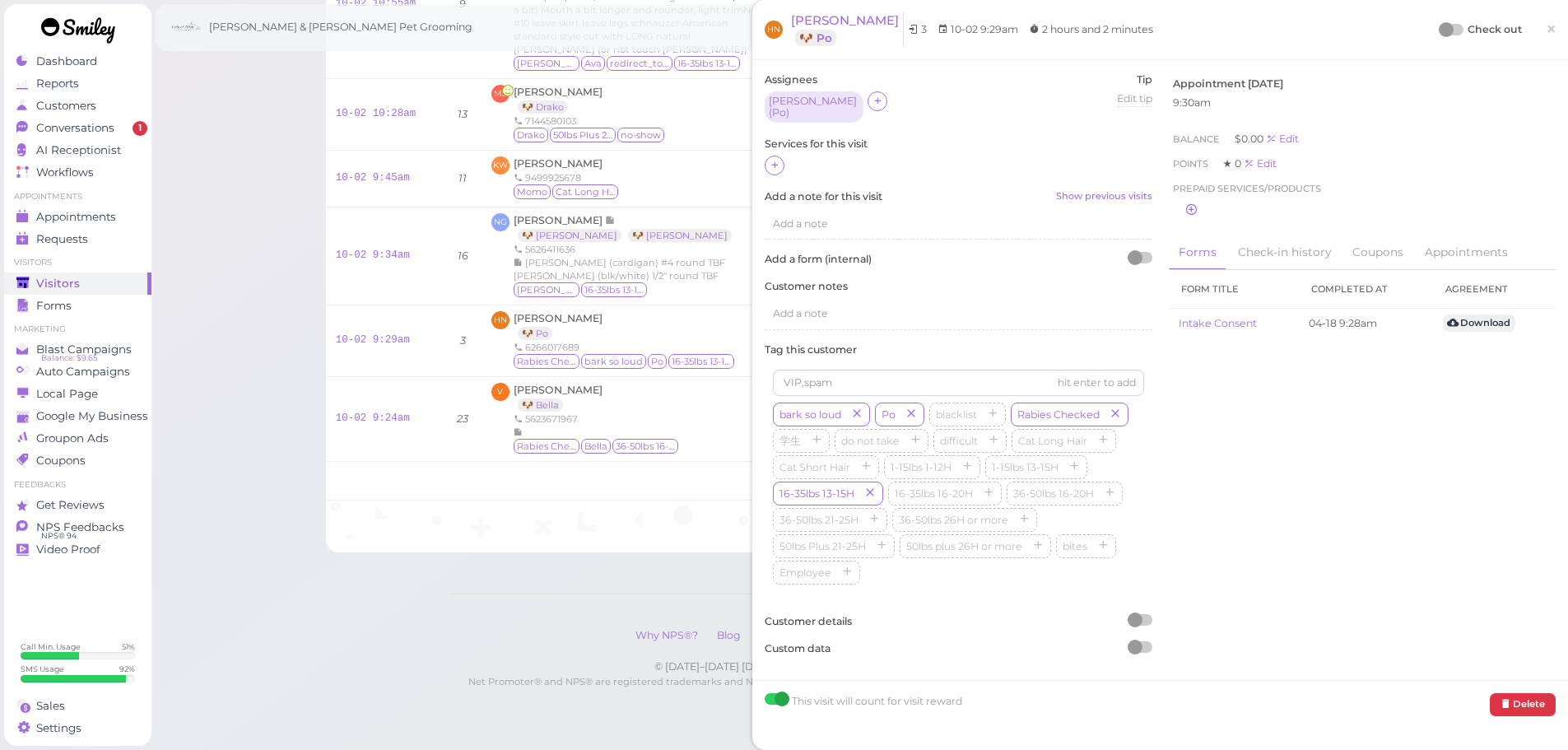
click at [763, 165] on div "Assignees Rebecca ( Po ) Tip Edit tip 0 Services for this visit Add a note for …" at bounding box center [958, 370] width 404 height 596
click at [767, 164] on div at bounding box center [774, 165] width 19 height 19
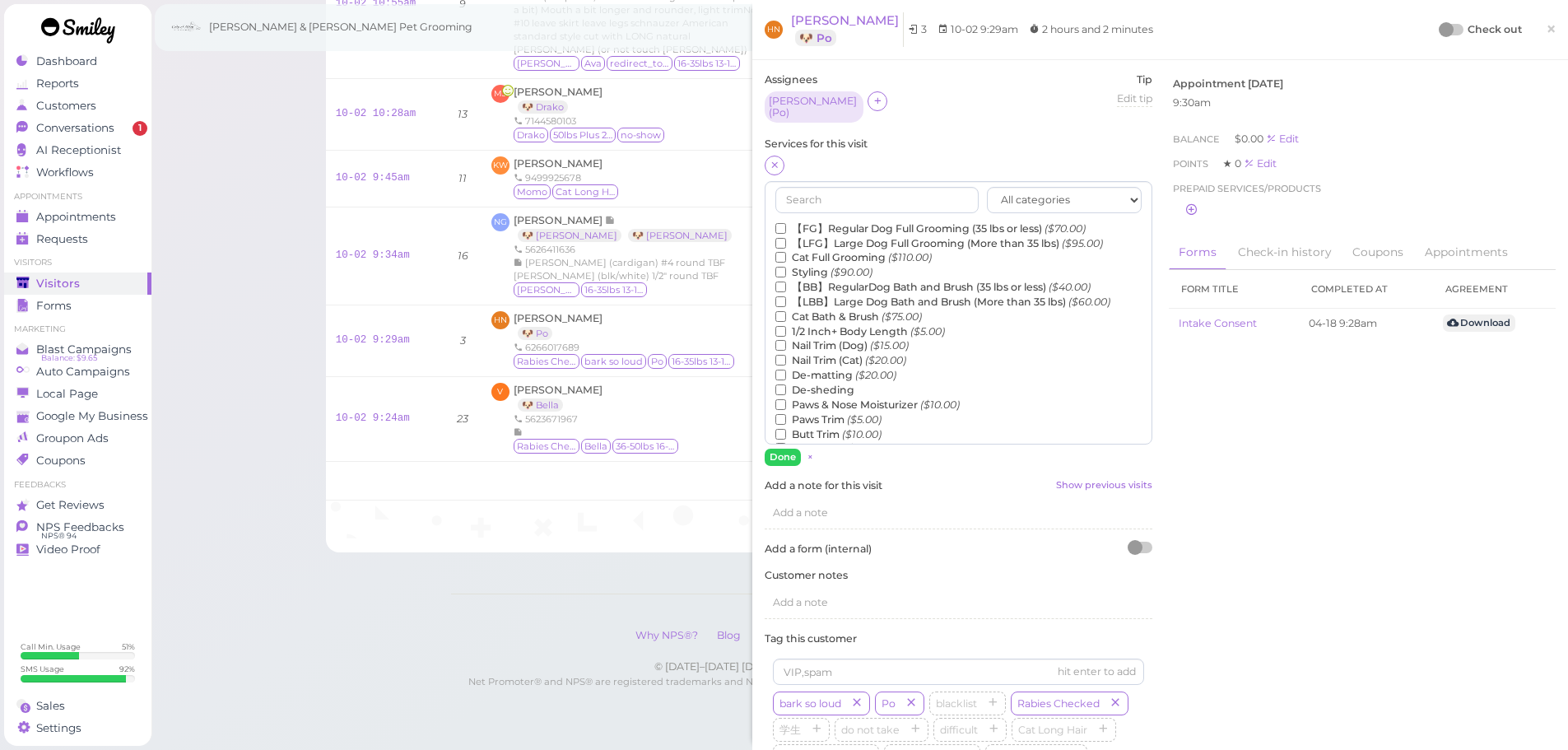
click at [844, 223] on label "【FG】Regular Dog Full Grooming (35 lbs or less) ($70.00)" at bounding box center [930, 228] width 310 height 14
click at [786, 223] on input "【FG】Regular Dog Full Grooming (35 lbs or less) ($70.00)" at bounding box center [780, 228] width 11 height 11
click at [820, 326] on label "1/2 Inch+ Body Length ($5.00)" at bounding box center [860, 331] width 169 height 14
click at [786, 326] on input "1/2 Inch+ Body Length ($5.00)" at bounding box center [780, 331] width 11 height 11
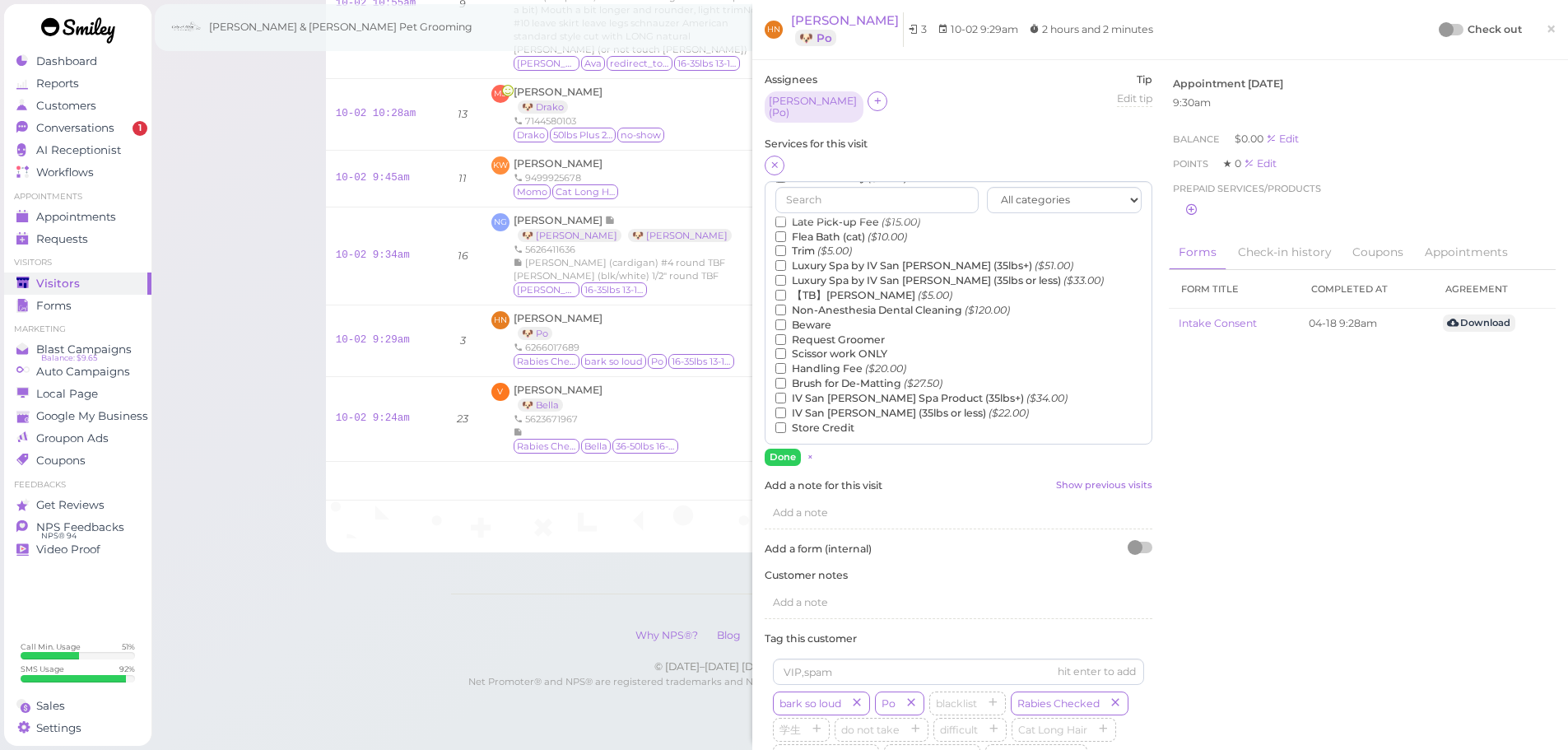
click at [826, 293] on label "【TB】Teeth Brushing ($5.00)" at bounding box center [863, 295] width 177 height 14
click at [786, 293] on input "【TB】Teeth Brushing ($5.00)" at bounding box center [780, 295] width 11 height 11
click at [775, 449] on button "Done" at bounding box center [783, 458] width 36 height 17
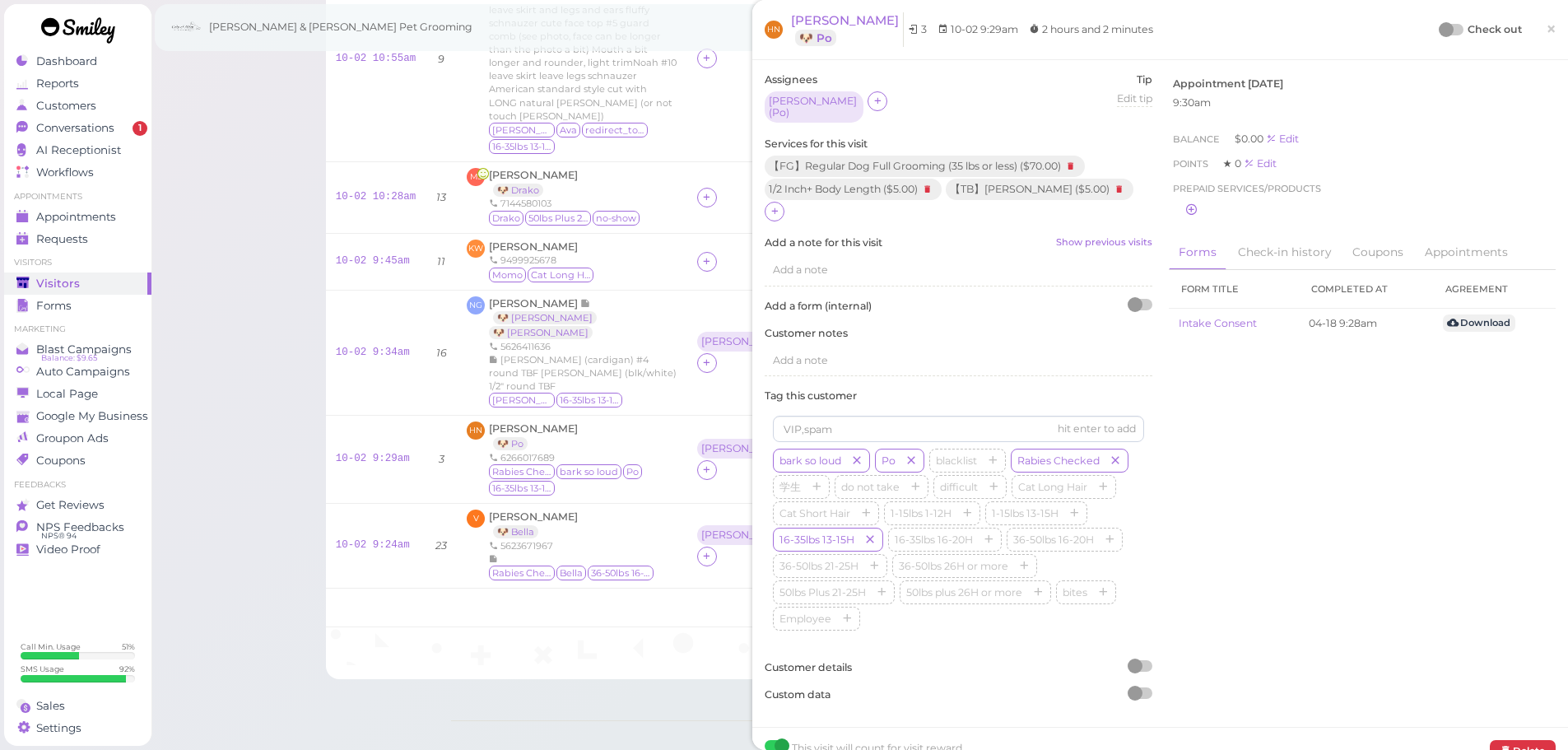
scroll to position [456, 0]
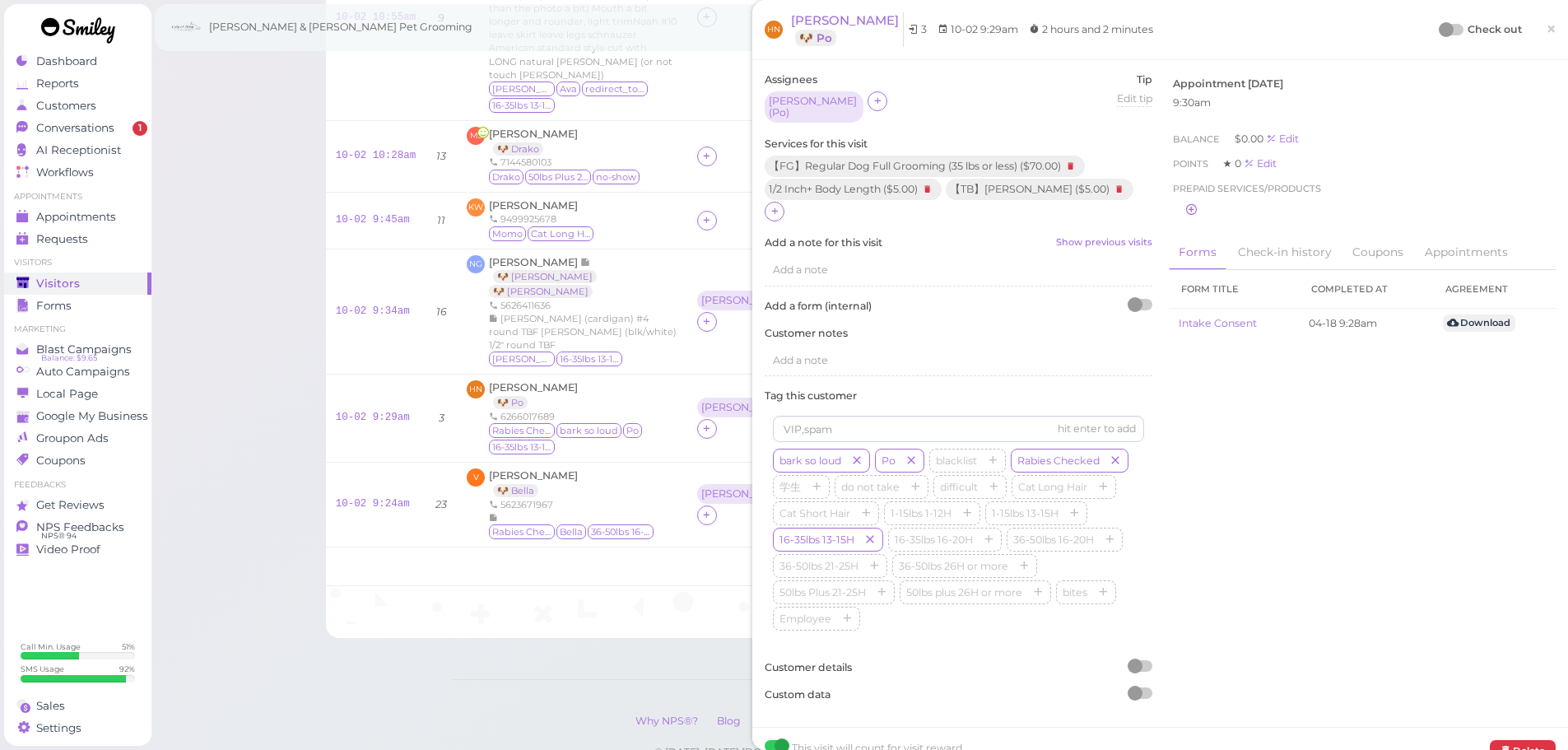
click at [1439, 30] on div at bounding box center [1446, 29] width 14 height 14
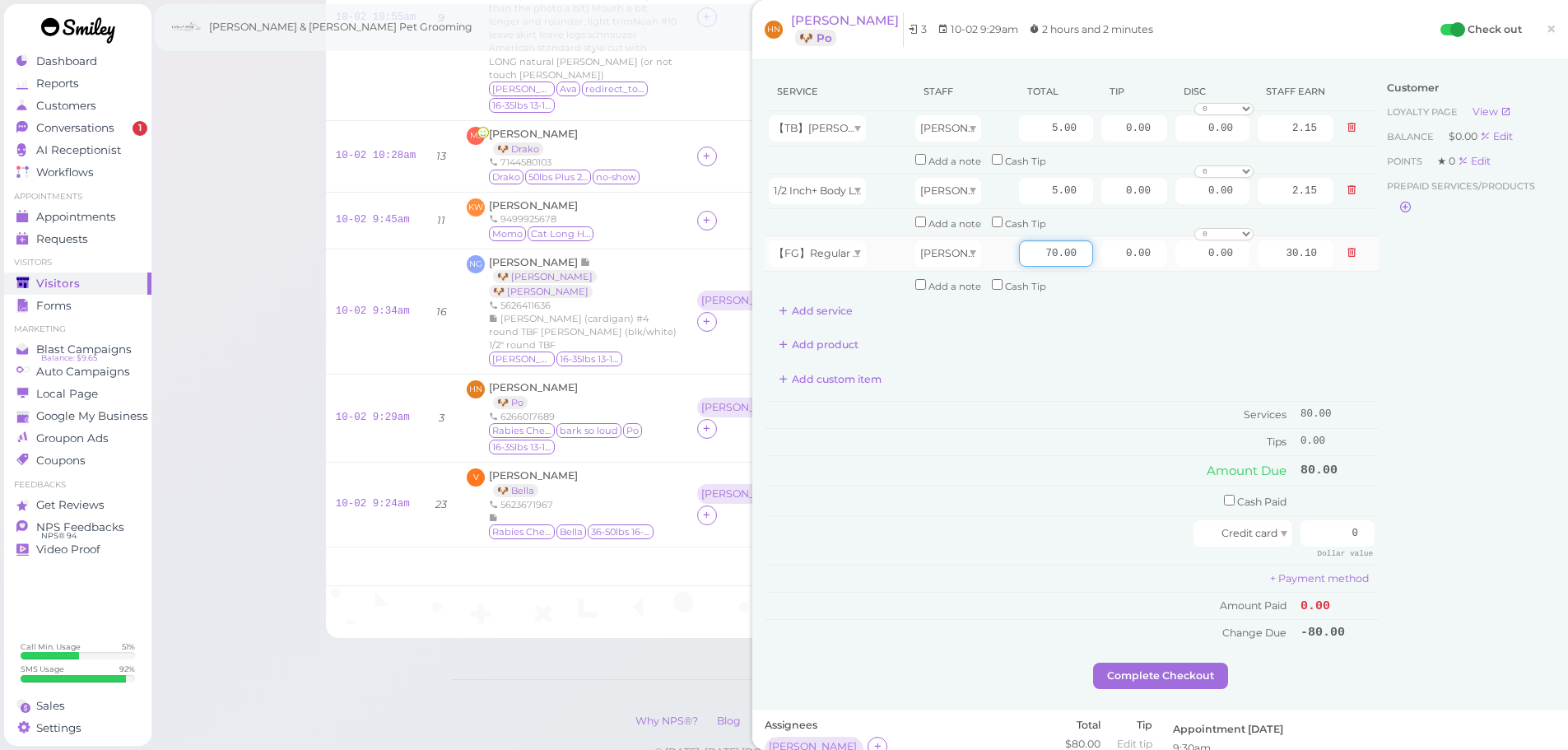
click at [1028, 260] on input "70.00" at bounding box center [1055, 253] width 74 height 26
type input "80.00"
type input "34.40"
click at [1050, 425] on td "Services" at bounding box center [1031, 415] width 532 height 27
drag, startPoint x: 1101, startPoint y: 248, endPoint x: 1565, endPoint y: 413, distance: 492.5
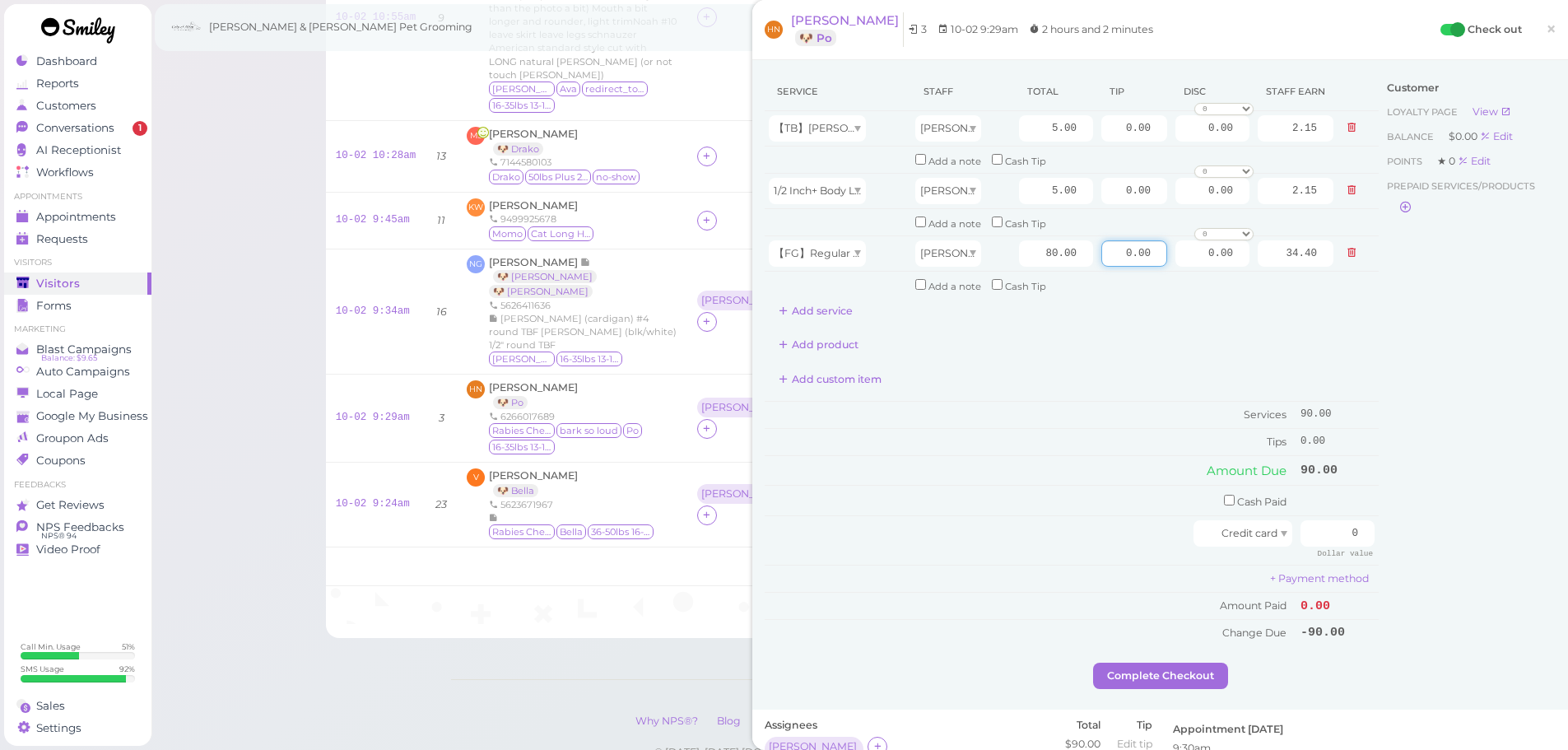
click at [1510, 325] on div "Service Staff Total Tip Disc Staff earn 【TB】Teeth Brushing Rebecca 5.00 0.00 0.…" at bounding box center [1161, 368] width 791 height 591
type input "5"
drag, startPoint x: 1344, startPoint y: 536, endPoint x: 1424, endPoint y: 549, distance: 81.0
click at [1406, 542] on div "Service Staff Total Tip Disc Staff earn 【TB】Teeth Brushing Rebecca 5.00 0.00 0.…" at bounding box center [1161, 368] width 791 height 591
type input "95"
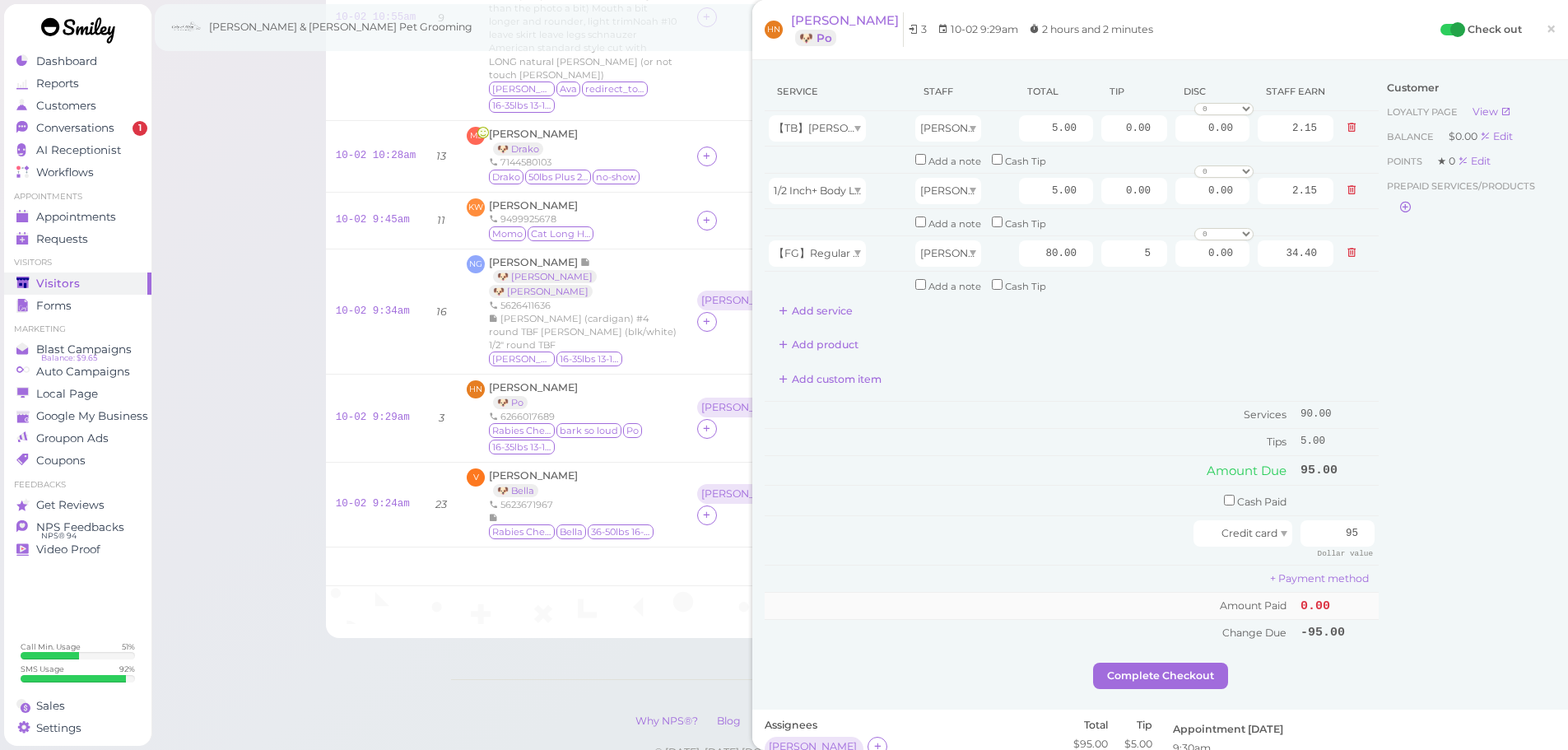
drag, startPoint x: 1428, startPoint y: 568, endPoint x: 1229, endPoint y: 596, distance: 201.0
click at [1418, 568] on div "Customer Loyalty page View Balance $0.00 Edit Points ★ 0 Edit Prepaid services/…" at bounding box center [1467, 368] width 177 height 591
click at [1190, 667] on button "Complete Checkout" at bounding box center [1161, 675] width 135 height 26
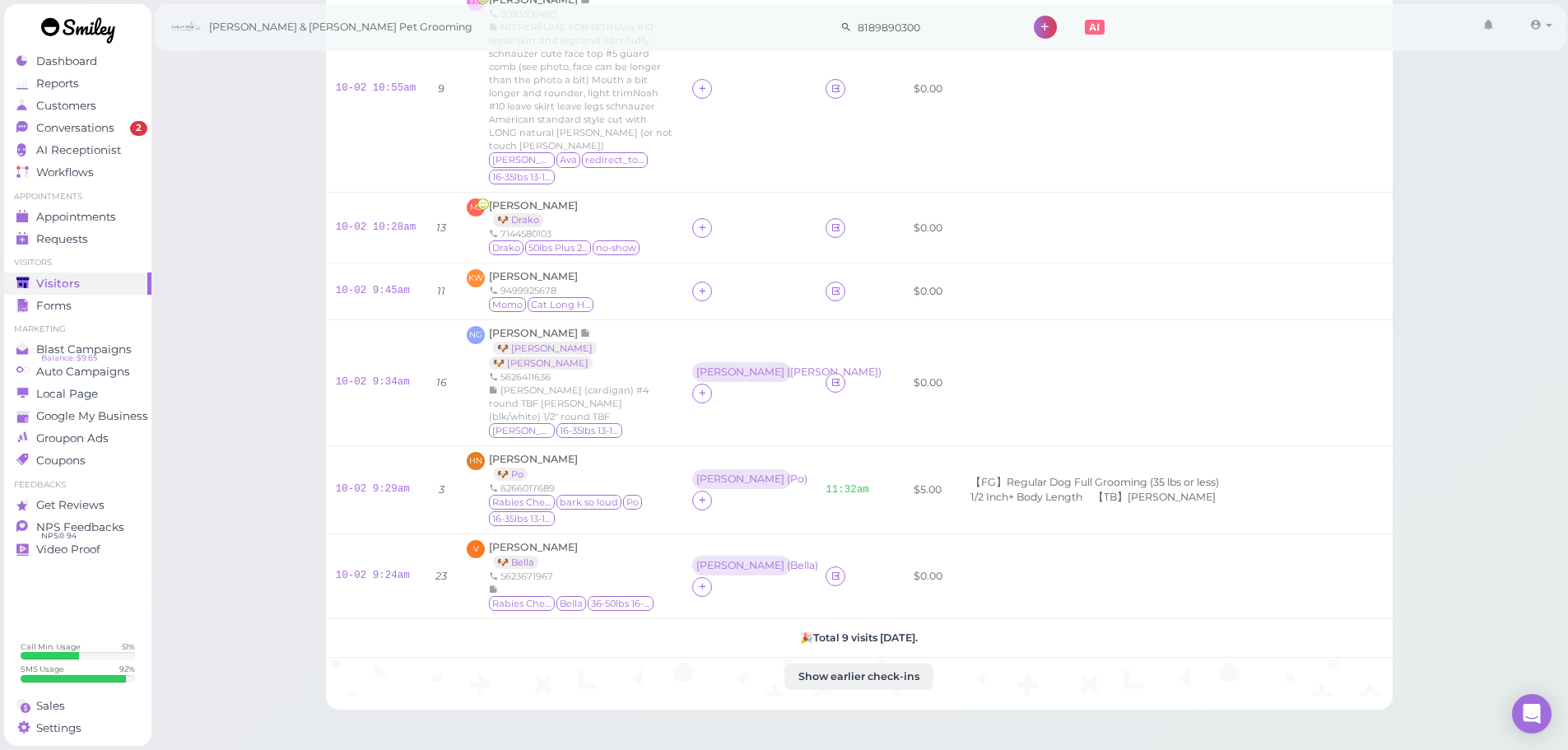
scroll to position [528, 0]
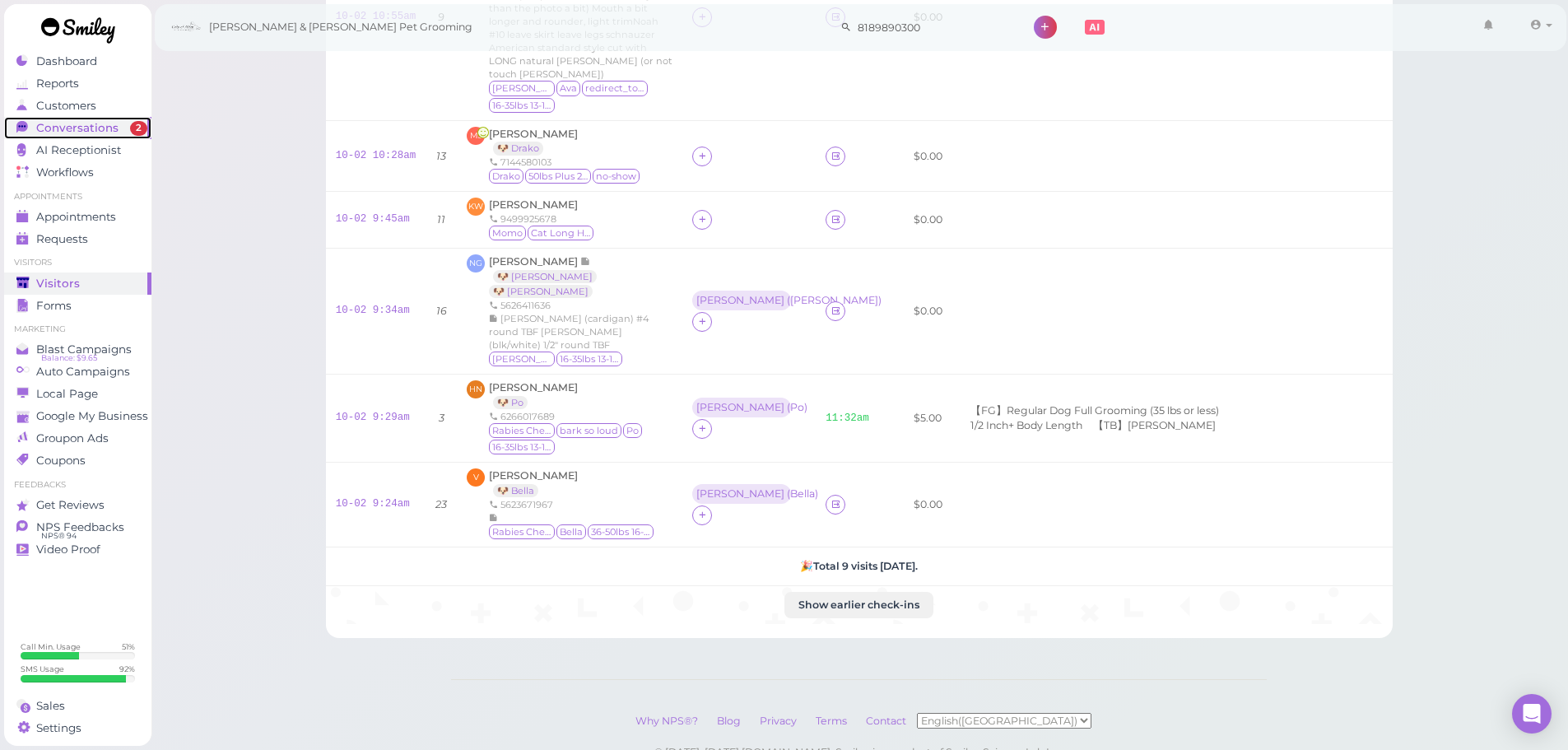
click at [57, 118] on link "Conversations 2" at bounding box center [78, 128] width 147 height 22
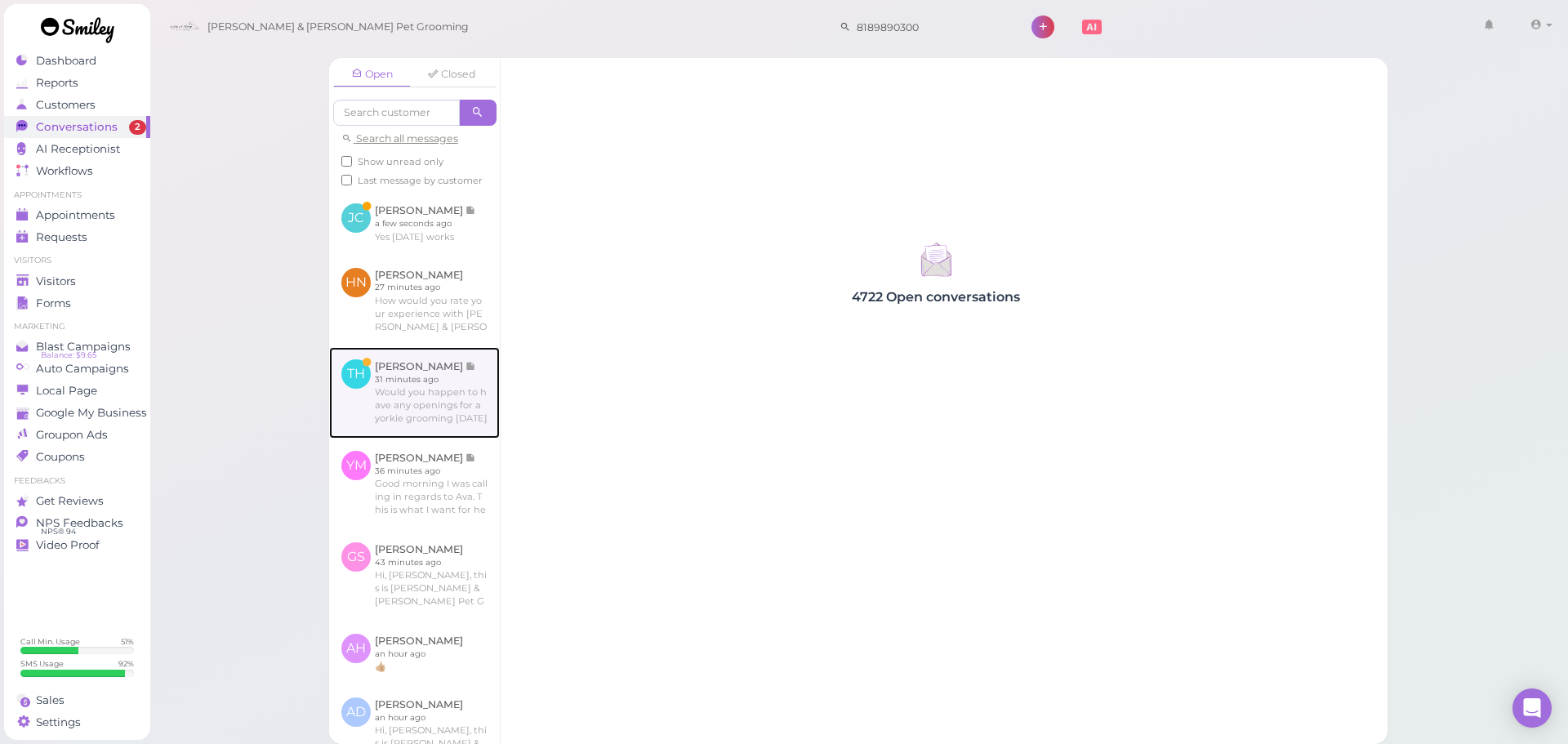
click at [443, 430] on link at bounding box center [414, 393] width 171 height 92
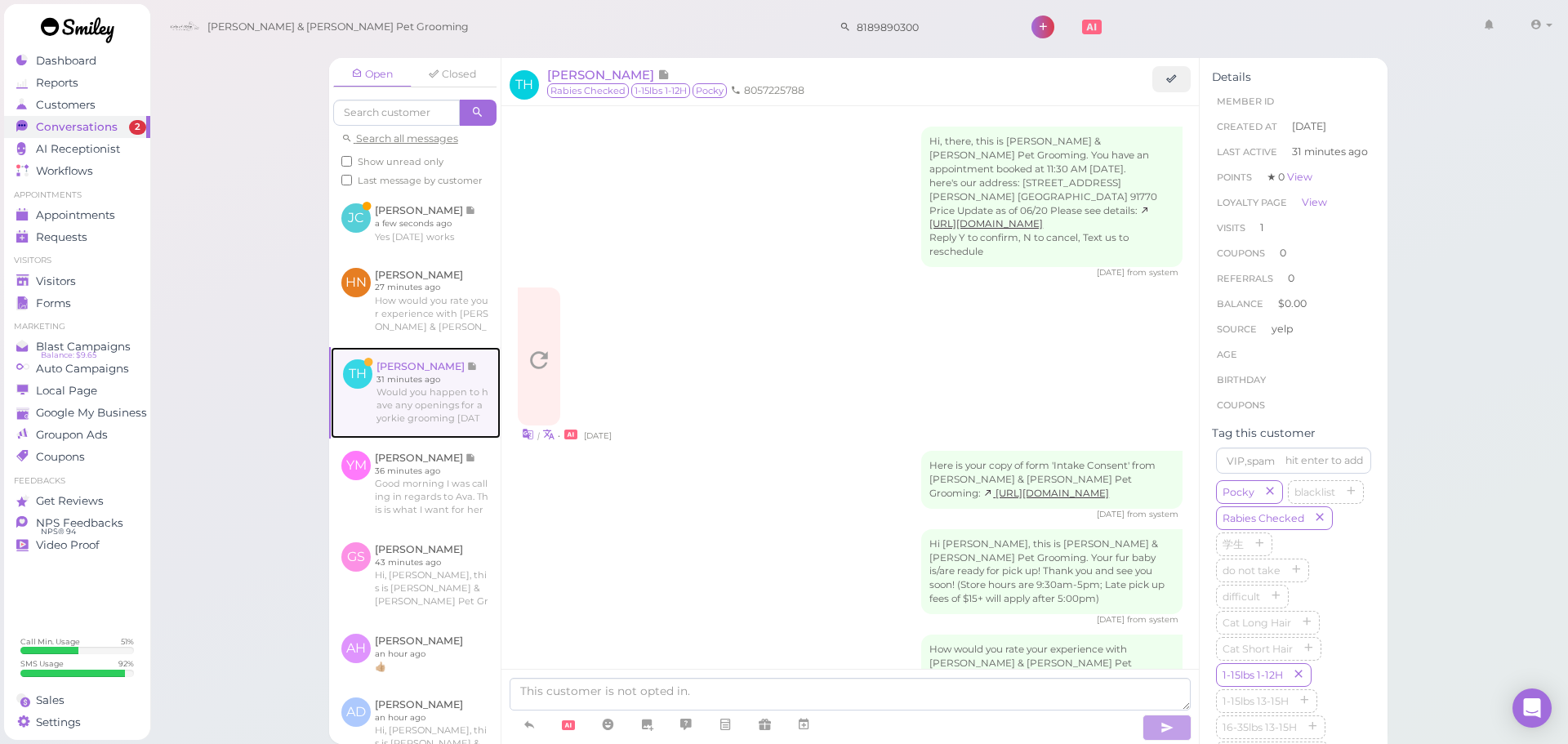
scroll to position [420, 0]
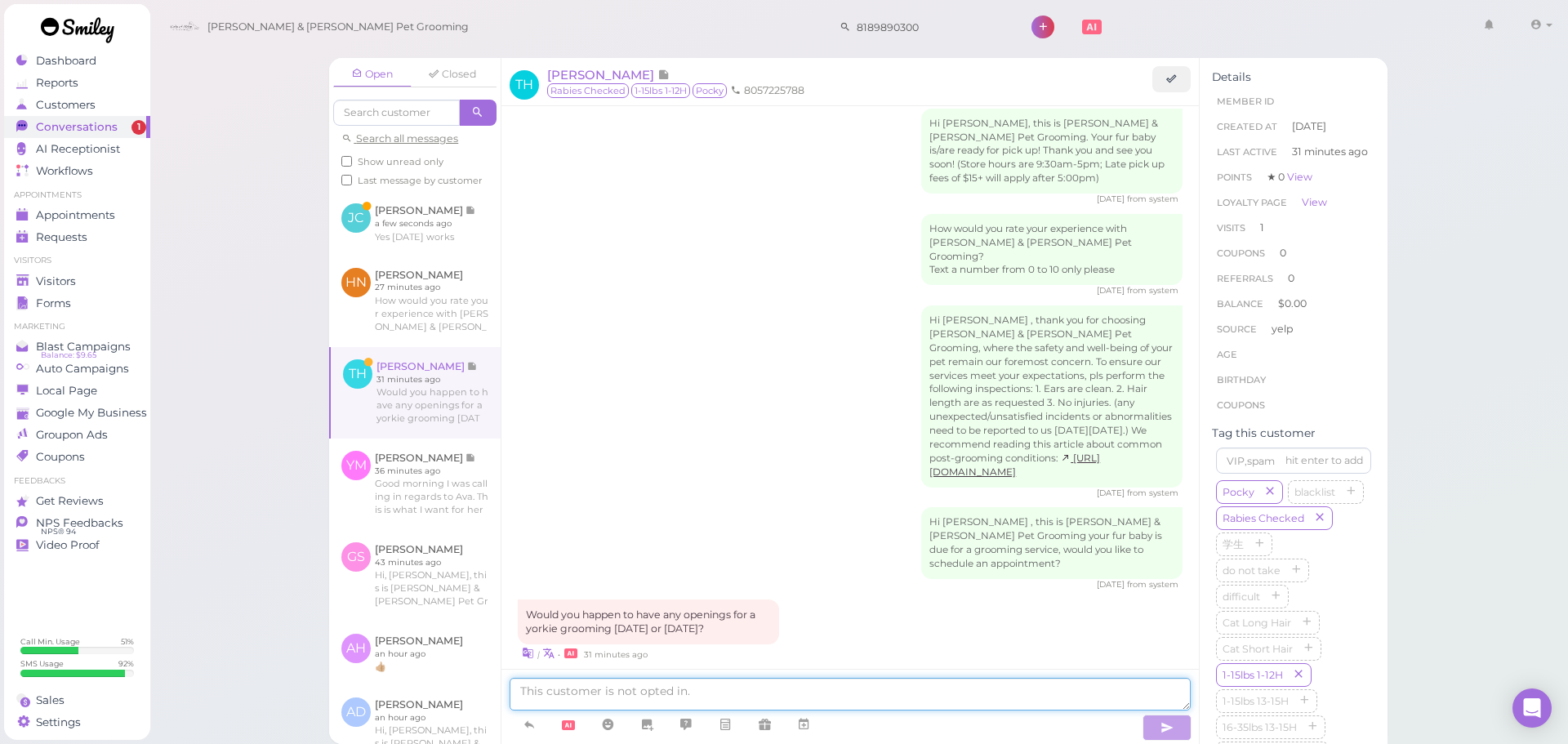
click at [699, 694] on textarea at bounding box center [850, 694] width 681 height 33
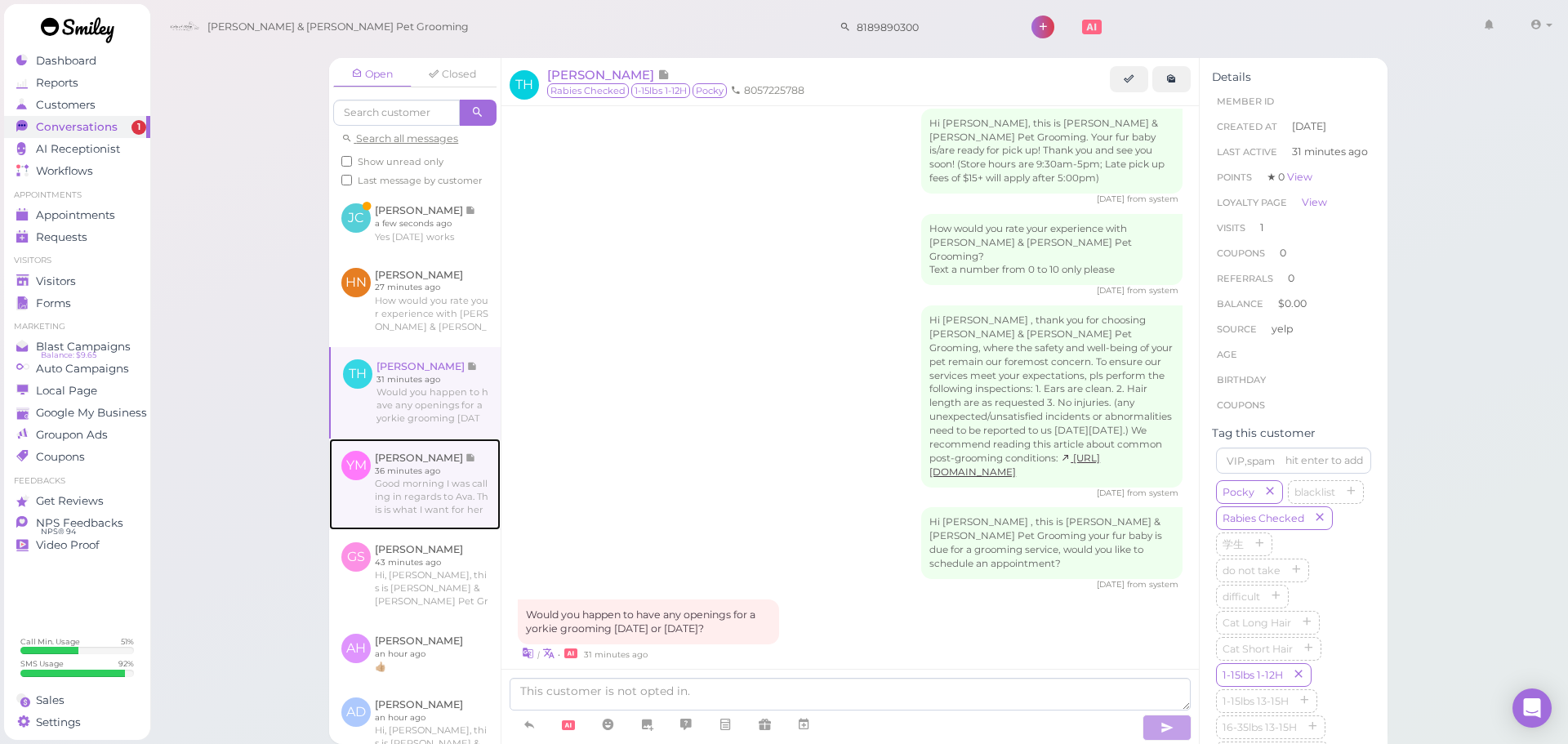
click at [409, 500] on link at bounding box center [415, 484] width 171 height 92
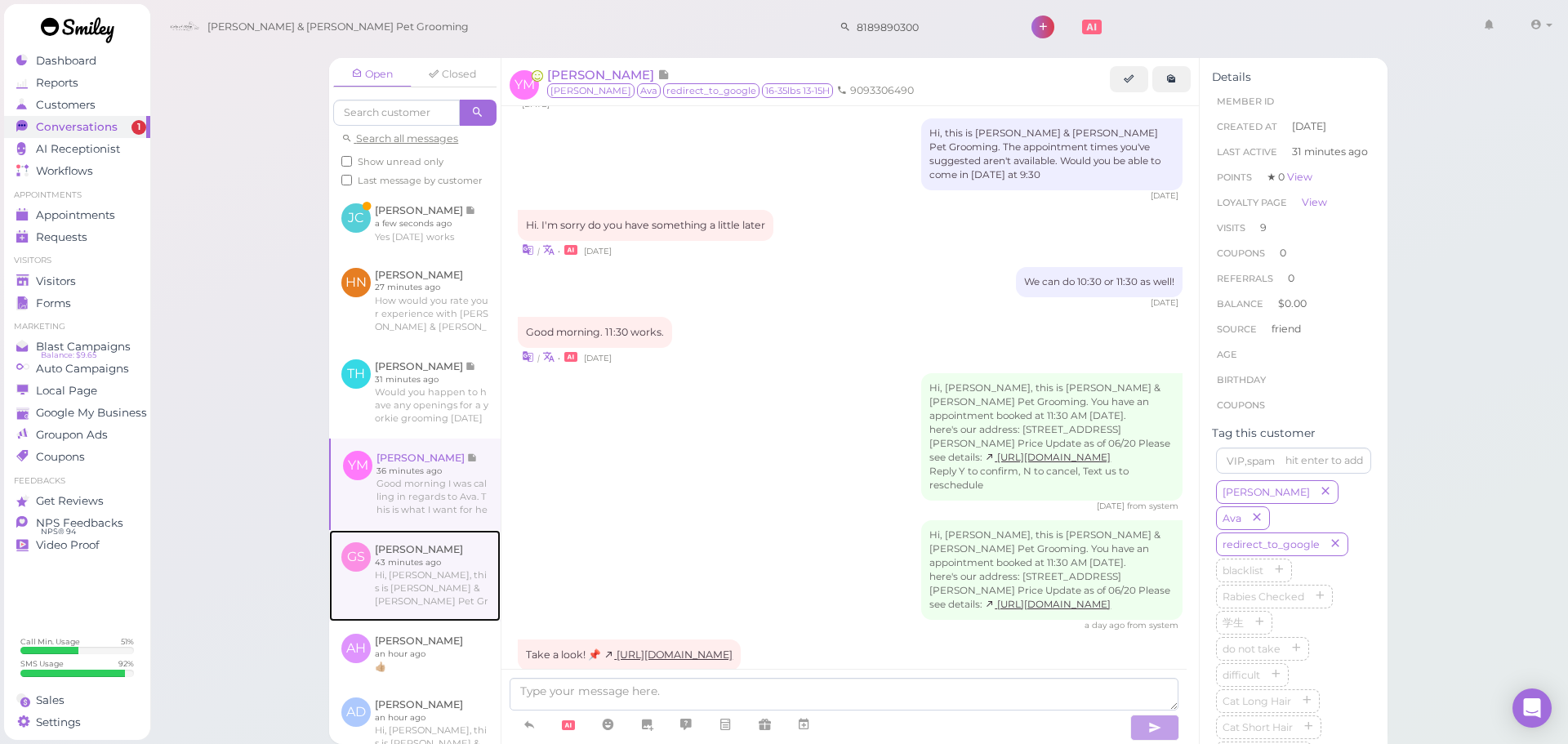
click at [405, 617] on link at bounding box center [415, 576] width 171 height 92
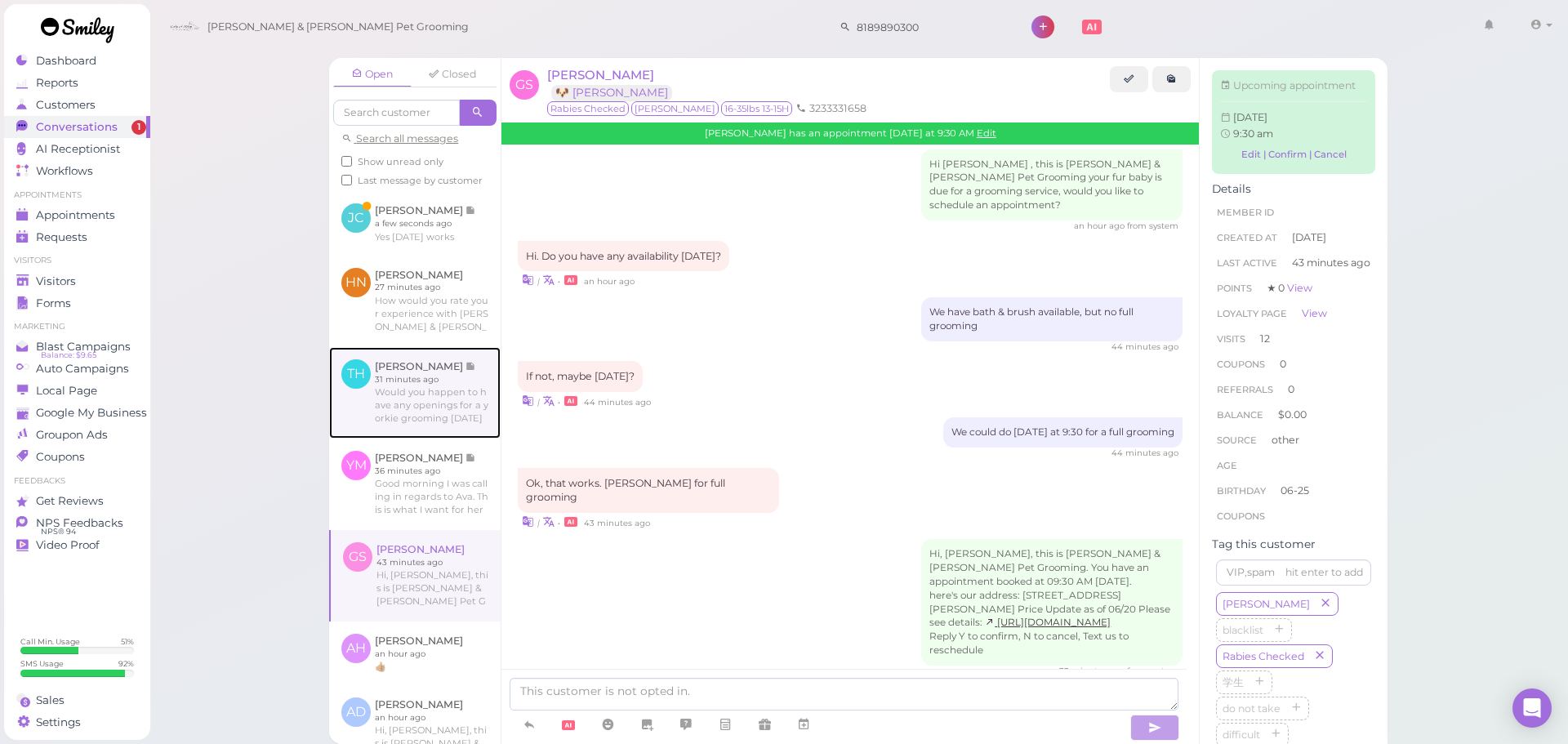
click at [401, 410] on link at bounding box center [415, 393] width 171 height 92
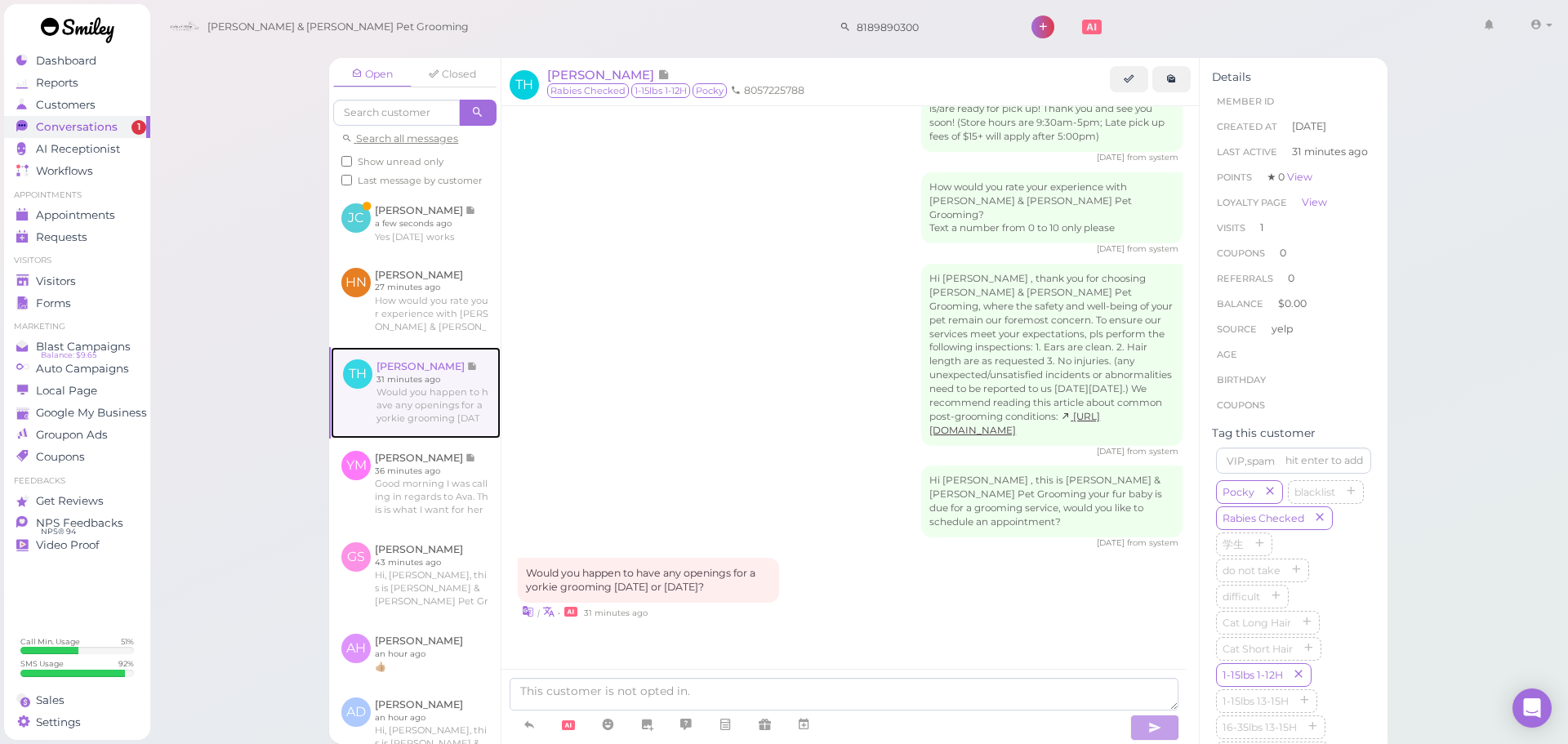
scroll to position [420, 0]
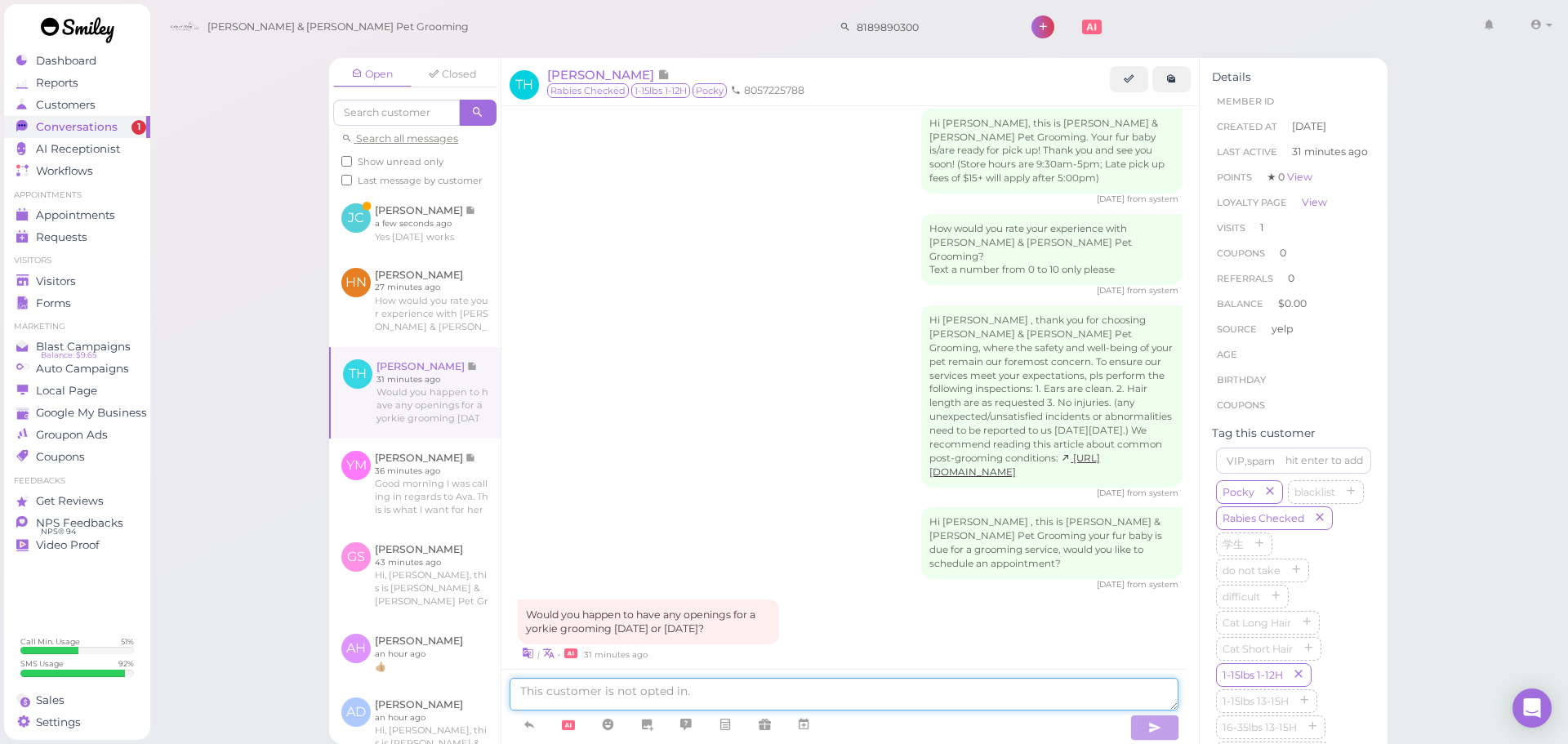
click at [634, 689] on textarea at bounding box center [844, 694] width 669 height 33
click at [899, 694] on textarea at bounding box center [844, 694] width 669 height 33
type textarea "Hello, we don't have anything available for these two days unfortunately. Would…"
click at [1134, 79] on icon at bounding box center [1129, 78] width 11 height 13
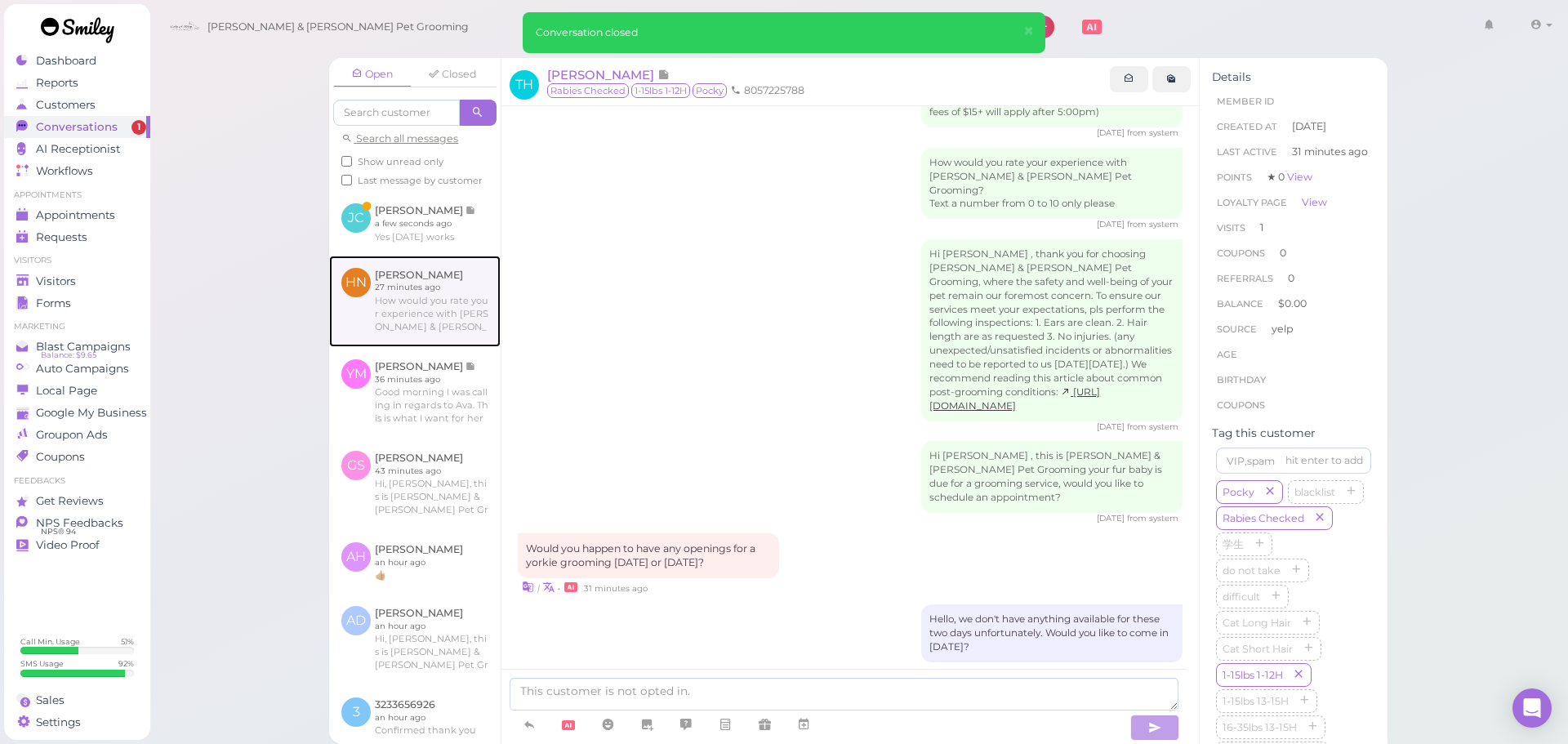
click at [411, 297] on link at bounding box center [415, 301] width 171 height 92
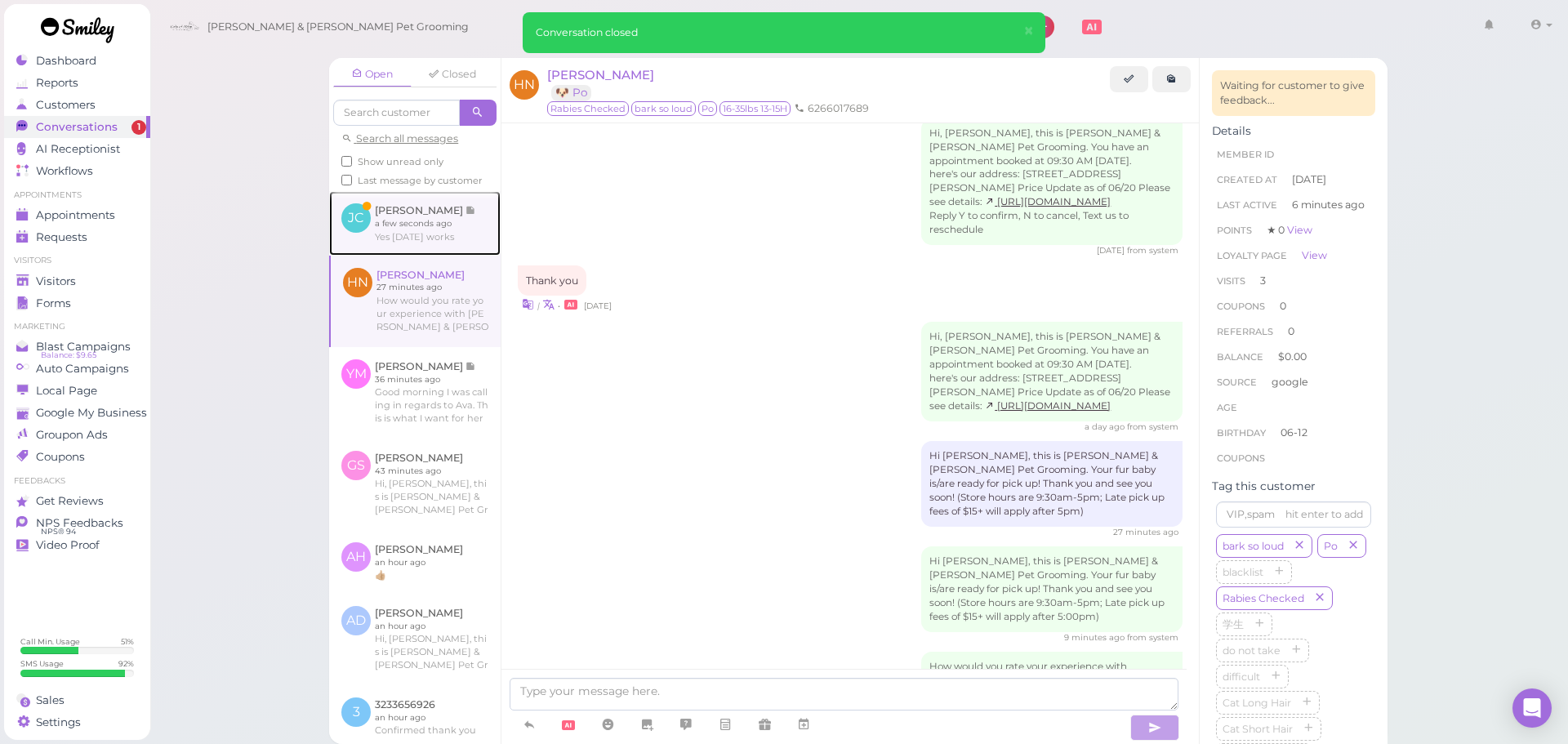
click at [434, 236] on link at bounding box center [415, 223] width 171 height 64
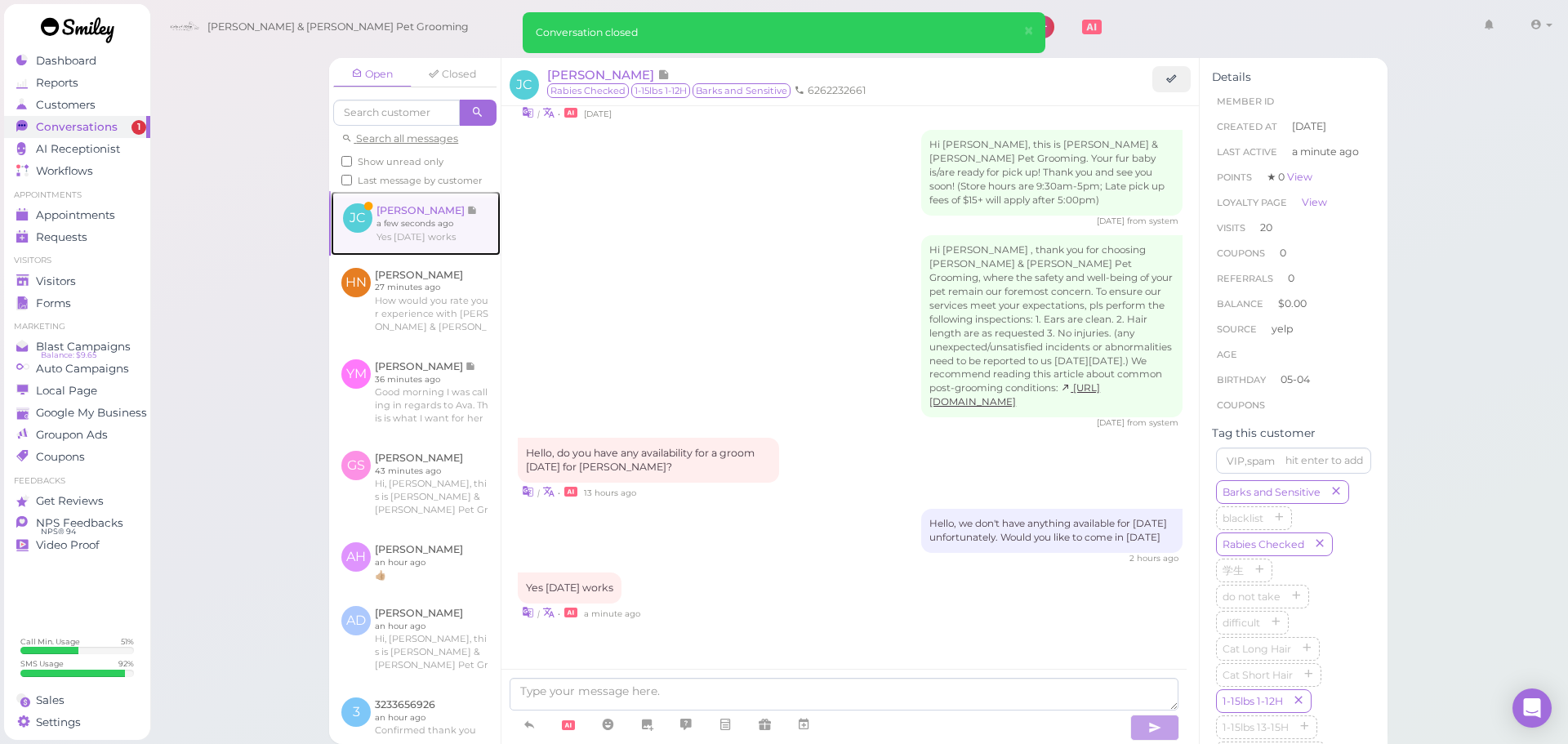
scroll to position [2001, 0]
click at [587, 696] on textarea at bounding box center [844, 694] width 669 height 33
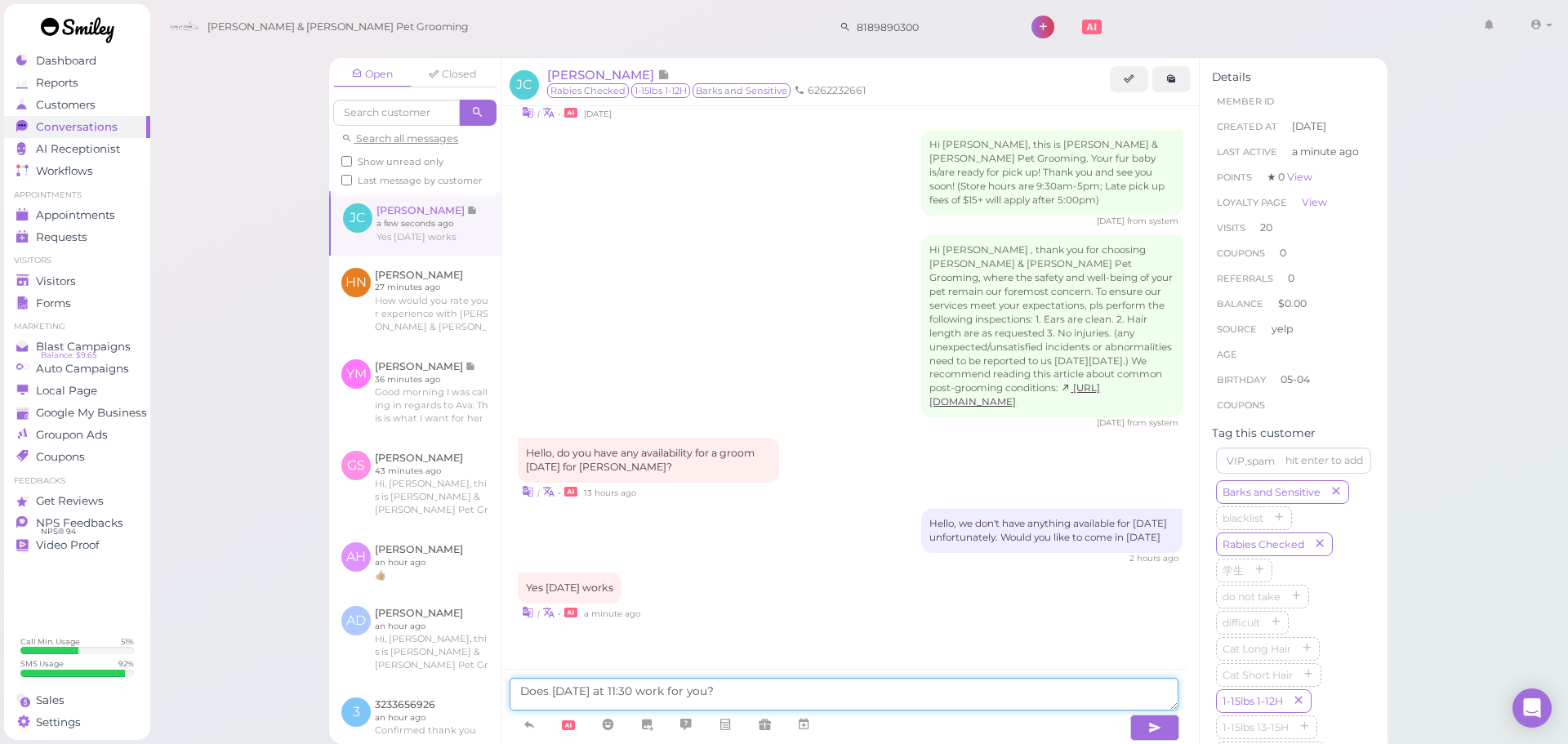
type textarea "Does Tuesday at 11:30 work for you?"
click at [263, 358] on div "Open Closed Search all messages Show unread only Last message by customer JC Ja…" at bounding box center [859, 372] width 1419 height 744
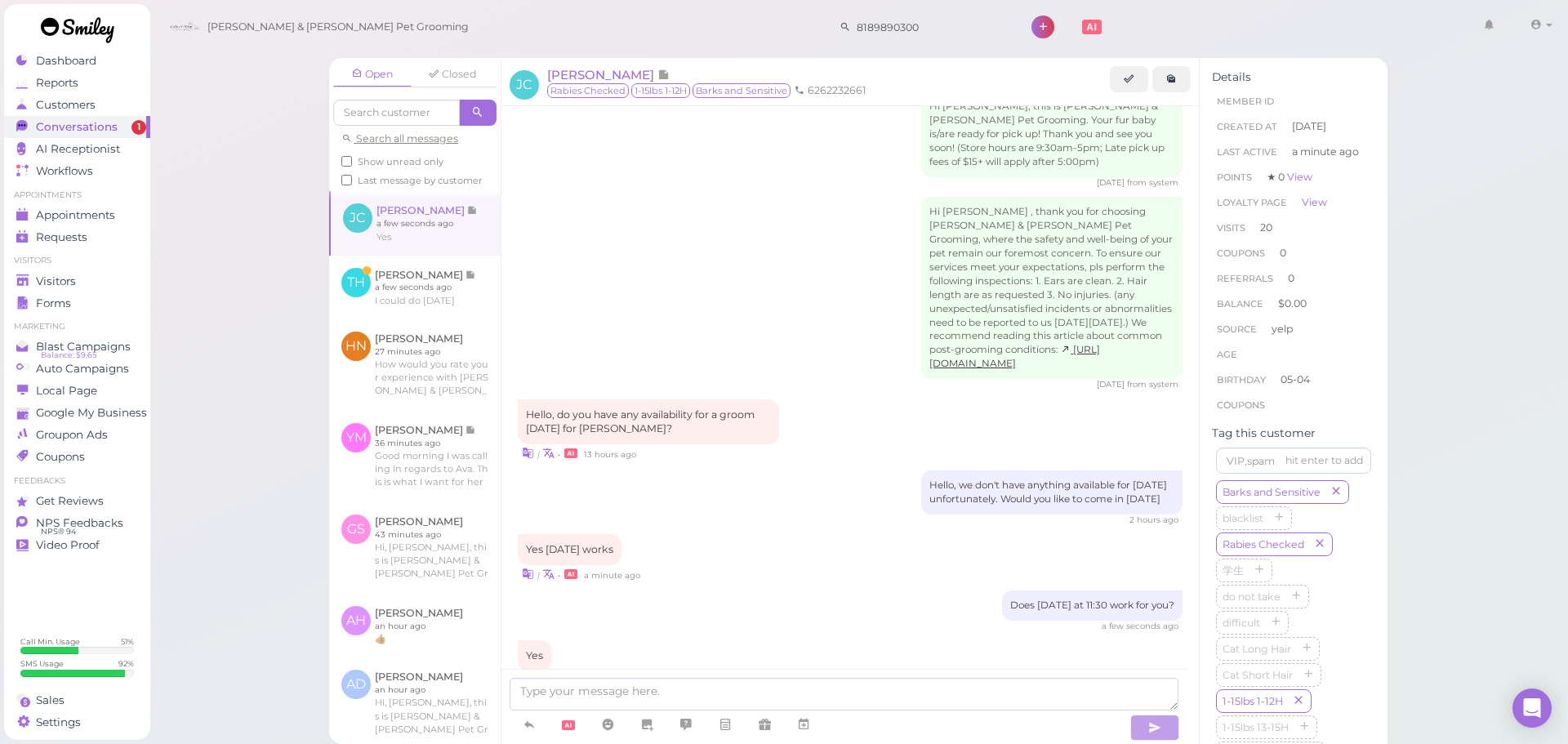
scroll to position [2108, 0]
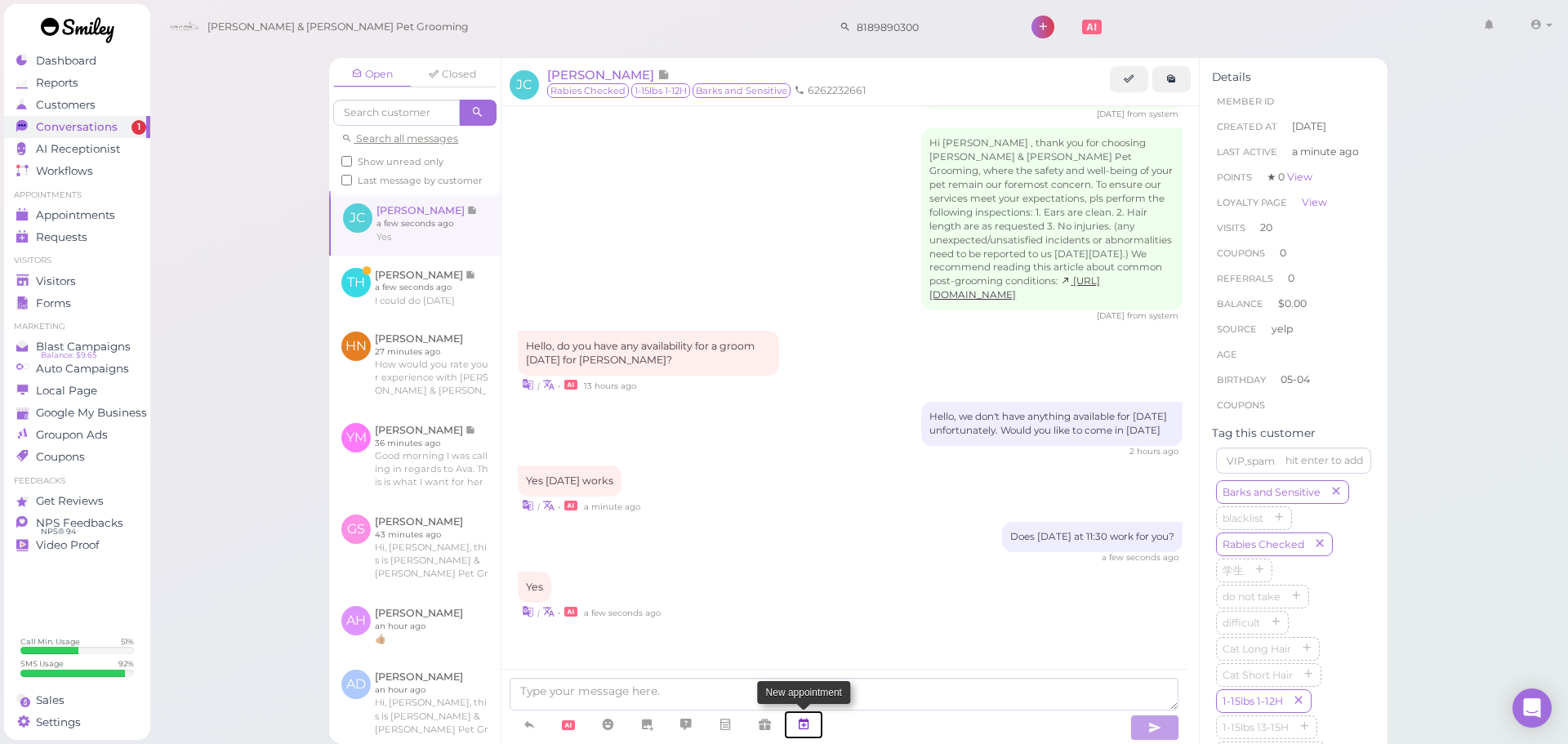
click at [802, 713] on link at bounding box center [803, 726] width 39 height 29
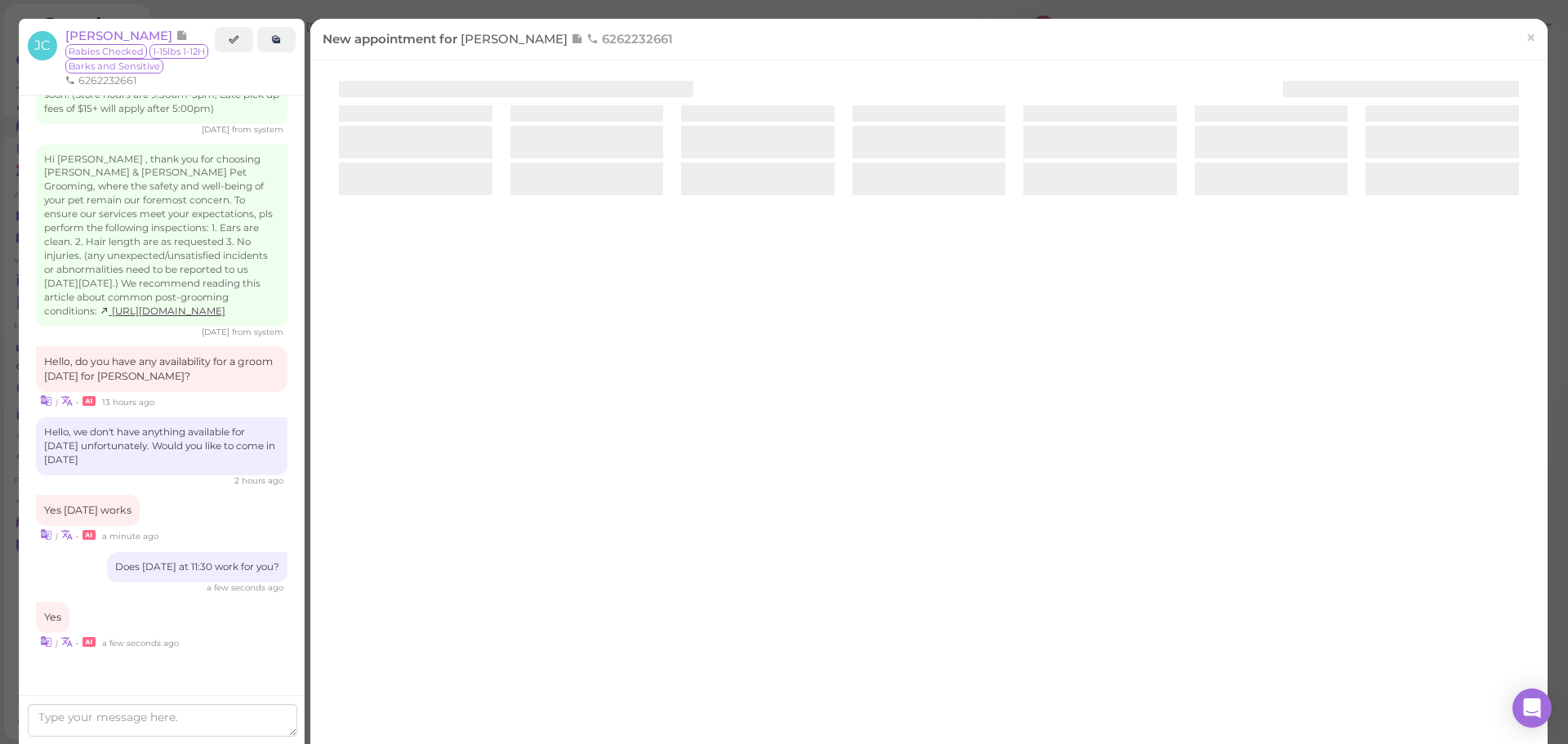
scroll to position [2249, 0]
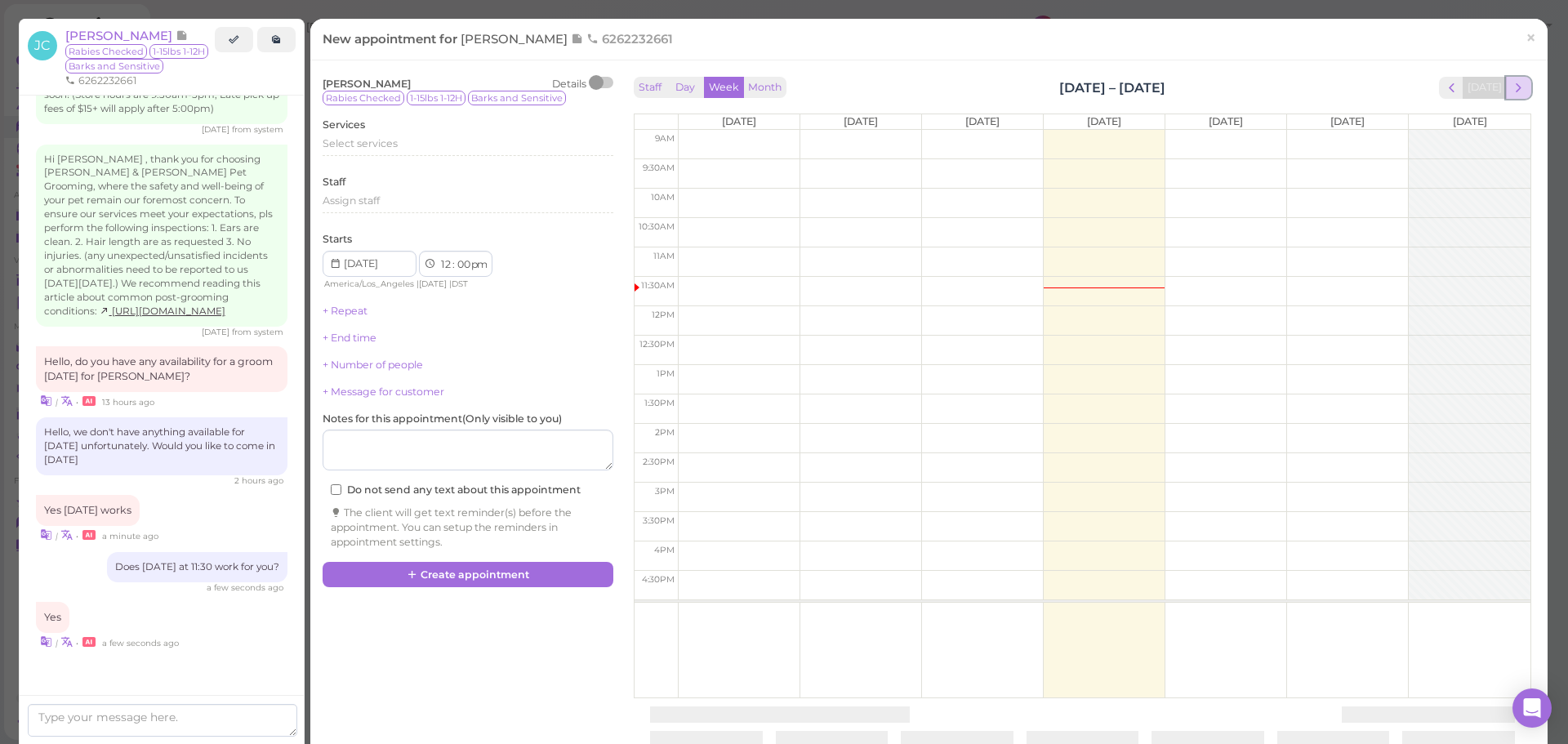
click at [1511, 92] on span "next" at bounding box center [1518, 87] width 15 height 15
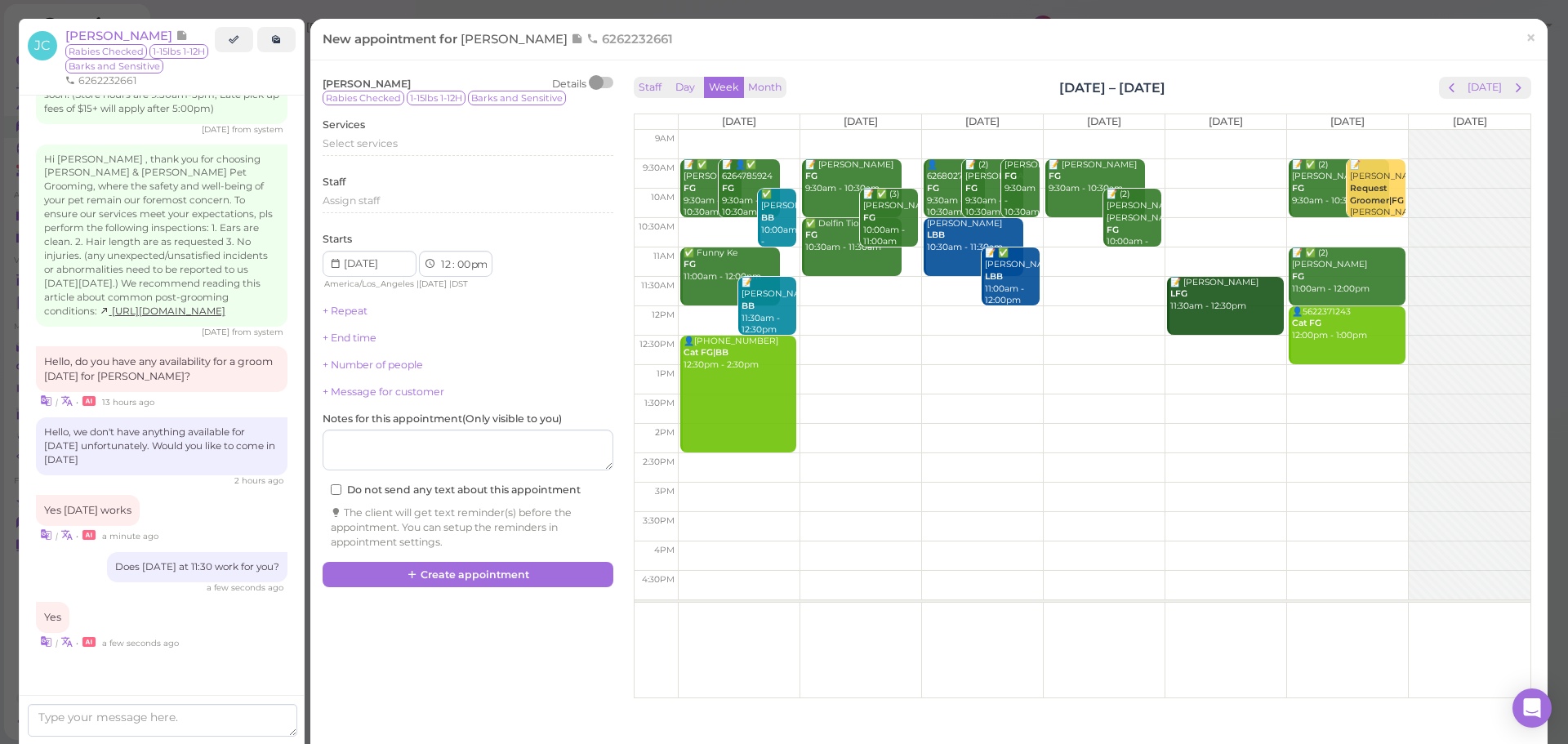
click at [868, 277] on td at bounding box center [1104, 291] width 853 height 29
type input "[DATE]"
select select "11"
select select "30"
select select "am"
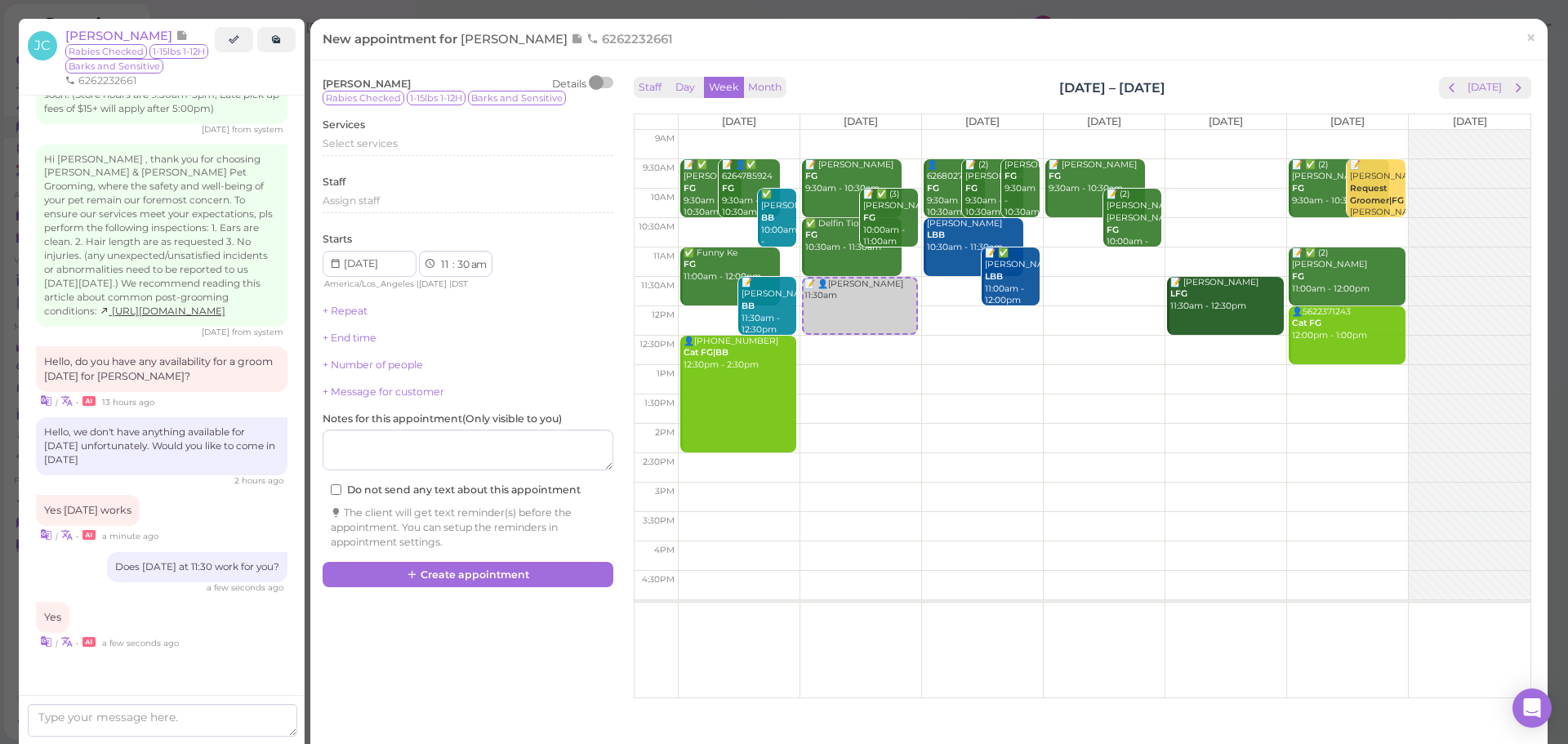
click at [423, 130] on div "Services Select services" at bounding box center [468, 140] width 291 height 45
click at [401, 152] on div "Select services" at bounding box center [468, 145] width 291 height 19
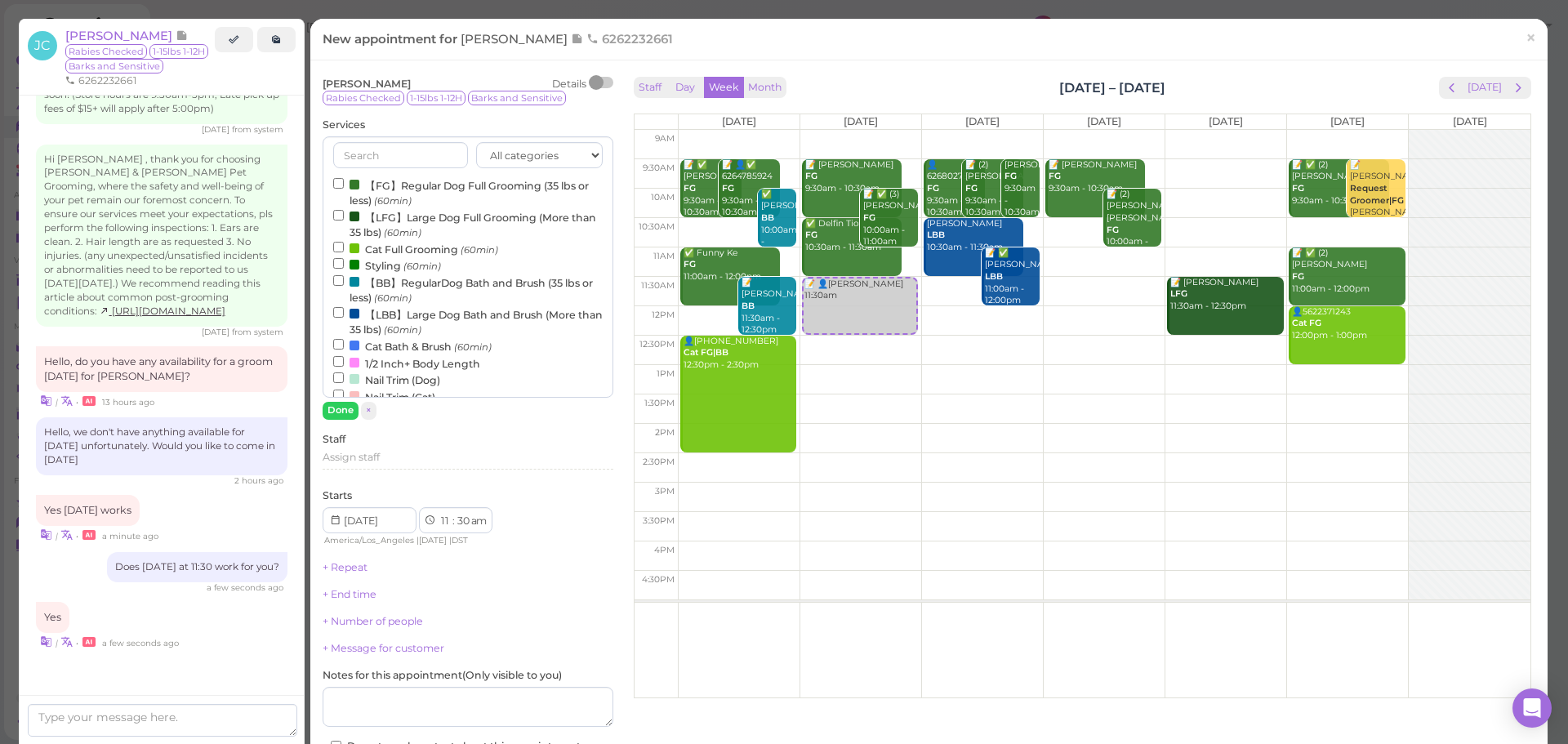
click at [403, 173] on div "All categories Full Grooming Bath & Brush Add-ons Dental Work Special Request I…" at bounding box center [468, 266] width 291 height 261
click at [391, 185] on label "【FG】Regular Dog Full Grooming (35 lbs or less) (60min)" at bounding box center [468, 193] width 270 height 32
click at [344, 185] on input "【FG】Regular Dog Full Grooming (35 lbs or less) (60min)" at bounding box center [339, 183] width 11 height 11
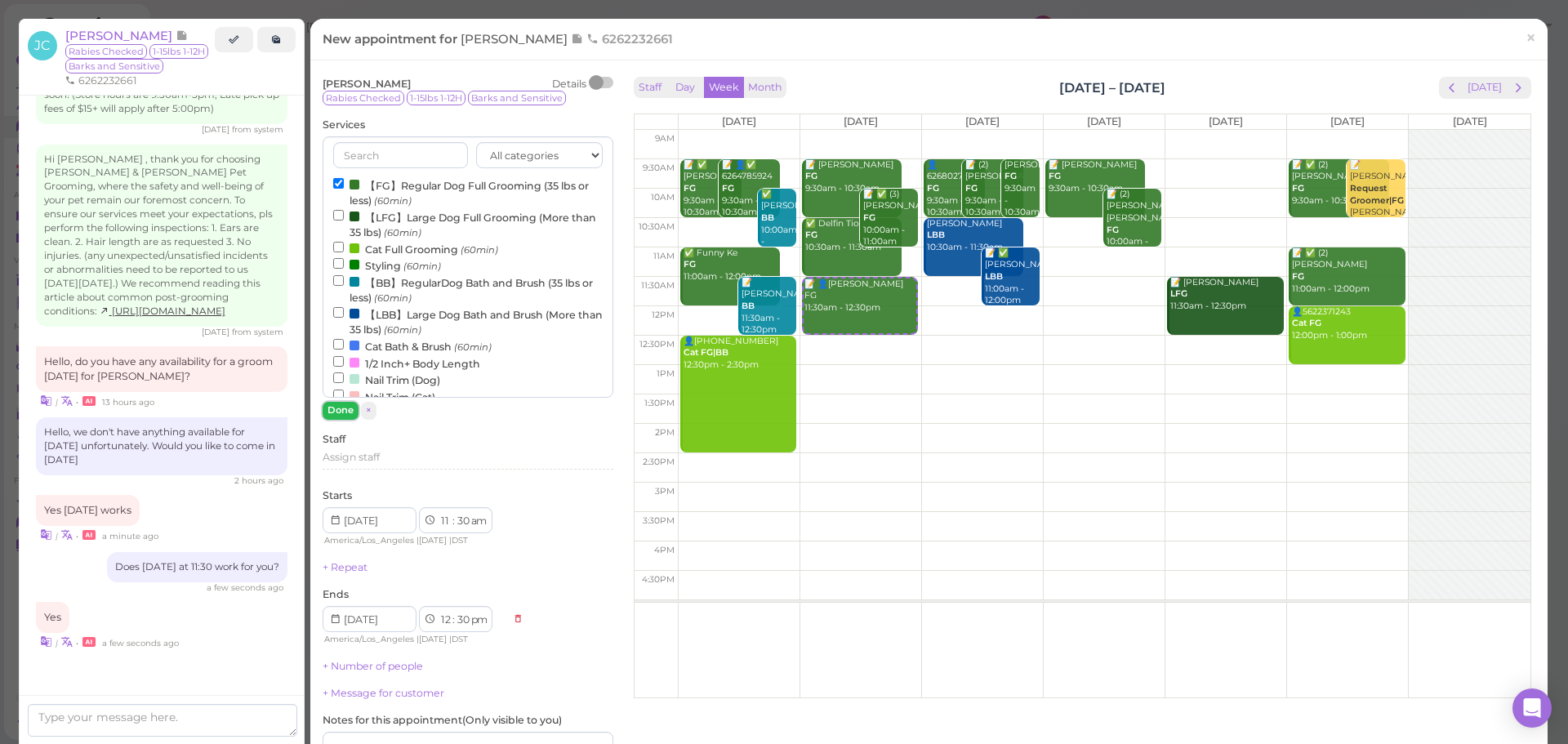
click at [341, 414] on button "Done" at bounding box center [340, 410] width 36 height 17
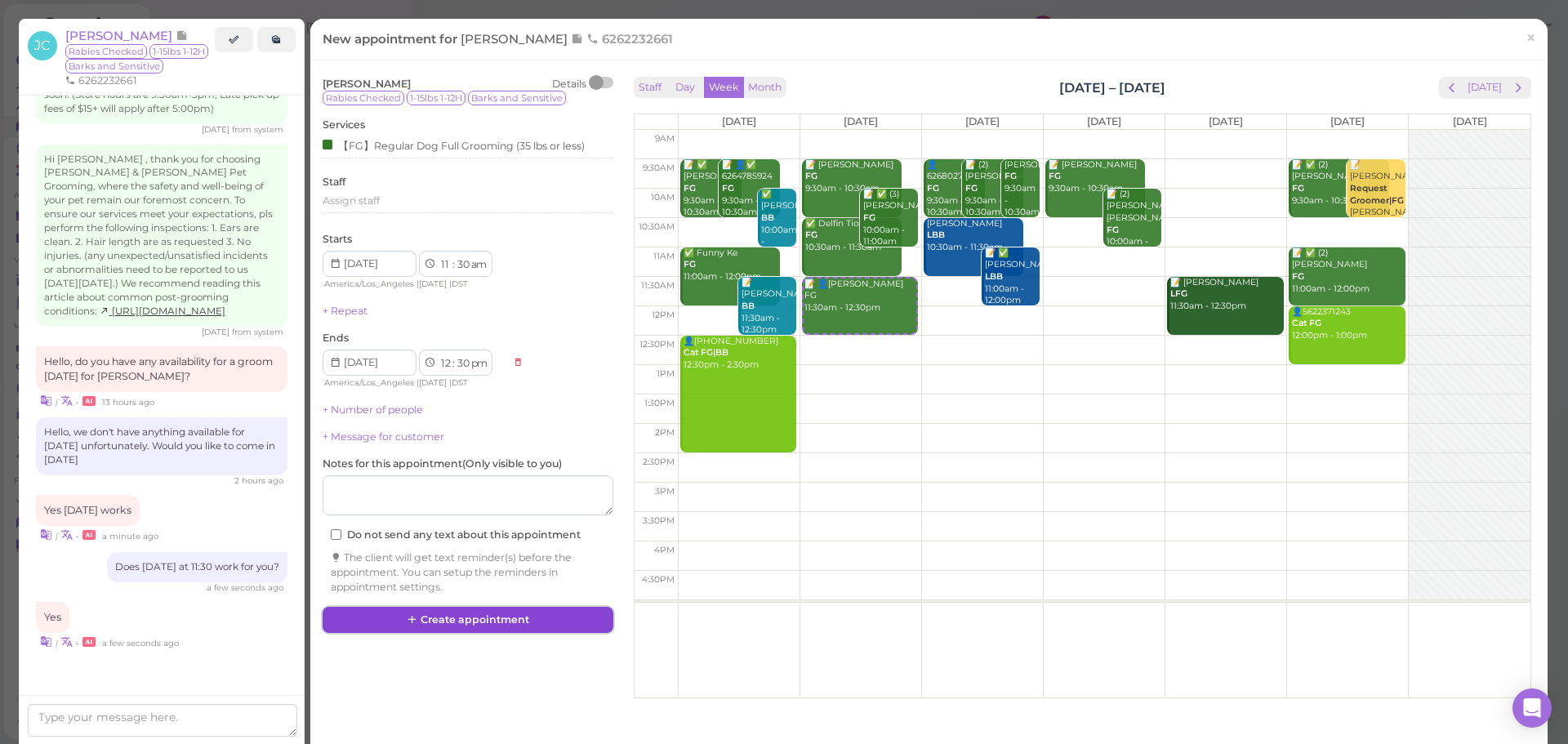
click at [471, 616] on button "Create appointment" at bounding box center [468, 620] width 291 height 26
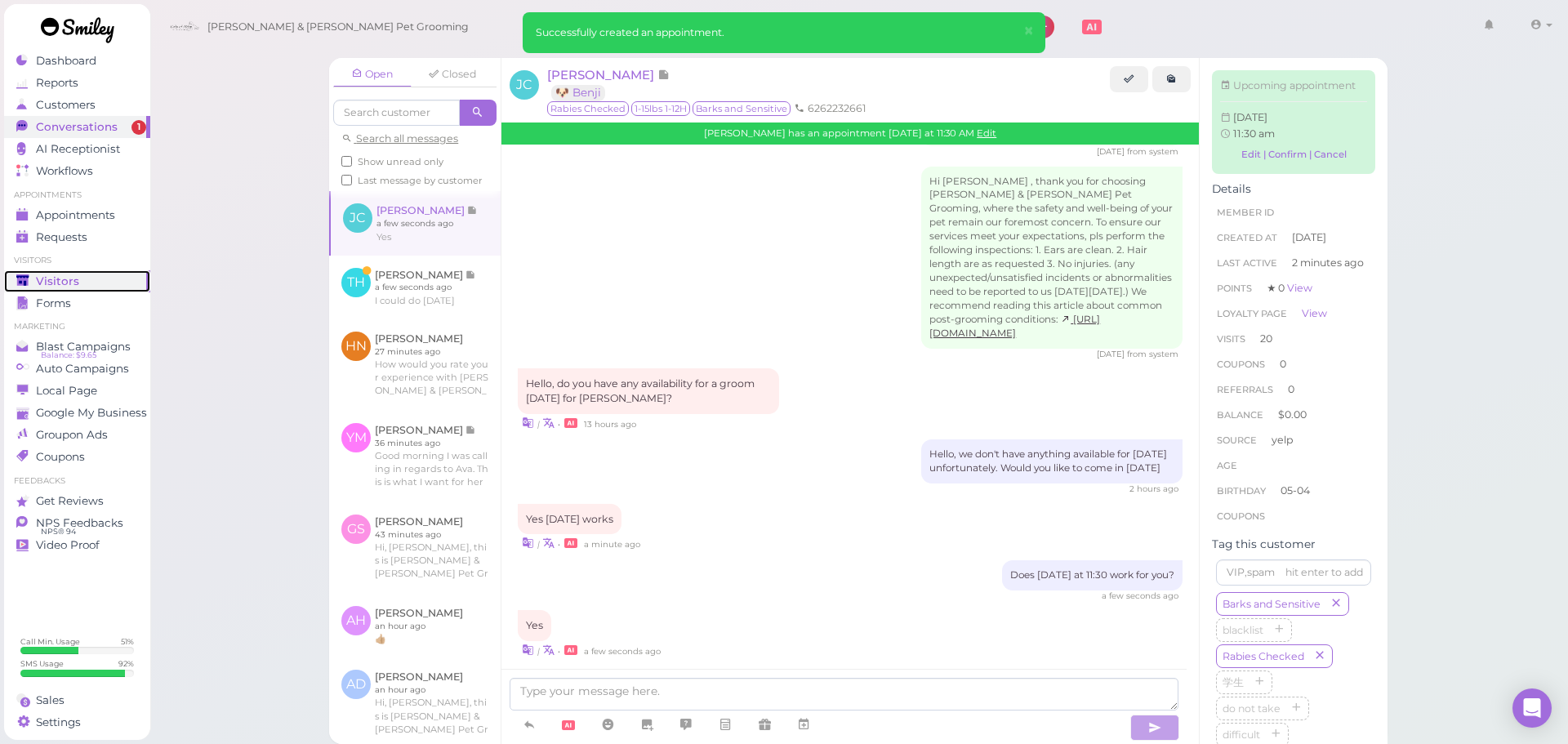
click at [103, 275] on div "Visitors" at bounding box center [75, 282] width 118 height 14
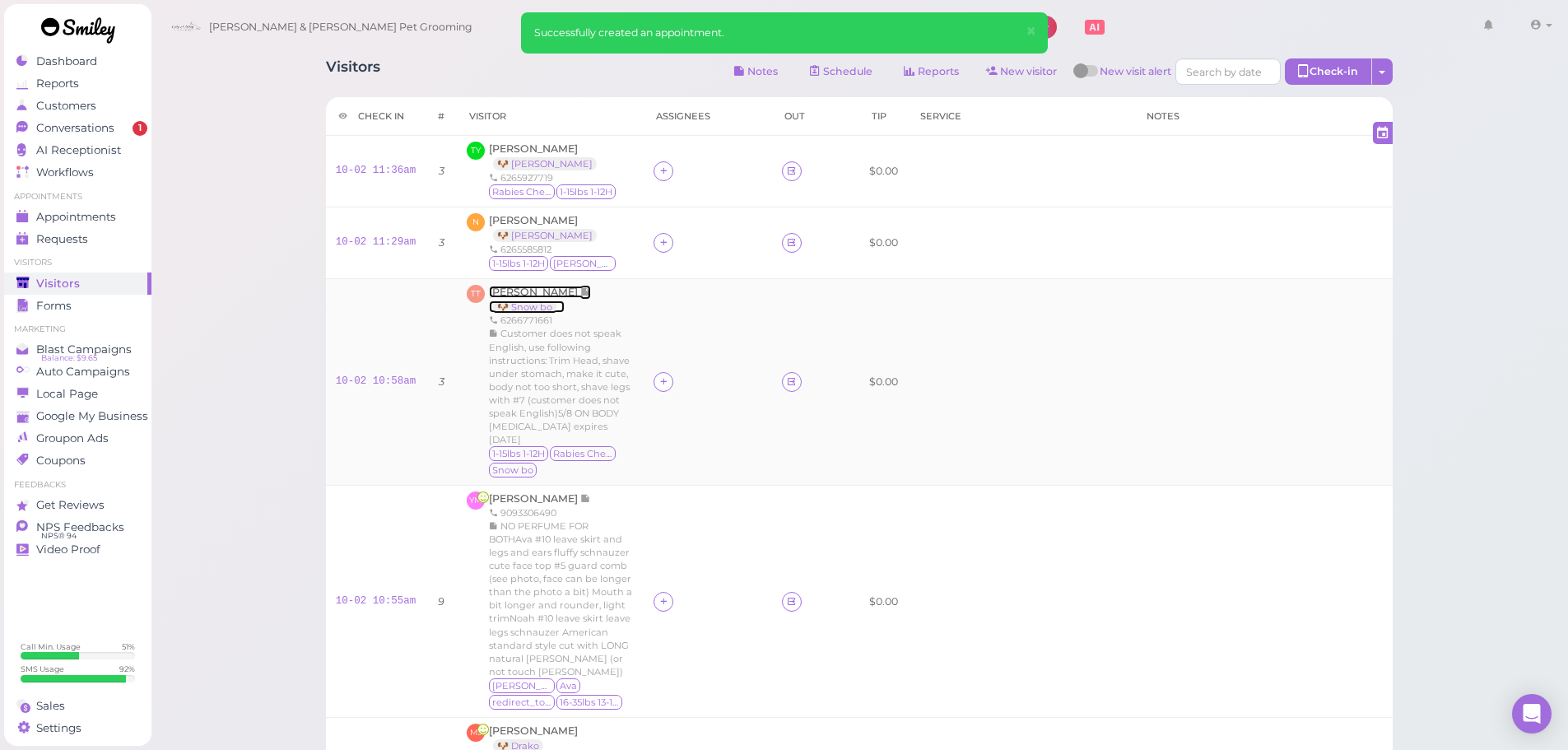
click at [530, 295] on span "[PERSON_NAME]" at bounding box center [535, 292] width 91 height 13
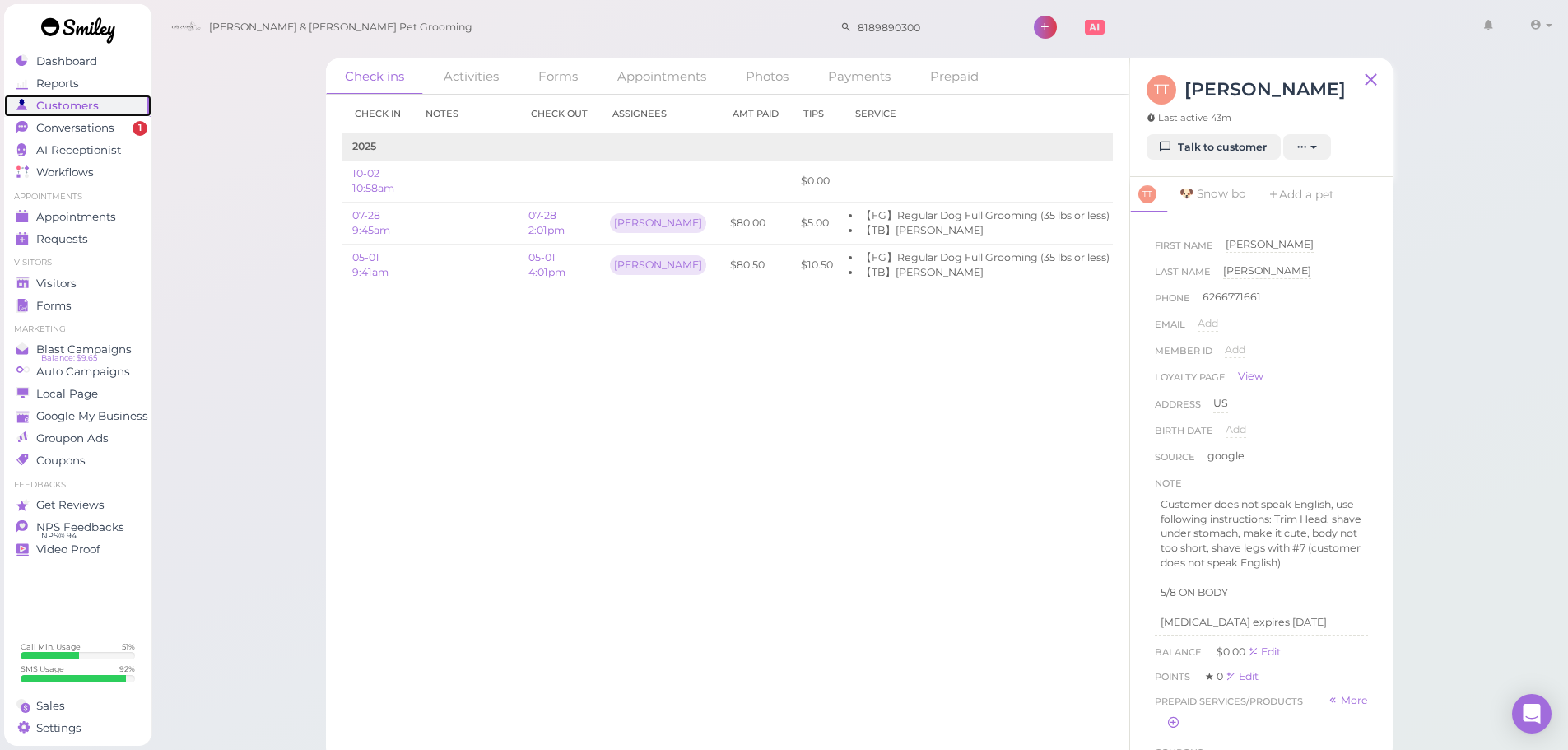
click at [111, 108] on div "Customers" at bounding box center [75, 106] width 119 height 14
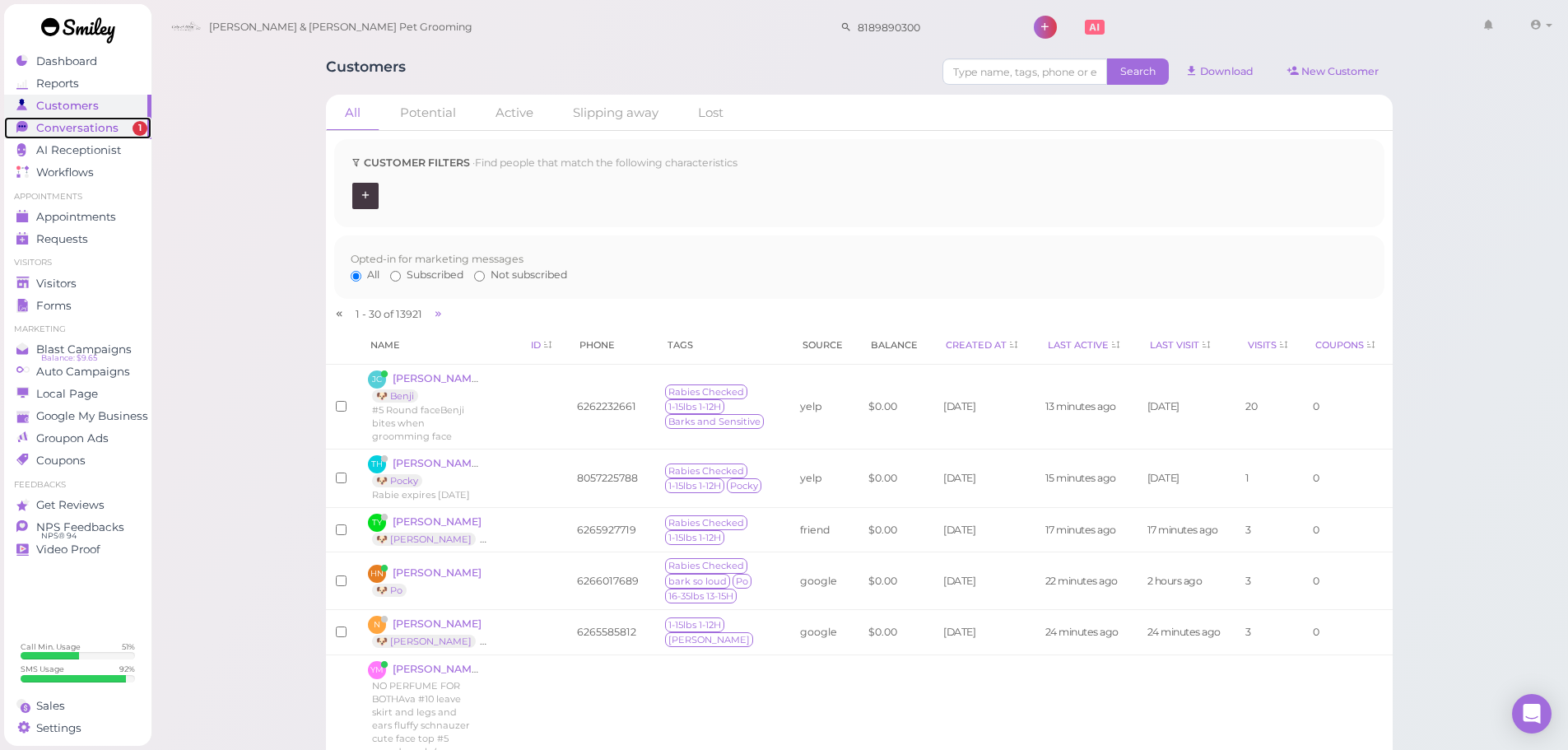
click at [136, 124] on span "1" at bounding box center [139, 128] width 14 height 14
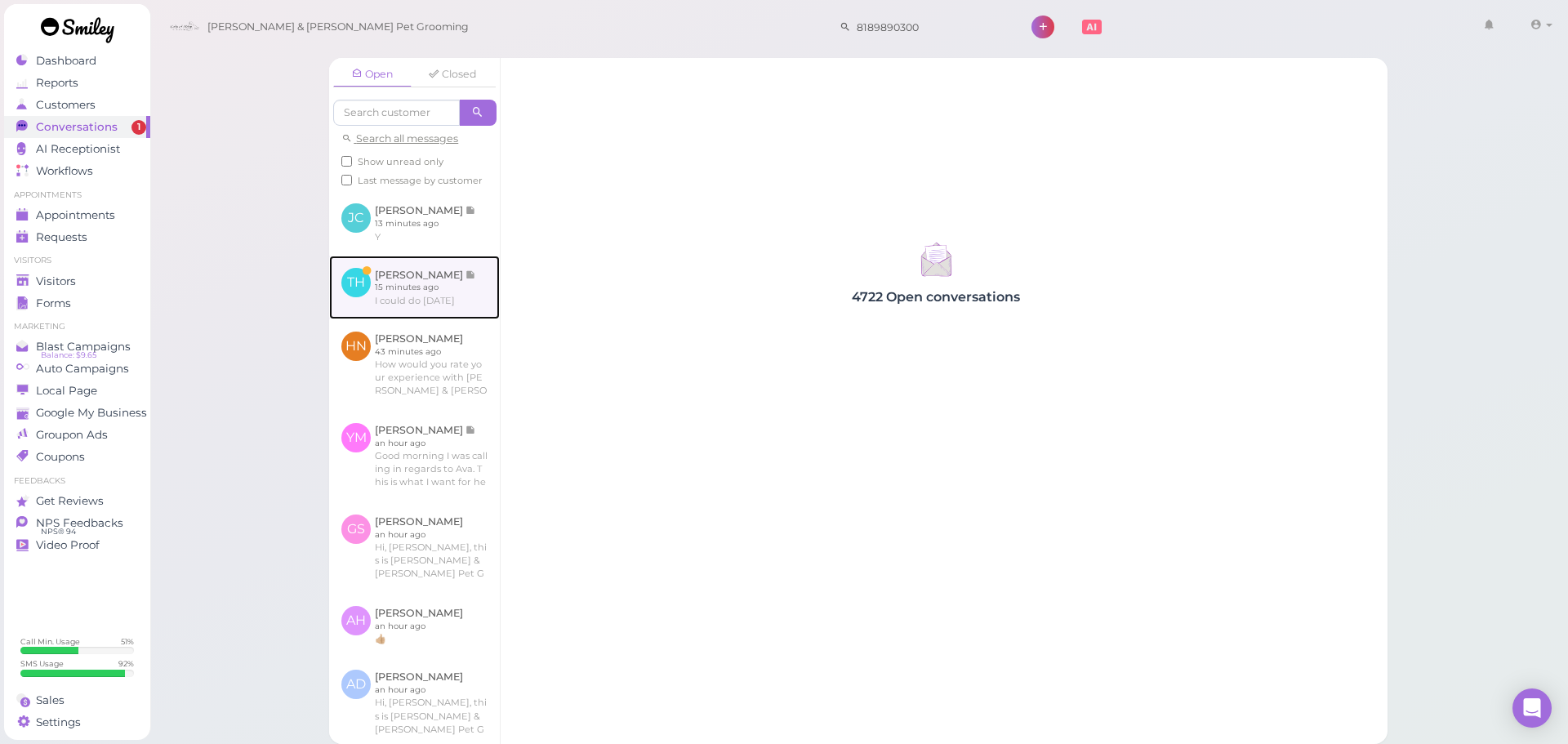
click at [405, 300] on link at bounding box center [414, 288] width 171 height 64
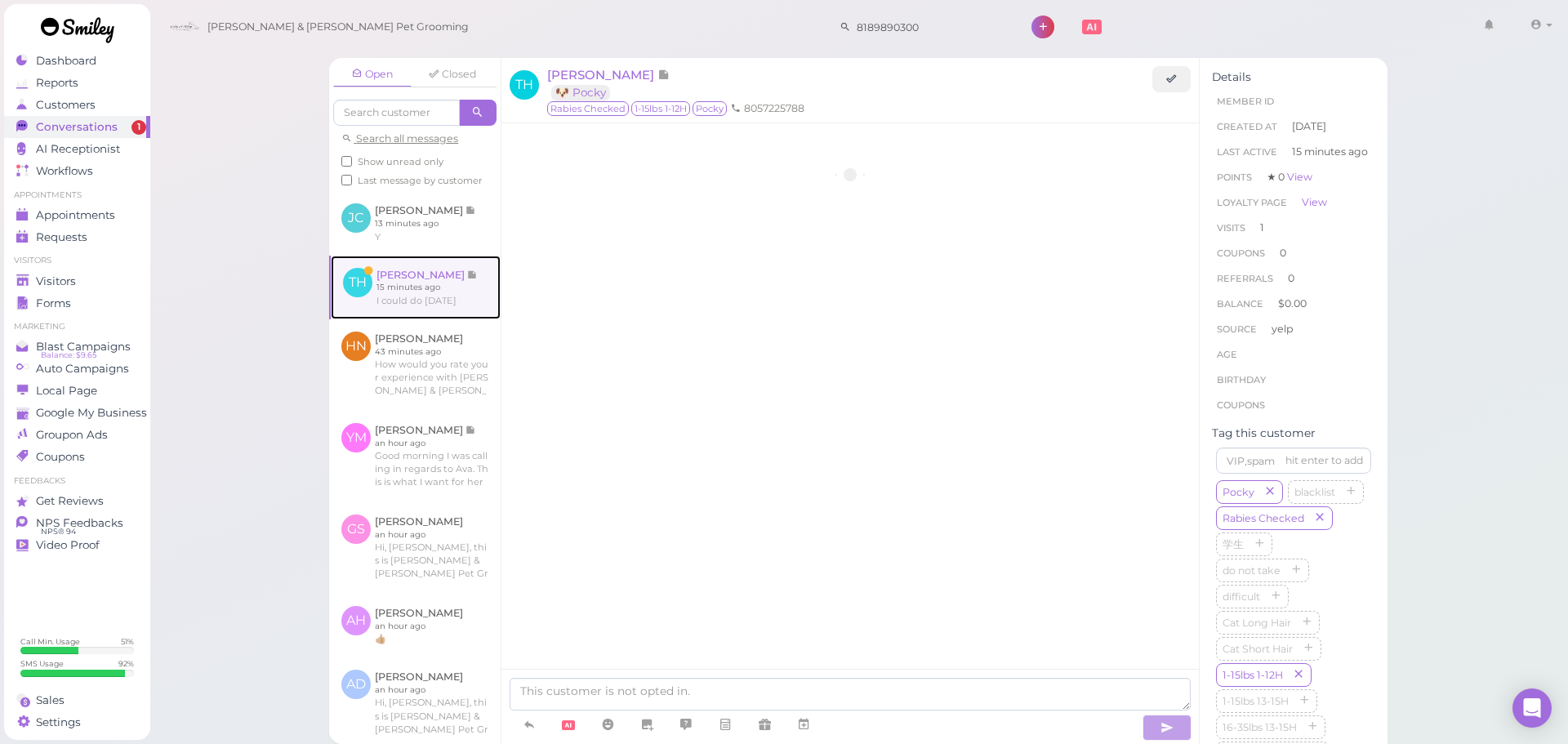
scroll to position [555, 0]
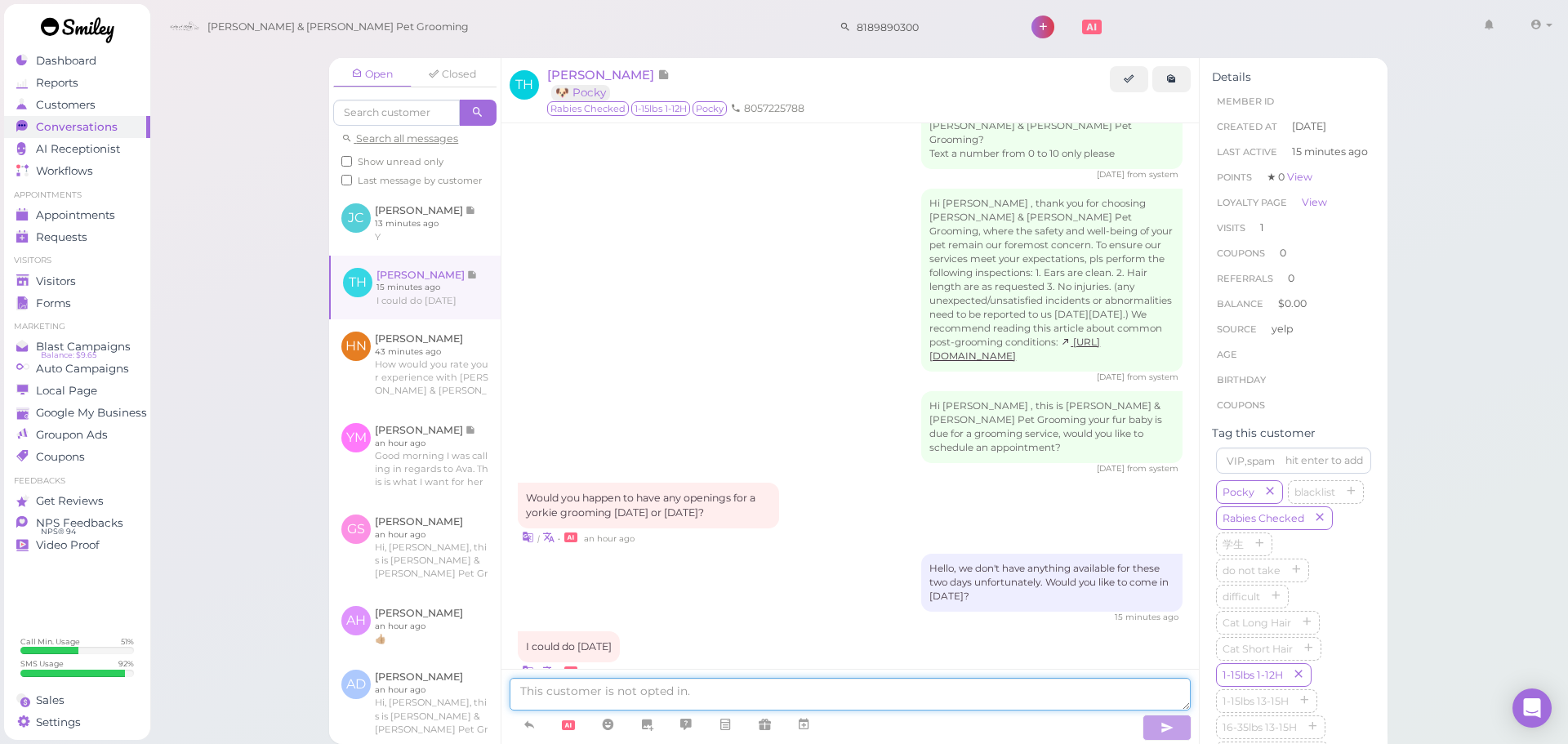
click at [950, 702] on textarea at bounding box center [850, 694] width 681 height 33
type textarea "Sure thing, does Wednesday 11:30 work for you?"
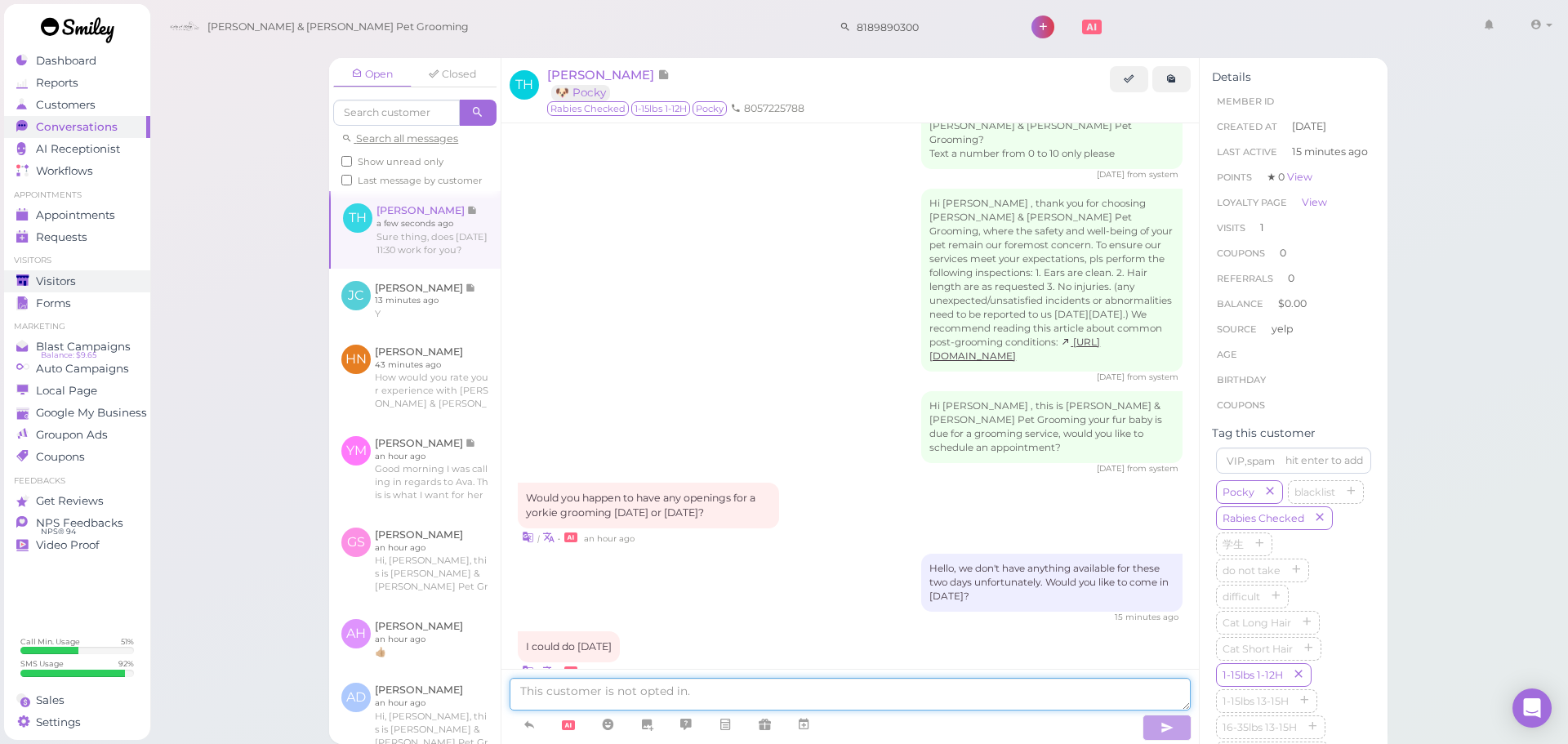
scroll to position [594, 0]
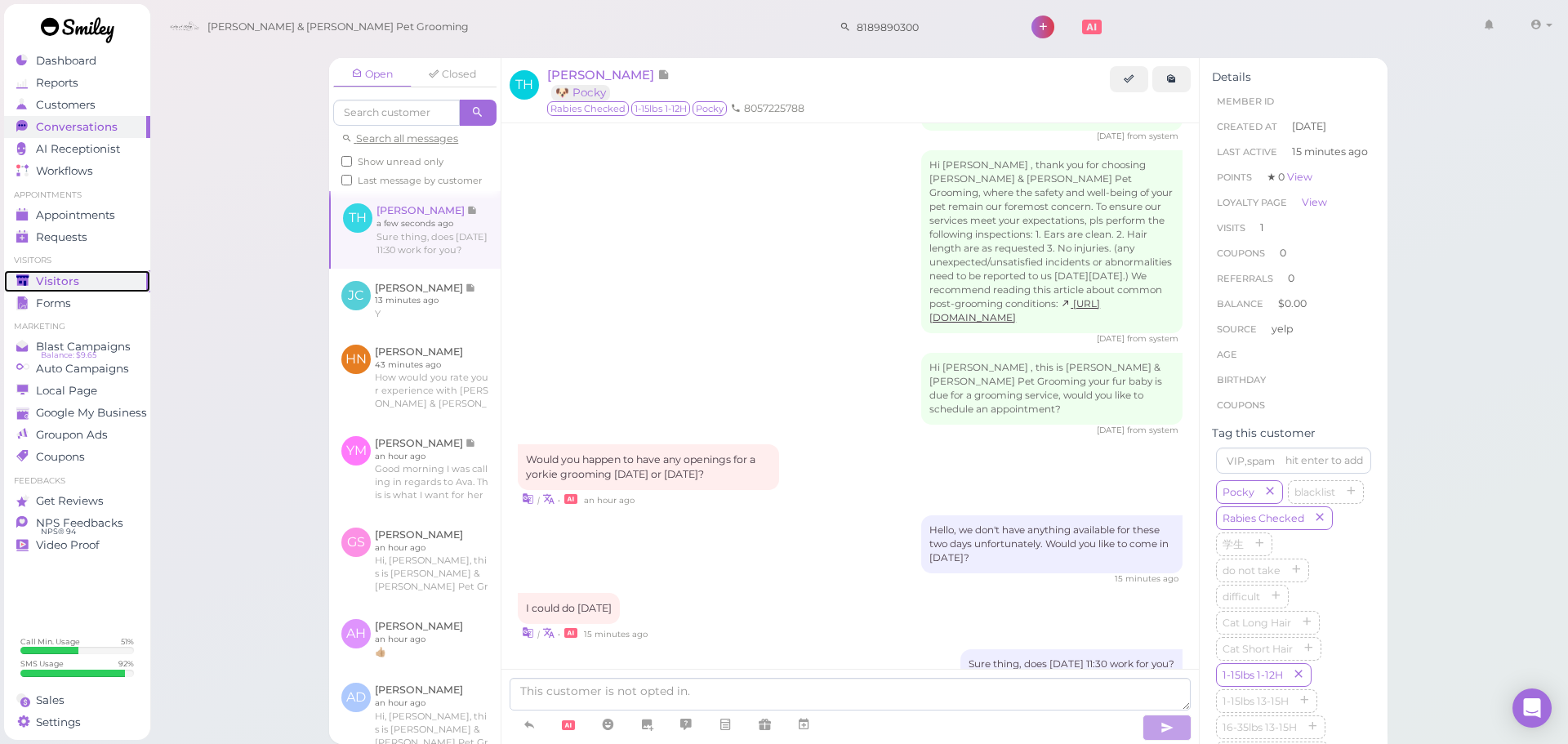
click at [125, 286] on div "Visitors" at bounding box center [75, 282] width 118 height 14
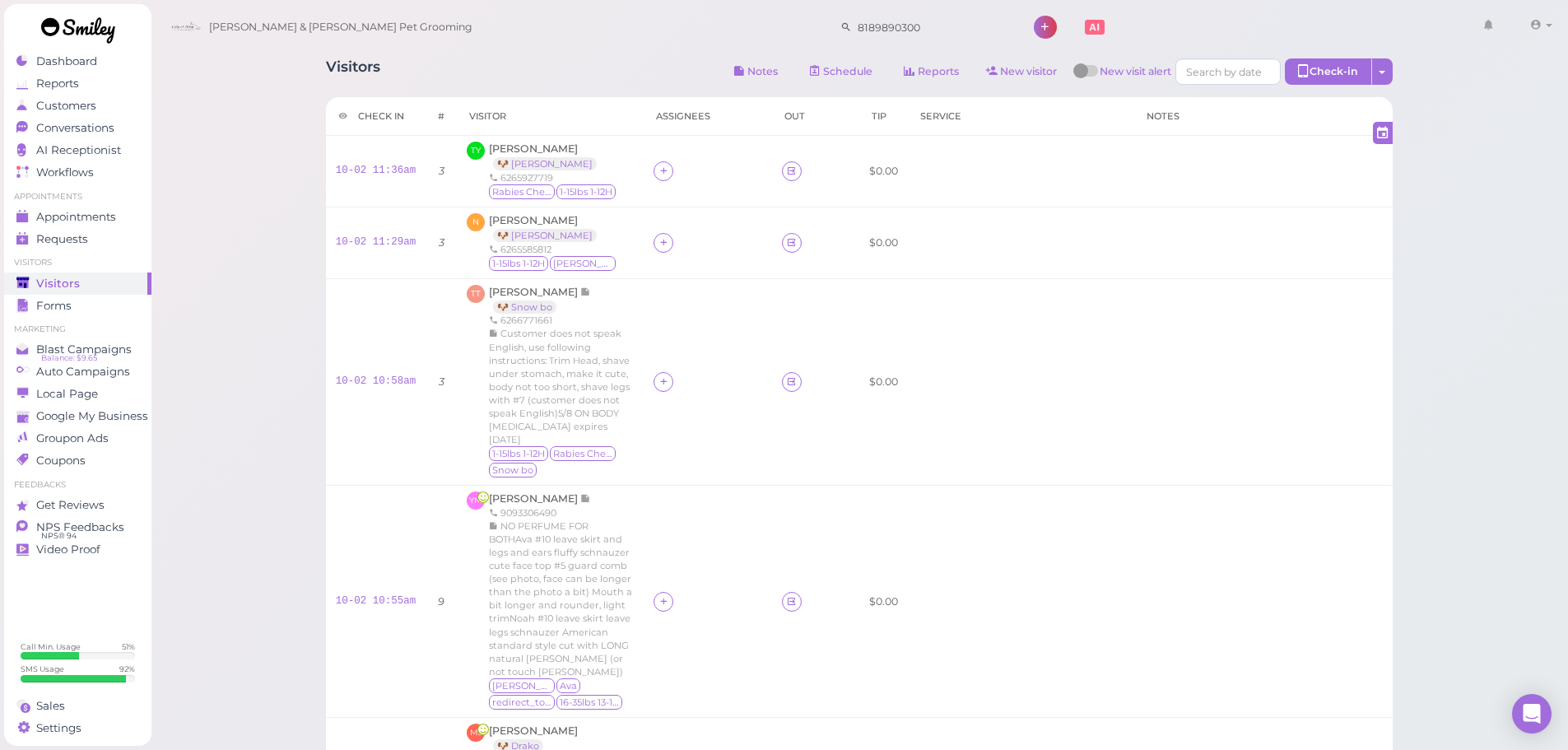
click at [1513, 413] on div "Visitors Notes Schedule Reports New visitor New visit alert Check-in Customer c…" at bounding box center [860, 740] width 1418 height 1481
click at [122, 136] on link "Conversations 1" at bounding box center [78, 128] width 147 height 22
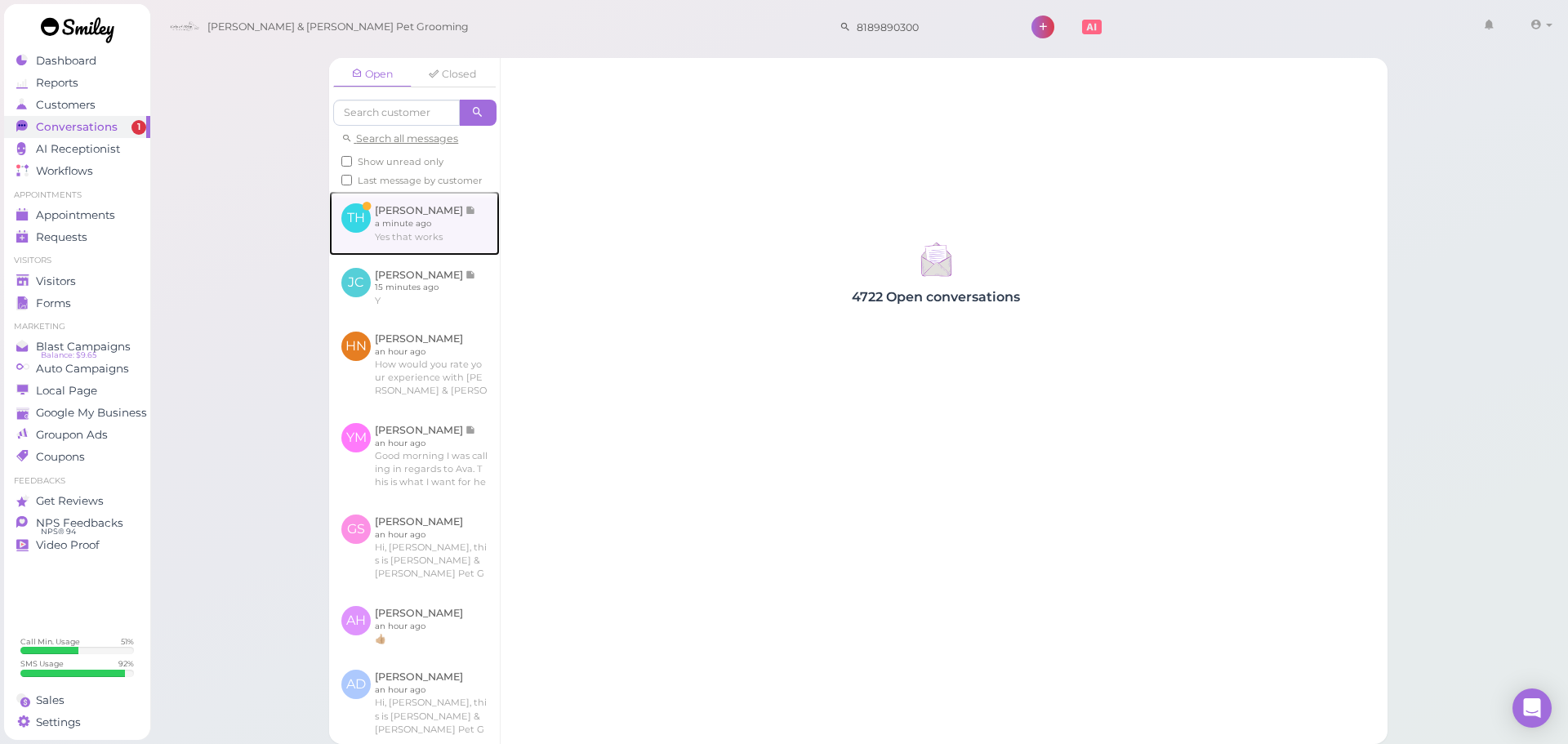
click at [370, 220] on link at bounding box center [414, 223] width 171 height 64
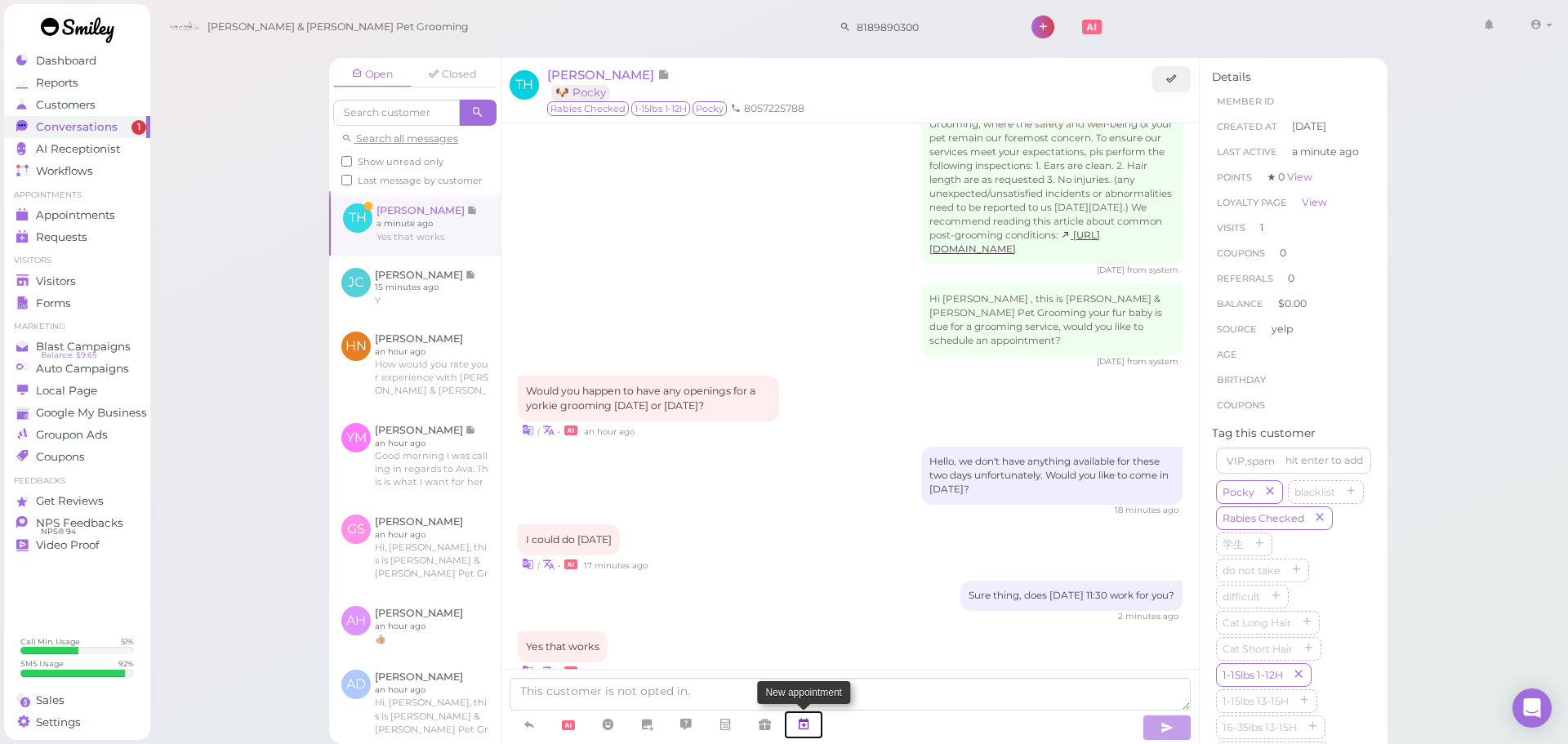
click at [817, 724] on link at bounding box center [803, 726] width 39 height 29
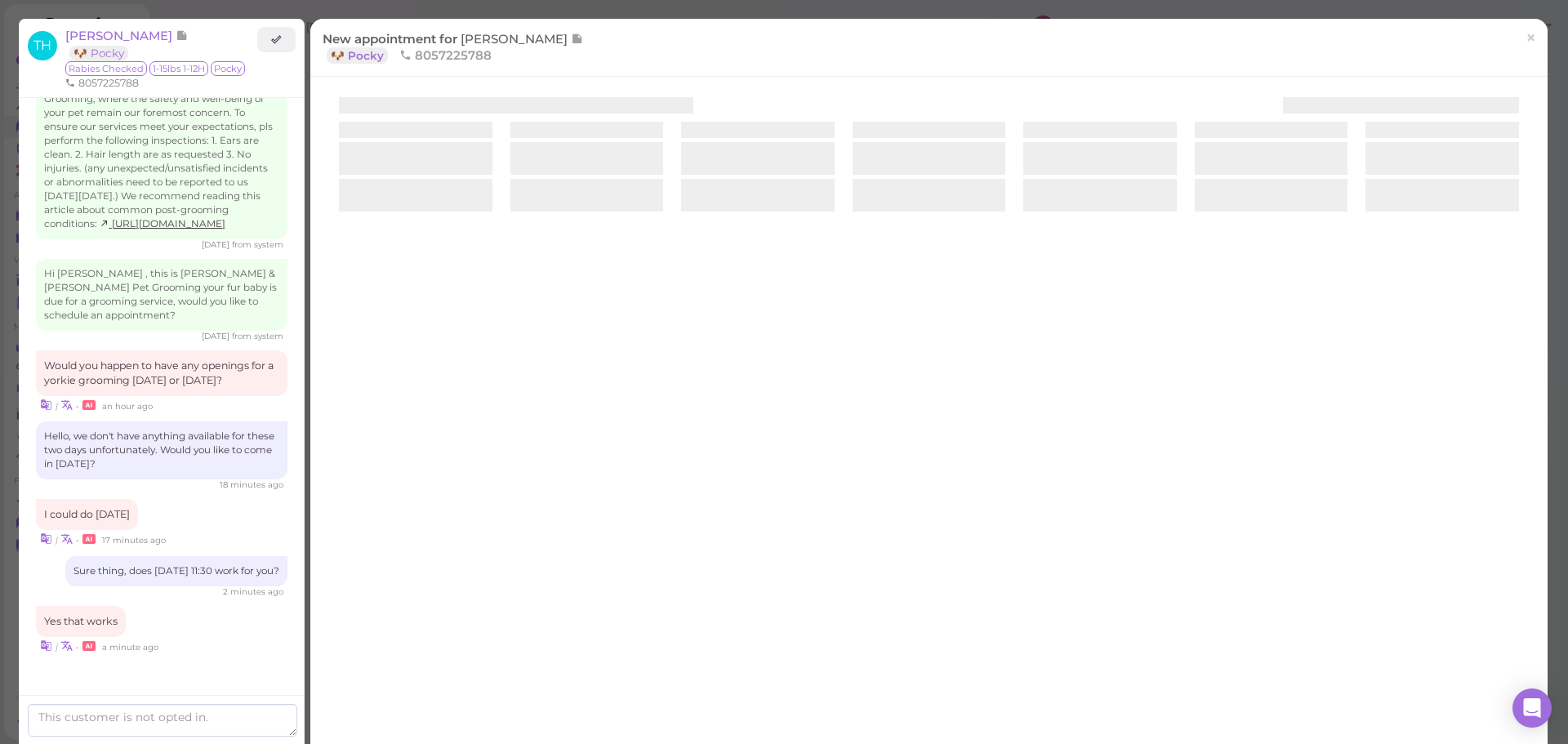
scroll to position [689, 0]
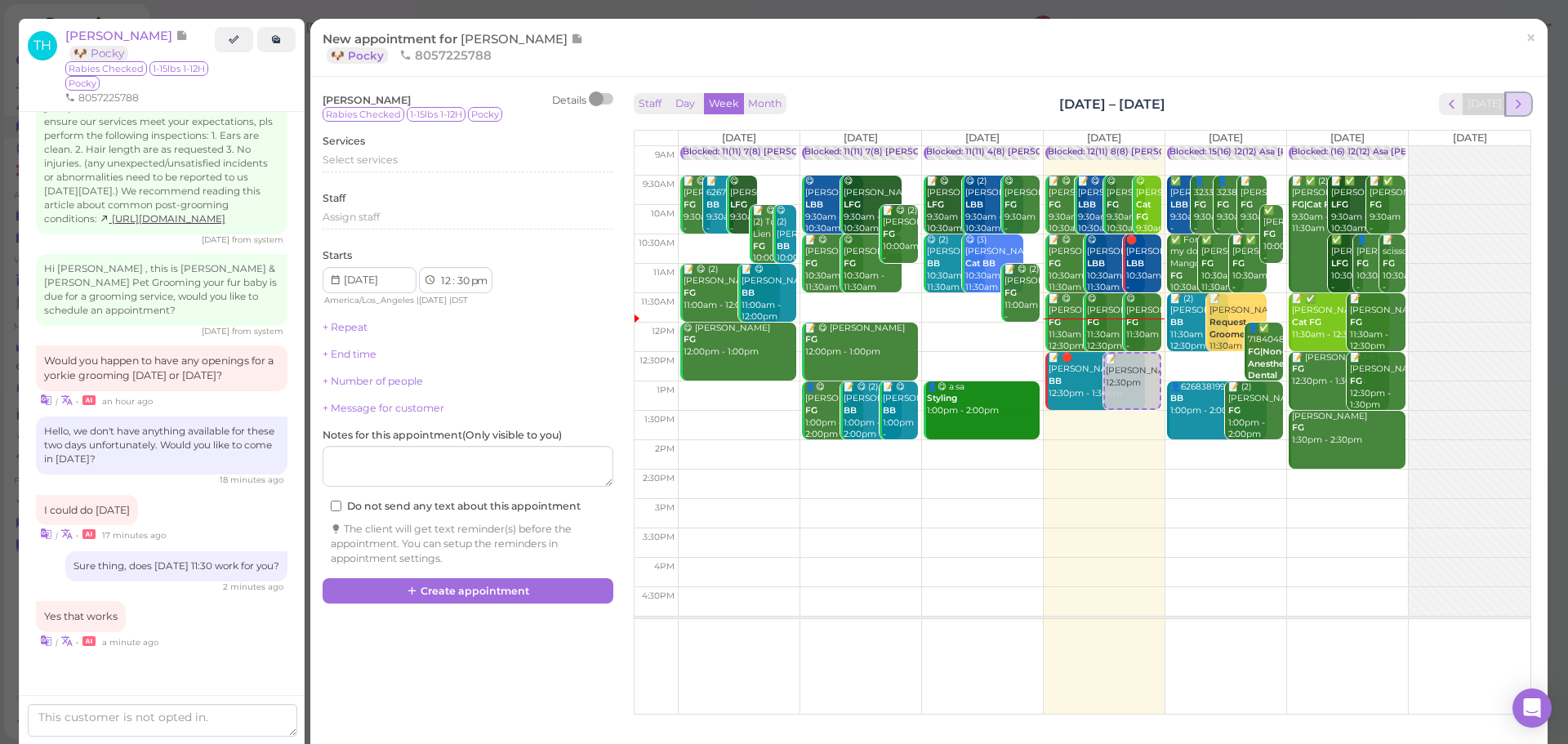
click at [1518, 103] on button "next" at bounding box center [1518, 104] width 25 height 22
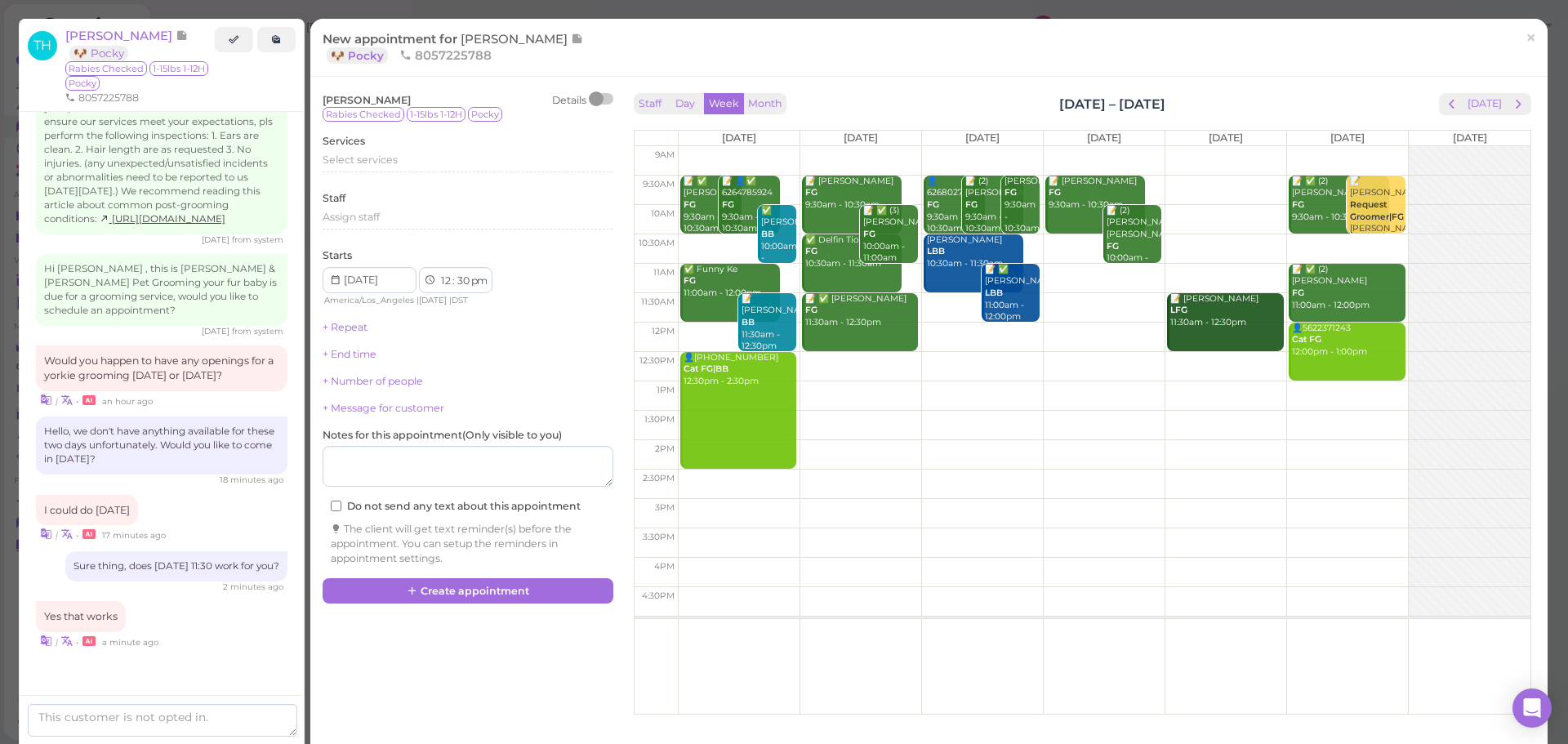
click at [934, 303] on td at bounding box center [1104, 308] width 853 height 29
type input "2025-10-08"
select select "11"
select select "am"
drag, startPoint x: 407, startPoint y: 165, endPoint x: 405, endPoint y: 190, distance: 25.1
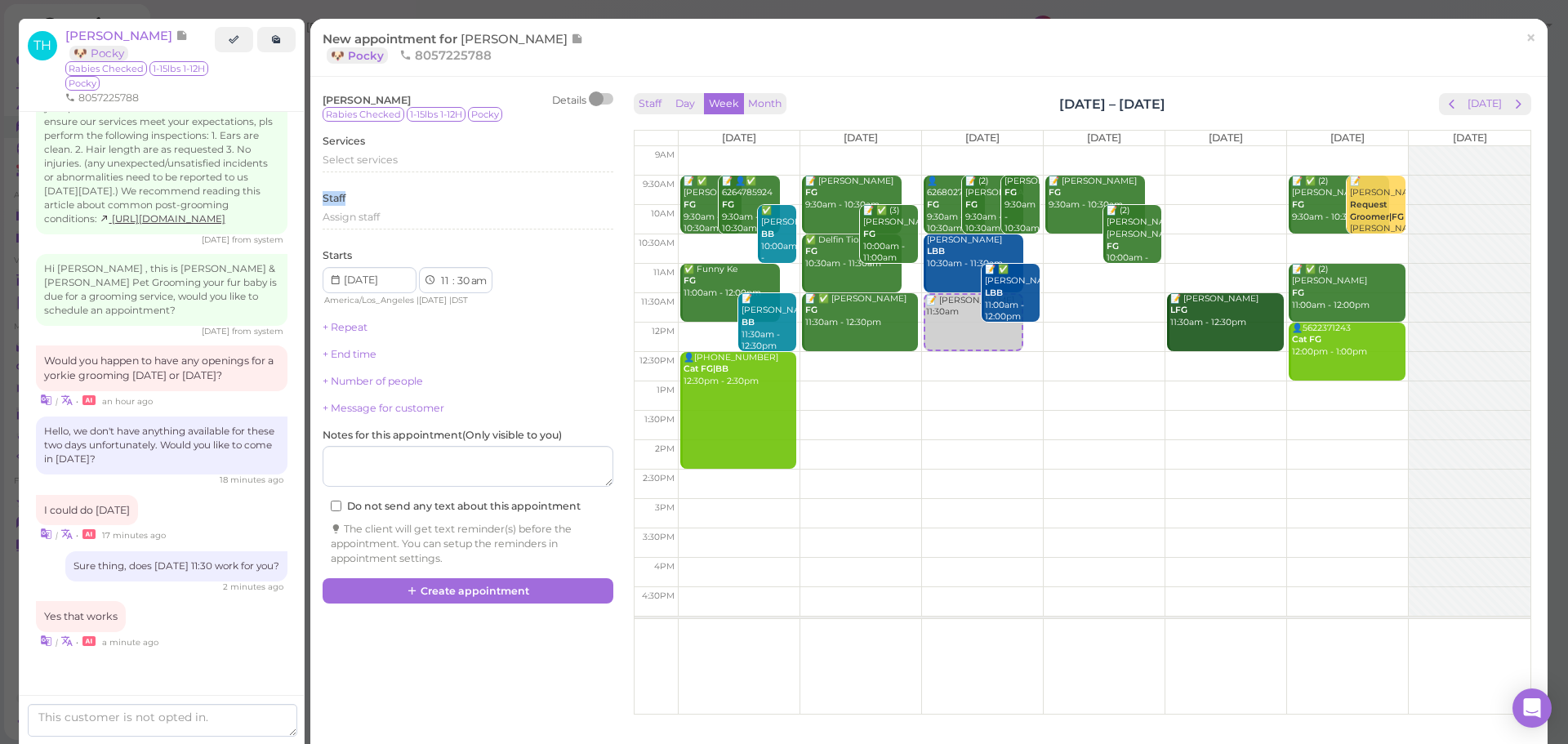
click at [405, 190] on div "Tina Ho Details Rabies Checked 1-15lbs 1-12H Pocky Services Select services Sta…" at bounding box center [468, 330] width 291 height 473
click at [401, 168] on div "Select services" at bounding box center [468, 162] width 291 height 19
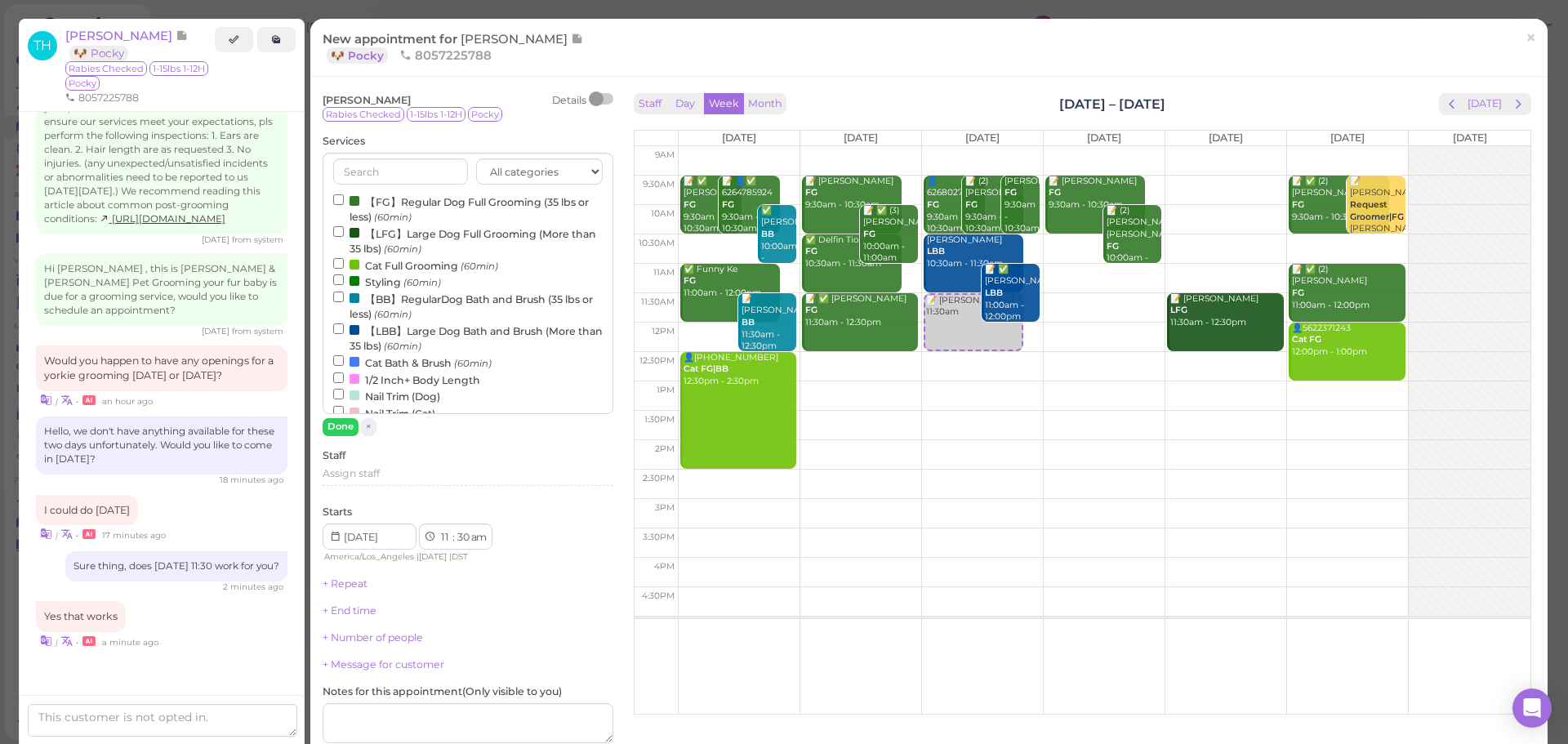
click at [396, 203] on label "【FG】Regular Dog Full Grooming (35 lbs or less) (60min)" at bounding box center [468, 208] width 270 height 32
click at [344, 203] on input "【FG】Regular Dog Full Grooming (35 lbs or less) (60min)" at bounding box center [339, 199] width 11 height 11
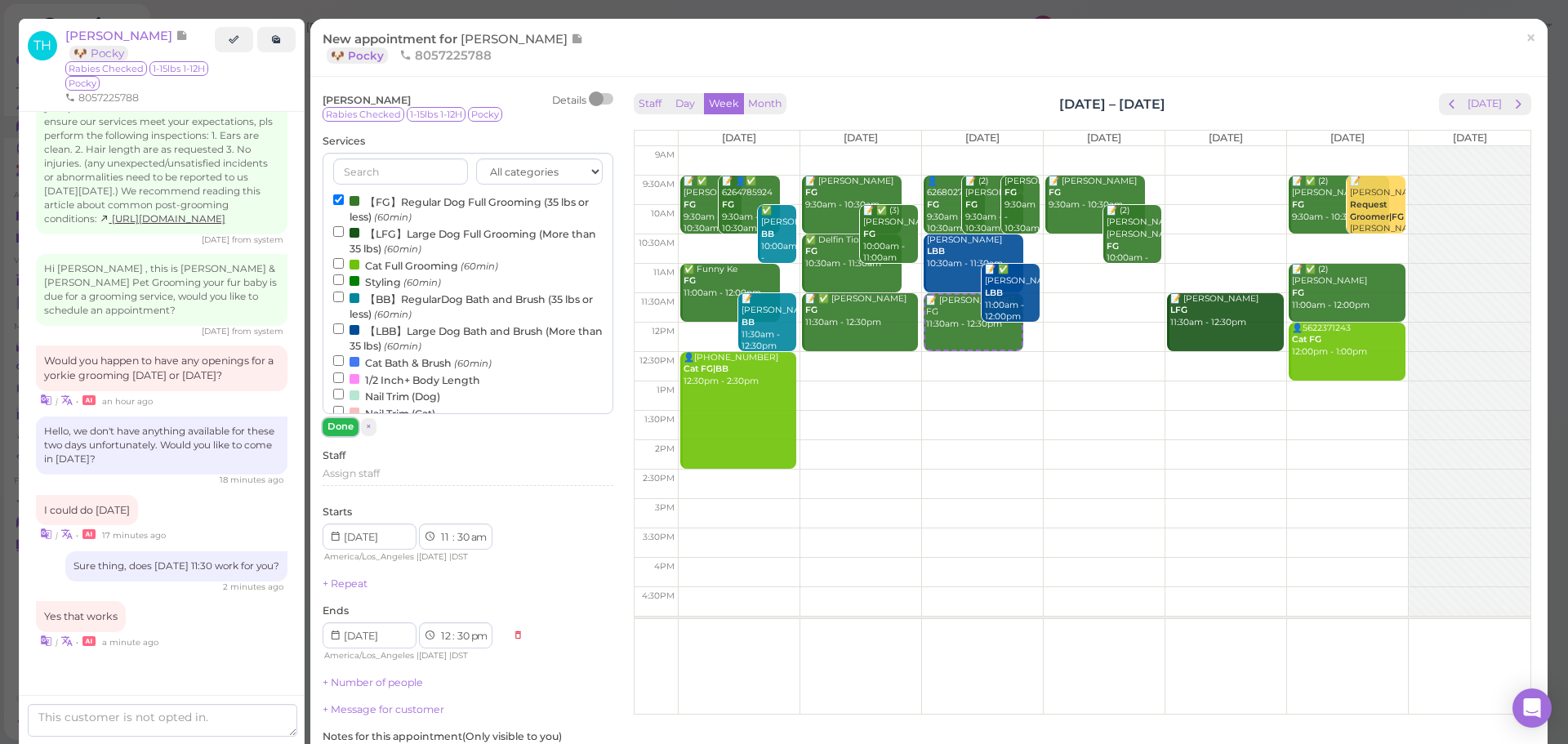
click at [330, 419] on button "Done" at bounding box center [340, 427] width 36 height 17
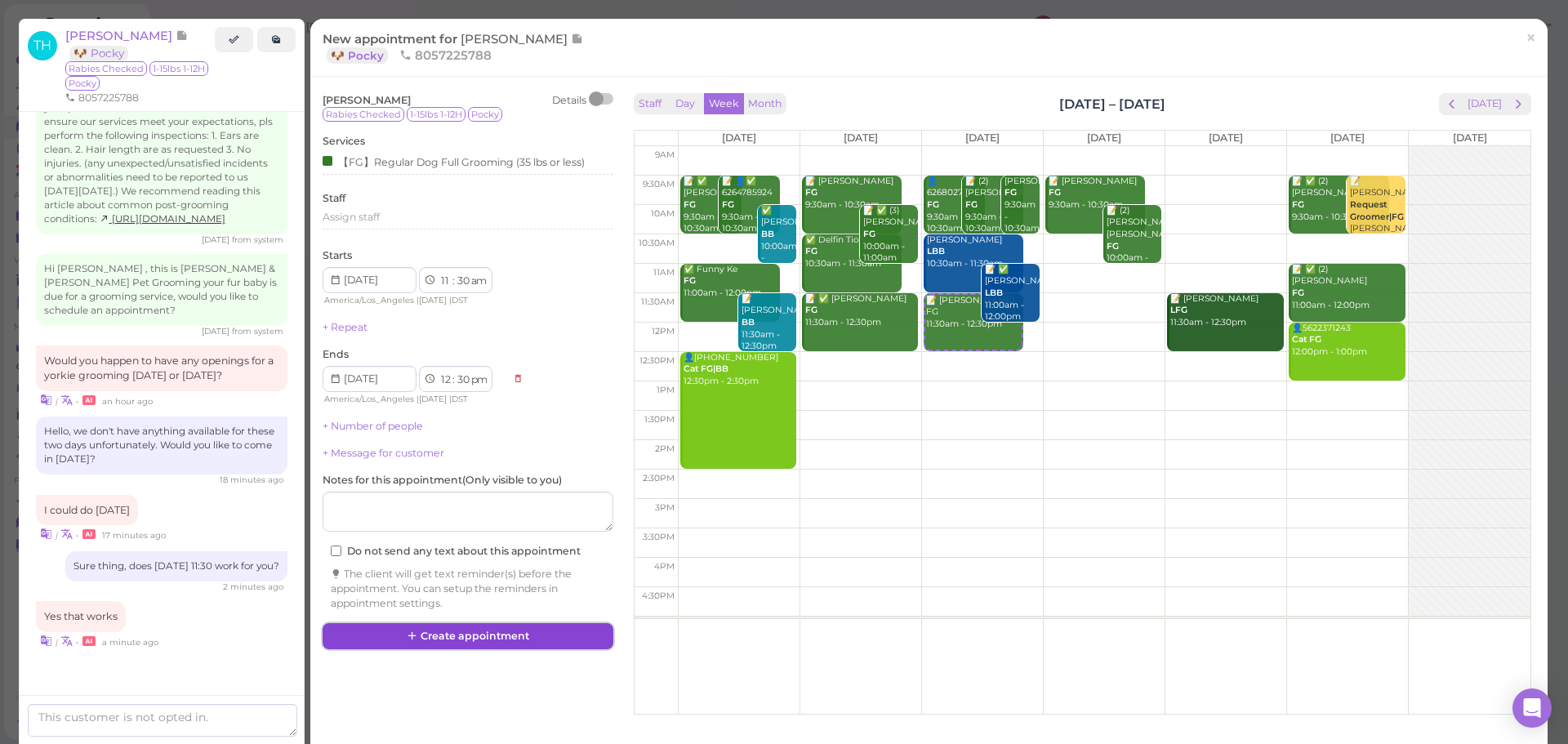
click at [451, 644] on button "Create appointment" at bounding box center [468, 636] width 291 height 26
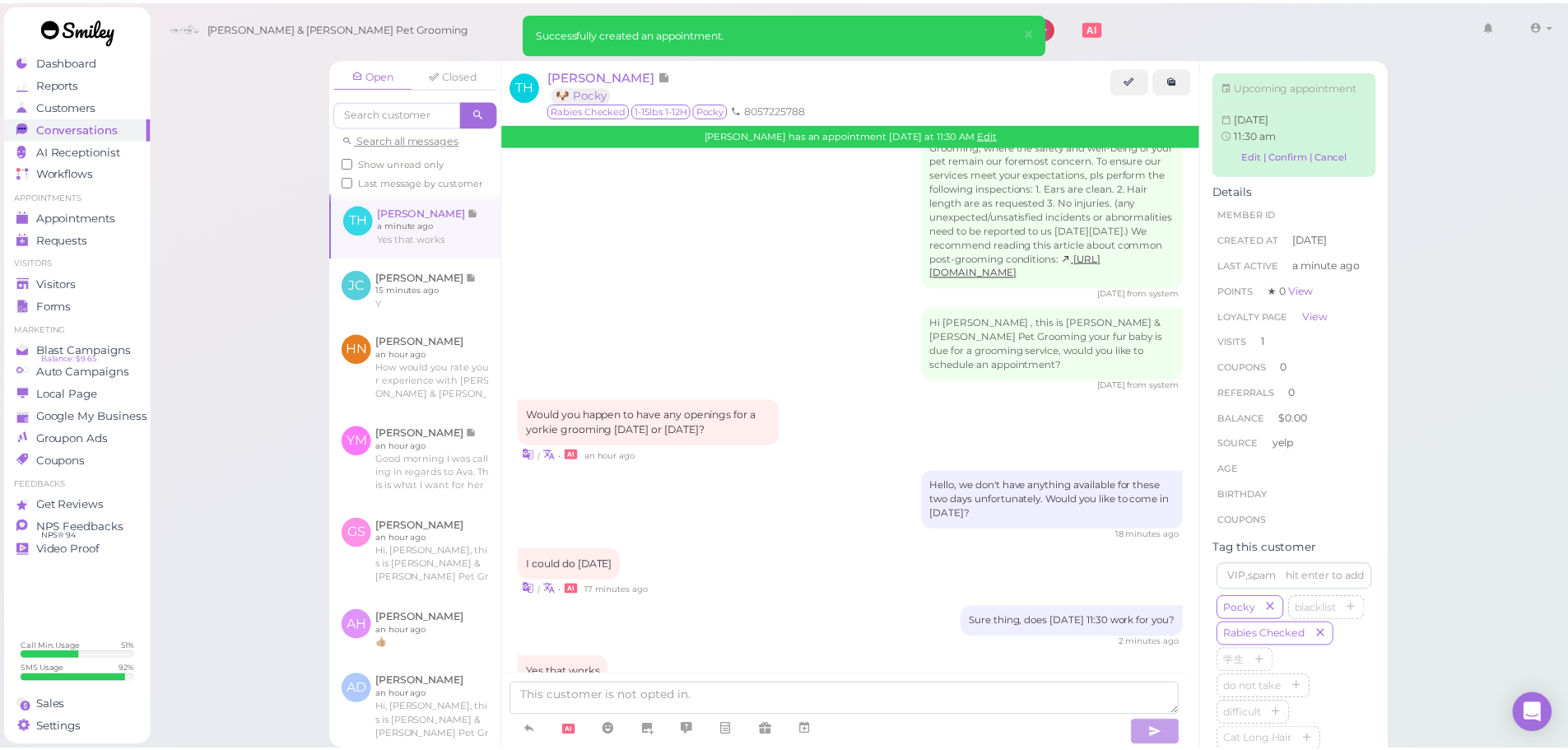
scroll to position [837, 0]
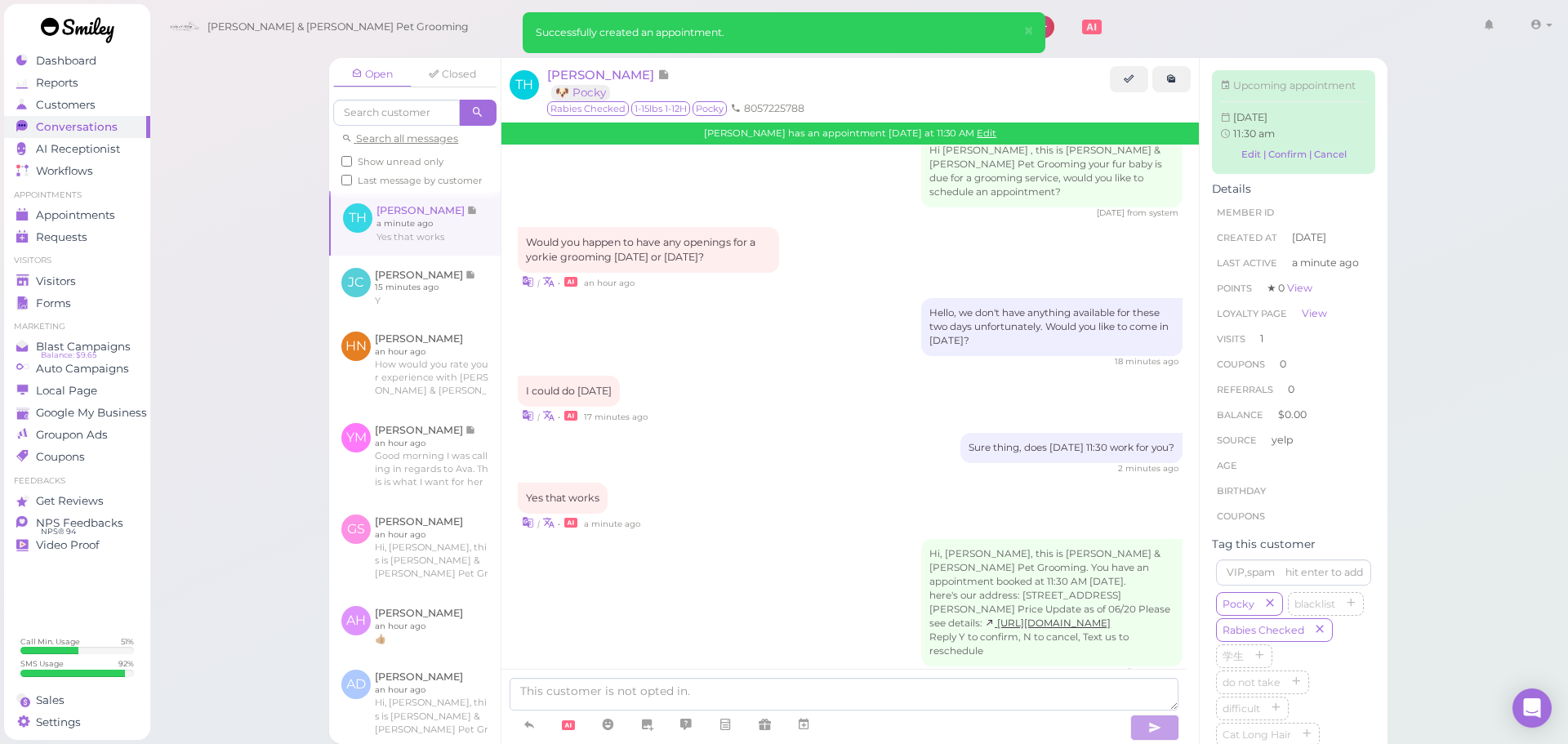
click at [92, 269] on ul "Visitors Visitors Forms" at bounding box center [77, 284] width 146 height 59
click at [72, 294] on link "Forms" at bounding box center [77, 303] width 146 height 22
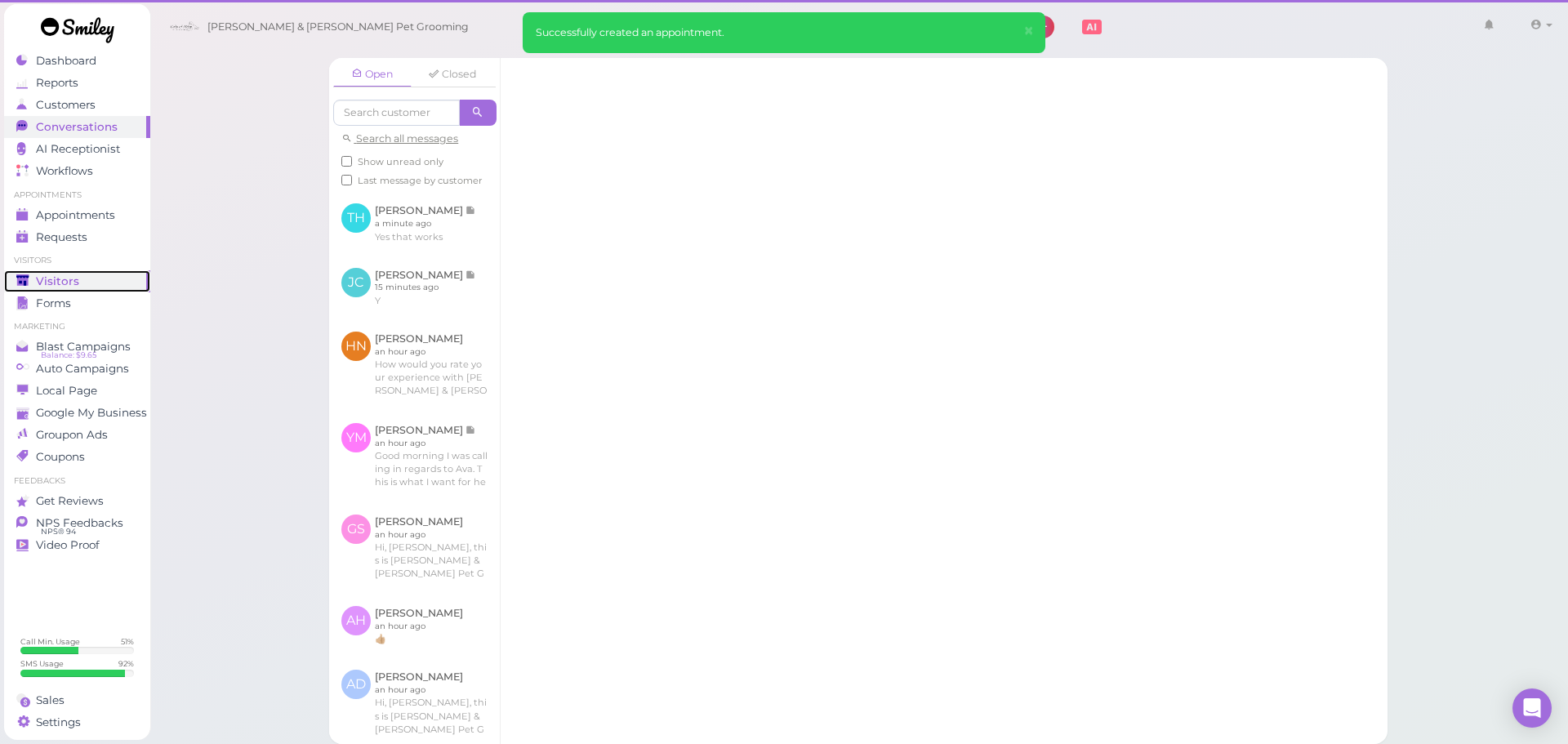
click at [72, 283] on span "Visitors" at bounding box center [58, 282] width 44 height 14
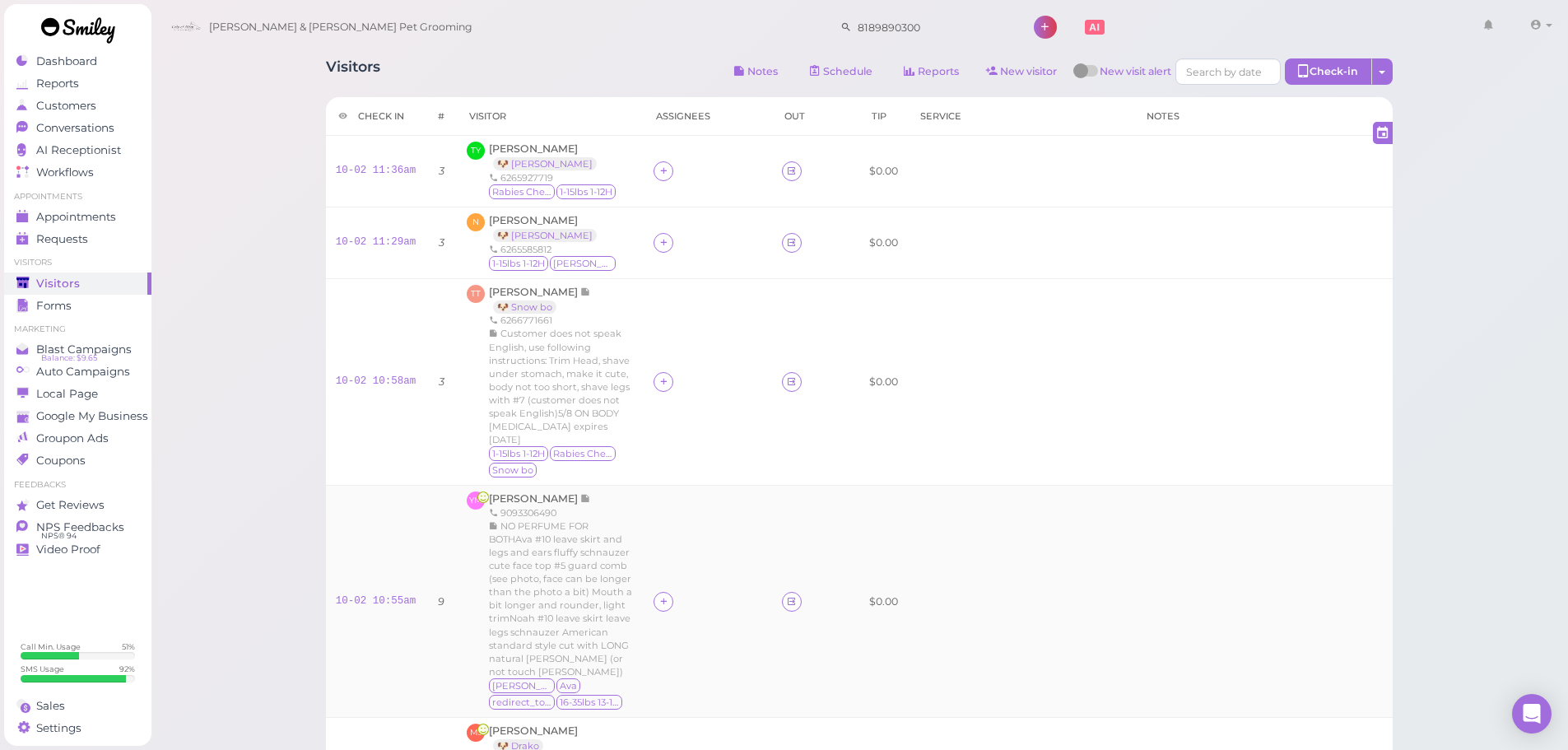
click at [540, 581] on span "NO PERFUME FOR BOTHAva #10 leave skirt and legs and ears fluffy schnauzer cute …" at bounding box center [560, 599] width 143 height 158
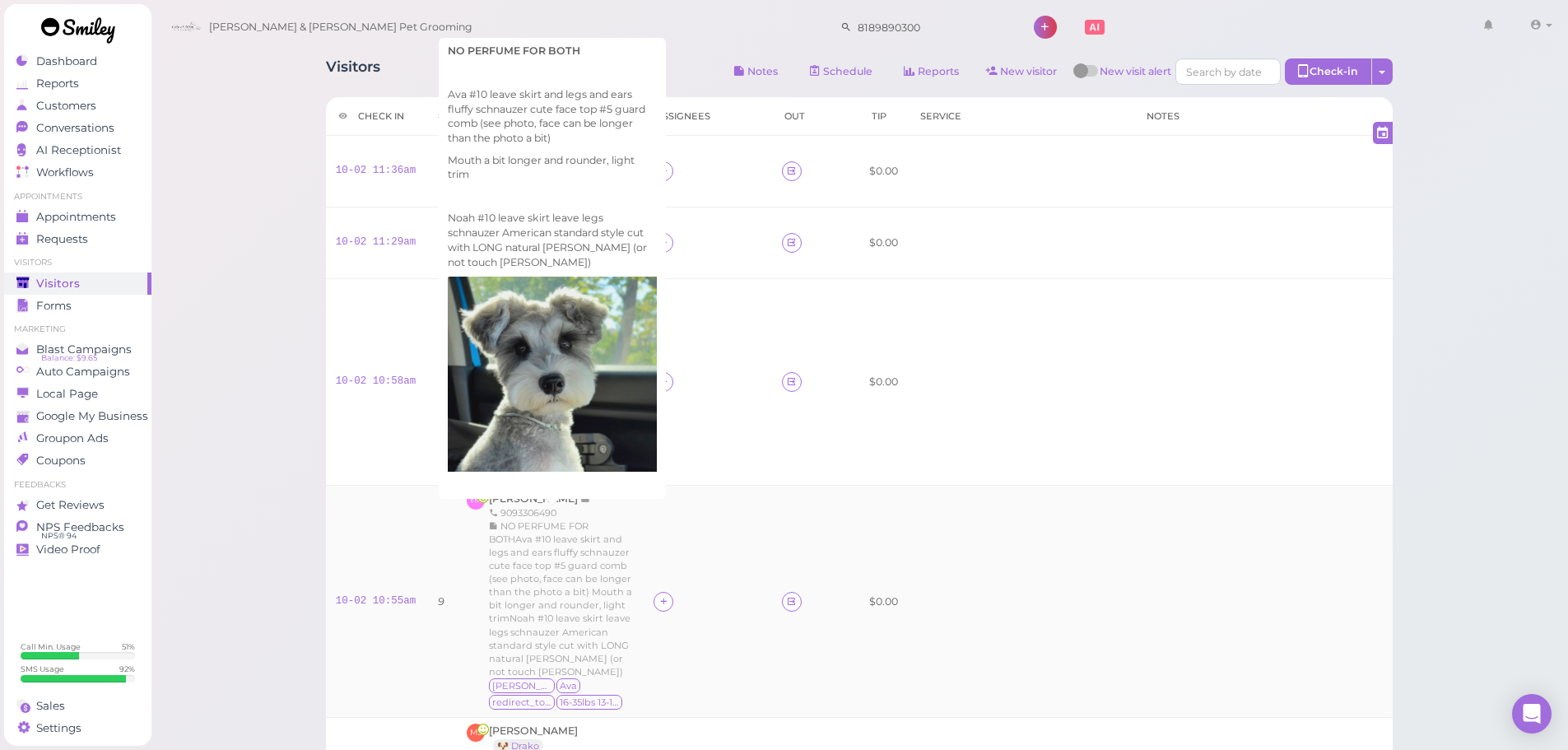
click at [365, 525] on td "10-02 10:55am" at bounding box center [376, 602] width 101 height 232
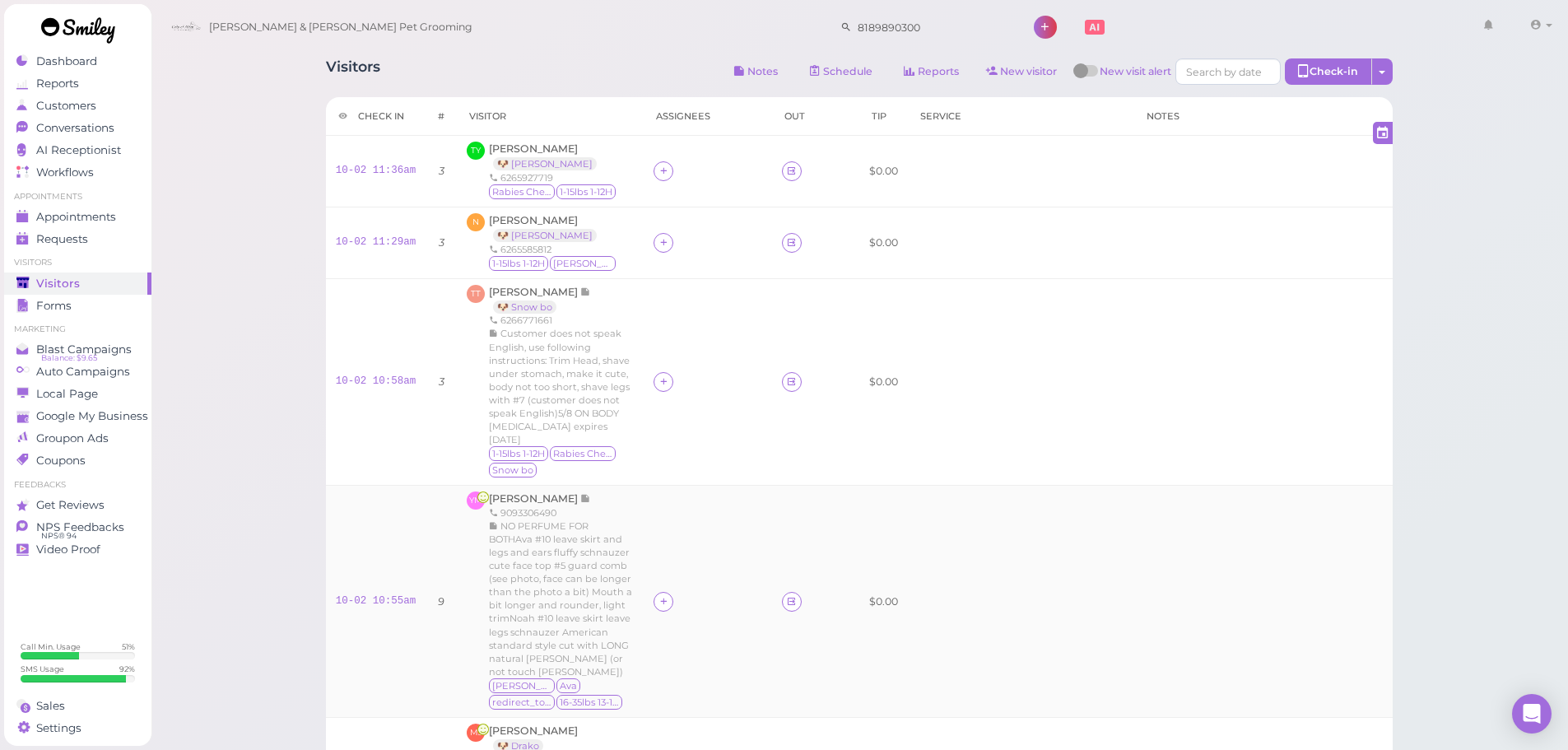
click at [498, 569] on span "NO PERFUME FOR BOTHAva #10 leave skirt and legs and ears fluffy schnauzer cute …" at bounding box center [560, 599] width 143 height 158
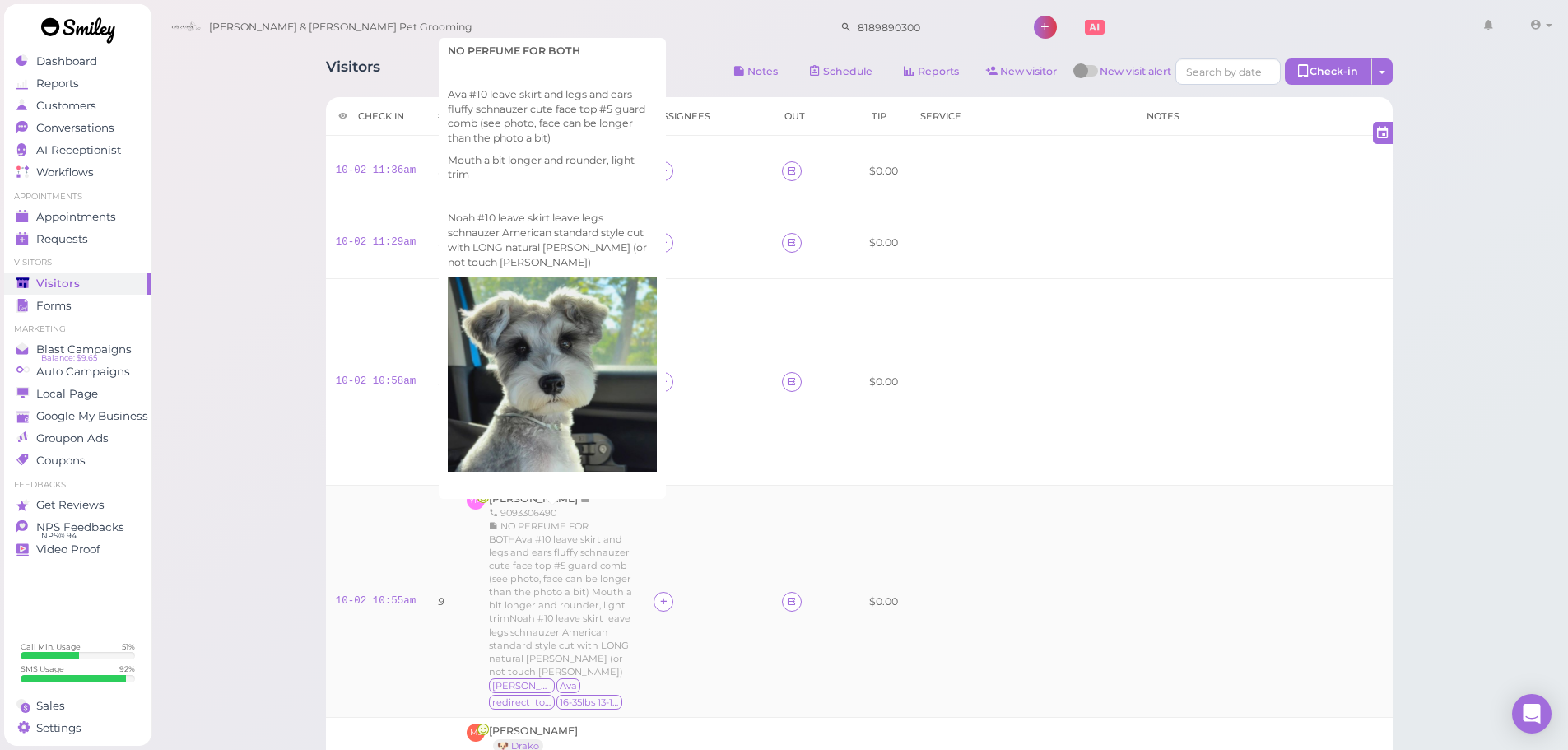
click at [385, 538] on td "10-02 10:55am" at bounding box center [376, 602] width 101 height 232
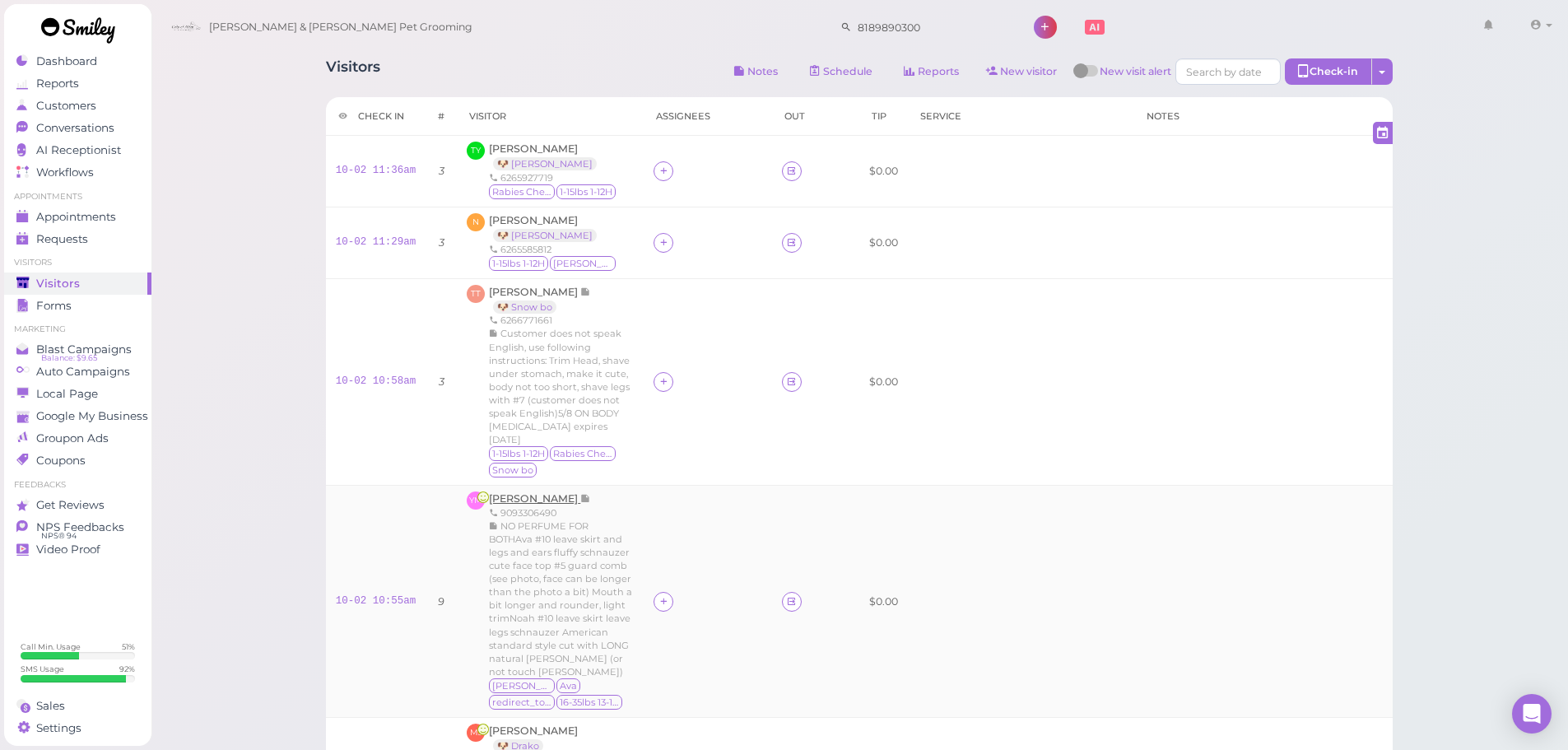
click at [500, 492] on span "[PERSON_NAME]" at bounding box center [535, 498] width 91 height 13
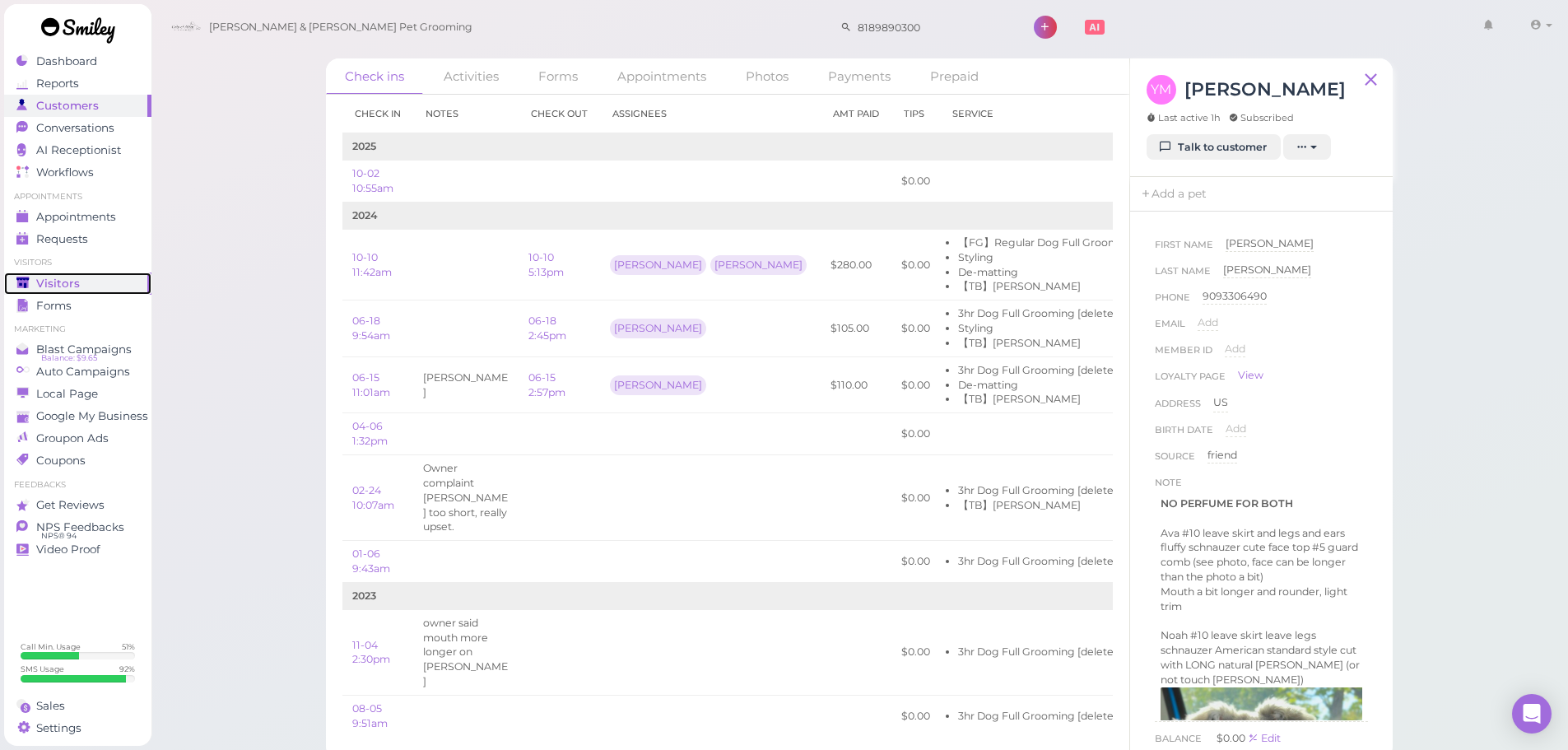
click at [73, 282] on span "Visitors" at bounding box center [58, 284] width 44 height 14
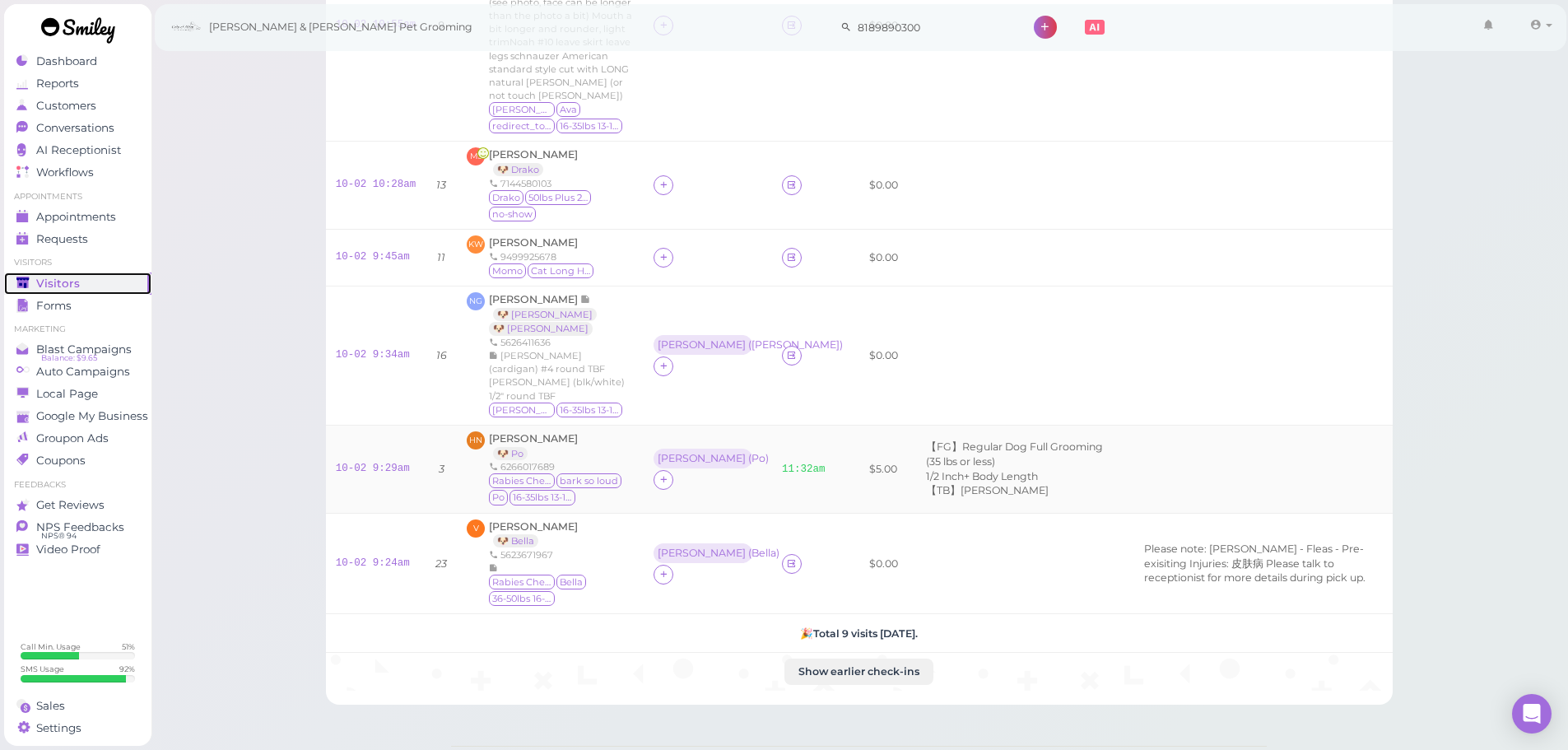
scroll to position [494, 0]
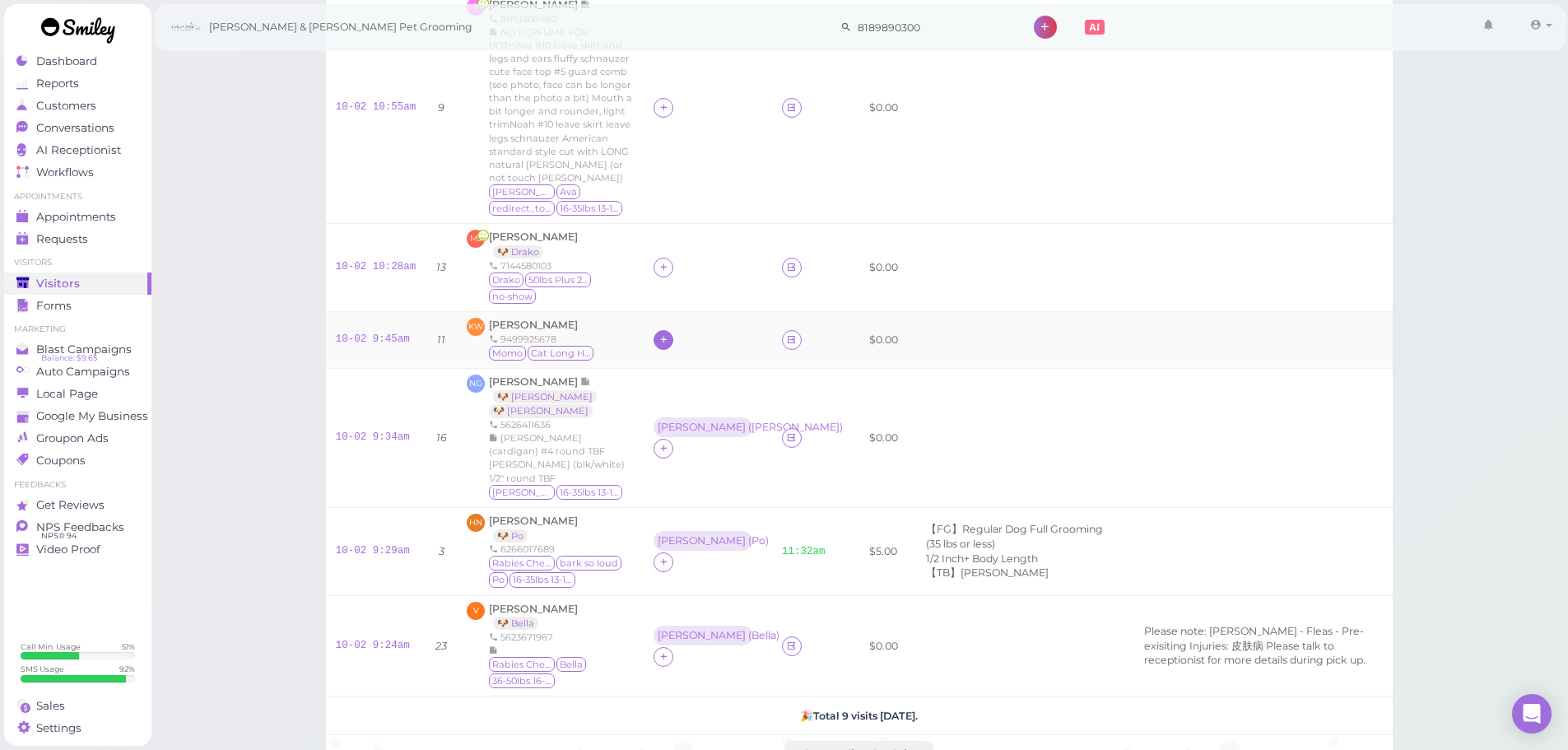
click at [658, 336] on icon at bounding box center [663, 340] width 11 height 13
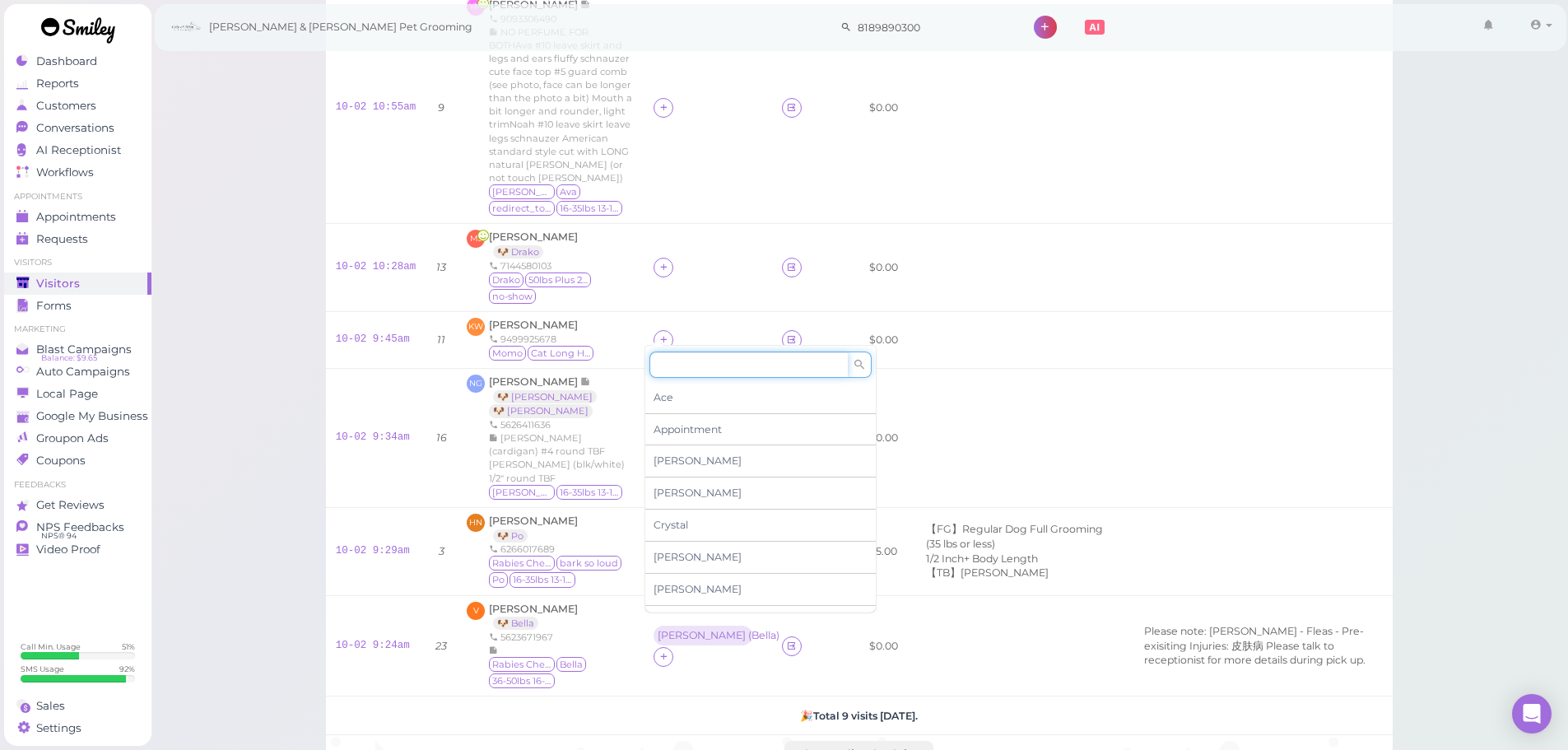
click at [692, 371] on input at bounding box center [749, 364] width 198 height 26
type input "asa"
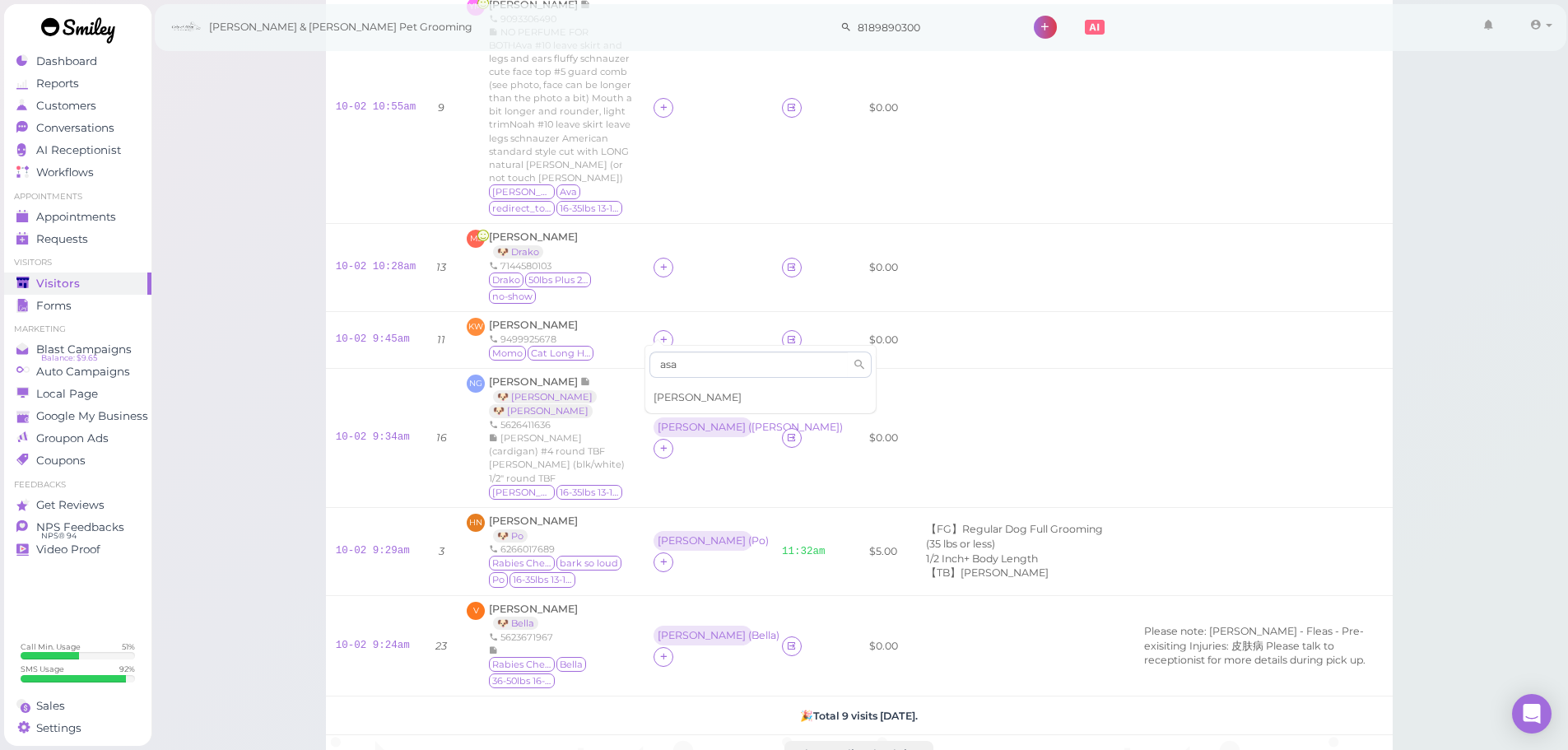
click at [671, 392] on span "[PERSON_NAME]" at bounding box center [698, 397] width 88 height 13
click at [511, 319] on span "[PERSON_NAME]" at bounding box center [533, 325] width 89 height 13
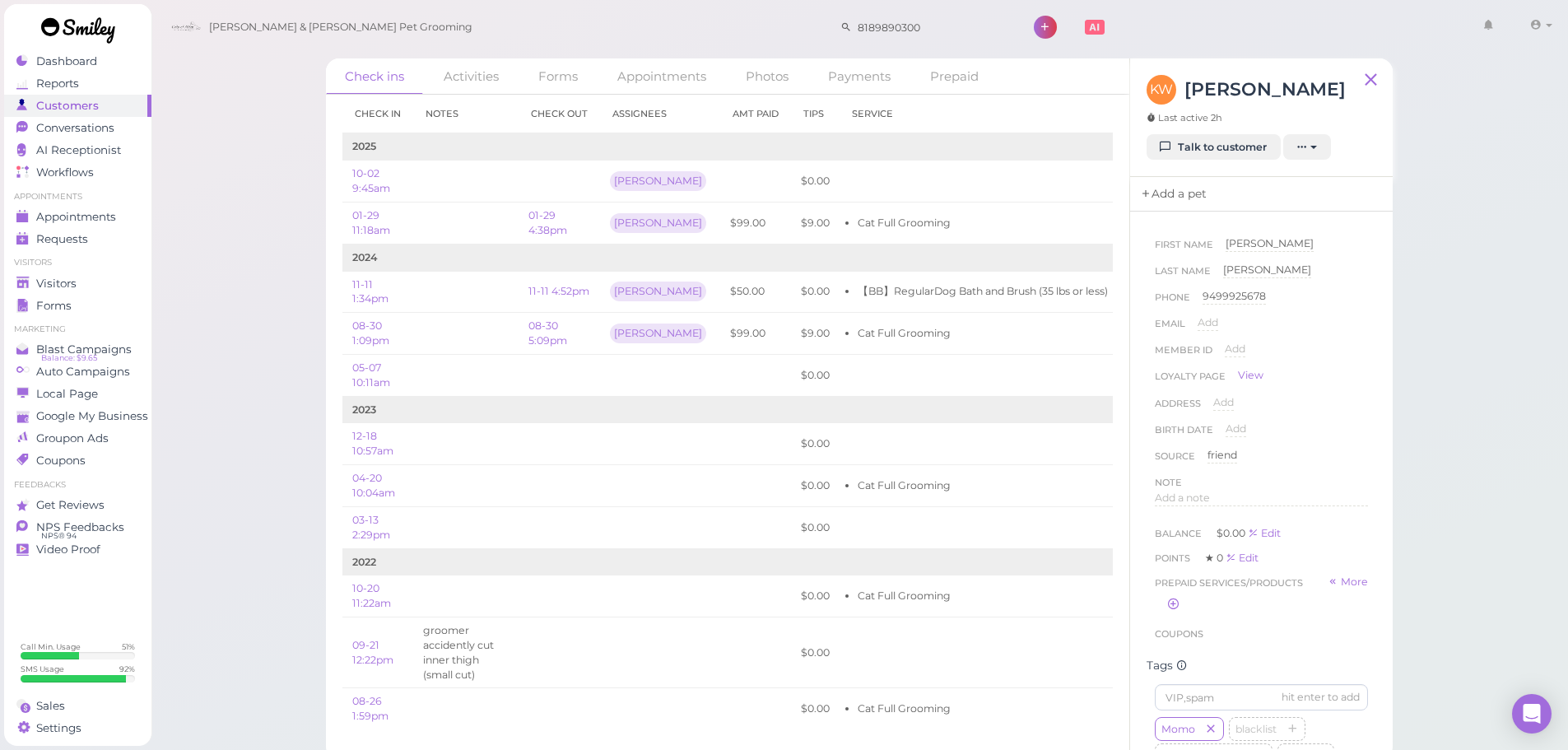
click at [1190, 204] on link "Add a pet" at bounding box center [1173, 194] width 86 height 35
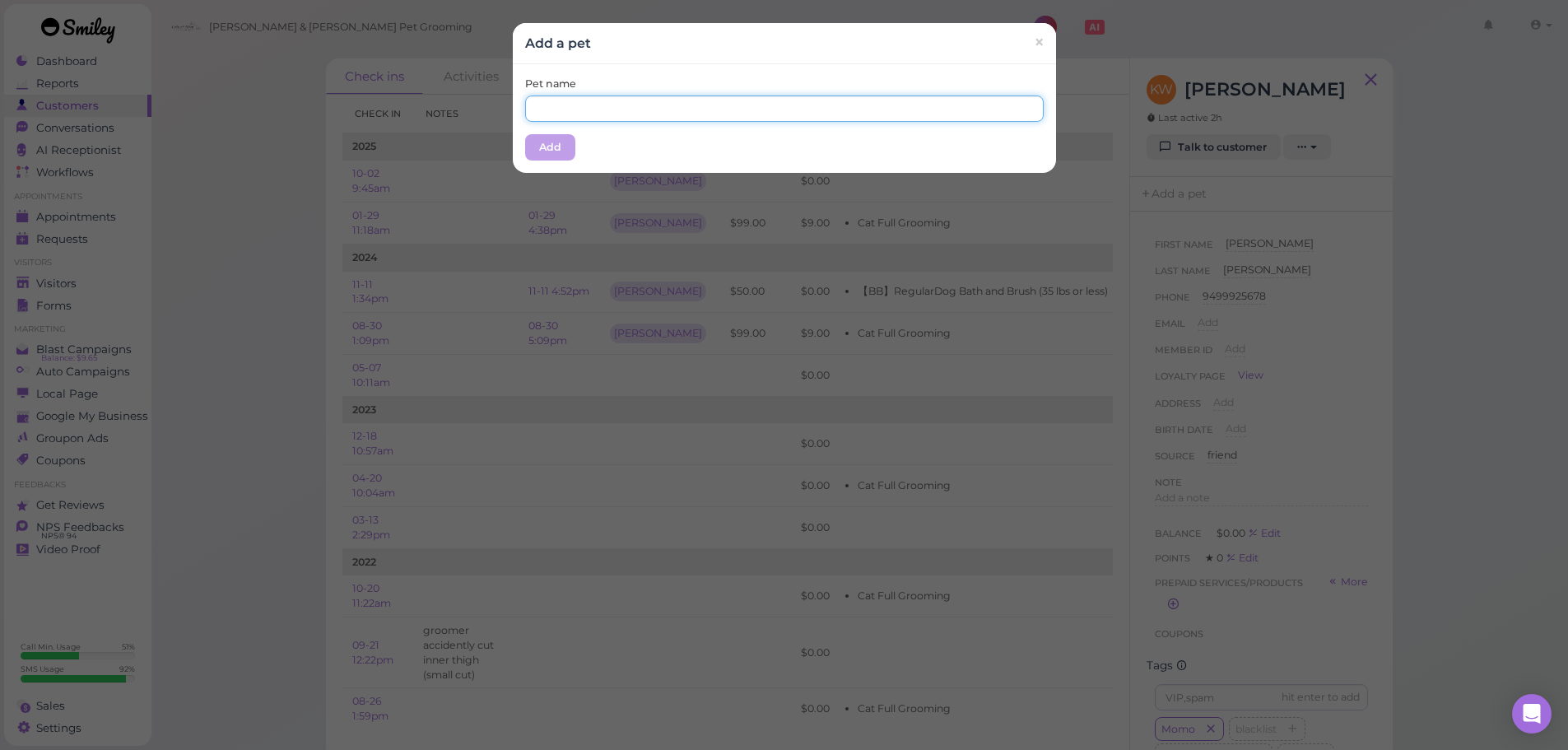
click at [666, 112] on input "text" at bounding box center [784, 108] width 518 height 26
type input "Momo"
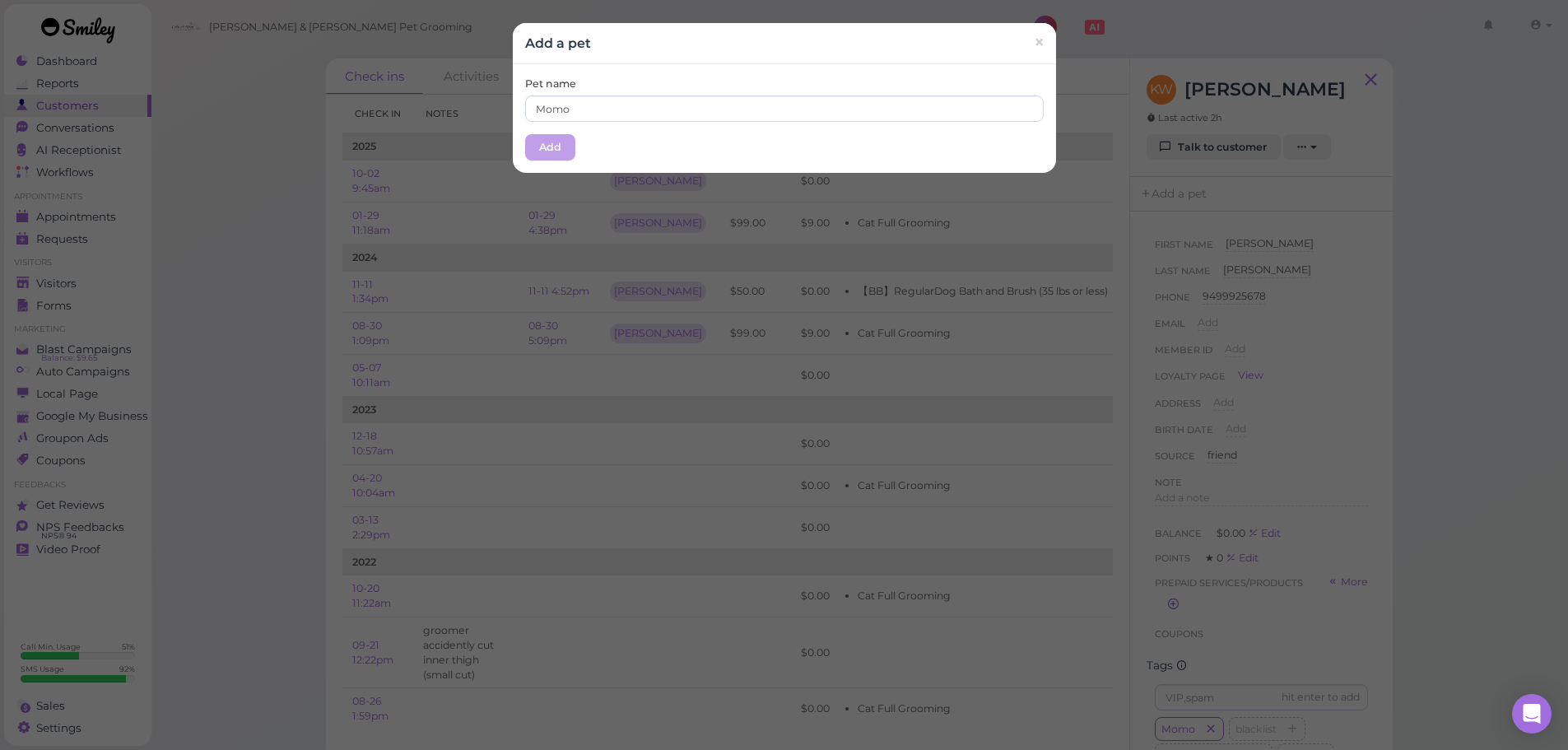
click at [628, 66] on div "Pet name Momo Add" at bounding box center [784, 119] width 543 height 108
click at [548, 127] on div "Pet name Momo Add" at bounding box center [784, 119] width 543 height 108
click at [518, 160] on div "Pet name Momo Add" at bounding box center [784, 119] width 543 height 108
click at [557, 141] on button "Add" at bounding box center [550, 147] width 50 height 26
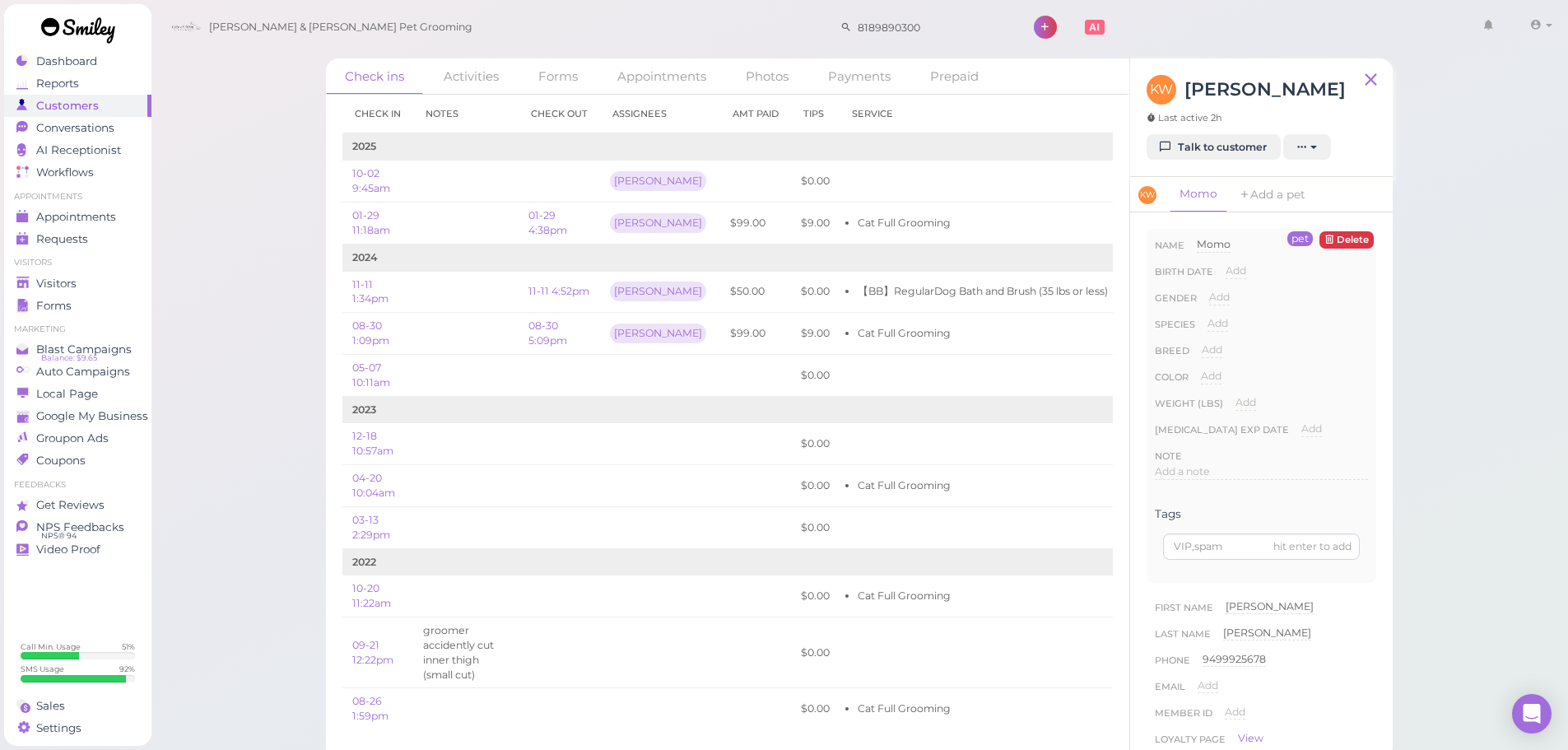
drag, startPoint x: 1205, startPoint y: 319, endPoint x: 1281, endPoint y: 342, distance: 79.4
click at [1206, 319] on div "Species Add Dog Cat Bird Other" at bounding box center [1261, 329] width 213 height 26
drag, startPoint x: 1281, startPoint y: 342, endPoint x: 1267, endPoint y: 337, distance: 14.9
click at [1271, 338] on div "Name Momo Momo Birth date Add Gender Add Male Female Species Add Dog Cat Bird O…" at bounding box center [1261, 364] width 213 height 253
click at [1243, 336] on div "Species Add Dog Cat Bird Other" at bounding box center [1261, 329] width 213 height 26
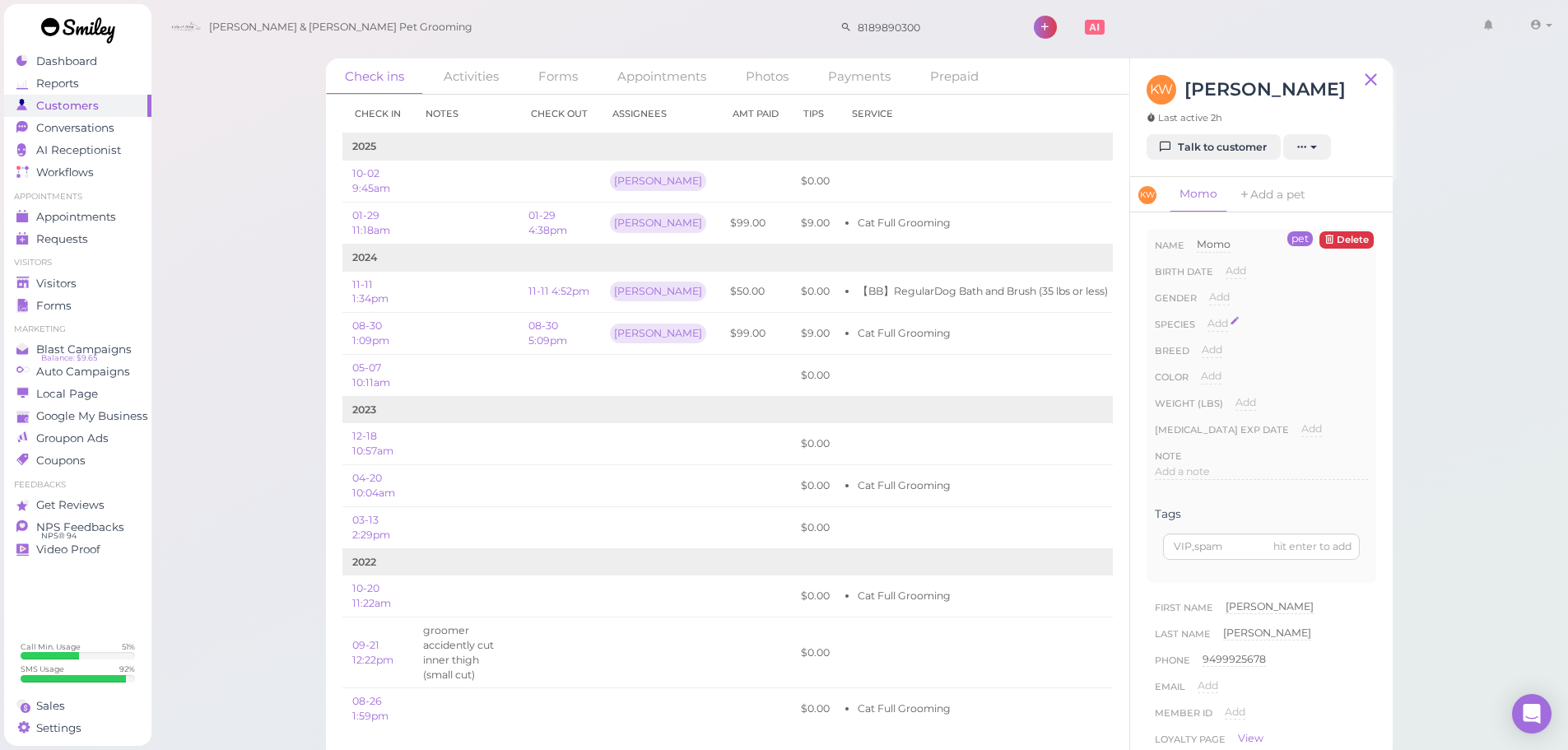
click at [1214, 321] on span "Add" at bounding box center [1218, 323] width 20 height 13
click at [1269, 343] on div "Breed Add" at bounding box center [1261, 355] width 213 height 26
click at [1258, 334] on select "Dog Cat Bird Other" at bounding box center [1288, 328] width 161 height 25
select select "Dog"
click at [1208, 316] on select "Dog Cat Bird Other" at bounding box center [1288, 328] width 161 height 25
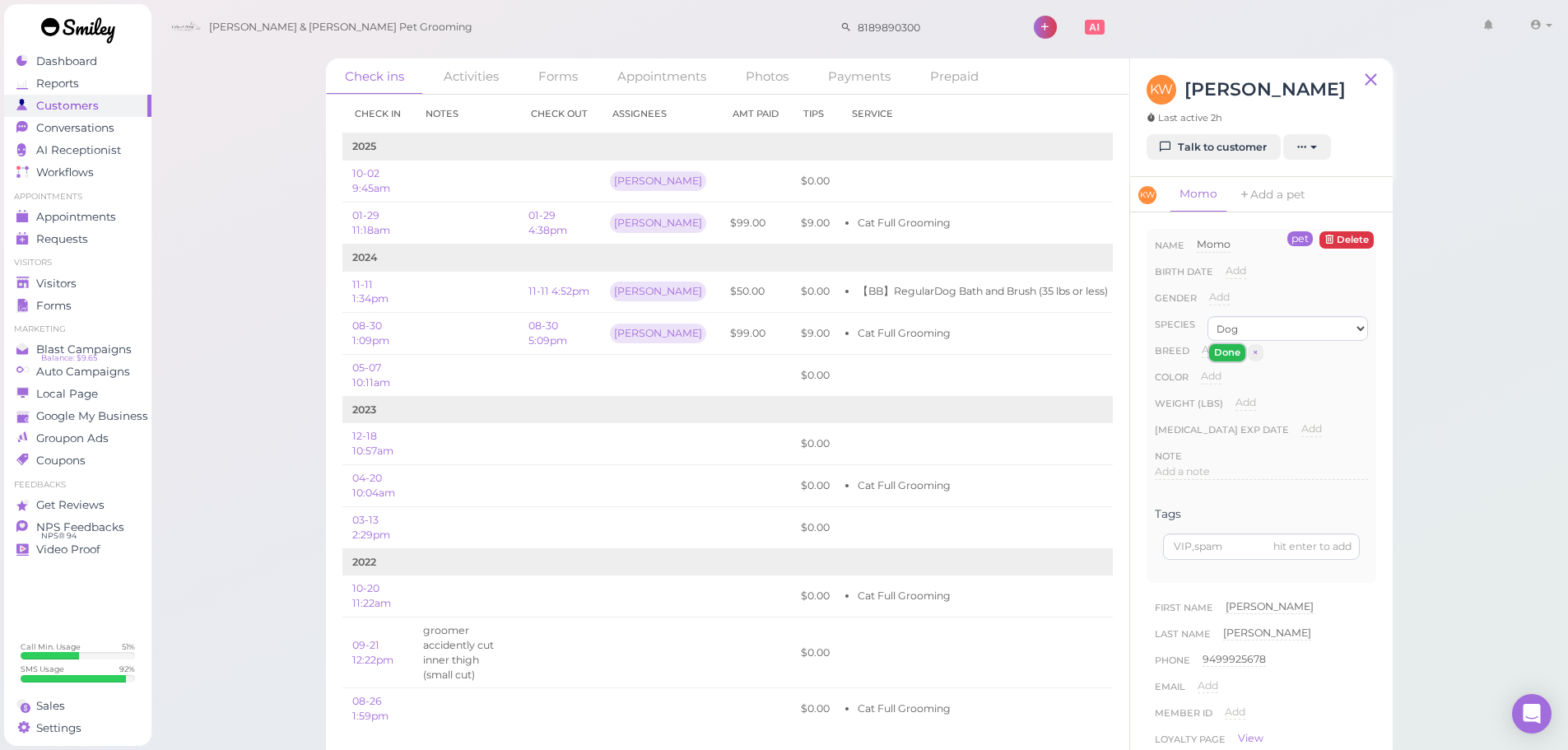
click at [1233, 358] on button "Done" at bounding box center [1227, 353] width 36 height 17
click at [21, 278] on polygon at bounding box center [22, 283] width 13 height 12
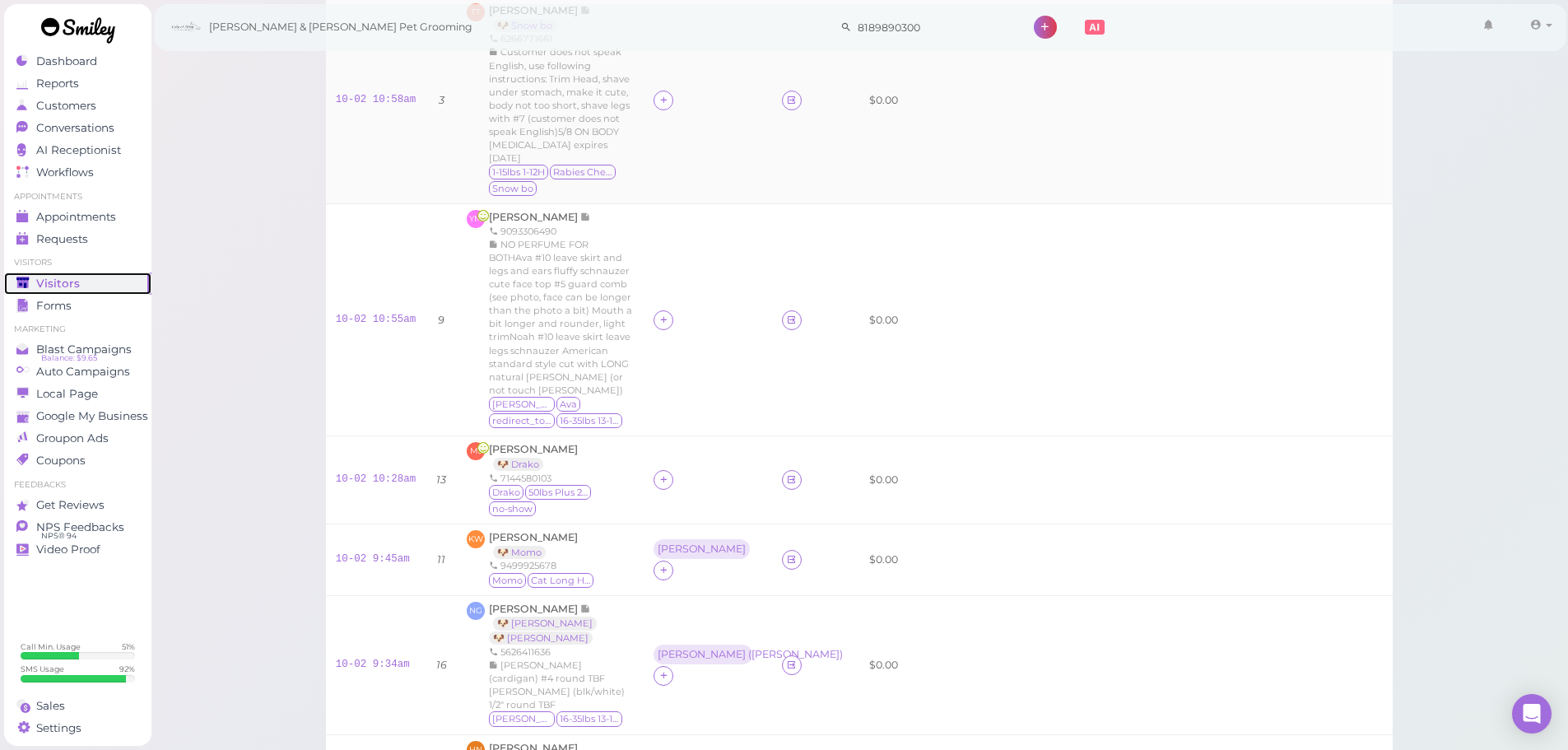
scroll to position [412, 0]
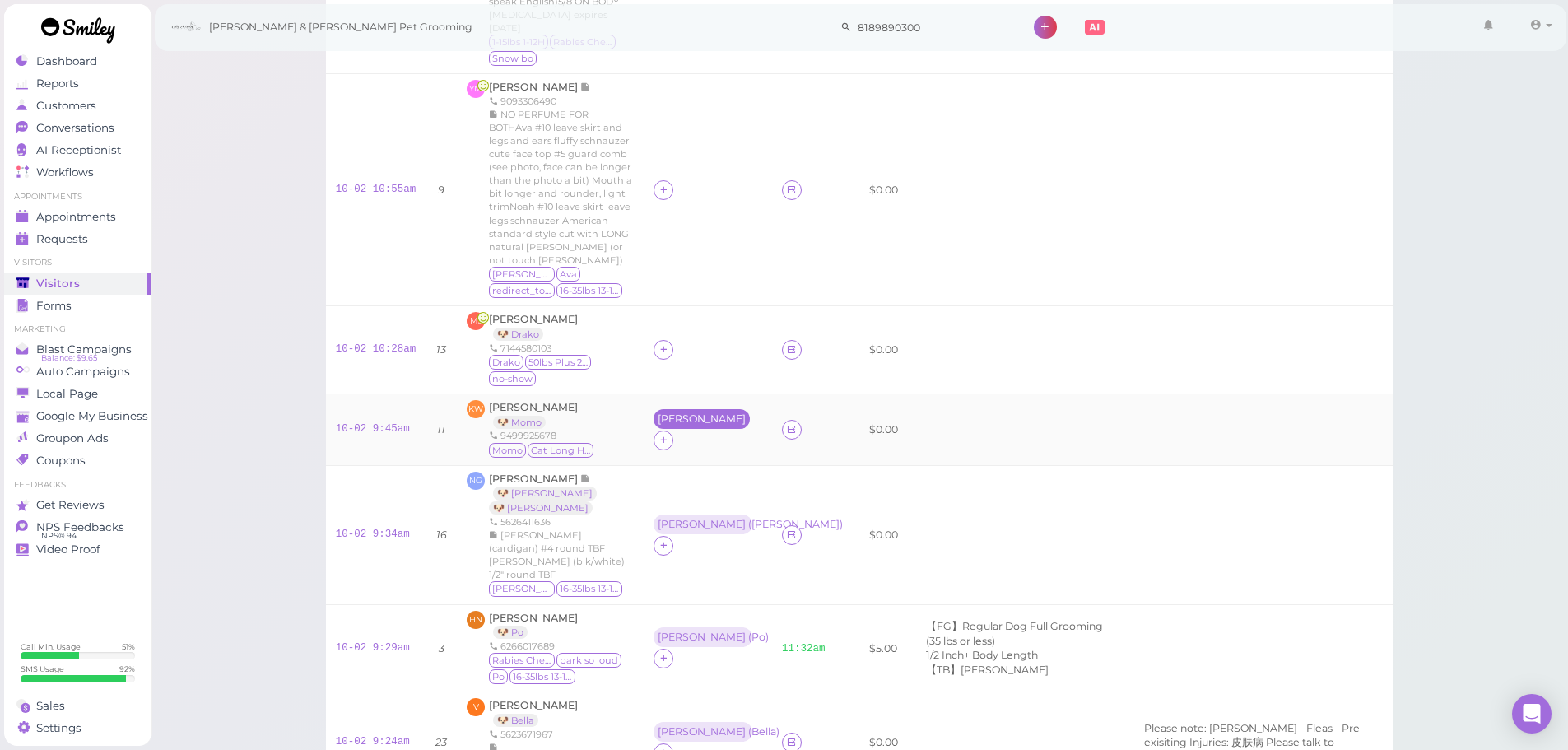
click at [654, 424] on div "[PERSON_NAME]" at bounding box center [702, 419] width 97 height 19
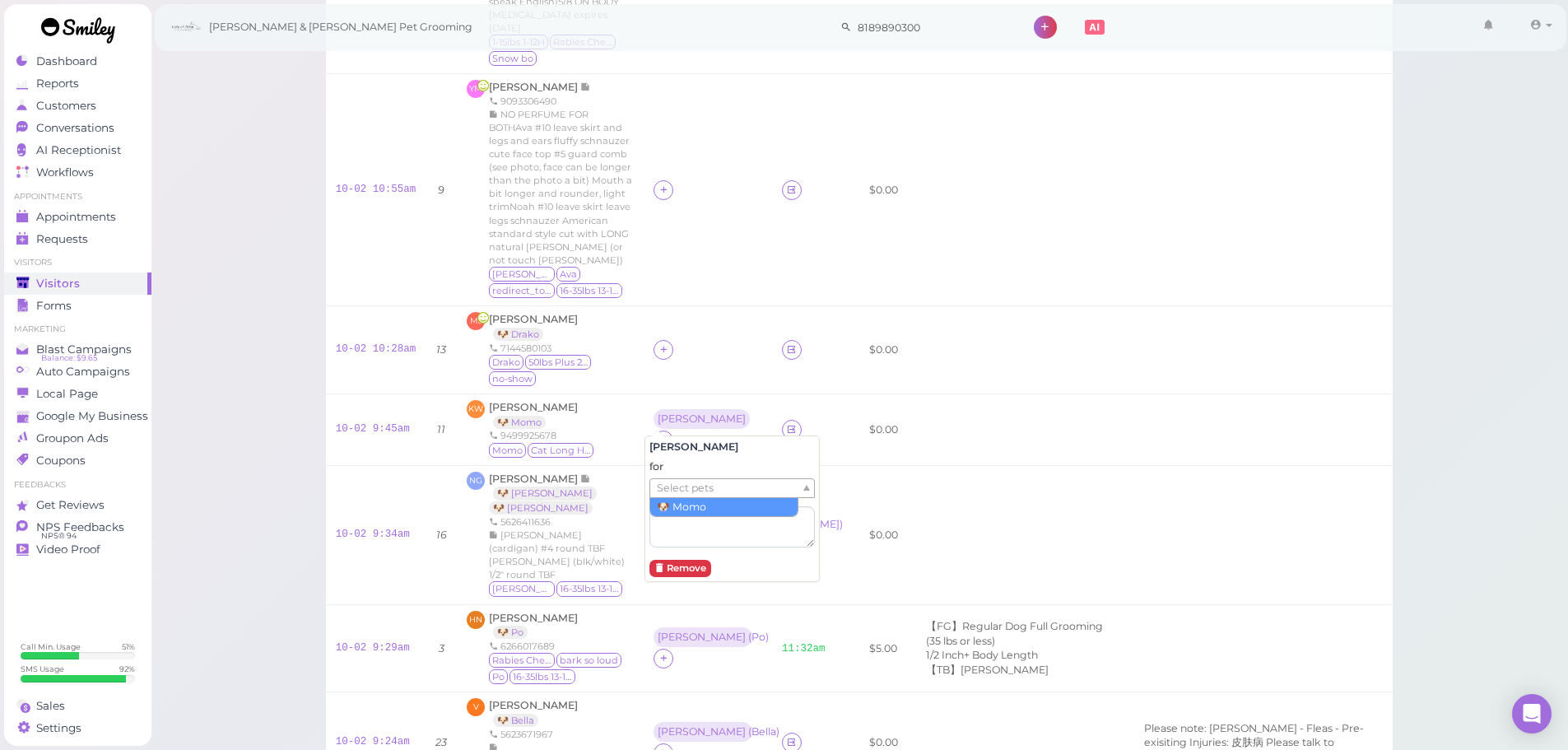
click at [674, 486] on span "Select pets" at bounding box center [685, 488] width 57 height 18
click at [708, 340] on div at bounding box center [708, 349] width 108 height 19
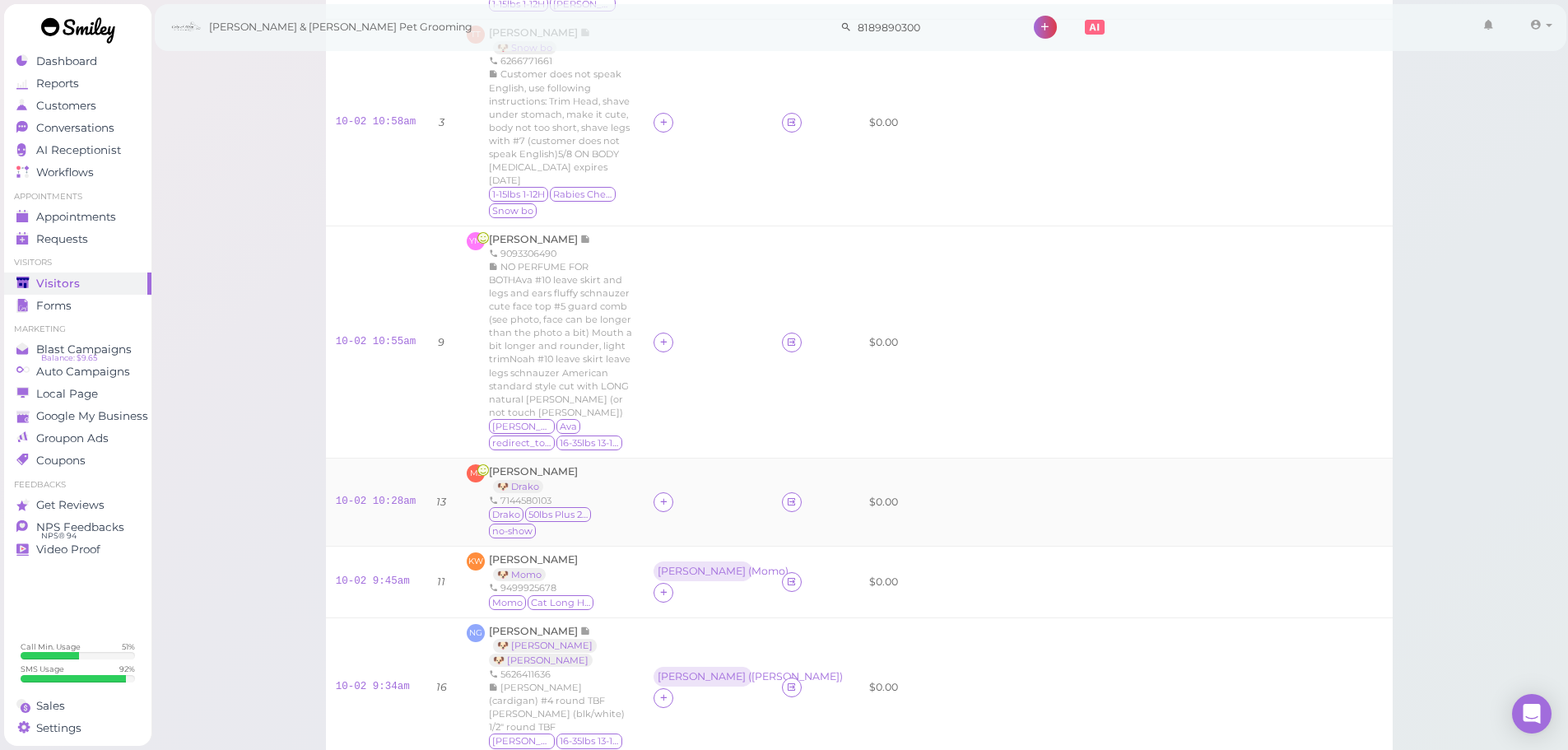
scroll to position [247, 0]
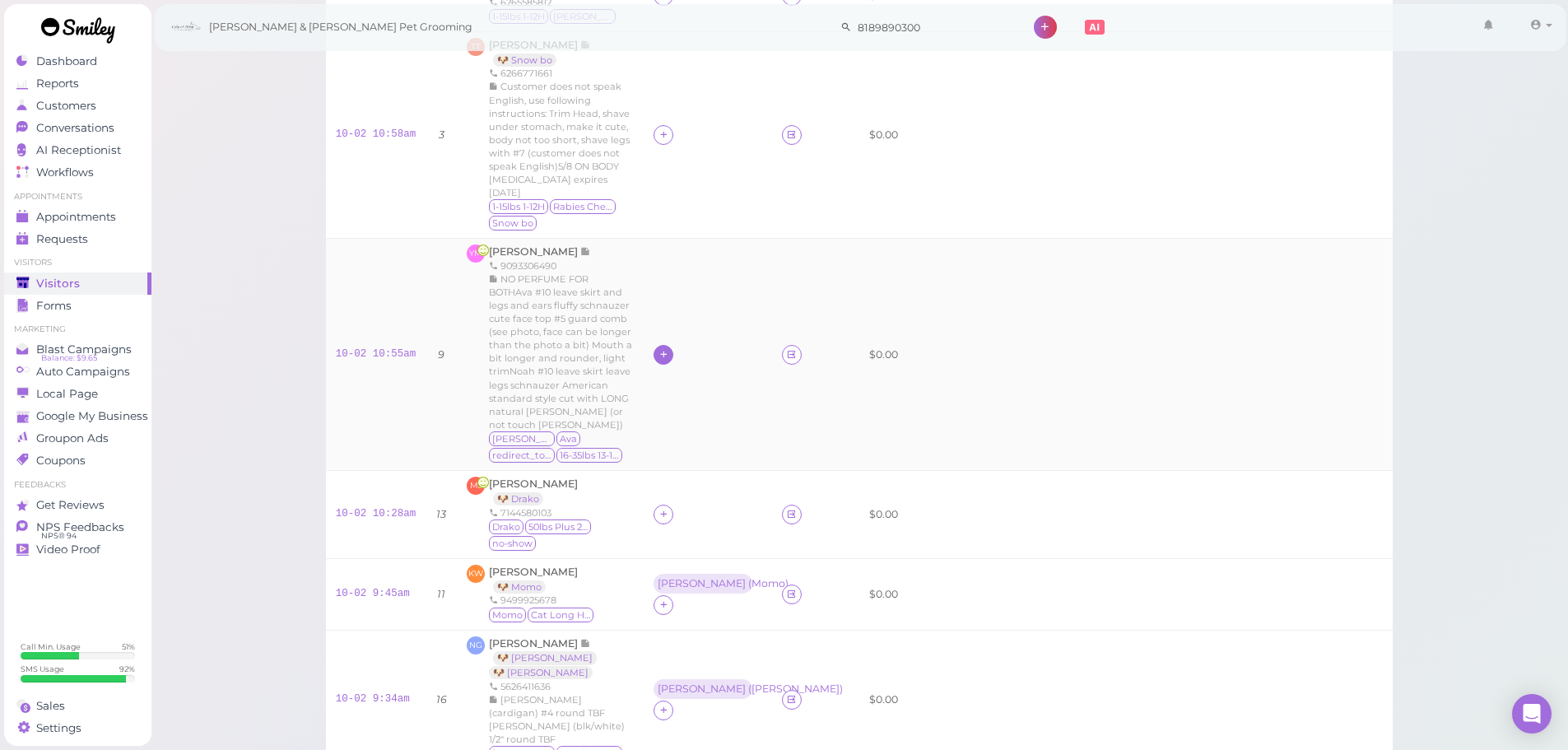
click at [658, 348] on icon at bounding box center [663, 354] width 11 height 13
click at [689, 369] on input at bounding box center [749, 378] width 198 height 26
type input "re"
drag, startPoint x: 681, startPoint y: 408, endPoint x: 657, endPoint y: 199, distance: 210.4
click at [682, 408] on span "[PERSON_NAME]" at bounding box center [698, 411] width 88 height 13
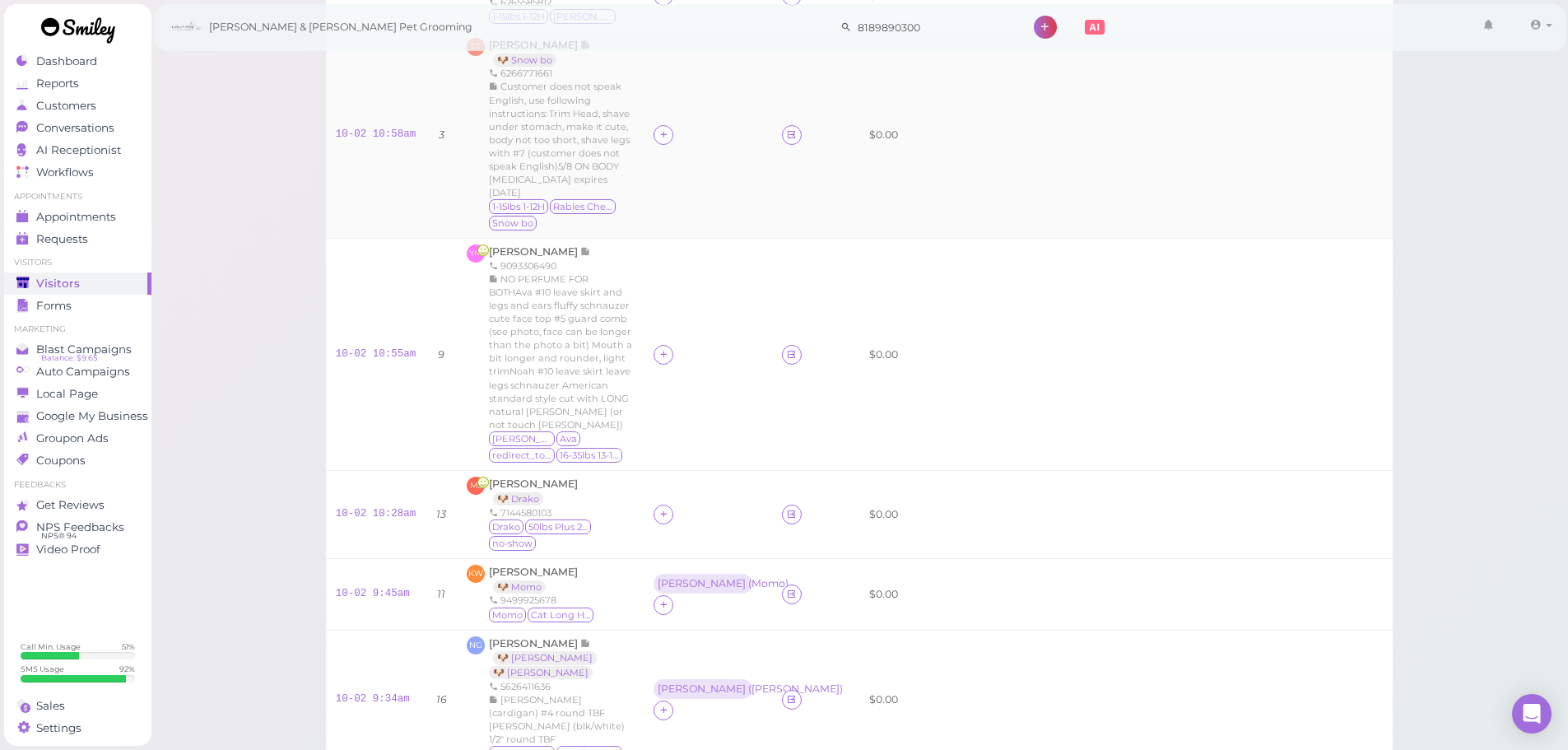
click at [653, 117] on td at bounding box center [708, 135] width 129 height 207
click at [662, 126] on div at bounding box center [663, 135] width 19 height 19
click at [693, 167] on input at bounding box center [749, 166] width 198 height 26
type input "re"
click at [692, 200] on span "[PERSON_NAME]" at bounding box center [698, 198] width 88 height 13
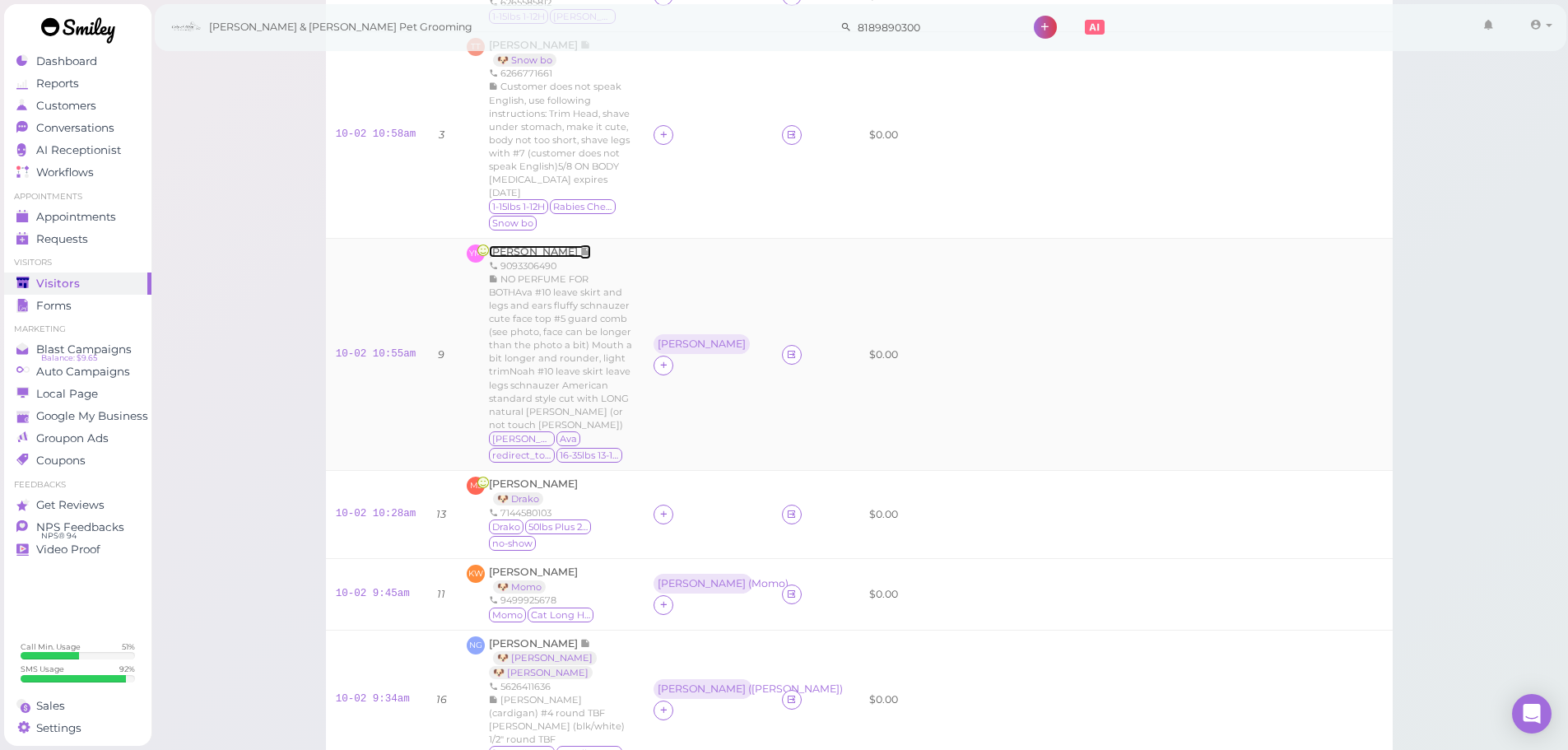
click at [533, 246] on span "[PERSON_NAME]" at bounding box center [535, 252] width 91 height 13
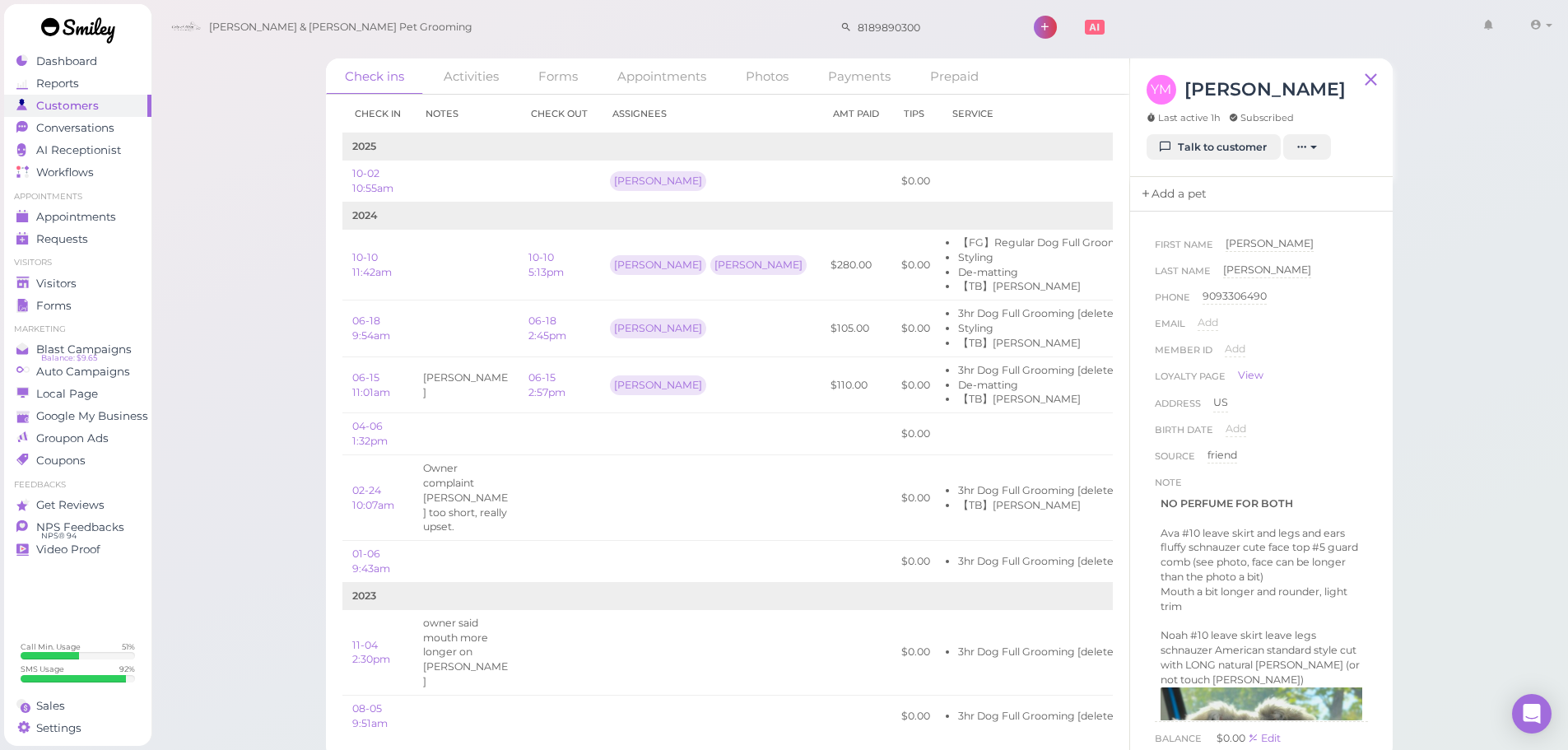
click at [1166, 200] on link "Add a pet" at bounding box center [1173, 194] width 86 height 35
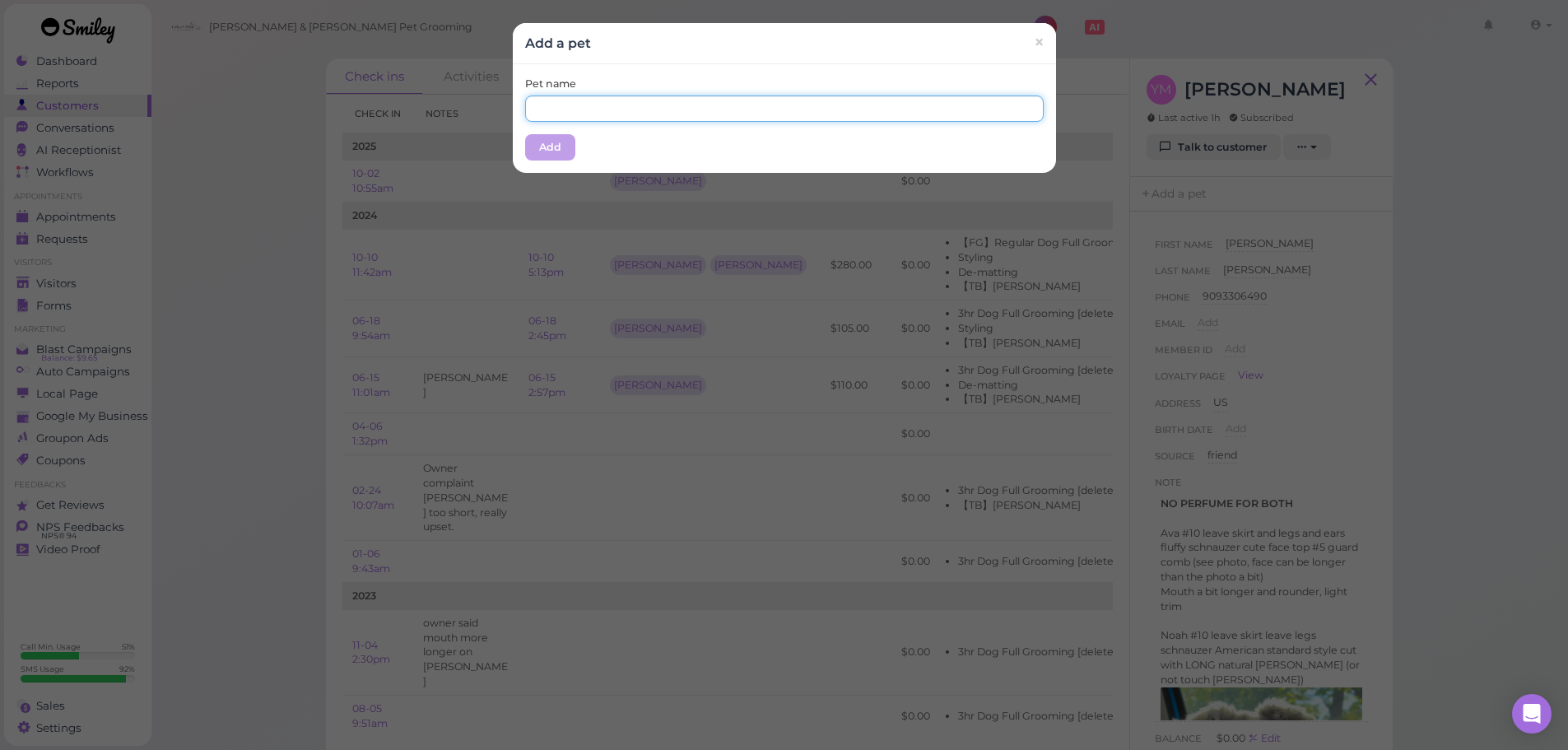
click at [724, 103] on input "text" at bounding box center [784, 108] width 518 height 26
type input "Ava"
click at [552, 146] on button "Add" at bounding box center [550, 147] width 50 height 26
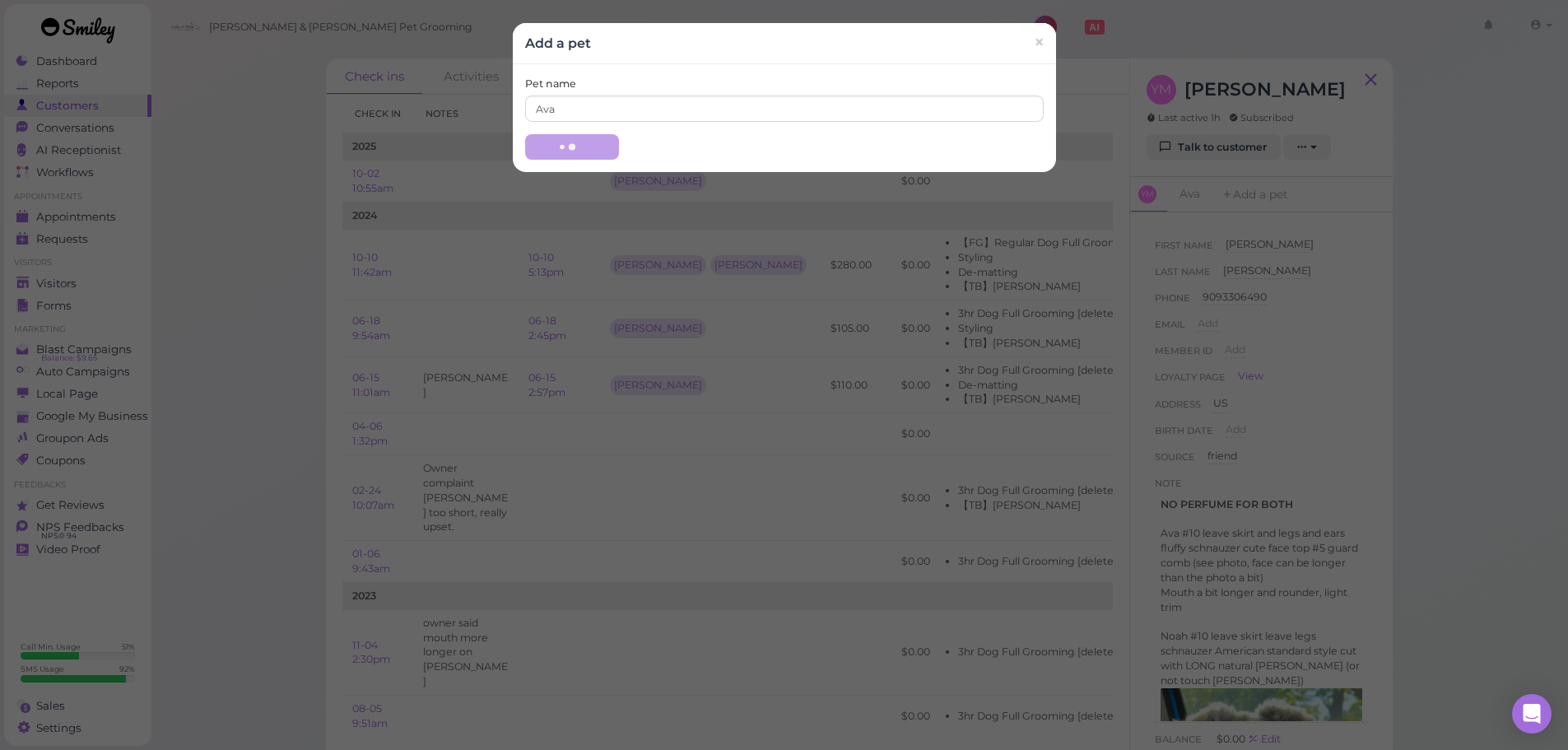
click at [554, 146] on td "2025" at bounding box center [840, 147] width 997 height 27
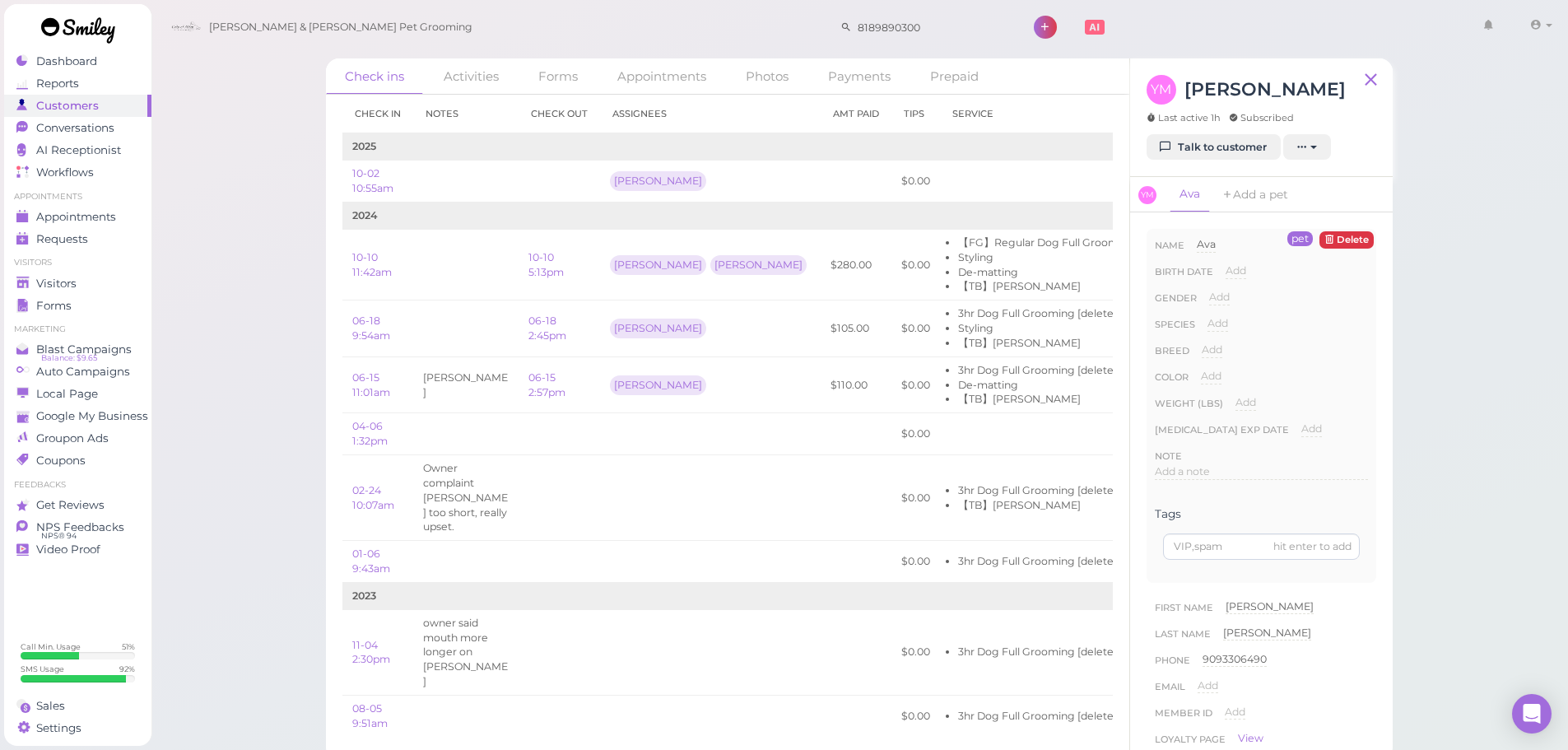
drag, startPoint x: 1203, startPoint y: 320, endPoint x: 1221, endPoint y: 320, distance: 18.0
click at [1205, 320] on div "Species Add Dog Cat Bird Other" at bounding box center [1261, 329] width 213 height 26
click at [1222, 320] on span "Add" at bounding box center [1218, 323] width 20 height 13
drag, startPoint x: 1242, startPoint y: 330, endPoint x: 1242, endPoint y: 338, distance: 8.0
click at [1242, 330] on select "Dog Cat Bird Other" at bounding box center [1288, 328] width 161 height 25
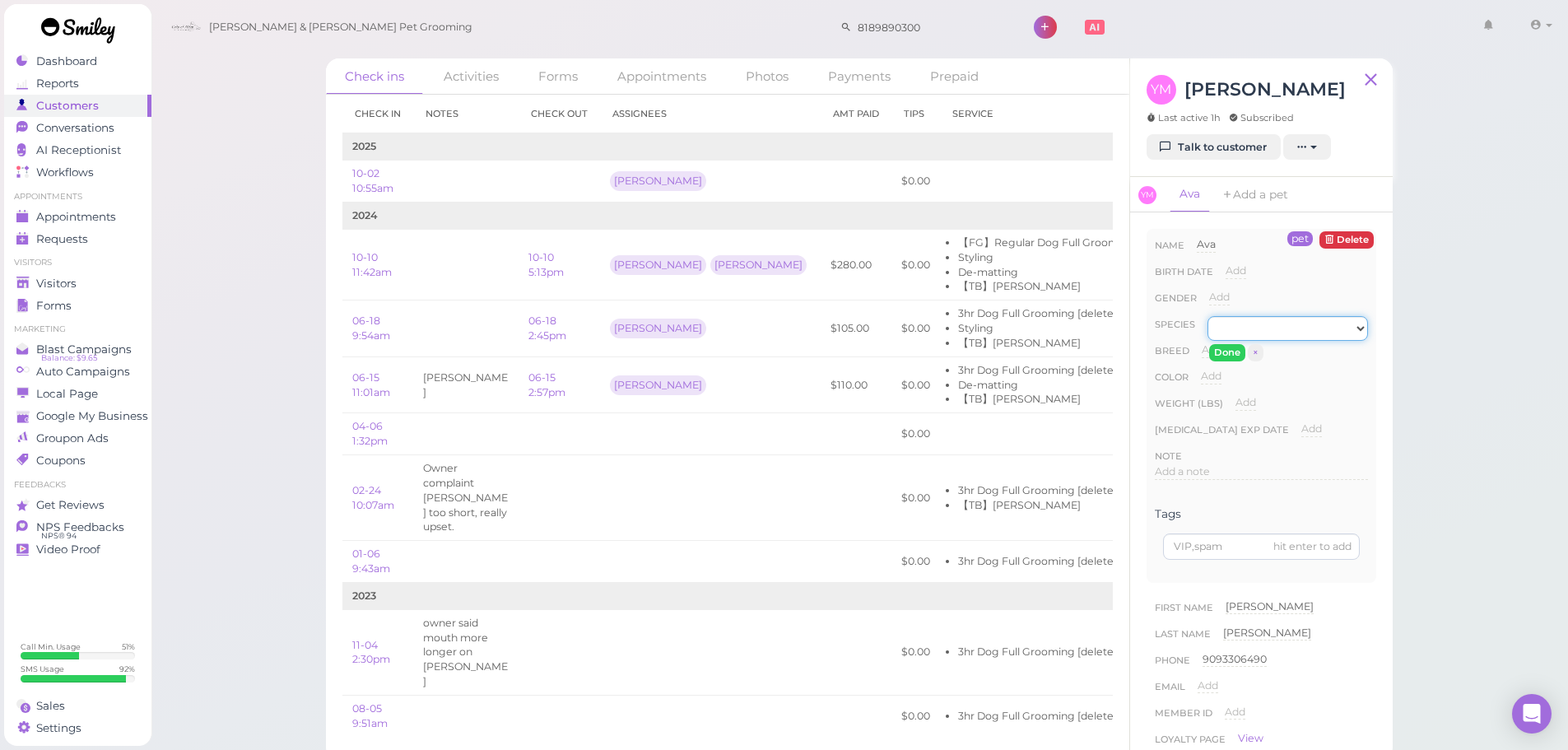
select select "Dog"
click at [1208, 316] on select "Dog Cat Bird Other" at bounding box center [1288, 328] width 161 height 25
click at [1229, 359] on button "Done" at bounding box center [1227, 353] width 36 height 17
click at [60, 275] on link "Visitors" at bounding box center [78, 284] width 147 height 22
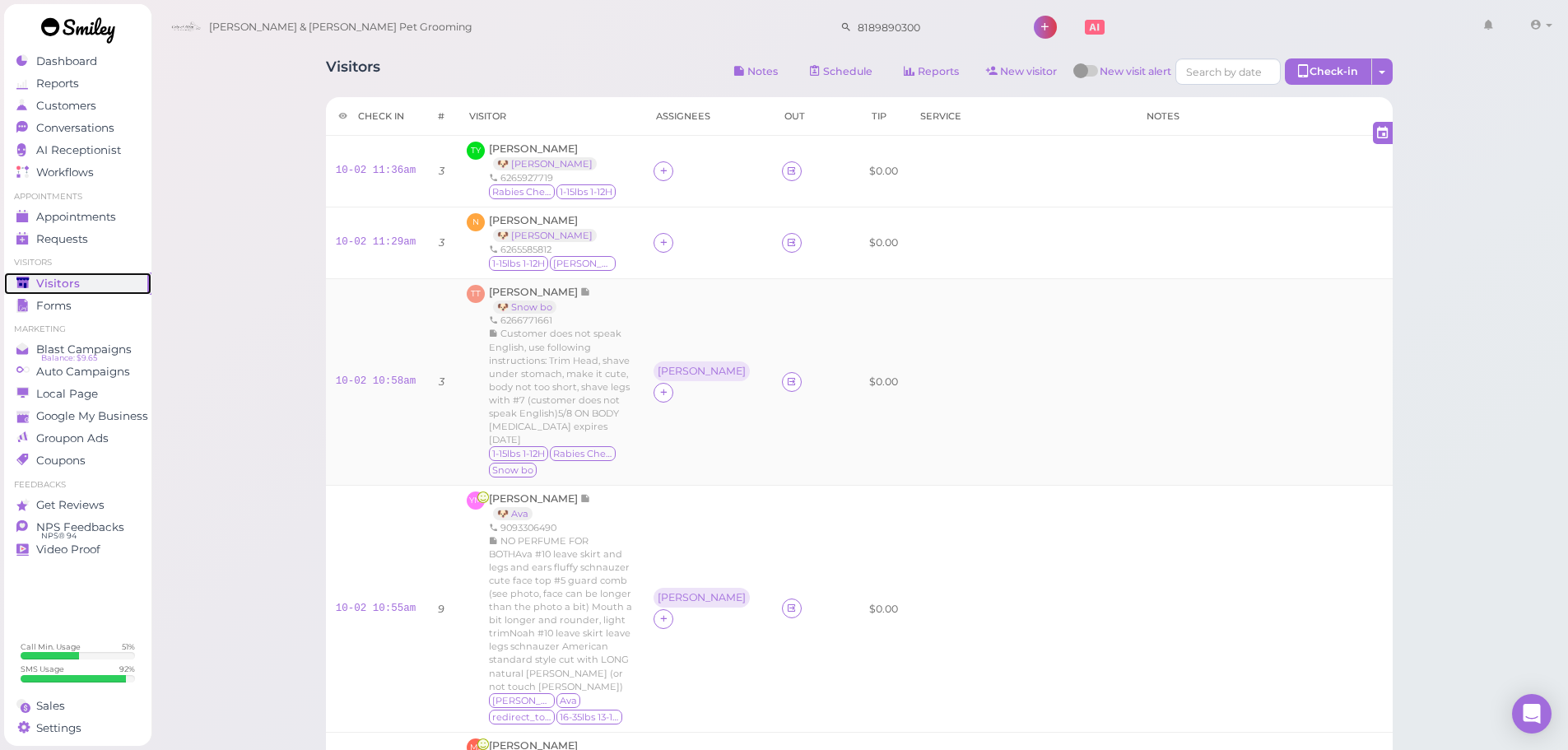
scroll to position [164, 0]
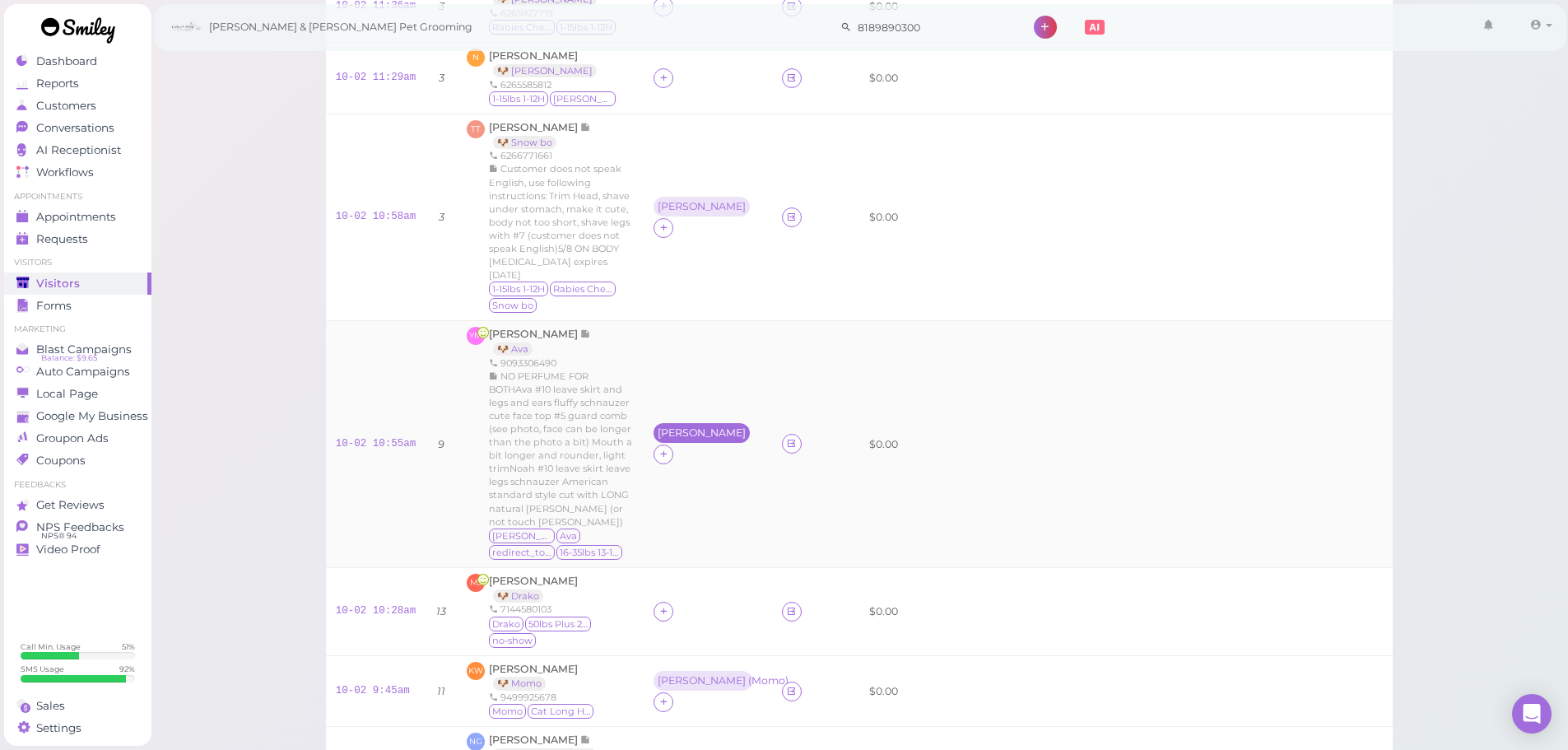
click at [667, 424] on div "[PERSON_NAME]" at bounding box center [702, 433] width 97 height 19
click at [689, 508] on span "Select pets" at bounding box center [685, 503] width 57 height 18
click at [623, 448] on div "NO PERFUME FOR BOTHAva #10 leave skirt and legs and ears fluffy schnauzer cute …" at bounding box center [561, 449] width 145 height 159
click at [660, 212] on div "[PERSON_NAME]" at bounding box center [702, 207] width 88 height 12
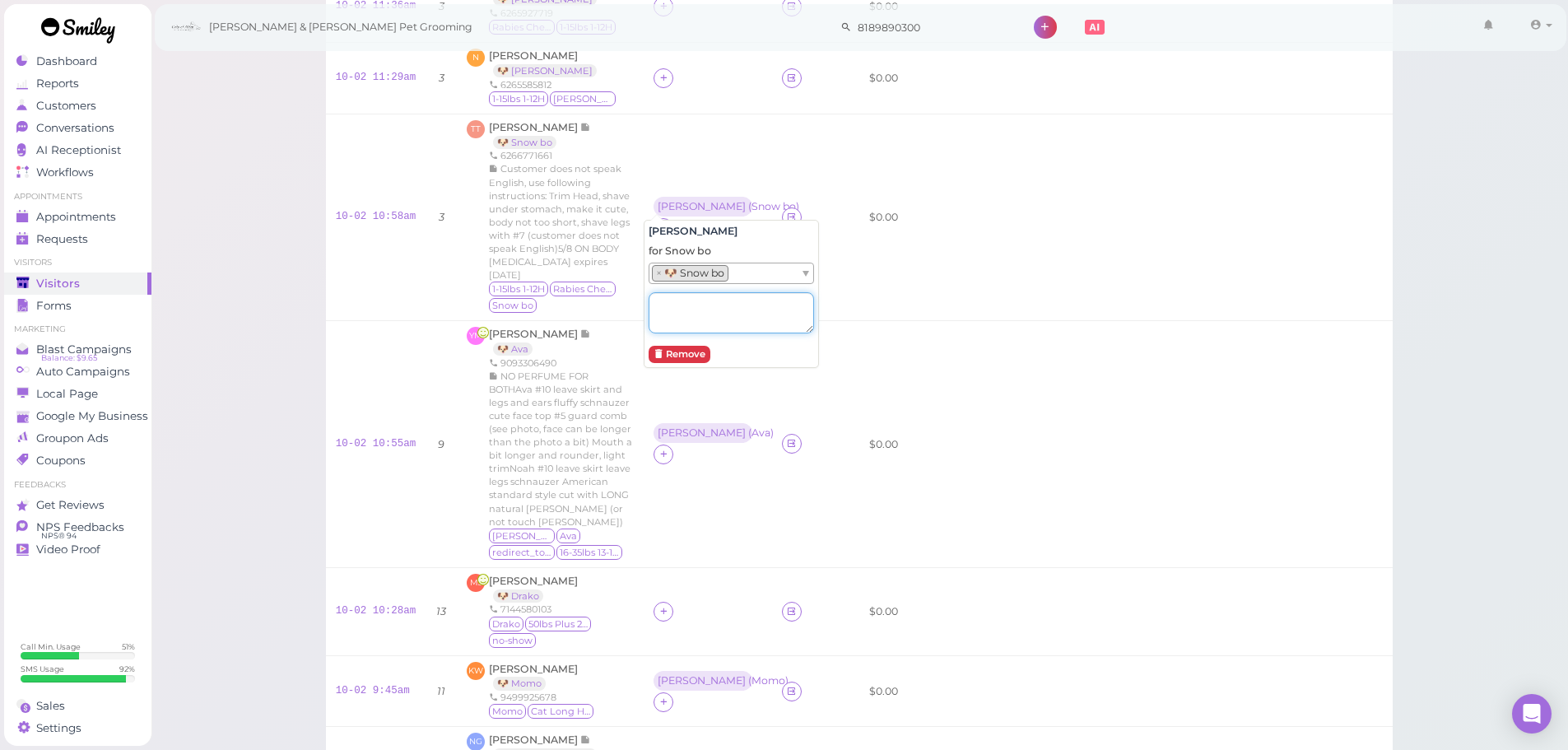
click at [686, 303] on textarea at bounding box center [731, 313] width 165 height 42
click at [1142, 407] on td at bounding box center [1263, 445] width 258 height 247
click at [658, 605] on icon at bounding box center [663, 611] width 11 height 13
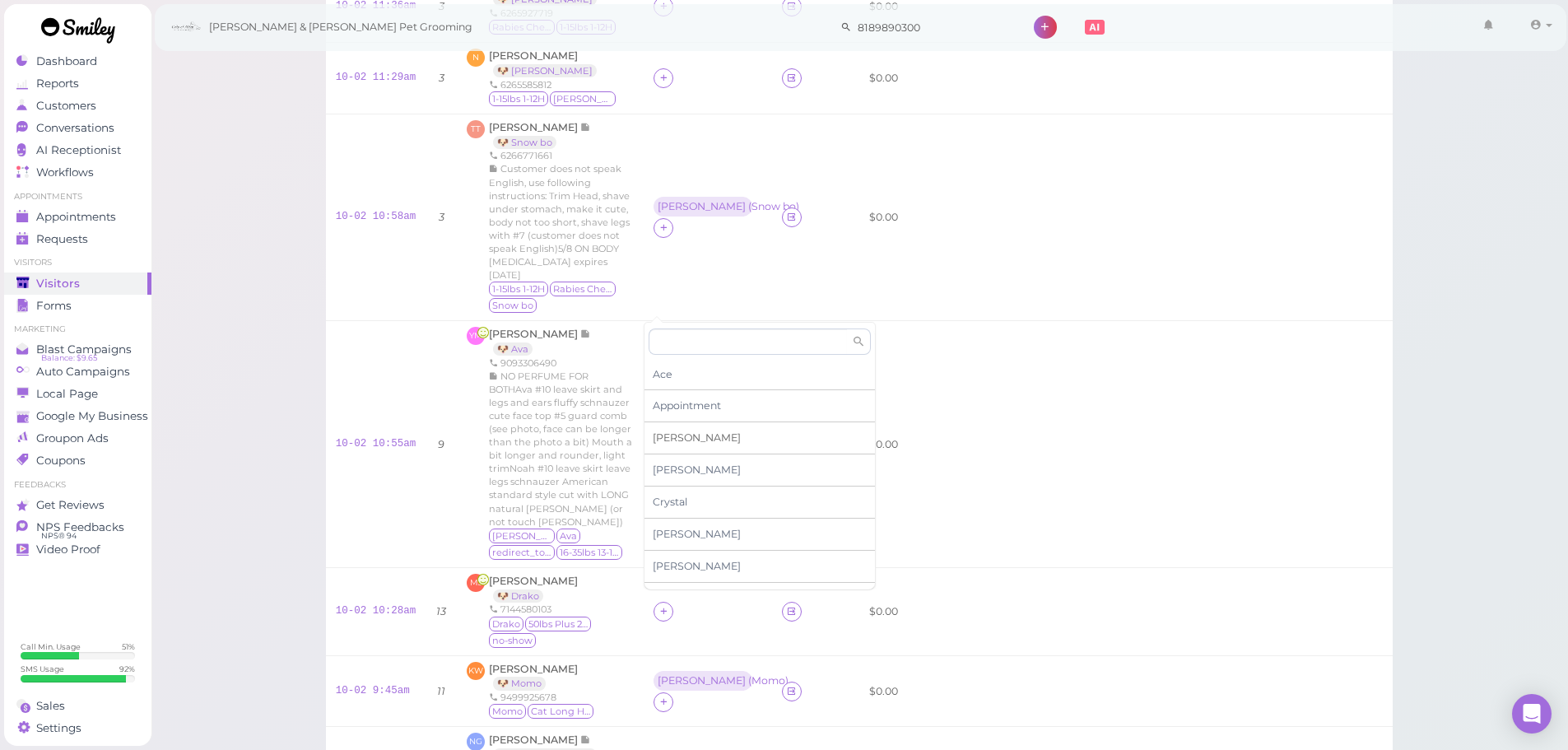
click at [681, 440] on div "[PERSON_NAME]" at bounding box center [760, 439] width 230 height 32
click at [662, 606] on div "[PERSON_NAME]" at bounding box center [702, 601] width 97 height 19
click at [682, 503] on span "Select pets" at bounding box center [684, 493] width 57 height 18
click at [743, 321] on td "Rebecca ( Ava )" at bounding box center [708, 445] width 129 height 247
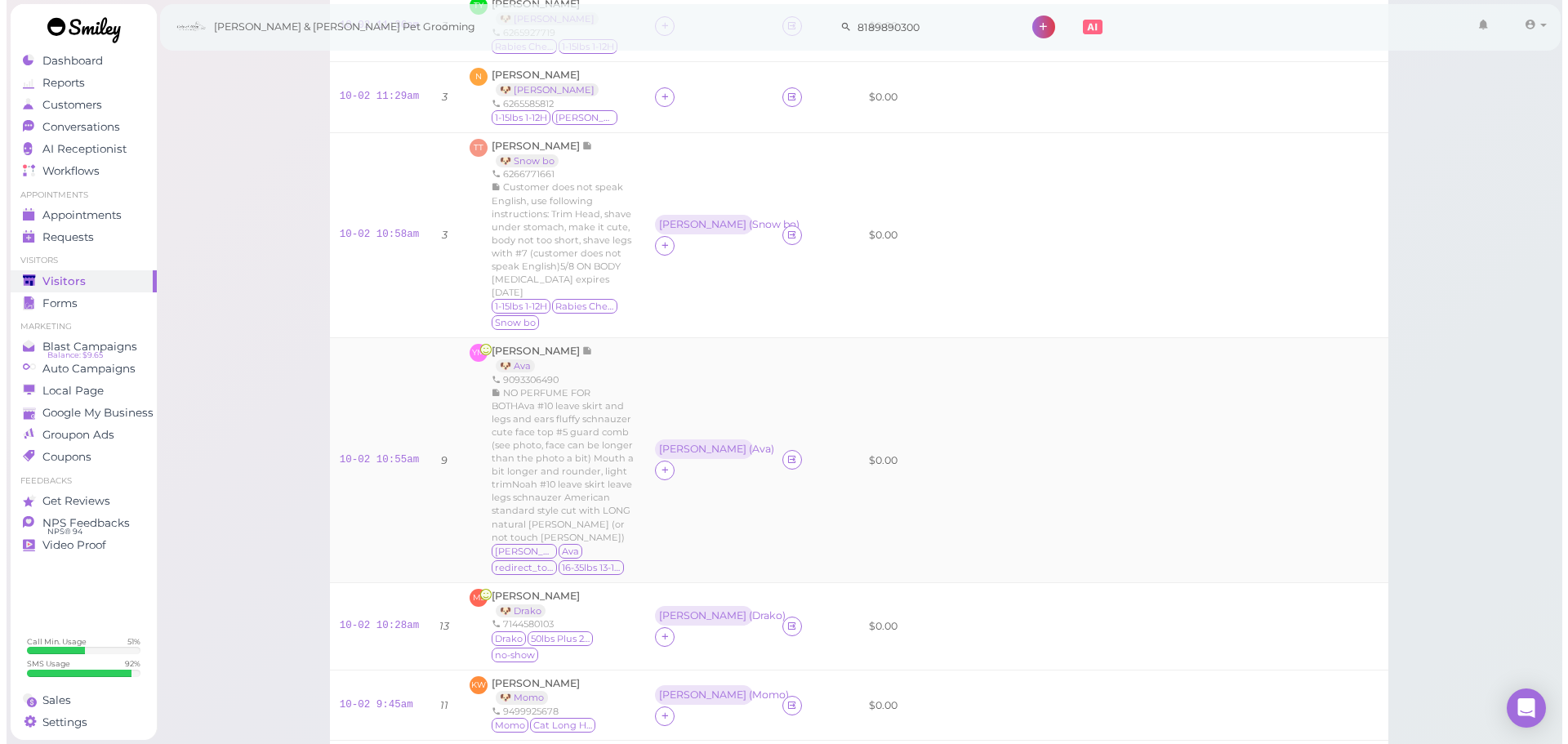
scroll to position [0, 0]
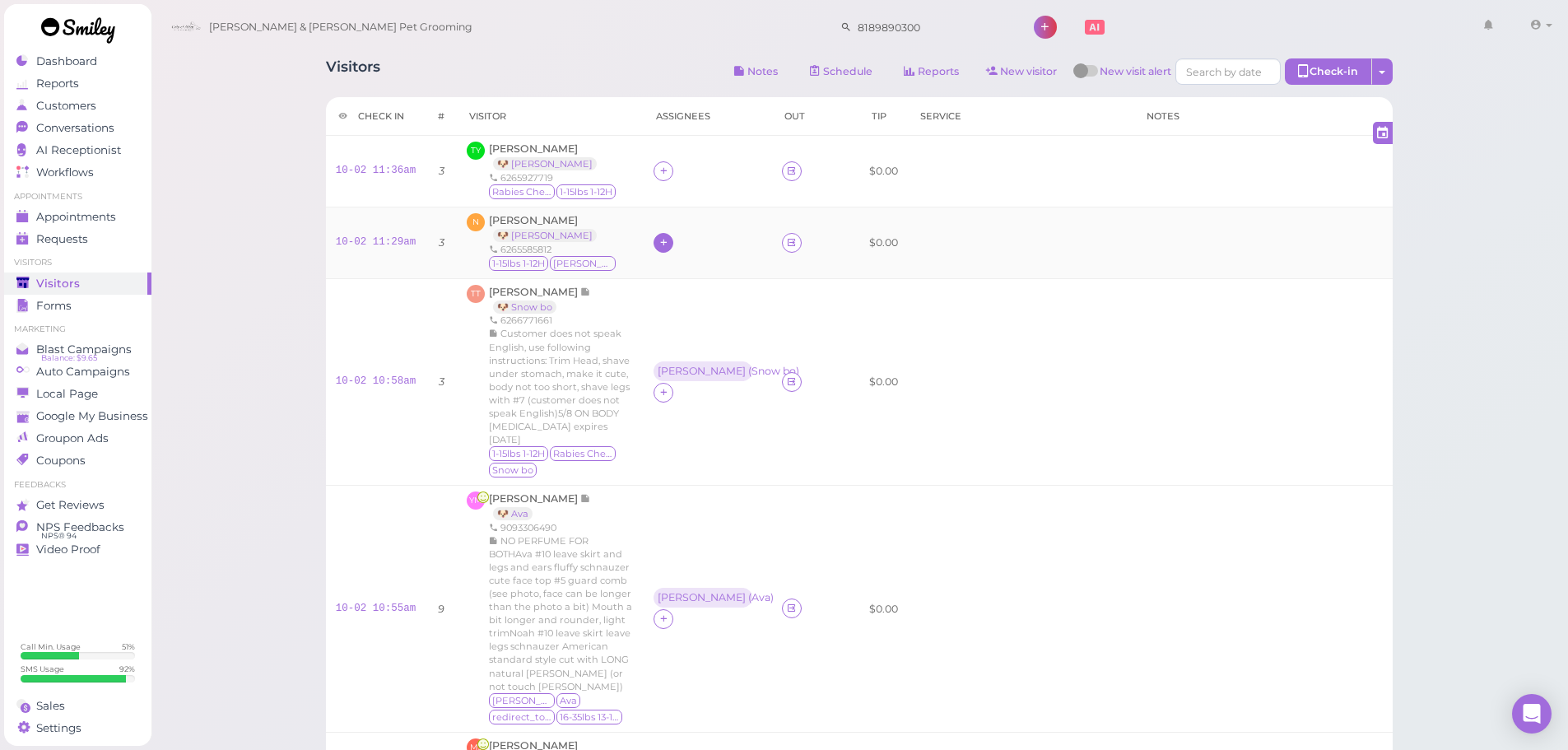
click at [654, 246] on div at bounding box center [663, 242] width 19 height 19
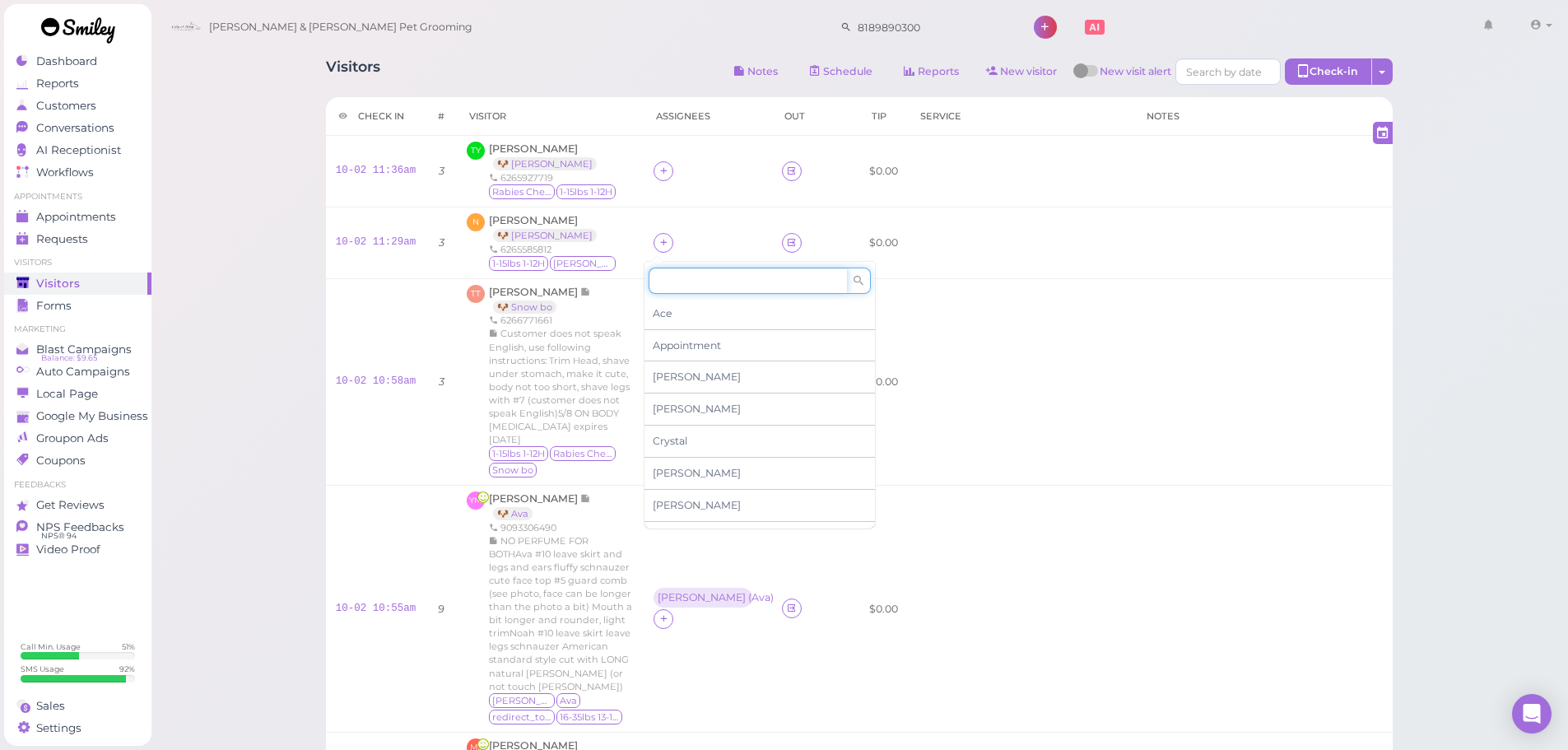
click at [672, 287] on input at bounding box center [748, 281] width 198 height 26
type input "re"
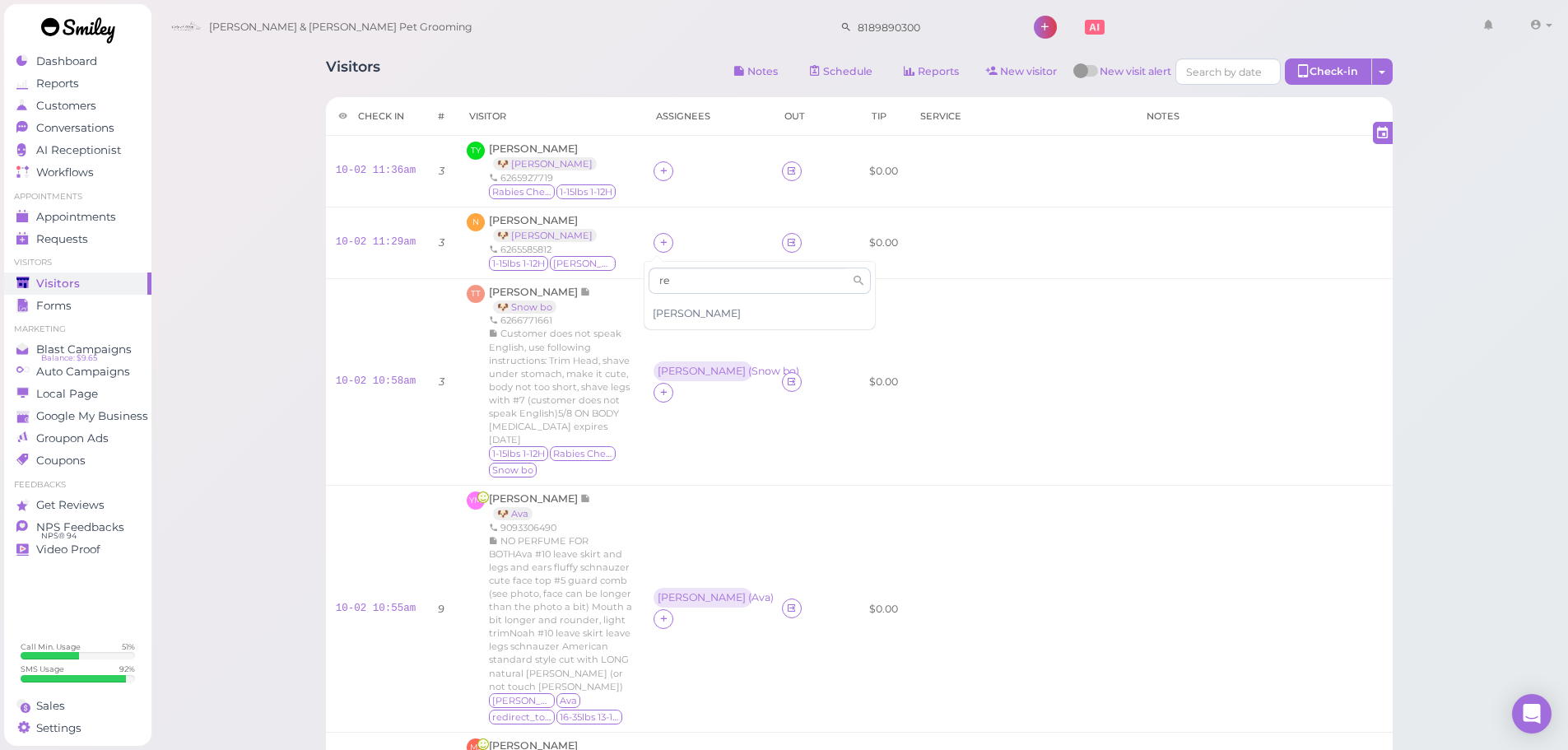
drag, startPoint x: 681, startPoint y: 303, endPoint x: 658, endPoint y: 219, distance: 87.1
click at [681, 301] on div "[PERSON_NAME]" at bounding box center [760, 314] width 230 height 31
click at [666, 183] on td at bounding box center [708, 171] width 129 height 72
click at [659, 175] on div at bounding box center [663, 170] width 19 height 19
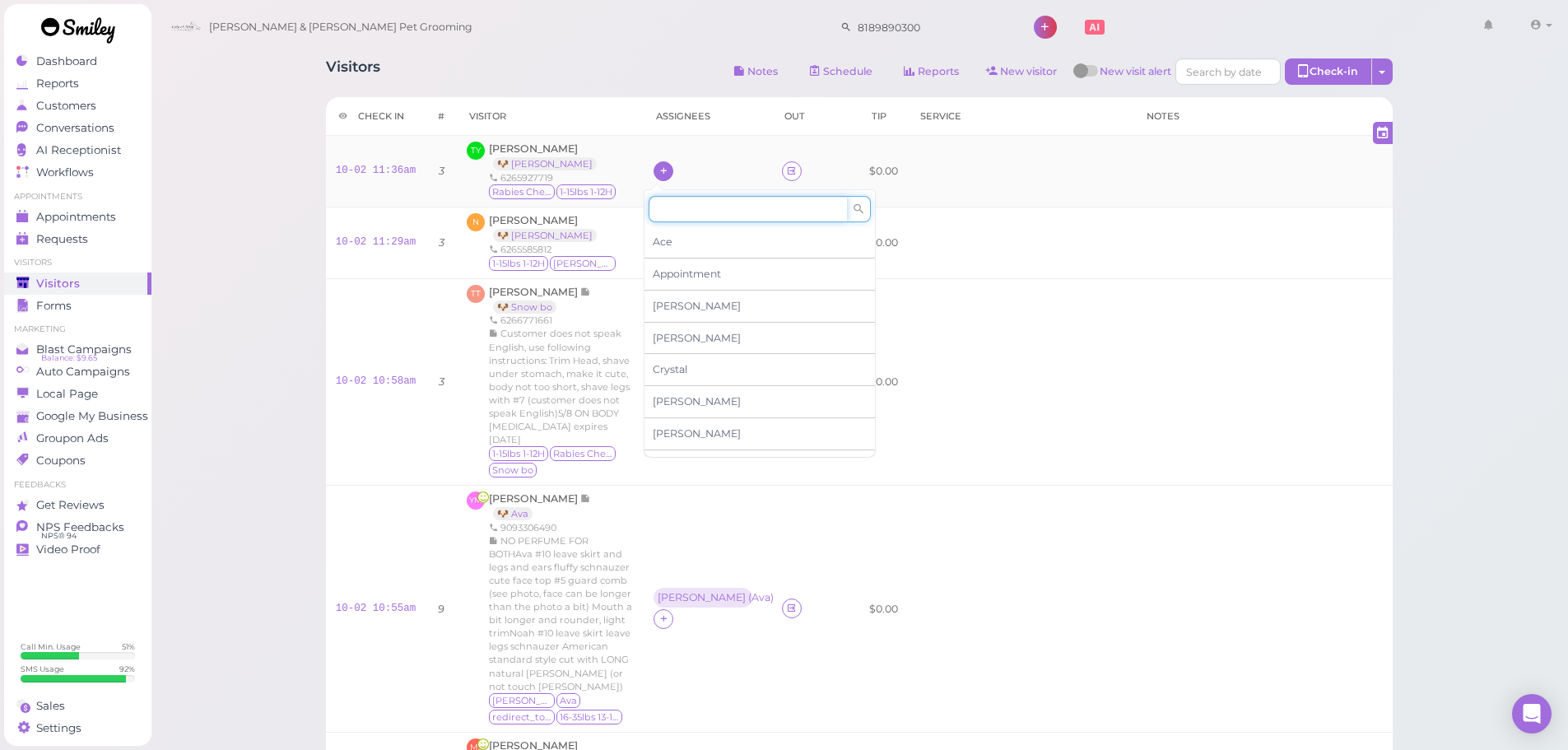
click at [698, 219] on input at bounding box center [748, 208] width 198 height 26
type input "asa"
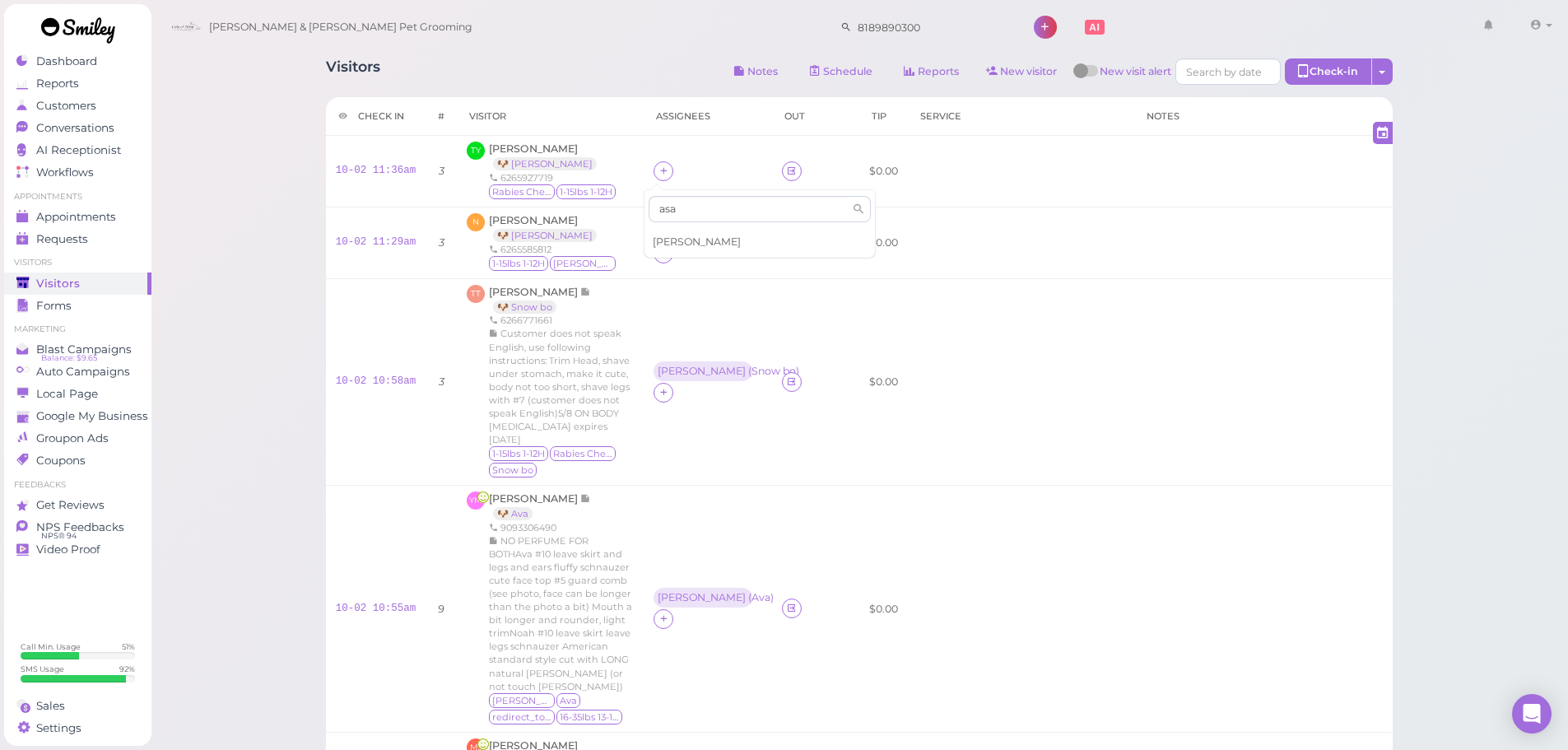
click at [683, 229] on div "[PERSON_NAME]" at bounding box center [760, 242] width 230 height 31
click at [667, 242] on div "[PERSON_NAME]" at bounding box center [702, 231] width 97 height 19
click at [676, 314] on span "Select pets" at bounding box center [684, 314] width 57 height 18
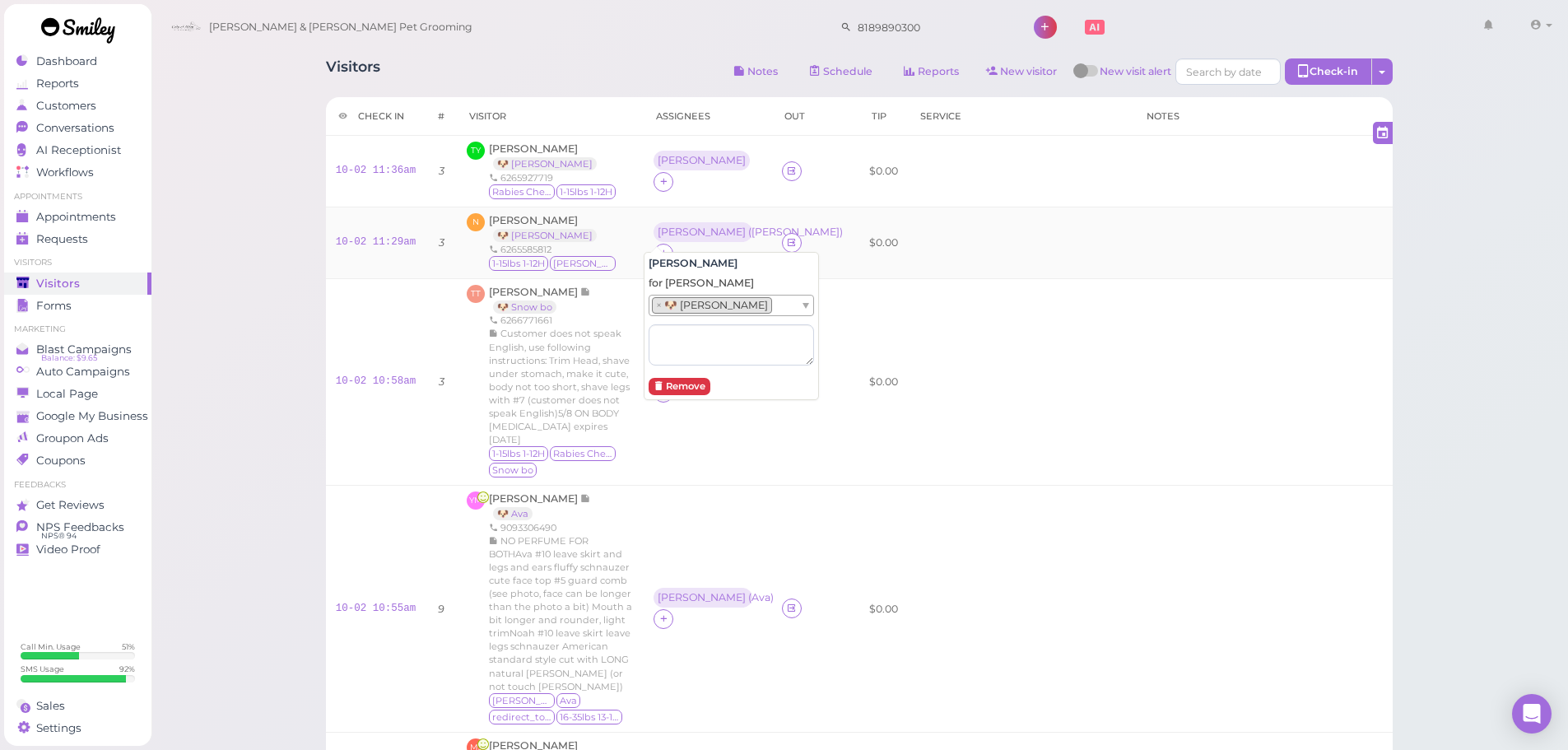
click at [644, 208] on td "Rebecca ( Sam )" at bounding box center [708, 242] width 129 height 72
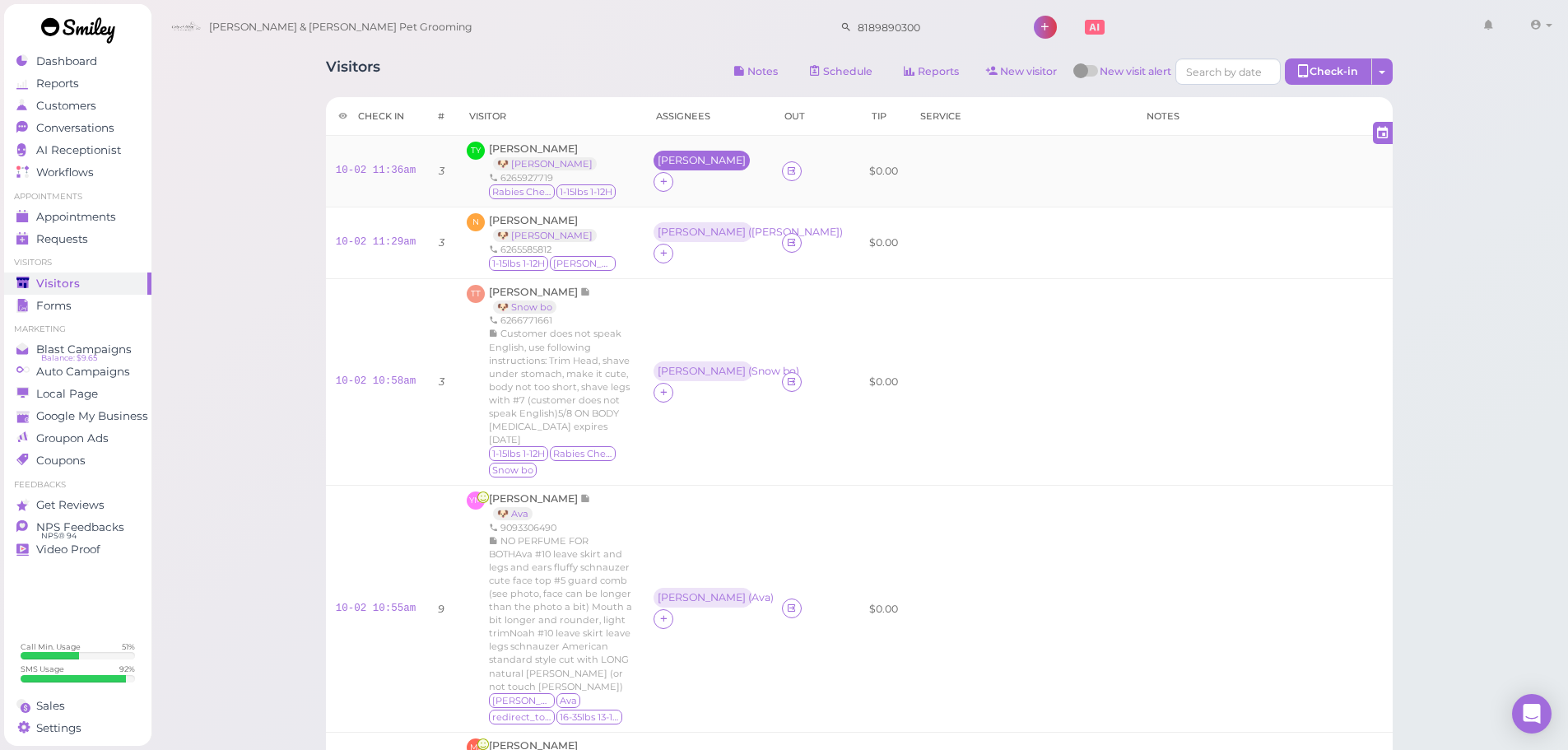
click at [654, 170] on div "[PERSON_NAME]" at bounding box center [702, 160] width 97 height 19
click at [670, 222] on div "for Select pets" at bounding box center [731, 258] width 165 height 87
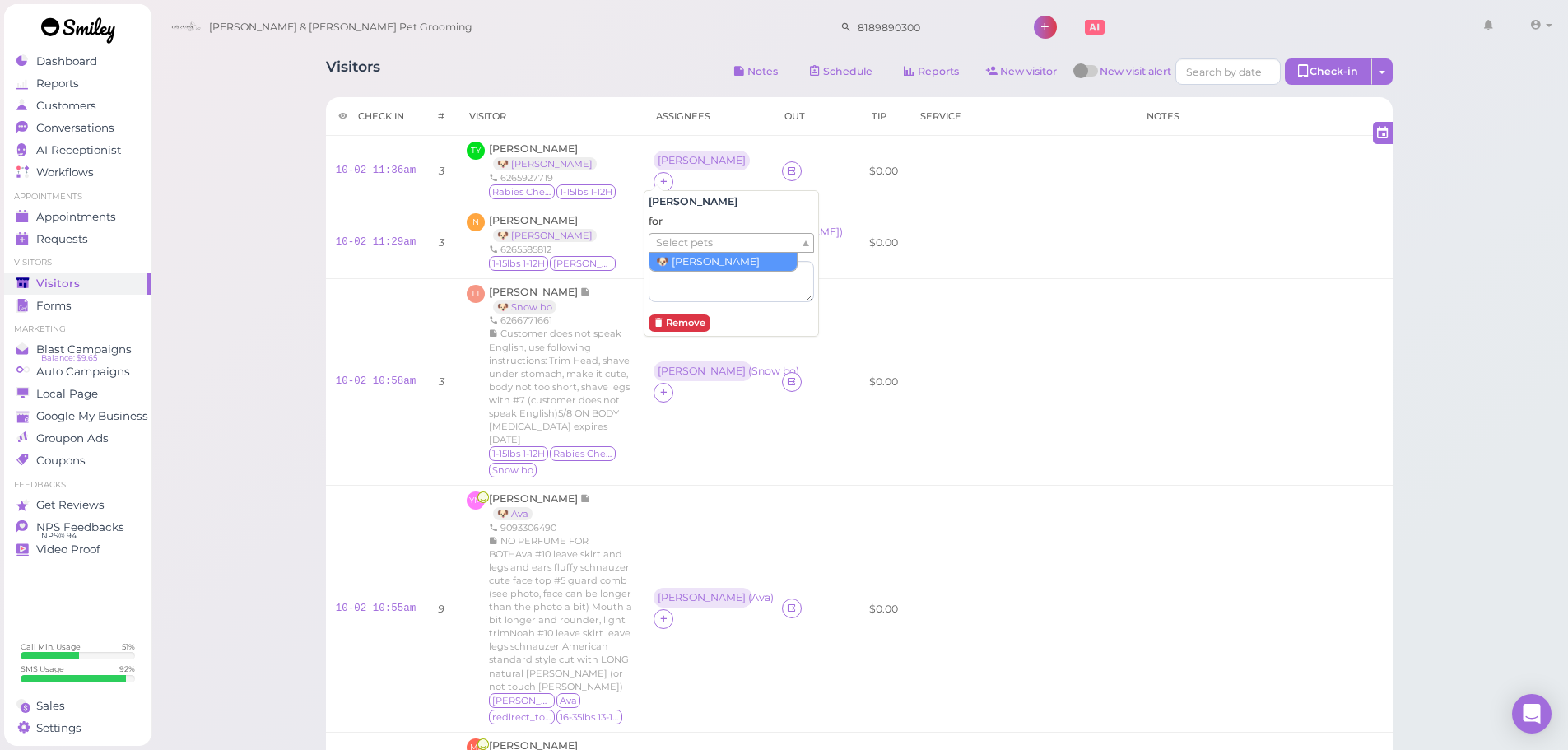
click at [672, 237] on span "Select pets" at bounding box center [684, 242] width 57 height 18
click at [605, 246] on div "N Natalie Kwok 🐶 Sam 6265585812 1-15lbs 1-12H Sam" at bounding box center [550, 243] width 167 height 59
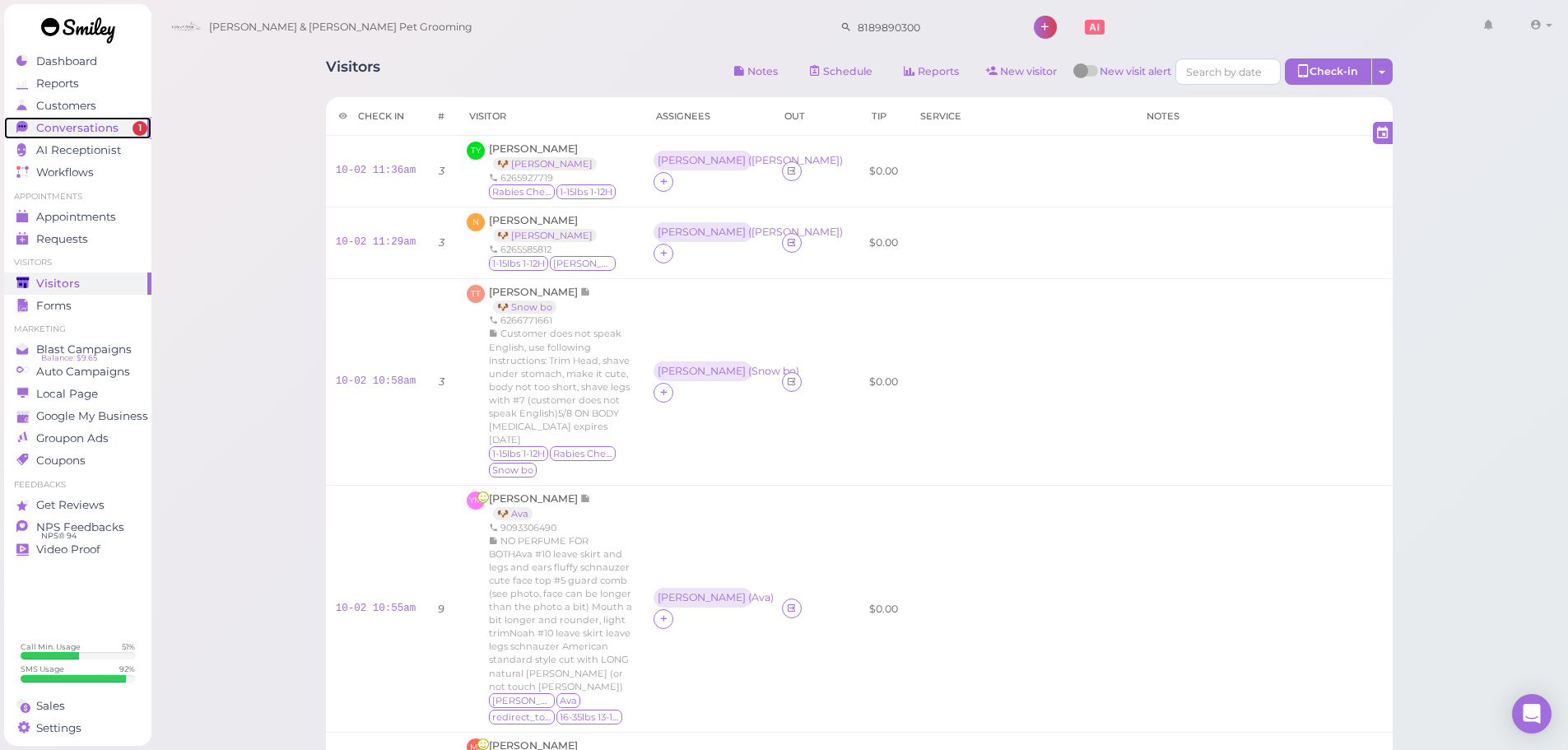
click at [40, 131] on span "Conversations" at bounding box center [77, 128] width 82 height 14
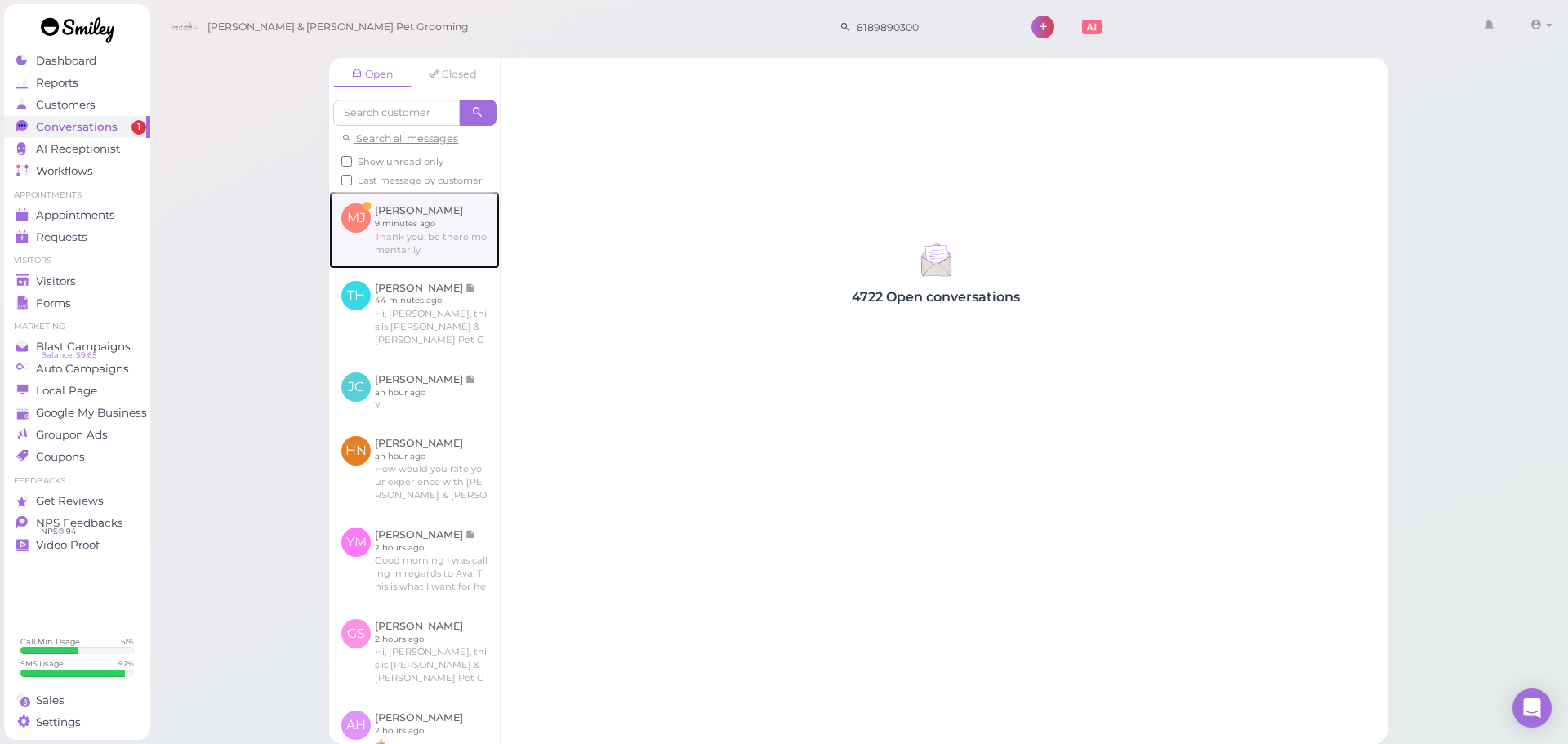
click at [422, 251] on link at bounding box center [414, 229] width 171 height 77
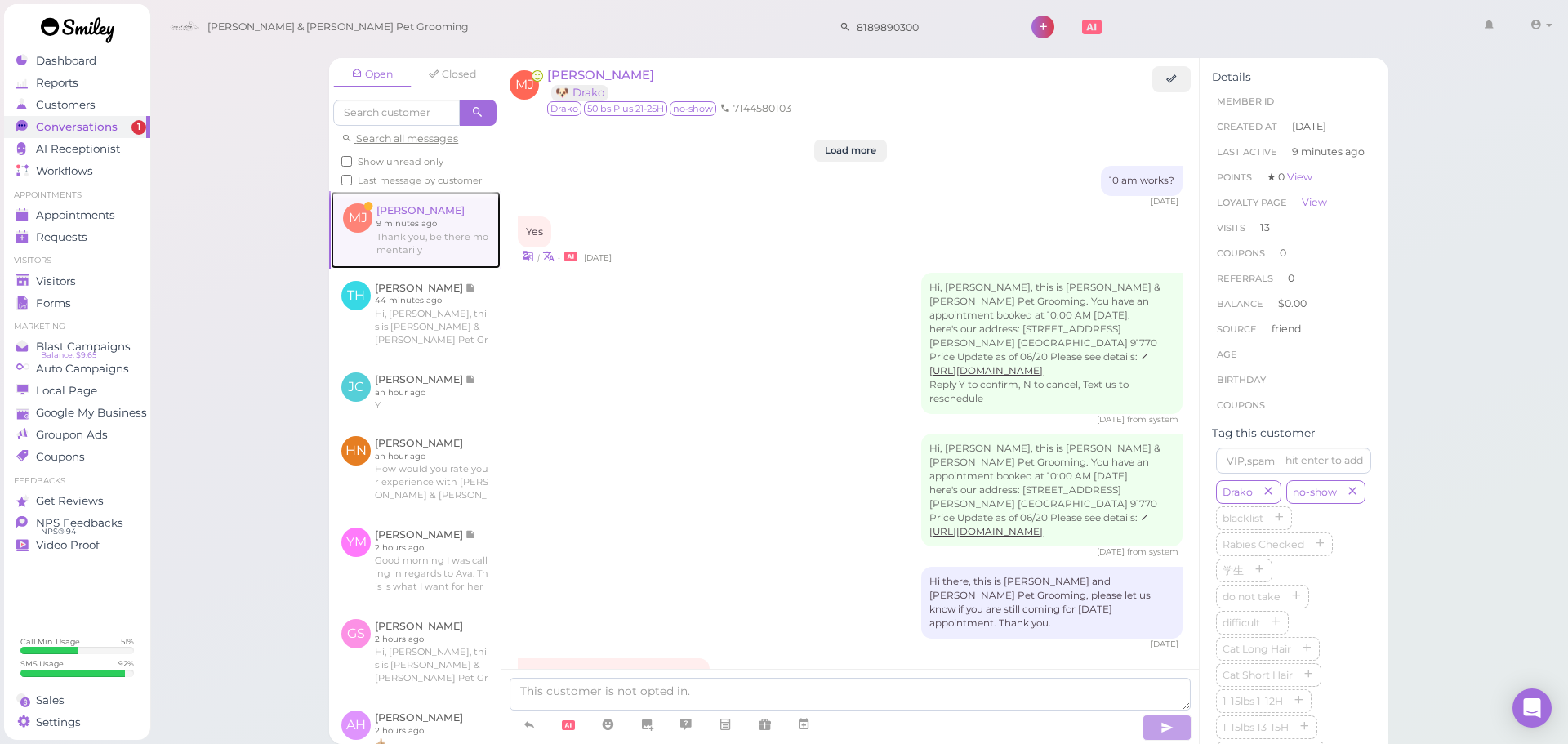
scroll to position [1904, 0]
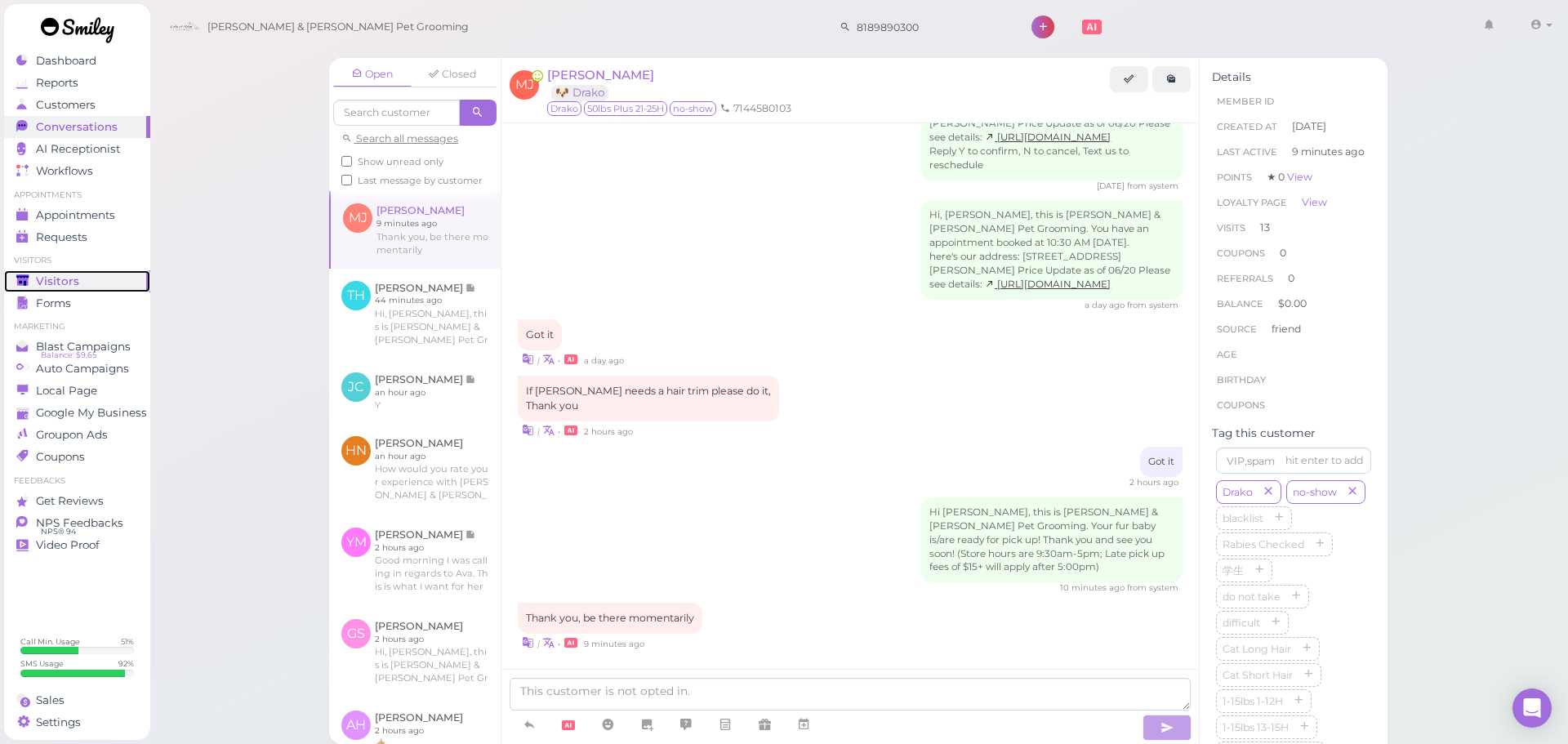
click at [74, 280] on span "Visitors" at bounding box center [58, 282] width 44 height 14
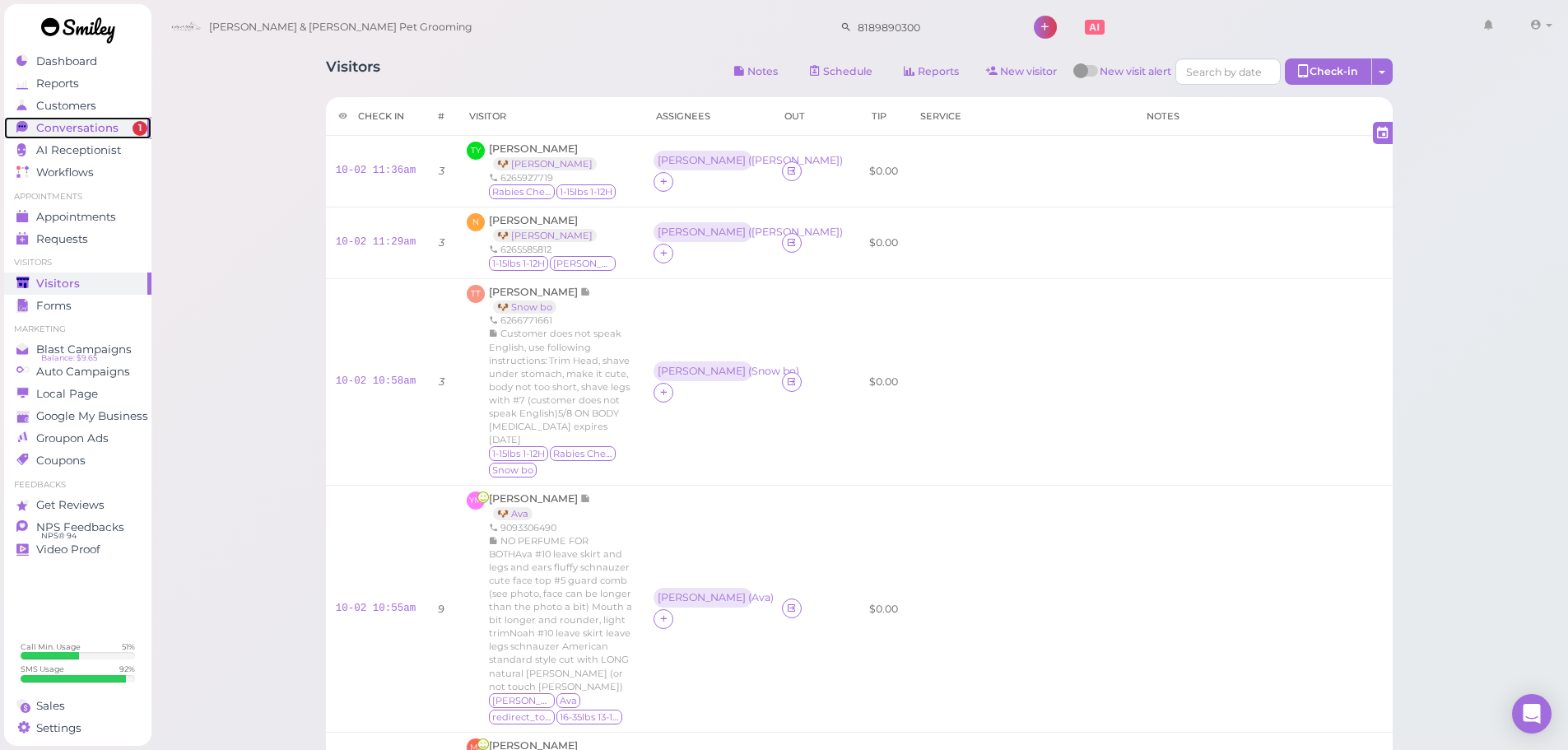
click at [95, 123] on span "Conversations" at bounding box center [77, 128] width 82 height 14
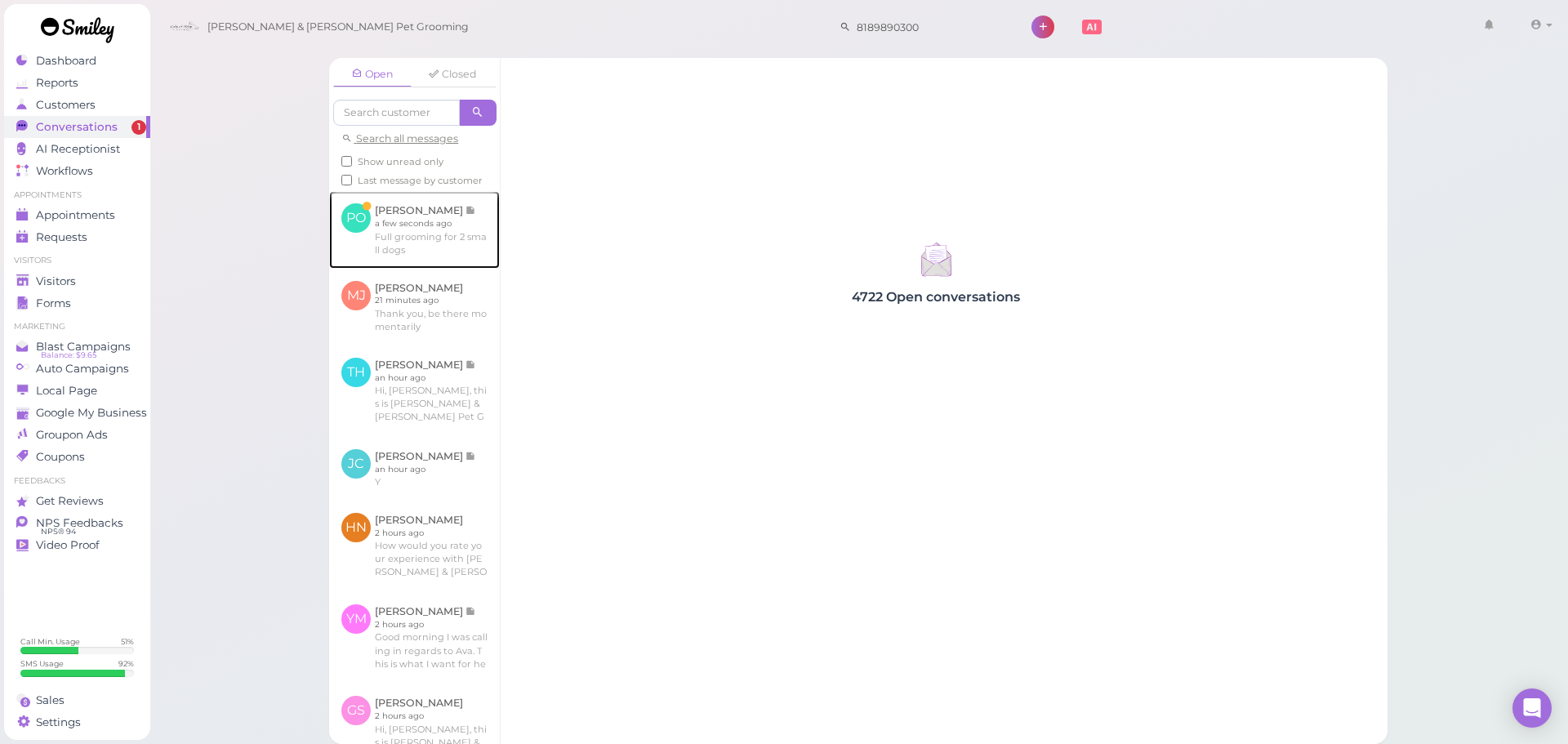
click at [460, 235] on link at bounding box center [414, 229] width 171 height 77
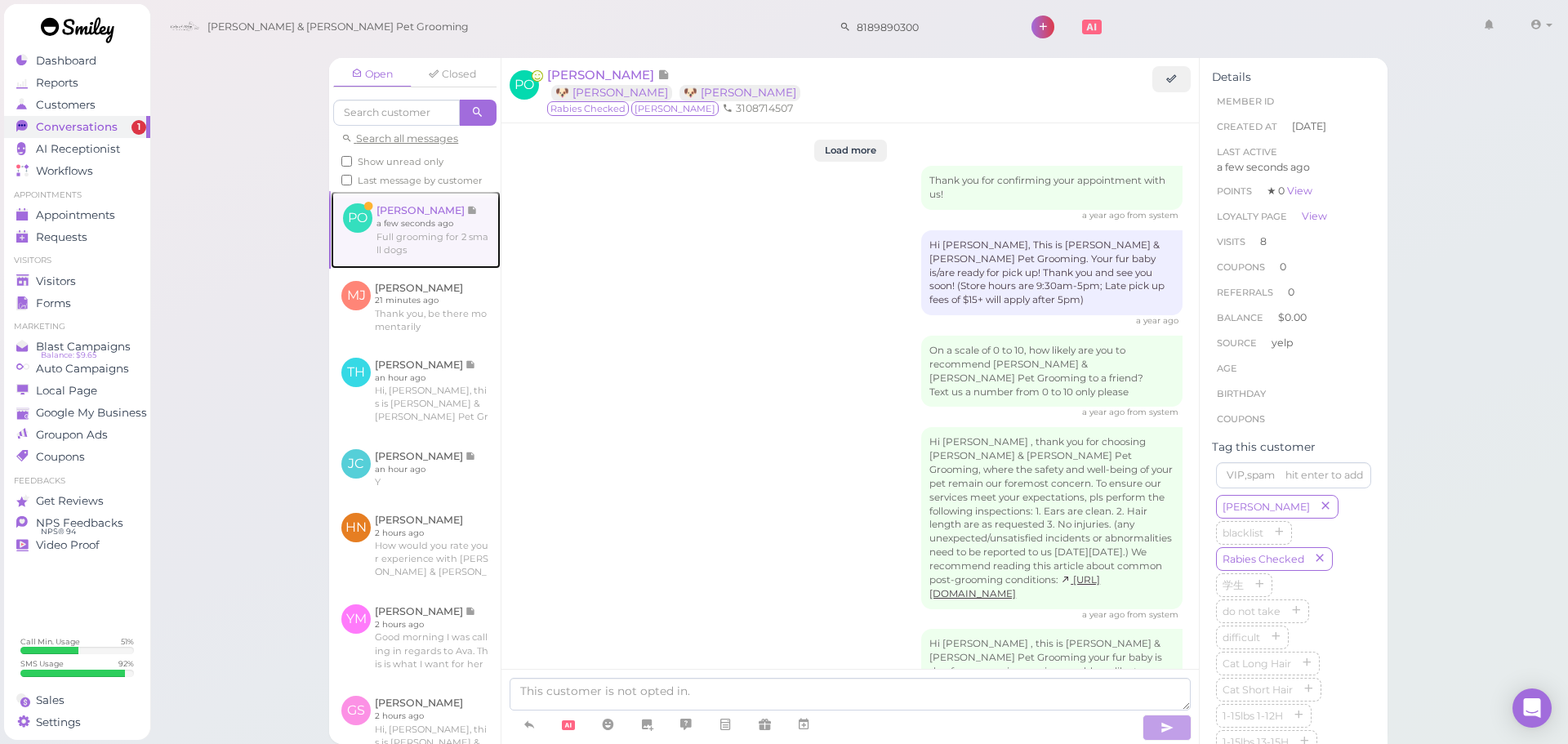
scroll to position [2514, 0]
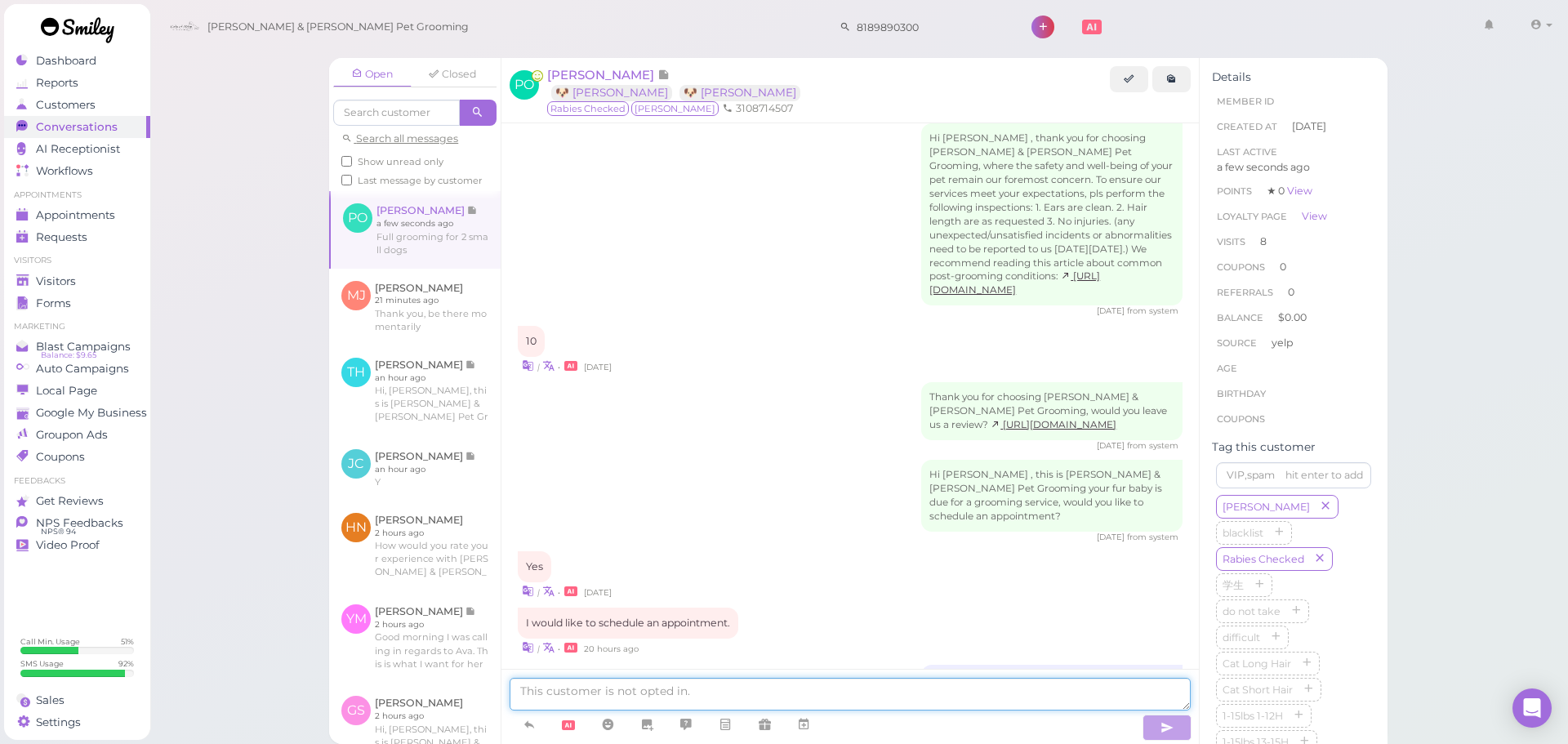
click at [624, 682] on textarea at bounding box center [850, 694] width 681 height 33
type textarea "Sure thing, we can do [DATE] at 11, does that work for you"
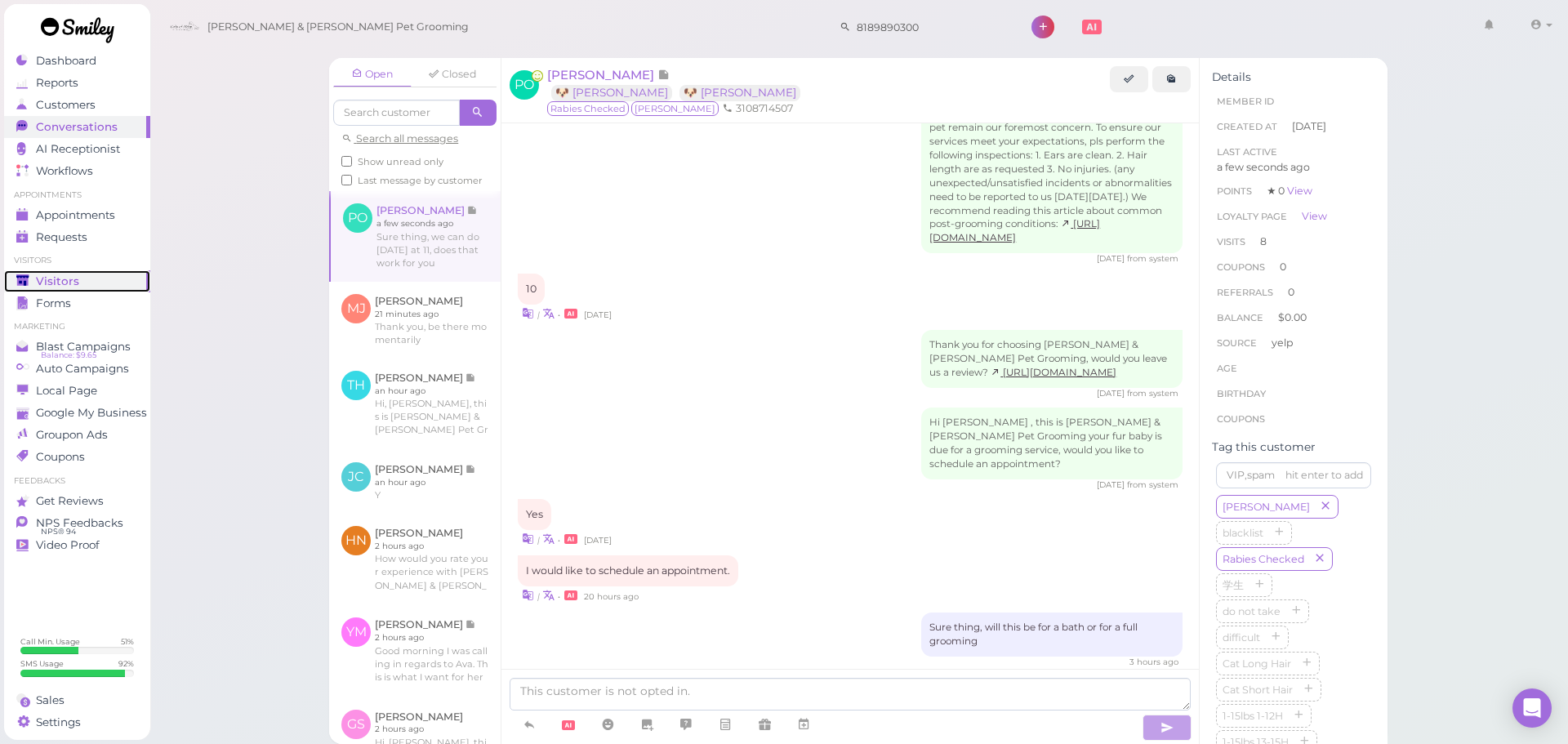
click at [61, 282] on span "Visitors" at bounding box center [58, 282] width 44 height 14
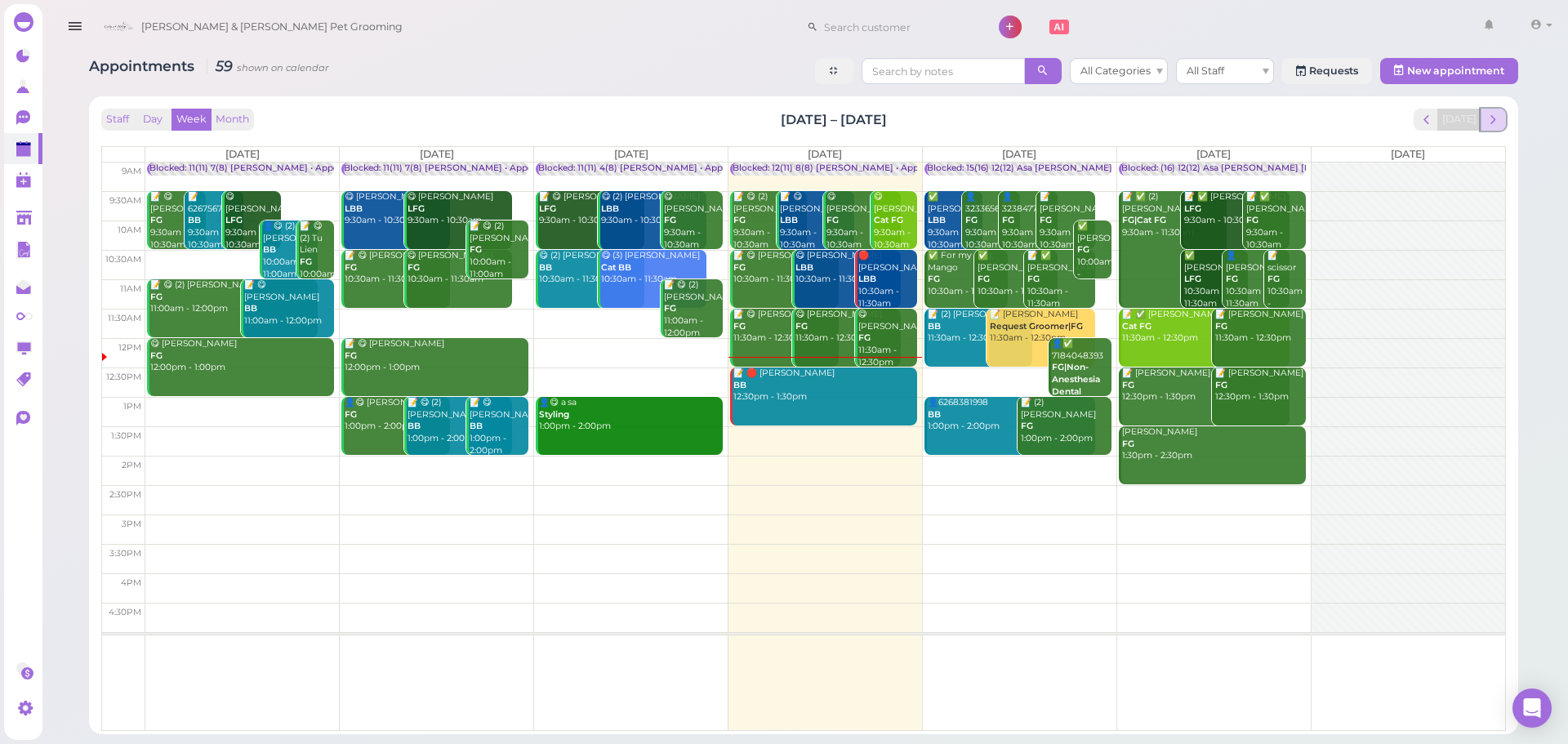
click at [1492, 124] on span "next" at bounding box center [1493, 119] width 15 height 15
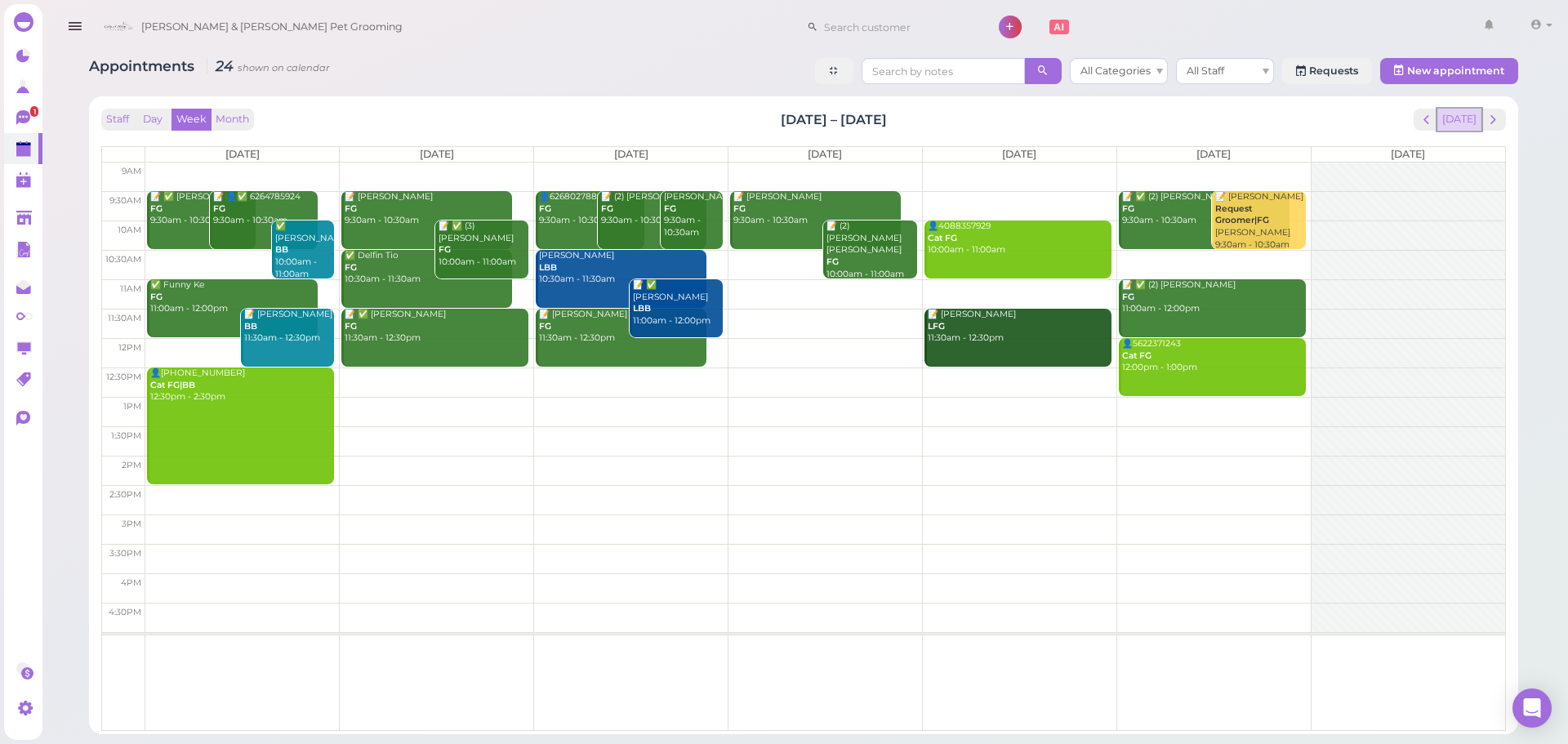
click at [1459, 119] on button "[DATE]" at bounding box center [1459, 119] width 44 height 22
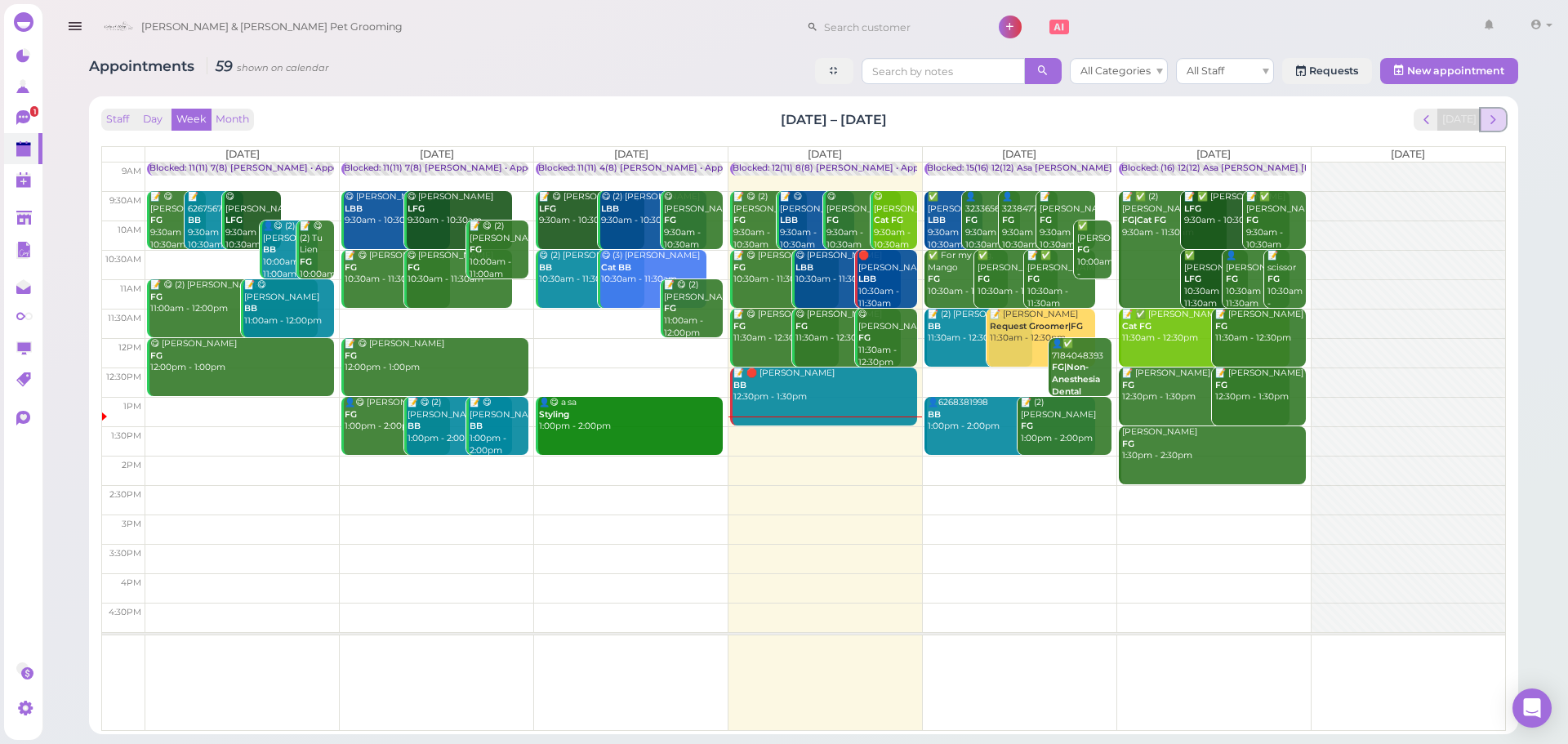
click at [1497, 126] on span "next" at bounding box center [1493, 119] width 15 height 15
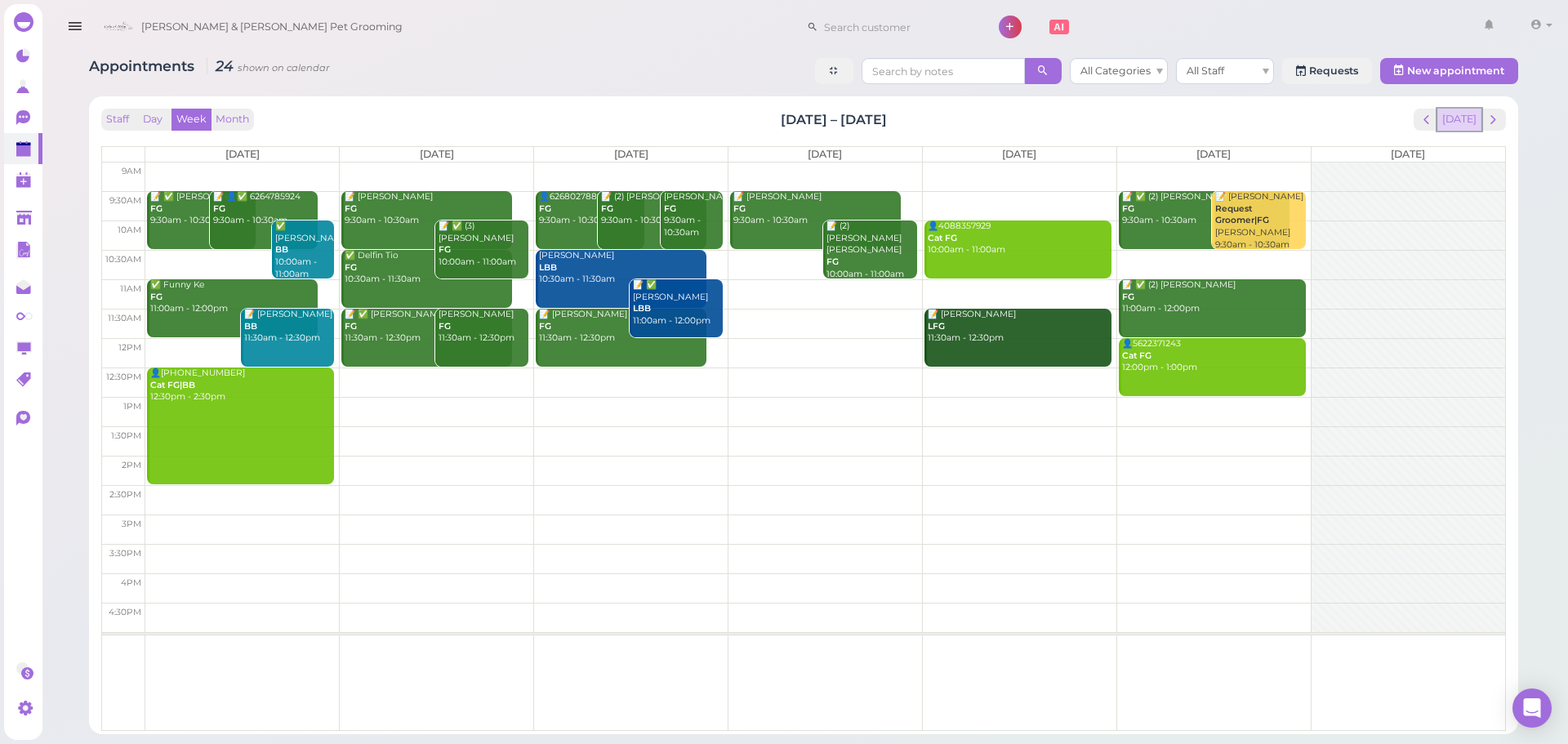
click at [1463, 122] on button "[DATE]" at bounding box center [1459, 119] width 44 height 22
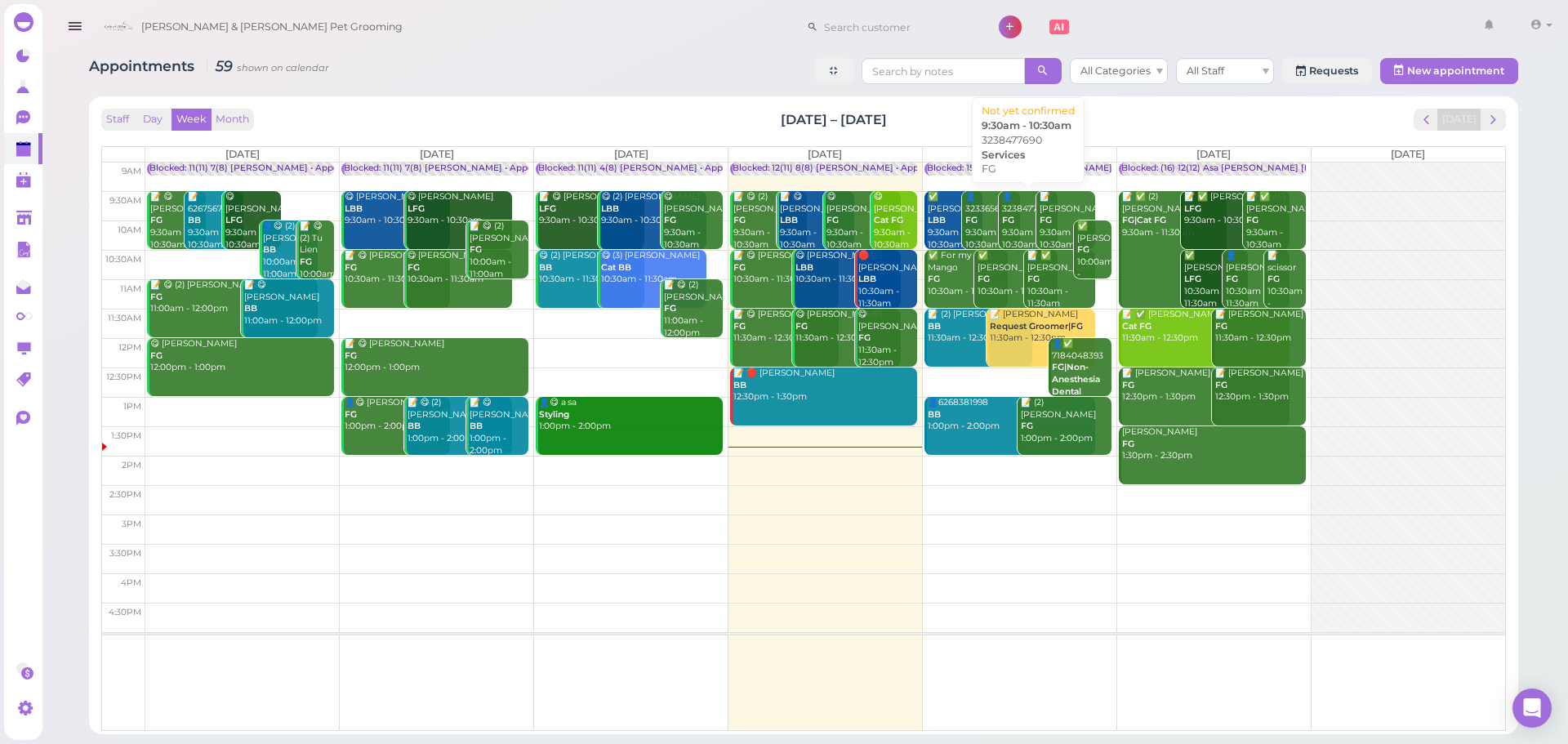
click at [1024, 222] on div "👤3238477690 FG 9:30am - 10:30am" at bounding box center [1029, 220] width 56 height 60
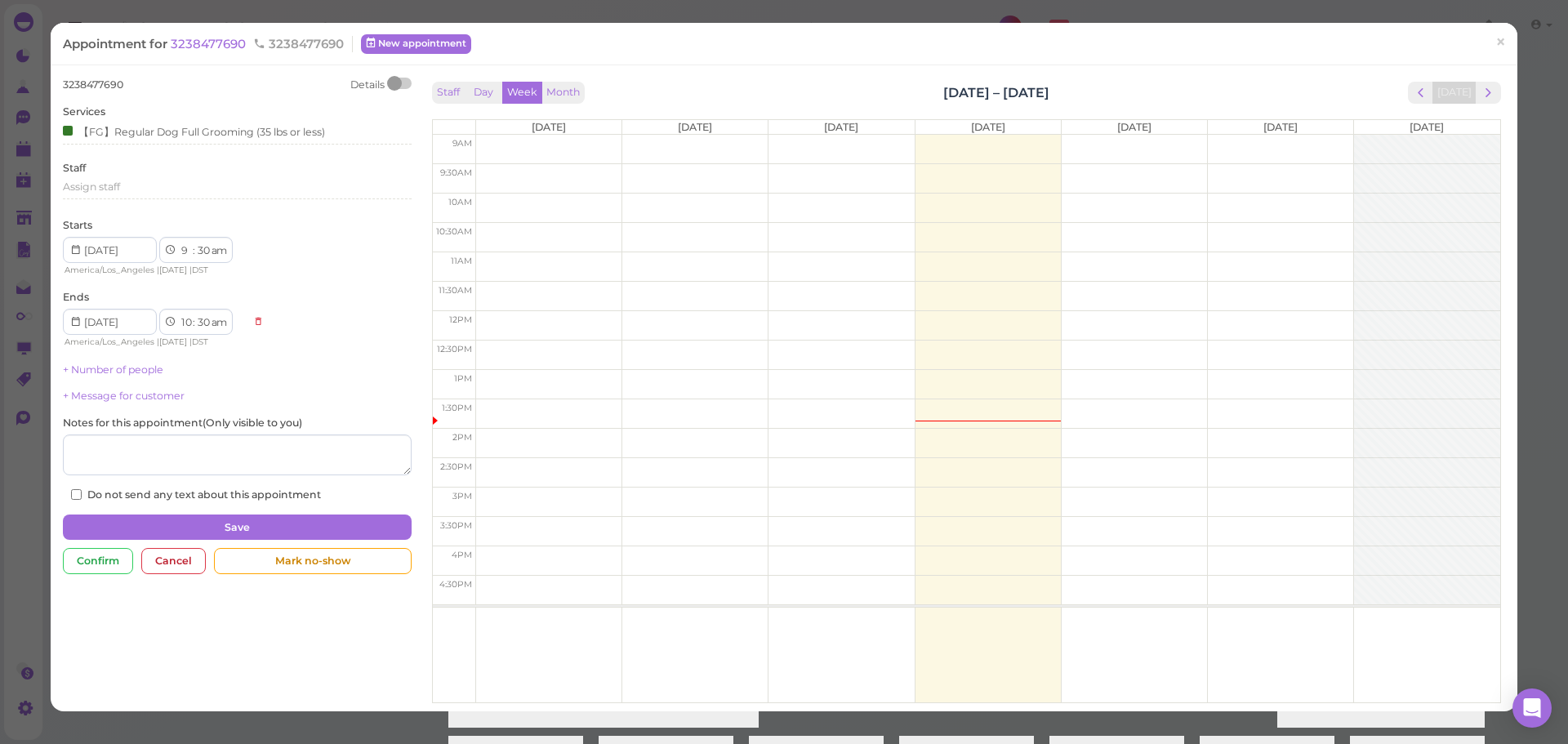
click at [204, 51] on div "Appointment for 3238477690 3238477690" at bounding box center [208, 44] width 290 height 16
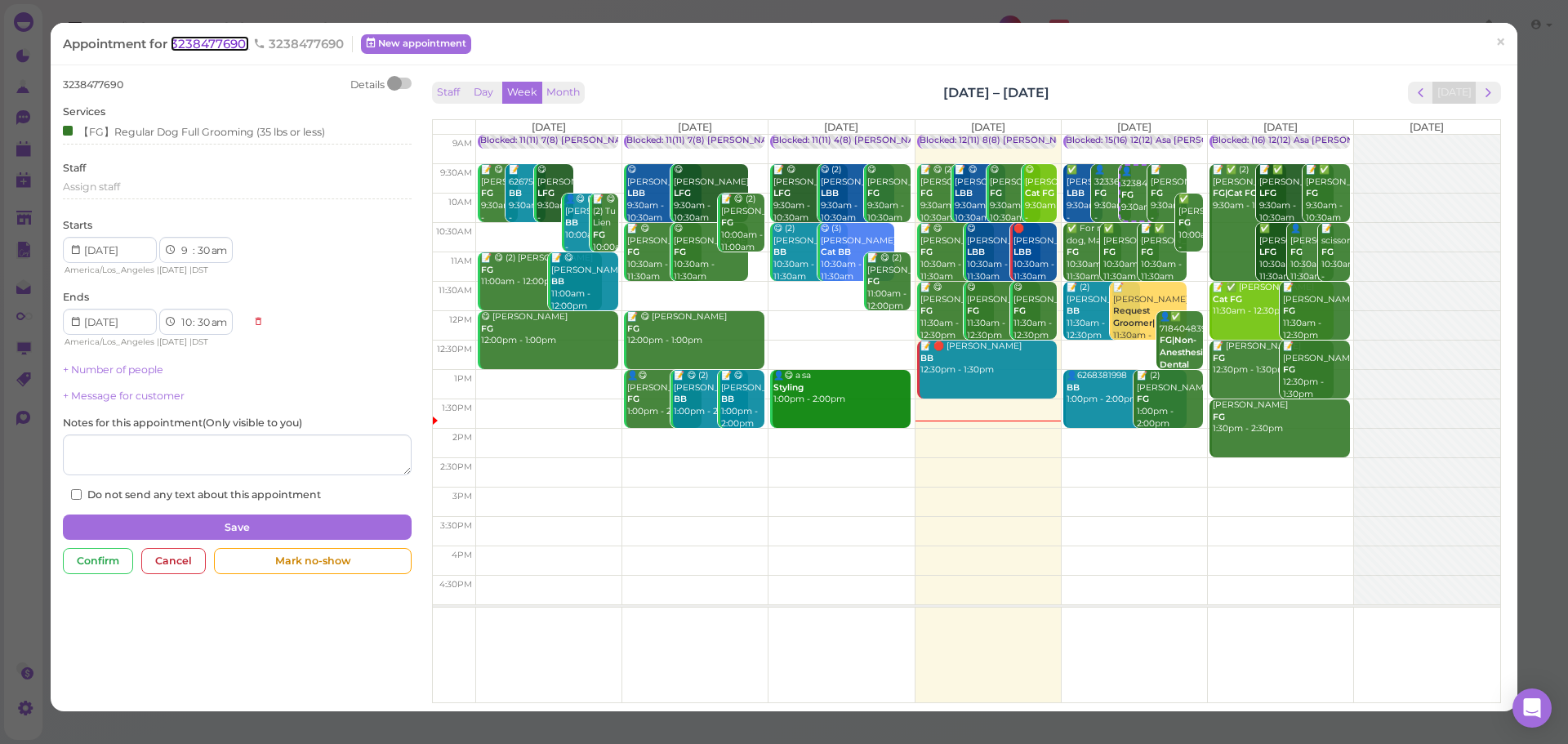
click at [208, 40] on span "3238477690" at bounding box center [209, 44] width 78 height 15
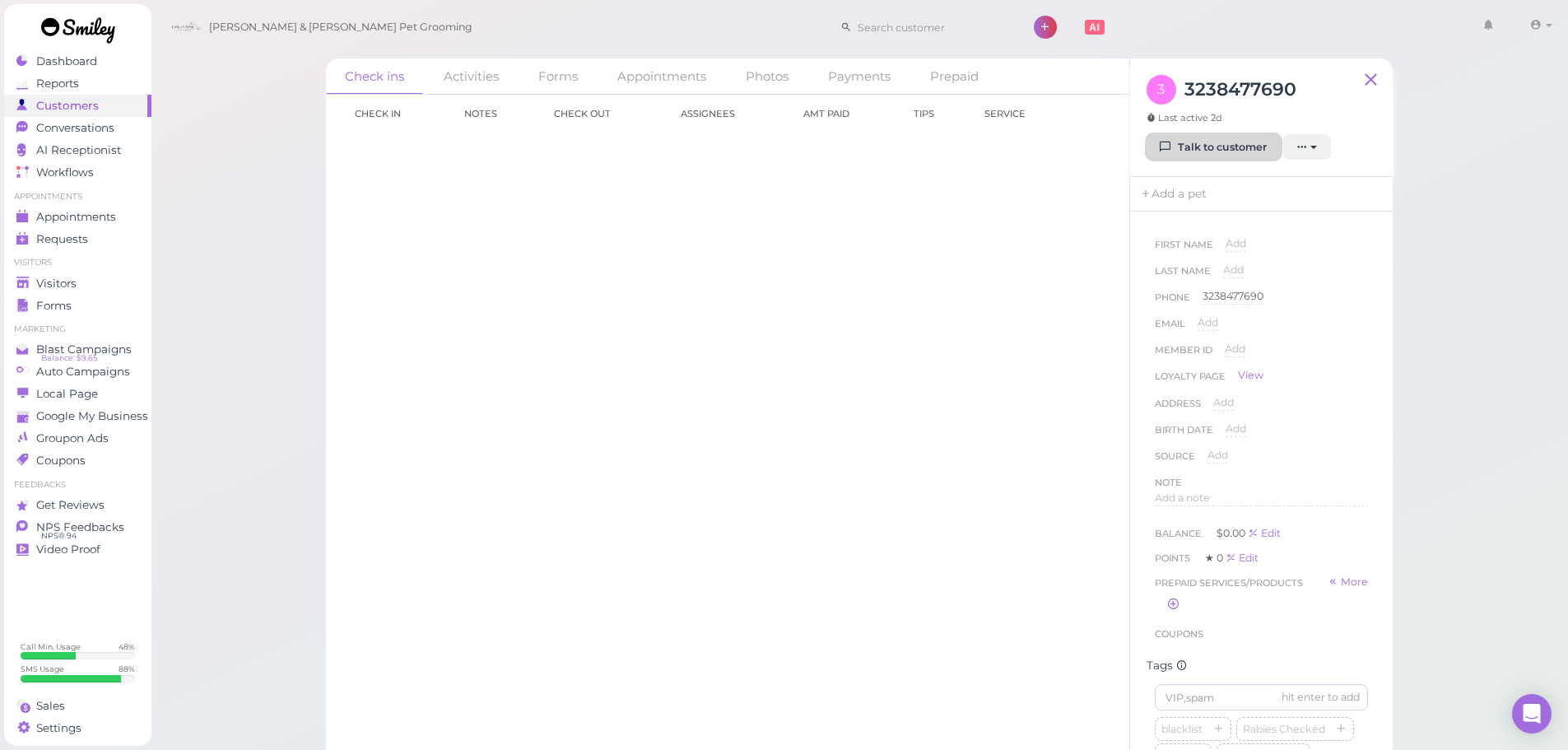
click at [1167, 159] on link "Talk to customer" at bounding box center [1214, 147] width 134 height 26
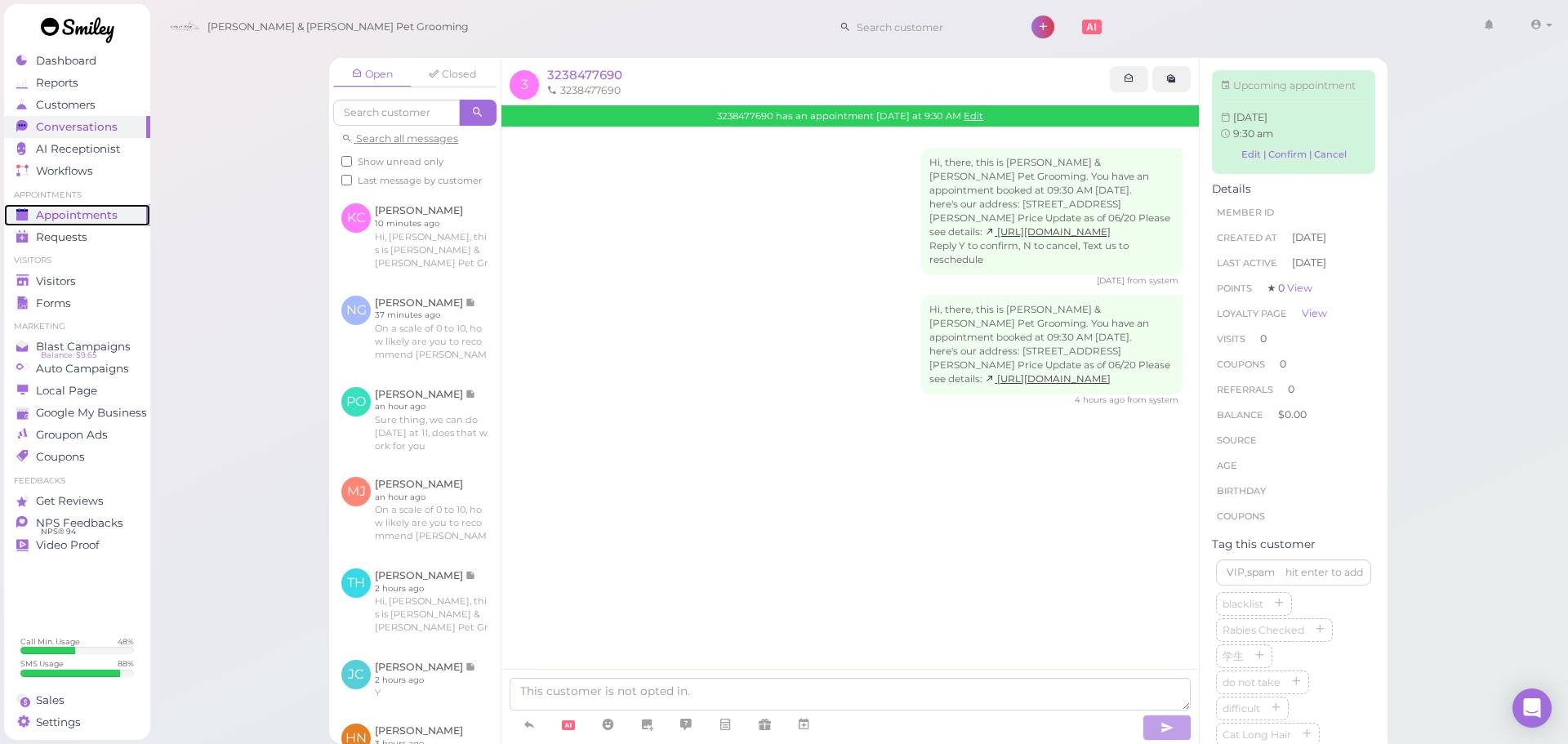
click at [105, 207] on link "Appointments" at bounding box center [77, 215] width 146 height 22
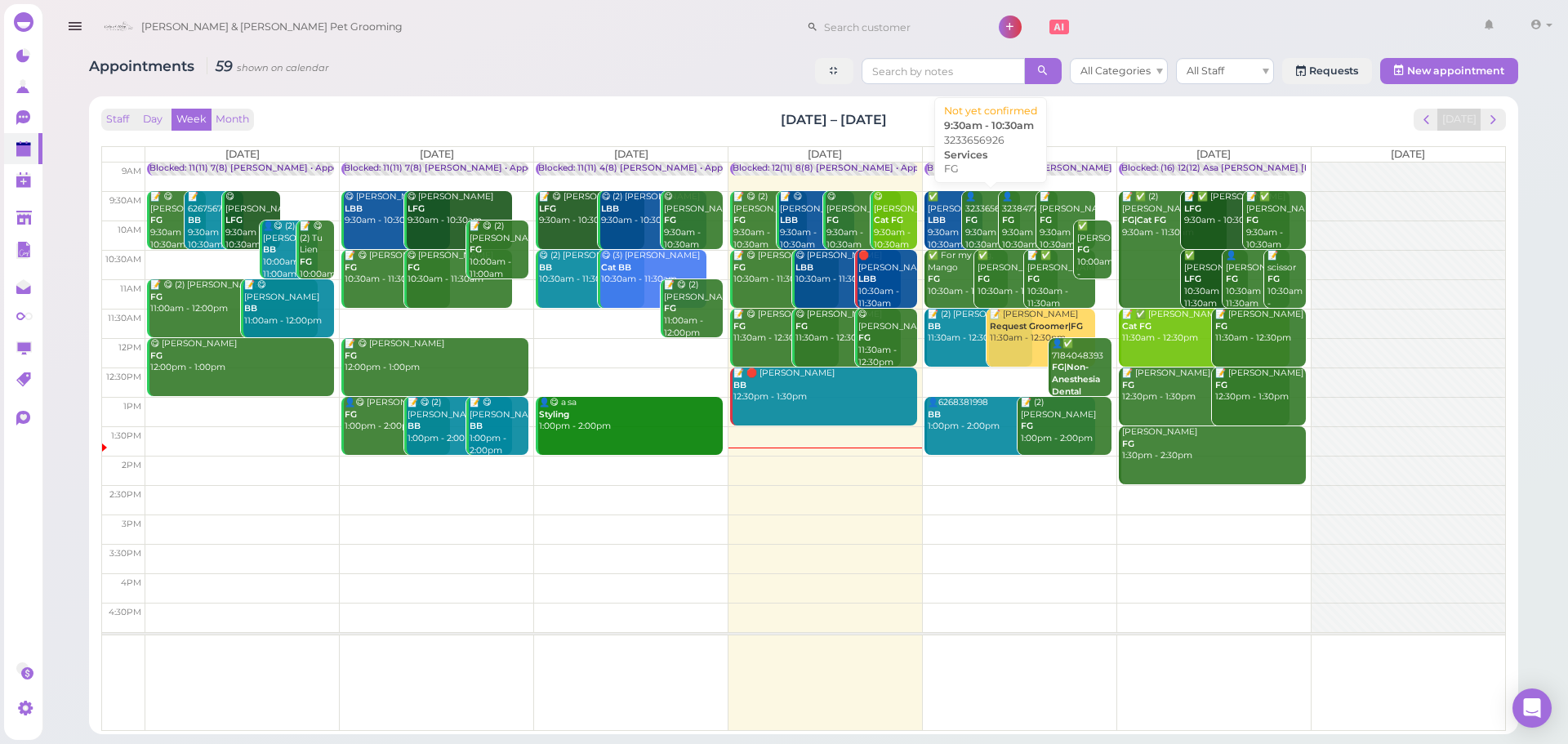
click at [987, 219] on div "👤3233656926 FG 9:30am - 10:30am" at bounding box center [992, 220] width 56 height 60
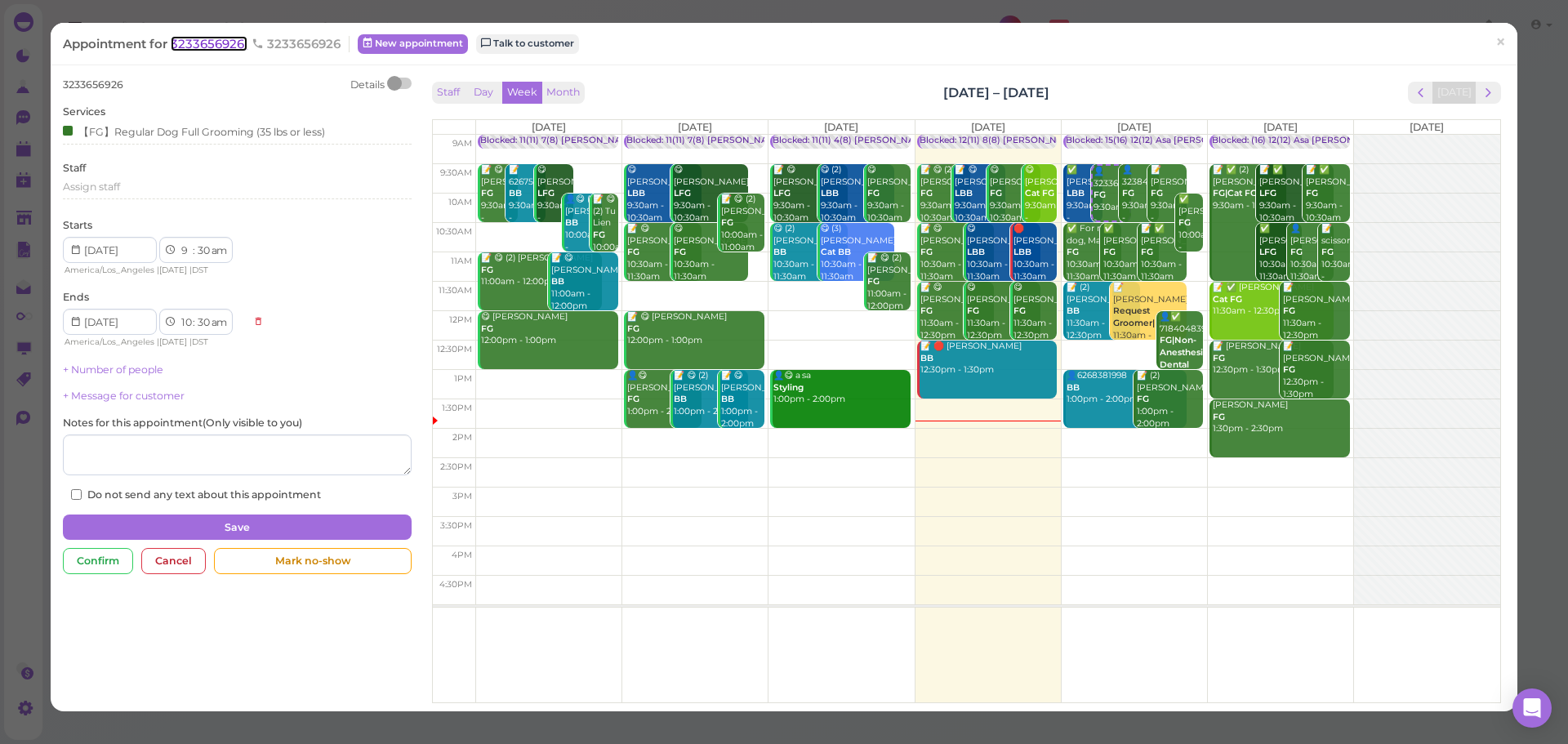
click at [211, 50] on span "3233656926" at bounding box center [208, 44] width 76 height 15
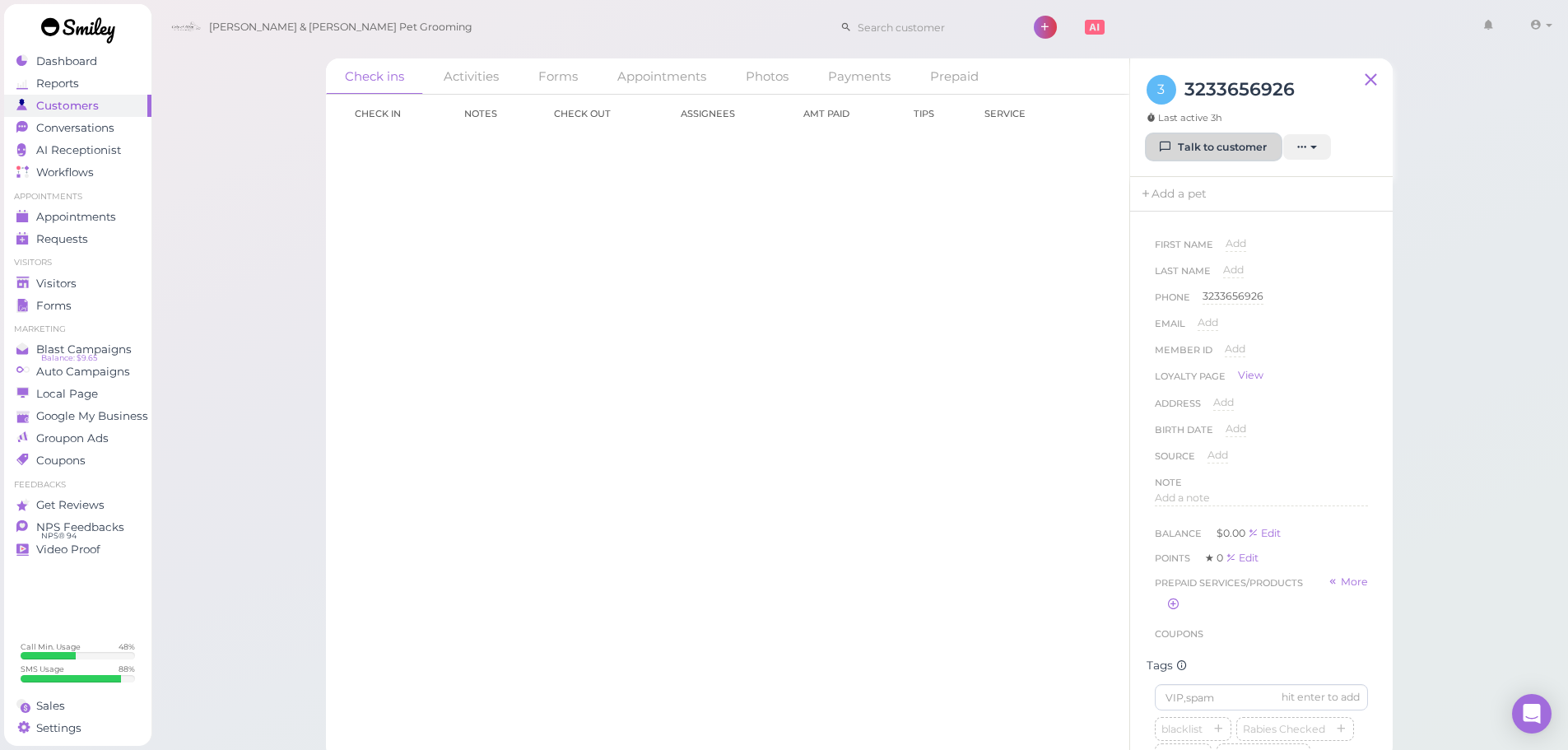
click at [1222, 154] on link "Talk to customer" at bounding box center [1214, 147] width 134 height 26
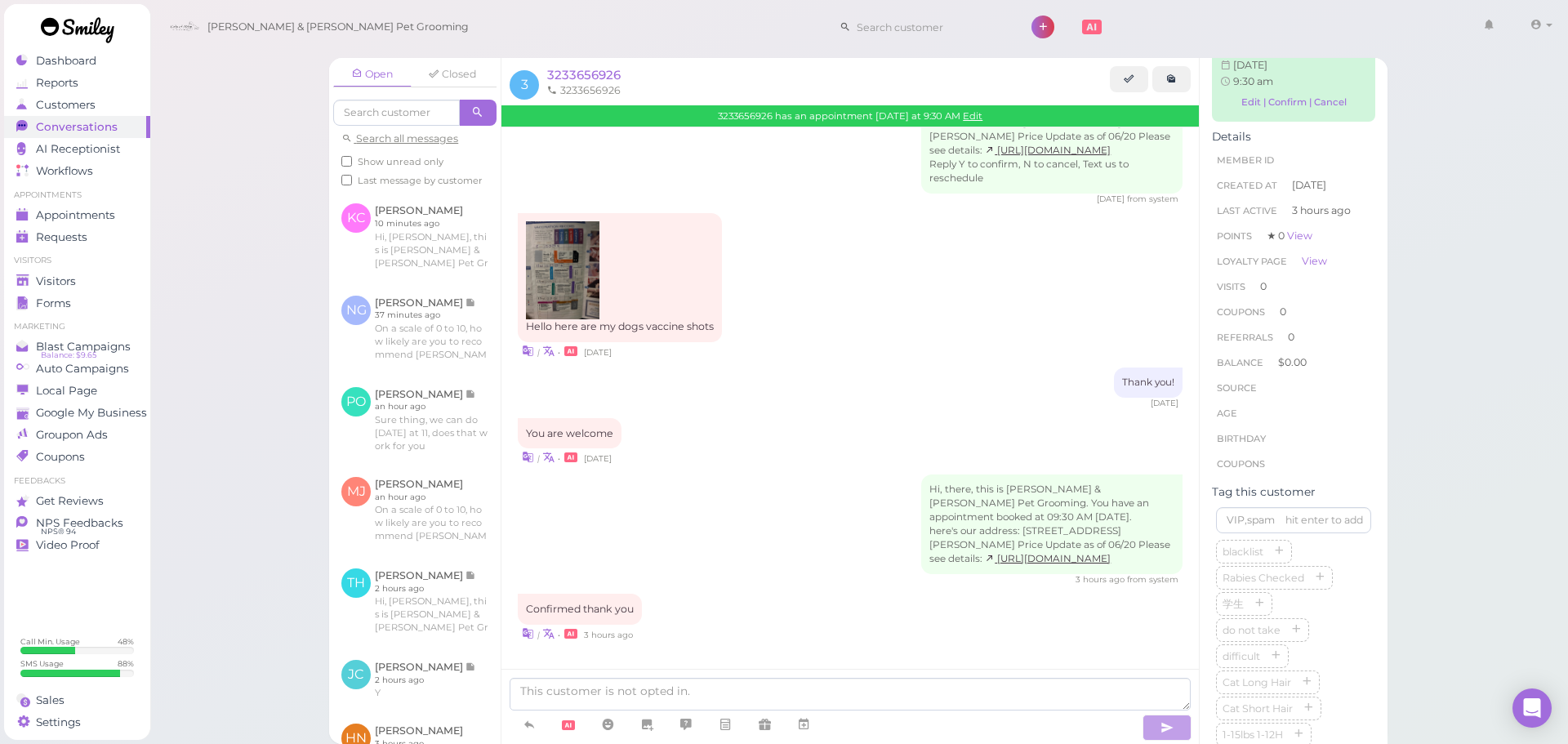
scroll to position [82, 0]
click at [1321, 555] on icon "button" at bounding box center [1320, 549] width 10 height 12
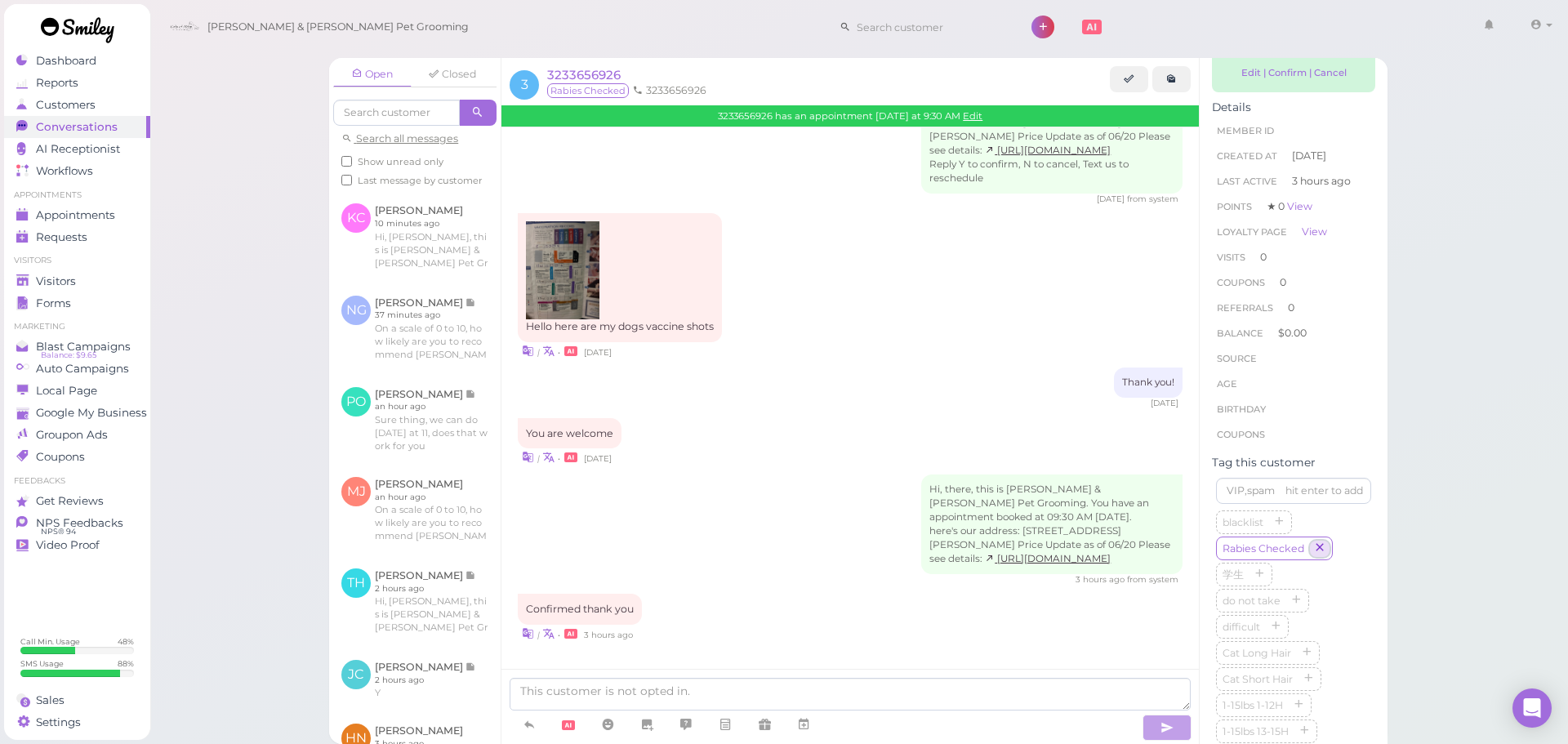
scroll to position [0, 0]
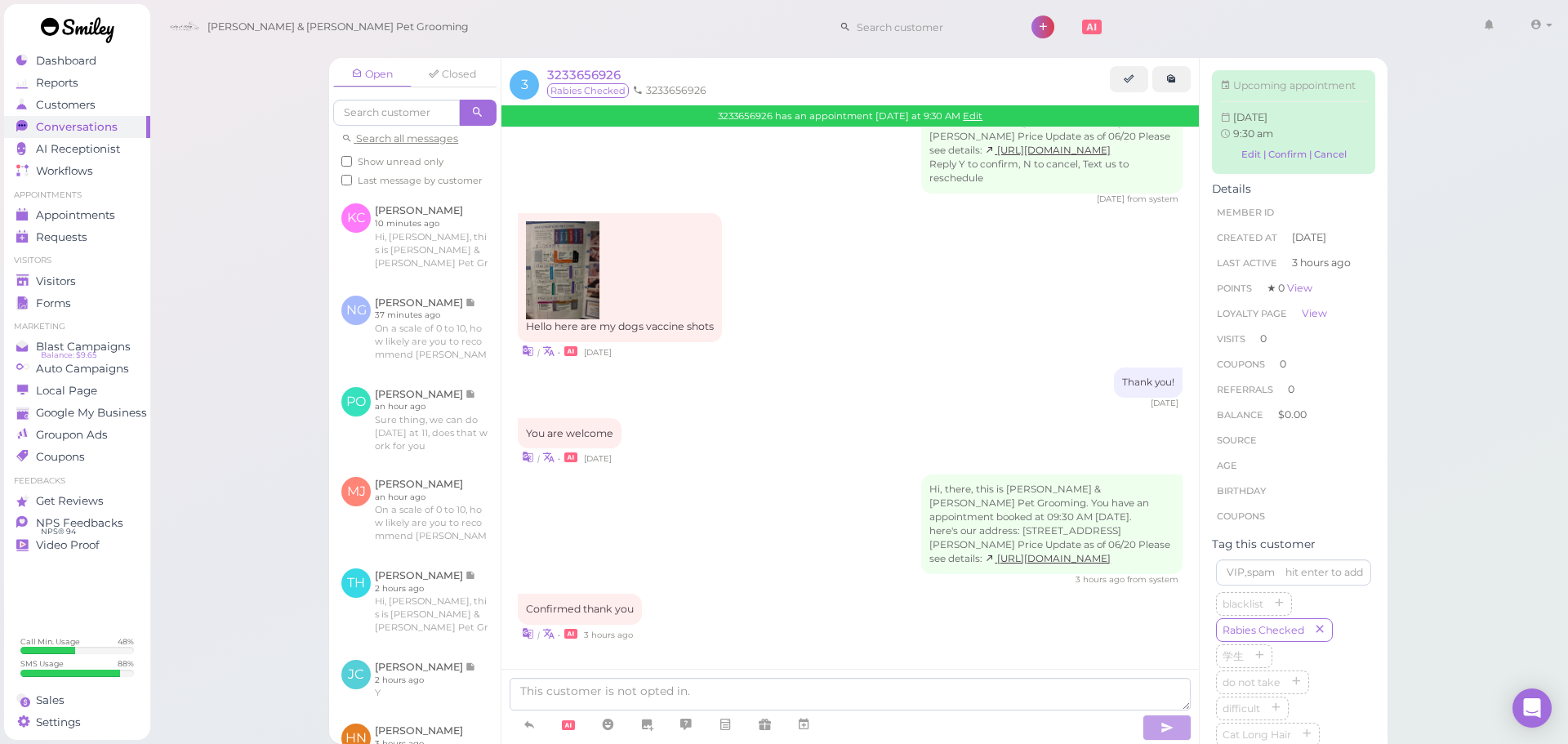
click at [884, 449] on div "| • 7 days ago" at bounding box center [850, 457] width 665 height 17
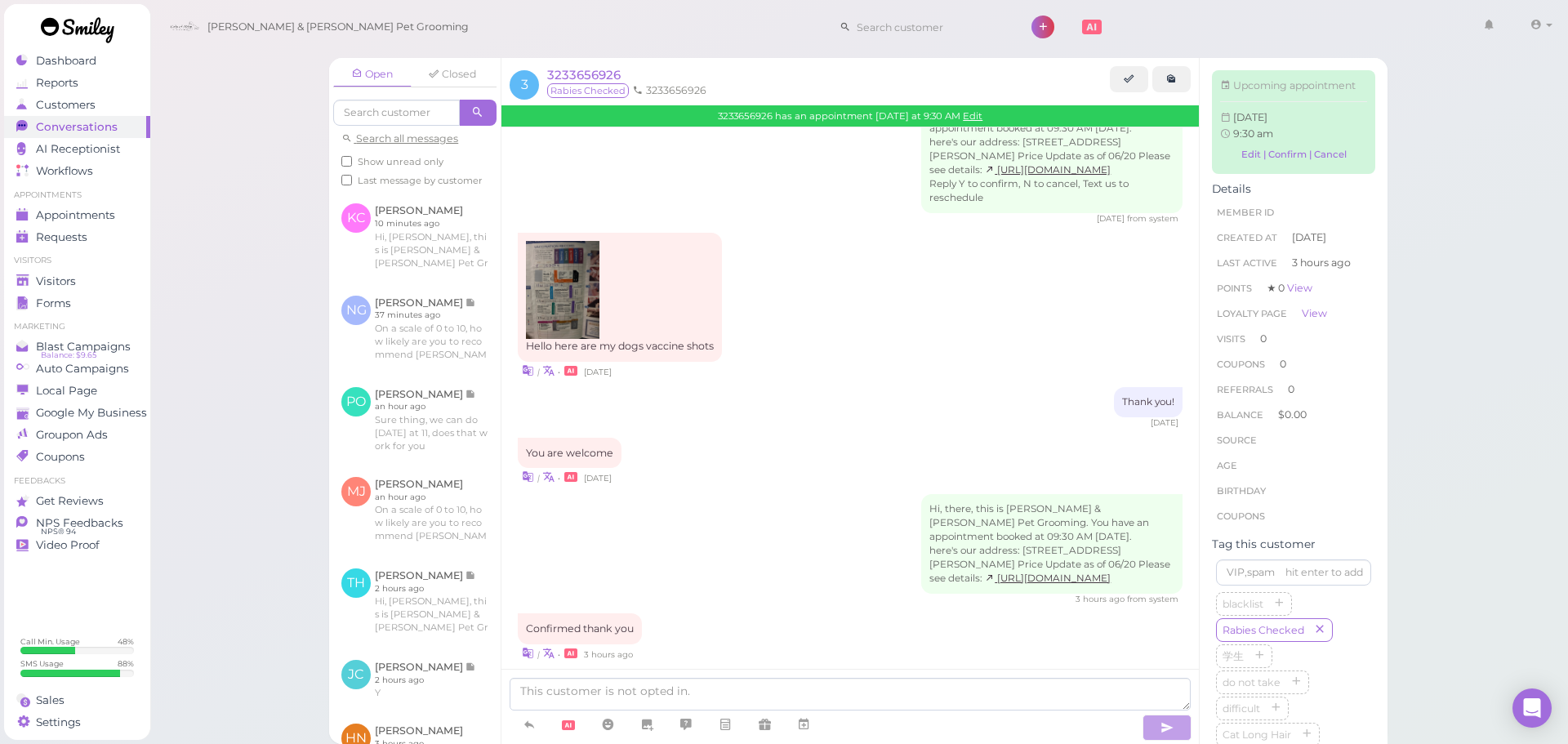
scroll to position [109, 0]
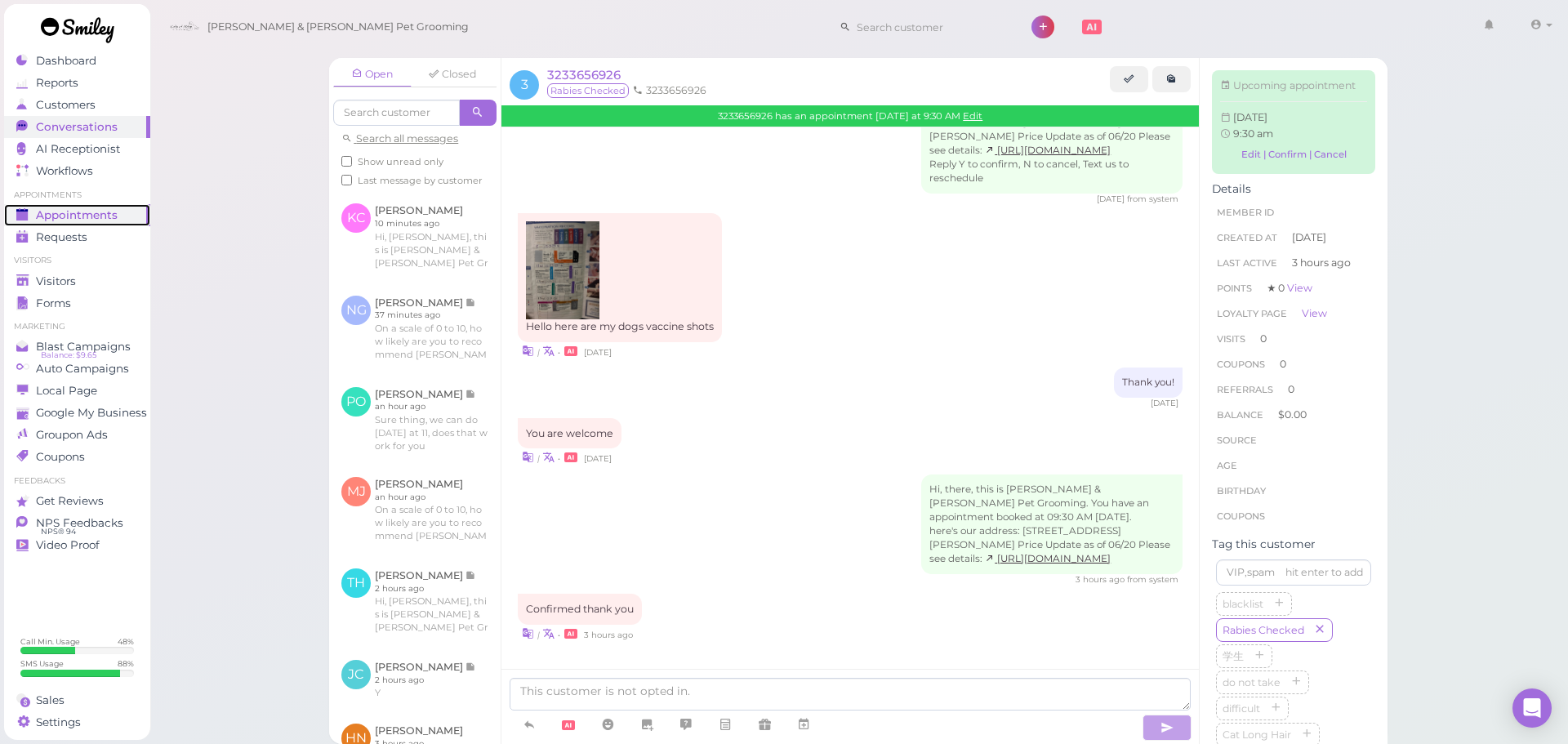
click at [27, 214] on polygon at bounding box center [22, 216] width 12 height 9
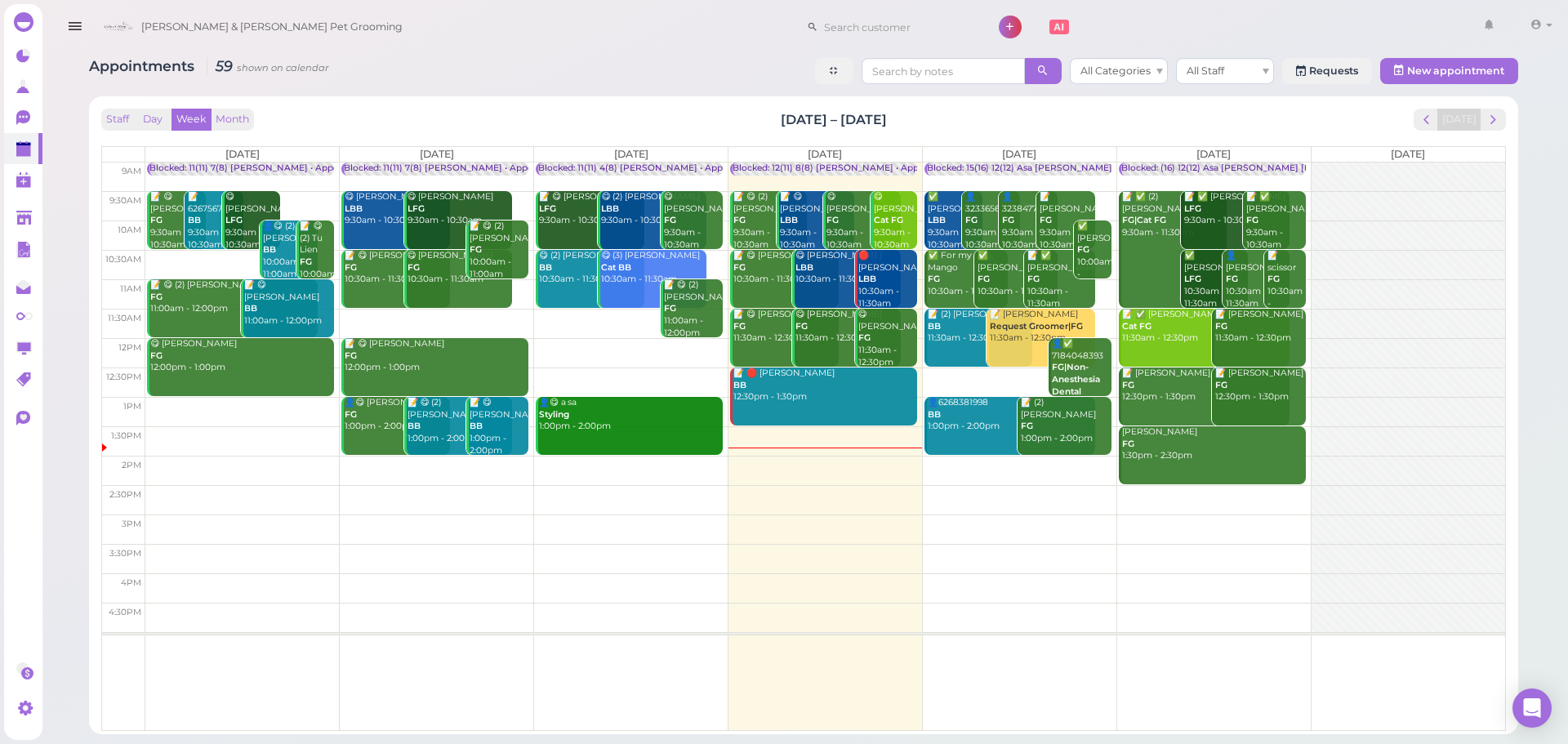
click at [1023, 462] on td at bounding box center [825, 470] width 1360 height 29
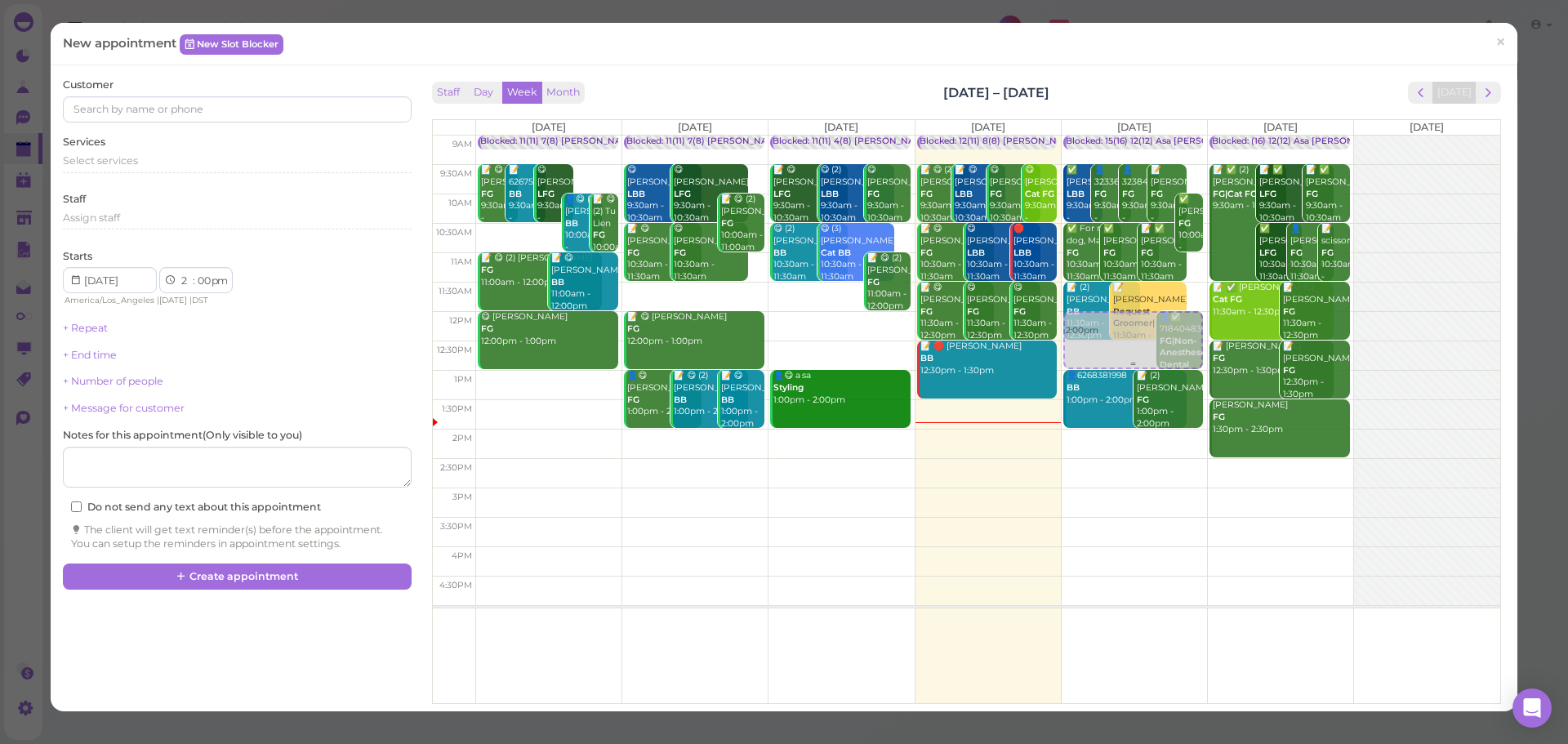
drag, startPoint x: 1102, startPoint y: 455, endPoint x: 1099, endPoint y: 347, distance: 108.0
click at [1100, 135] on div "2:00pm Blocked: 15(16) 12(12) Asa Helen Rebecca • Appointment ✅ Art Hernandez L…" at bounding box center [1134, 135] width 145 height 0
select select "12"
click at [116, 161] on span "Select services" at bounding box center [100, 161] width 75 height 13
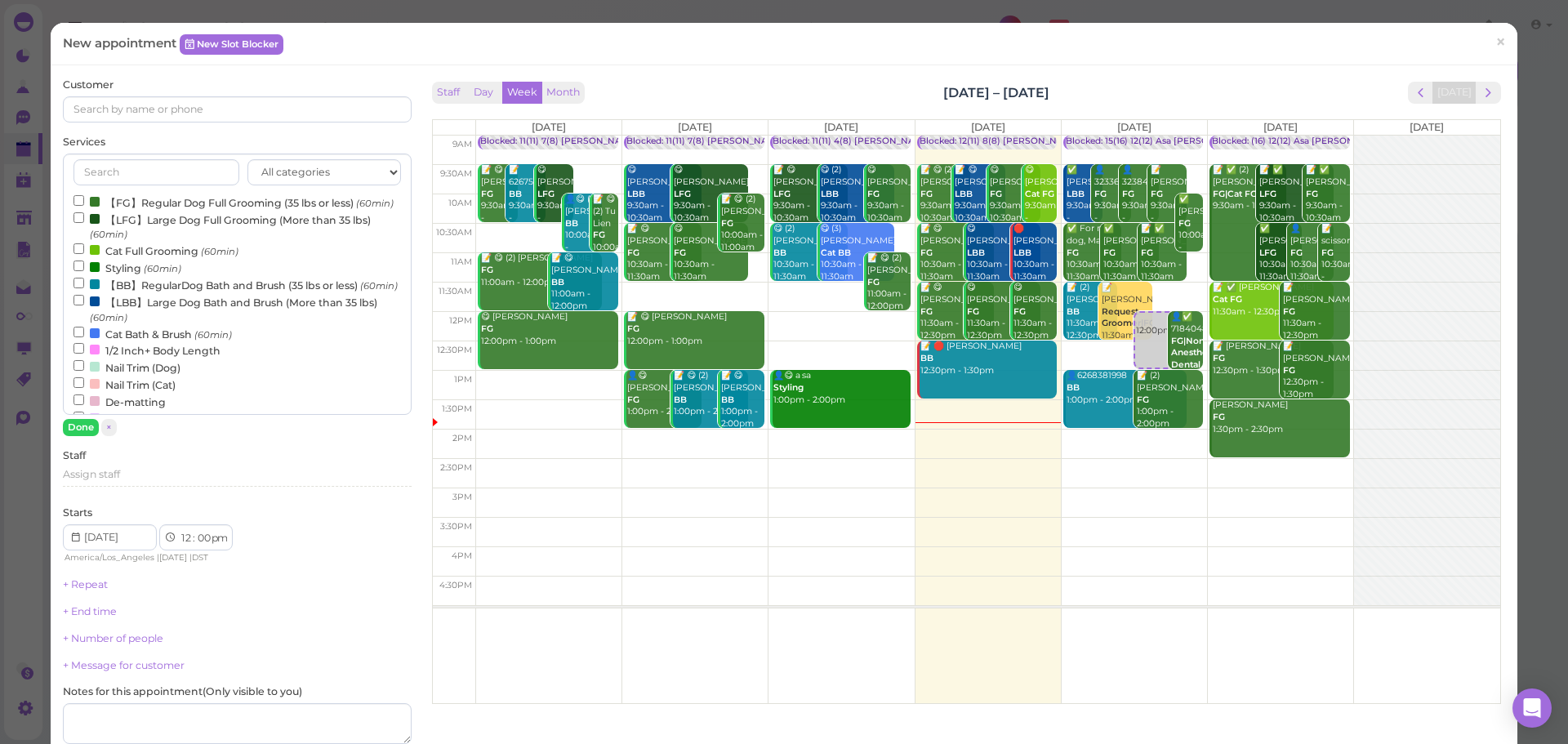
click at [126, 203] on label "【FG】Regular Dog Full Grooming (35 lbs or less) (60min)" at bounding box center [233, 202] width 320 height 17
click at [84, 203] on input "【FG】Regular Dog Full Grooming (35 lbs or less) (60min)" at bounding box center [78, 200] width 11 height 11
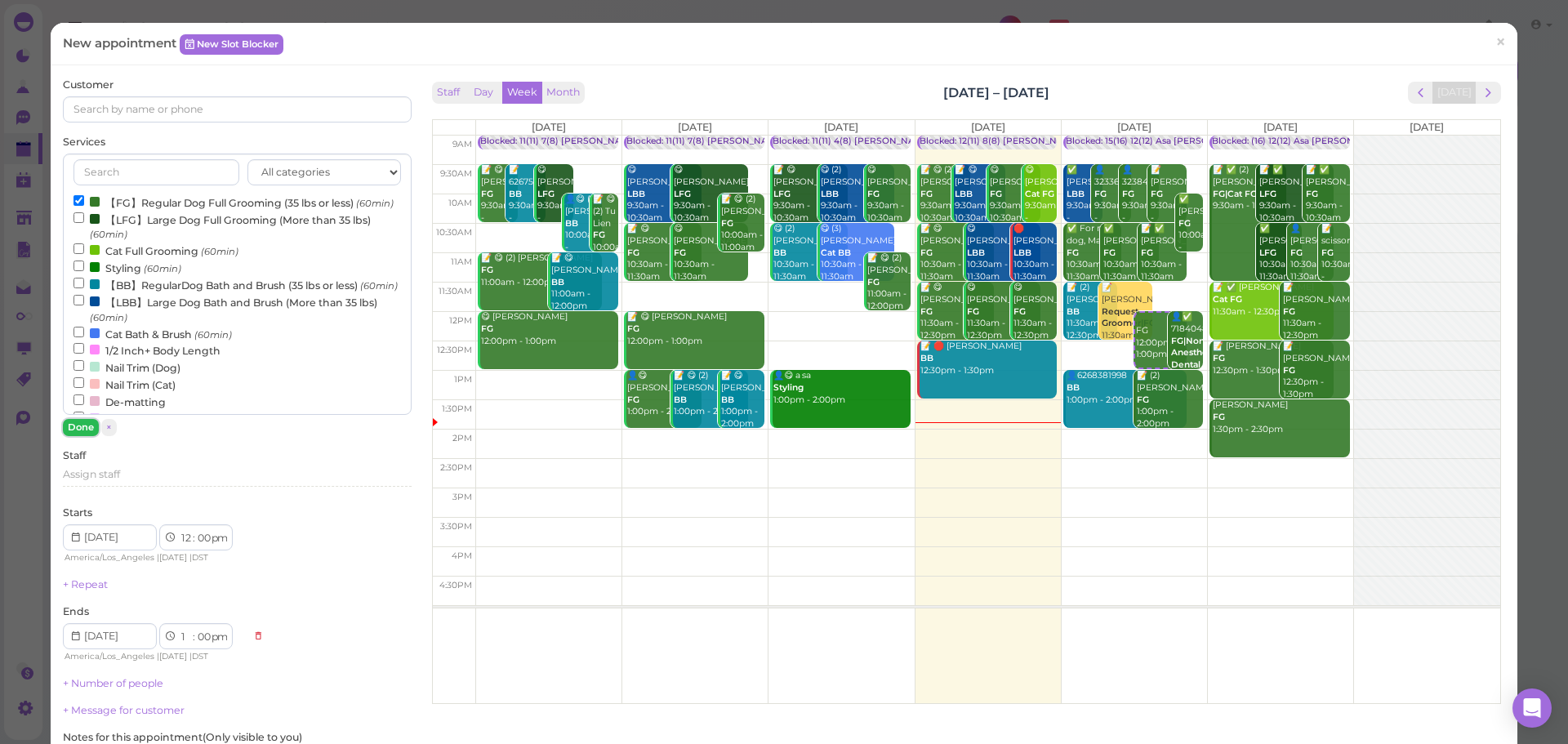
click at [82, 429] on button "Done" at bounding box center [81, 428] width 36 height 17
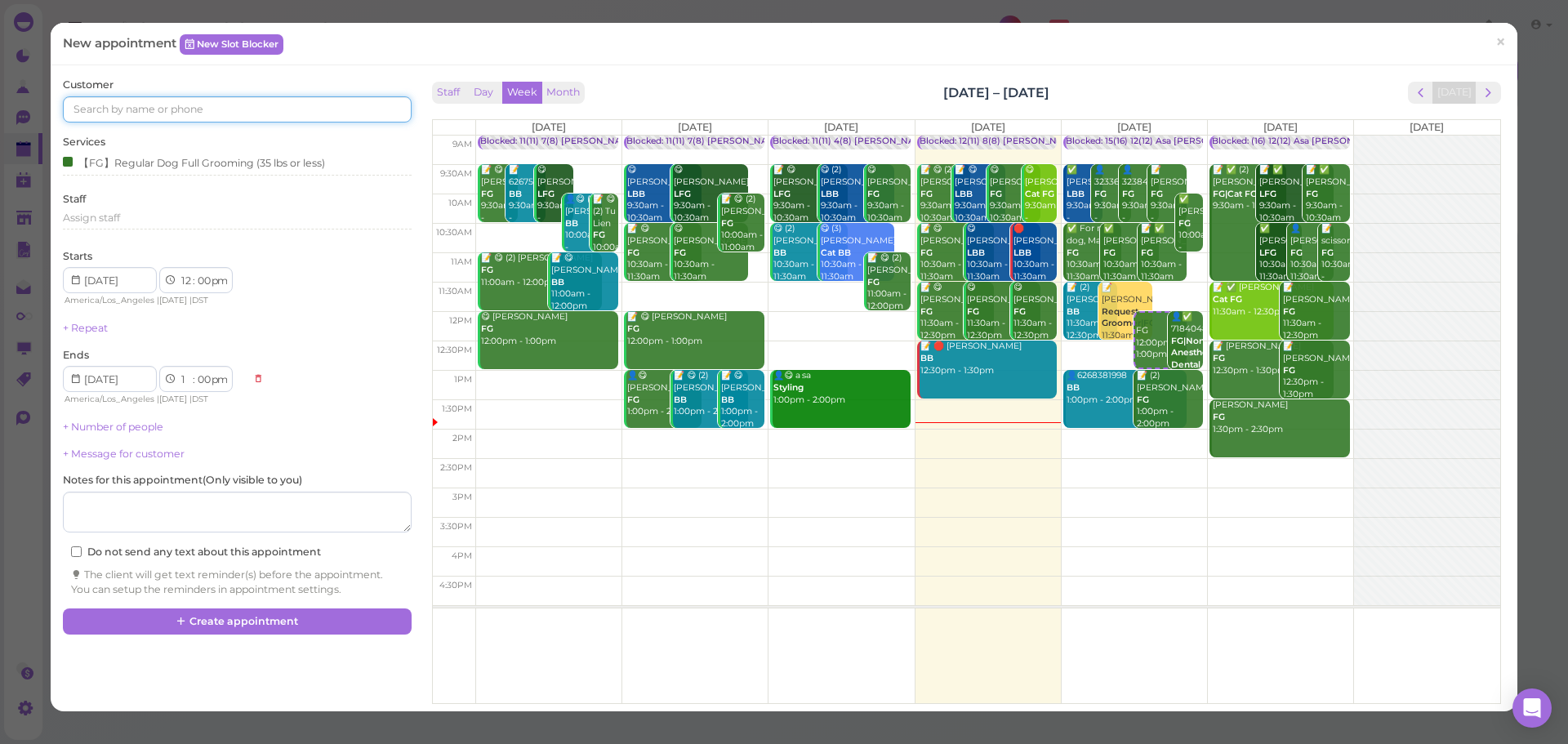
click at [200, 114] on input at bounding box center [237, 109] width 348 height 26
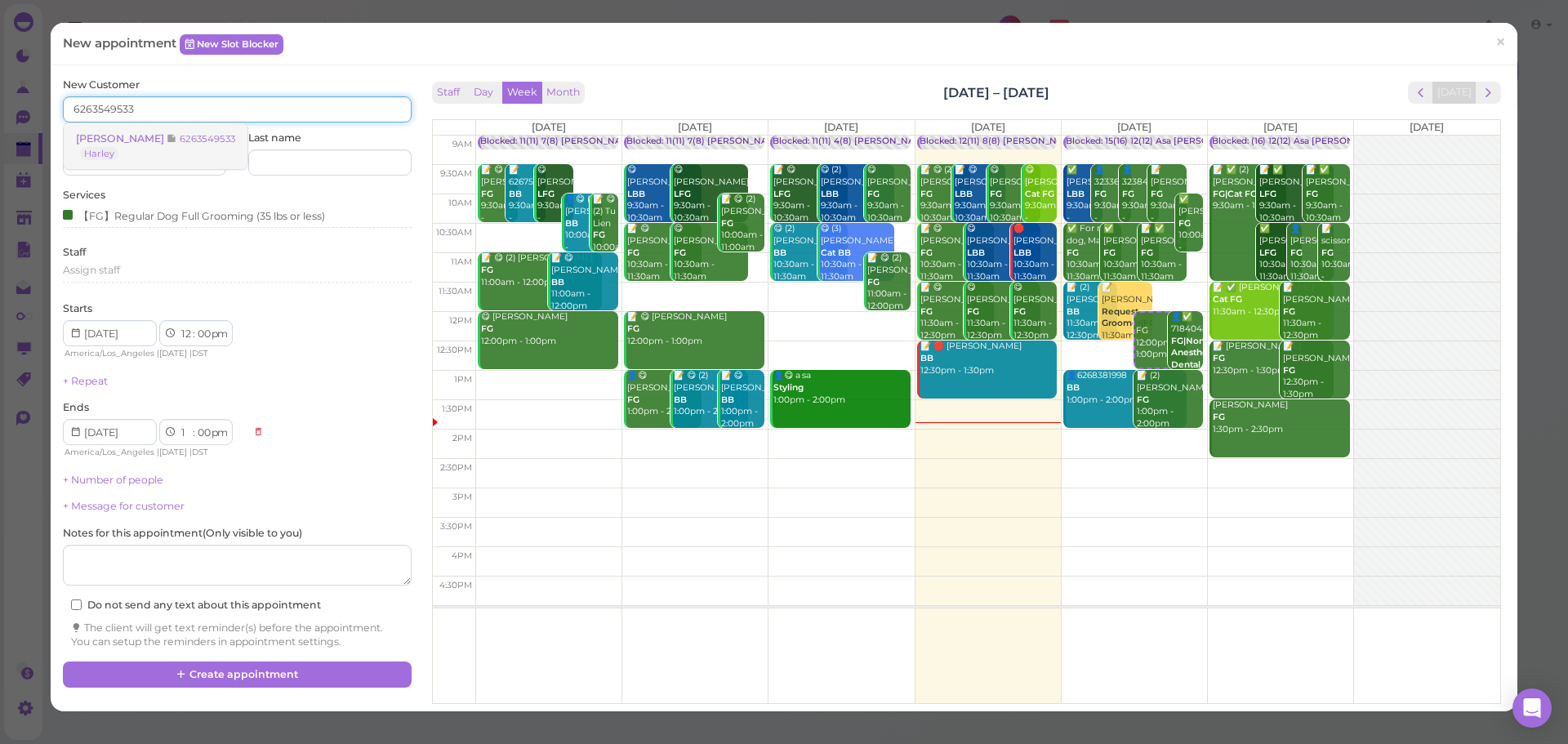
type input "6263549533"
click at [197, 129] on link "Angela Lee 6263549533 Harley" at bounding box center [155, 146] width 184 height 45
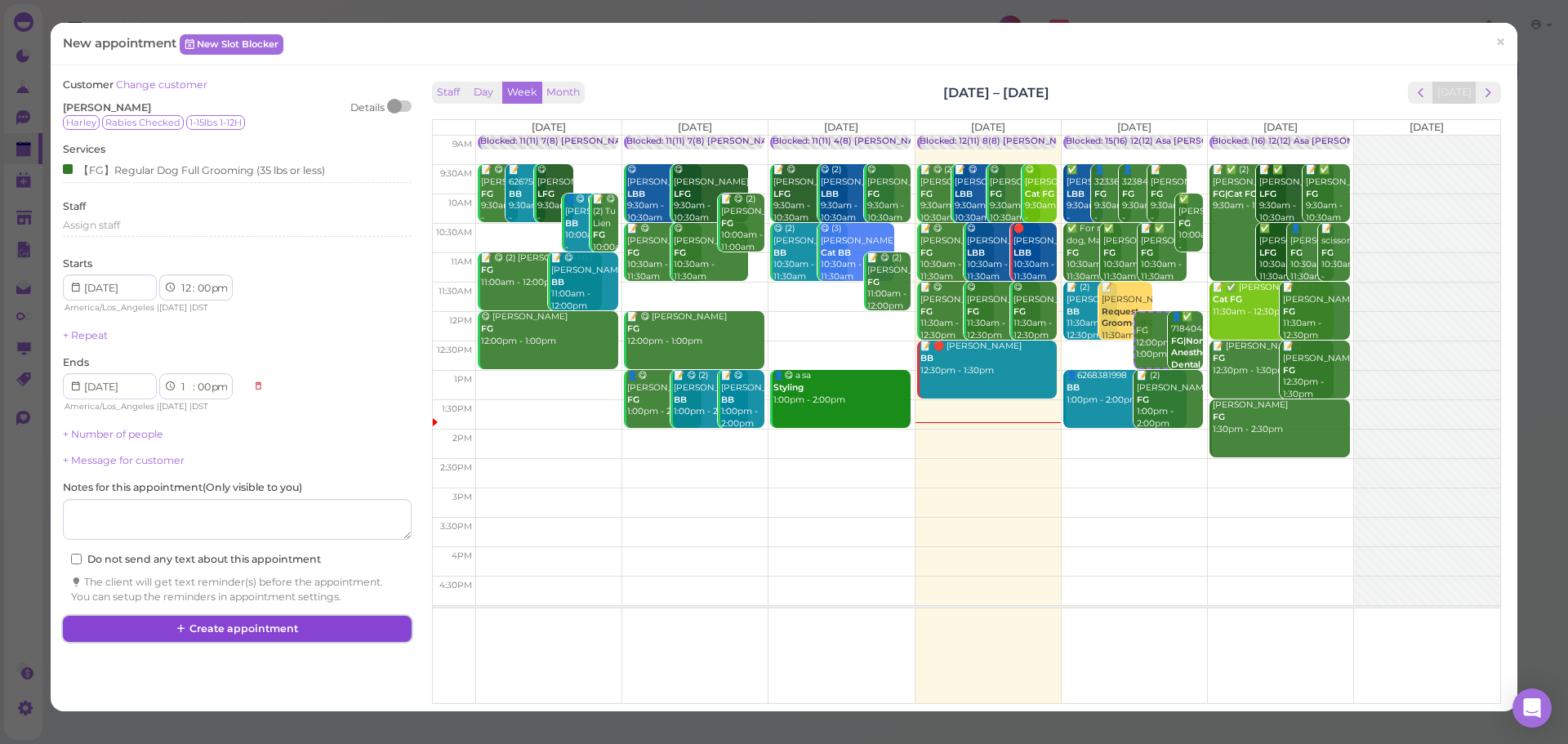
click at [334, 631] on button "Create appointment" at bounding box center [237, 629] width 348 height 26
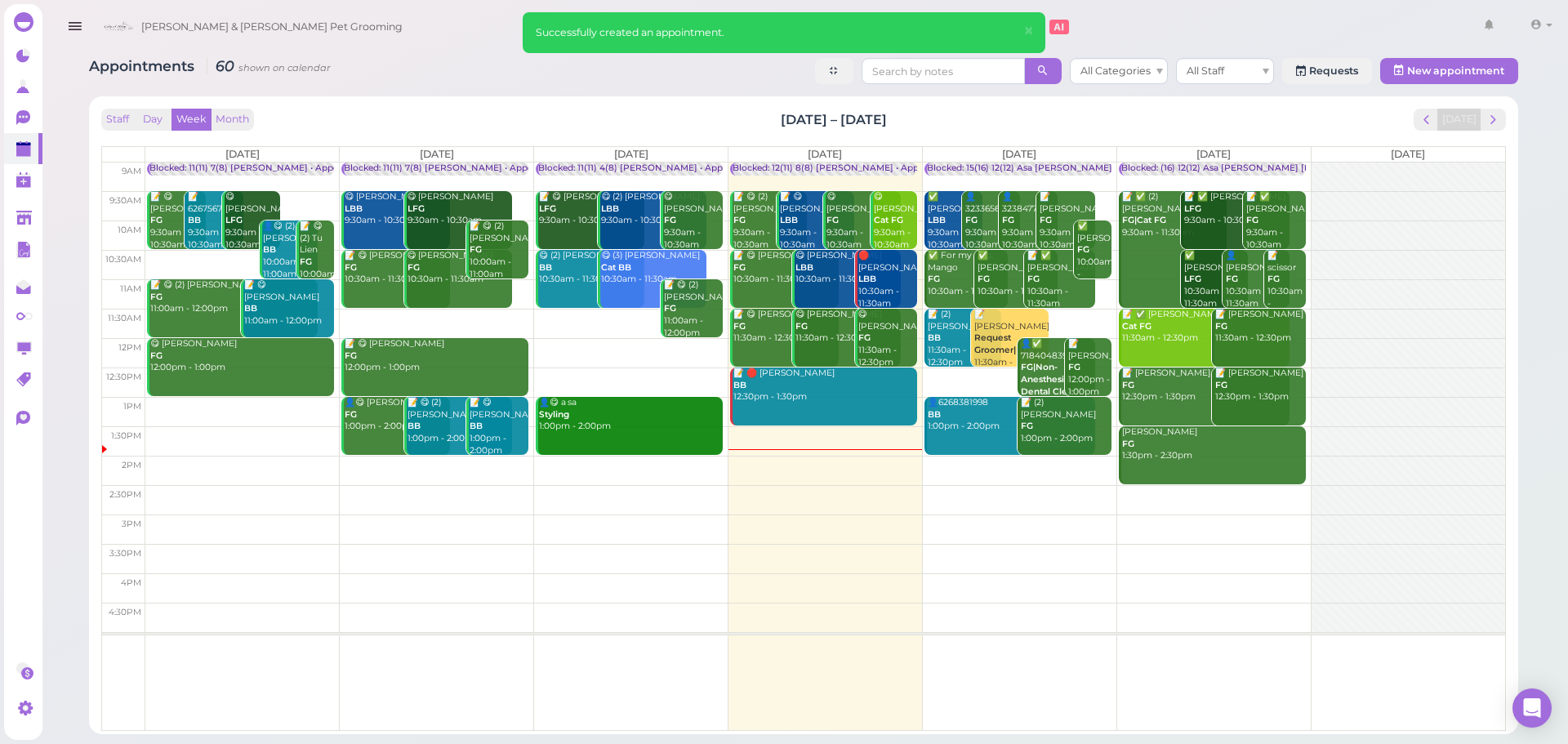
click at [1037, 171] on div "Blocked: 15(16) 12(12) Asa [PERSON_NAME] [PERSON_NAME] • Appointment" at bounding box center [1092, 168] width 331 height 13
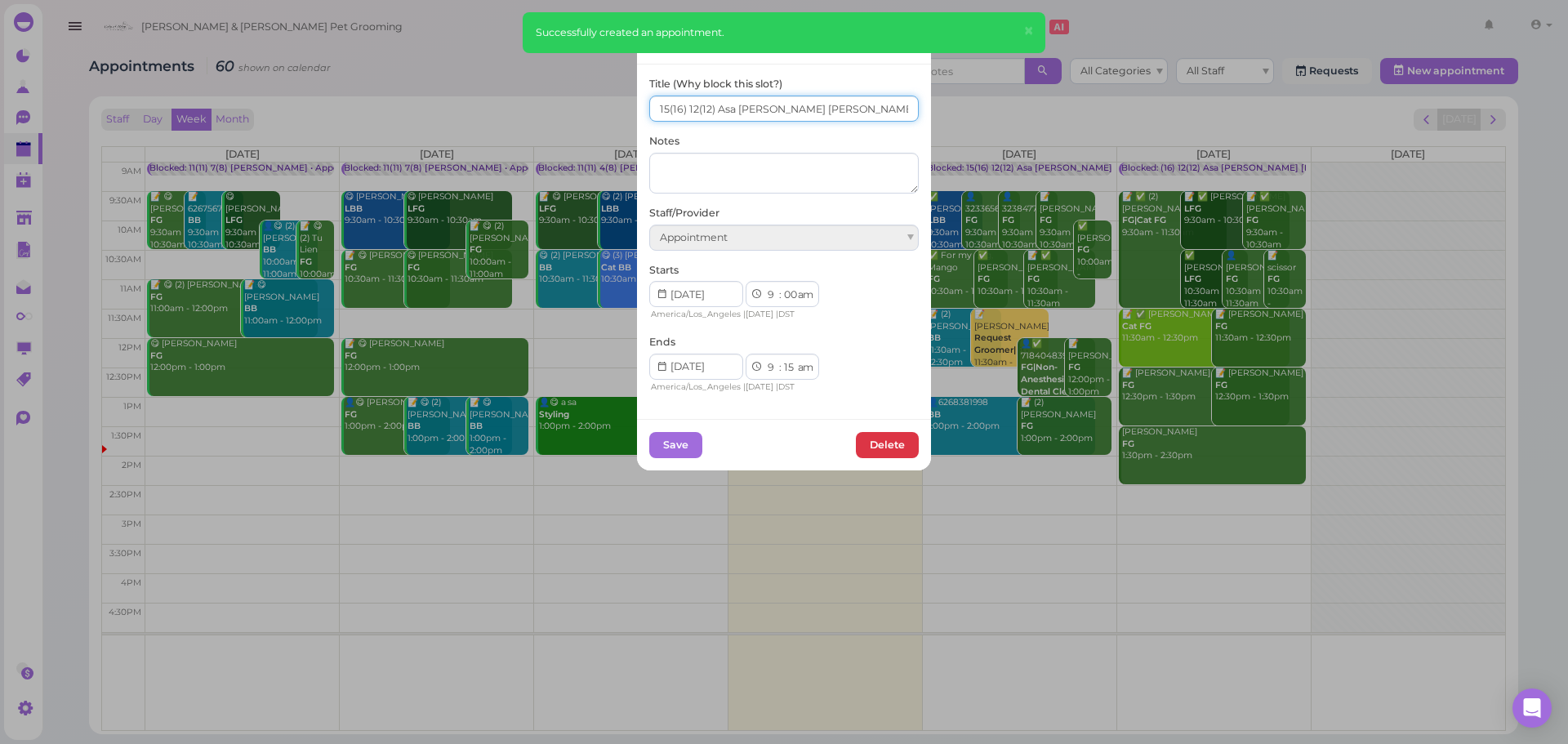
click at [656, 115] on input "15(16) 12(12) Asa Helen Rebecca" at bounding box center [784, 108] width 270 height 26
type input "16(16) 12(12) Asa Helen Rebecca"
click at [676, 450] on button "Save" at bounding box center [676, 445] width 53 height 26
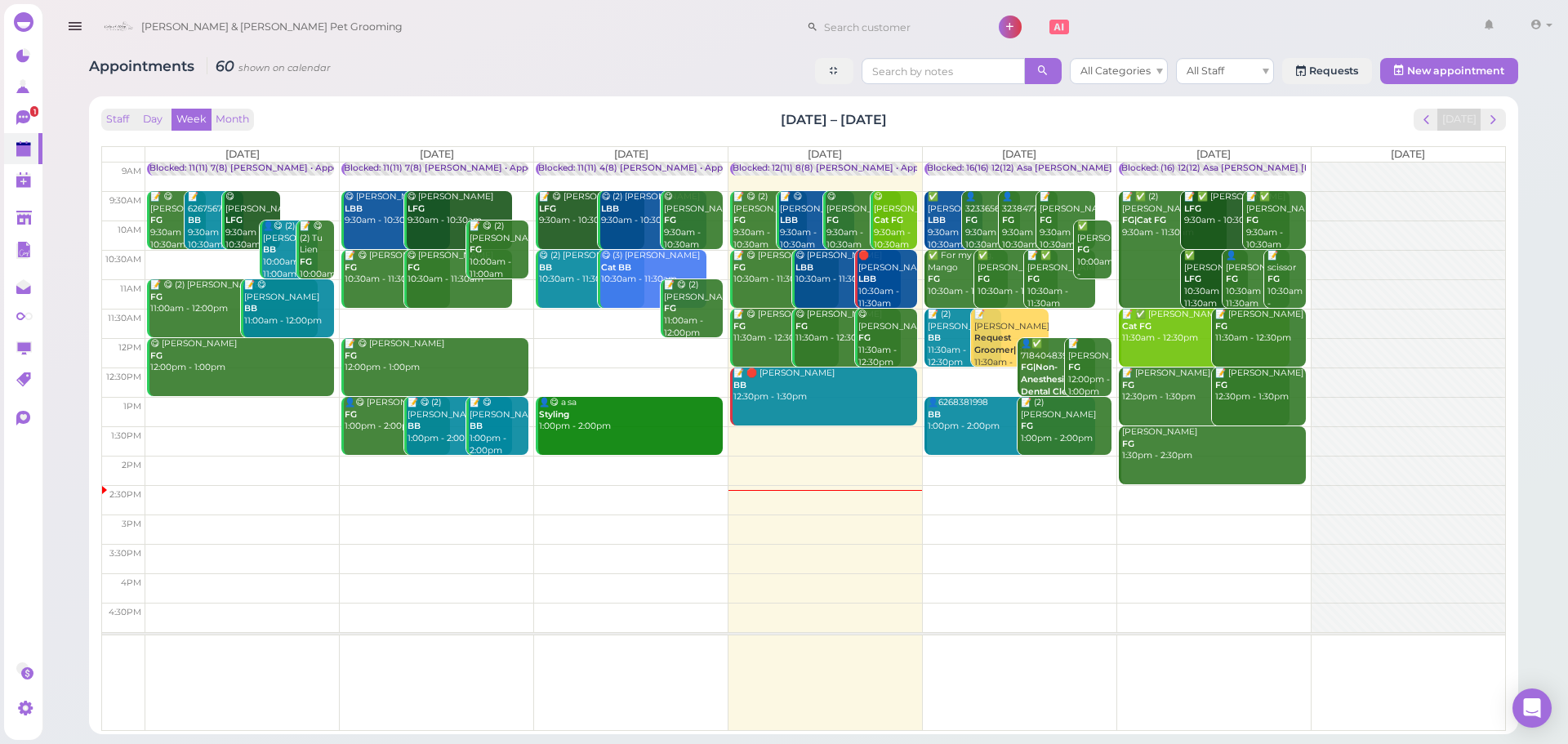
click at [1255, 496] on td at bounding box center [825, 499] width 1360 height 29
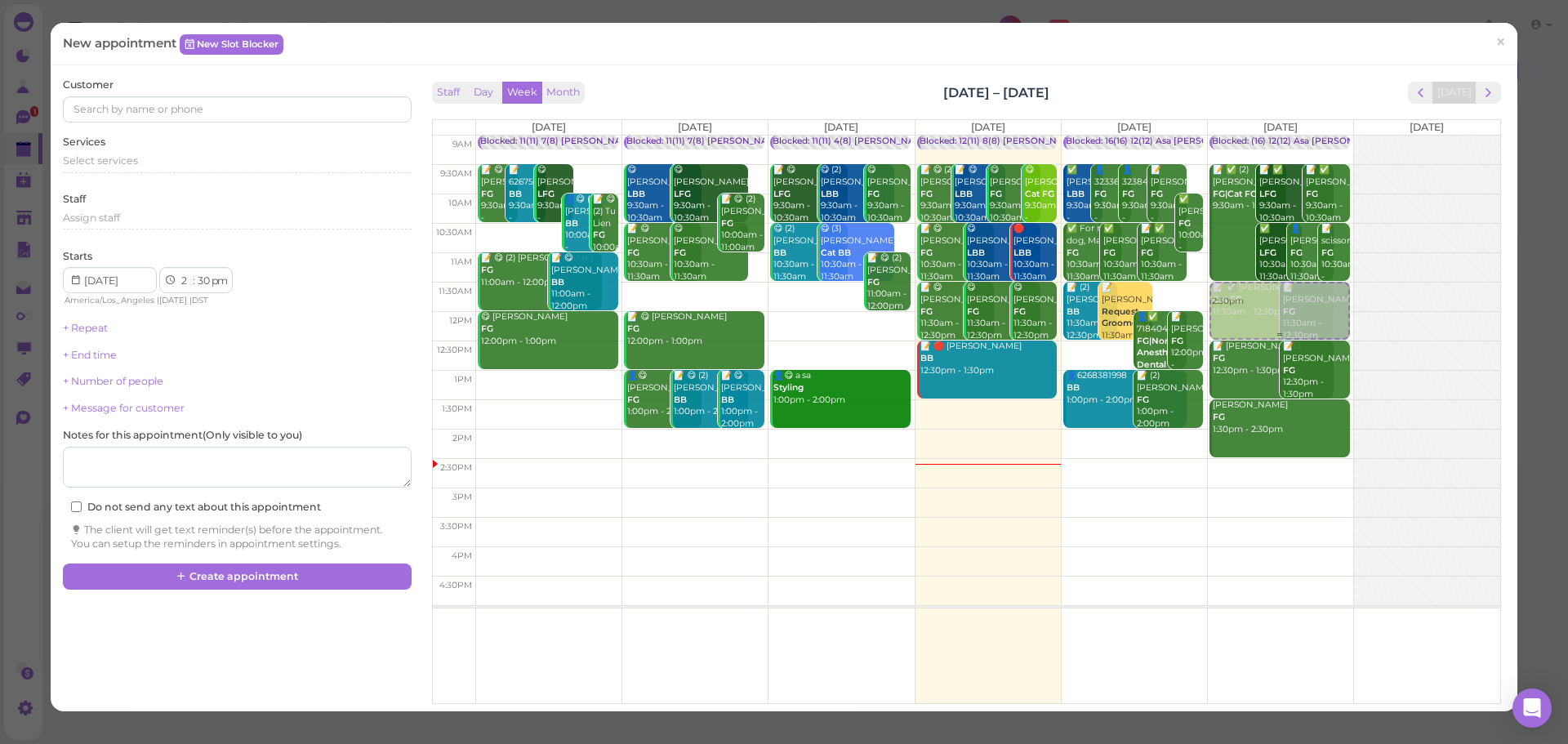
drag, startPoint x: 1291, startPoint y: 488, endPoint x: 1297, endPoint y: 325, distance: 163.1
click at [1297, 135] on div "2:30pm Blocked: (16) 12(12) Asa Helen Rebecca • Appointment 📝 ✅ (2) Jing Jiang …" at bounding box center [1280, 135] width 145 height 0
select select "11"
select select "am"
click at [165, 167] on div "Select services" at bounding box center [237, 161] width 348 height 14
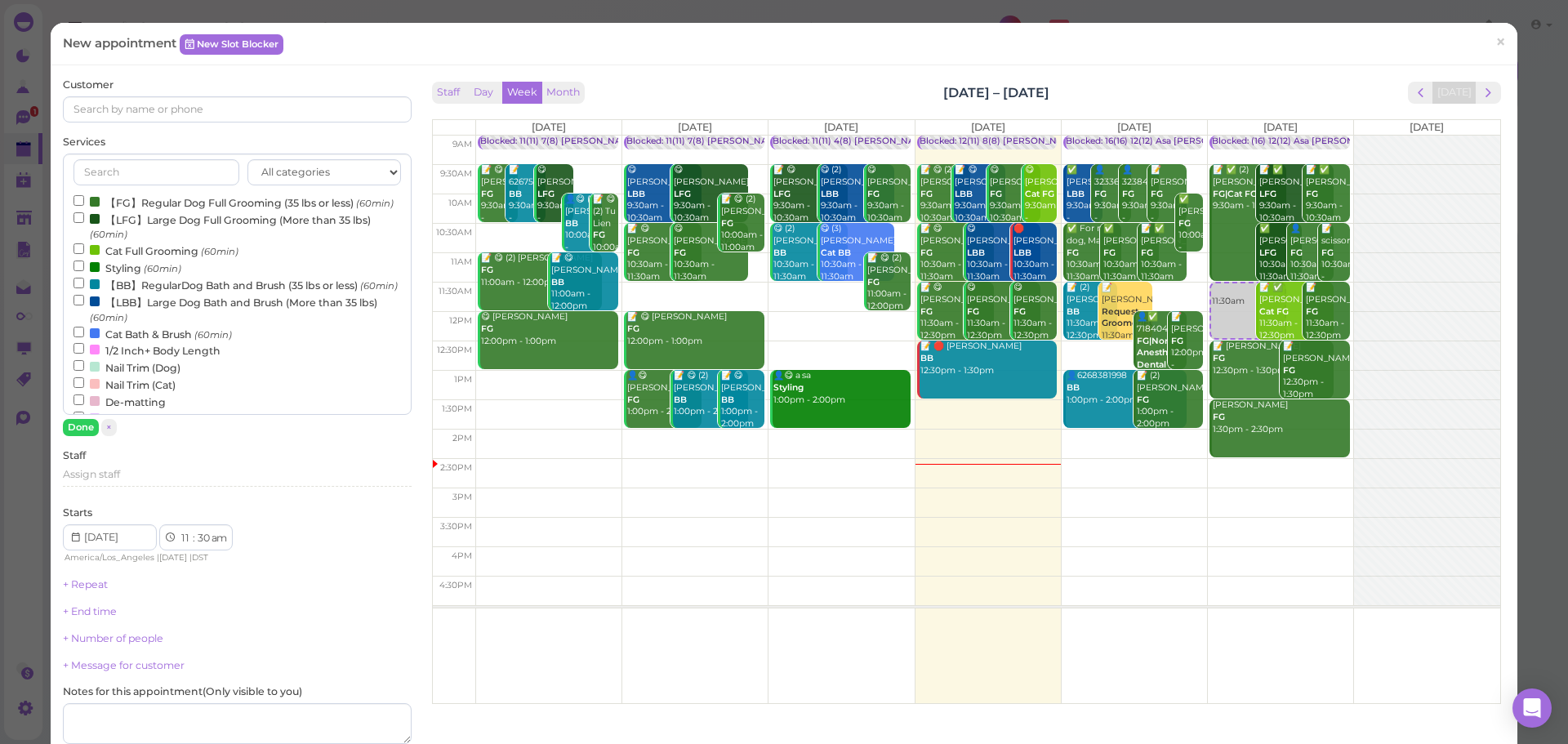
click at [141, 325] on label "【LBB】Large Dog Bath and Brush (More than 35 lbs) (60min)" at bounding box center [236, 309] width 327 height 32
click at [84, 305] on input "【LBB】Large Dog Bath and Brush (More than 35 lbs) (60min)" at bounding box center [78, 300] width 11 height 11
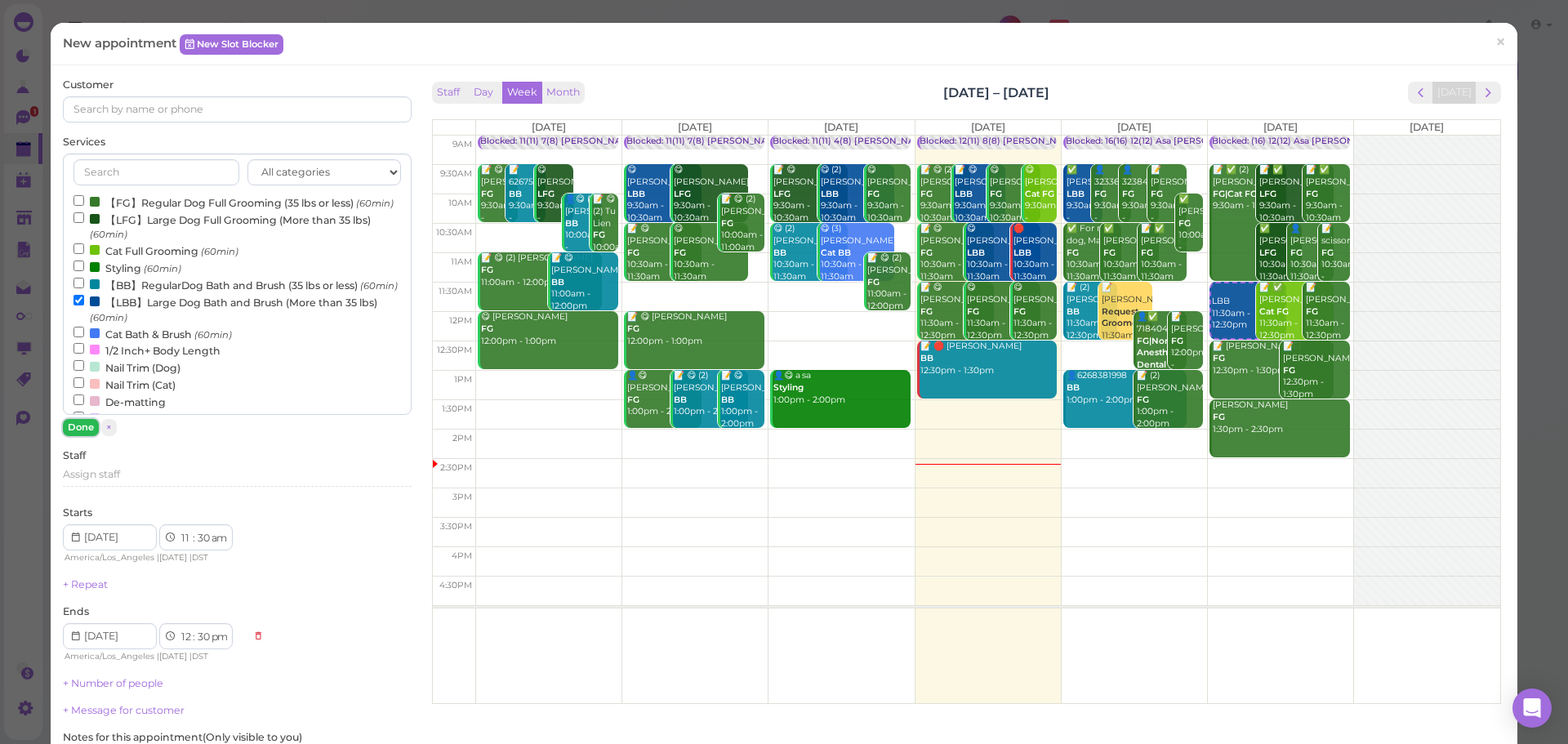
click at [71, 430] on button "Done" at bounding box center [81, 428] width 36 height 17
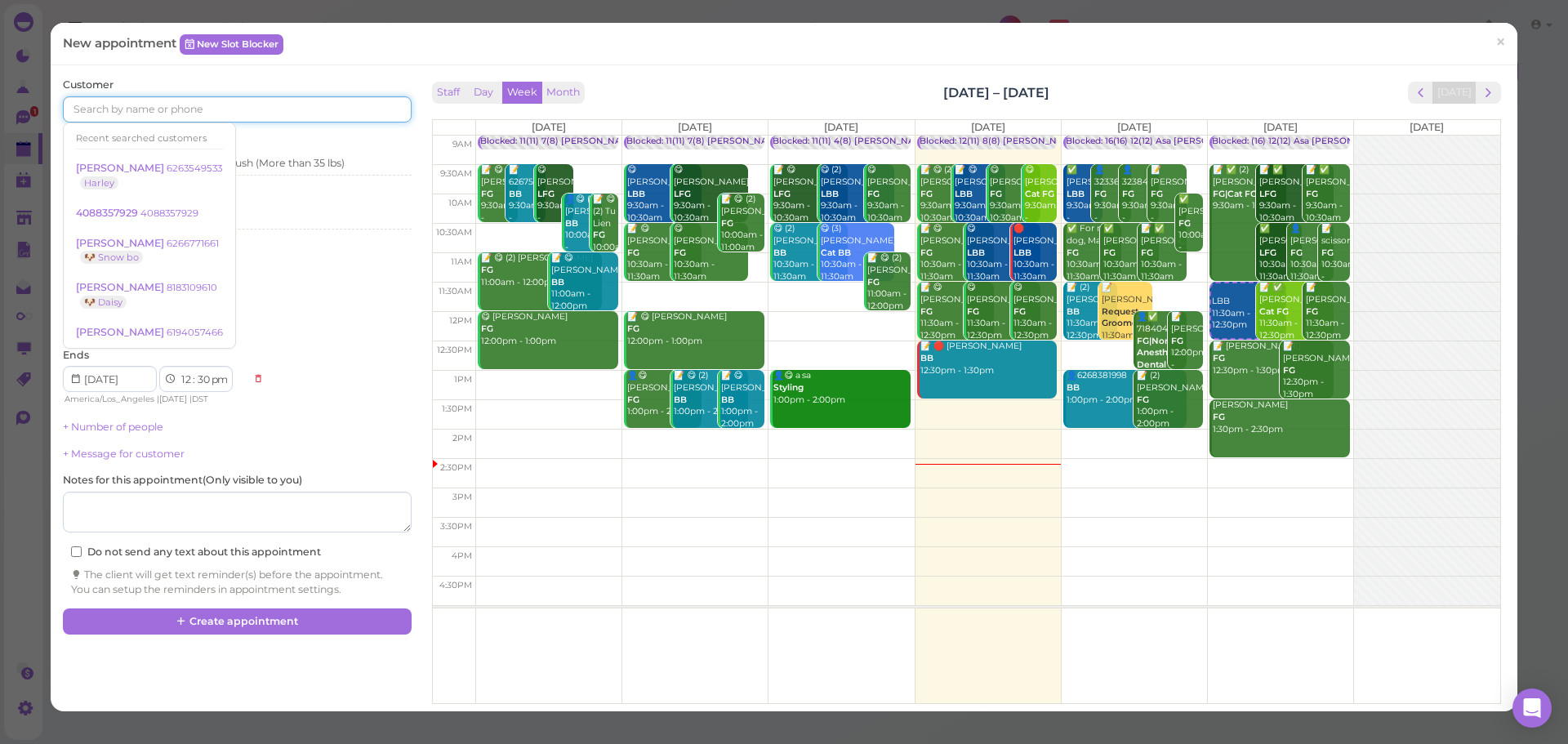
click at [207, 113] on input at bounding box center [237, 109] width 348 height 26
type input "6265341052"
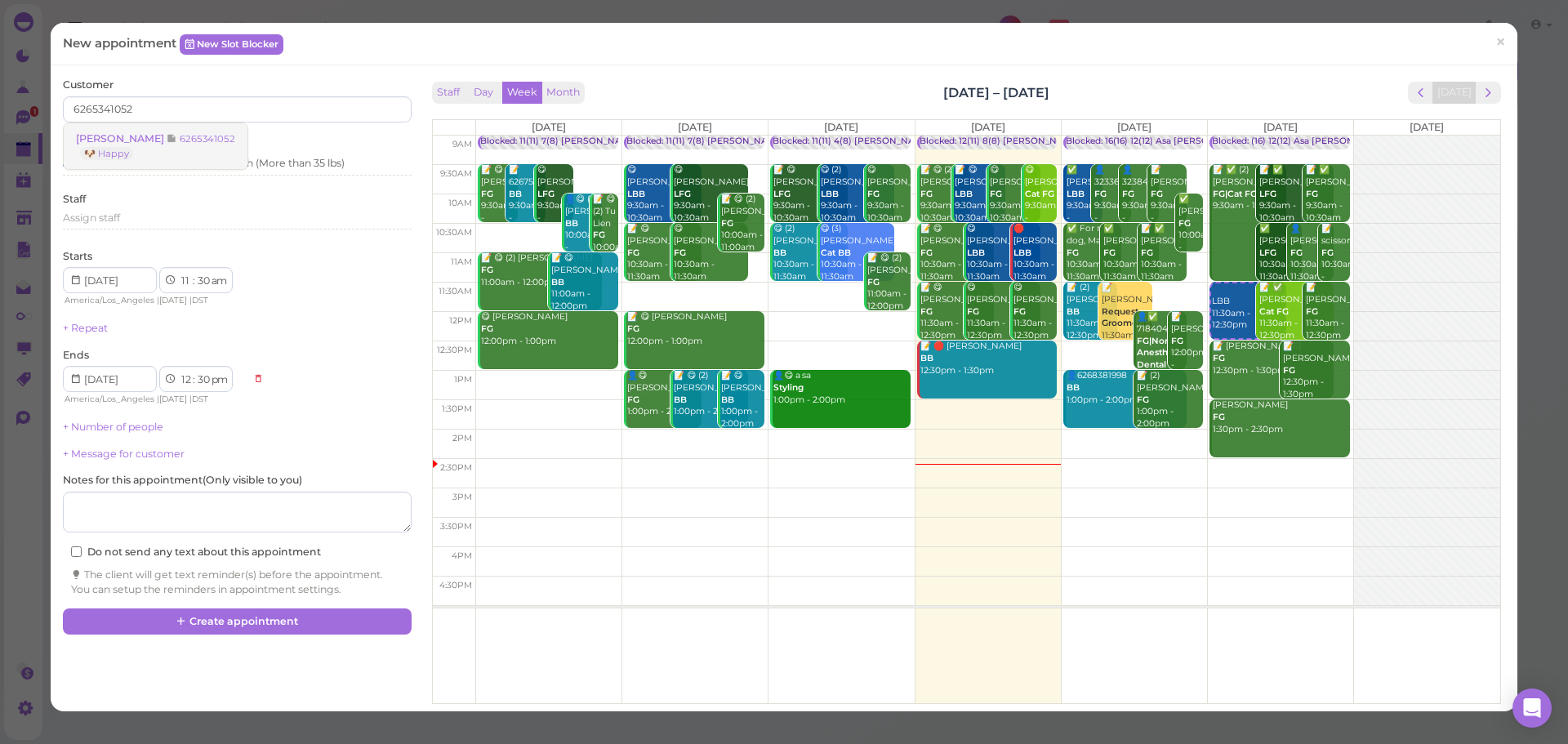
click at [210, 131] on link "Shelly Huang 6265341052 🐶 Happy" at bounding box center [155, 146] width 184 height 45
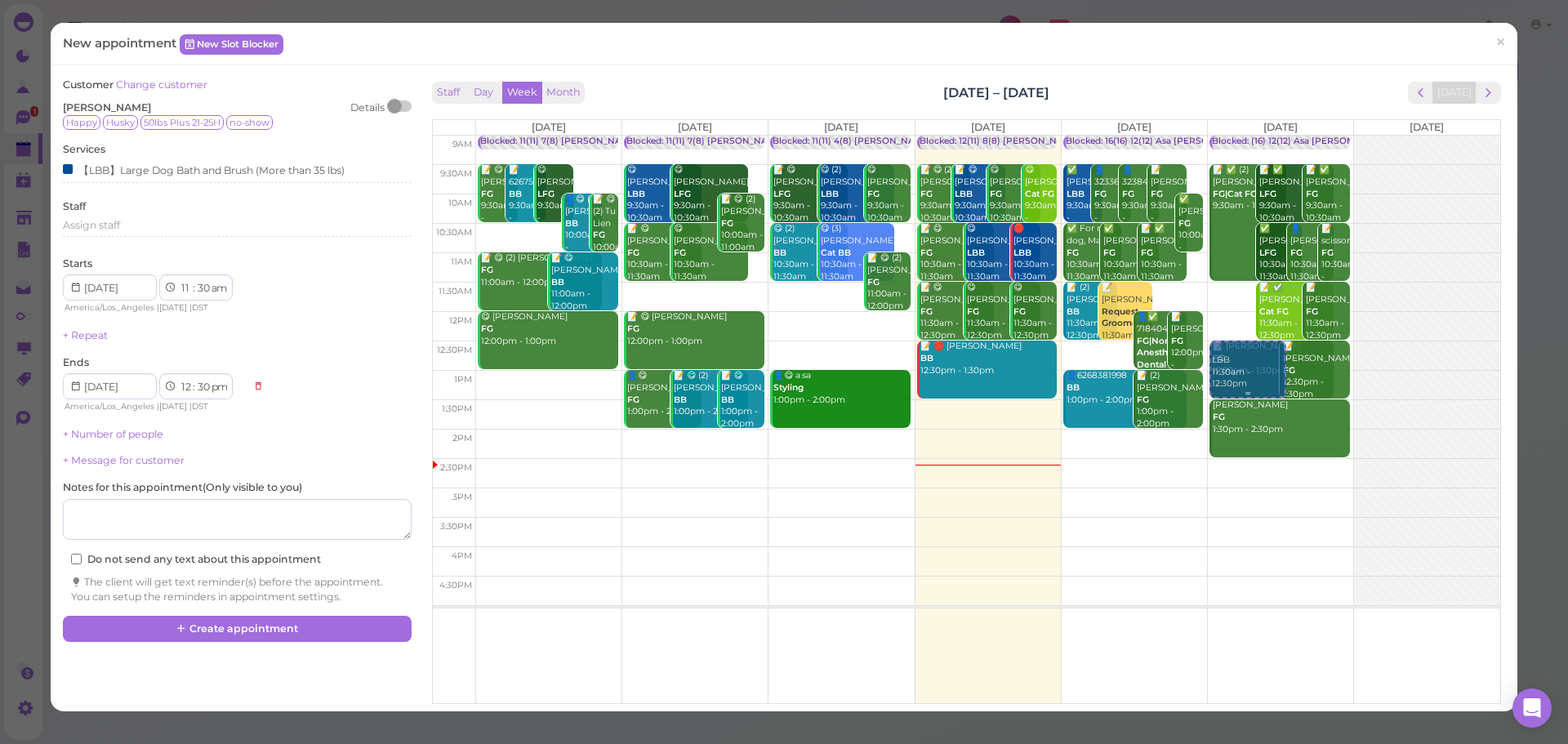
drag, startPoint x: 1230, startPoint y: 301, endPoint x: 1228, endPoint y: 360, distance: 59.0
click at [1228, 135] on div "LBB 11:30am - 12:30pm Blocked: (16) 12(12) Asa Helen Rebecca • Appointment 📝 ✅ …" at bounding box center [1280, 135] width 145 height 0
select select "12"
select select "pm"
select select "1"
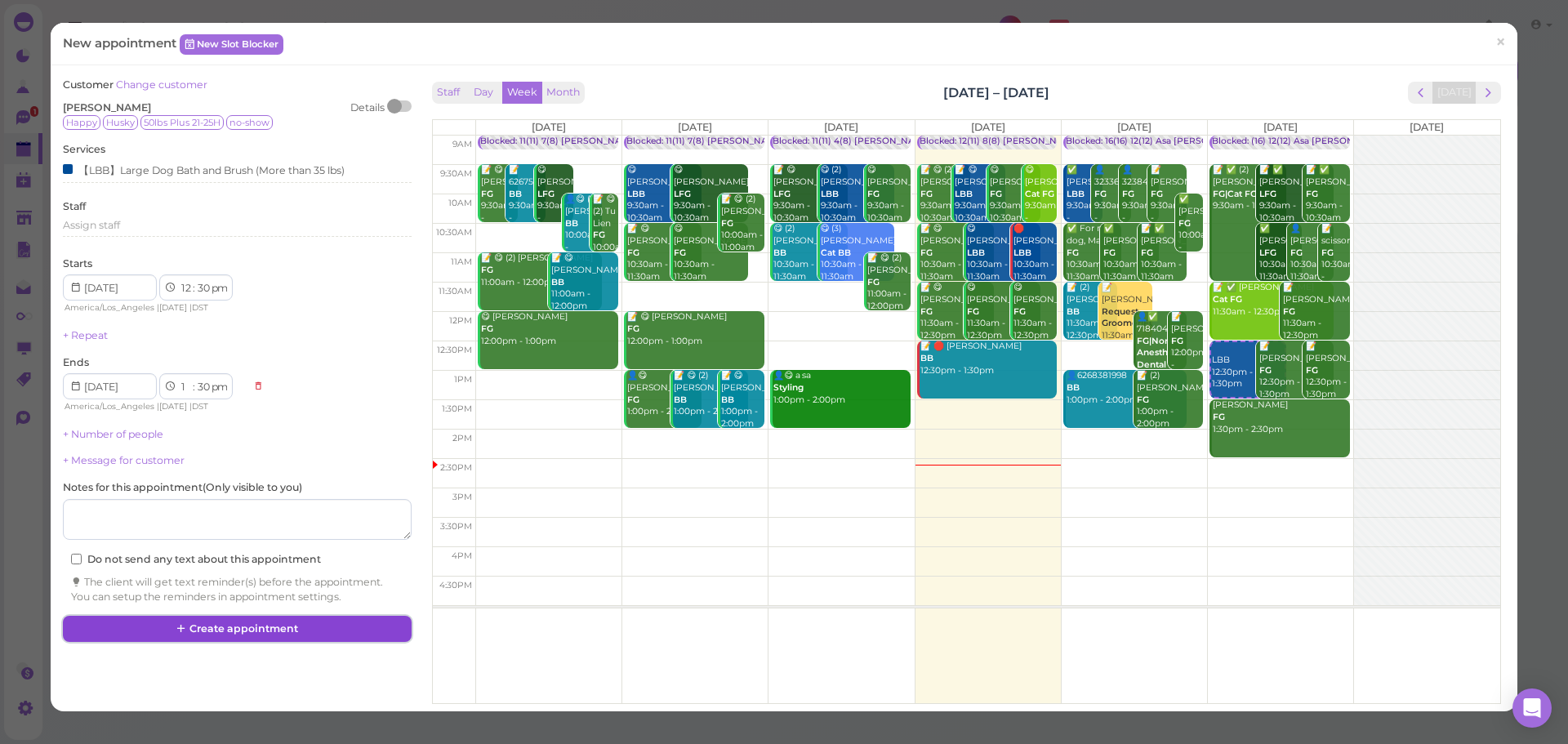
click at [213, 629] on button "Create appointment" at bounding box center [237, 629] width 348 height 26
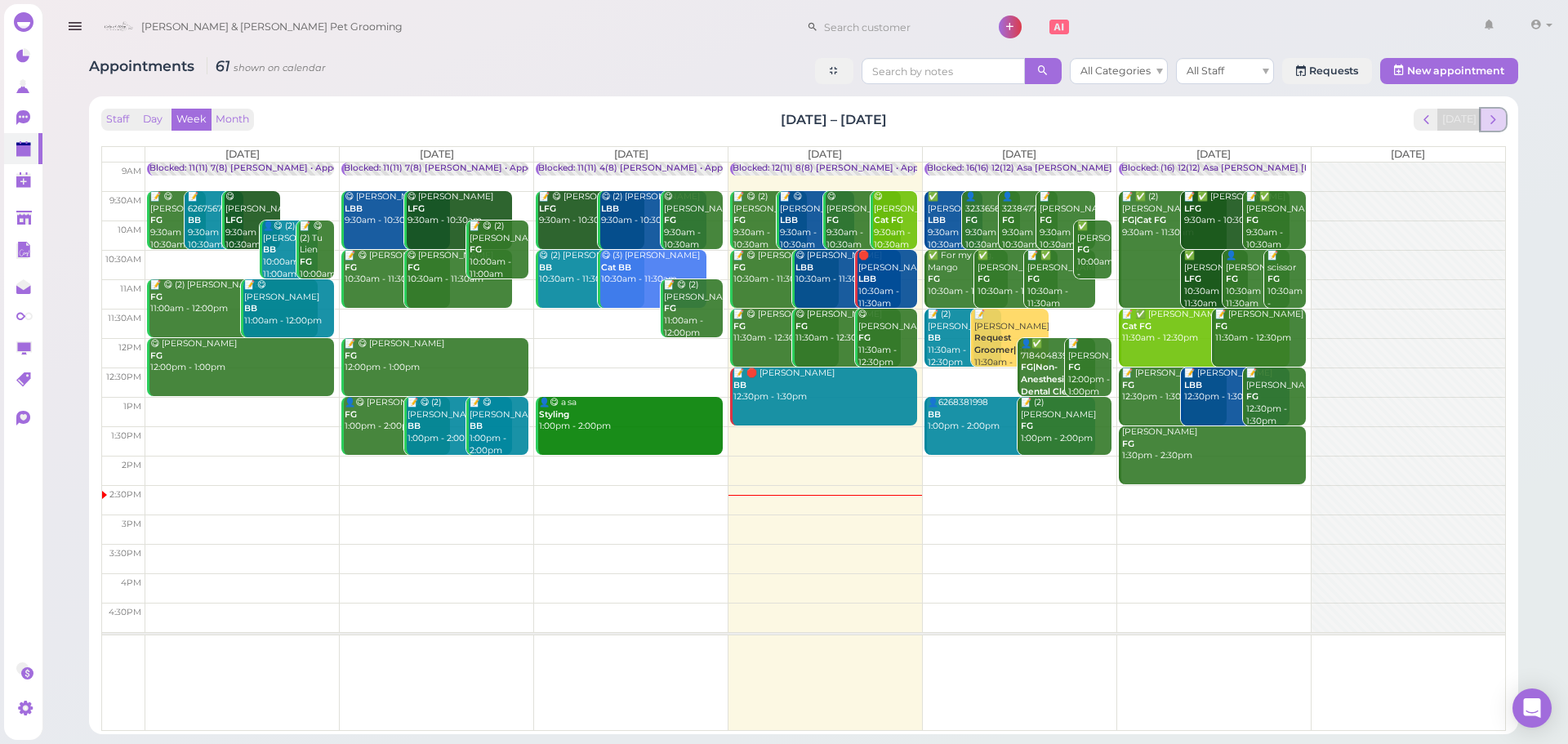
click at [1500, 116] on span "next" at bounding box center [1493, 119] width 15 height 15
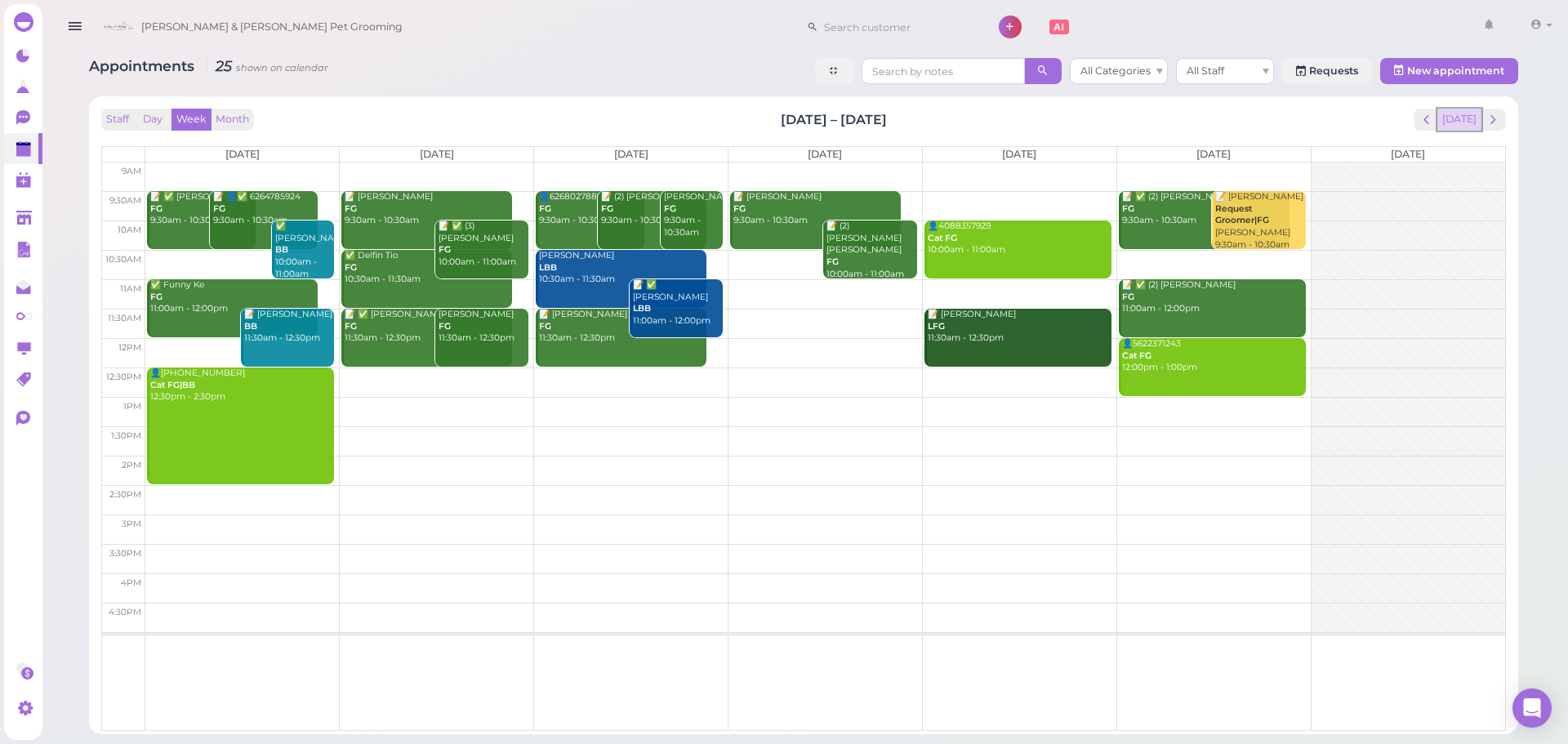
click at [1449, 123] on button "[DATE]" at bounding box center [1459, 119] width 44 height 22
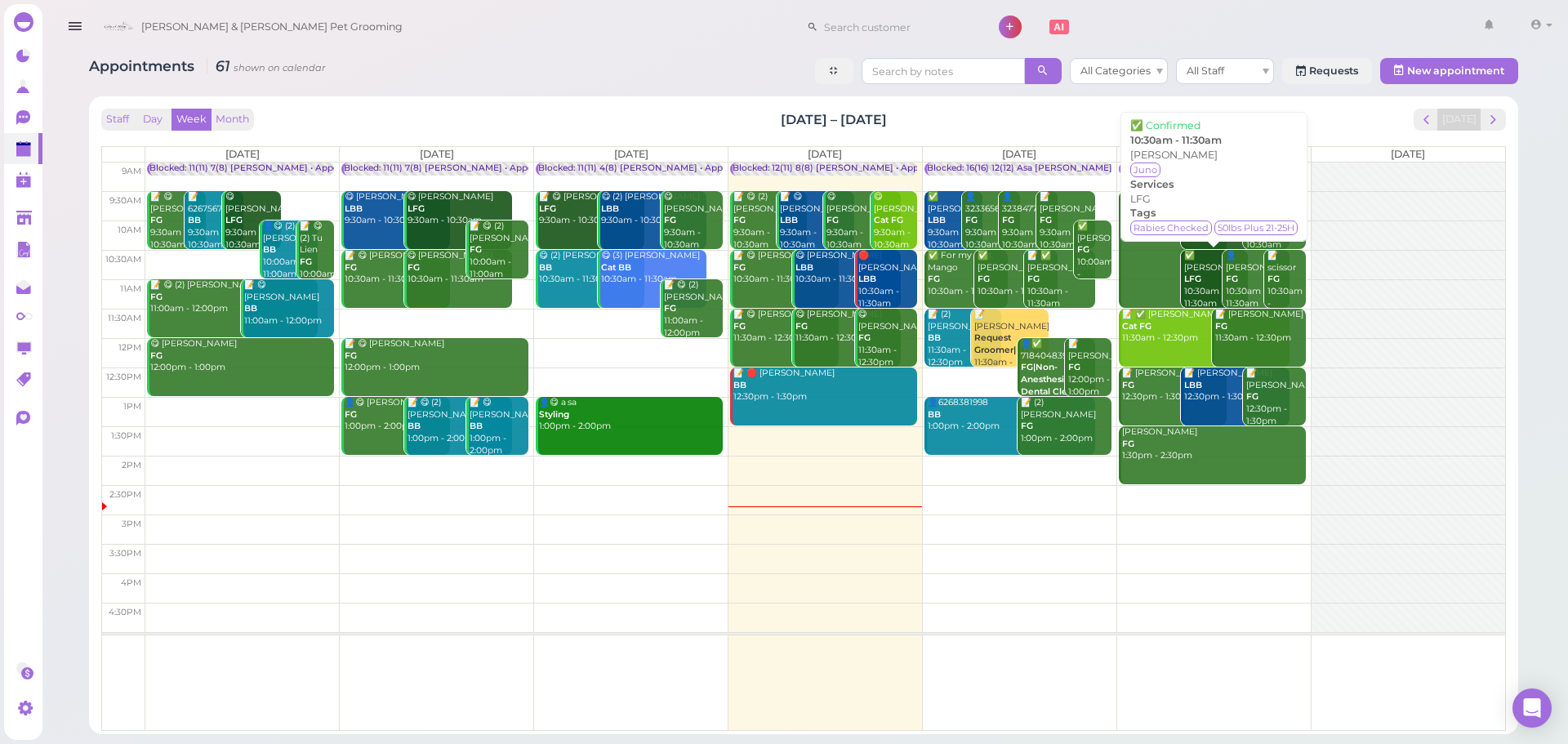
click at [1195, 253] on div "✅ Cesar Santiago LFG 10:30am - 11:30am" at bounding box center [1215, 279] width 65 height 60
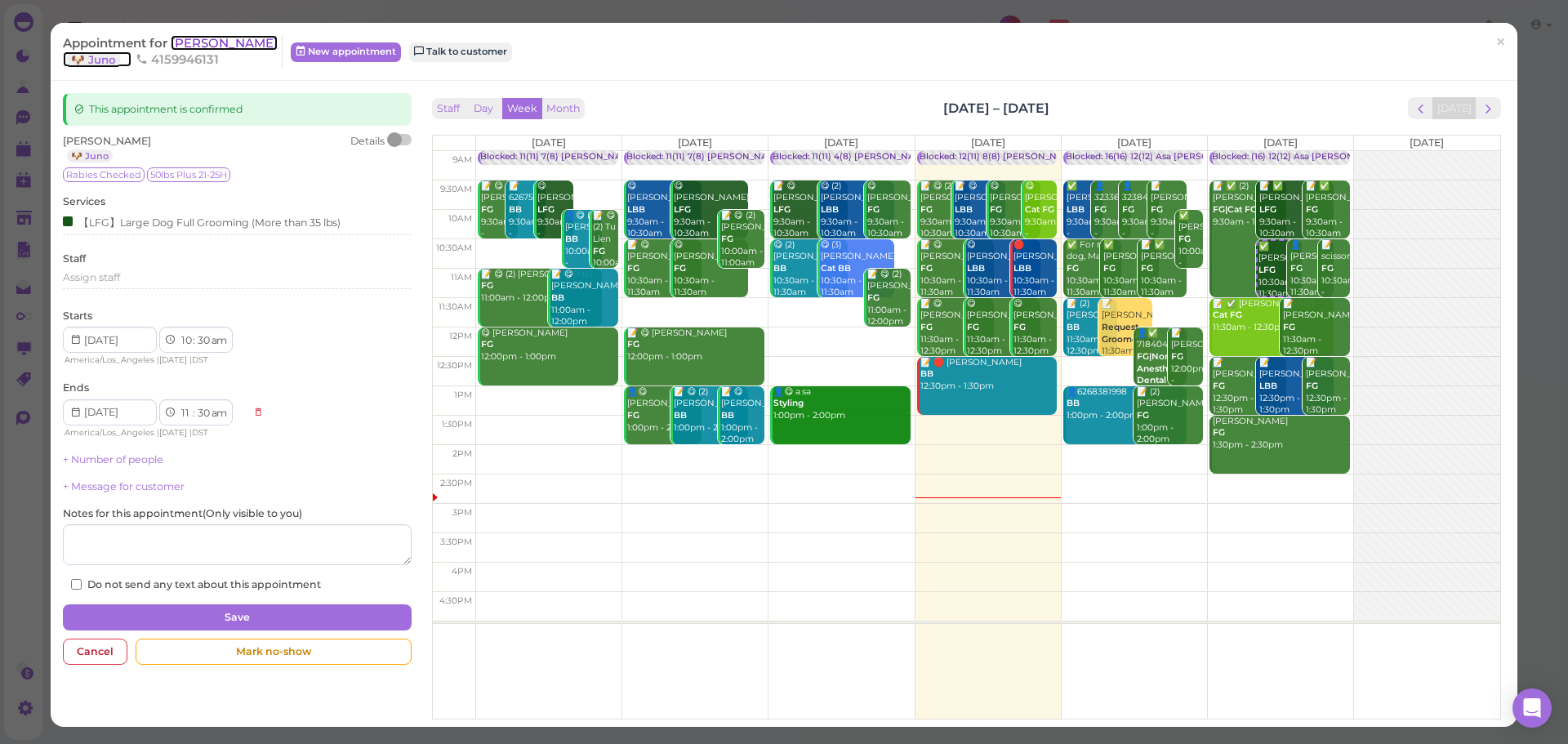
click at [245, 48] on span "Cesar Santiago" at bounding box center [224, 43] width 107 height 15
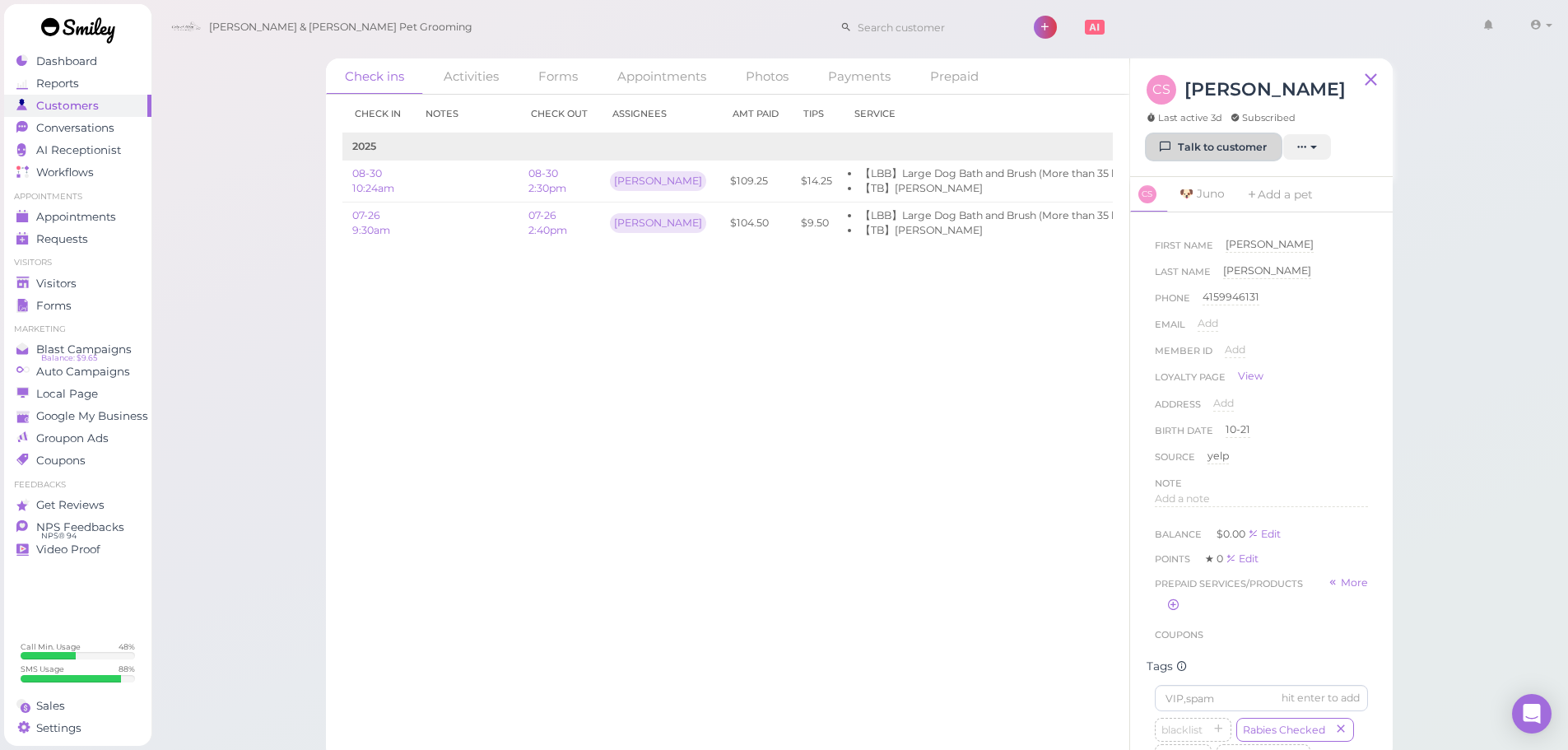
click at [1161, 147] on icon at bounding box center [1166, 147] width 11 height 13
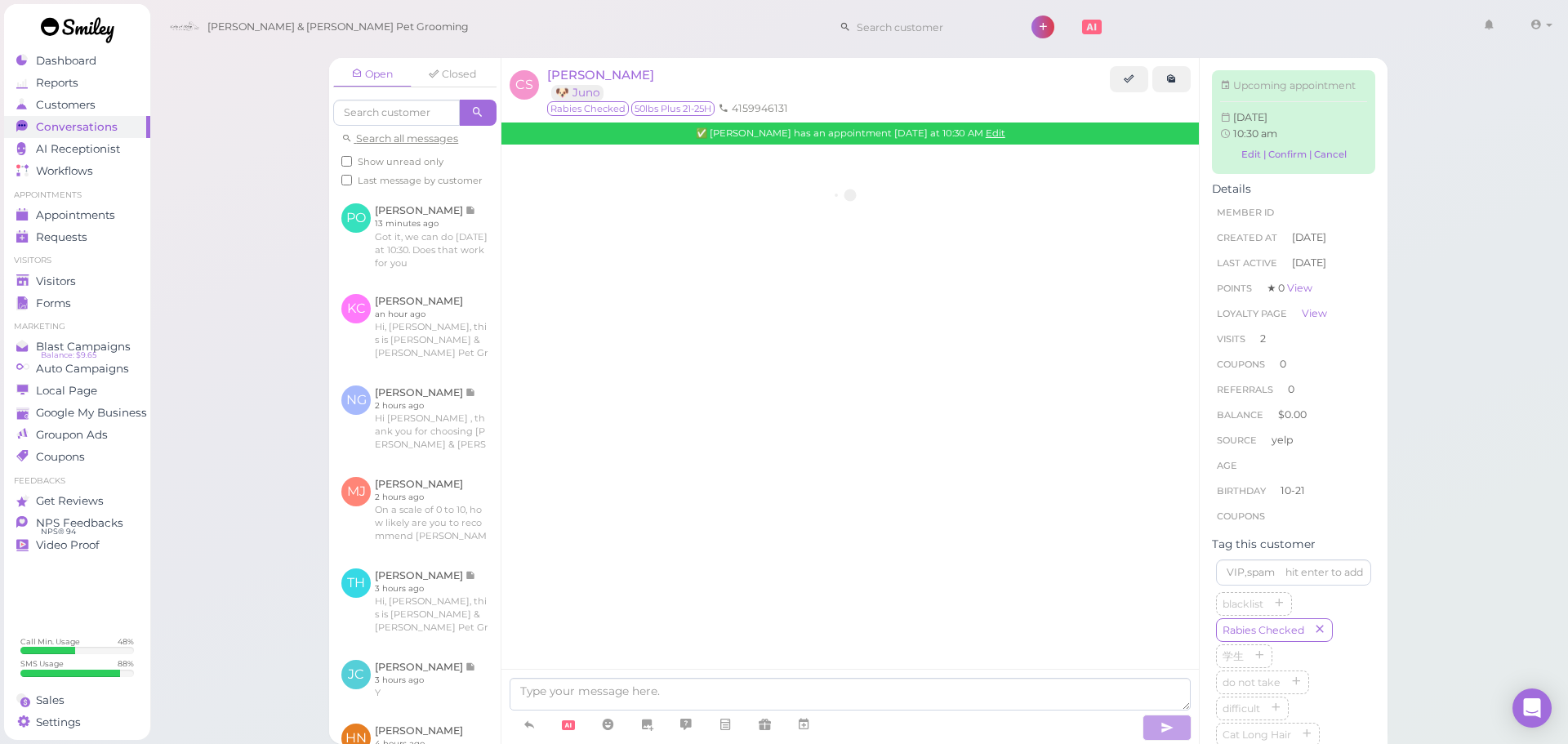
scroll to position [2055, 0]
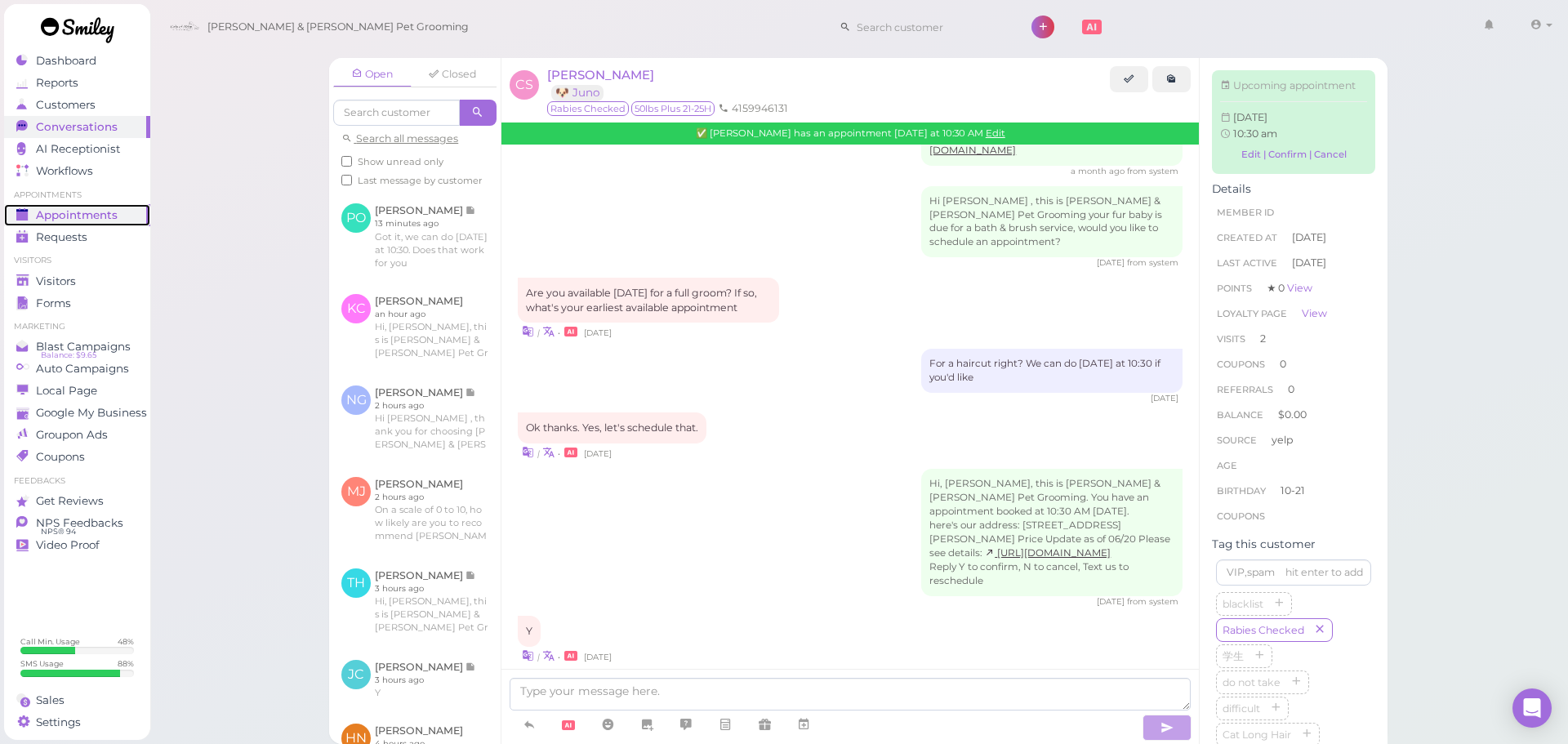
click at [141, 220] on link "Appointments" at bounding box center [77, 215] width 146 height 22
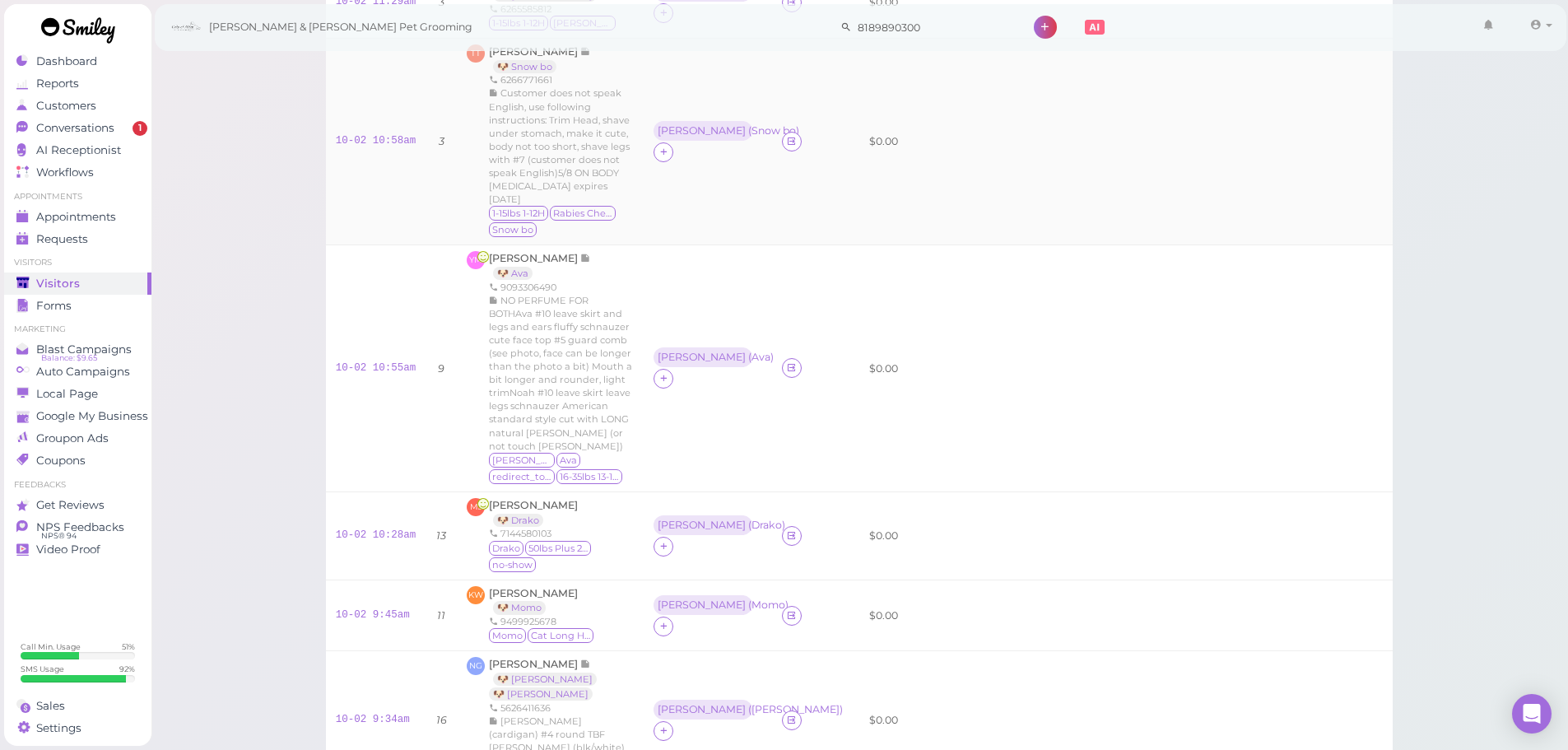
scroll to position [247, 0]
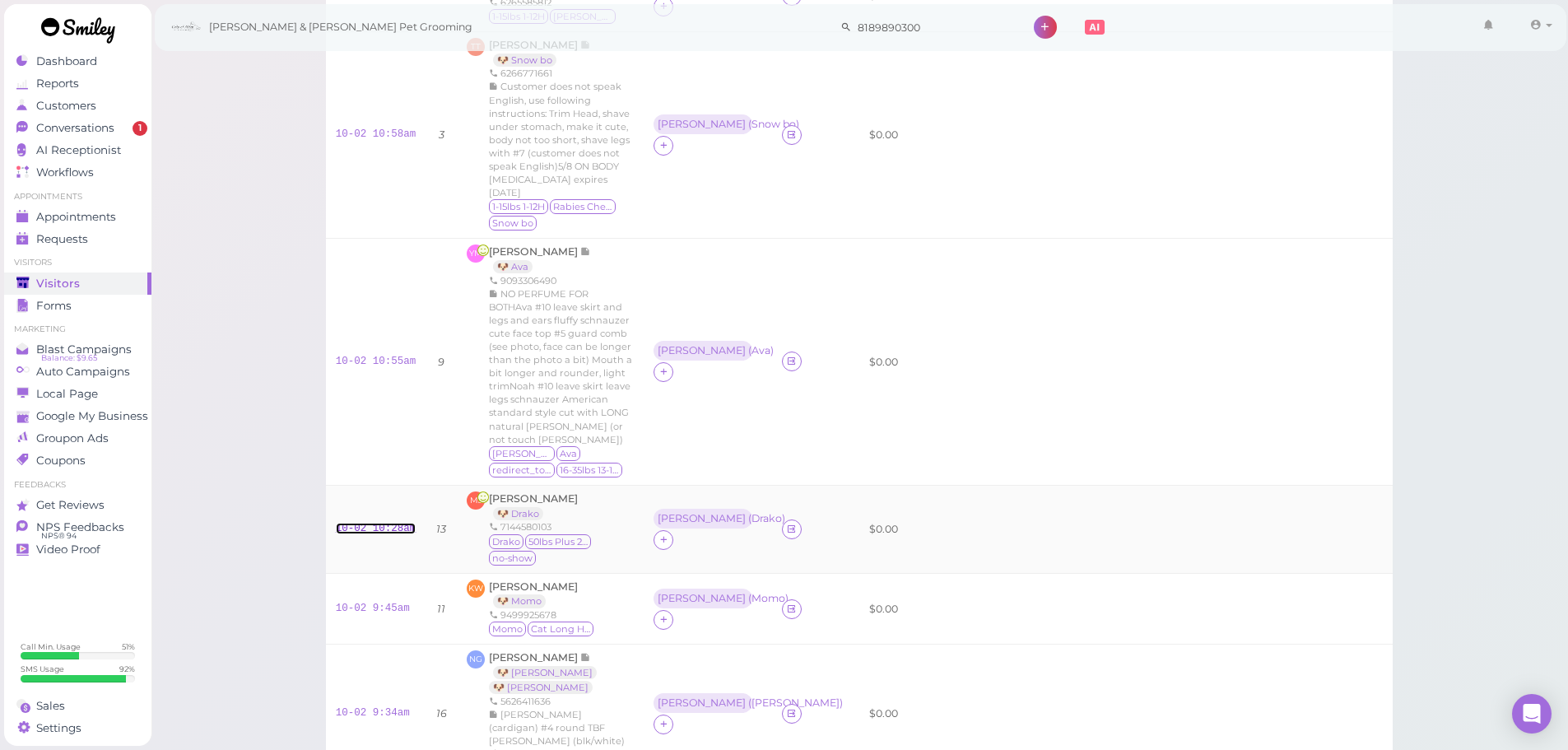
click at [371, 523] on link "10-02 10:28am" at bounding box center [376, 529] width 80 height 12
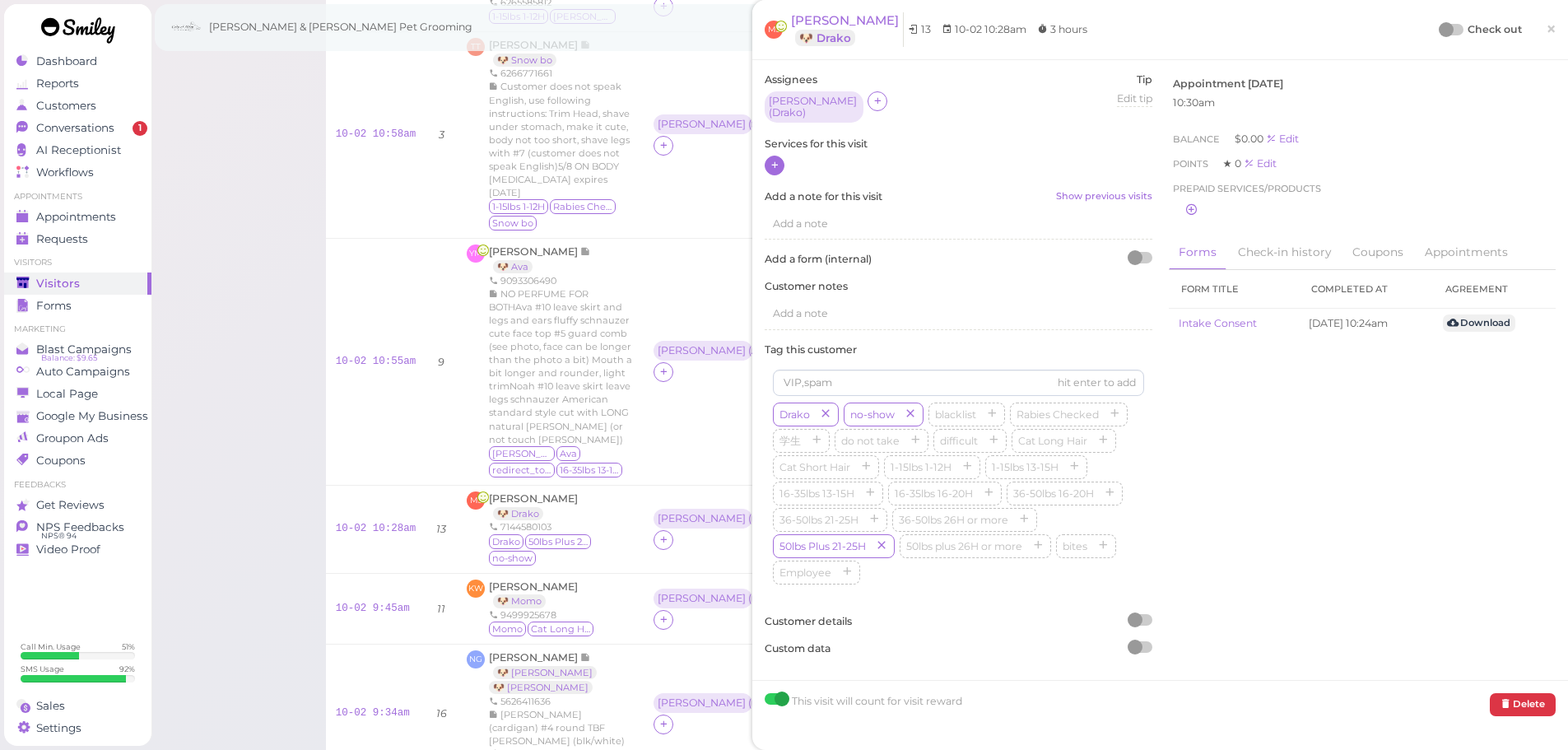
click at [777, 159] on icon at bounding box center [775, 165] width 11 height 13
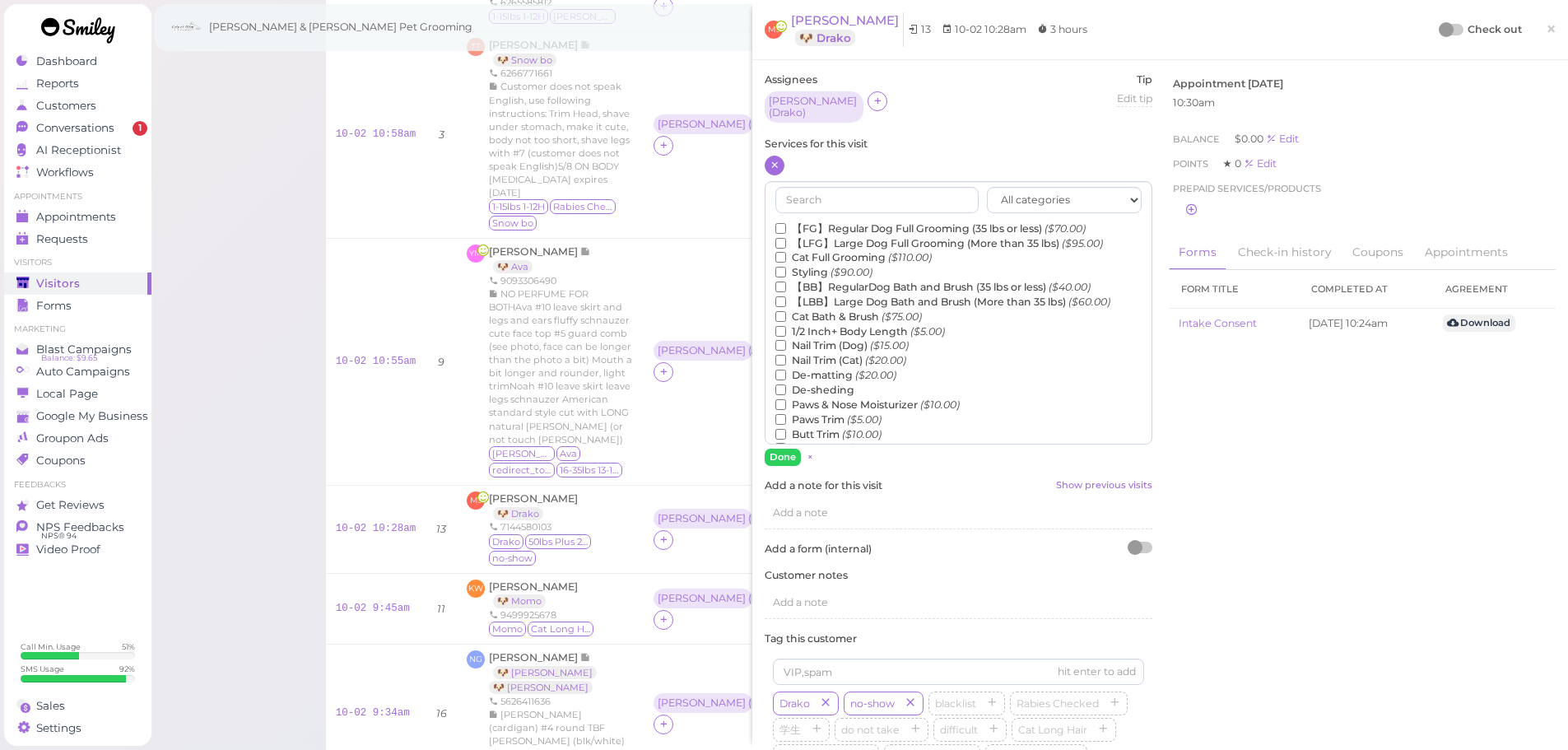
click at [832, 297] on label "【LBB】Large Dog Bath and Brush (More than 35 lbs) ($60.00)" at bounding box center [943, 302] width 335 height 14
click at [786, 297] on input "【LBB】Large Dog Bath and Brush (More than 35 lbs) ($60.00)" at bounding box center [780, 302] width 11 height 11
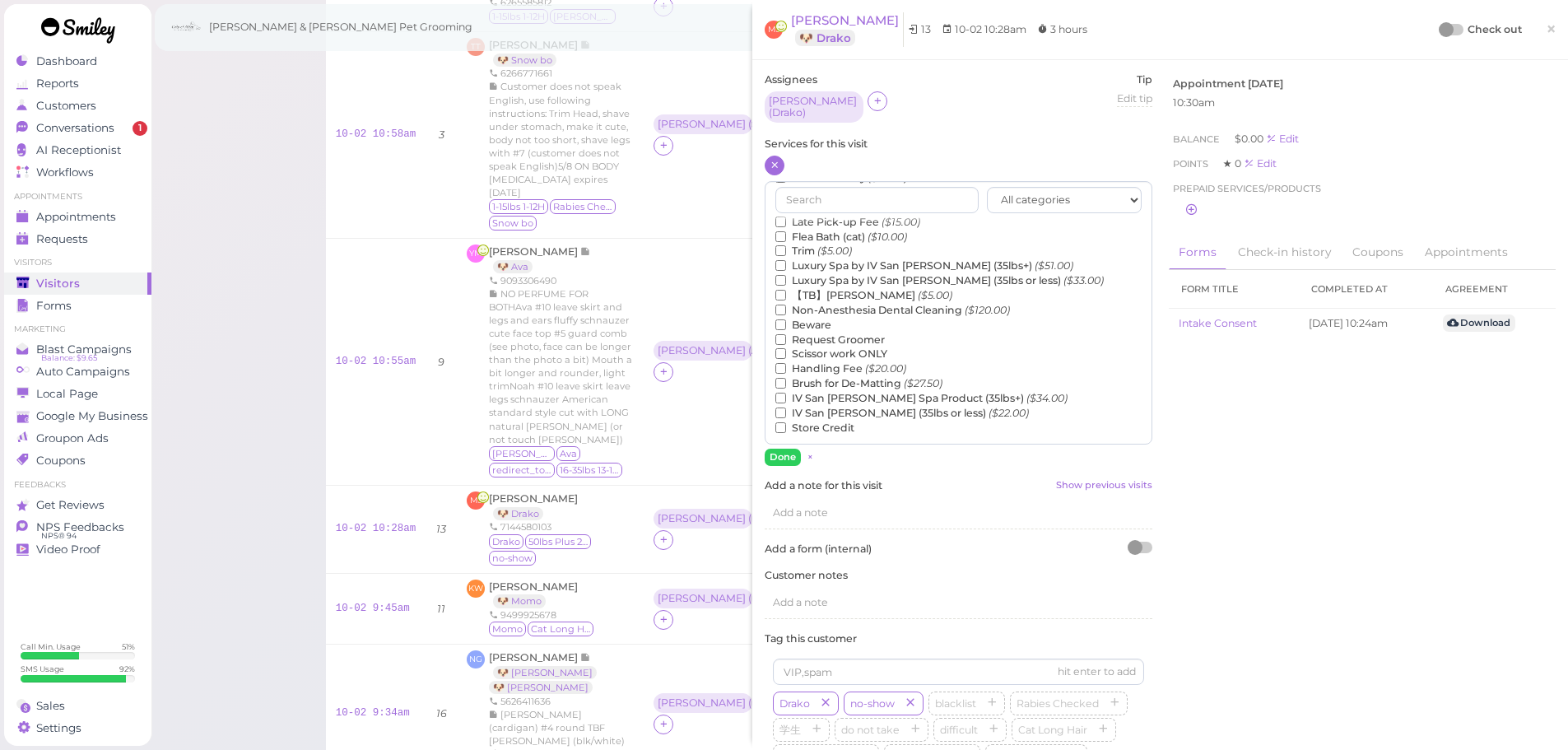
click at [836, 288] on label "【TB】Teeth Brushing ($5.00)" at bounding box center [863, 295] width 177 height 14
click at [786, 290] on input "【TB】Teeth Brushing ($5.00)" at bounding box center [780, 295] width 11 height 11
click at [778, 458] on button "Done" at bounding box center [783, 458] width 36 height 17
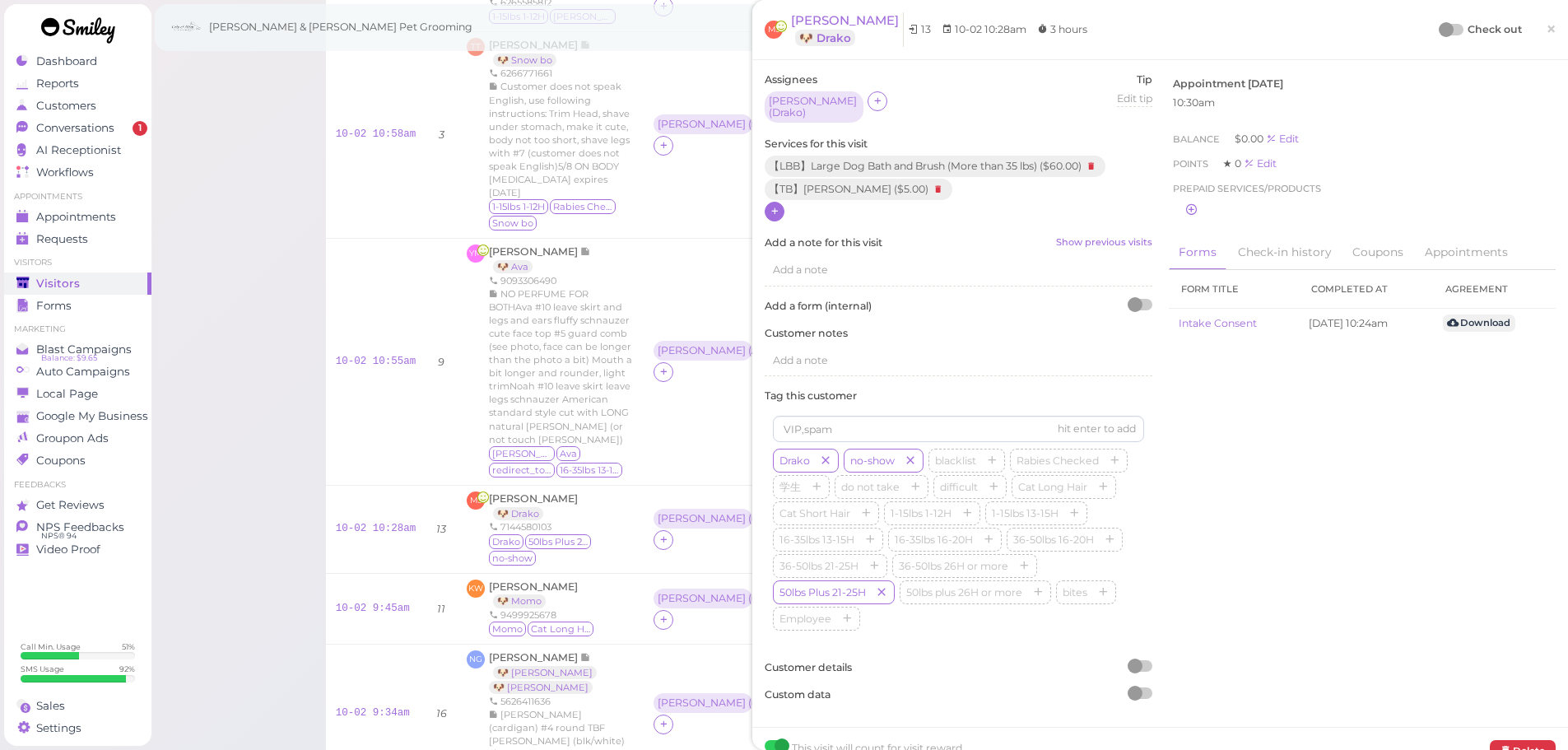
click at [1439, 34] on div at bounding box center [1446, 29] width 14 height 14
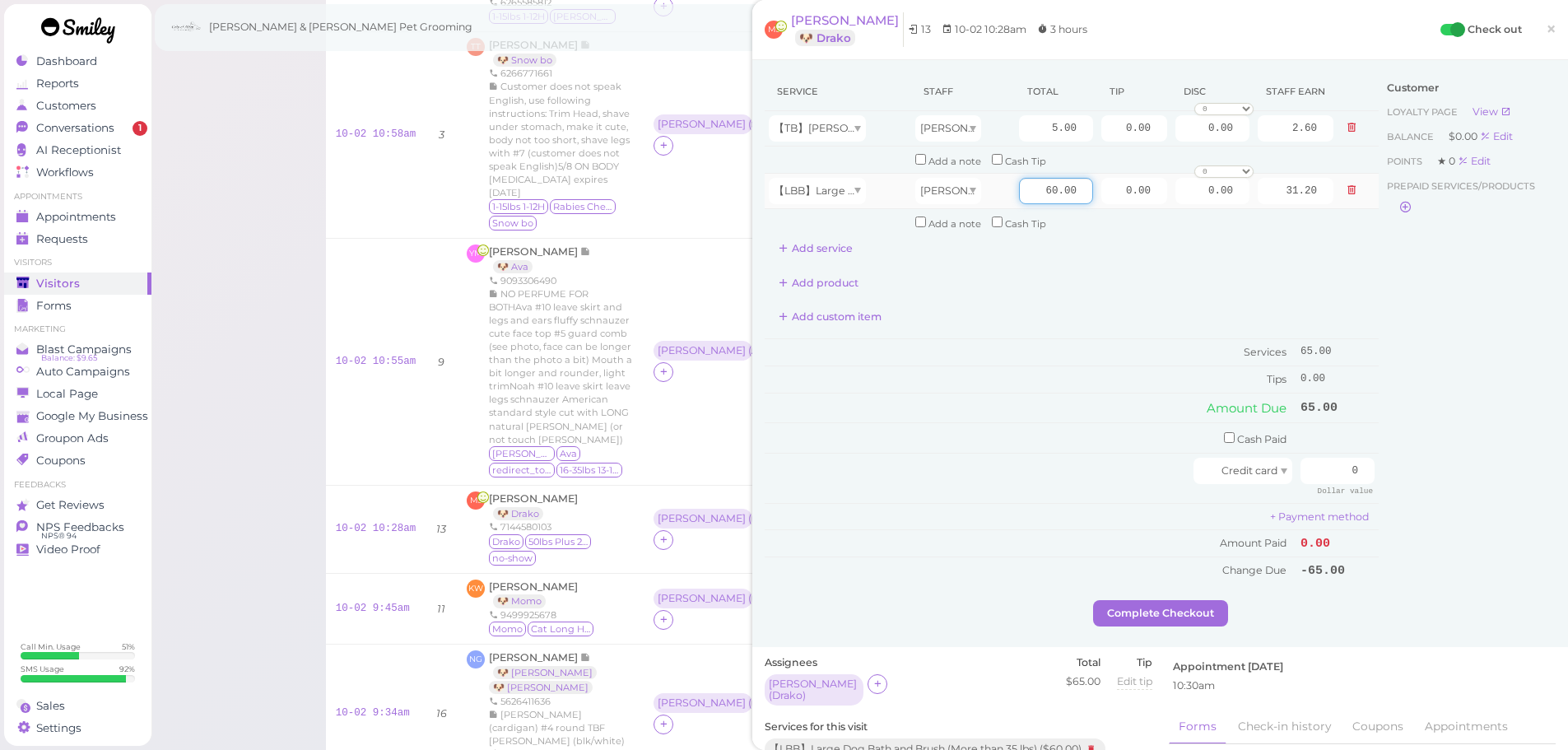
click at [1023, 191] on input "60.00" at bounding box center [1055, 191] width 74 height 26
type input "70.00"
type input "36.40"
drag, startPoint x: 1109, startPoint y: 190, endPoint x: 1402, endPoint y: 203, distance: 293.3
click at [1402, 203] on div "Service Staff Total Tip Disc Staff earn 【TB】Teeth Brushing Asa 5.00 0.00 0.00 0…" at bounding box center [1161, 336] width 791 height 528
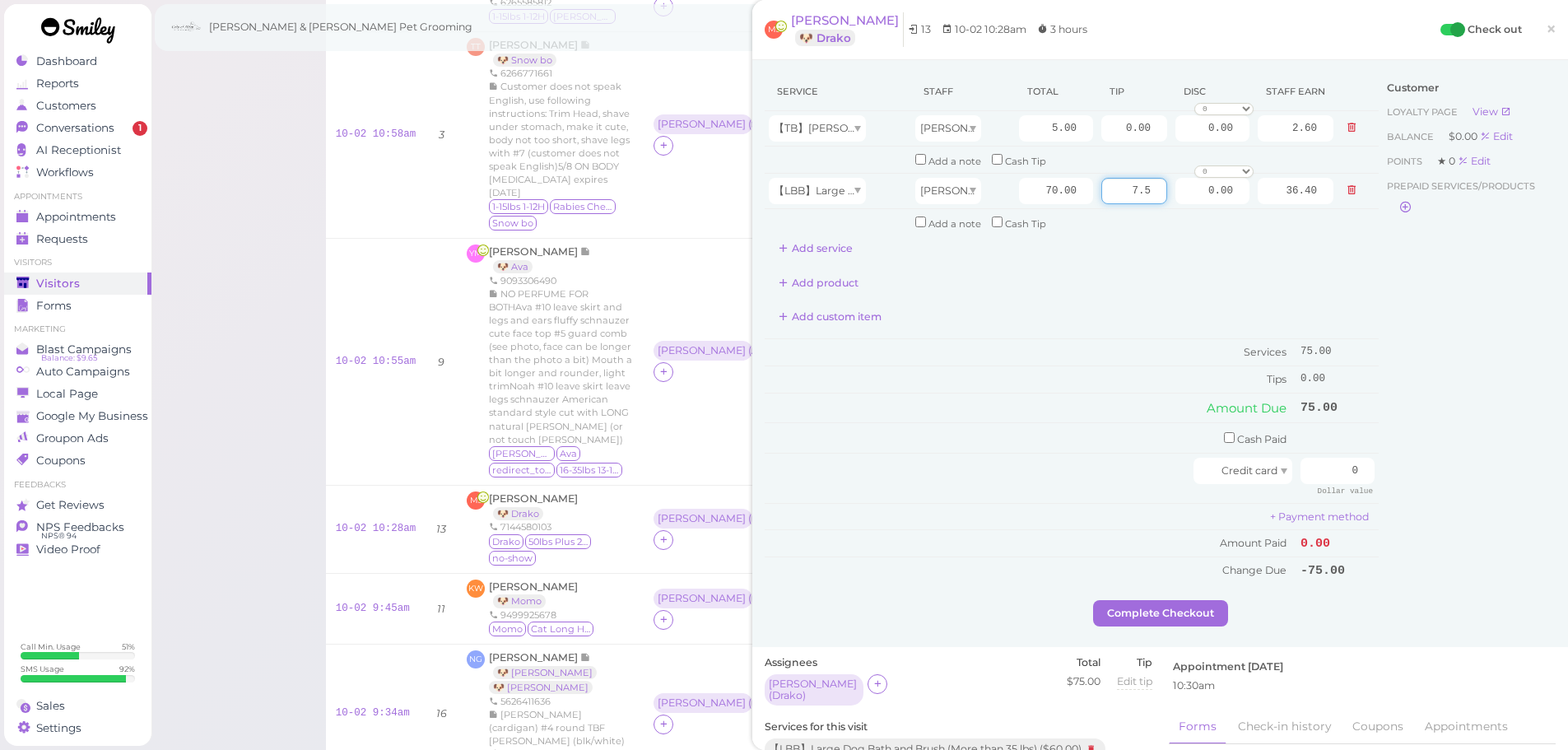
type input "7.5"
click at [1397, 390] on div "Customer Loyalty page View Balance $0.00 Edit Points ★ 0 Edit Prepaid services/…" at bounding box center [1467, 336] width 177 height 528
drag, startPoint x: 1323, startPoint y: 475, endPoint x: 1521, endPoint y: 489, distance: 198.5
click at [1515, 488] on div "Service Staff Total Tip Disc Staff earn 【TB】Teeth Brushing Asa 5.00 0.00 0.00 0…" at bounding box center [1161, 336] width 791 height 528
type input "82.5"
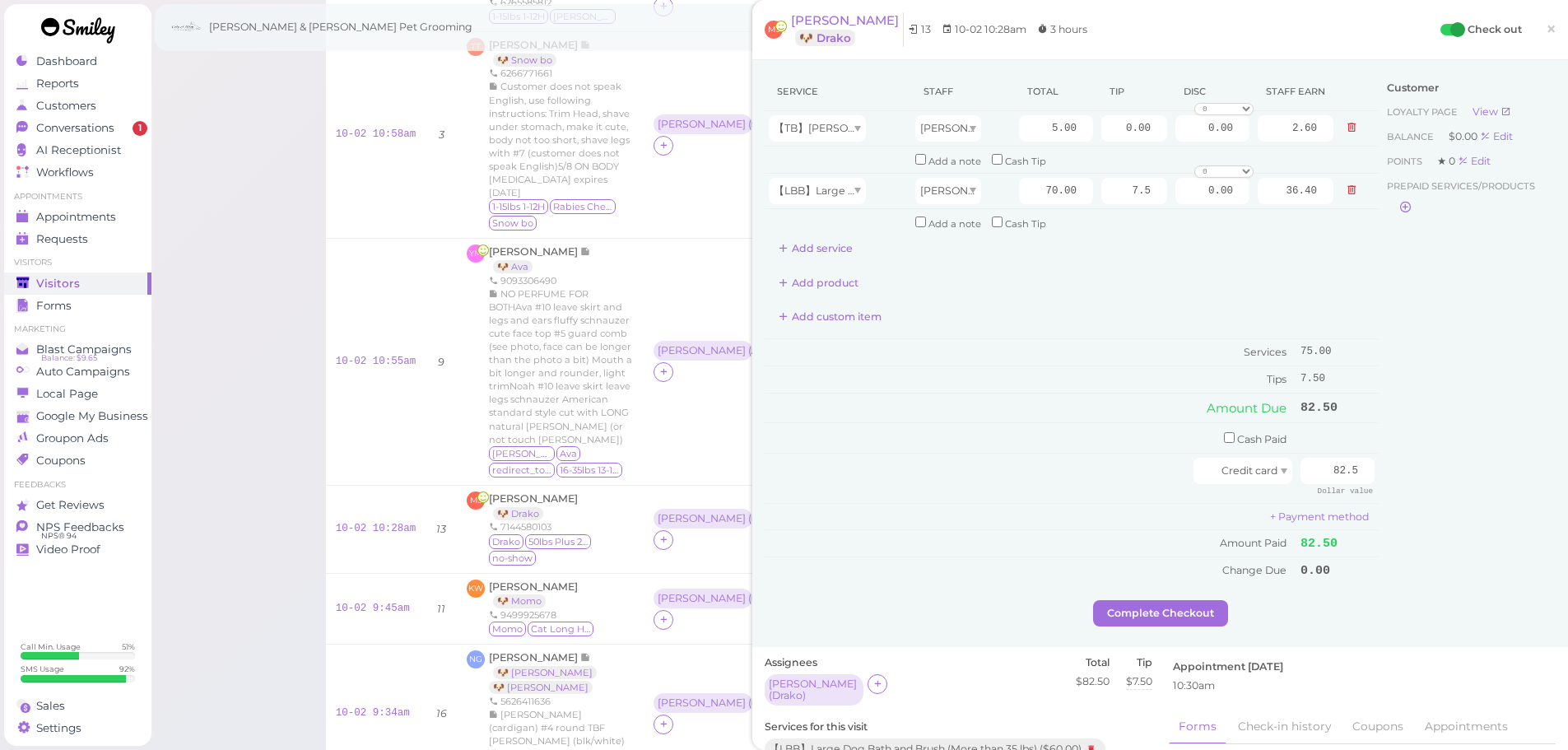
click at [1495, 489] on div "Customer Loyalty page View Balance $0.00 Edit Points ★ 0 Edit Prepaid services/…" at bounding box center [1467, 336] width 177 height 528
click at [1135, 608] on button "Complete Checkout" at bounding box center [1161, 613] width 135 height 26
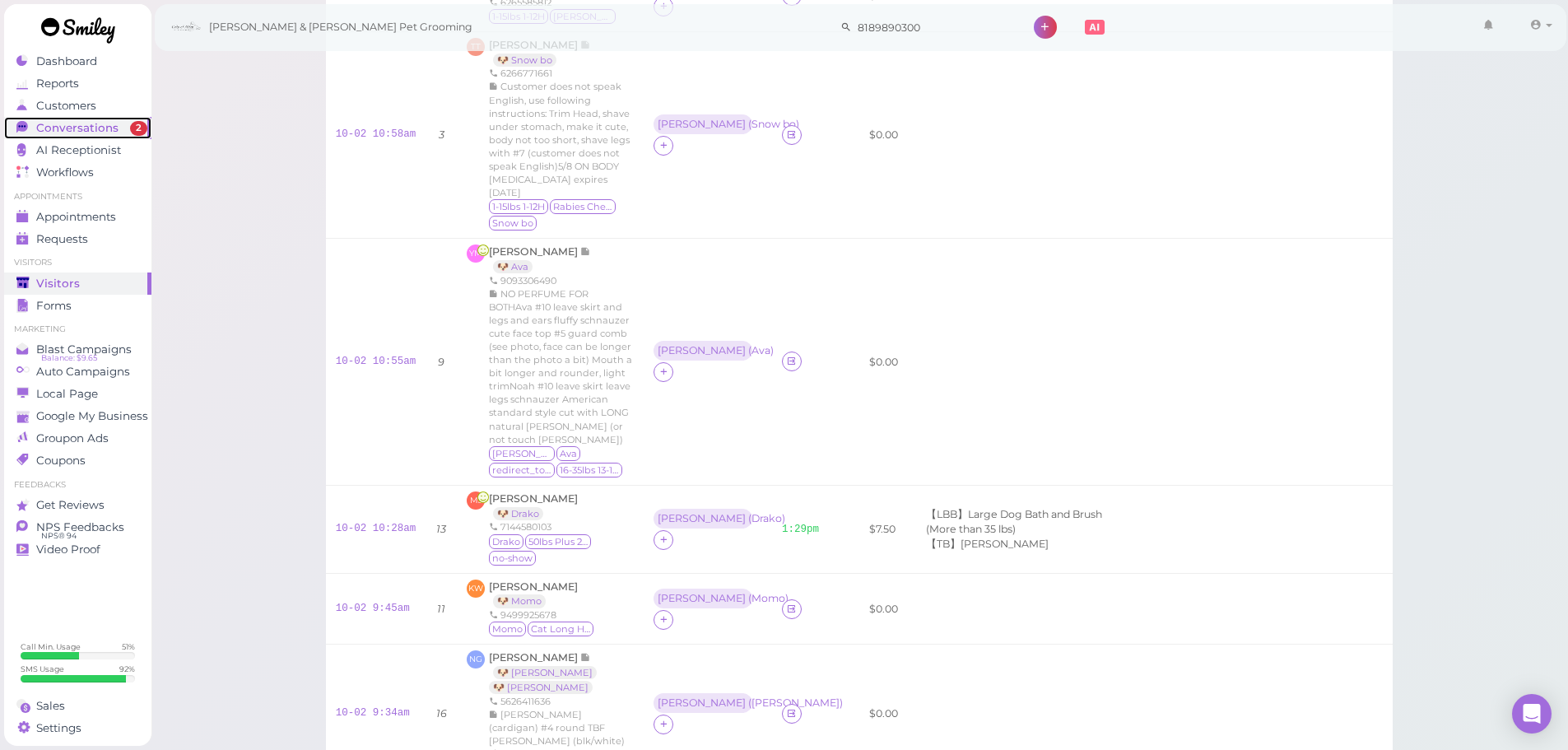
click at [121, 117] on link "Conversations 2" at bounding box center [78, 128] width 147 height 22
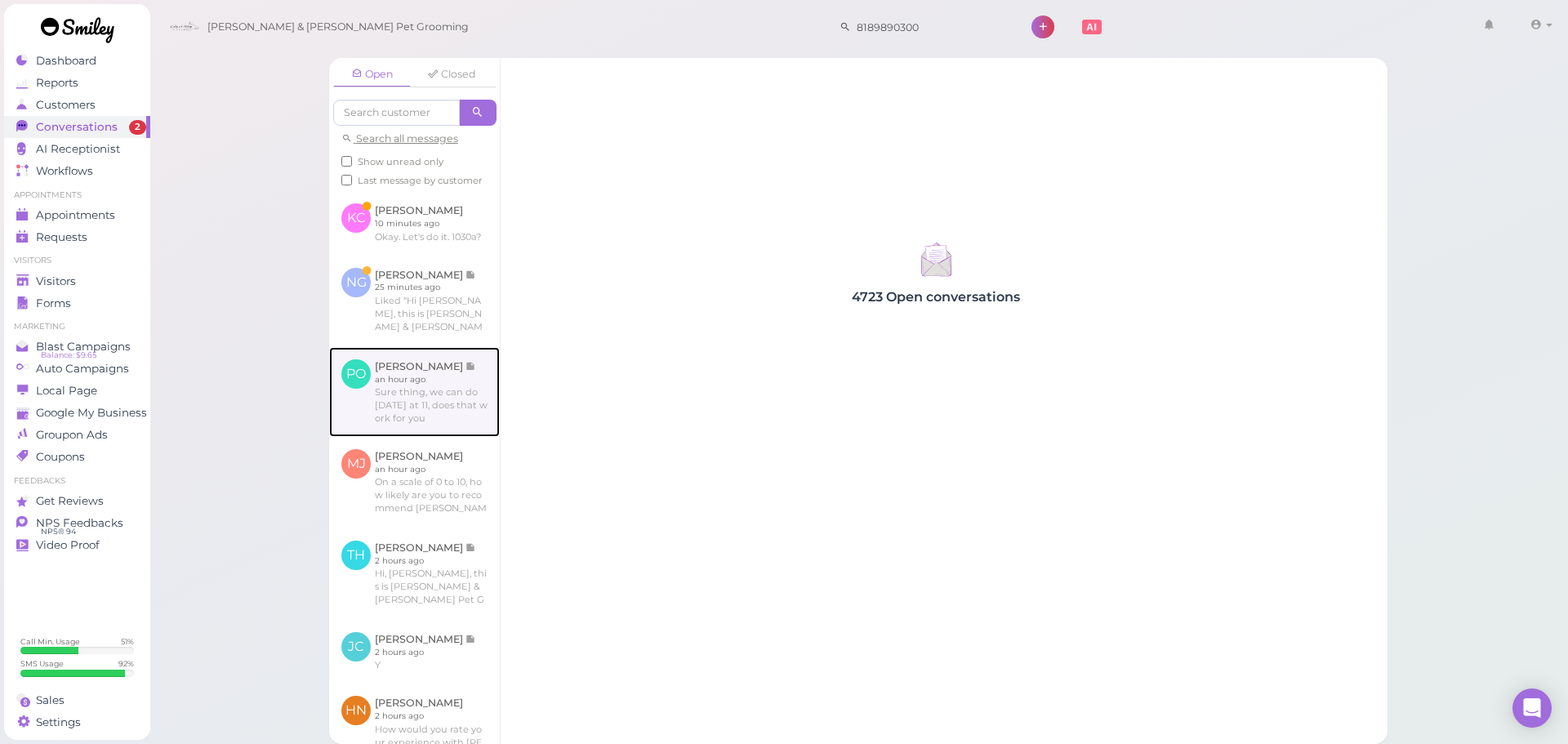
click at [474, 386] on link at bounding box center [414, 392] width 171 height 90
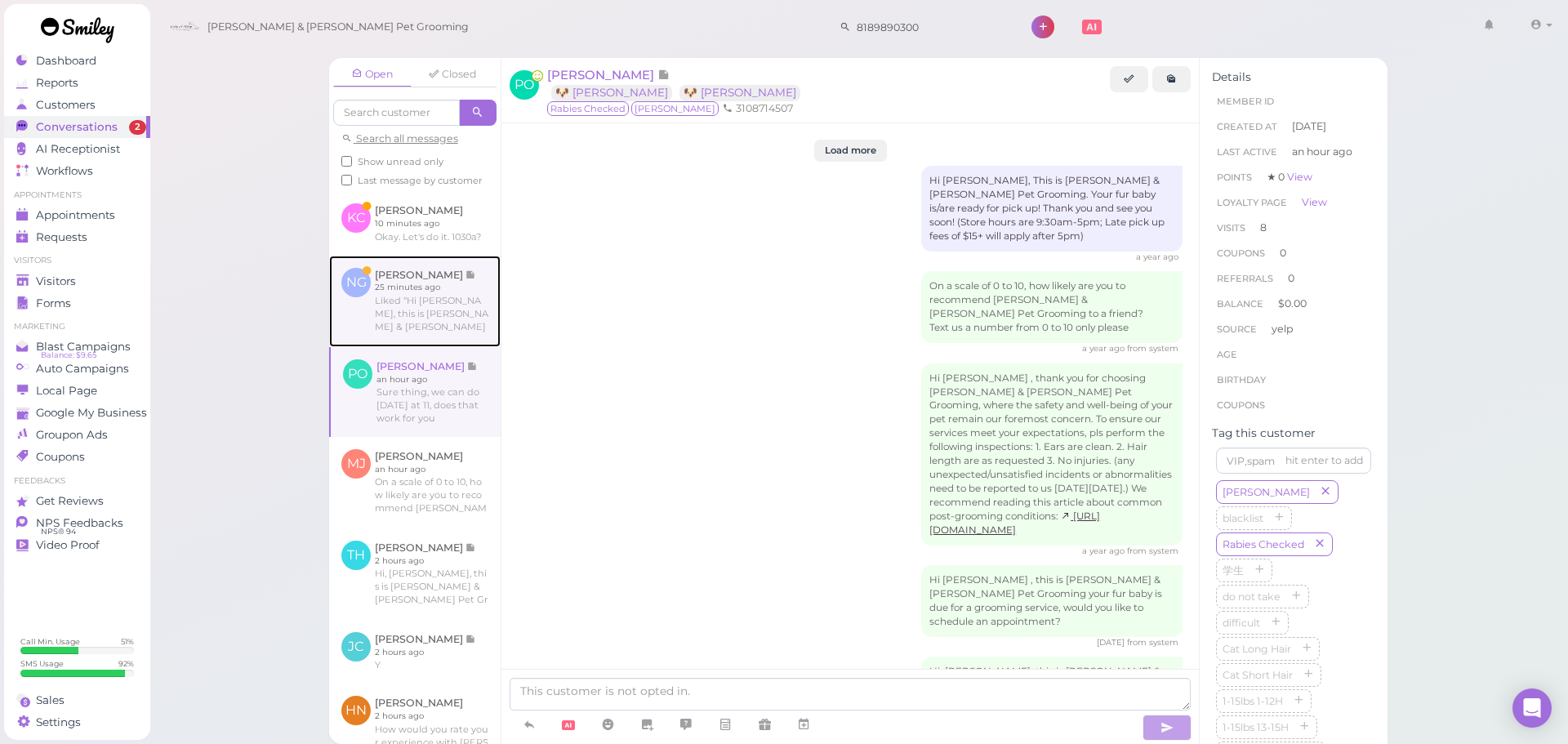
click at [463, 343] on link at bounding box center [415, 301] width 171 height 92
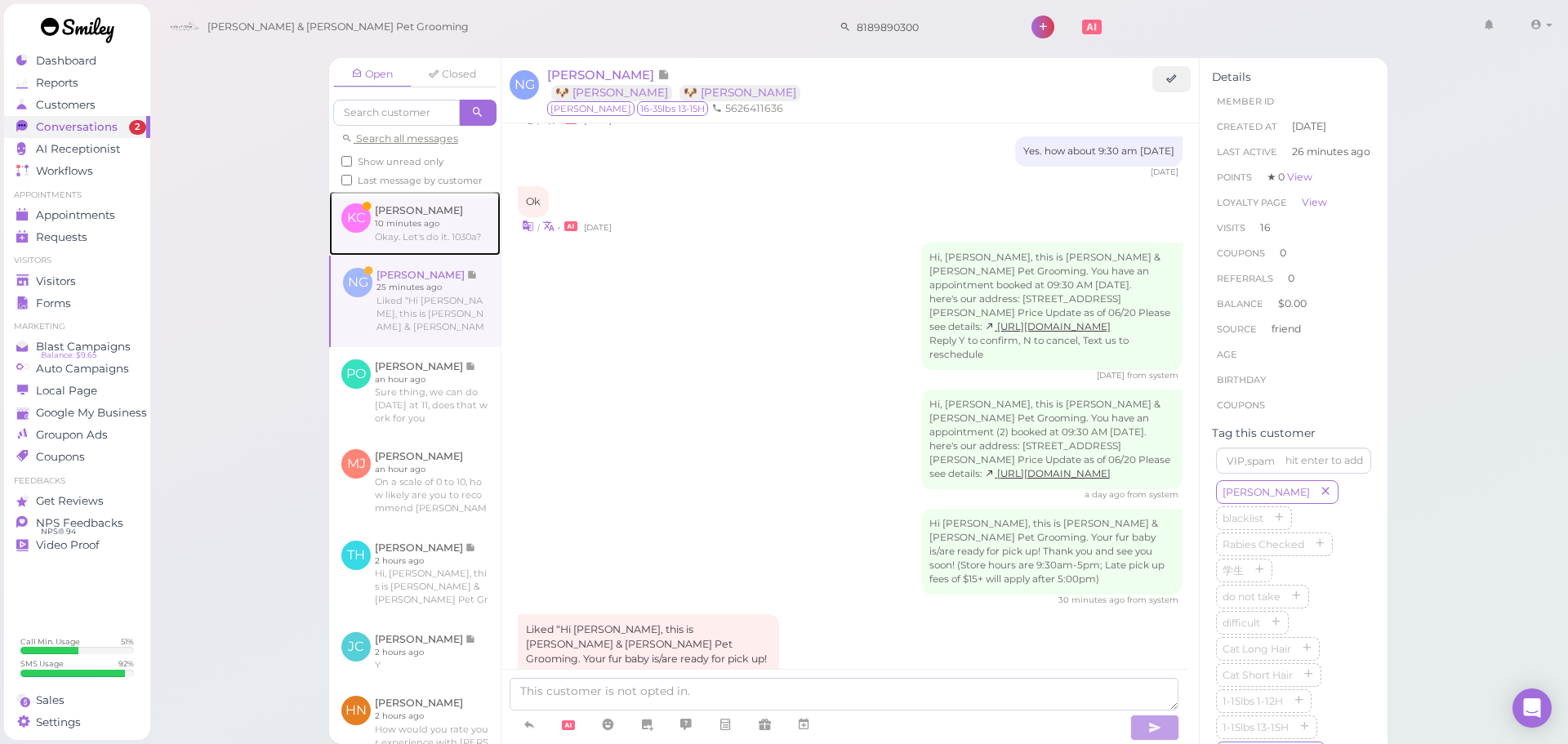
click at [446, 246] on link at bounding box center [415, 223] width 171 height 64
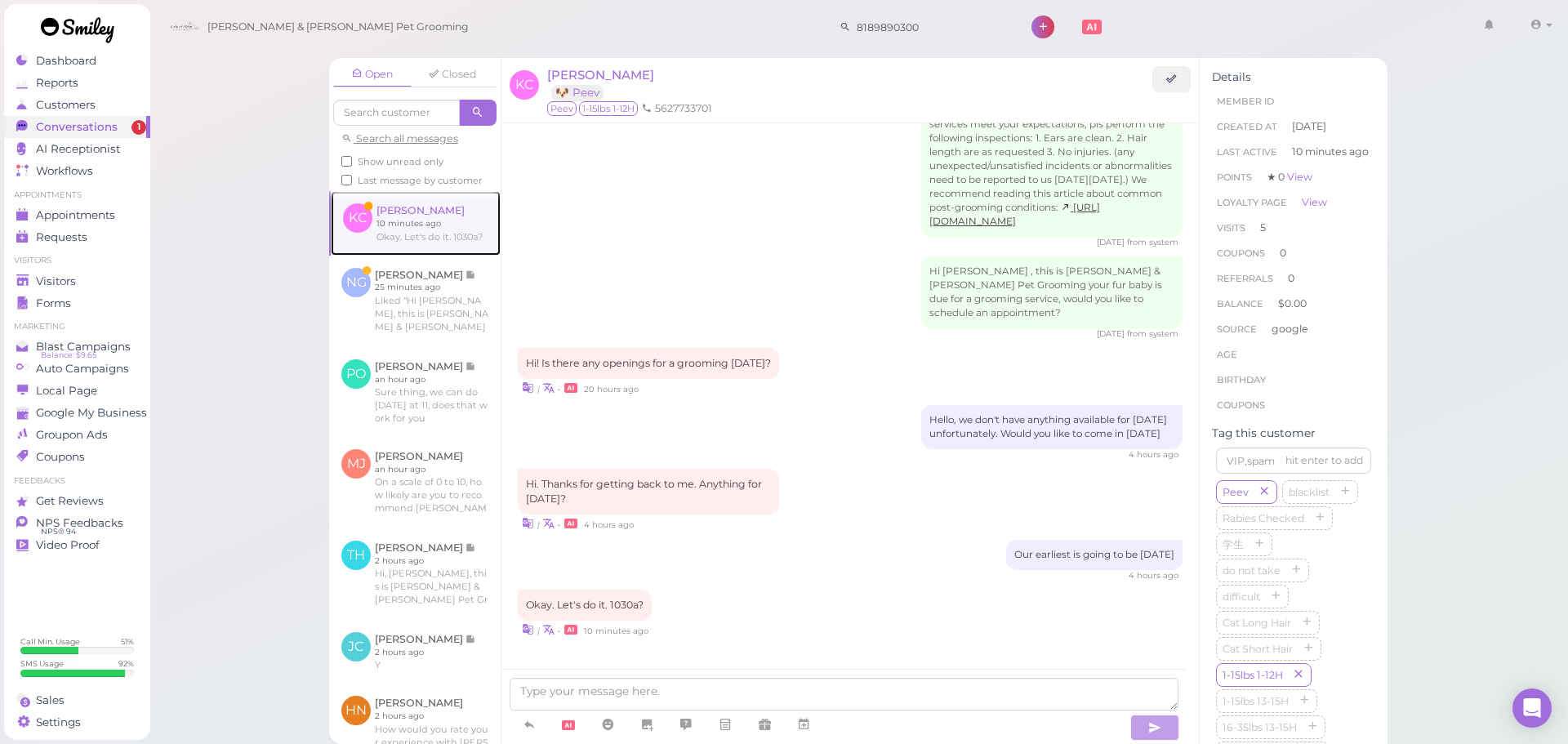
scroll to position [2099, 0]
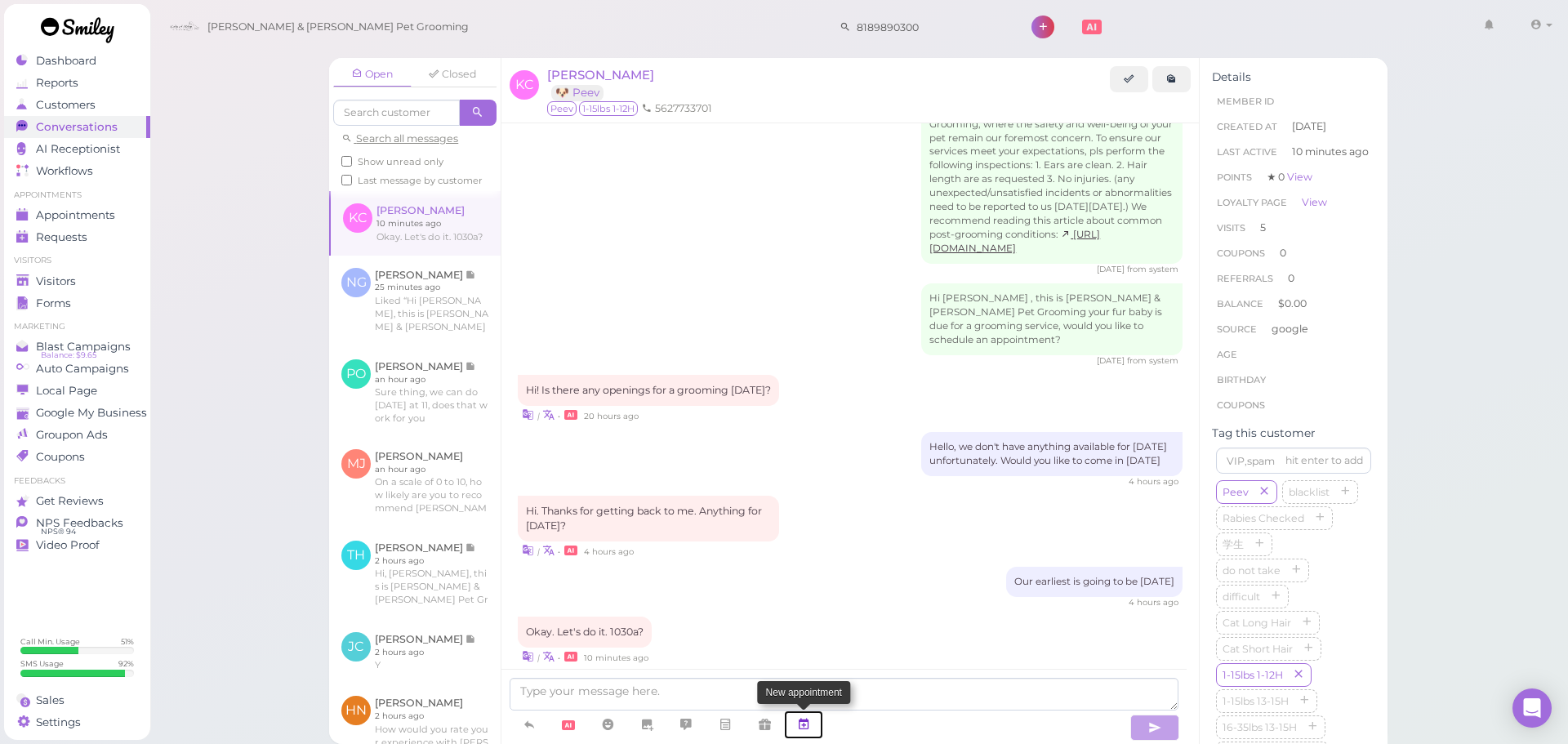
click at [807, 737] on link at bounding box center [803, 726] width 39 height 29
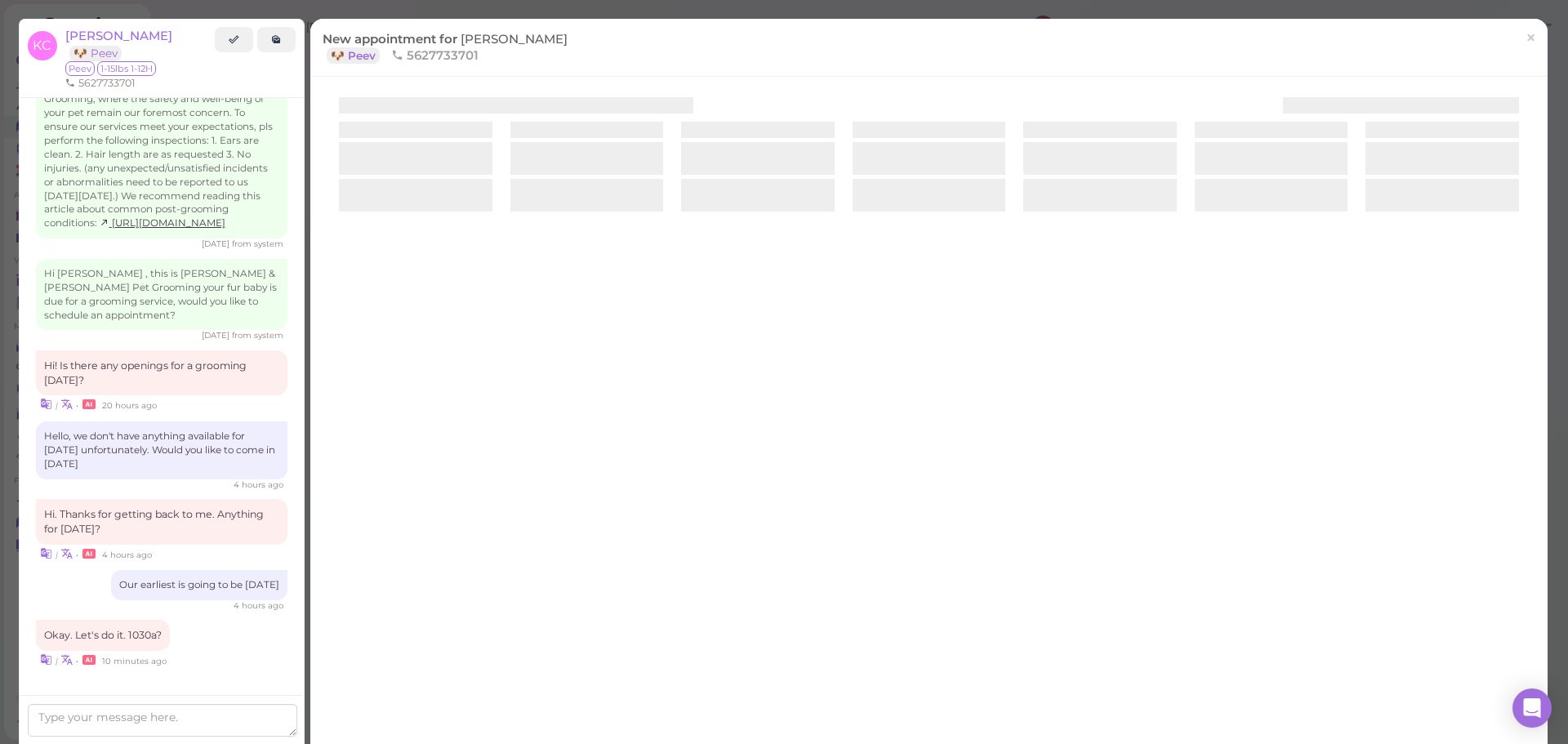
scroll to position [2173, 0]
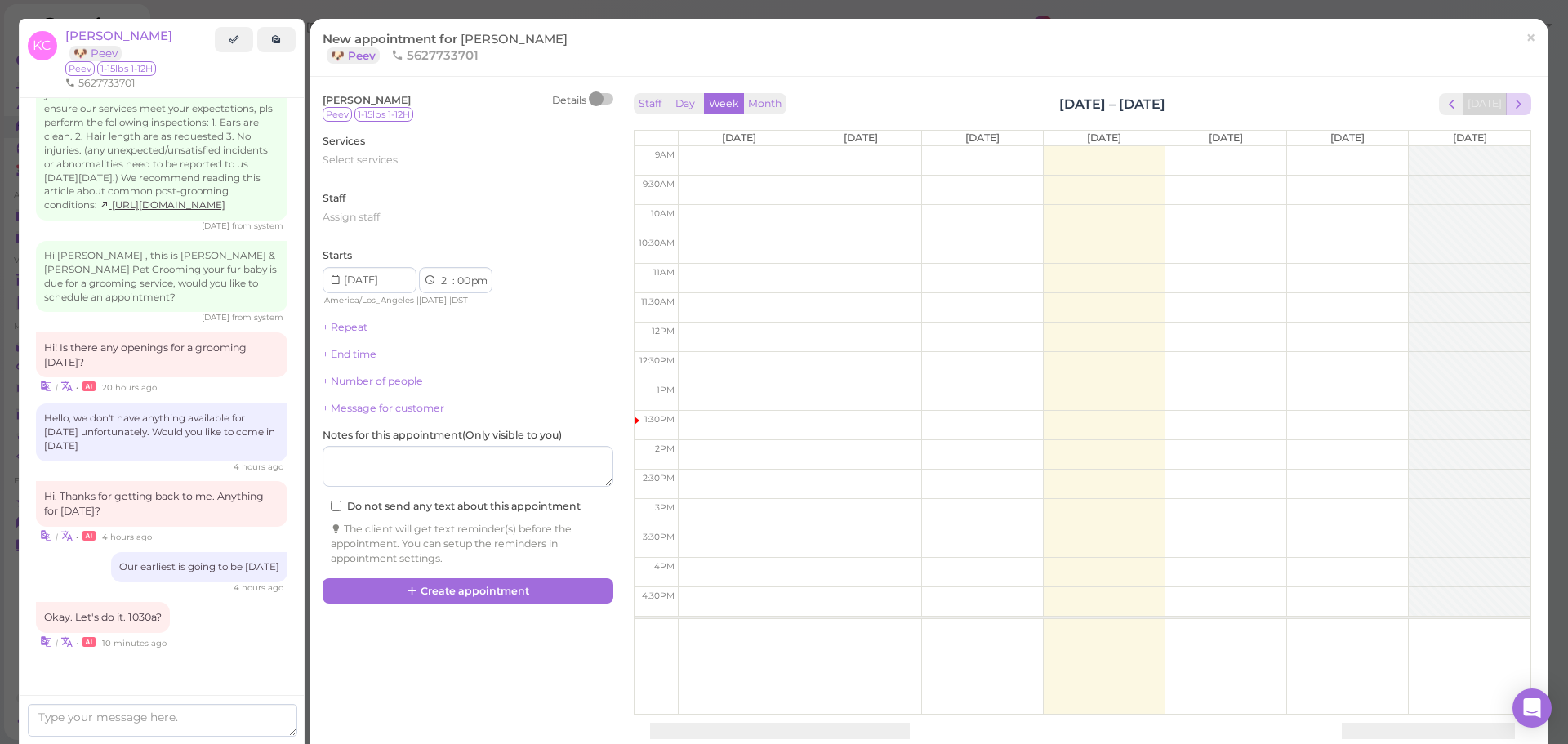
drag, startPoint x: 1498, startPoint y: 92, endPoint x: 1506, endPoint y: 105, distance: 15.3
click at [1499, 97] on div "Staff Day Week Month [DATE] – [DATE] [DATE] [DATE] [DATE] [DATE] [DATE] [DATE] …" at bounding box center [1082, 400] width 906 height 622
click at [1511, 105] on span "next" at bounding box center [1518, 104] width 15 height 15
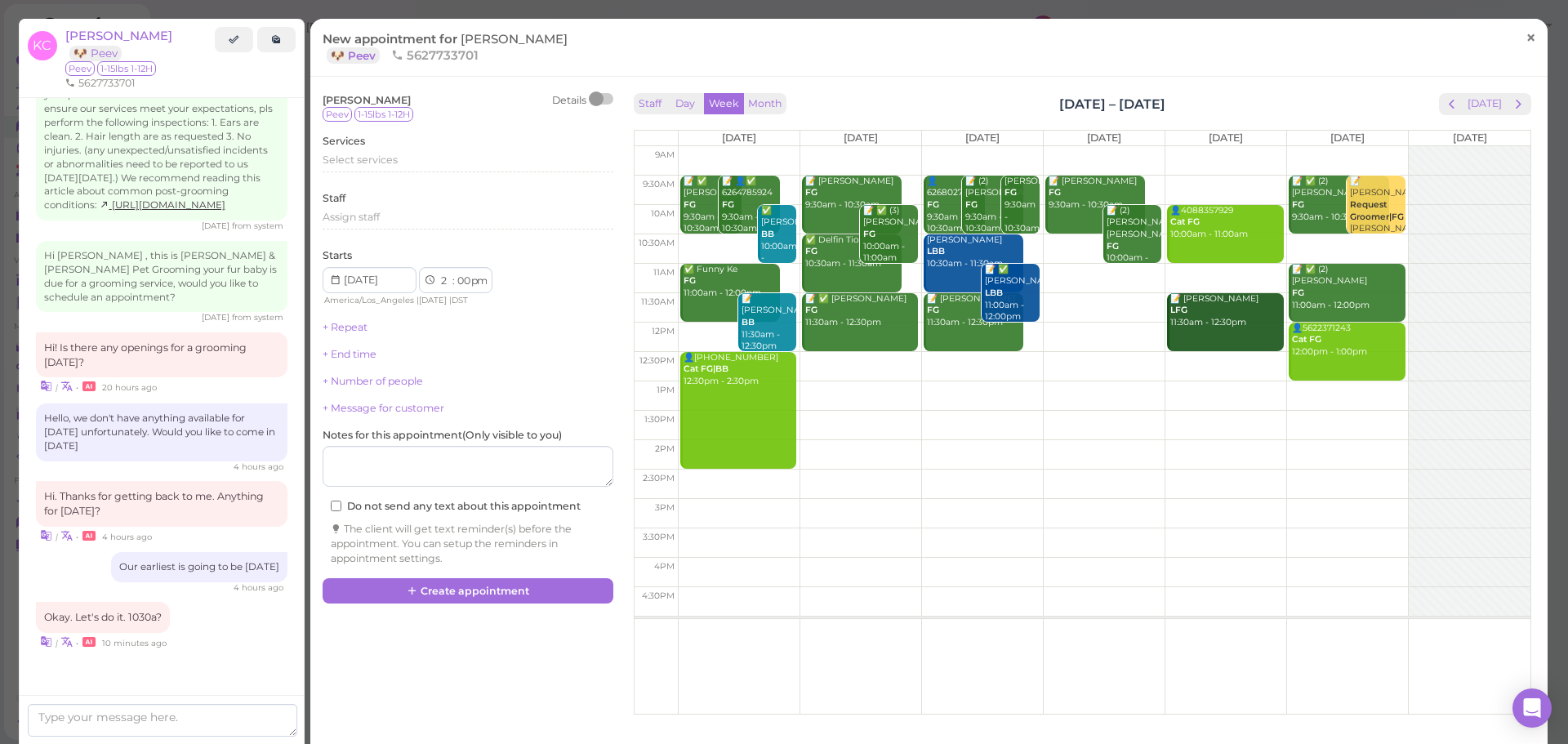
click at [1525, 40] on span "×" at bounding box center [1530, 37] width 11 height 23
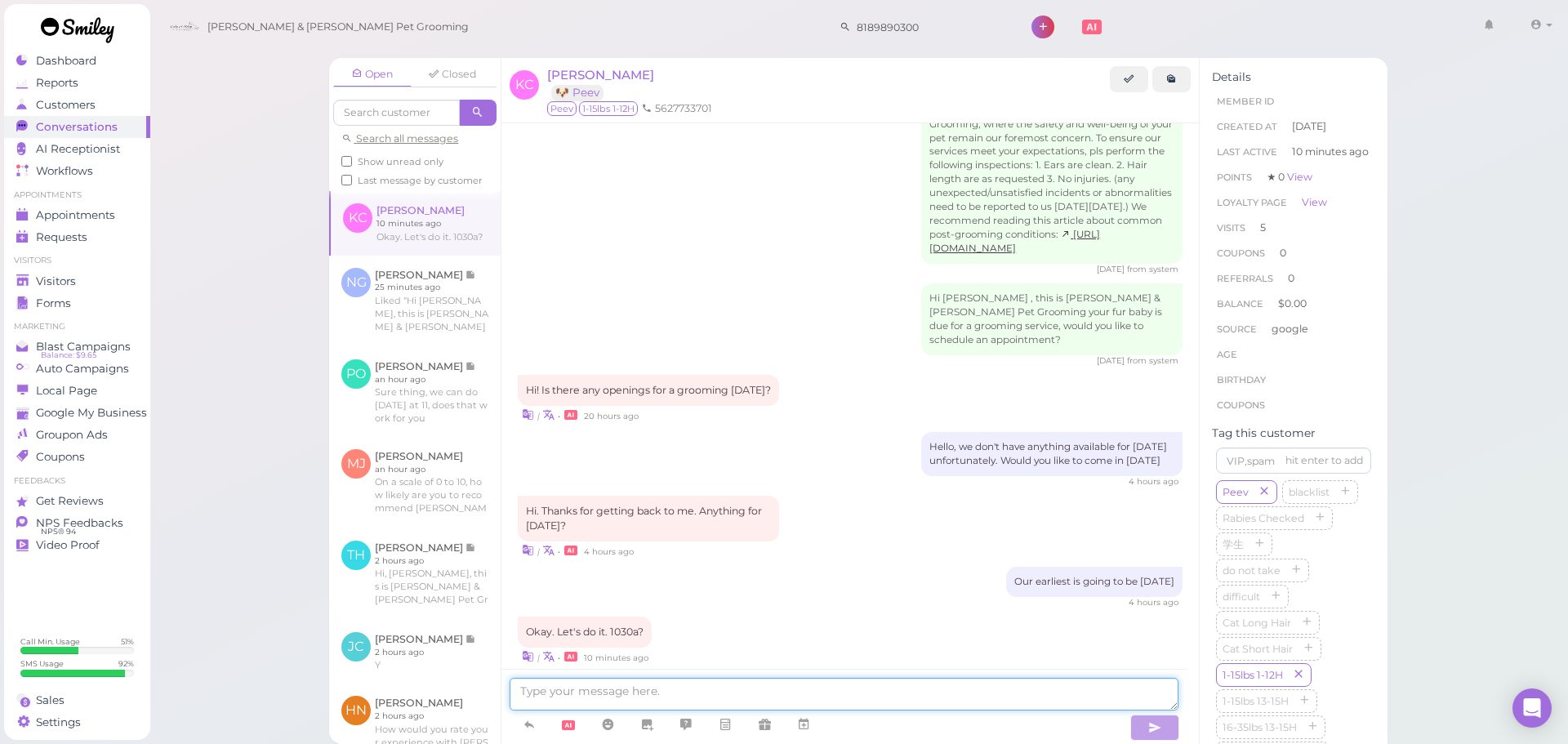
click at [665, 705] on textarea at bounding box center [844, 694] width 669 height 33
type textarea "It'll be 11:30 [DATE]! Does that work"
click at [66, 281] on span "Visitors" at bounding box center [56, 282] width 40 height 14
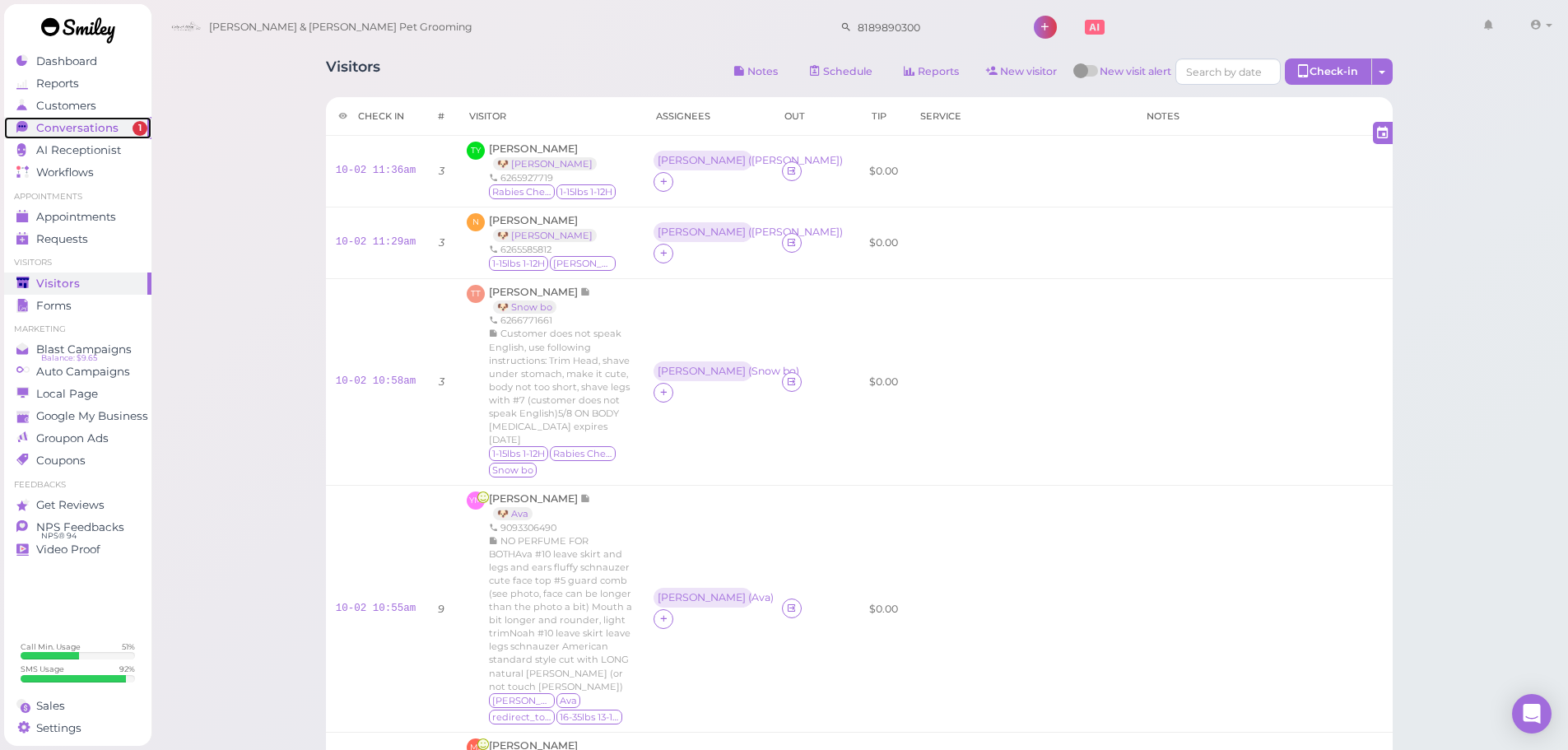
click at [106, 125] on span "Conversations" at bounding box center [77, 128] width 82 height 14
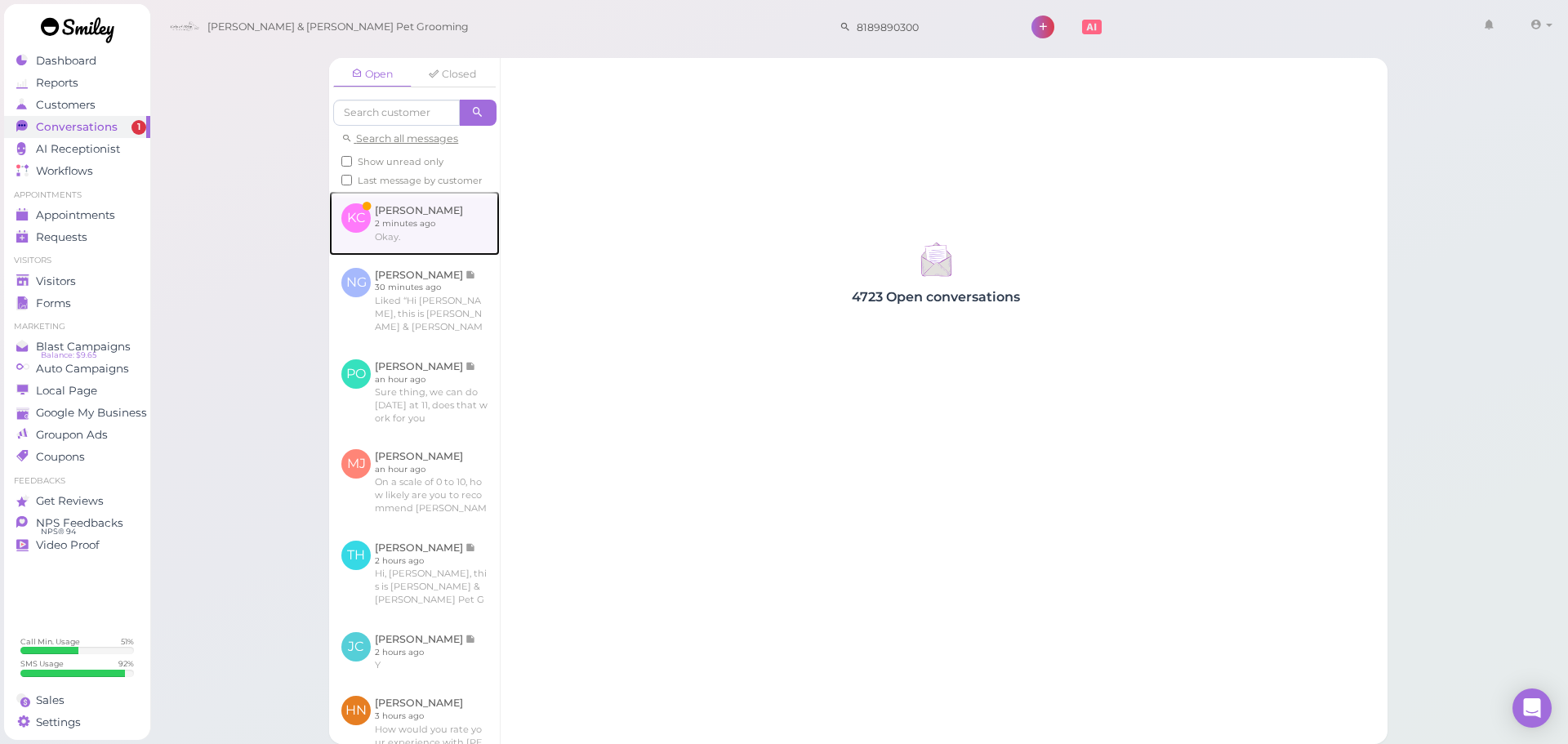
click at [421, 231] on link at bounding box center [414, 223] width 171 height 64
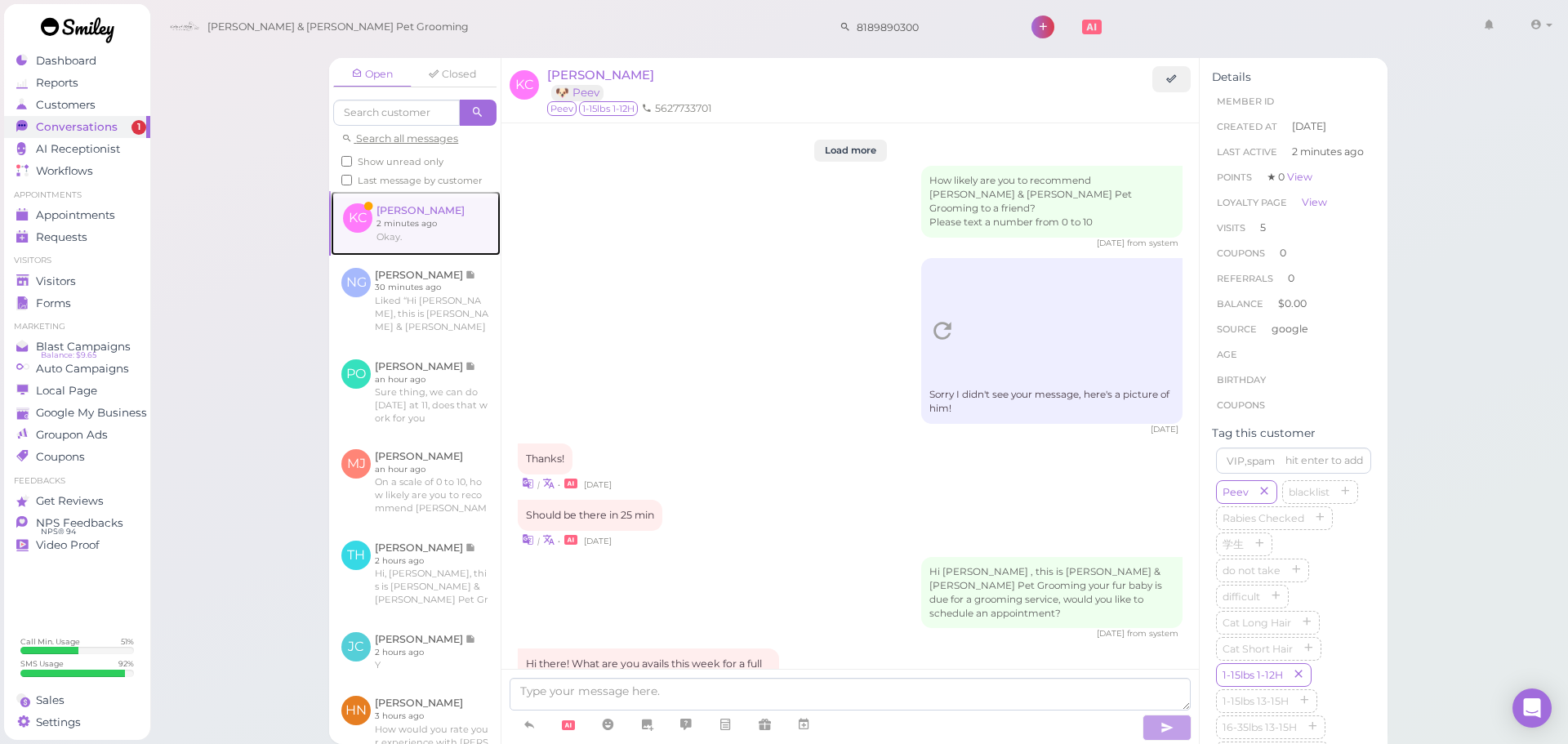
scroll to position [1918, 0]
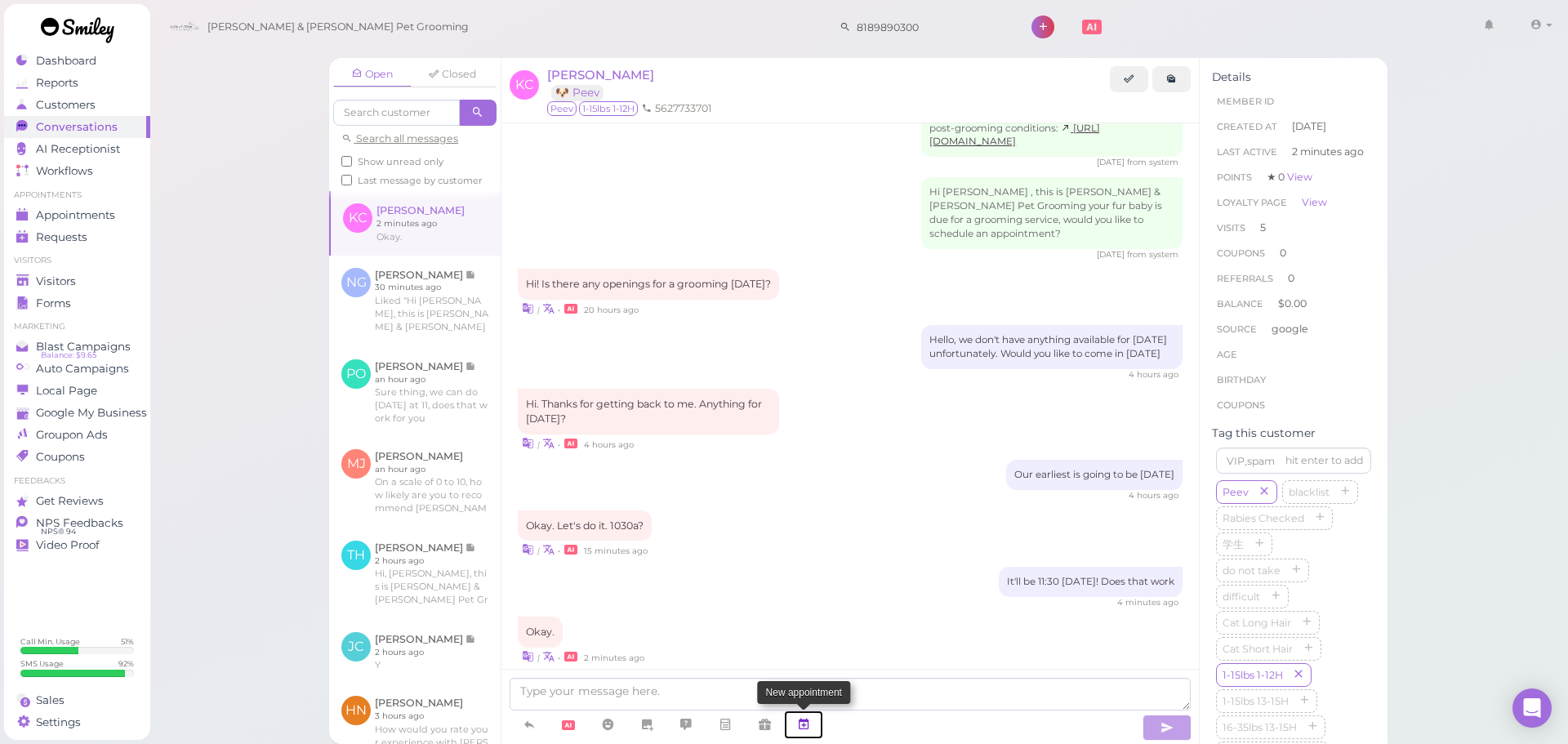
click at [820, 727] on link at bounding box center [803, 726] width 39 height 29
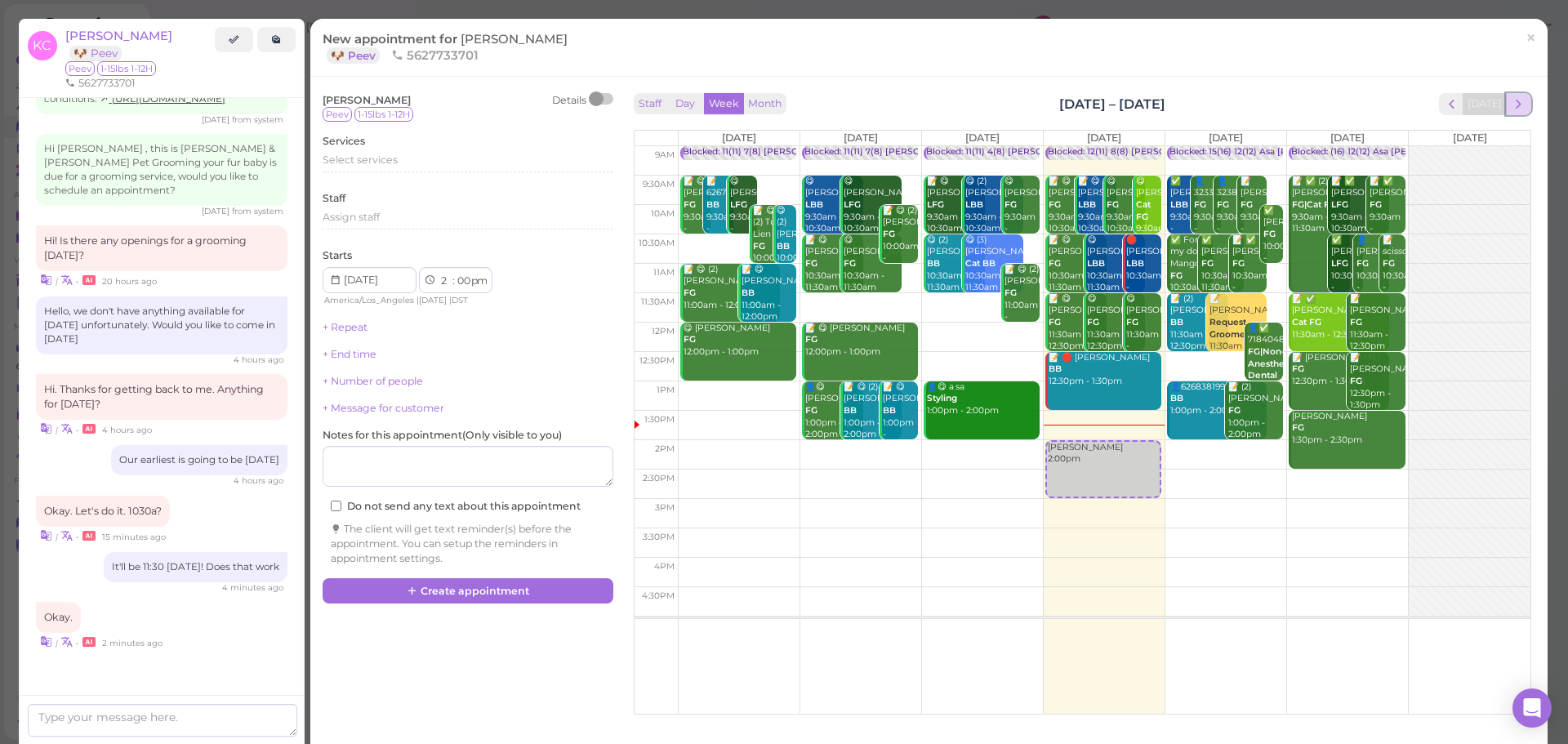
click at [1511, 101] on span "next" at bounding box center [1518, 104] width 15 height 15
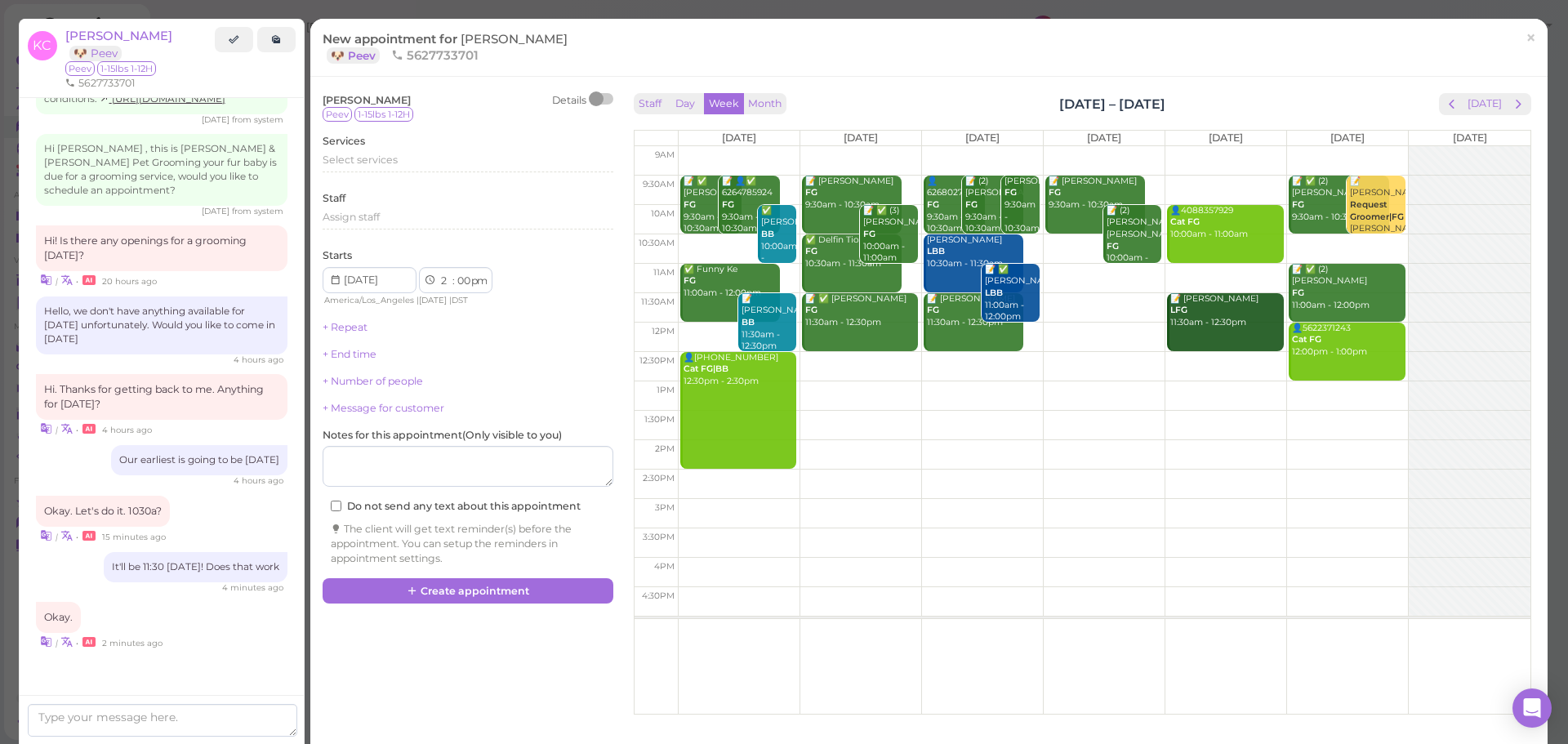
click at [827, 356] on td at bounding box center [1104, 367] width 853 height 29
type input "[DATE]"
select select "12"
select select "30"
drag, startPoint x: 835, startPoint y: 372, endPoint x: 836, endPoint y: 325, distance: 47.0
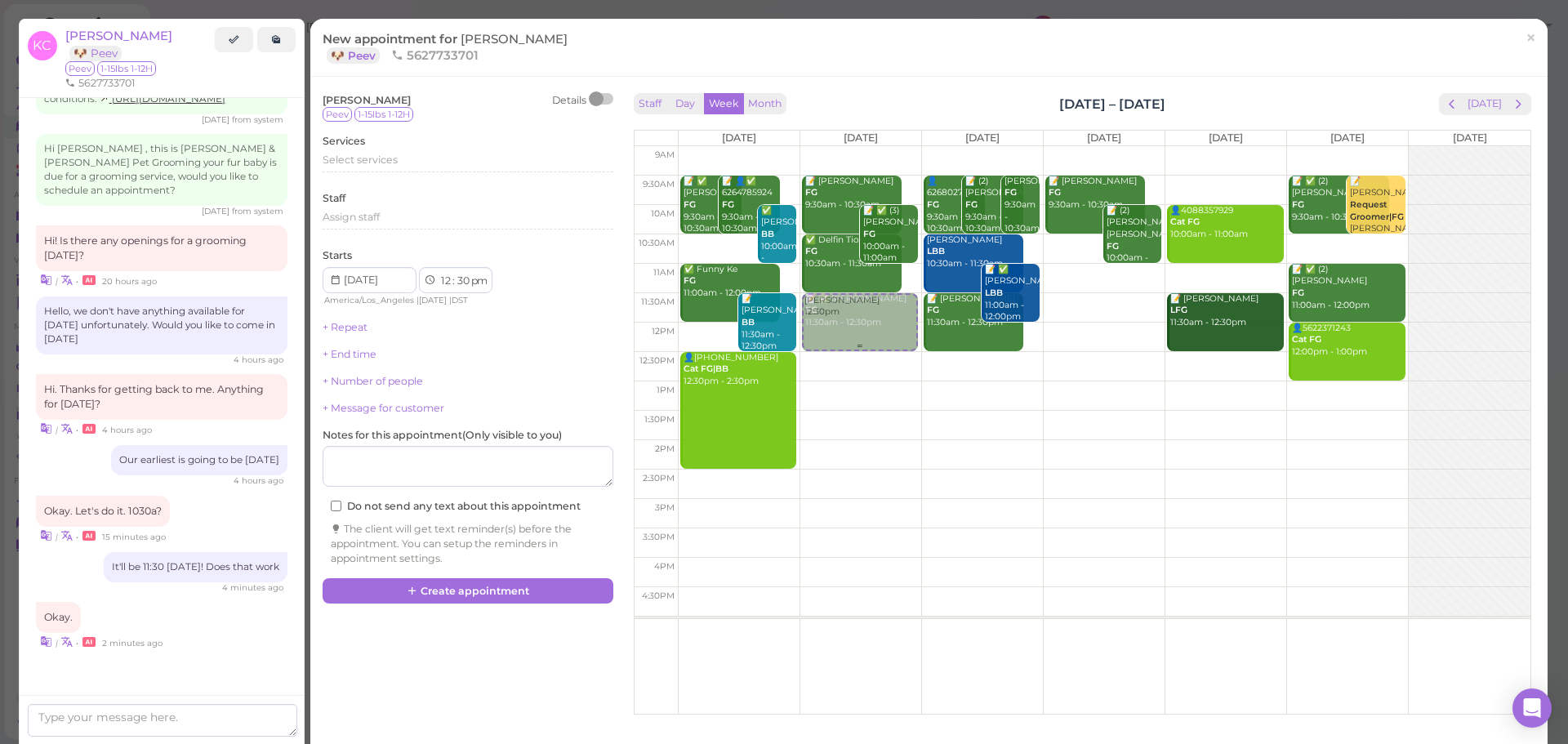
click at [836, 146] on div "[PERSON_NAME] 12:30pm 📝 [PERSON_NAME] FG 9:30am - 10:30am 📝 ✅ (3) [PERSON_NAME]…" at bounding box center [860, 146] width 121 height 0
select select "11"
select select "am"
click at [438, 160] on div "Select services" at bounding box center [468, 160] width 291 height 14
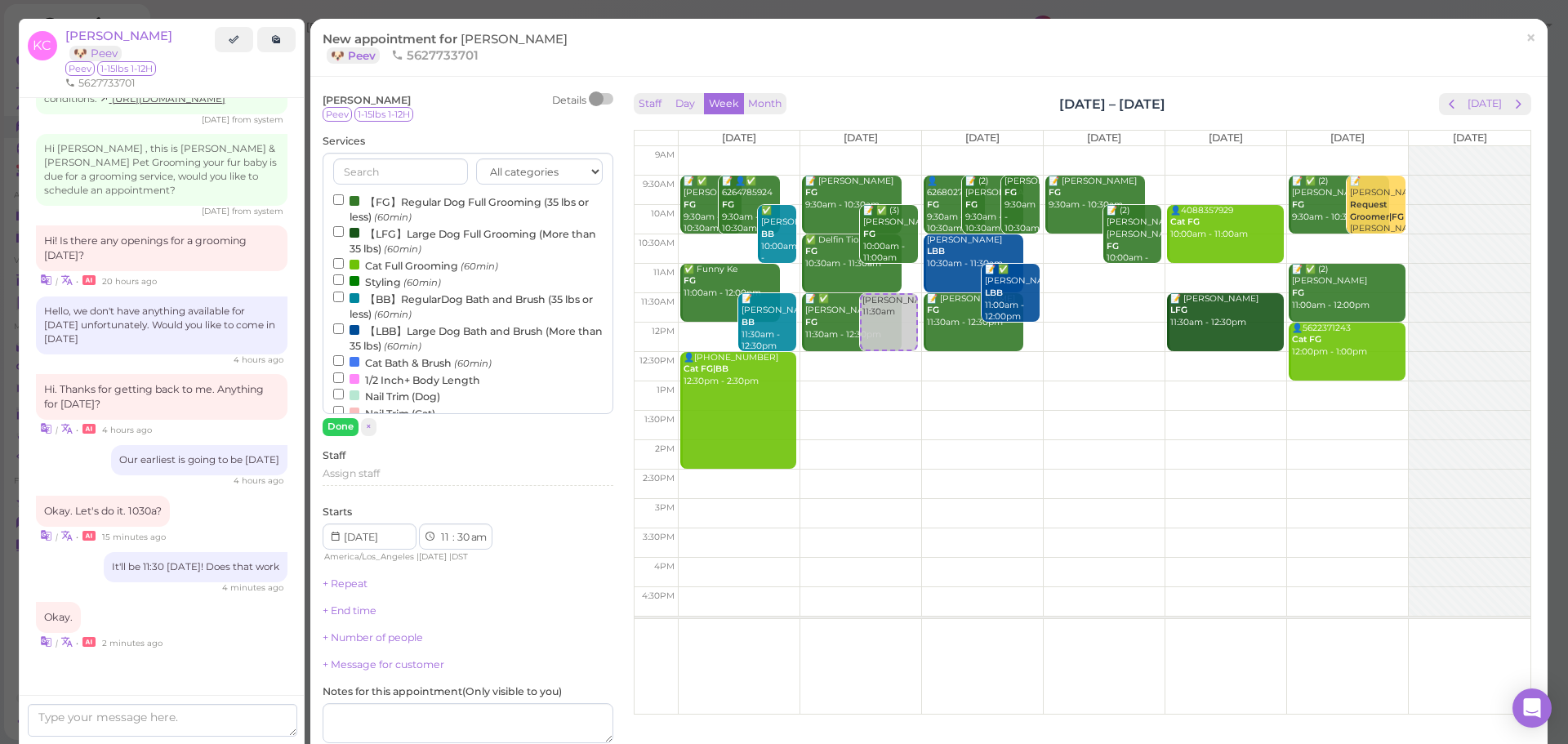
click at [424, 203] on label "【FG】Regular Dog Full Grooming (35 lbs or less) (60min)" at bounding box center [468, 208] width 270 height 32
click at [344, 203] on input "【FG】Regular Dog Full Grooming (35 lbs or less) (60min)" at bounding box center [339, 199] width 11 height 11
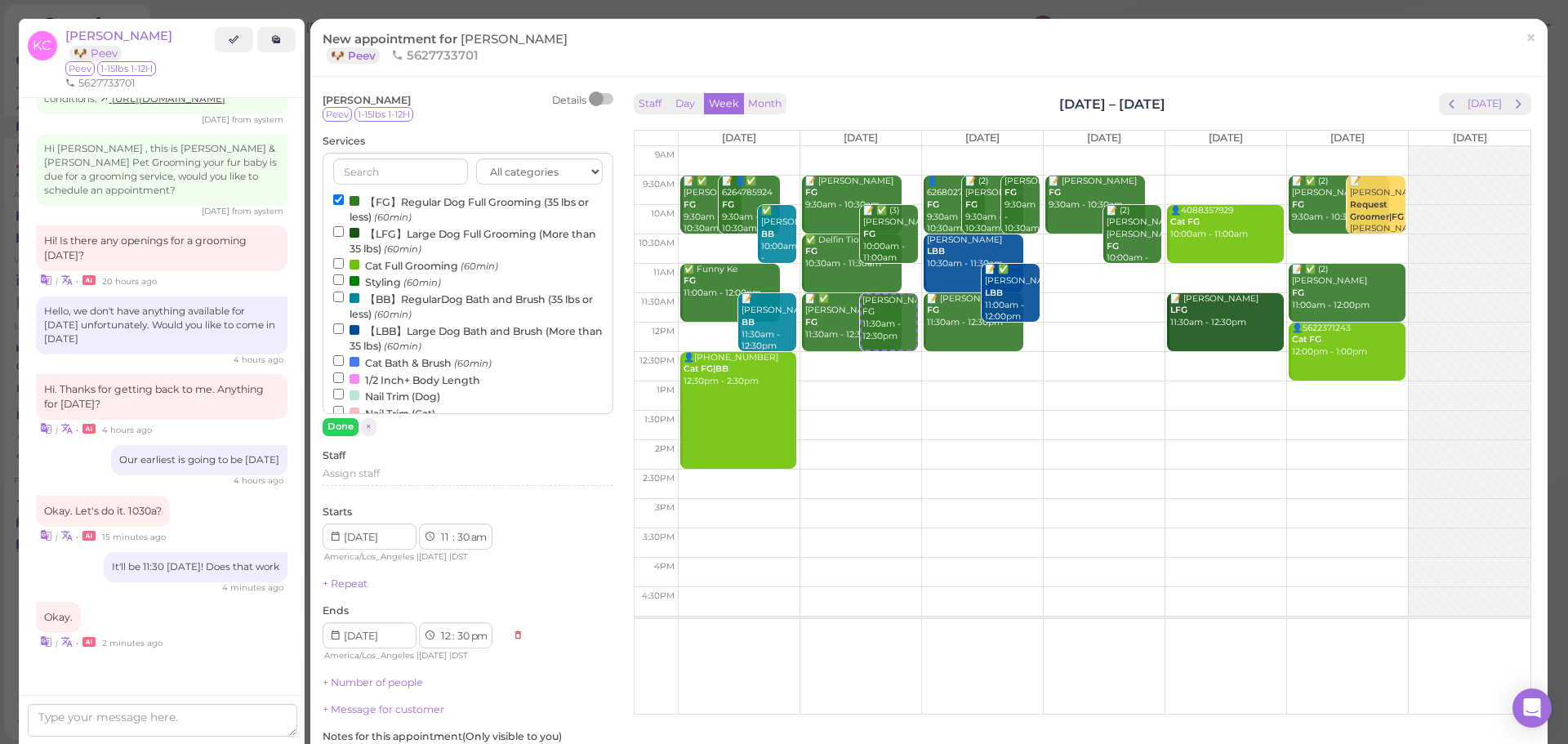
click at [334, 436] on div "[PERSON_NAME] Details Peev 1-15lbs 1-12H Services All categories Full Grooming …" at bounding box center [468, 481] width 291 height 775
click at [345, 435] on button "Done" at bounding box center [340, 427] width 36 height 17
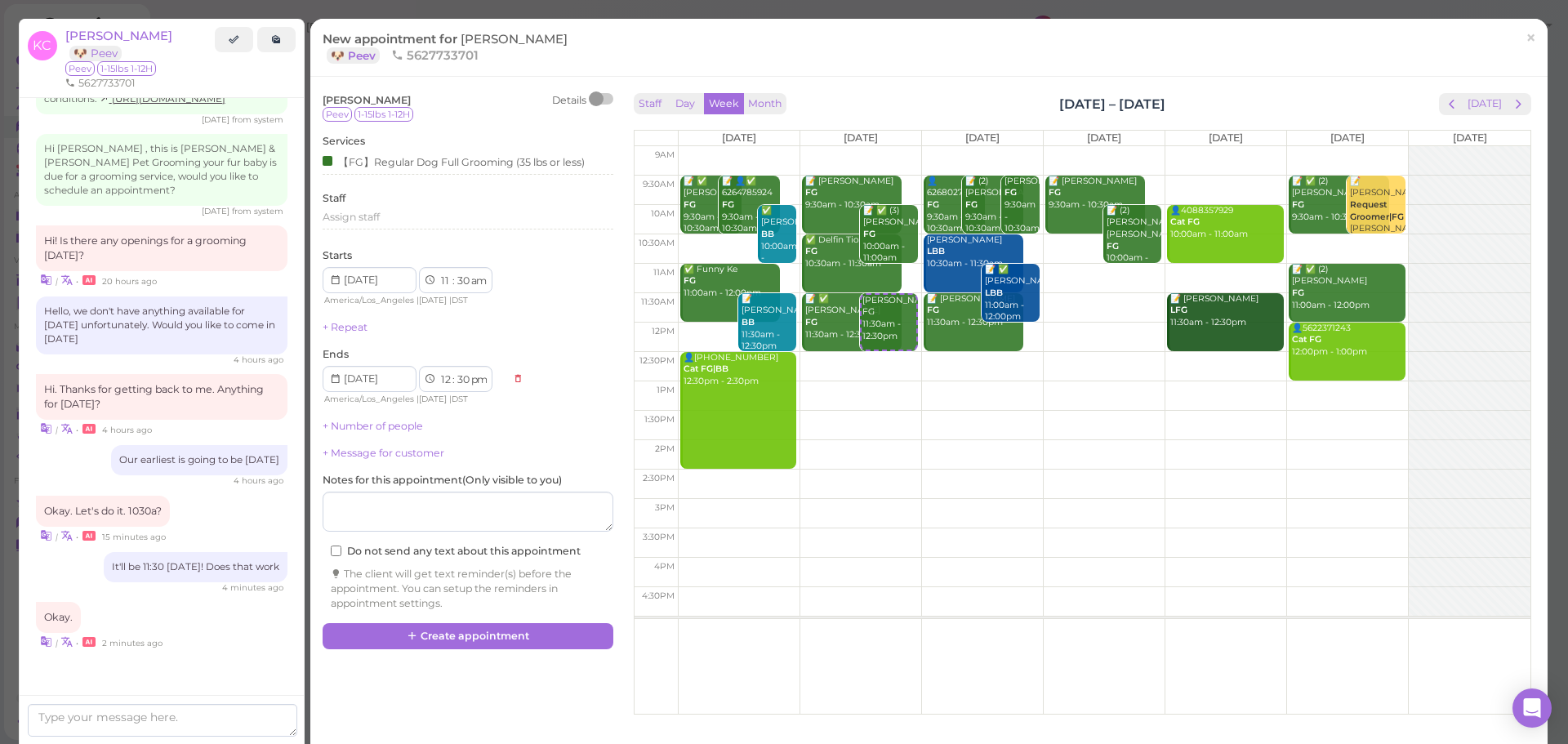
click at [450, 619] on div "[PERSON_NAME] Details Peev 1-15lbs 1-12H Services 【FG】Regular Dog Full Grooming…" at bounding box center [467, 356] width 307 height 535
click at [455, 641] on button "Create appointment" at bounding box center [468, 636] width 291 height 26
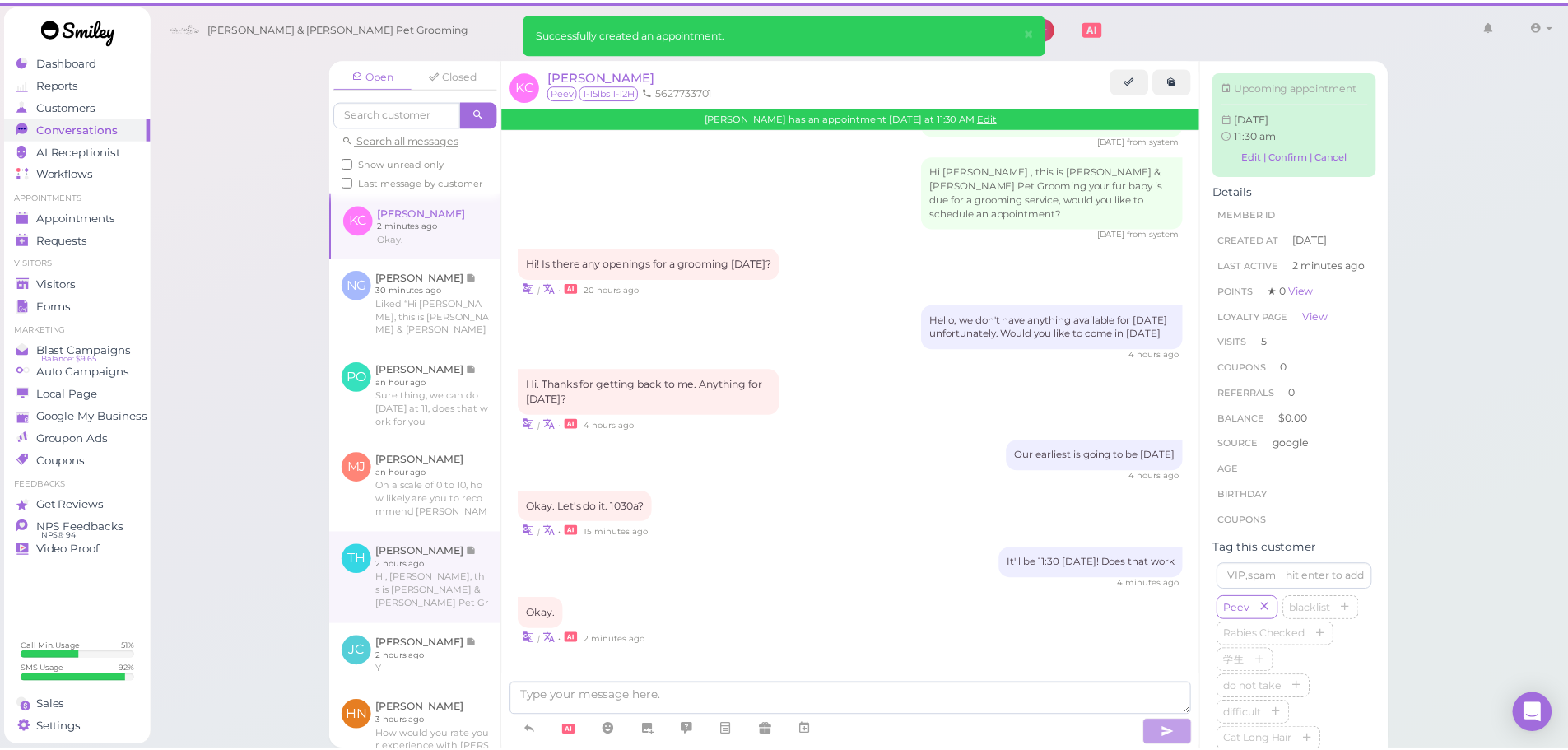
scroll to position [1933, 0]
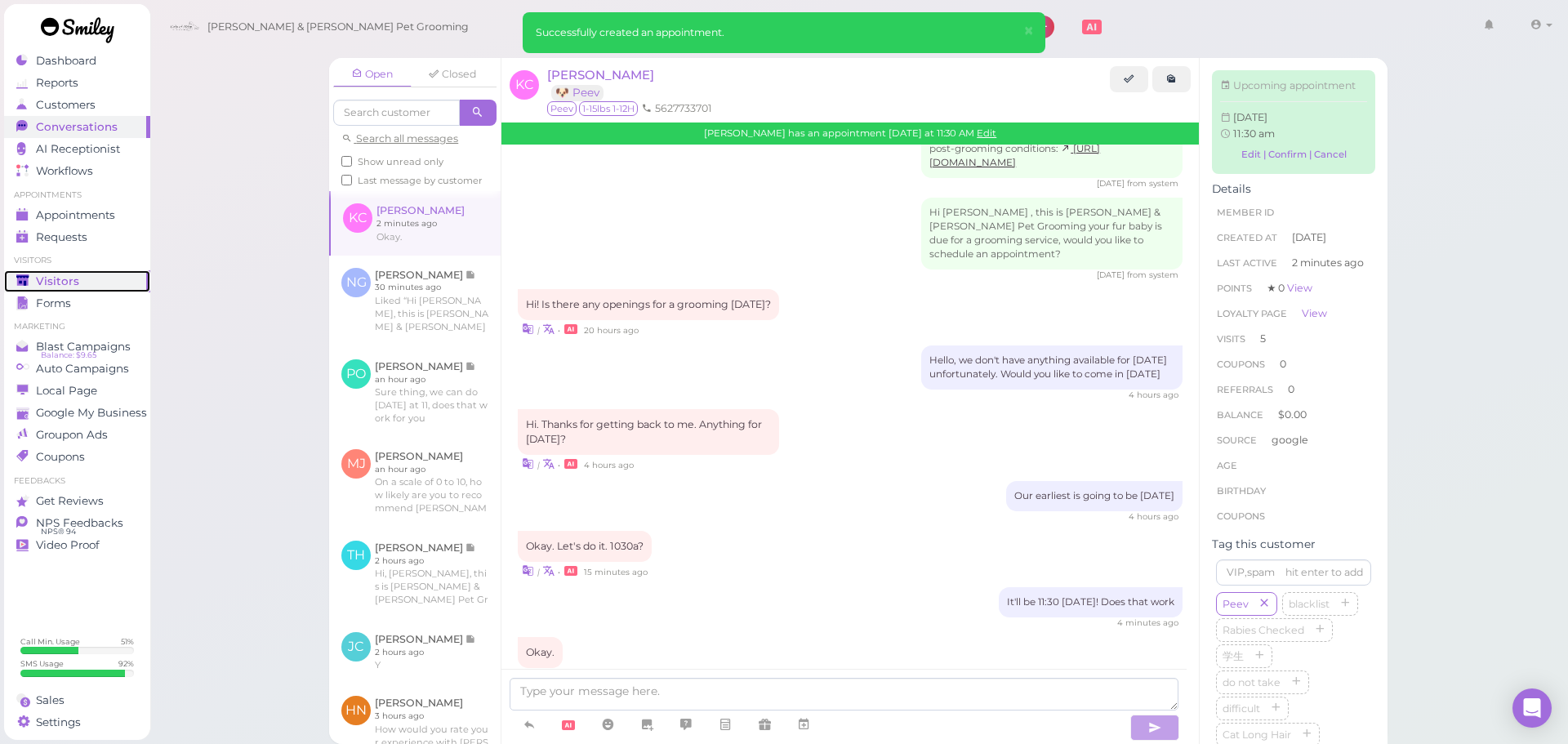
click at [108, 282] on div "Visitors" at bounding box center [75, 282] width 118 height 14
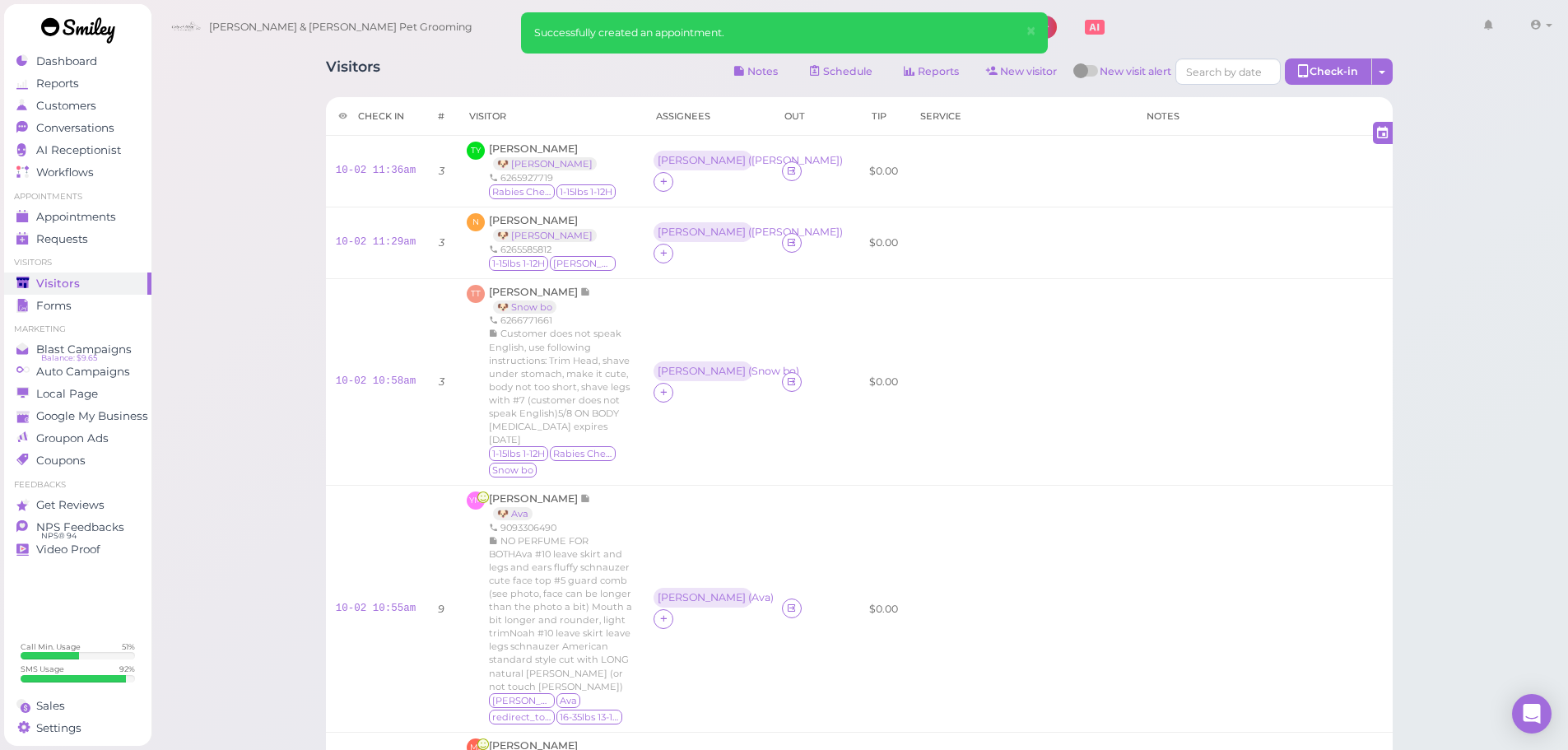
click at [1455, 499] on div "Visitors Notes Schedule Reports New visitor New visit alert Check-in Customer c…" at bounding box center [860, 754] width 1418 height 1509
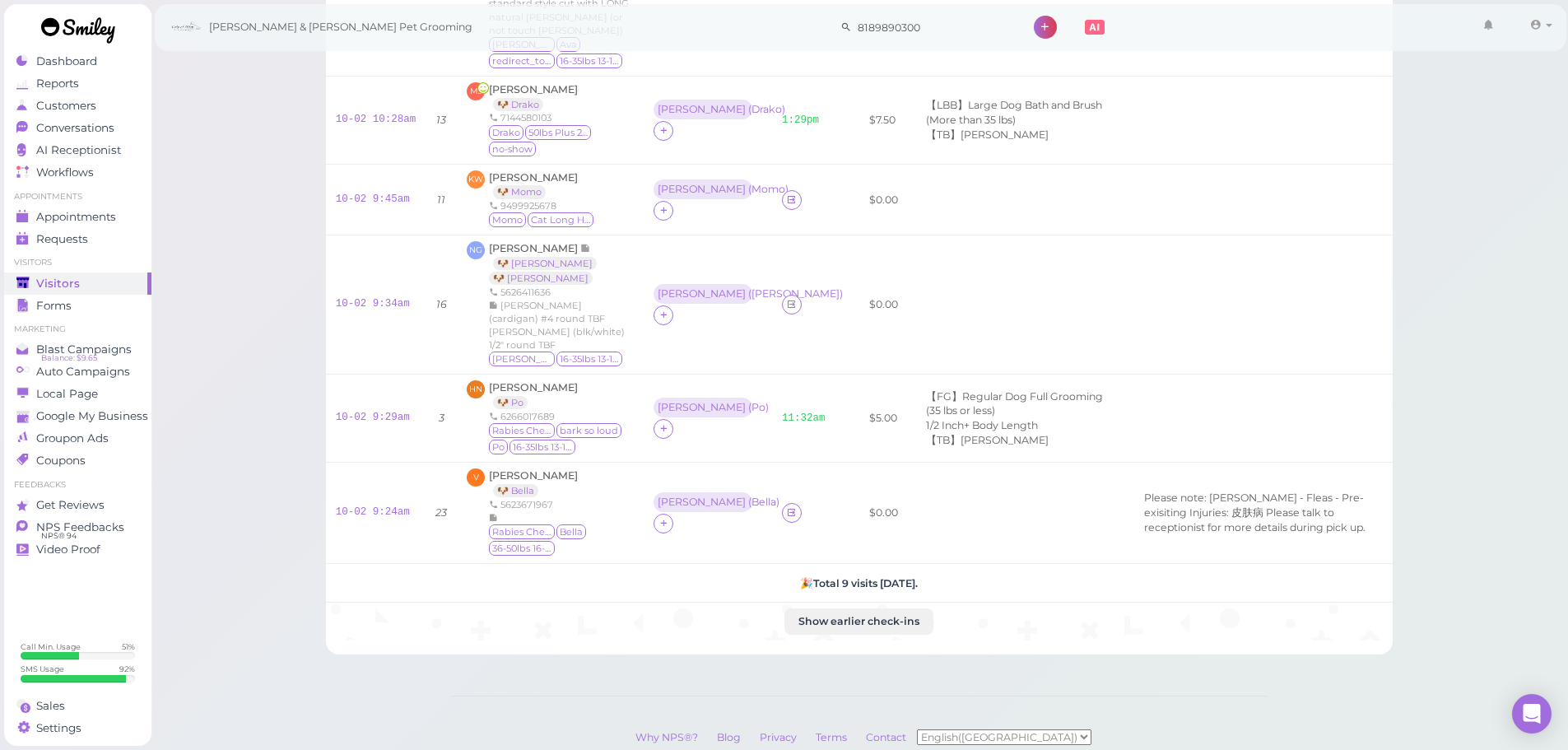
scroll to position [731, 0]
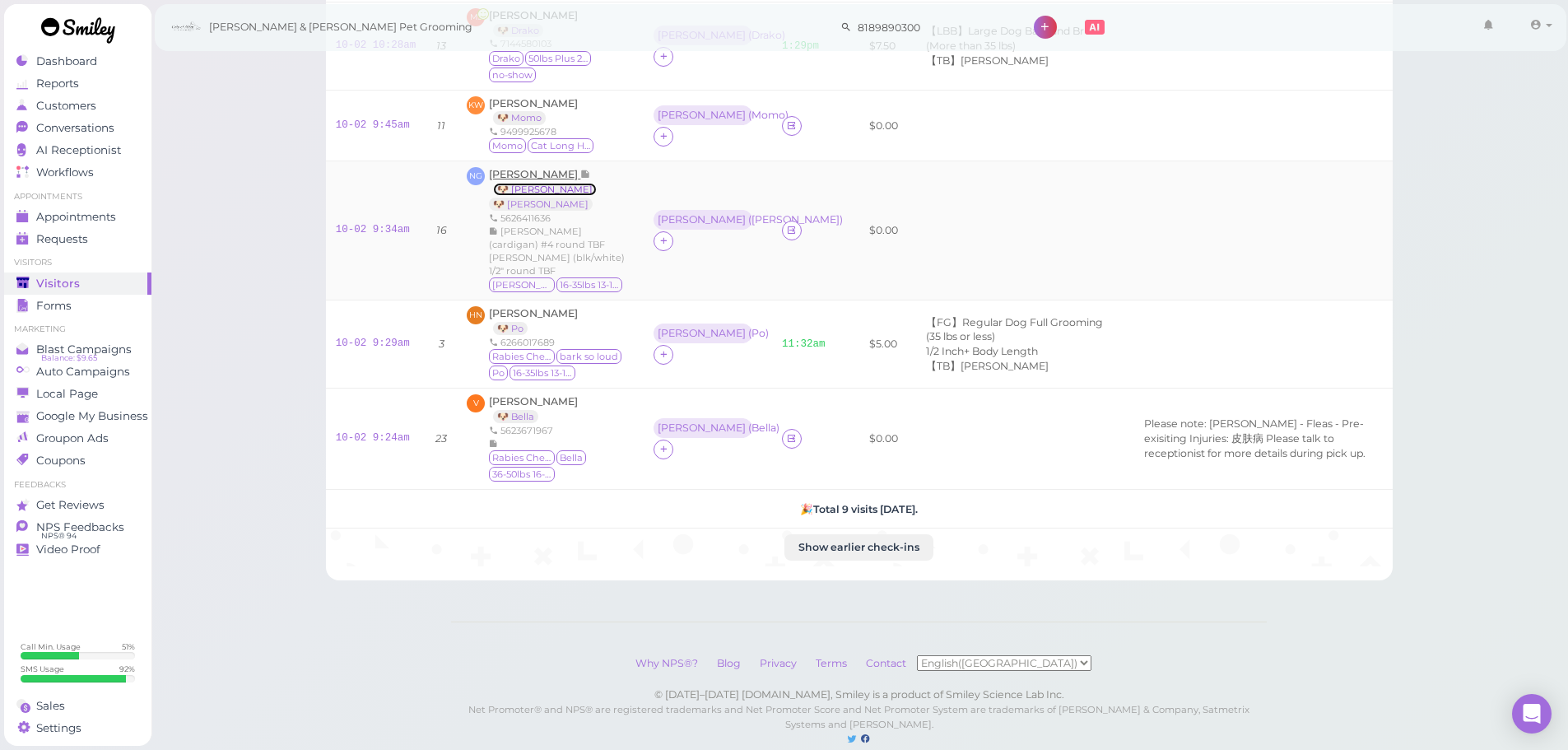
click at [523, 183] on link "🐶 [PERSON_NAME]" at bounding box center [545, 190] width 103 height 14
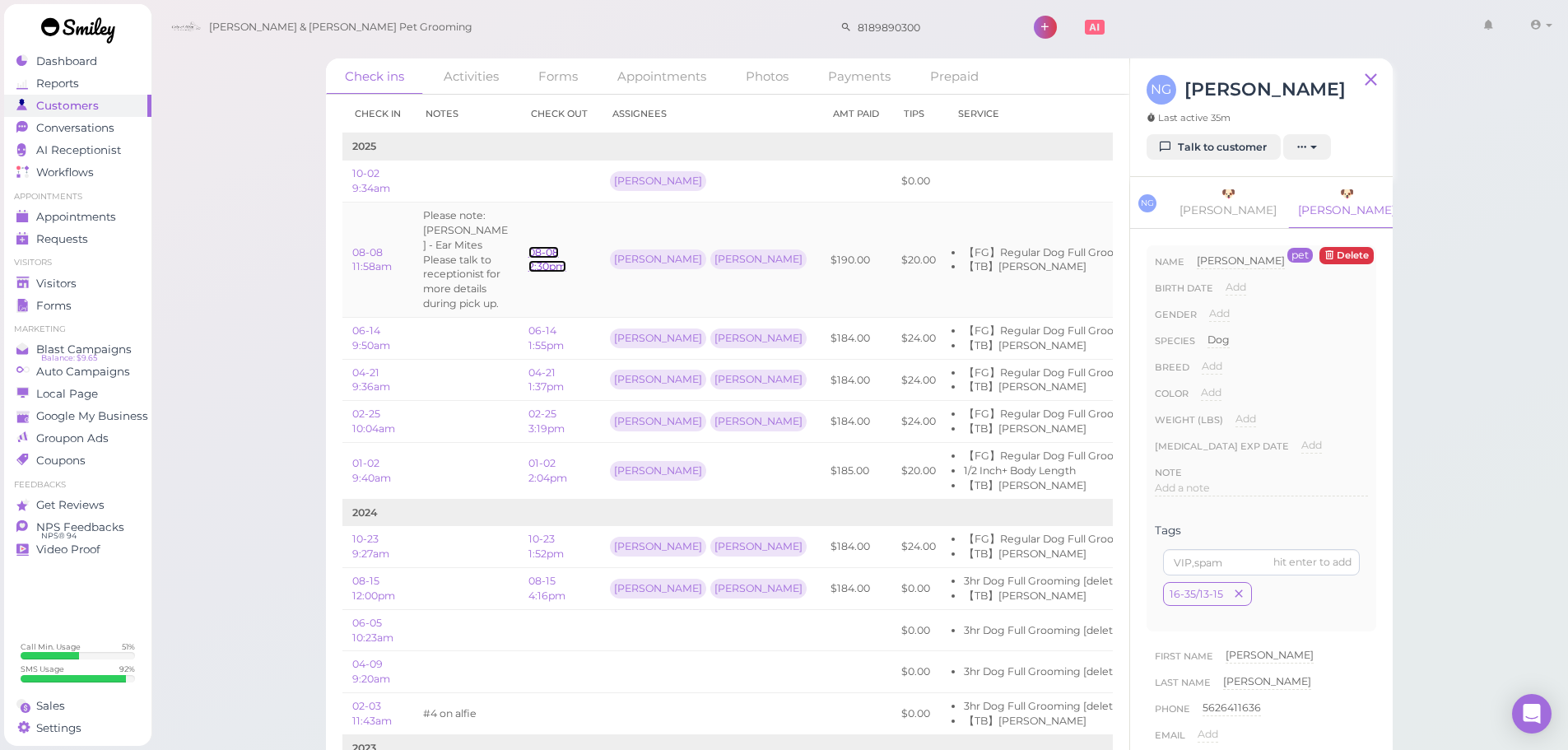
click at [554, 254] on link "08-08 2:30pm" at bounding box center [547, 260] width 38 height 27
click at [578, 223] on div "Check ins Activities Forms Appointments Photos Payments Prepaid Check in Notes …" at bounding box center [866, 388] width 1431 height 777
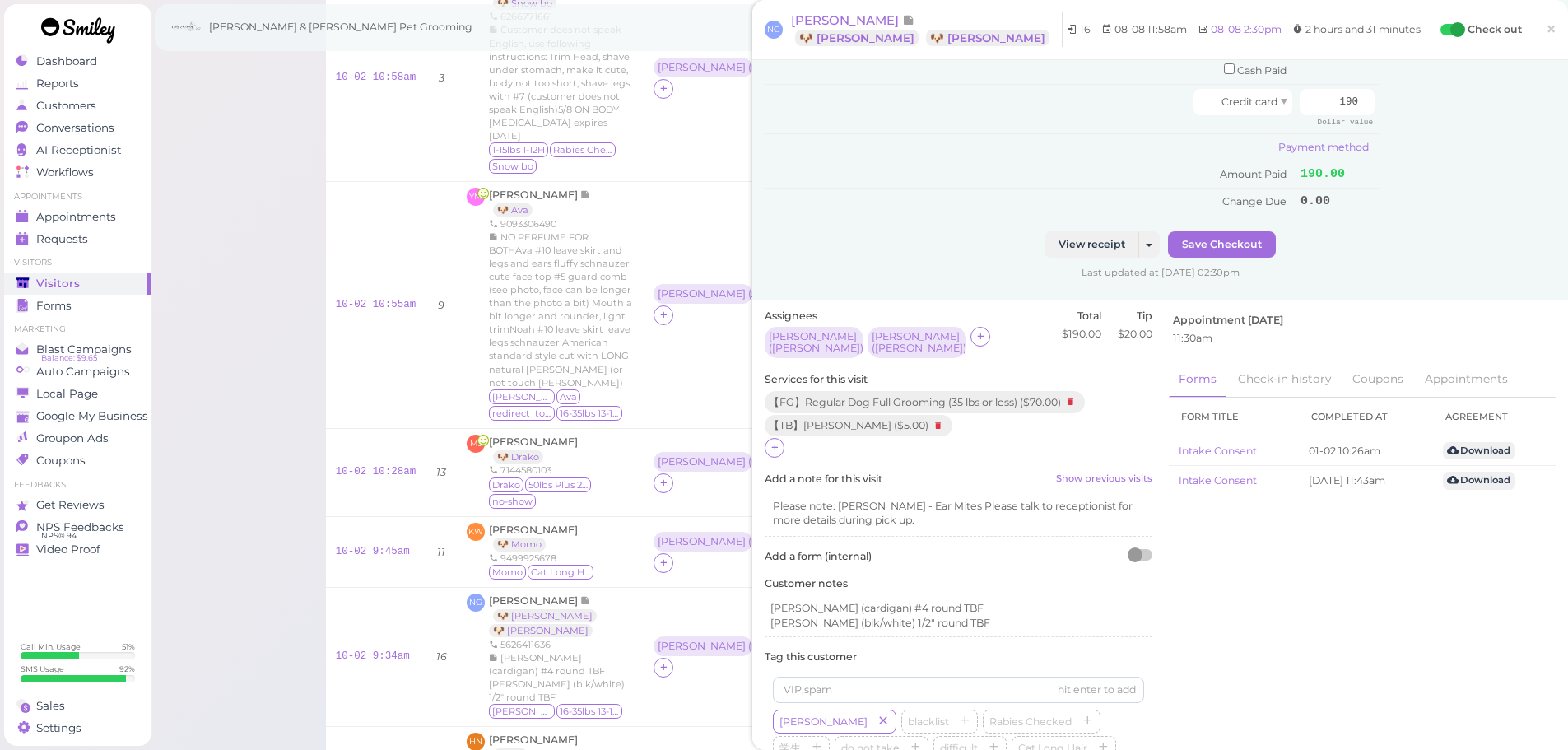
scroll to position [494, 0]
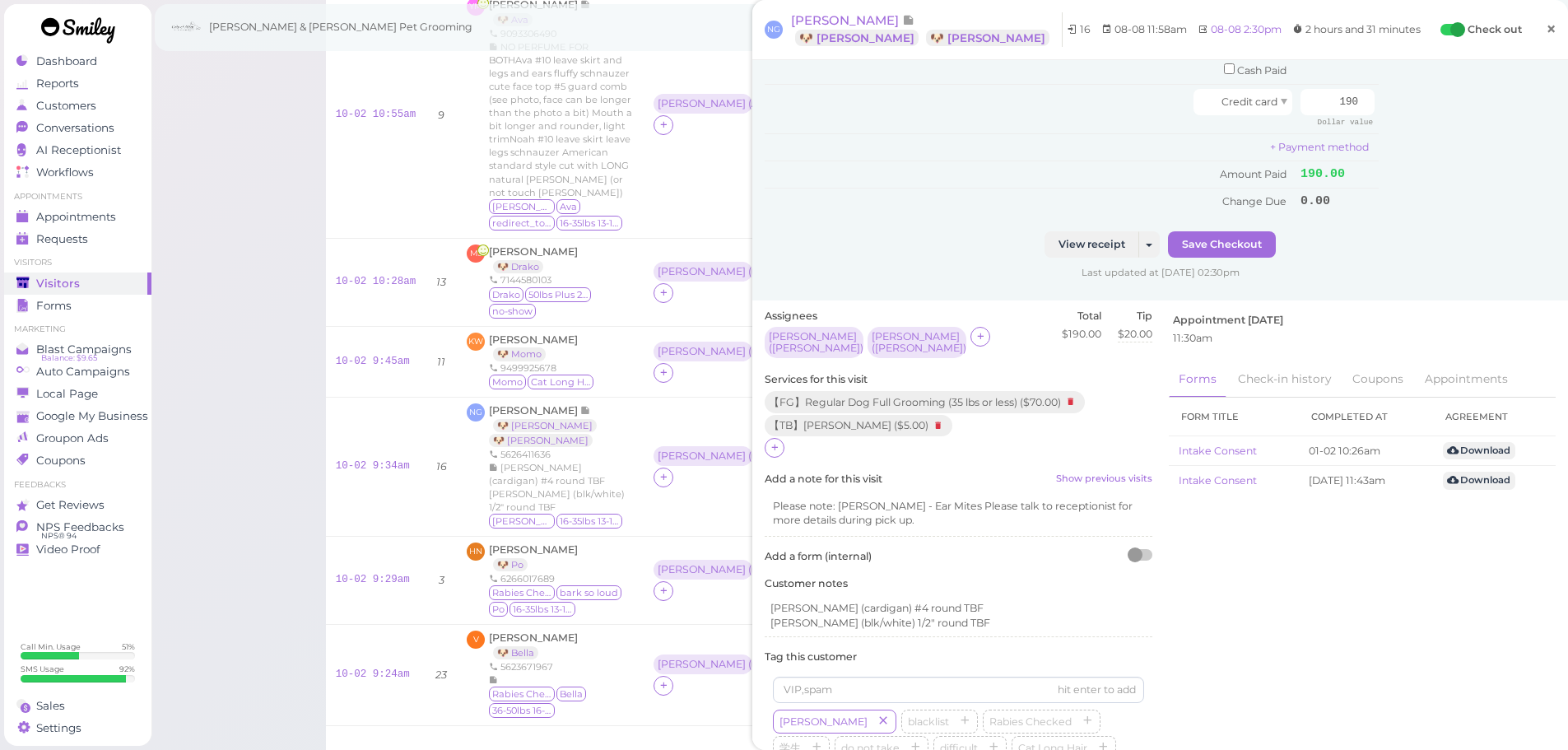
click at [1546, 30] on span "×" at bounding box center [1551, 28] width 11 height 23
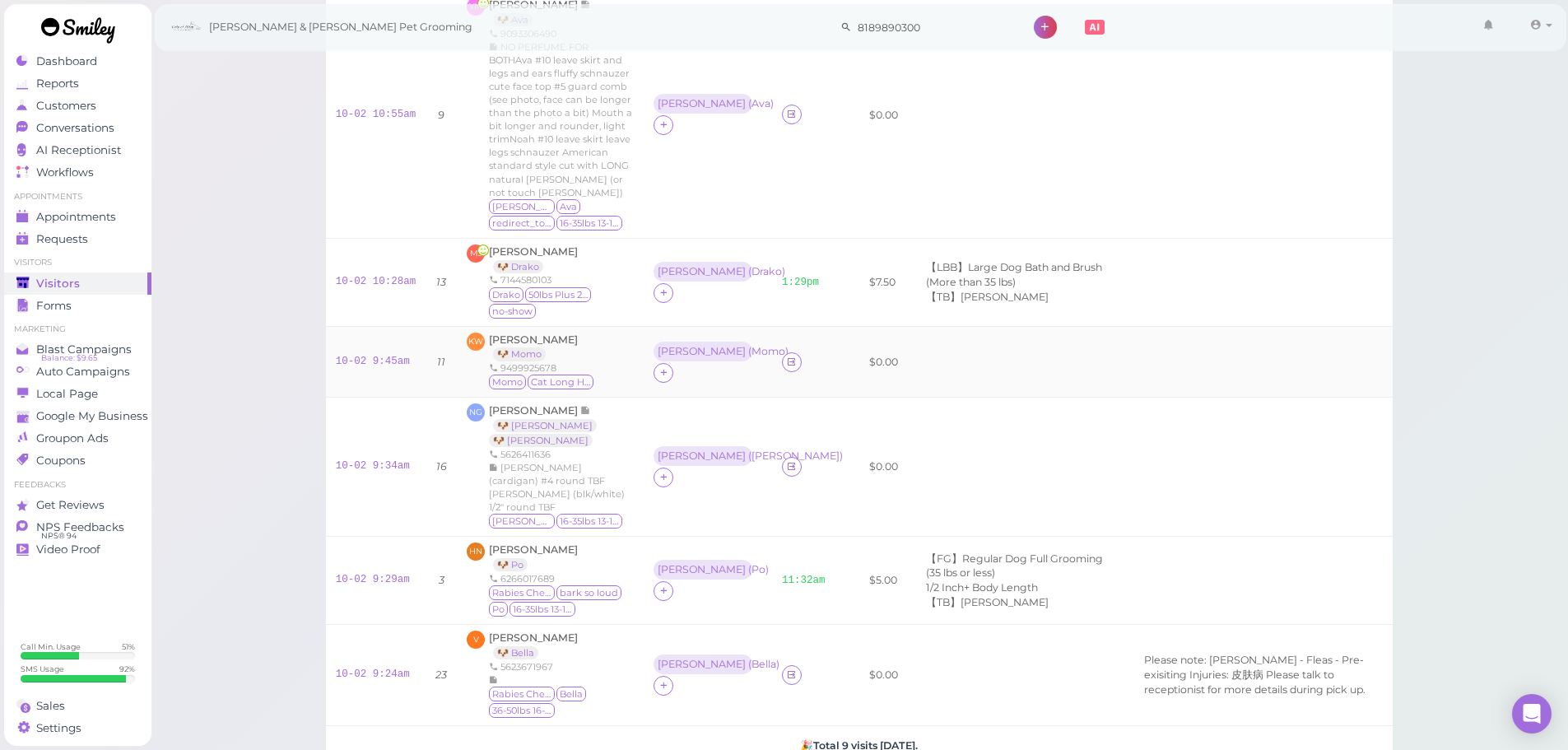
scroll to position [576, 0]
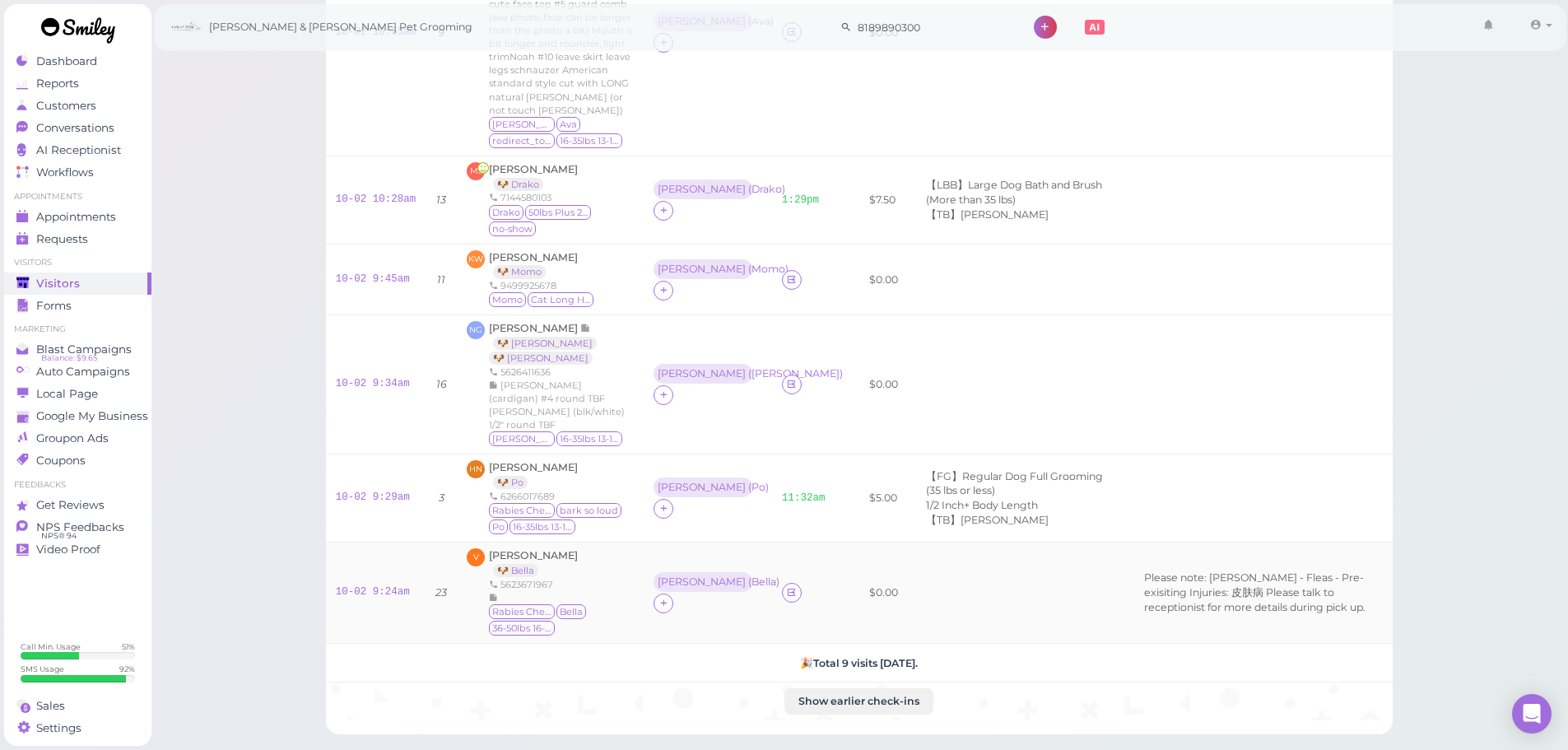
click at [834, 542] on td at bounding box center [846, 593] width 25 height 102
click at [380, 378] on link "10-02 9:34am" at bounding box center [373, 384] width 74 height 12
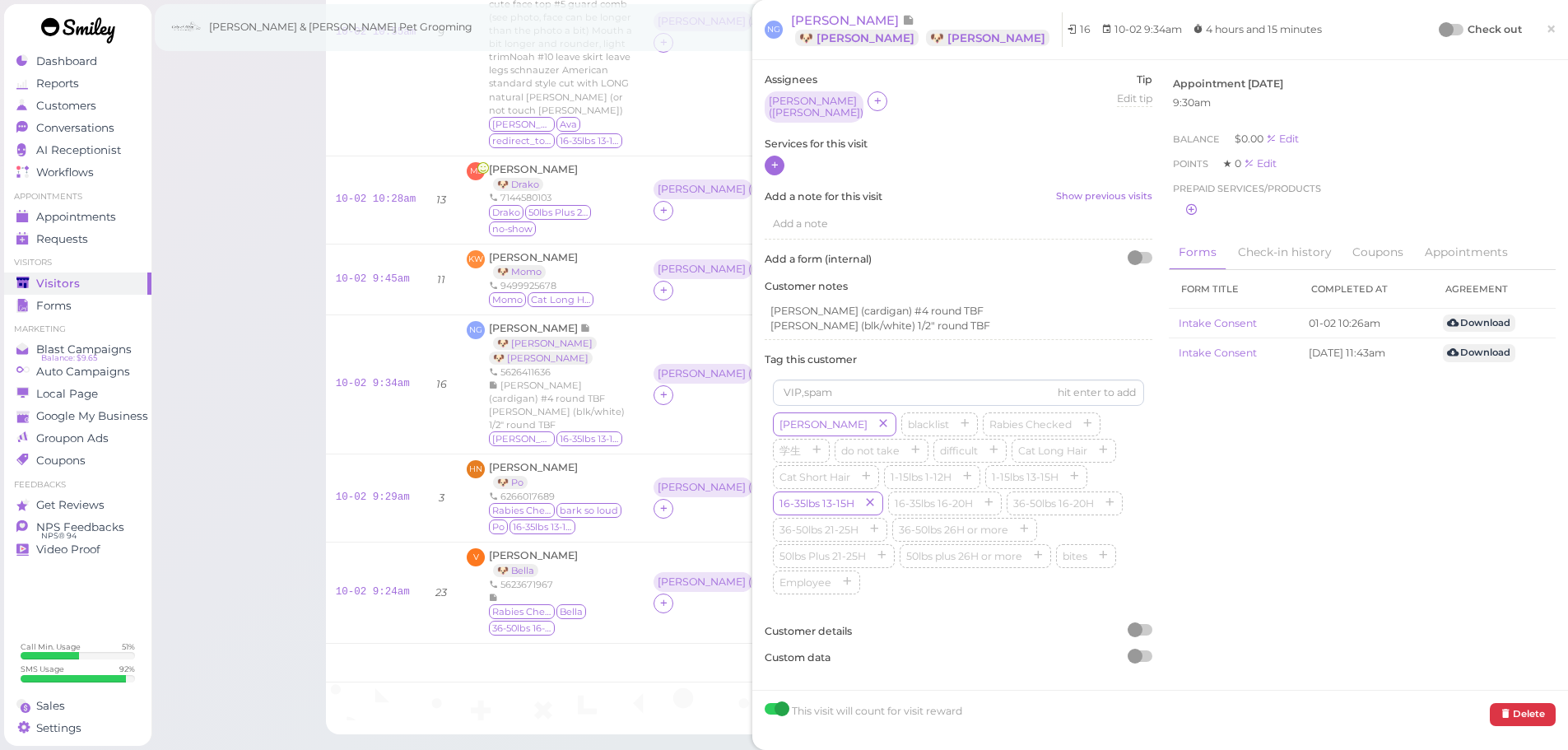
click at [783, 161] on div at bounding box center [774, 165] width 19 height 19
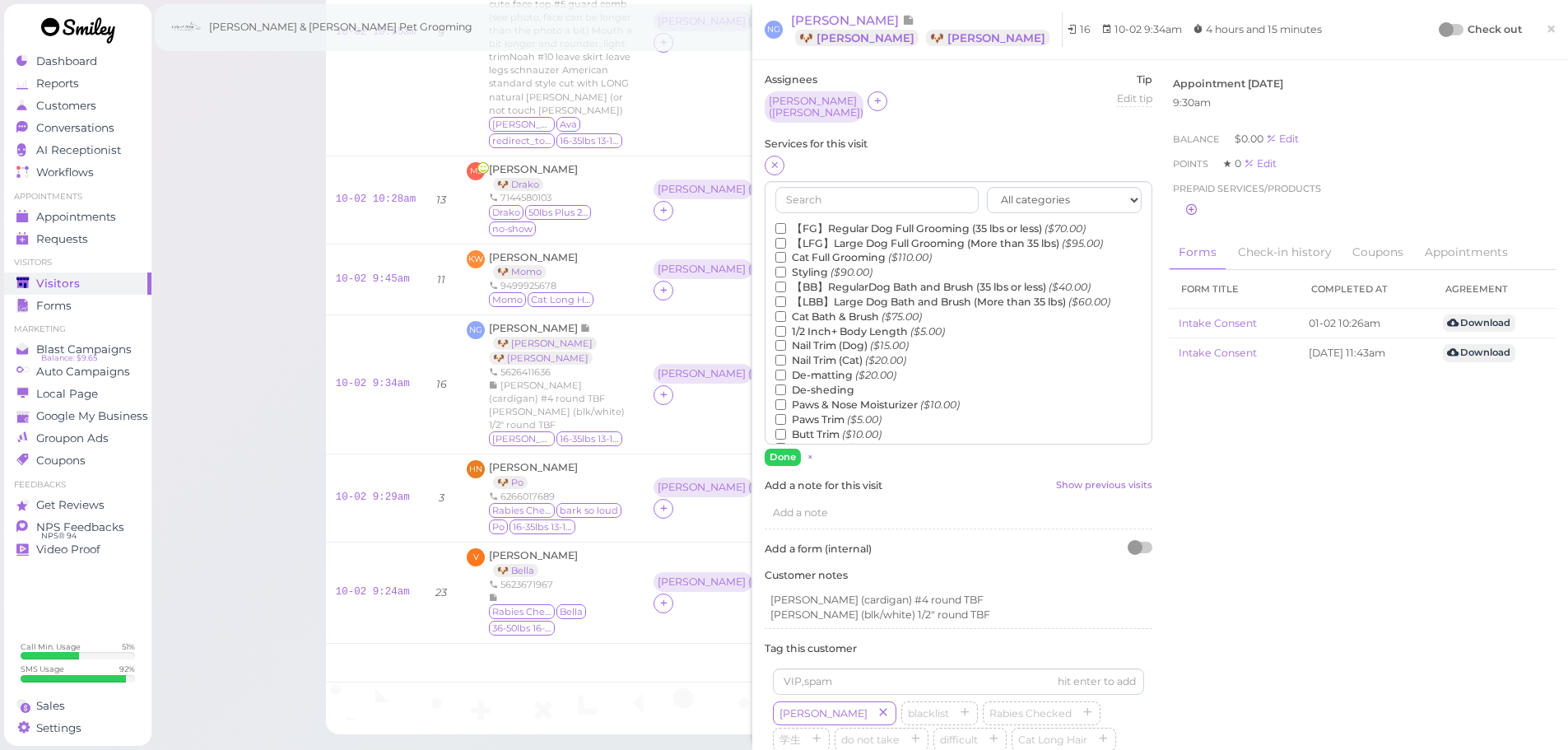
click at [840, 225] on label "【FG】Regular Dog Full Grooming (35 lbs or less) ($70.00)" at bounding box center [930, 228] width 310 height 14
click at [786, 225] on input "【FG】Regular Dog Full Grooming (35 lbs or less) ($70.00)" at bounding box center [780, 228] width 11 height 11
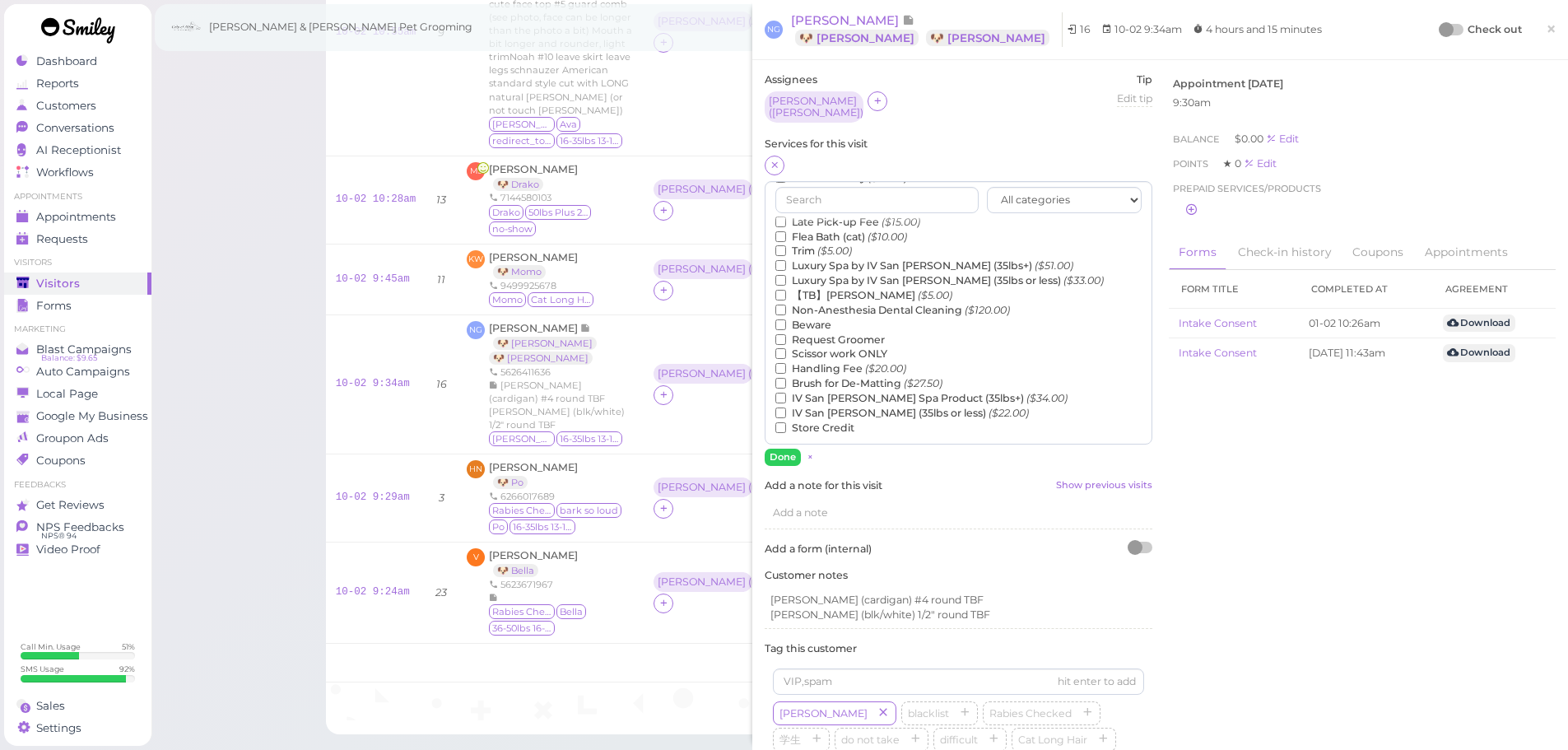
click at [836, 288] on label "【TB】Teeth Brushing ($5.00)" at bounding box center [863, 295] width 177 height 14
click at [786, 290] on input "【TB】Teeth Brushing ($5.00)" at bounding box center [780, 295] width 11 height 11
click at [782, 449] on button "Done" at bounding box center [783, 458] width 36 height 17
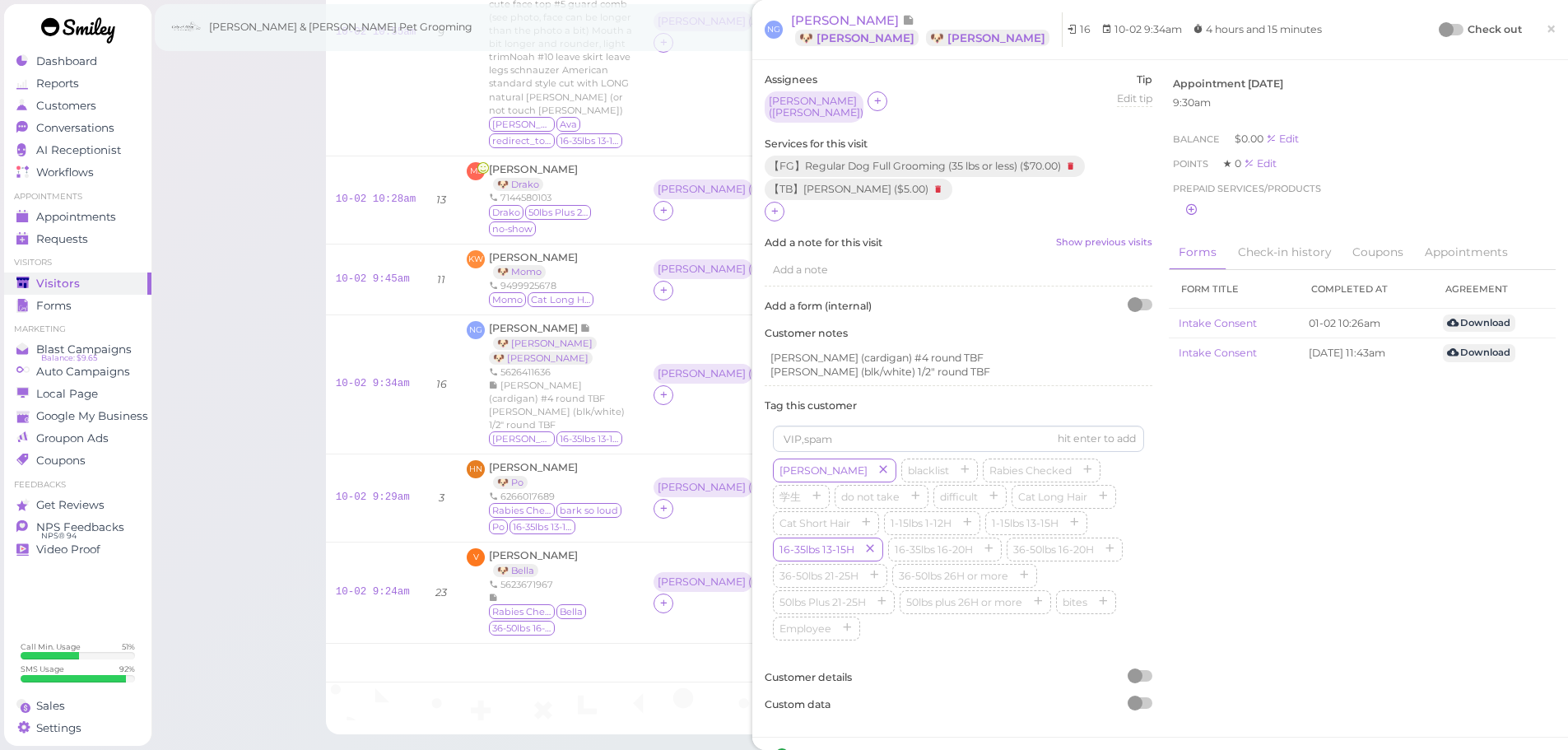
click at [1448, 36] on div "Check out" at bounding box center [1482, 29] width 81 height 16
click at [1443, 31] on div at bounding box center [1452, 30] width 23 height 12
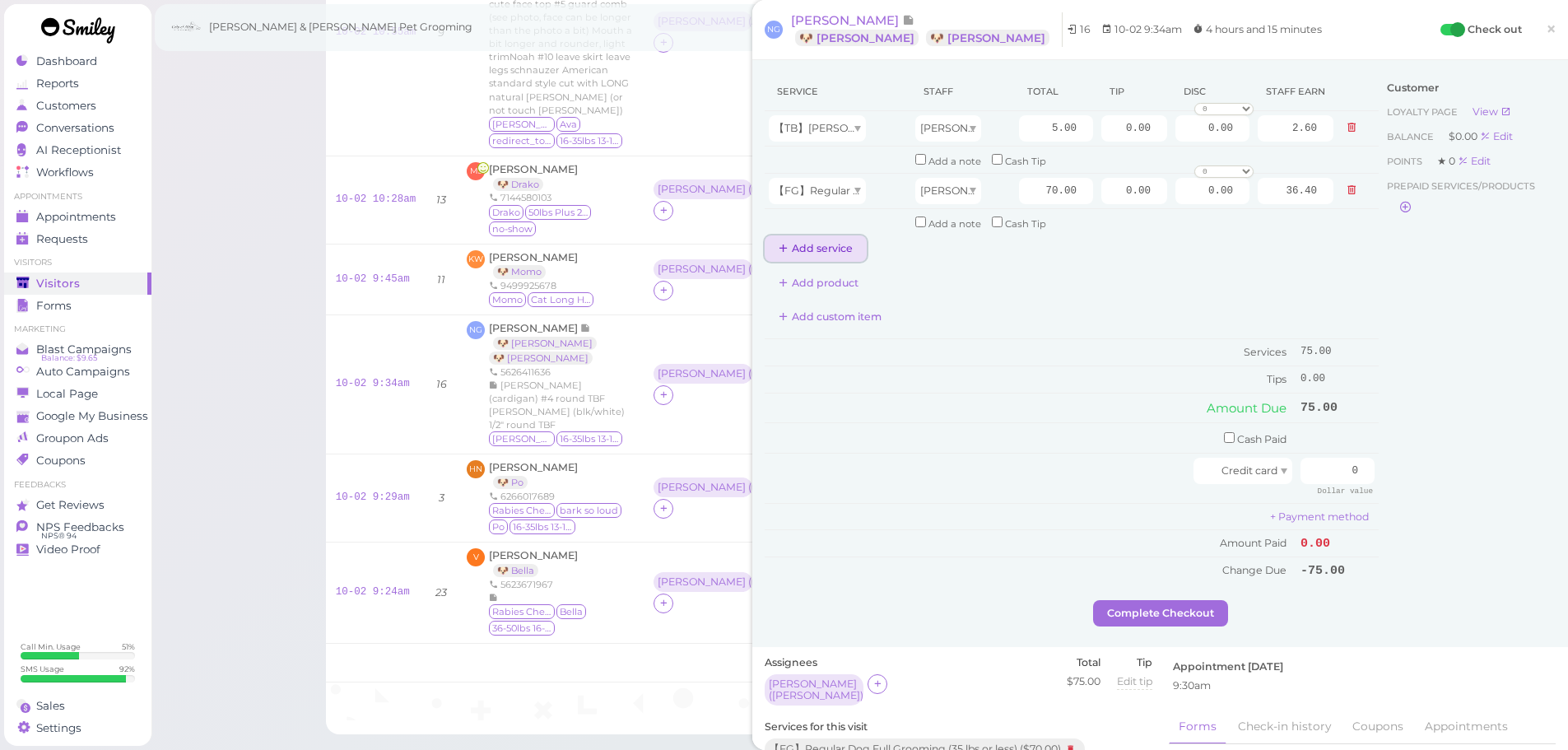
click at [801, 242] on button "Add service" at bounding box center [816, 248] width 103 height 26
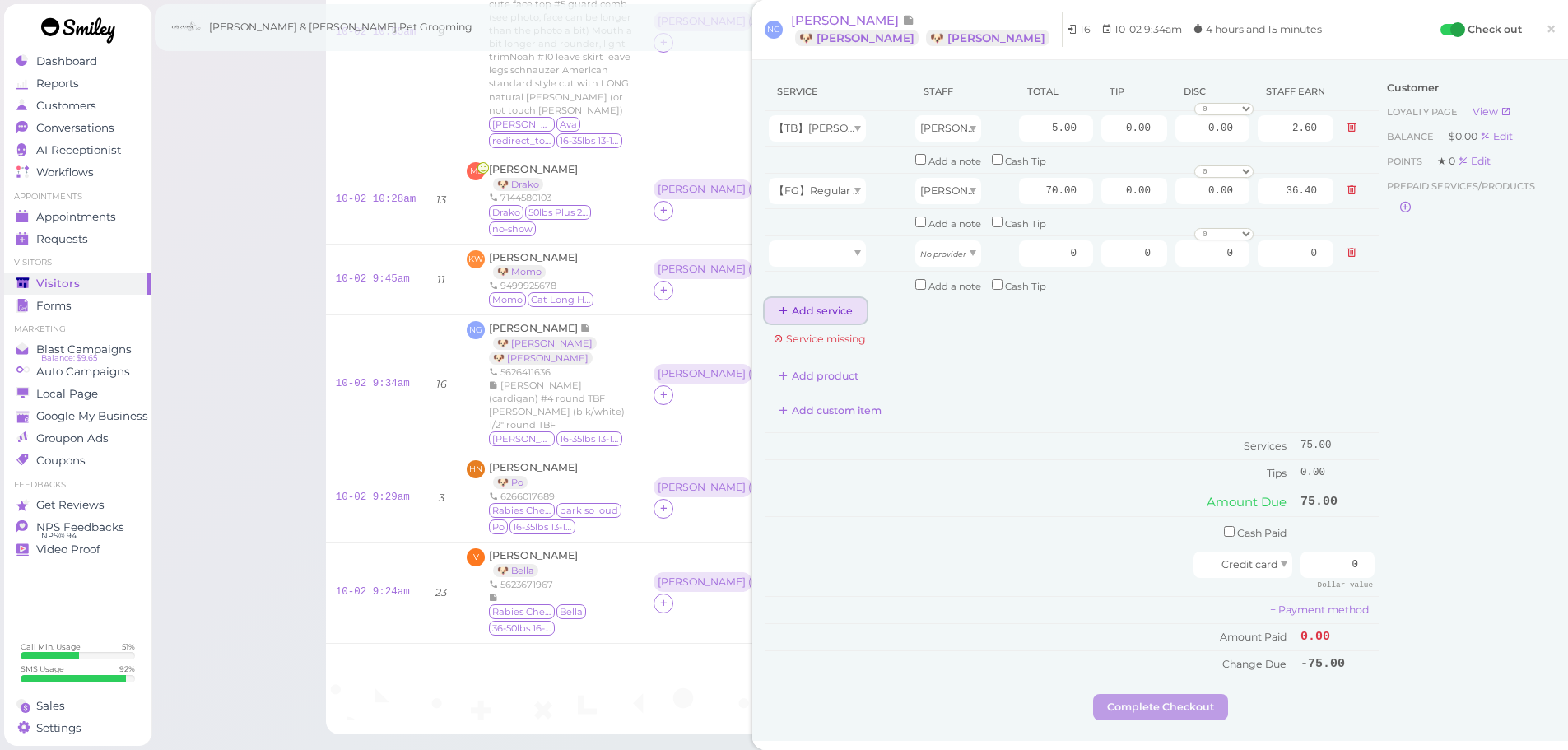
click at [817, 316] on button "Add service" at bounding box center [816, 311] width 103 height 26
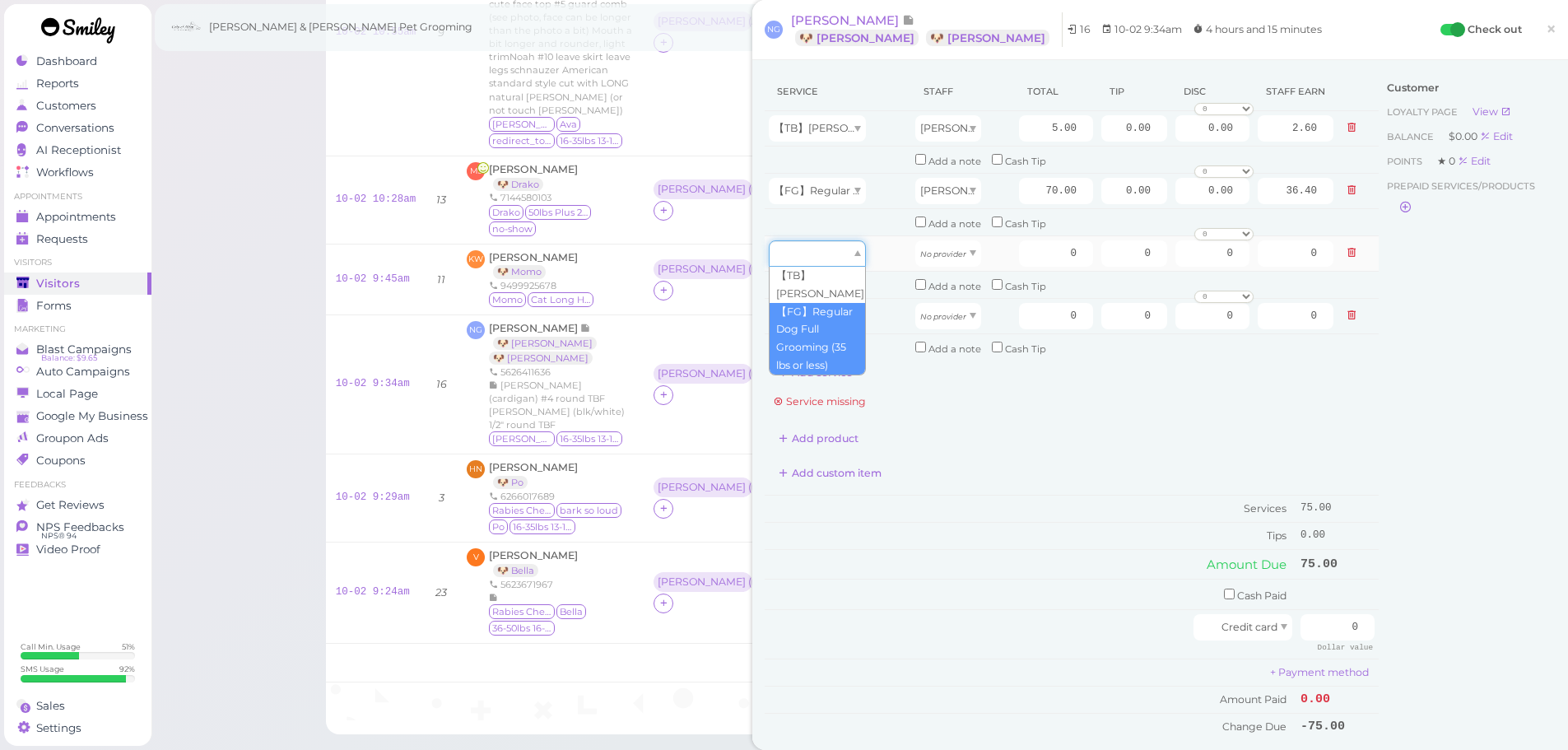
type input "70.00"
drag, startPoint x: 814, startPoint y: 314, endPoint x: 814, endPoint y: 325, distance: 11.0
type input "5.00"
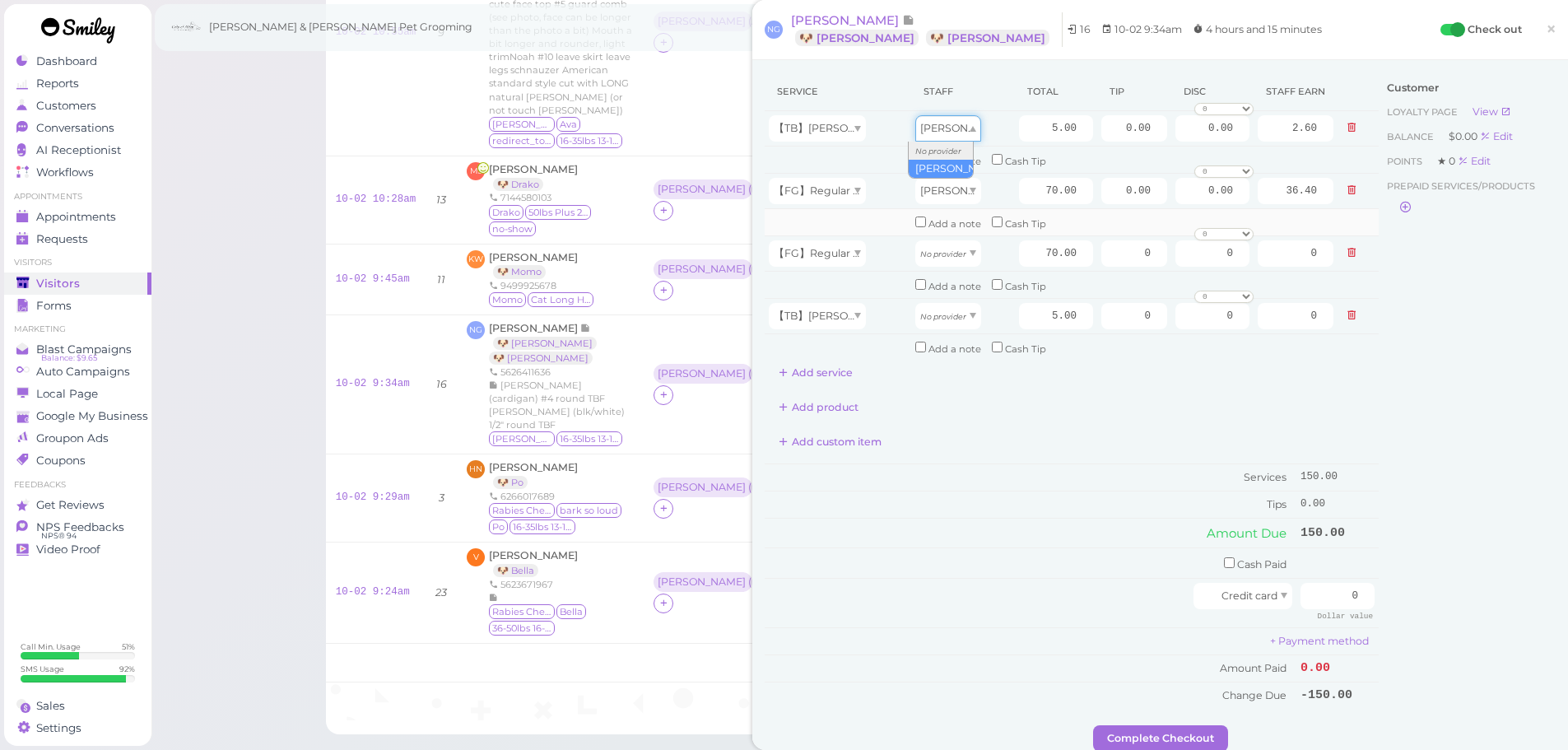
drag, startPoint x: 951, startPoint y: 128, endPoint x: 951, endPoint y: 221, distance: 93.0
click at [951, 221] on tbody "【TB】[PERSON_NAME] Asa 5.00 0.00 0.00 0 10% off 15% off 20% off 25% off 30% off …" at bounding box center [1072, 236] width 614 height 249
drag, startPoint x: 946, startPoint y: 258, endPoint x: 946, endPoint y: 287, distance: 29.0
type input "36.40"
drag, startPoint x: 945, startPoint y: 320, endPoint x: 947, endPoint y: 353, distance: 33.1
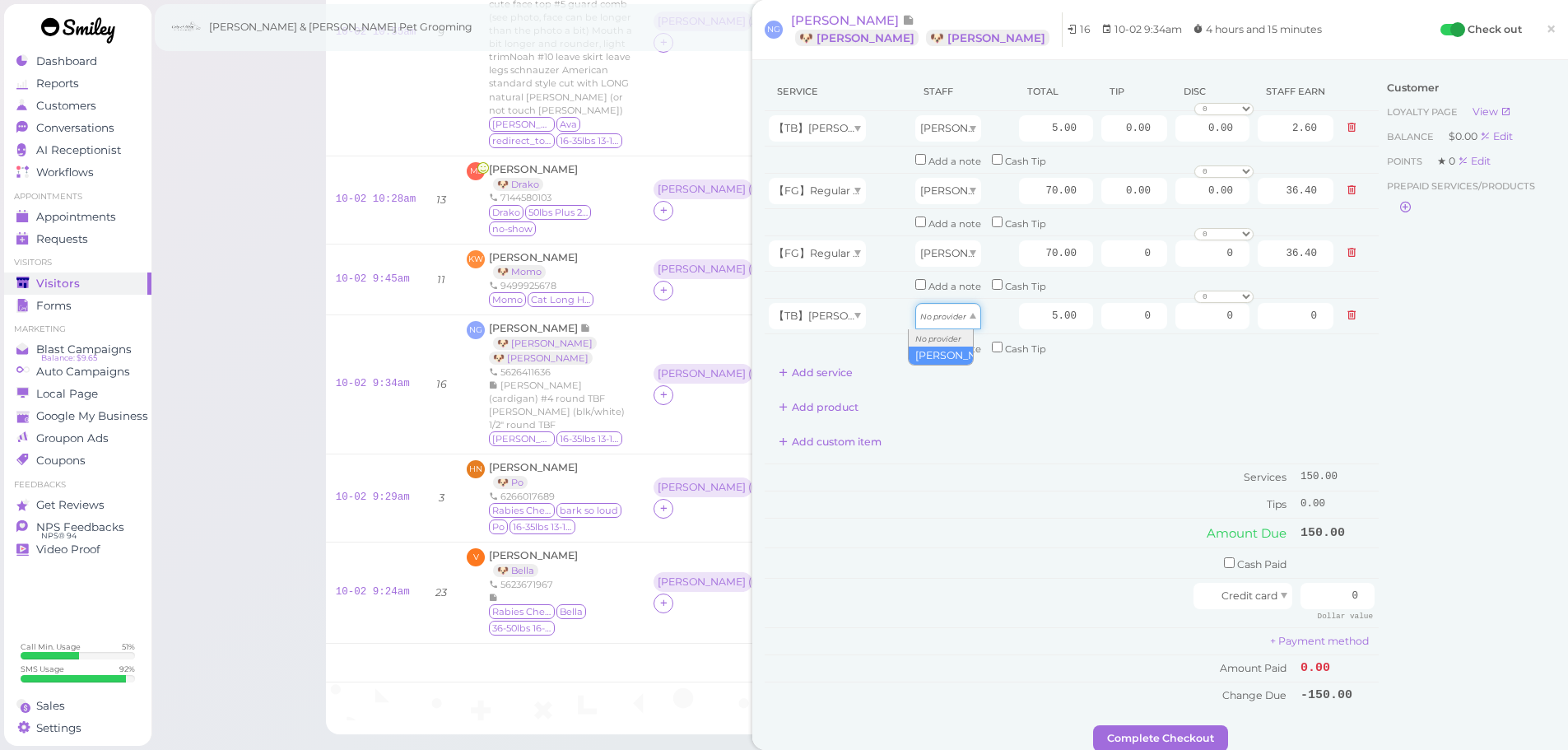
type input "2.60"
click at [1026, 258] on input "70.00" at bounding box center [1055, 253] width 74 height 26
type input "80.00"
type input "41.60"
click at [1034, 190] on input "70.00" at bounding box center [1055, 191] width 74 height 26
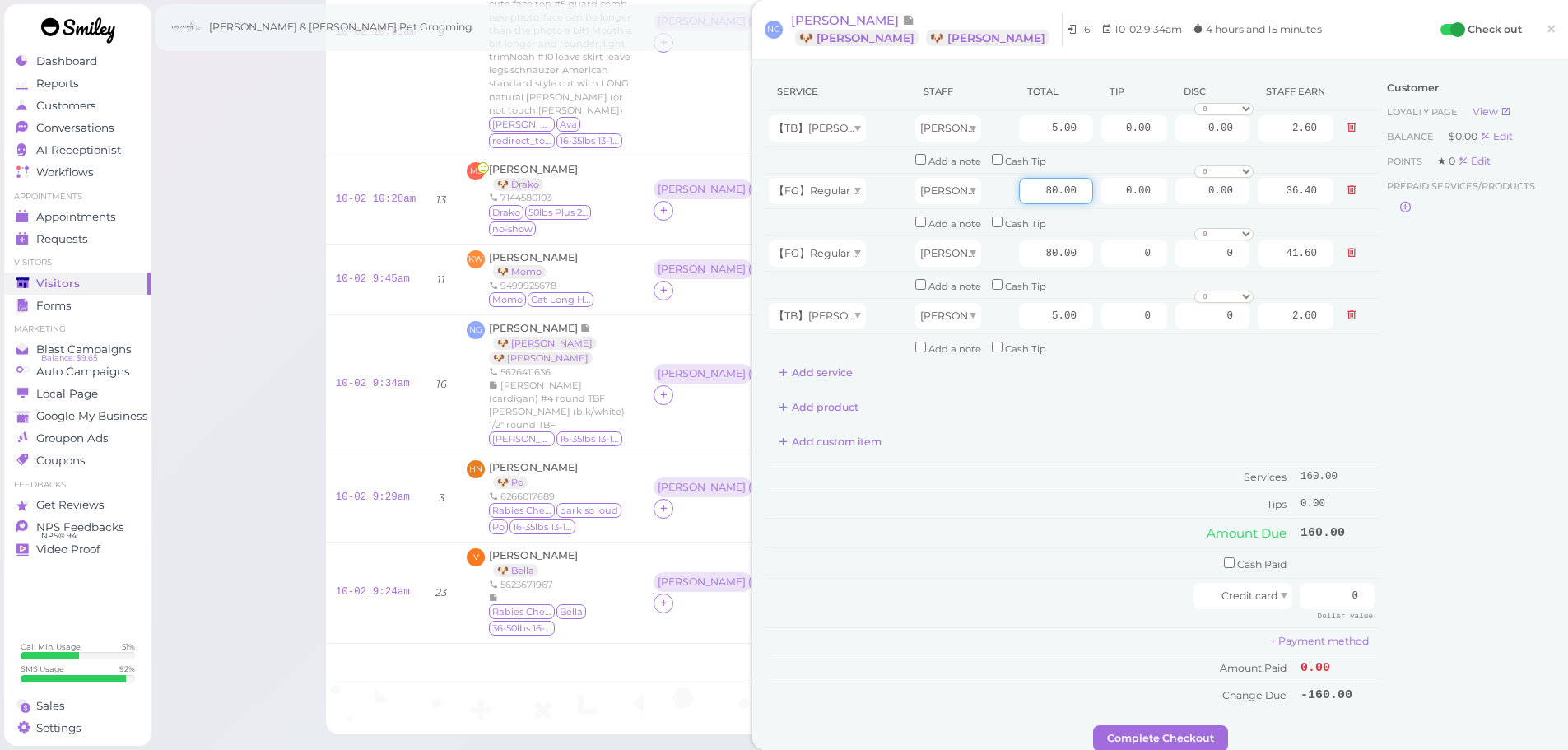
type input "80.00"
type input "41.60"
click at [1056, 375] on div "Service Staff Total Tip Disc Staff earn 【TB】Teeth Brushing Asa 5.00 0.00 0.00 0…" at bounding box center [1072, 230] width 614 height 314
drag, startPoint x: 1233, startPoint y: 277, endPoint x: 1361, endPoint y: 288, distance: 128.5
click at [1360, 286] on tbody "【TB】[PERSON_NAME] Asa 5.00 0.00 0.00 0 10% off 15% off 20% off 25% off 30% off …" at bounding box center [1072, 236] width 614 height 249
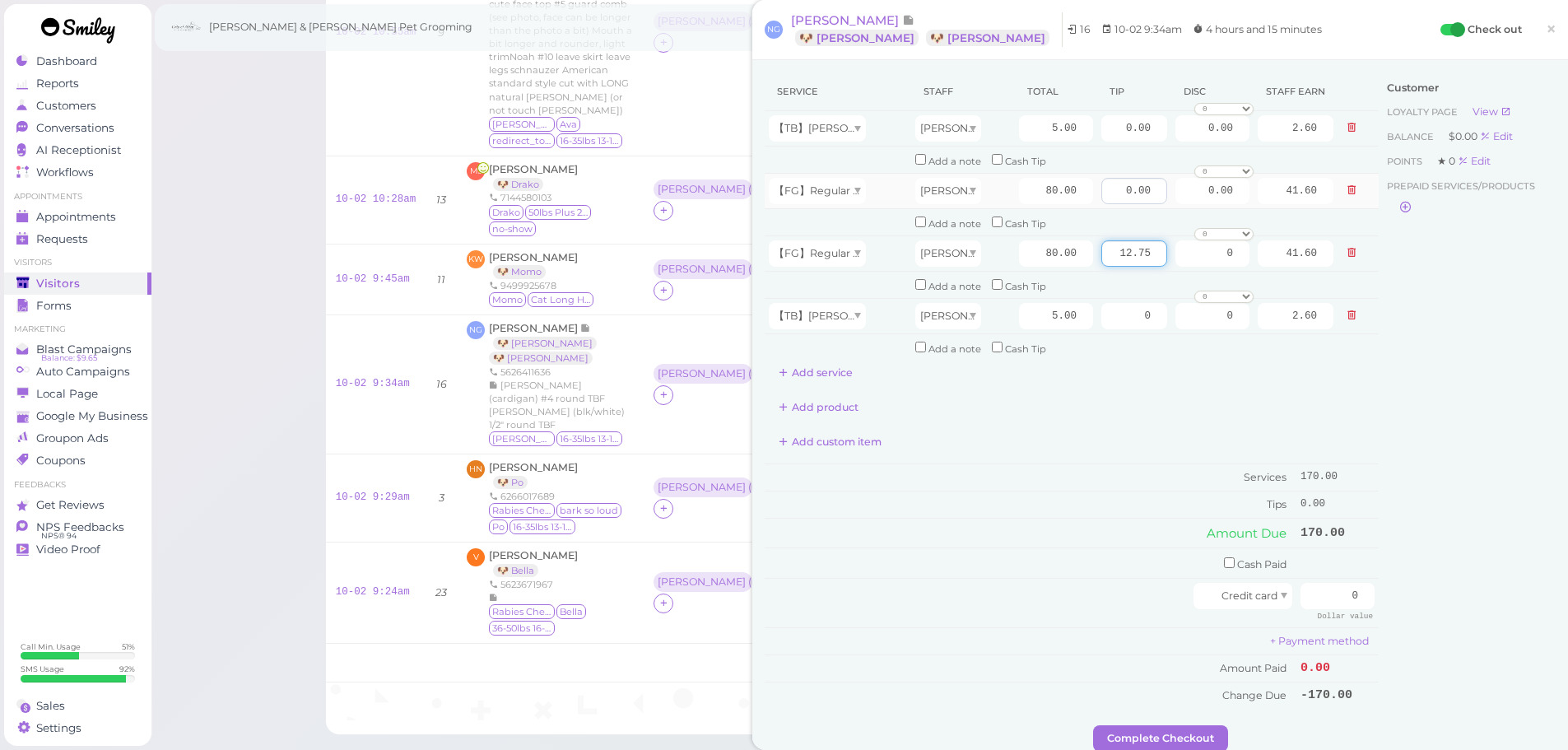
type input "12.75"
drag, startPoint x: 1105, startPoint y: 191, endPoint x: 1342, endPoint y: 212, distance: 237.9
click at [1297, 206] on tr "【FG】Regular Dog Full Grooming (35 lbs or less) Asa 80.00 0.00 0.00 0 10% off 15…" at bounding box center [1072, 191] width 614 height 36
type input "12.75"
click at [1436, 501] on div "Customer Loyalty page View Balance $0.00 Edit Points ★ 0 Edit Prepaid services/…" at bounding box center [1467, 399] width 177 height 653
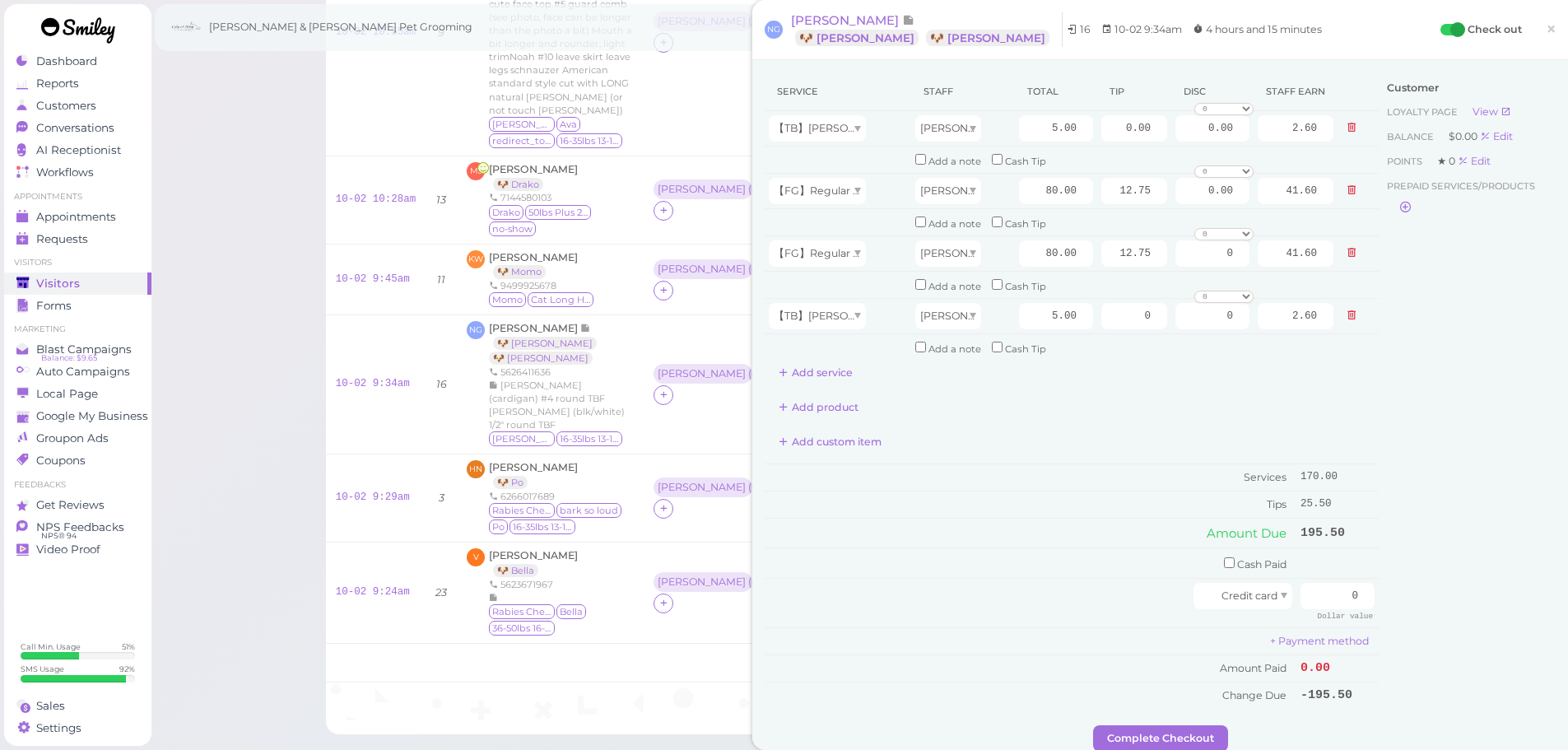
scroll to position [82, 0]
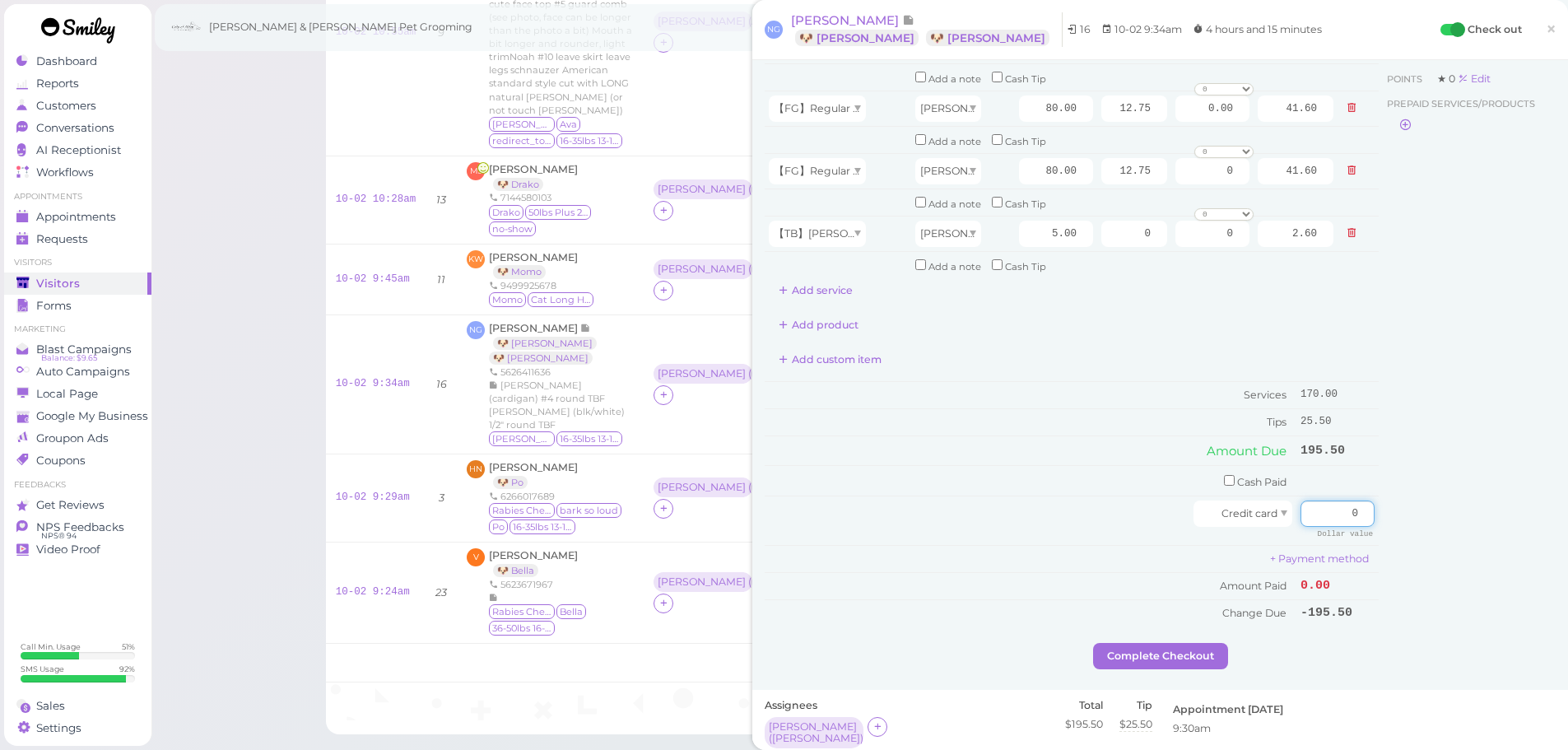
drag, startPoint x: 1359, startPoint y: 517, endPoint x: 1471, endPoint y: 538, distance: 114.0
click at [1446, 532] on div "Service Staff Total Tip Disc Staff earn 【TB】Teeth Brushing Asa 5.00 0.00 0.00 0…" at bounding box center [1161, 316] width 791 height 653
type input "195.5"
click at [1452, 525] on div "Customer Loyalty page View Balance $0.00 Edit Points ★ 0 Edit Prepaid services/…" at bounding box center [1467, 316] width 177 height 653
click at [1153, 646] on button "Complete Checkout" at bounding box center [1161, 656] width 135 height 26
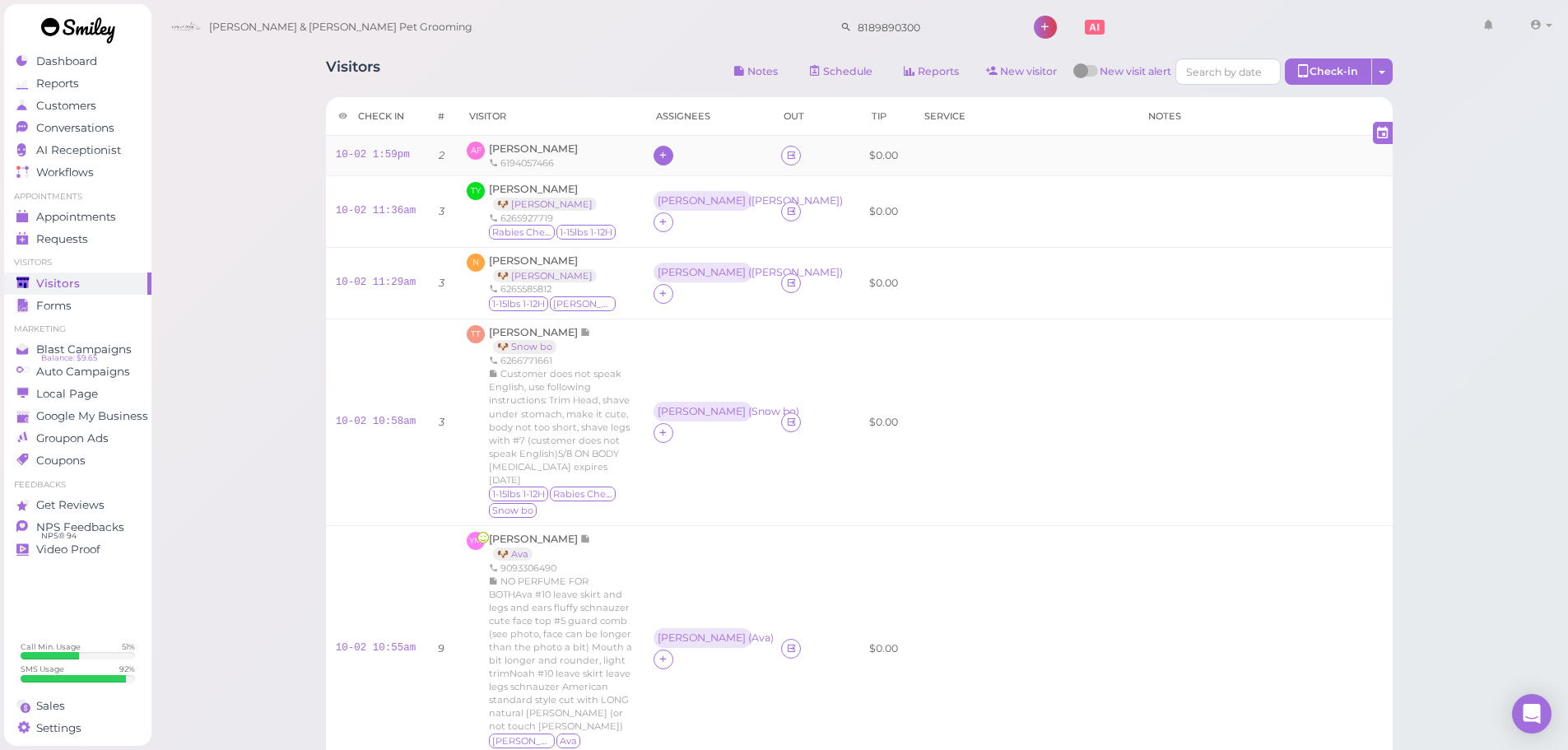
click at [658, 158] on icon at bounding box center [663, 155] width 11 height 13
click at [693, 183] on input at bounding box center [747, 193] width 198 height 26
type input "asa"
click at [685, 225] on div "[PERSON_NAME]" at bounding box center [759, 226] width 230 height 31
click at [372, 153] on link "10-02 1:59pm" at bounding box center [373, 155] width 74 height 12
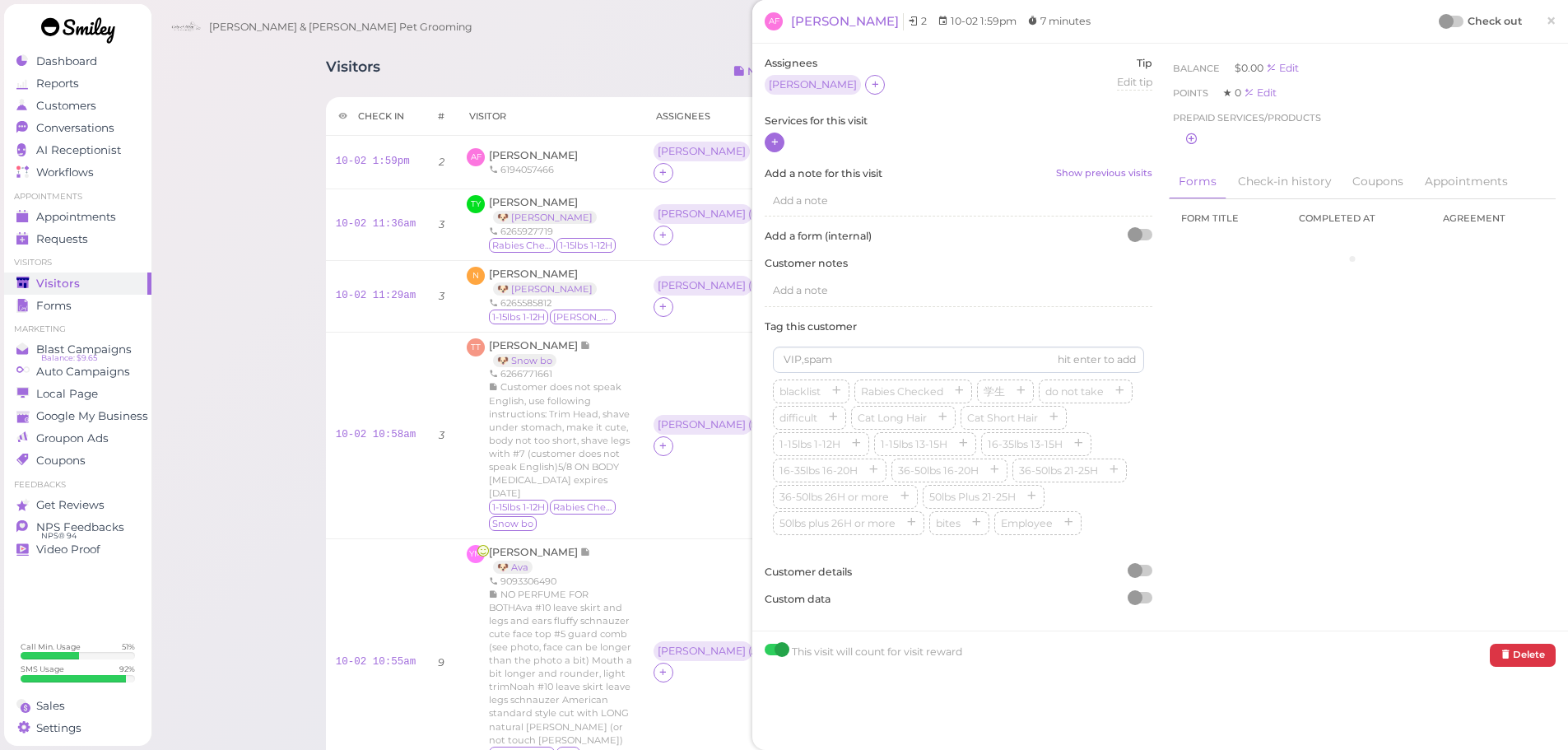
click at [782, 136] on div at bounding box center [959, 142] width 388 height 21
click at [777, 144] on icon at bounding box center [775, 142] width 11 height 13
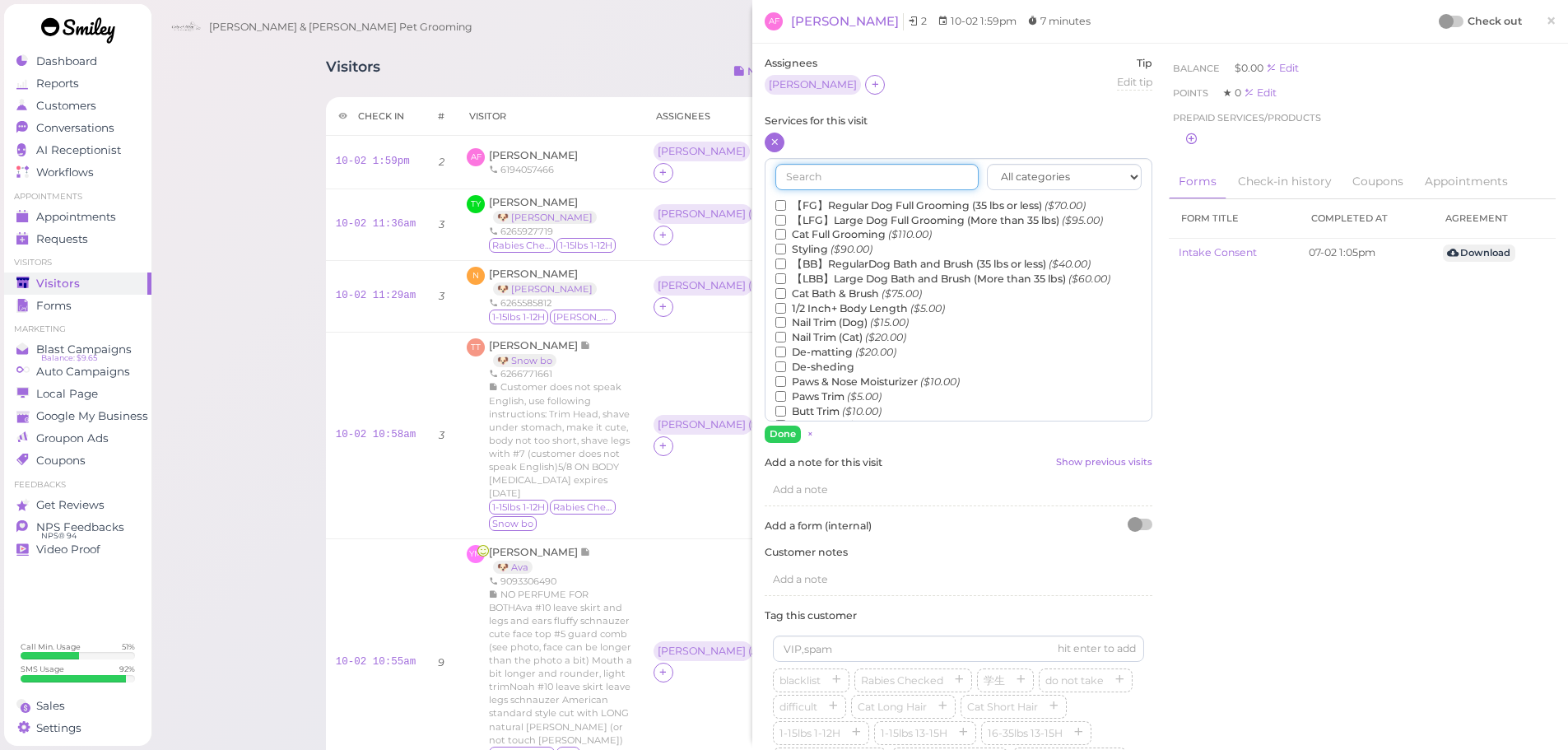
click at [834, 176] on input "text" at bounding box center [877, 176] width 203 height 26
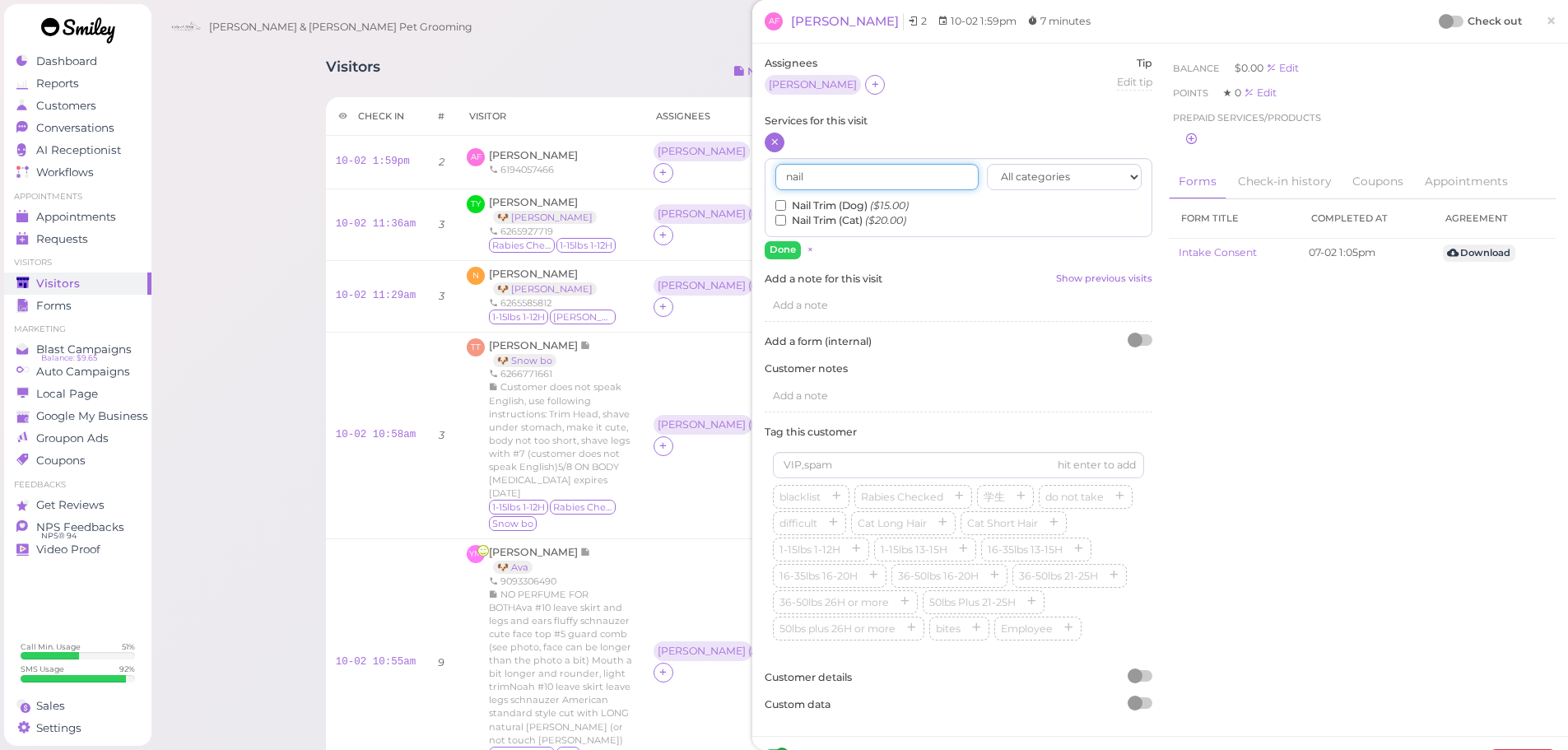
type input "nail"
click at [784, 205] on input "Nail Trim (Dog) ($15.00)" at bounding box center [780, 205] width 11 height 11
click at [790, 247] on button "Done" at bounding box center [783, 250] width 36 height 17
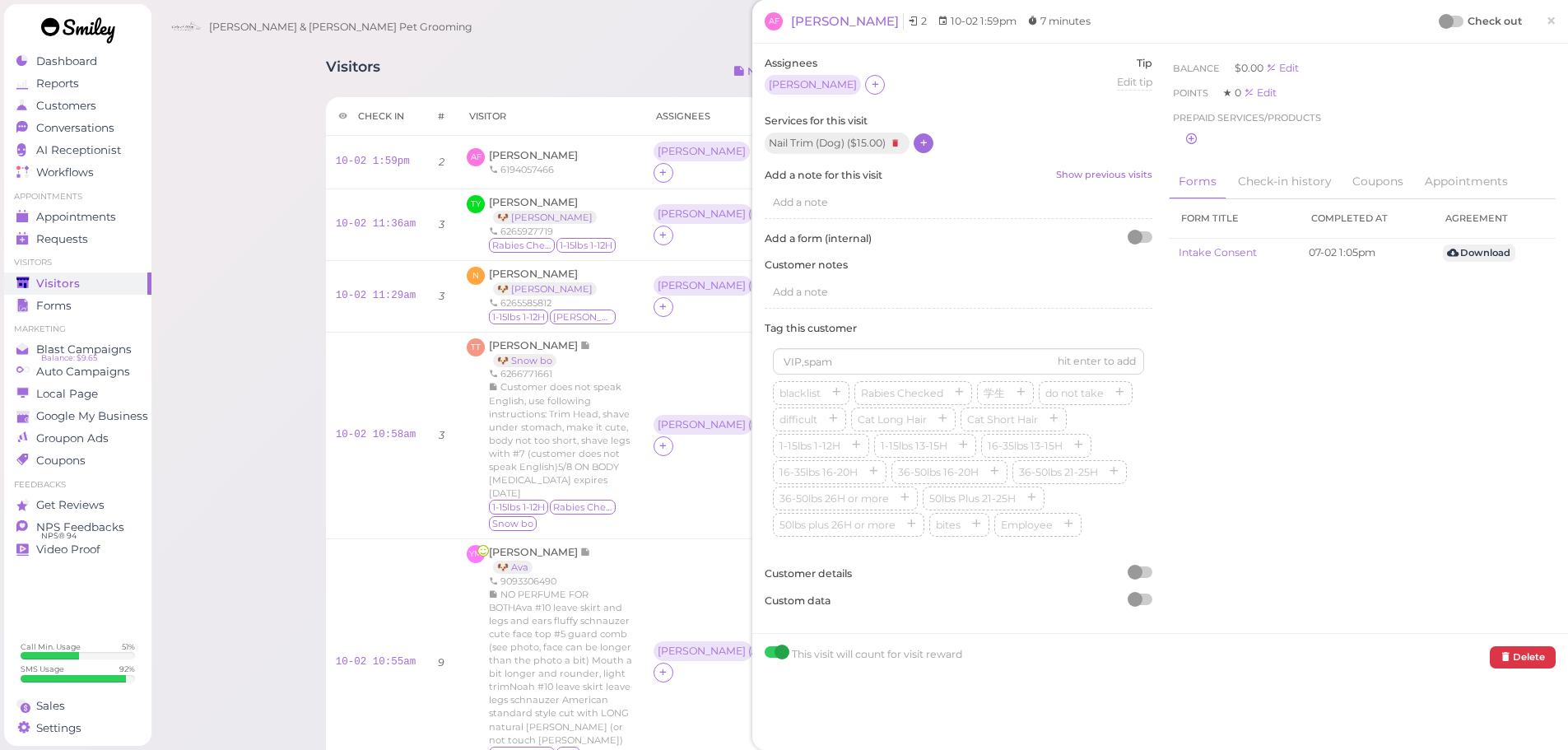
click at [1439, 26] on div at bounding box center [1446, 21] width 14 height 14
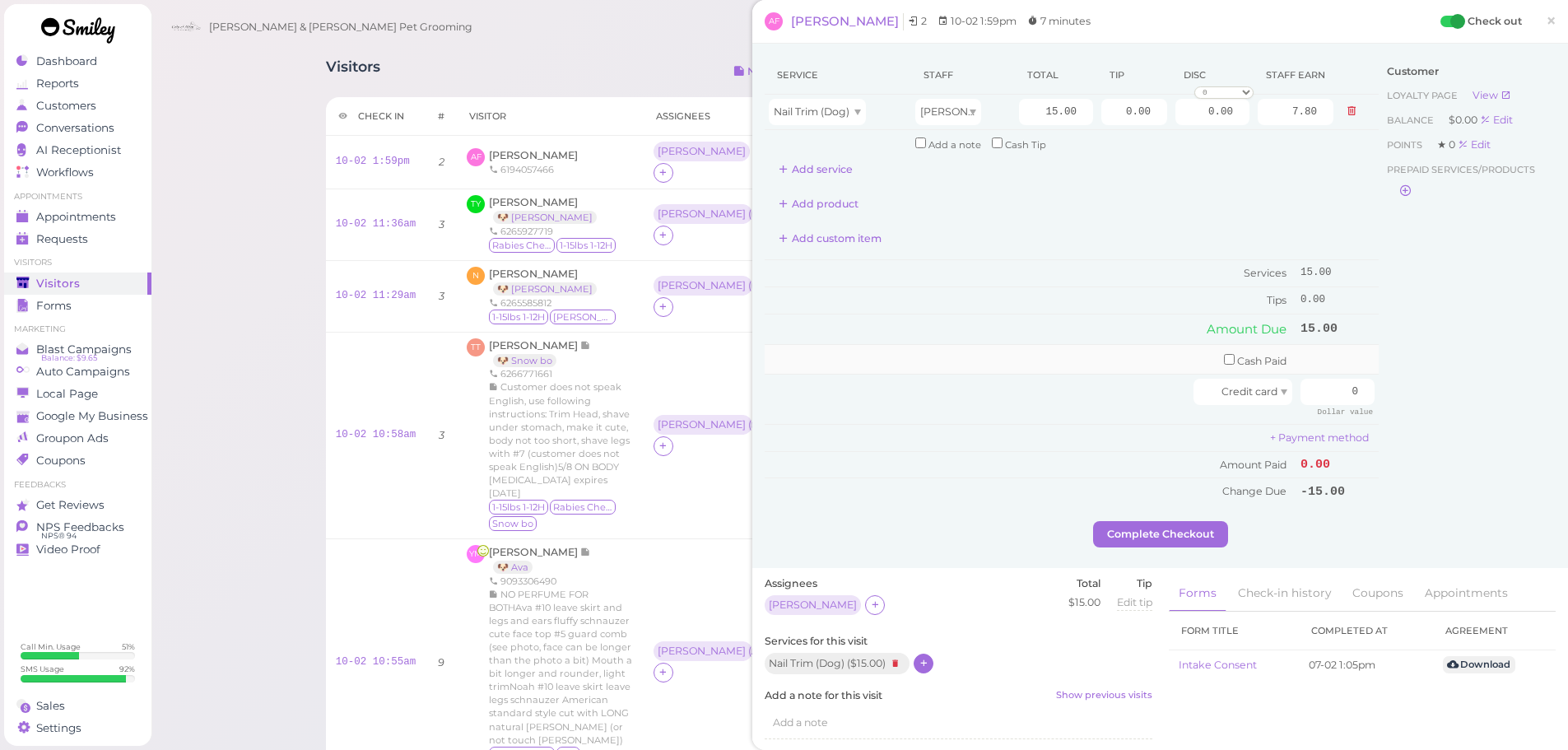
click at [1025, 356] on td "Cash Paid" at bounding box center [1031, 359] width 532 height 31
click at [1007, 359] on td "Cash Paid" at bounding box center [1031, 359] width 532 height 31
drag, startPoint x: 1312, startPoint y: 391, endPoint x: 1408, endPoint y: 390, distance: 96.0
click at [1408, 390] on div "Service Staff Total Tip Disc Staff earn Nail Trim (Dog) Asa 15.00 0.00 0.00 0 1…" at bounding box center [1161, 288] width 791 height 465
type input "18"
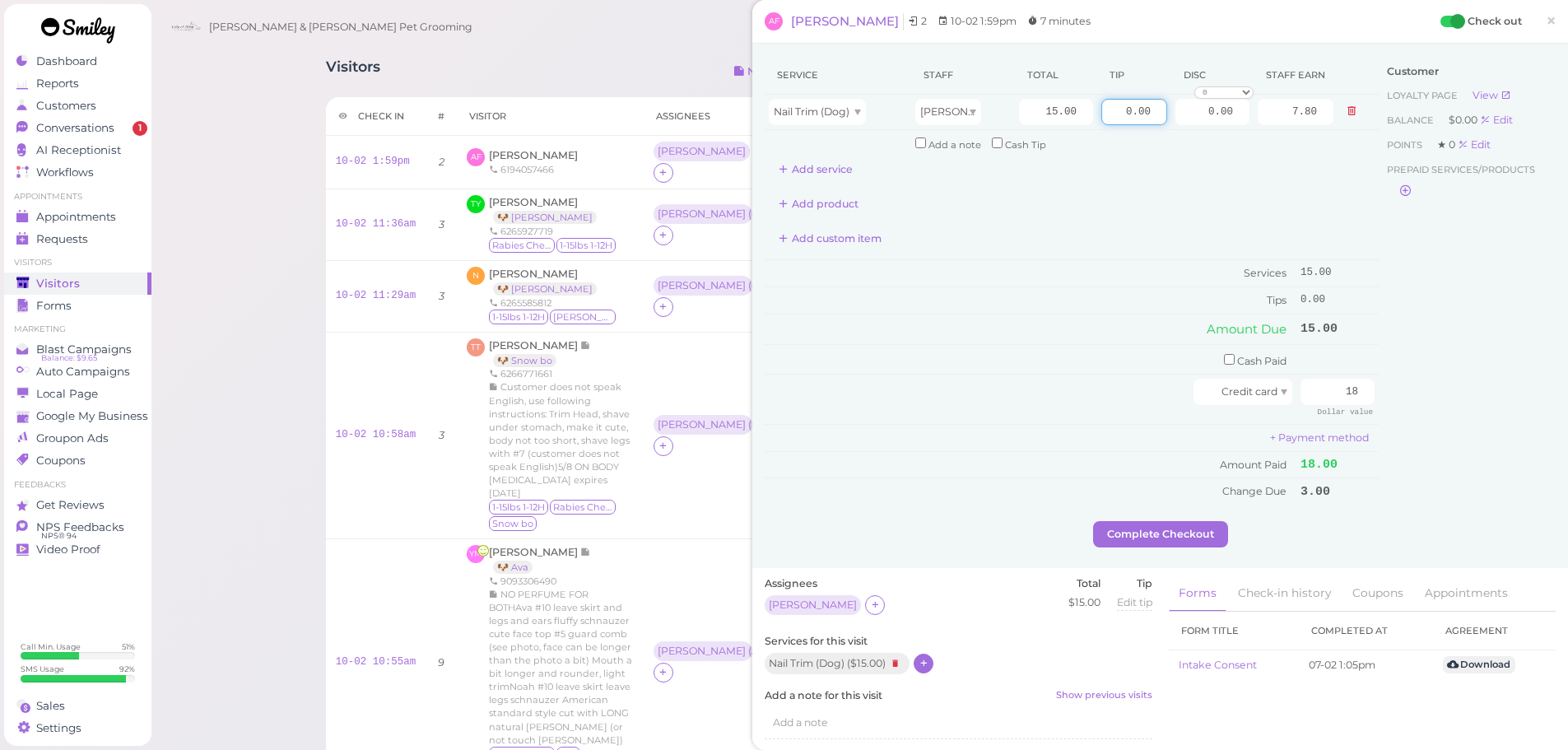
drag, startPoint x: 1180, startPoint y: 114, endPoint x: 1264, endPoint y: 172, distance: 102.1
click at [1283, 119] on tr "Nail Trim (Dog) Asa 15.00 0.00 0.00 0 10% off 15% off 20% off 25% off 30% off 5…" at bounding box center [1072, 113] width 614 height 36
type input "3"
click at [1190, 519] on div "Service Staff Total Tip Disc Staff earn Nail Trim (Dog) Asa 15.00 3 0.00 0 10% …" at bounding box center [1072, 288] width 614 height 465
click at [1191, 522] on button "Complete Checkout" at bounding box center [1161, 534] width 135 height 26
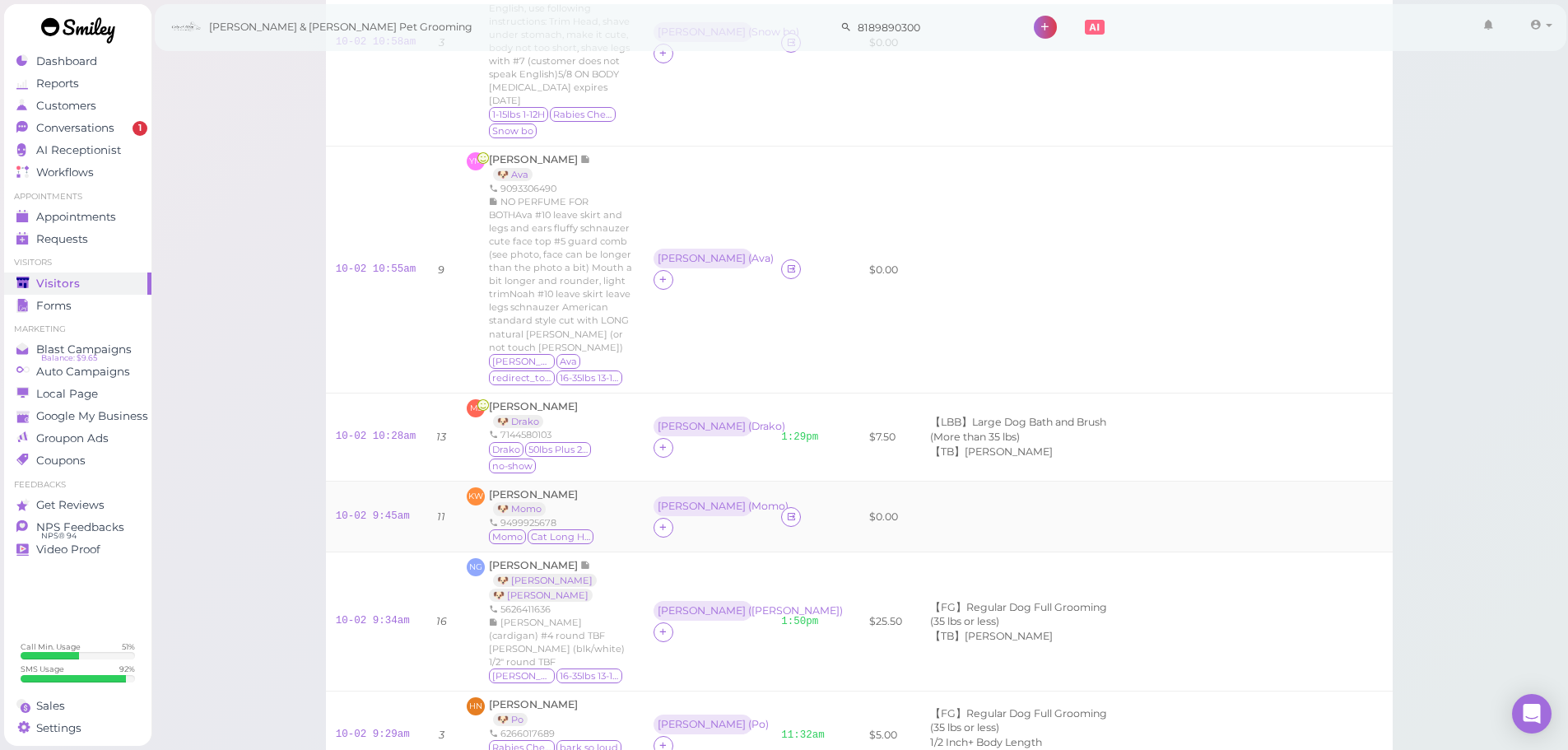
scroll to position [576, 0]
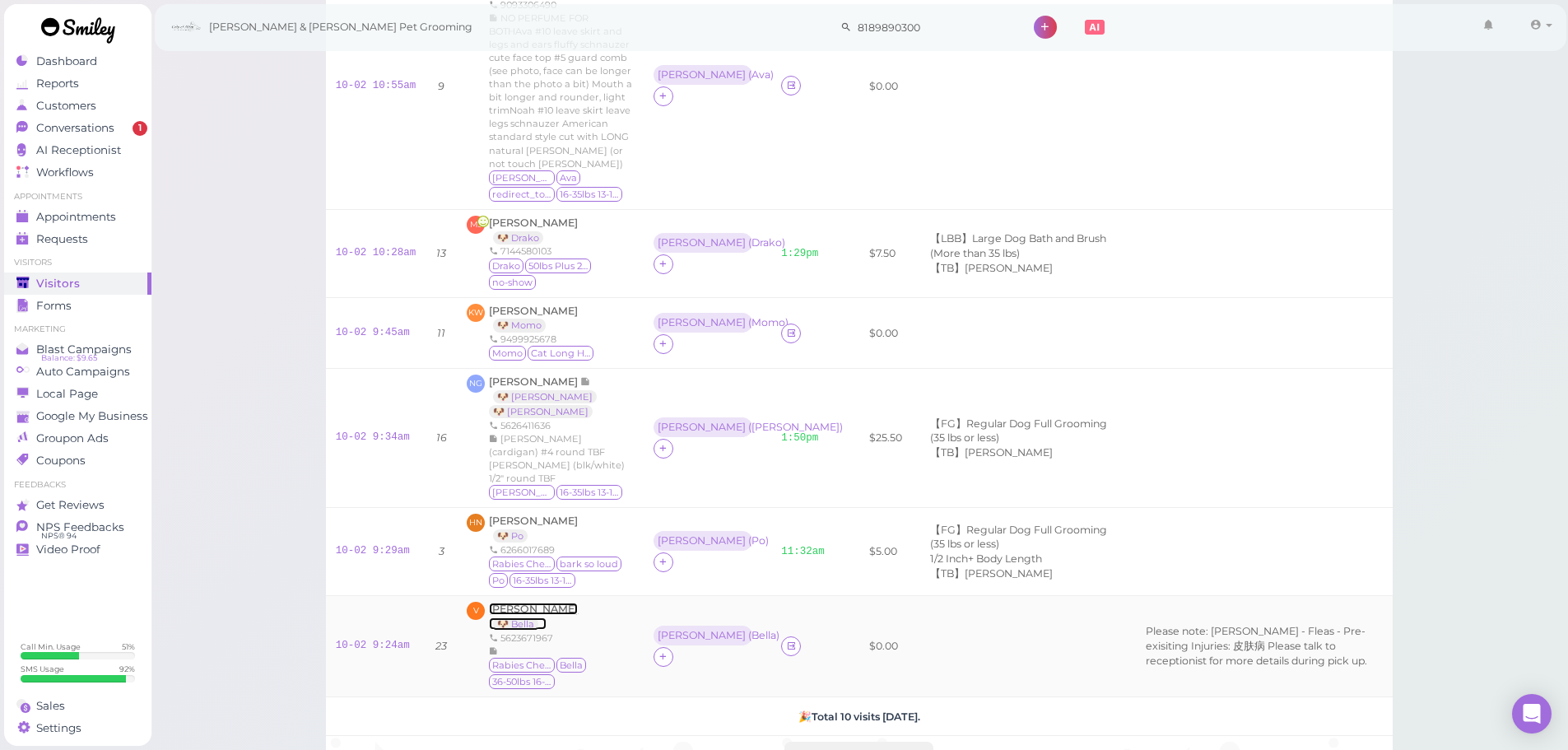
click at [515, 603] on span "[PERSON_NAME]" at bounding box center [533, 608] width 89 height 13
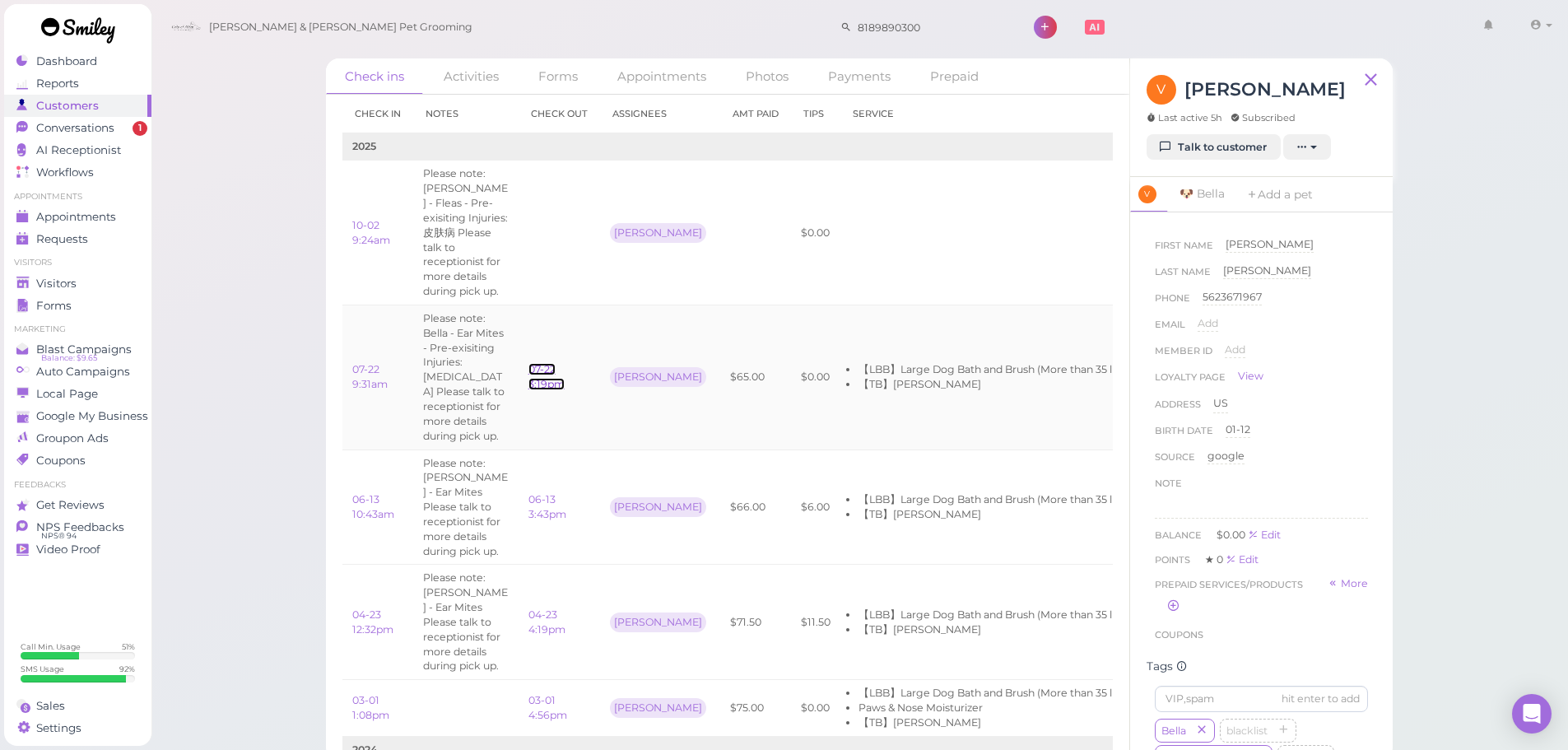
click at [550, 364] on link "07-22 3:19pm" at bounding box center [546, 377] width 36 height 27
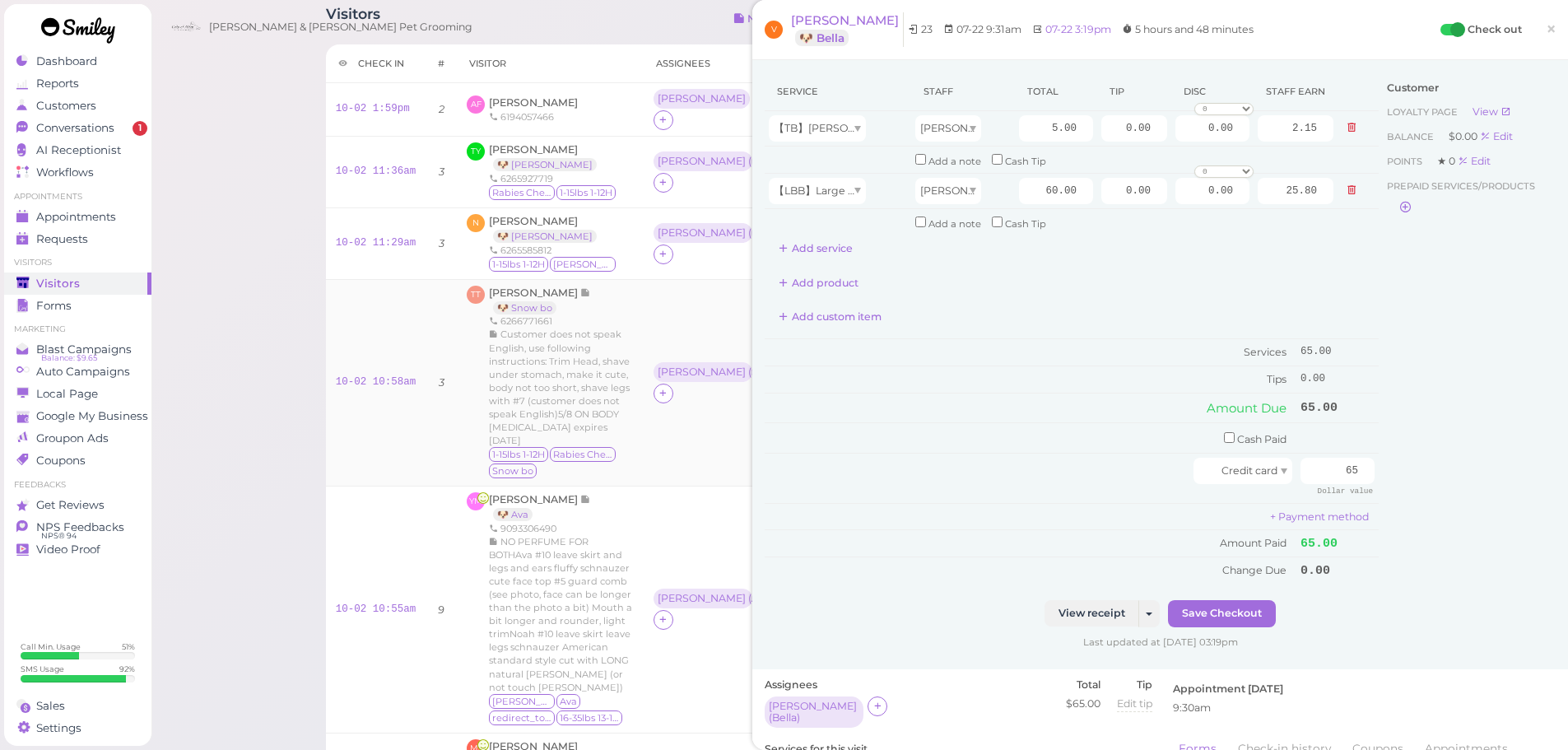
scroll to position [82, 0]
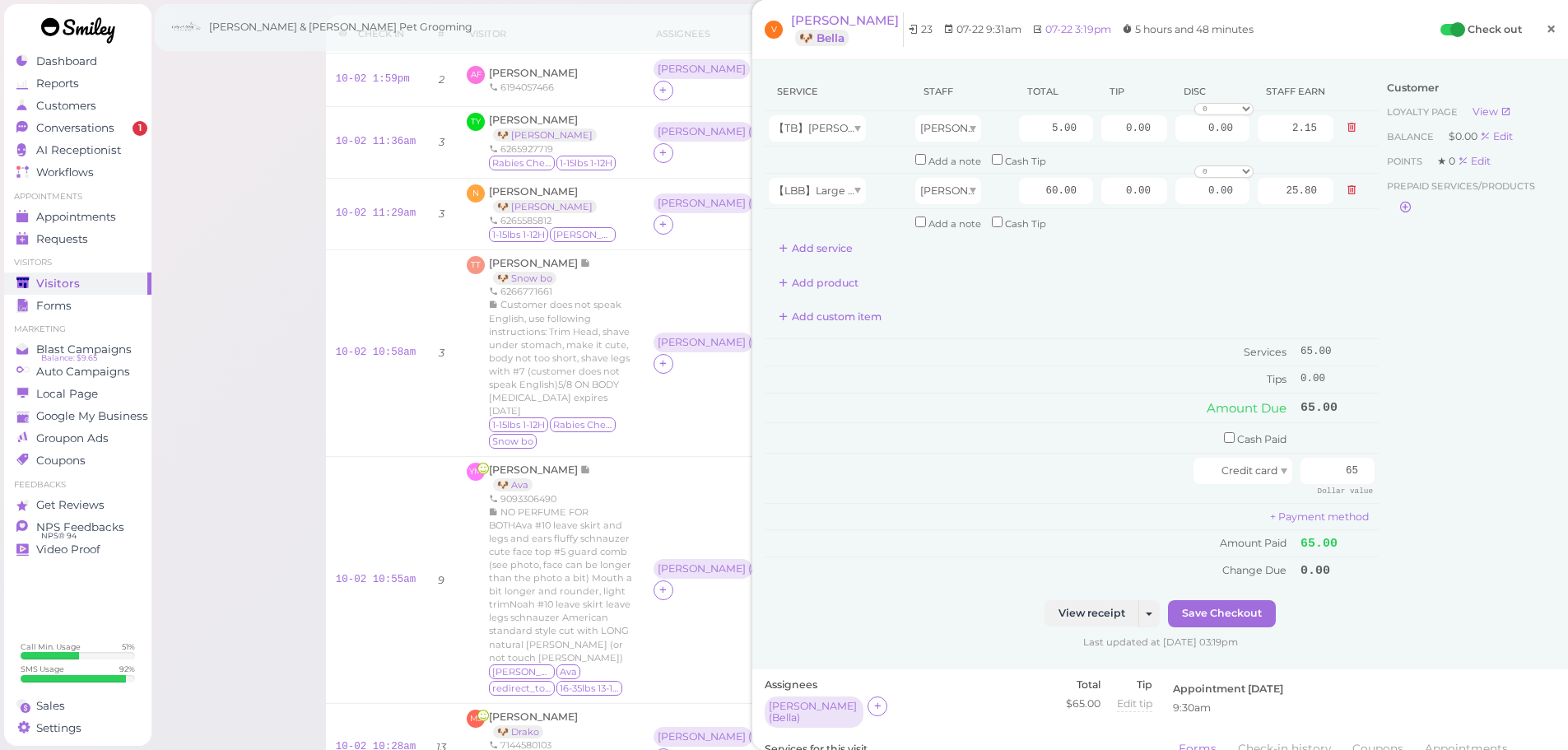
click at [1546, 37] on span "×" at bounding box center [1551, 28] width 11 height 23
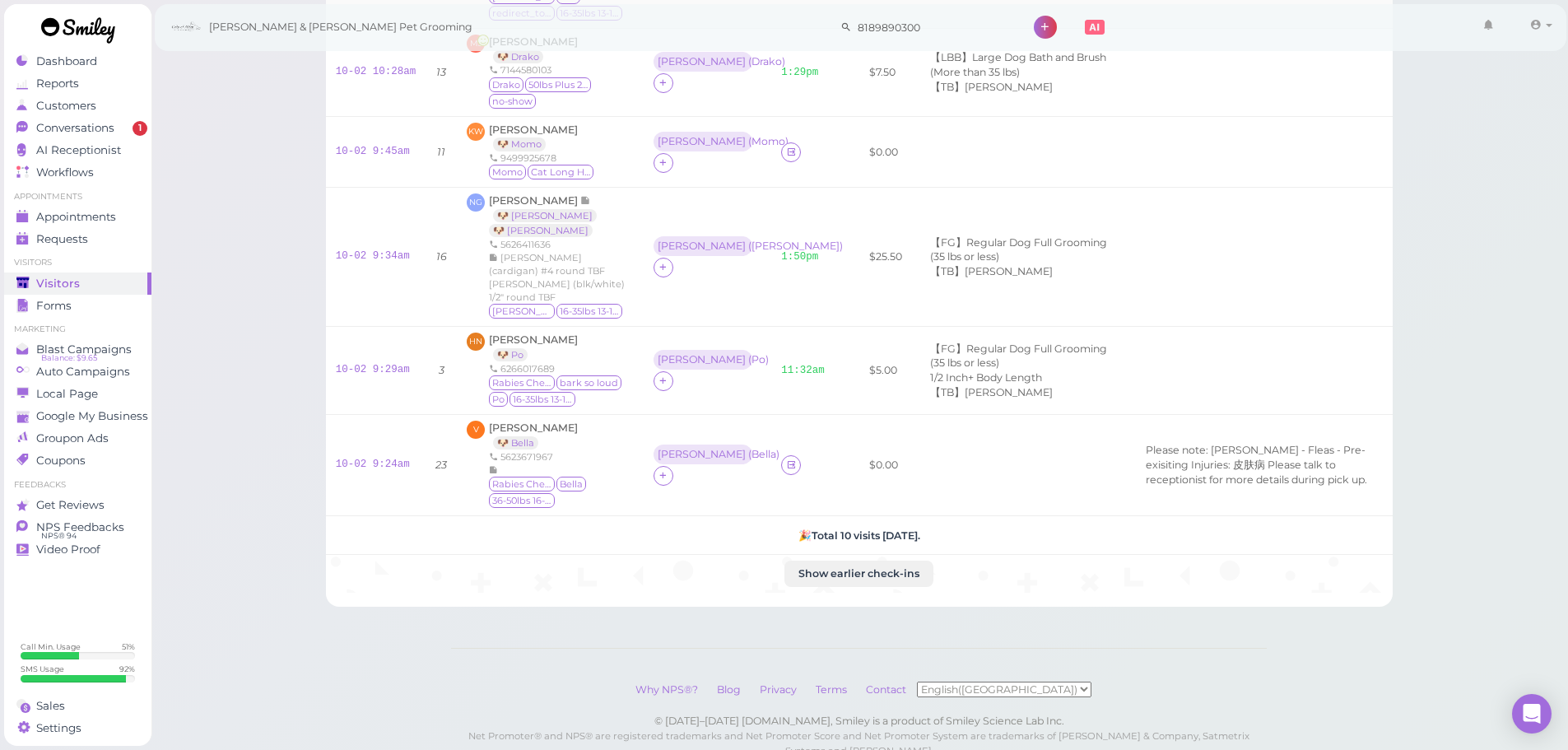
scroll to position [771, 0]
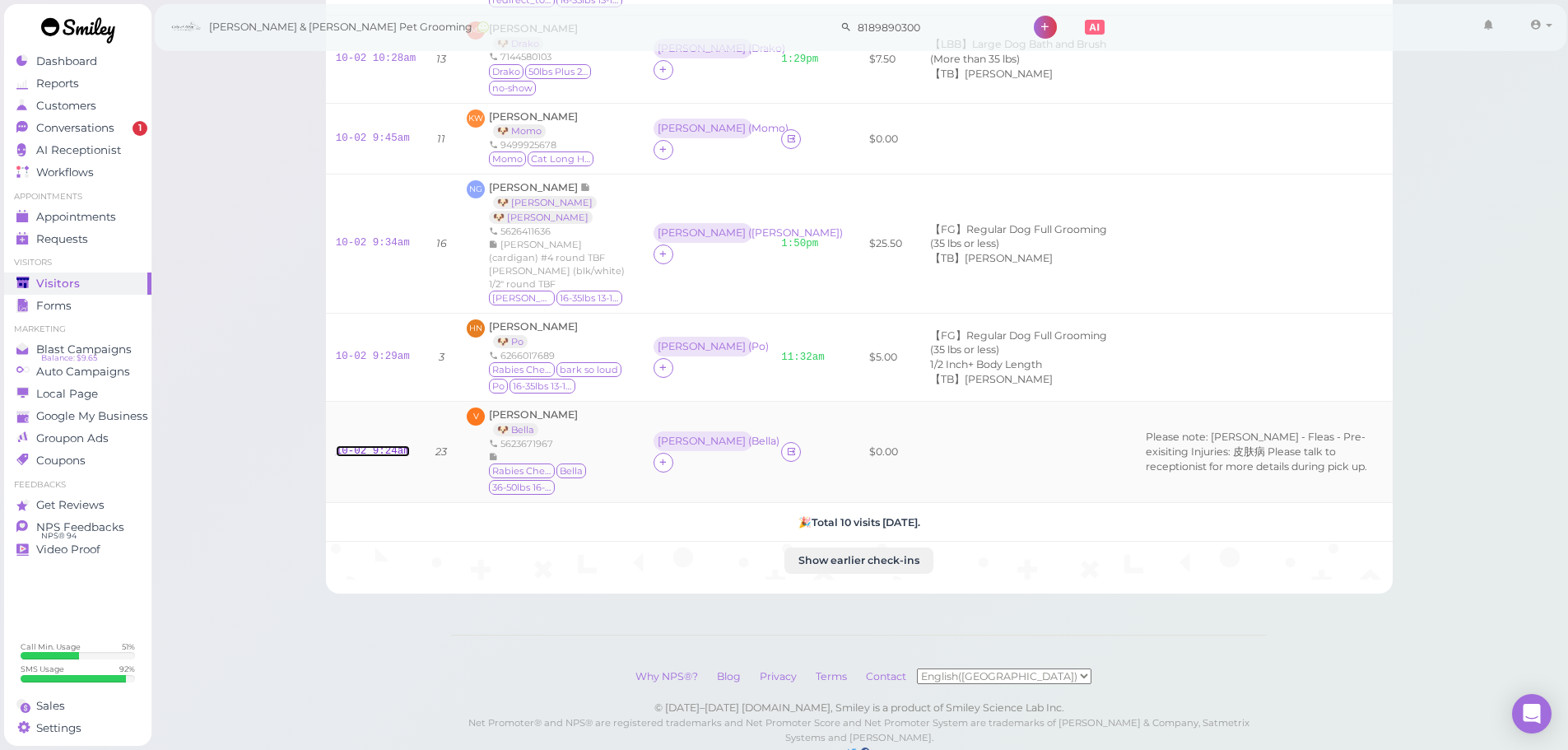
click at [367, 446] on link "10-02 9:24am" at bounding box center [373, 452] width 74 height 12
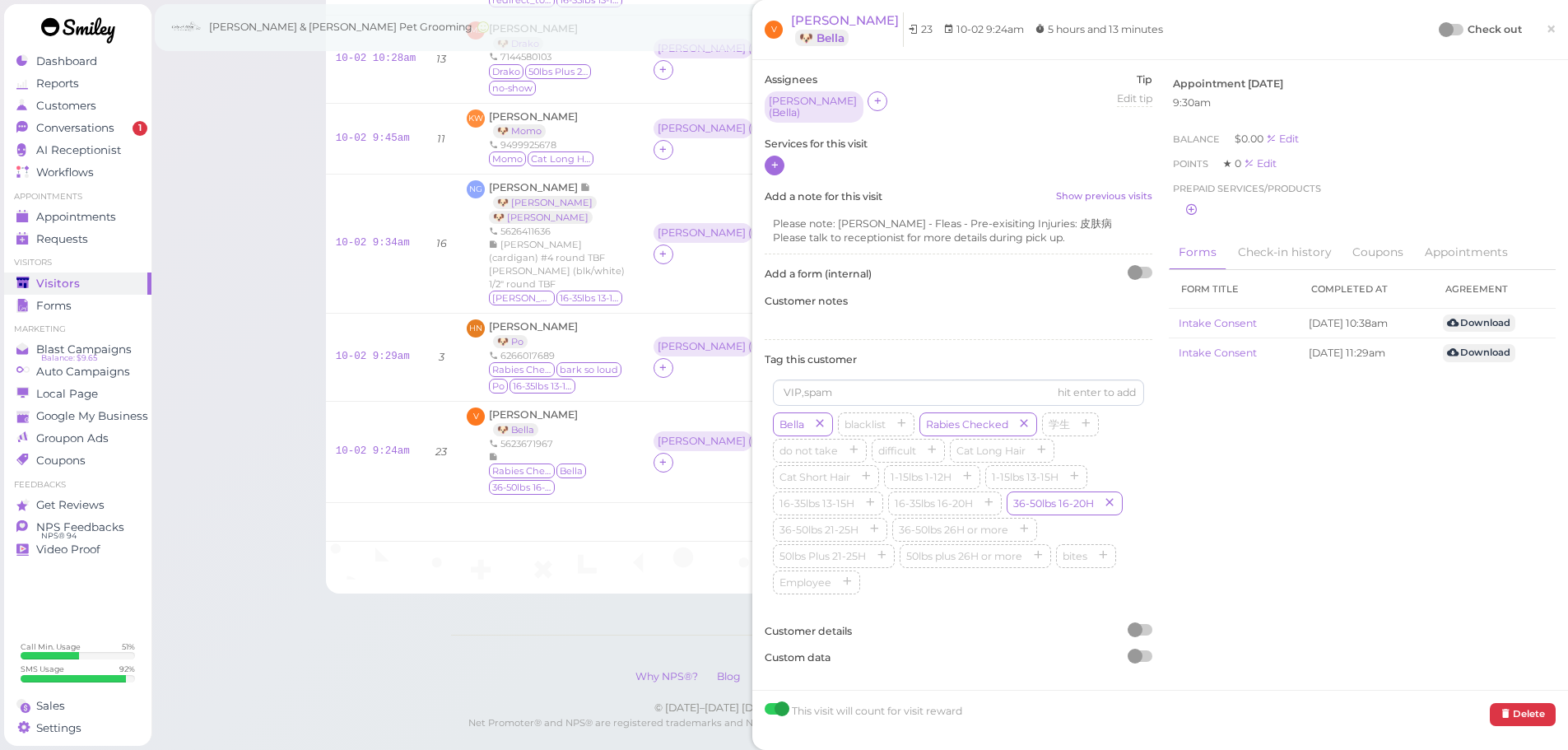
click at [767, 156] on div at bounding box center [774, 165] width 19 height 19
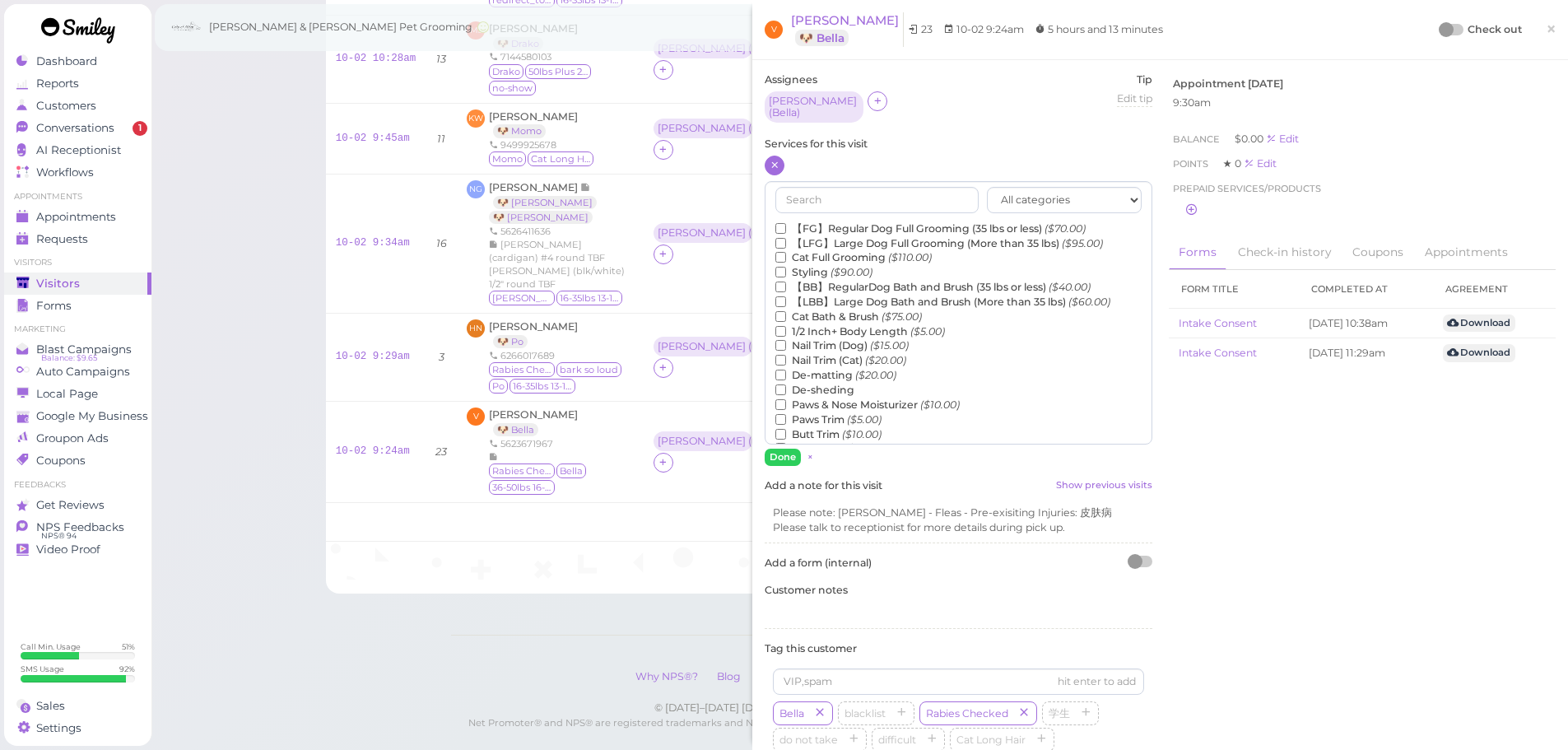
click at [778, 159] on icon at bounding box center [775, 165] width 11 height 13
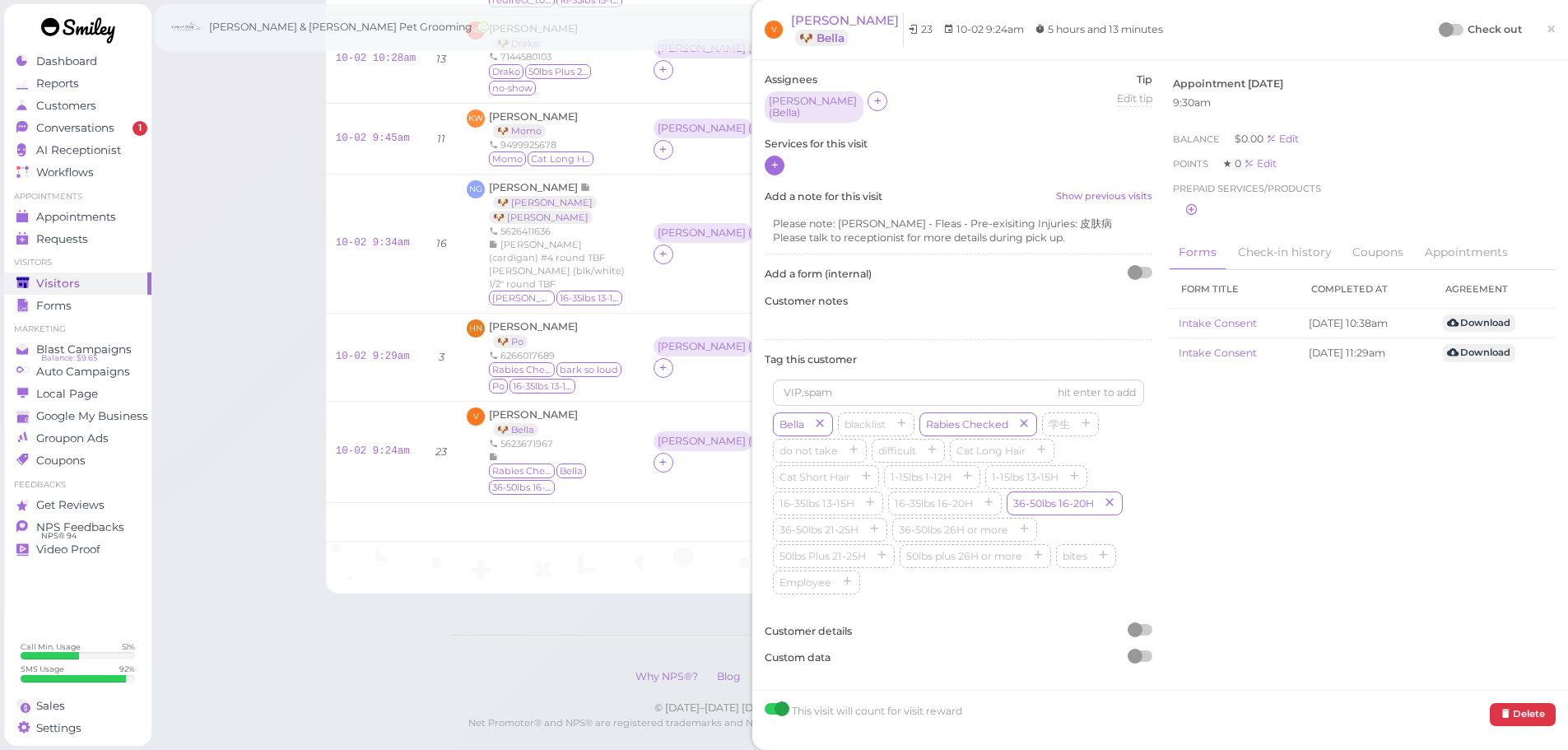
click at [778, 159] on icon at bounding box center [775, 165] width 11 height 13
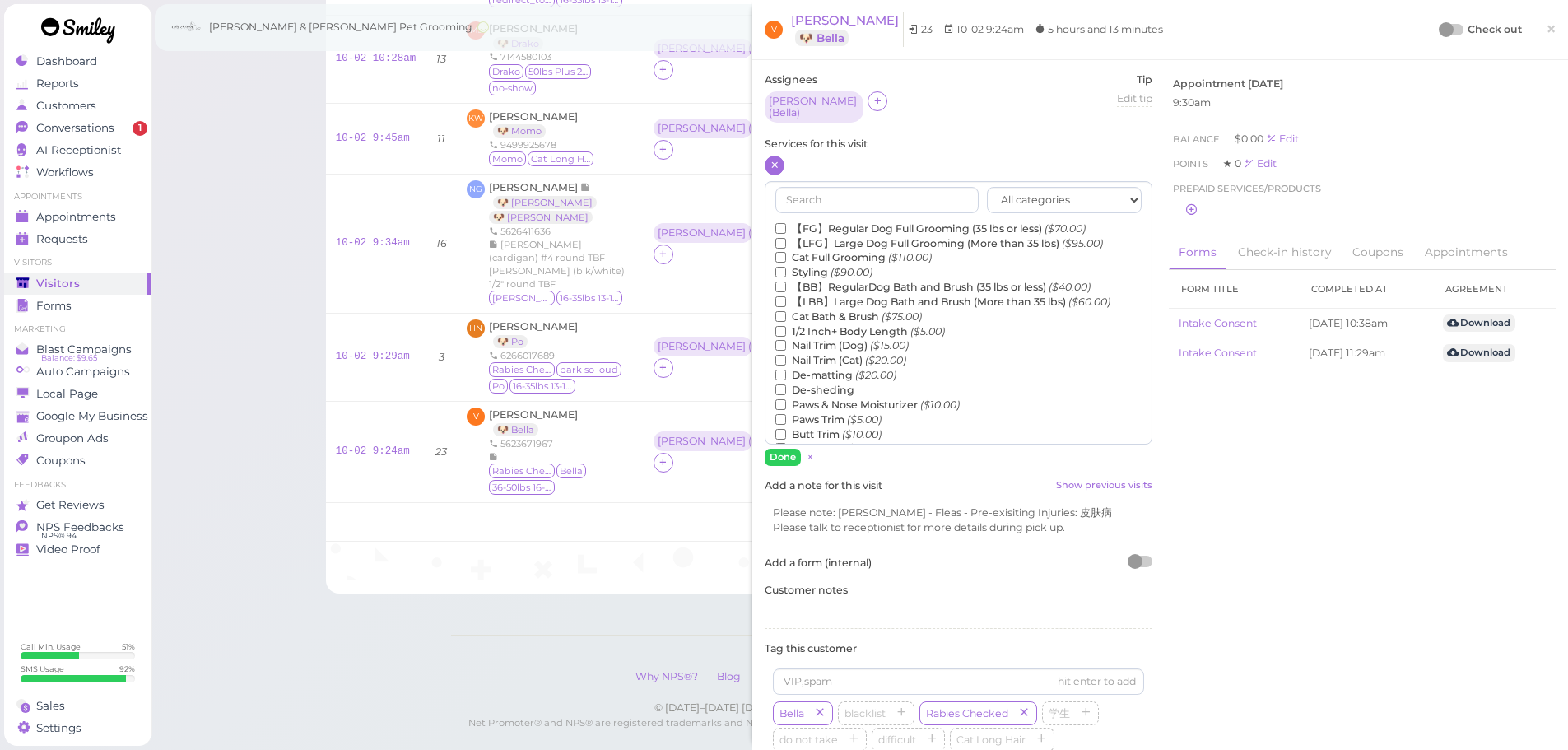
click at [850, 295] on label "【LBB】Large Dog Bath and Brush (More than 35 lbs) ($60.00)" at bounding box center [943, 302] width 335 height 14
click at [786, 297] on input "【LBB】Large Dog Bath and Brush (More than 35 lbs) ($60.00)" at bounding box center [780, 302] width 11 height 11
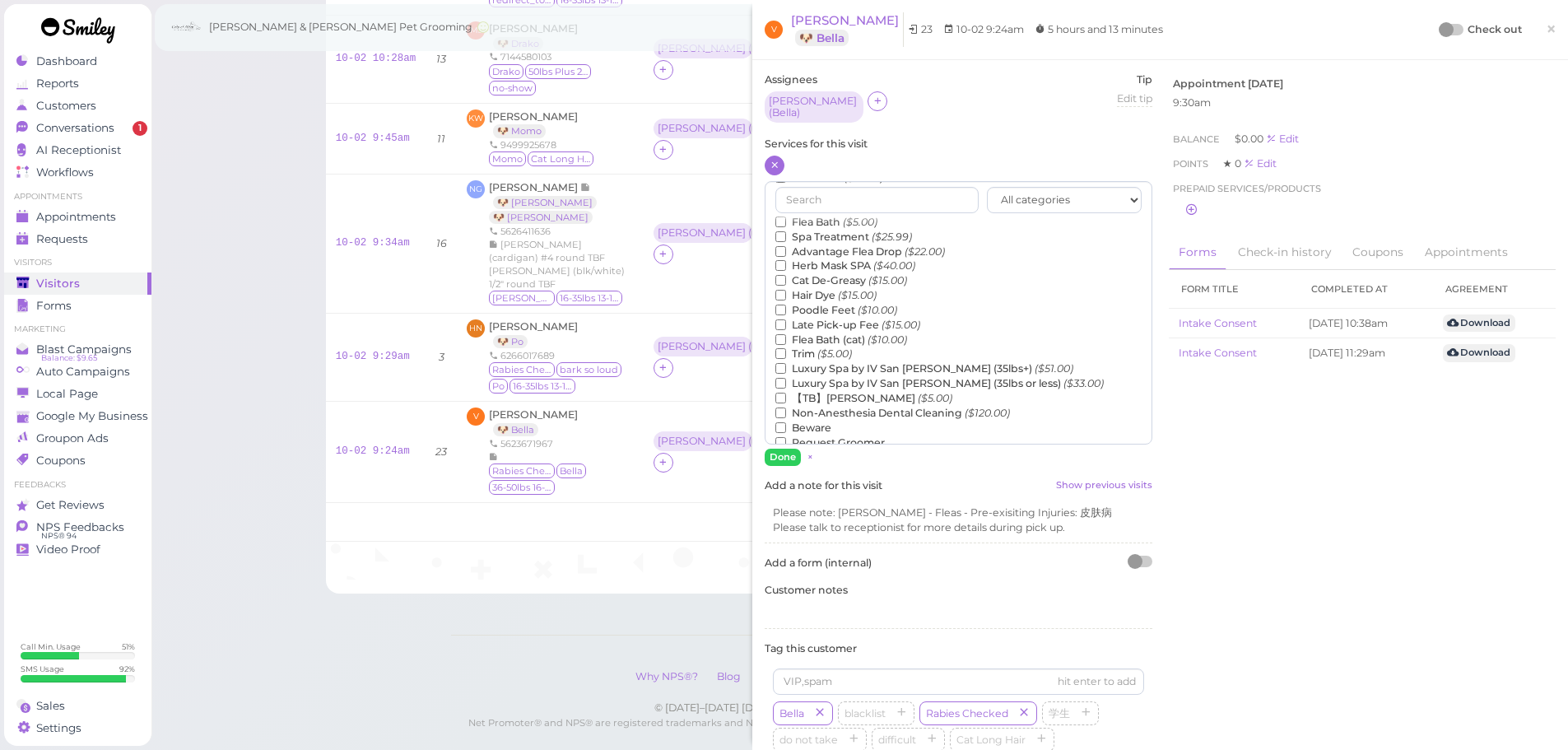
scroll to position [330, 0]
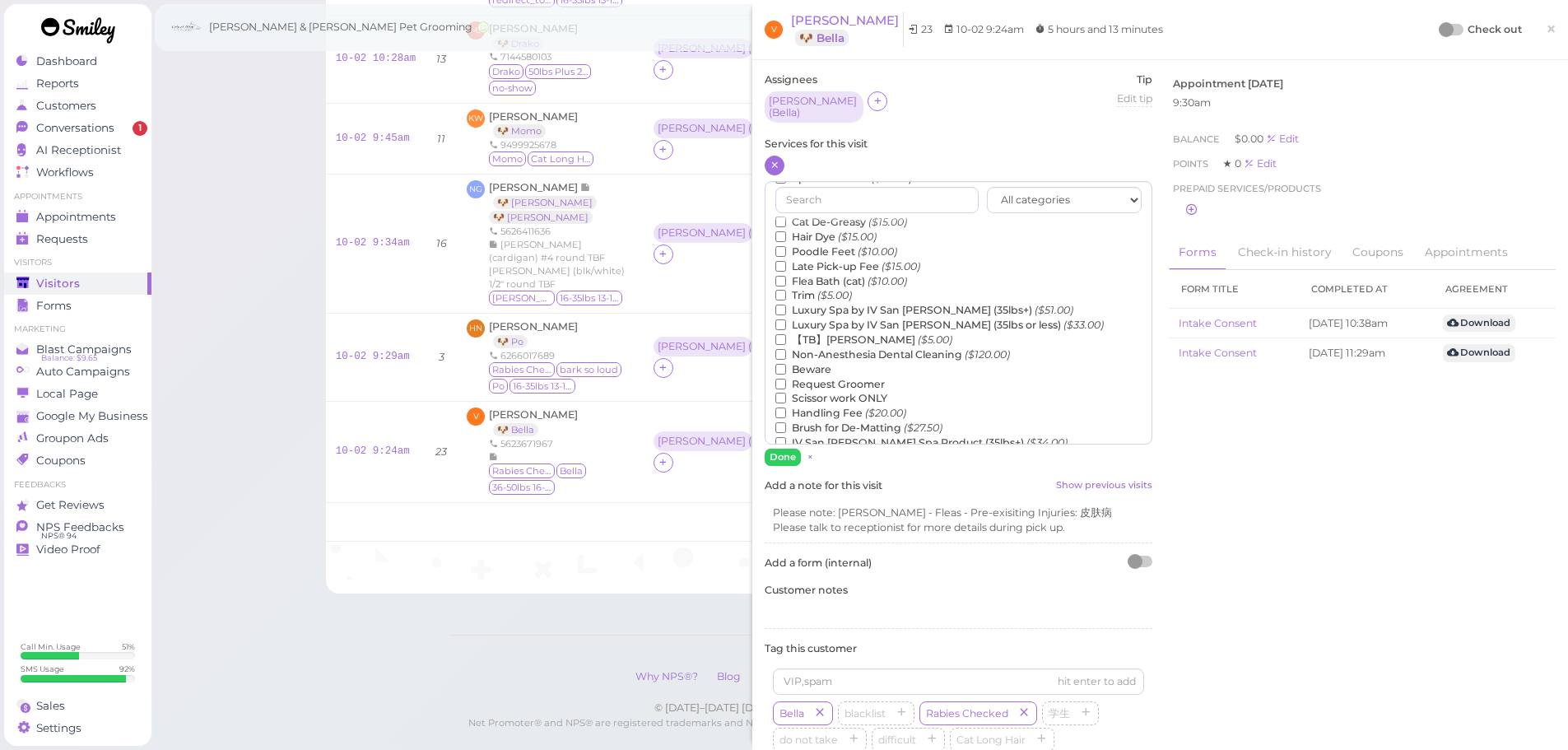
click at [836, 334] on label "【TB】Teeth Brushing ($5.00)" at bounding box center [863, 340] width 177 height 14
click at [786, 335] on input "【TB】Teeth Brushing ($5.00)" at bounding box center [780, 340] width 11 height 11
click at [839, 278] on label "Flea Bath ($5.00)" at bounding box center [826, 283] width 103 height 14
click at [786, 278] on input "Flea Bath ($5.00)" at bounding box center [780, 283] width 11 height 11
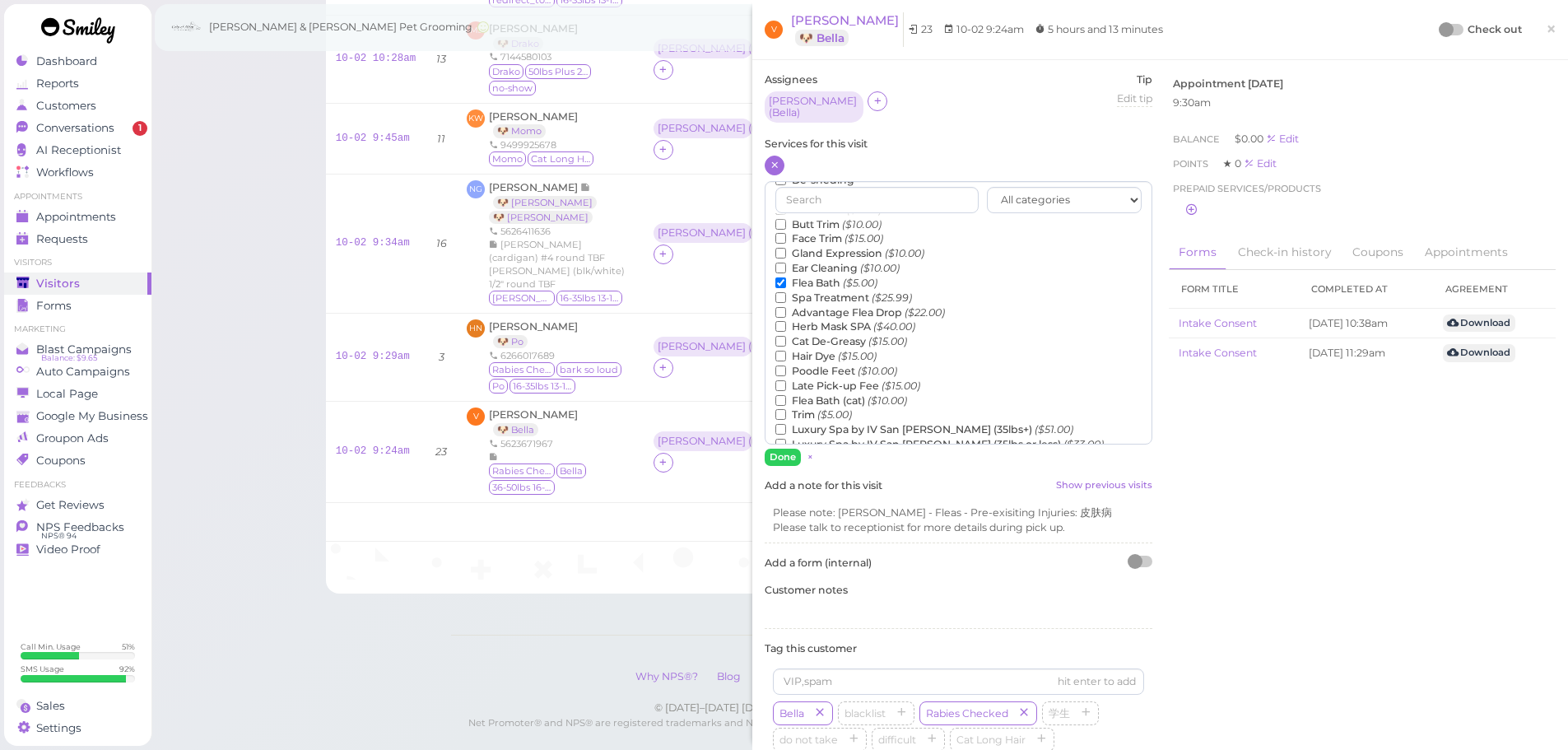
scroll to position [375, 0]
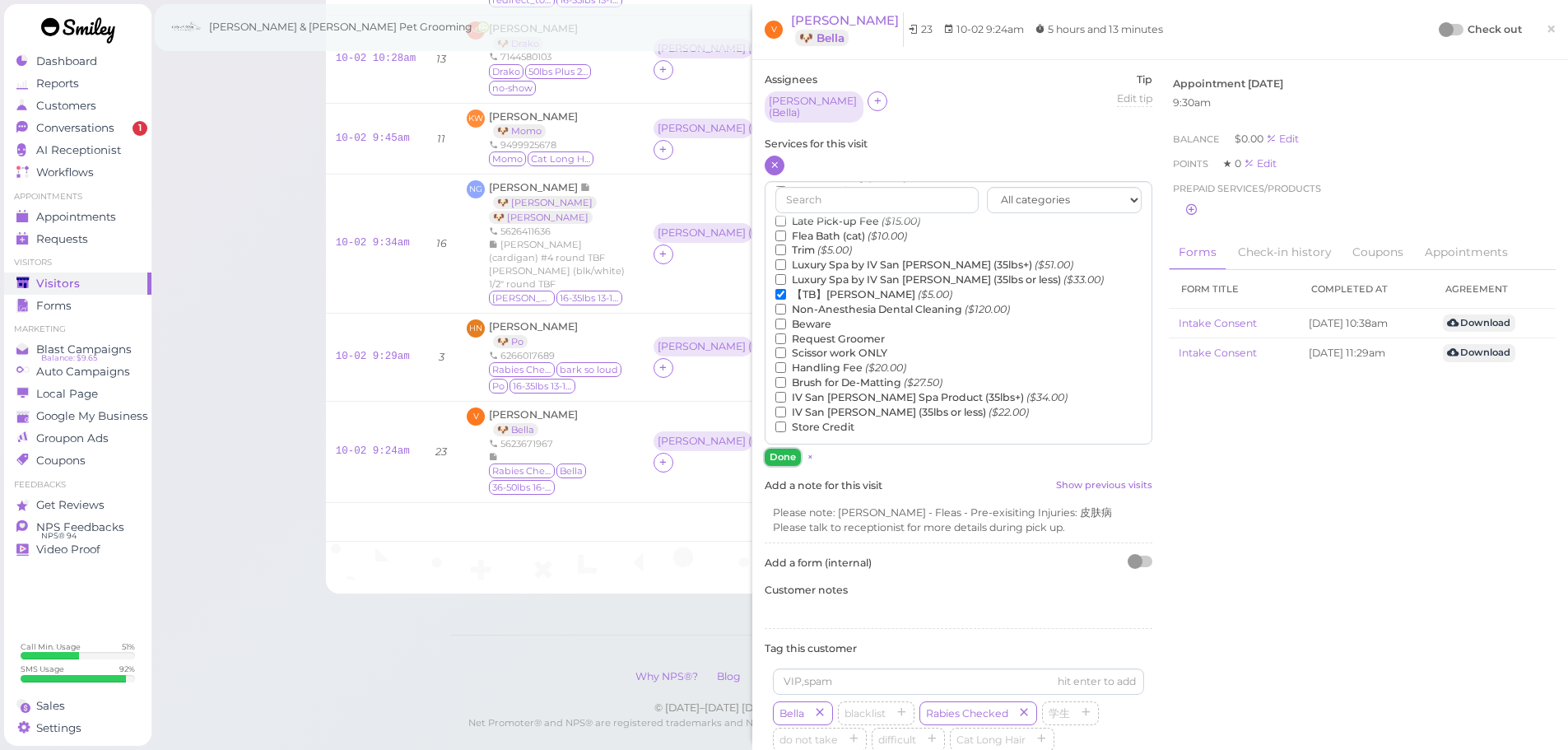
click at [788, 450] on button "Done" at bounding box center [783, 458] width 36 height 17
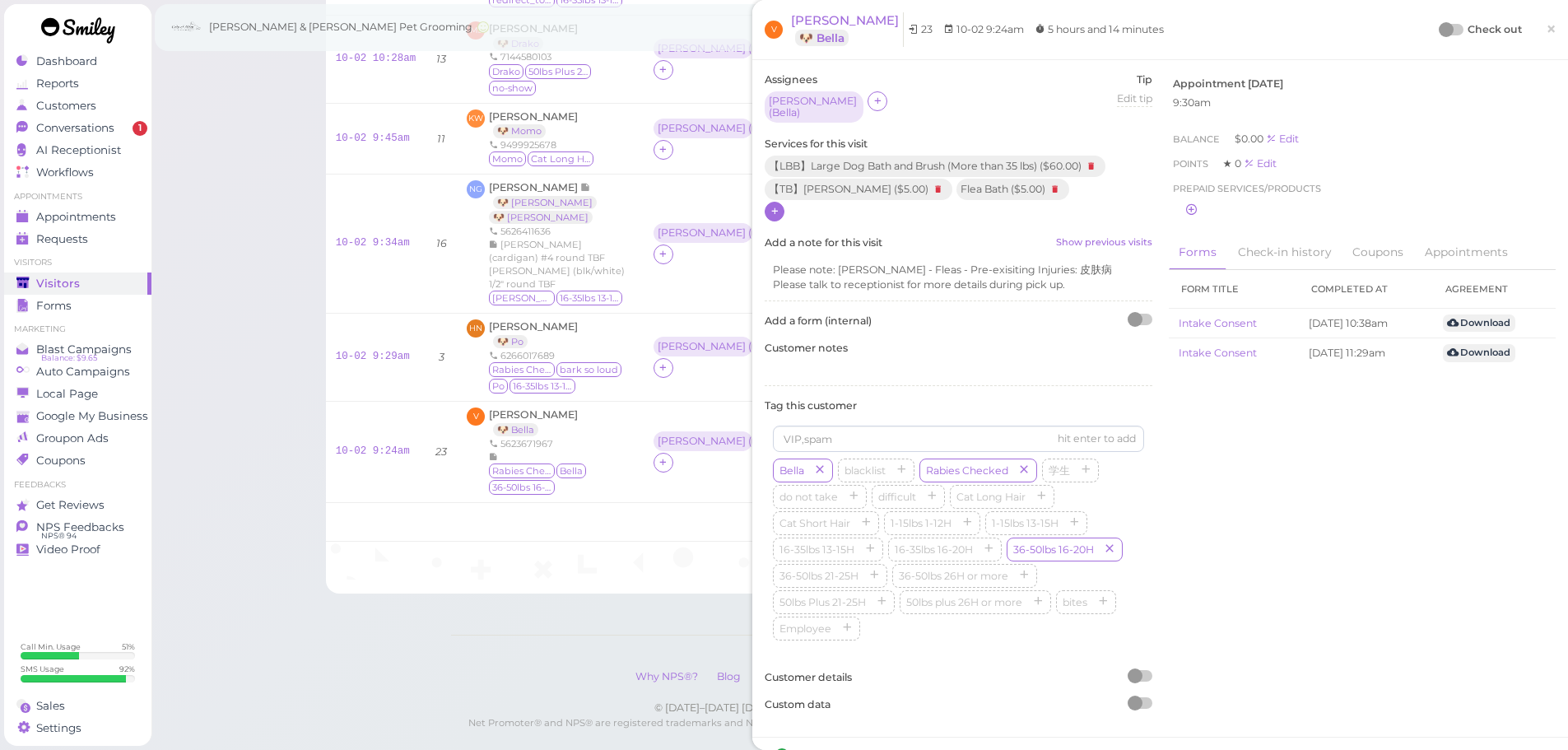
click at [1439, 25] on div at bounding box center [1446, 29] width 14 height 14
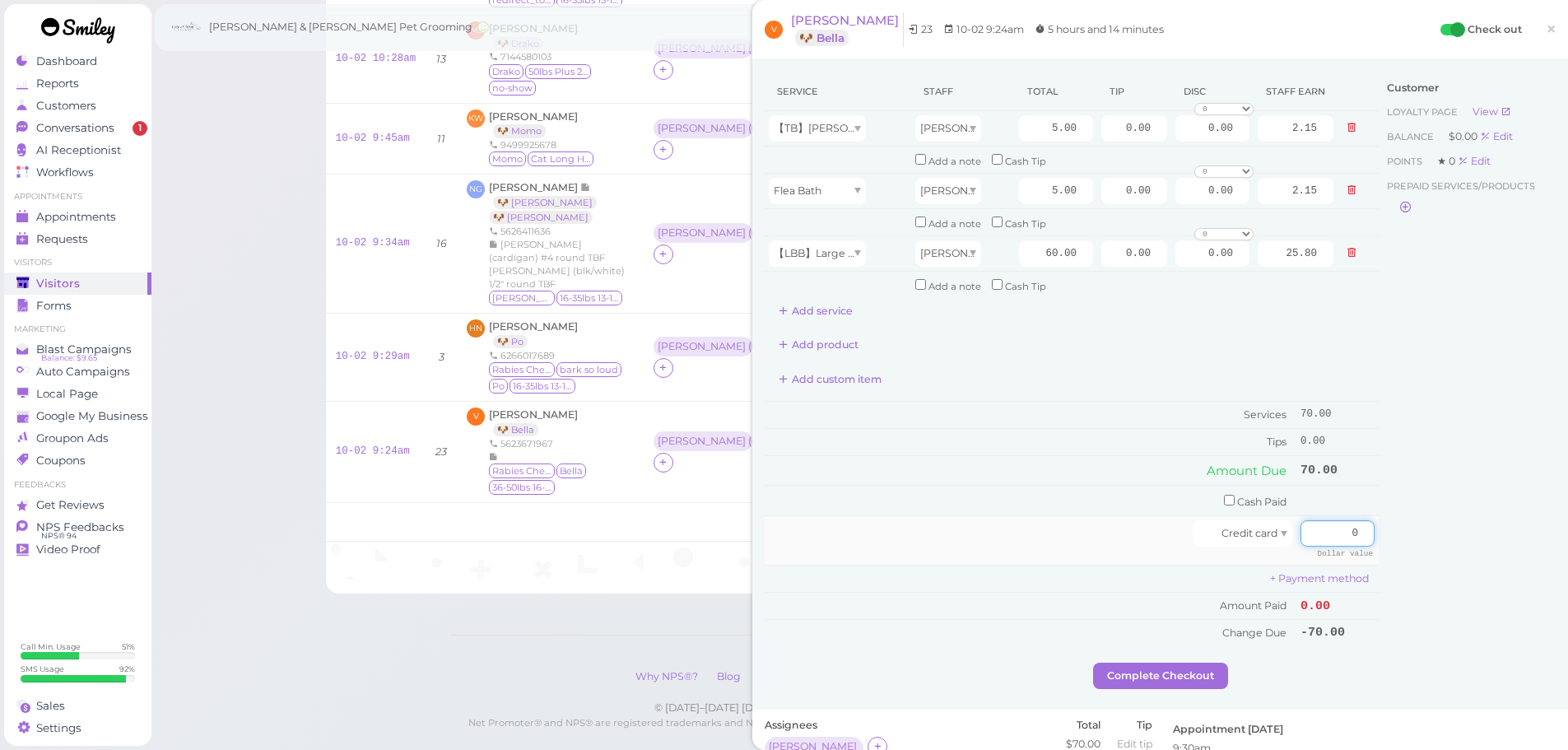
click at [1304, 536] on input "0" at bounding box center [1338, 533] width 74 height 26
type input "70"
click at [1441, 565] on div "Customer Loyalty page View Balance $0.00 Edit Points ★ 0 Edit Prepaid services/…" at bounding box center [1467, 368] width 177 height 591
click at [1205, 668] on button "Complete Checkout" at bounding box center [1161, 675] width 135 height 26
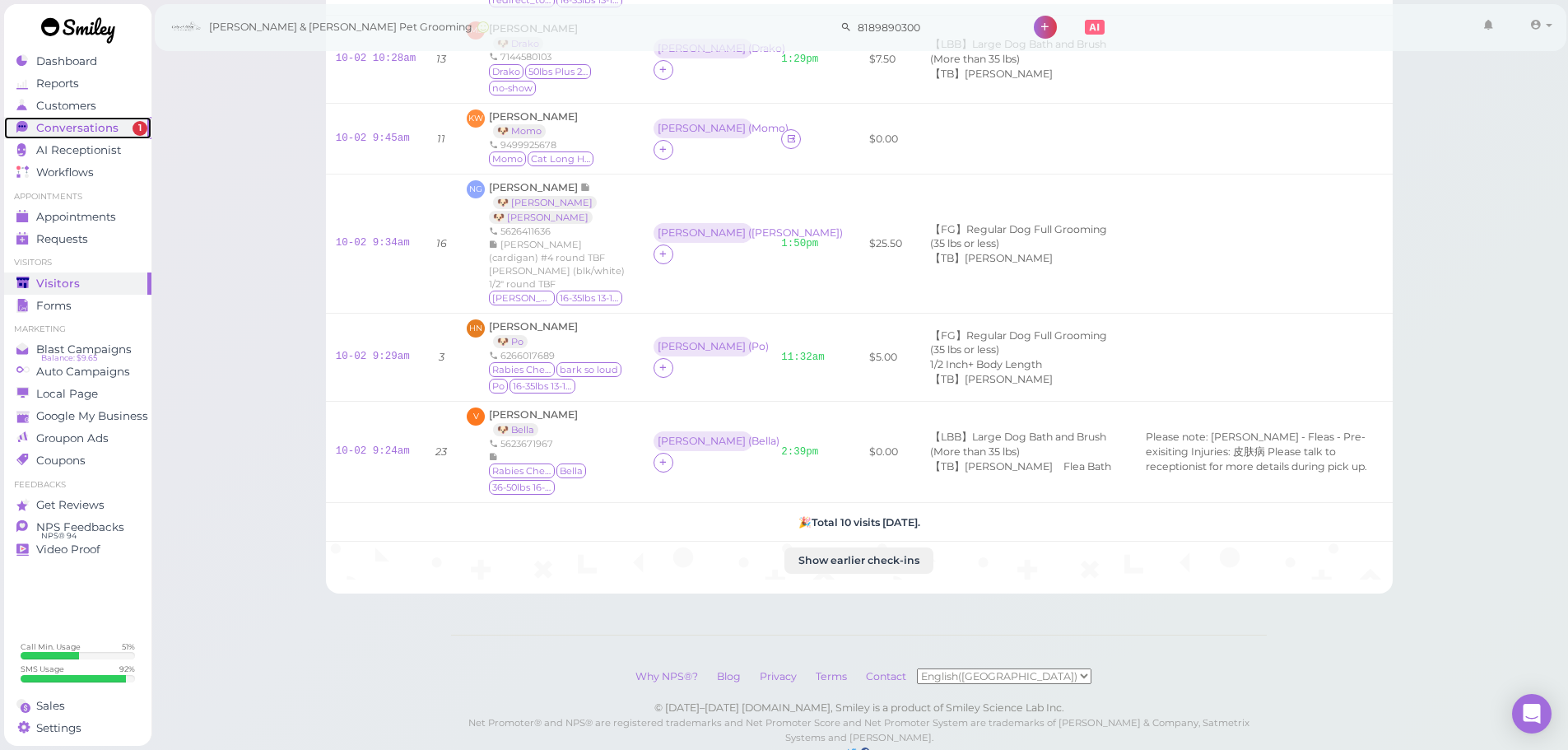
click at [111, 128] on span "Conversations" at bounding box center [77, 128] width 82 height 14
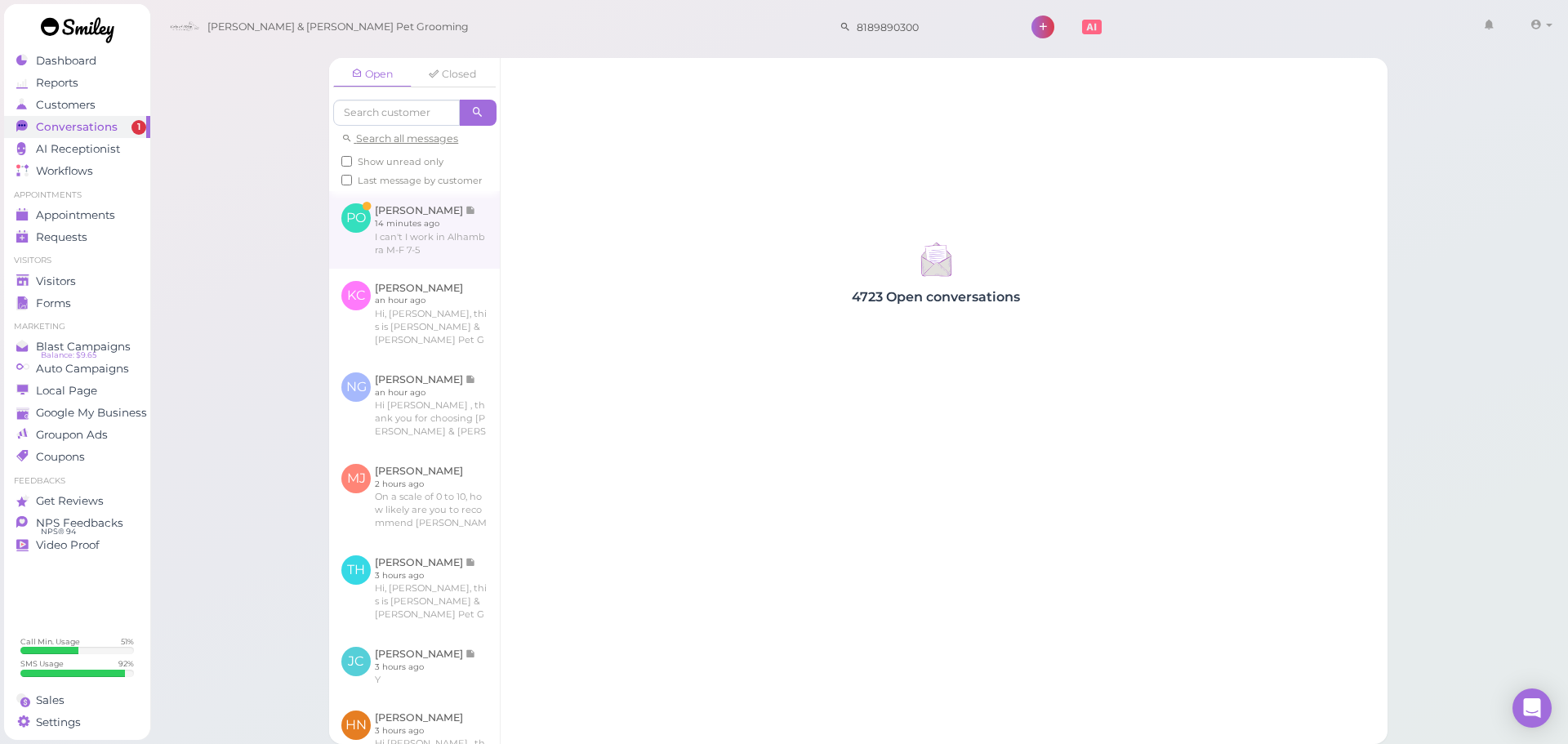
click at [429, 240] on link at bounding box center [414, 229] width 171 height 77
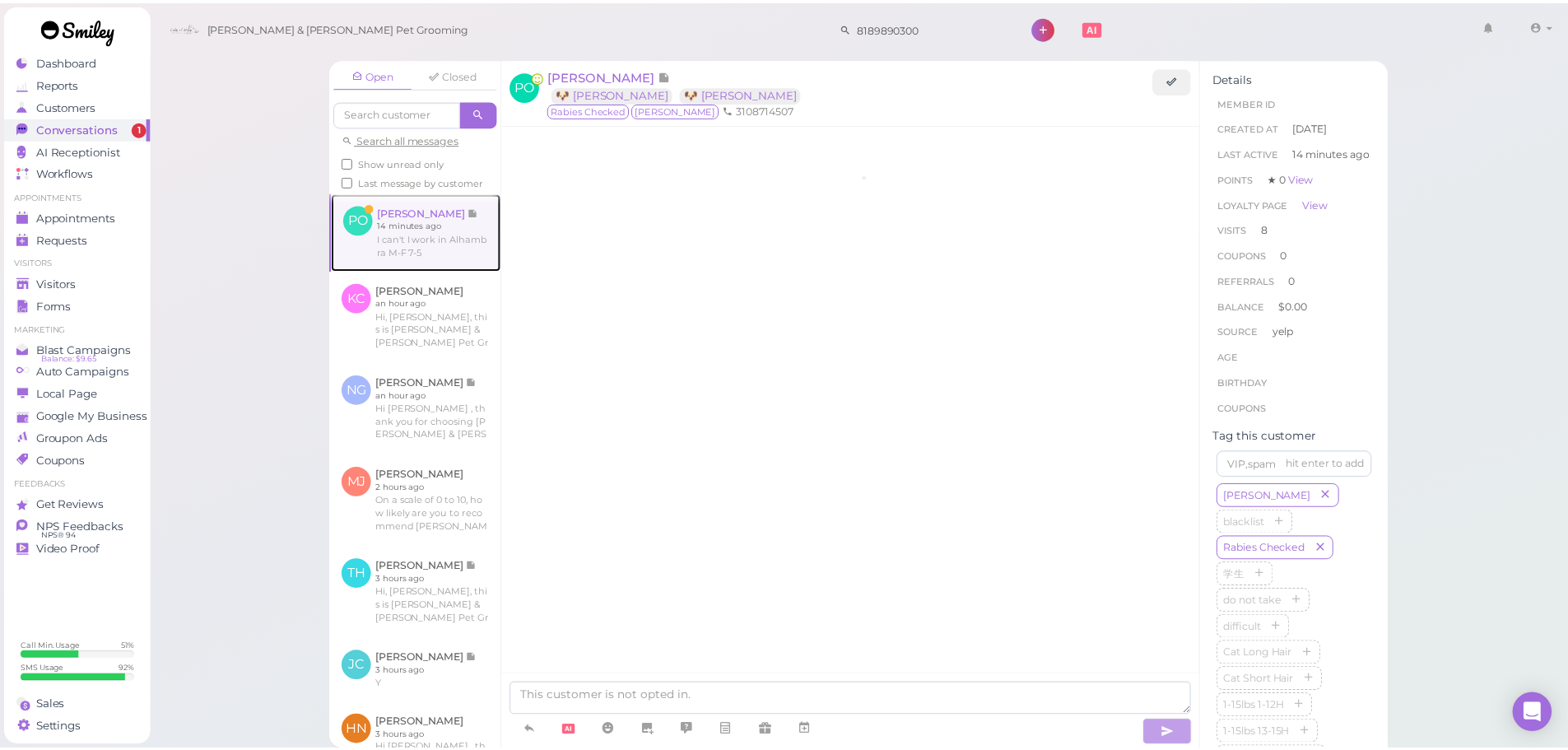
scroll to position [2501, 0]
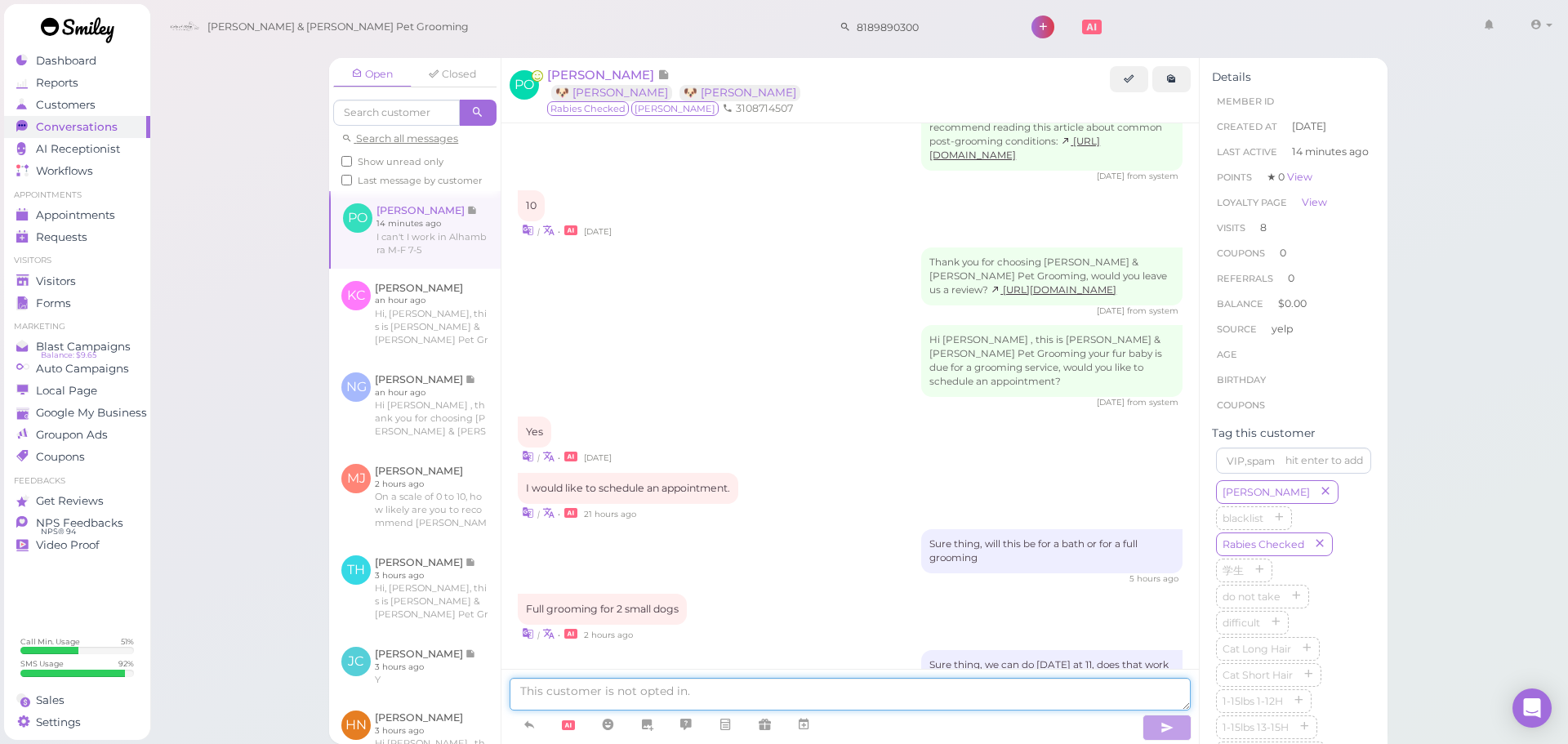
click at [745, 682] on textarea at bounding box center [850, 694] width 681 height 33
type textarea "Got it, we can do [DATE] at 10:30. Does that work for you"
click at [218, 308] on div "Open Closed Search all messages Show unread only Last message by customer PO [P…" at bounding box center [859, 372] width 1419 height 744
click at [108, 275] on div "Visitors" at bounding box center [75, 282] width 118 height 14
